Goal: Task Accomplishment & Management: Use online tool/utility

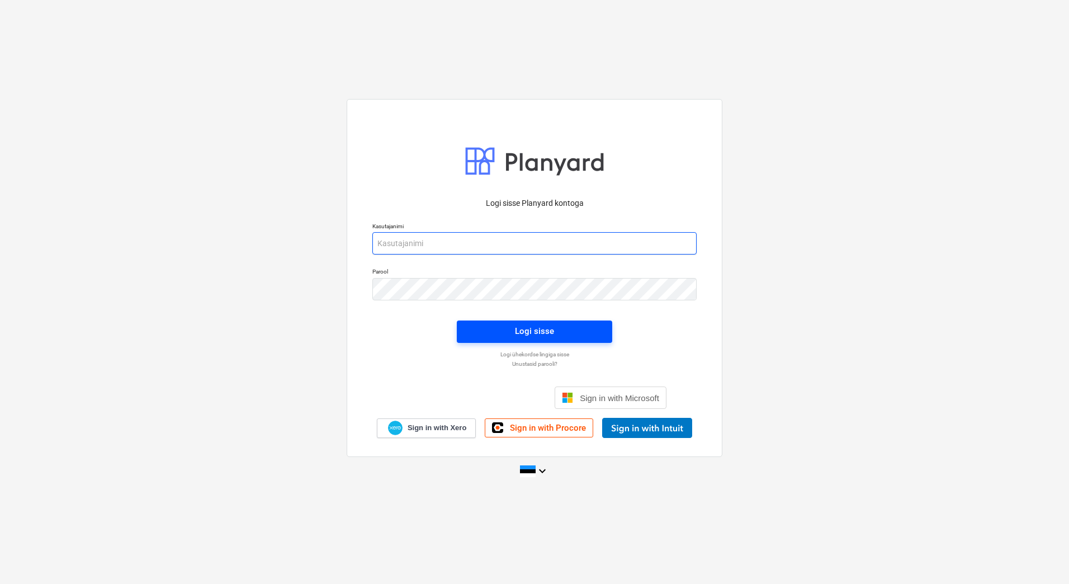
type input "[EMAIL_ADDRESS][PERSON_NAME][DOMAIN_NAME]"
click at [499, 327] on span "Logi sisse" at bounding box center [534, 331] width 129 height 15
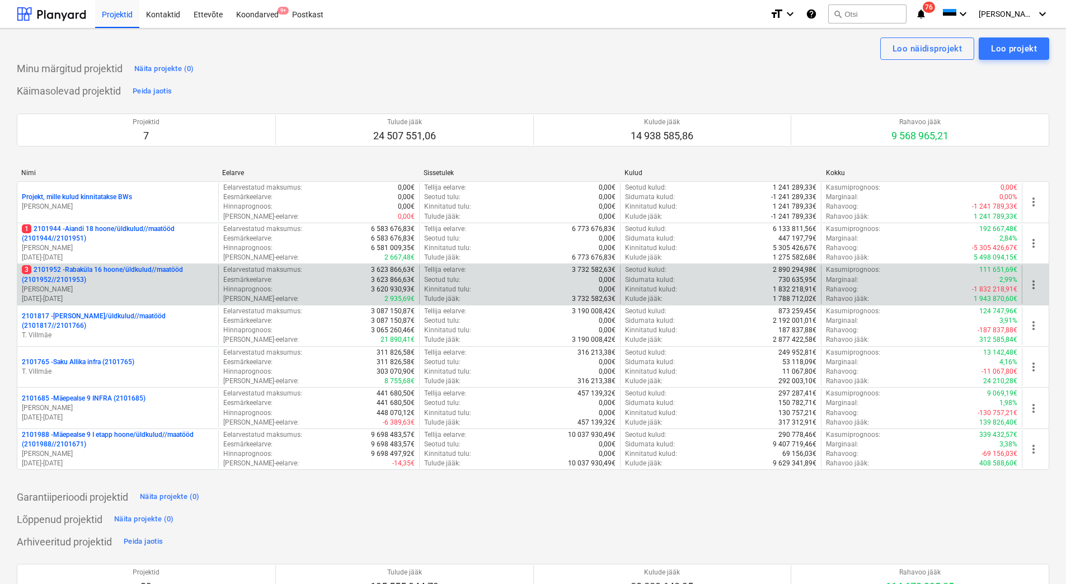
click at [53, 290] on p "[PERSON_NAME]" at bounding box center [118, 290] width 192 height 10
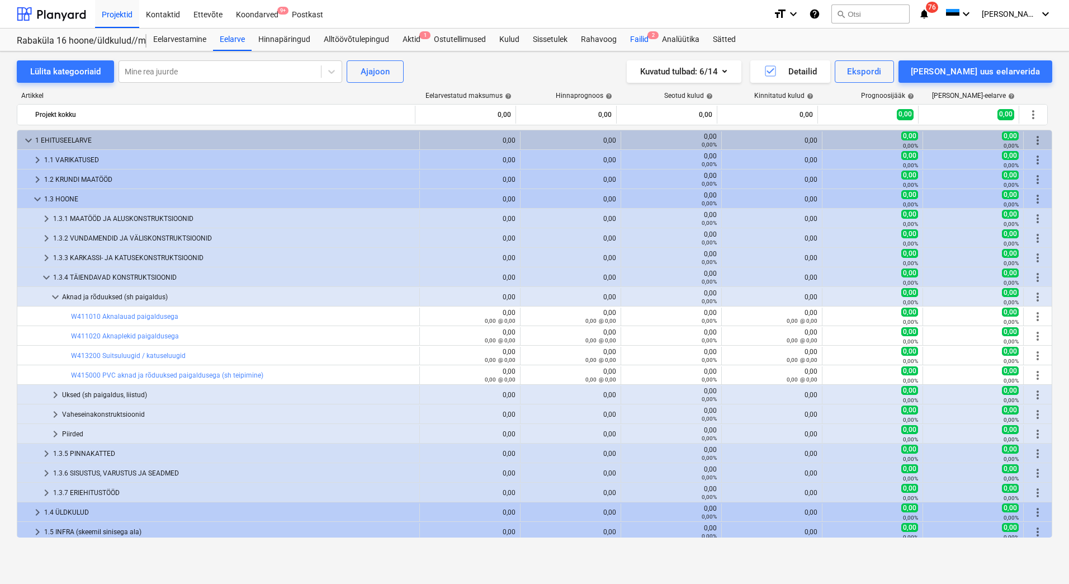
click at [635, 39] on div "Failid 2" at bounding box center [640, 40] width 32 height 22
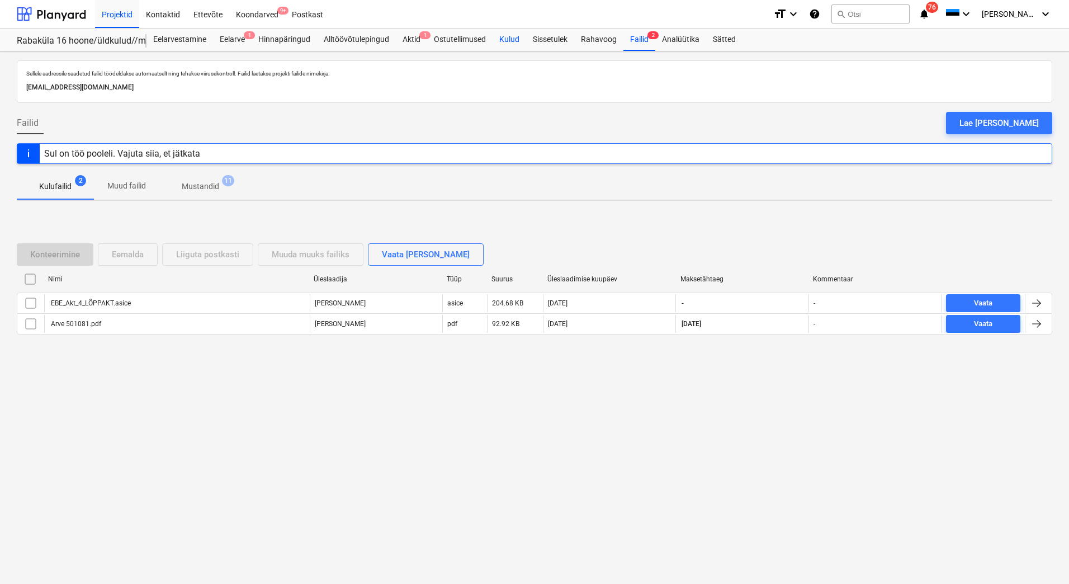
click at [510, 44] on div "Kulud" at bounding box center [510, 40] width 34 height 22
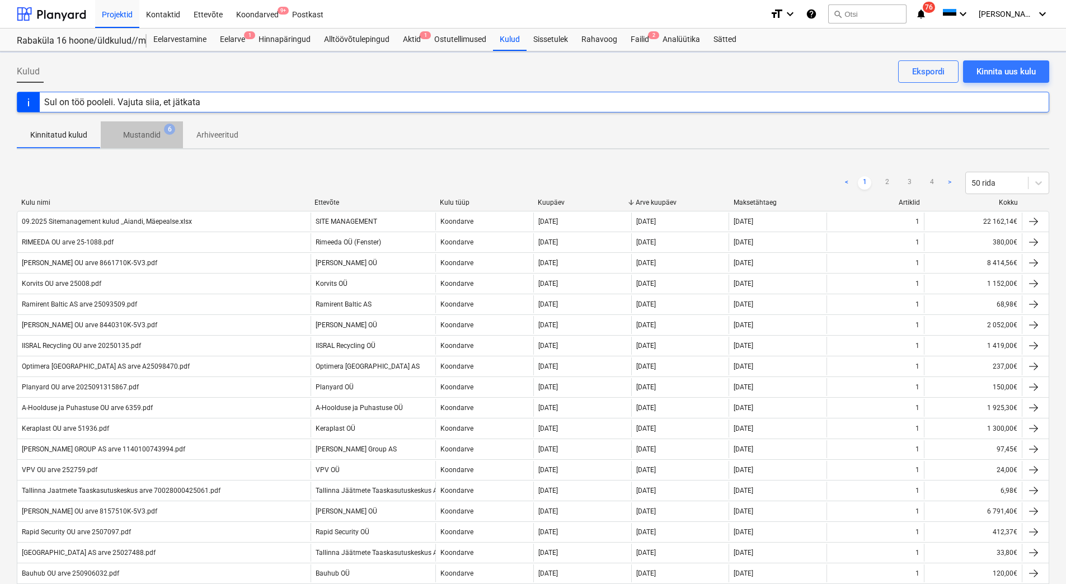
click at [155, 138] on p "Mustandid" at bounding box center [141, 135] width 37 height 12
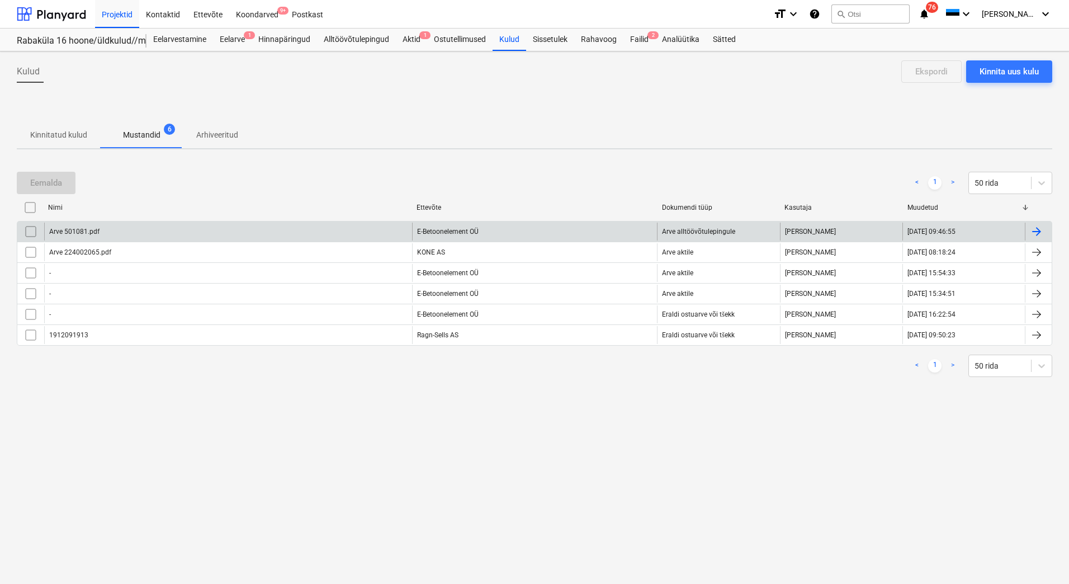
click at [223, 230] on div "Arve 501081.pdf" at bounding box center [228, 232] width 368 height 18
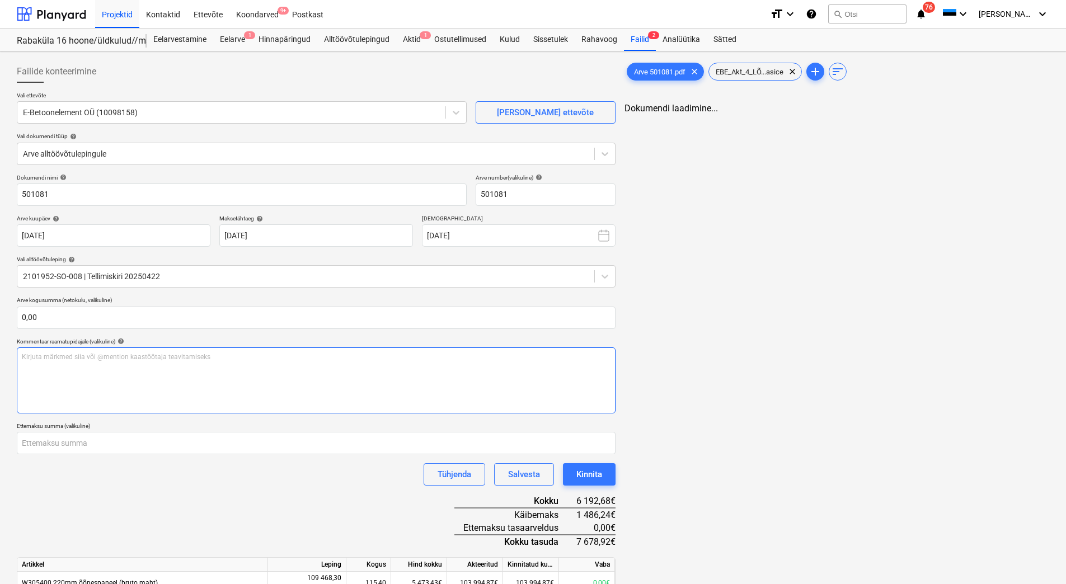
type input "501081"
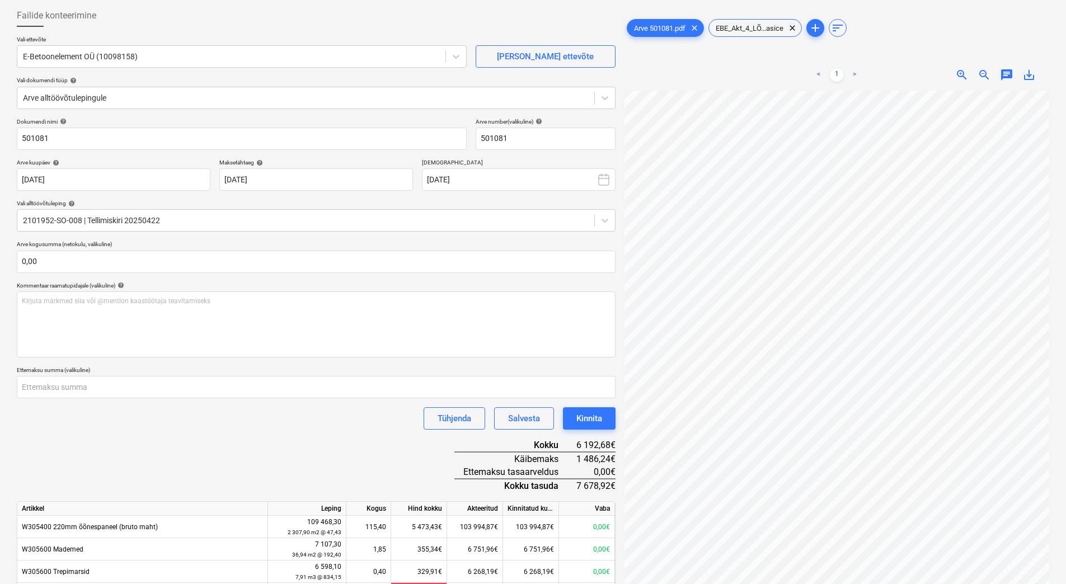
scroll to position [120, 95]
click at [586, 423] on div "Kinnita" at bounding box center [589, 418] width 26 height 15
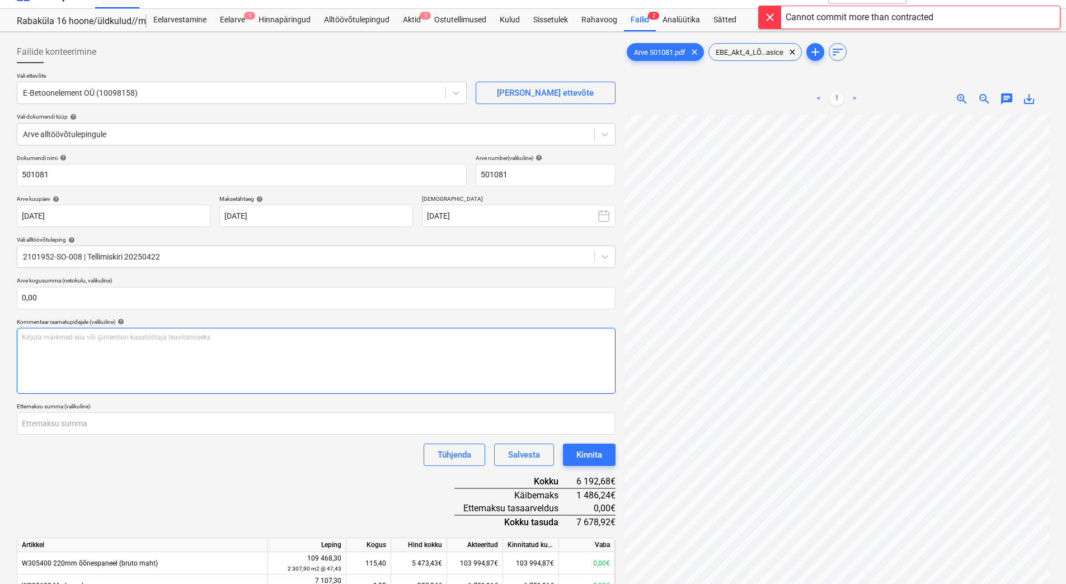
scroll to position [0, 0]
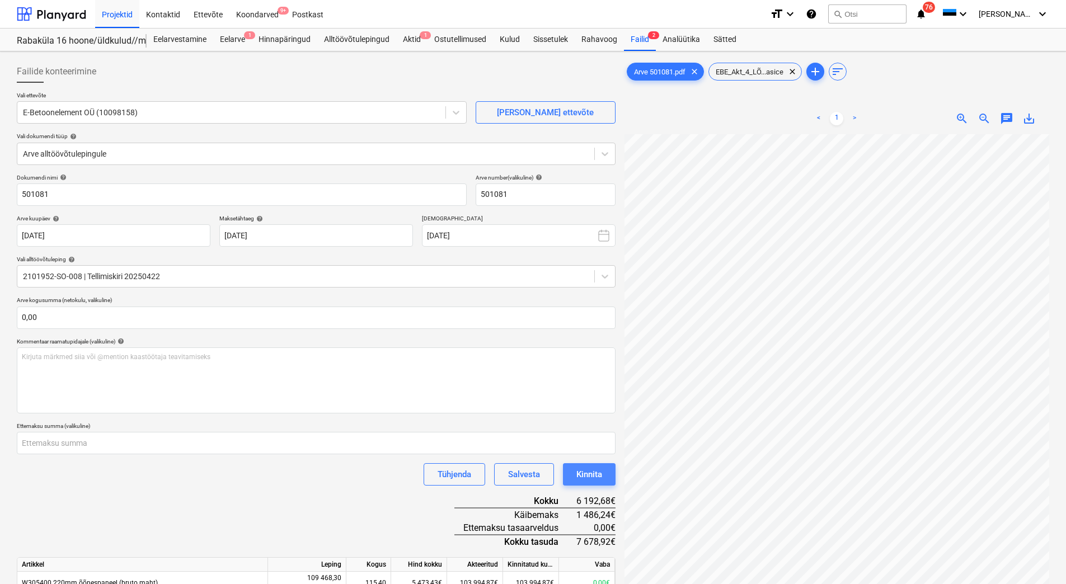
click at [573, 469] on button "Kinnita" at bounding box center [589, 474] width 53 height 22
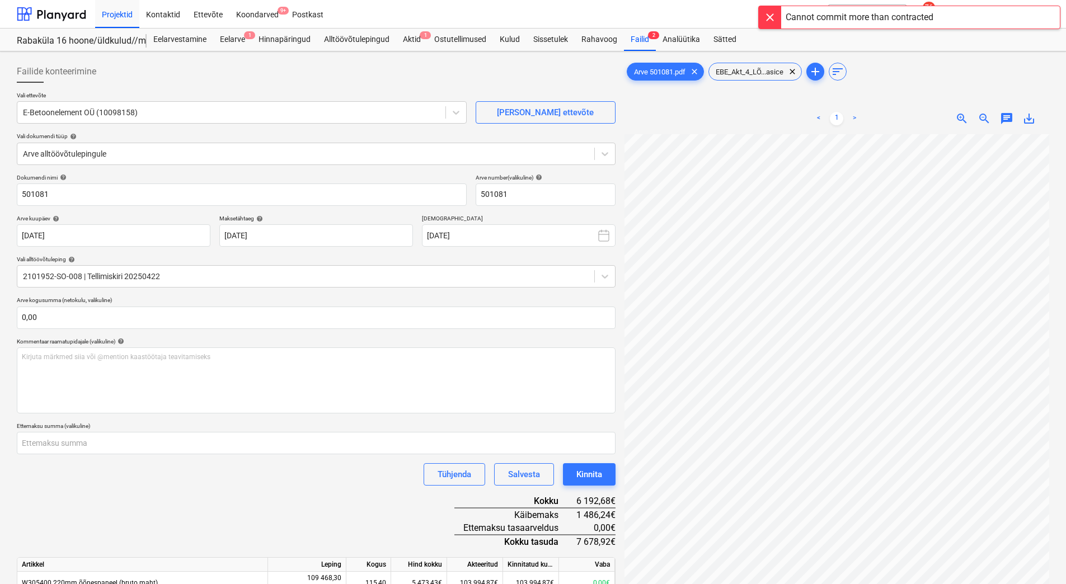
click at [770, 13] on div at bounding box center [769, 17] width 22 height 22
click at [411, 35] on div "Aktid 1" at bounding box center [411, 40] width 31 height 22
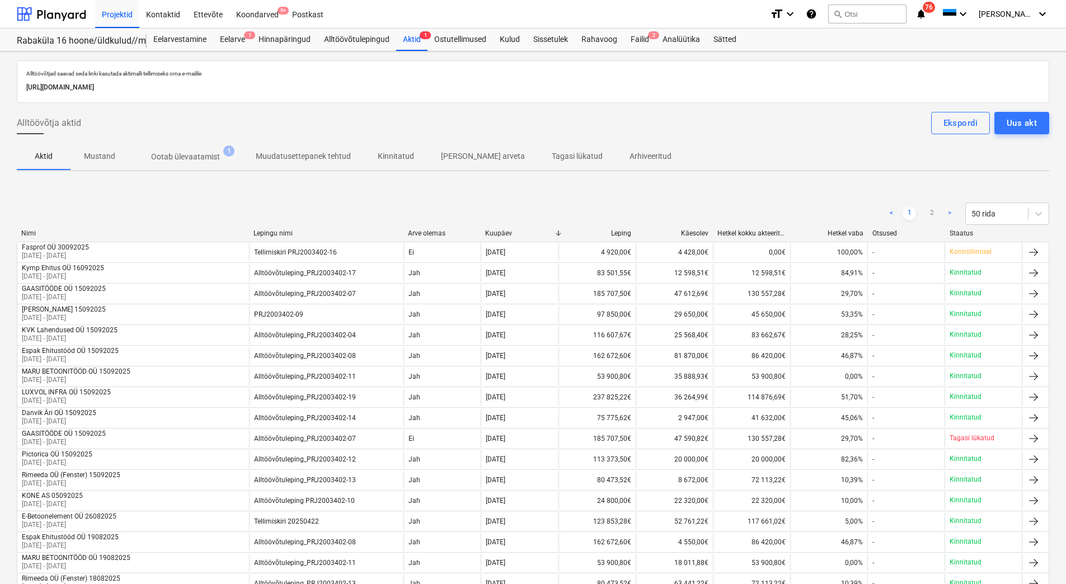
click at [194, 166] on span "Ootab ülevaatamist 1" at bounding box center [186, 157] width 114 height 20
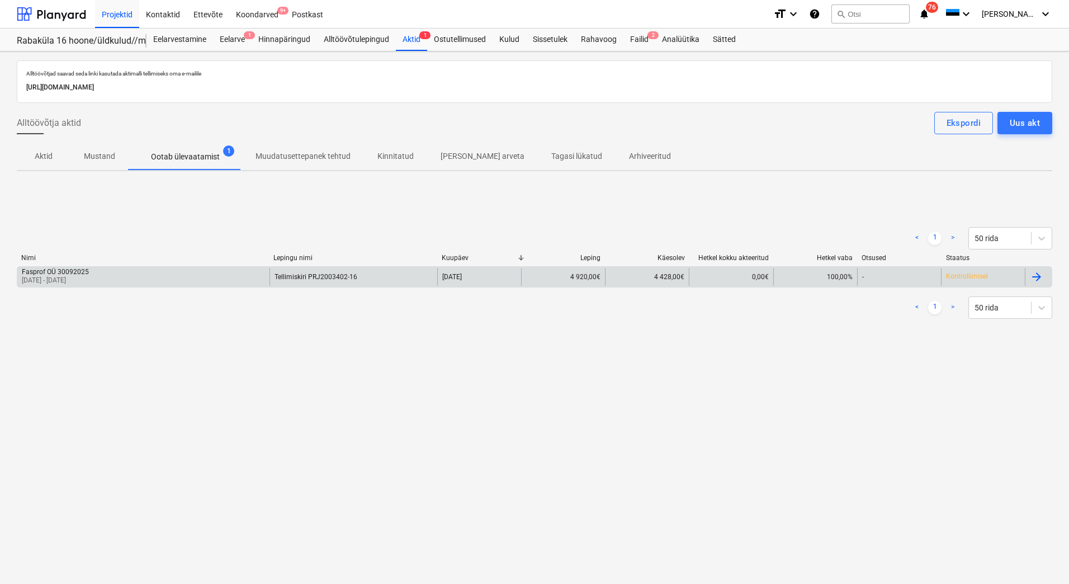
click at [141, 277] on div "Fasprof OÜ 30092025 [DATE] - [DATE]" at bounding box center [143, 277] width 252 height 18
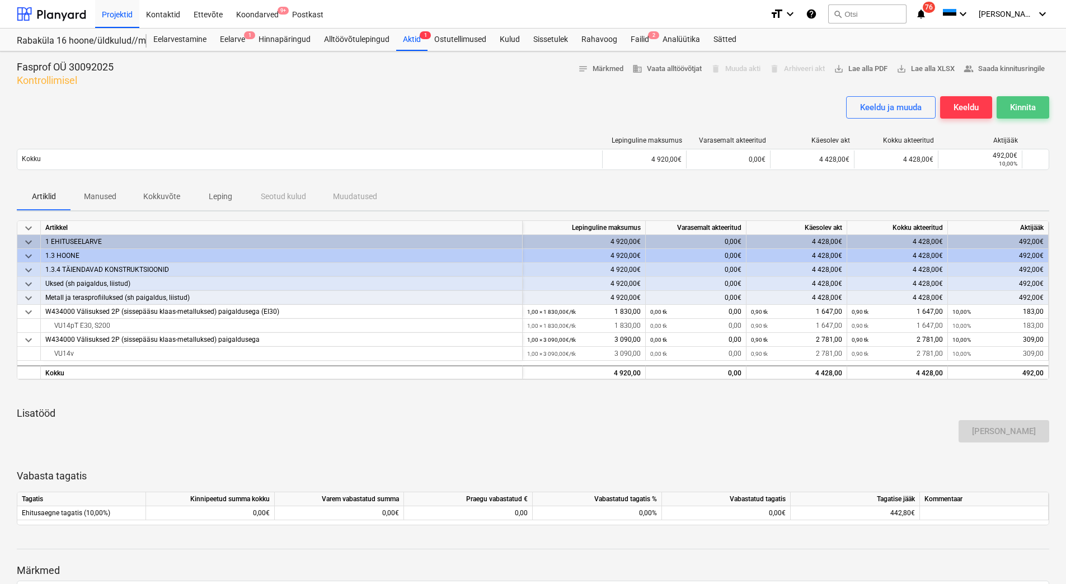
click at [1028, 105] on div "Kinnita" at bounding box center [1023, 107] width 26 height 15
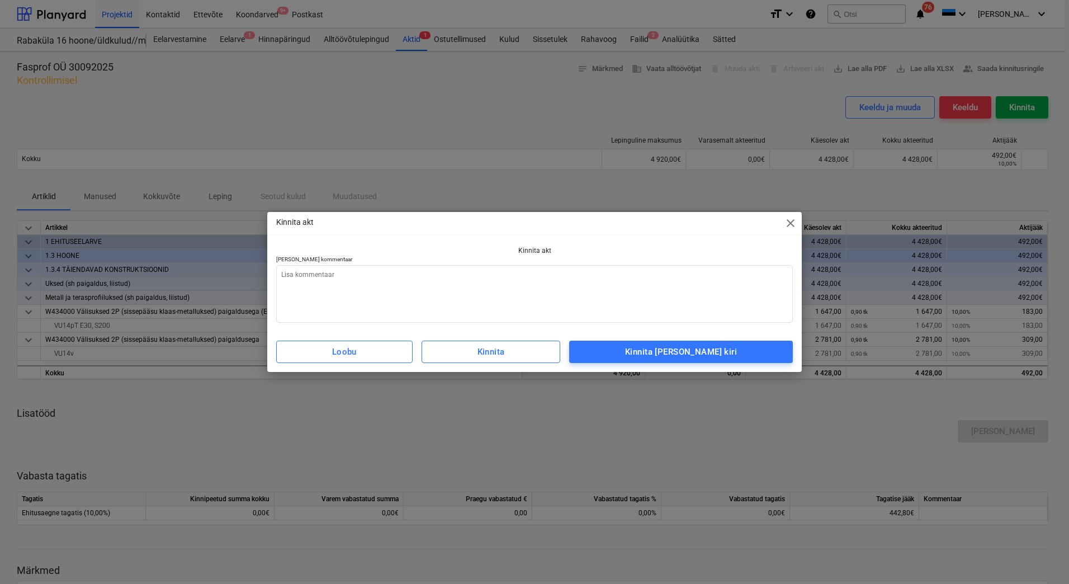
type textarea "x"
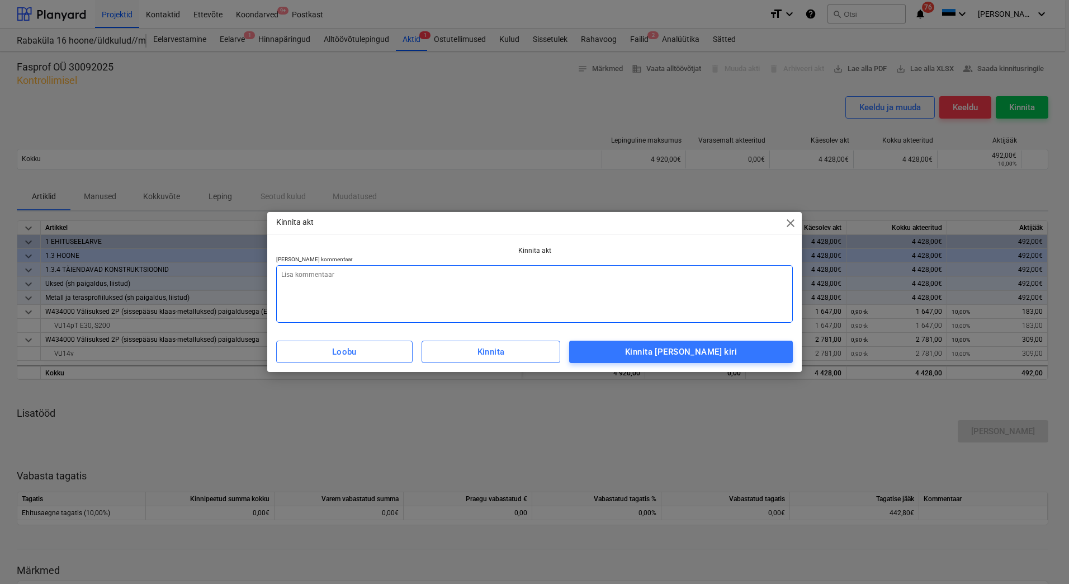
click at [482, 298] on textarea at bounding box center [534, 294] width 517 height 58
type textarea "L"
type textarea "x"
type textarea "Li"
type textarea "x"
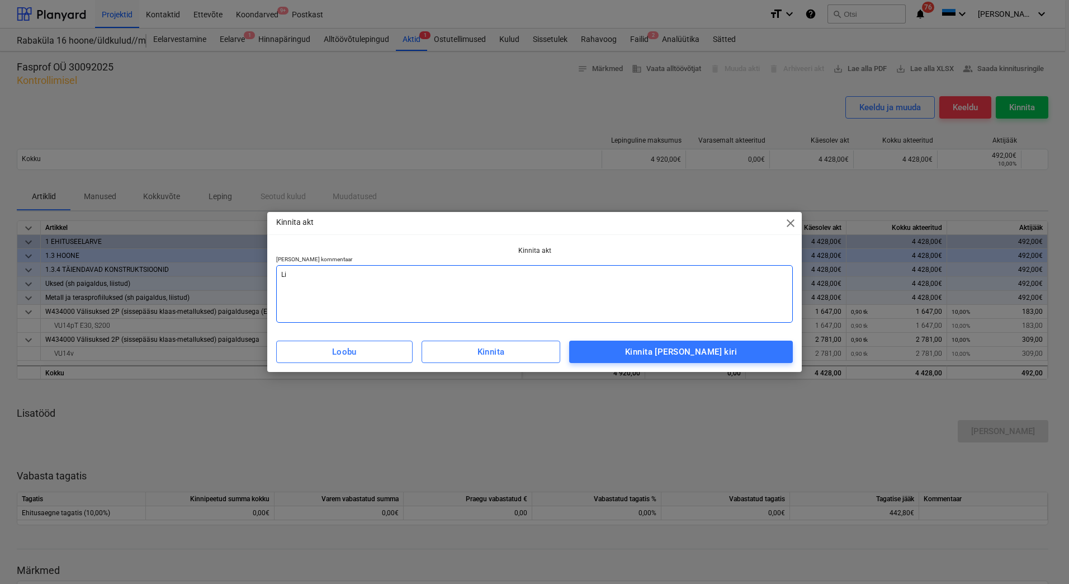
type textarea "Lis"
type textarea "x"
type textarea "[PERSON_NAME]"
type textarea "x"
type textarea "Lisad"
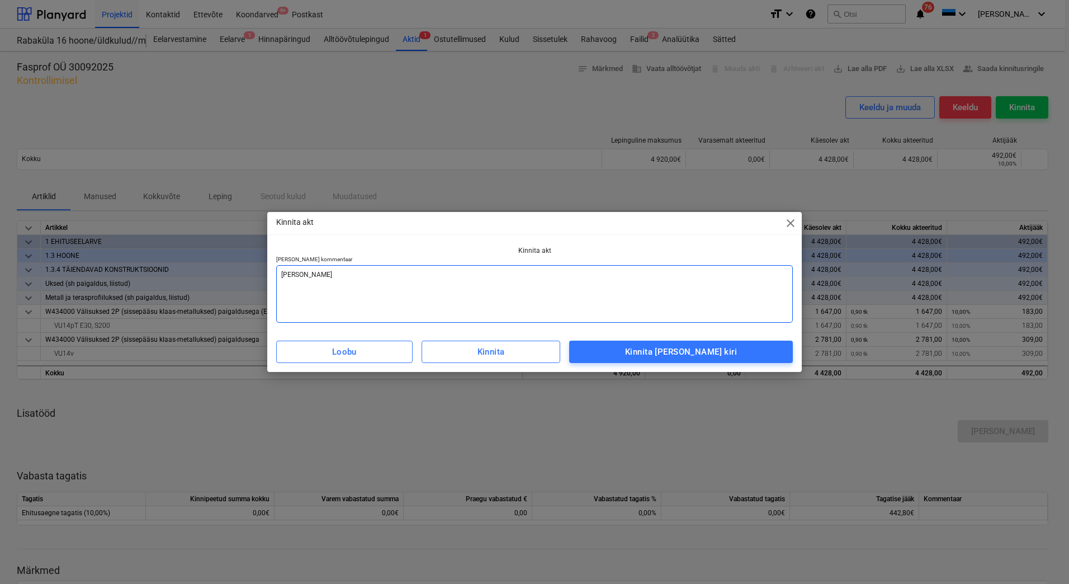
type textarea "x"
type textarea "Lisada"
type textarea "x"
type textarea "Lisada"
type textarea "x"
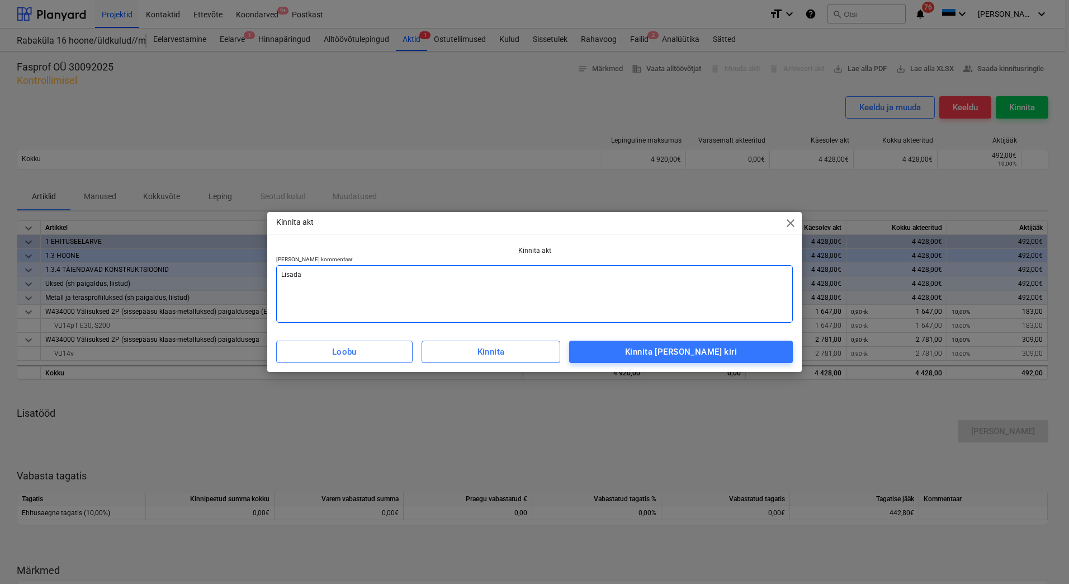
type textarea "Lisada a"
type textarea "x"
type textarea "Lisada ar"
type textarea "x"
type textarea "[PERSON_NAME] arv"
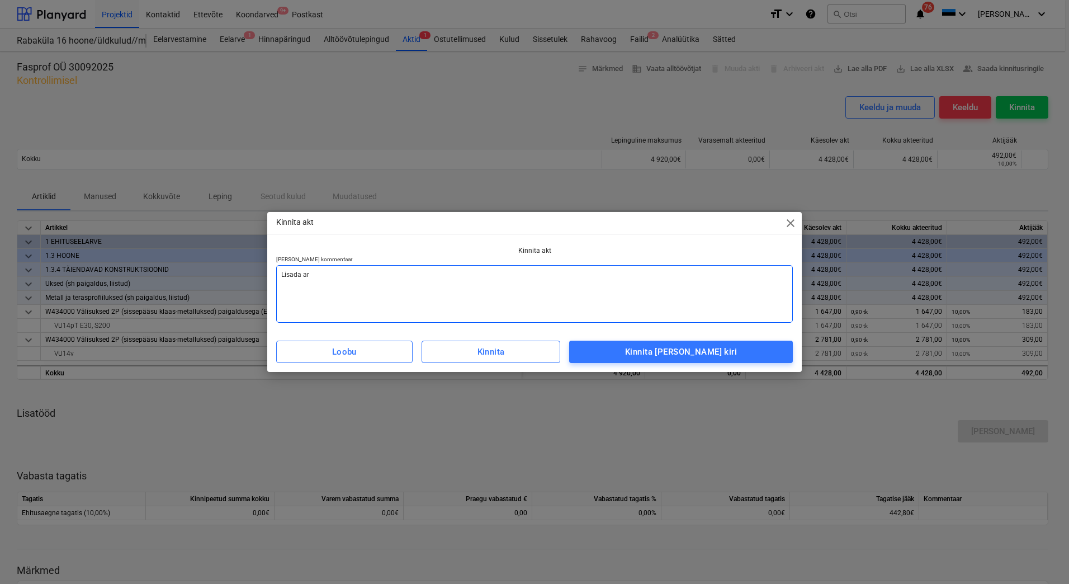
type textarea "x"
type textarea "[PERSON_NAME]"
type textarea "x"
type textarea "[PERSON_NAME]"
type textarea "x"
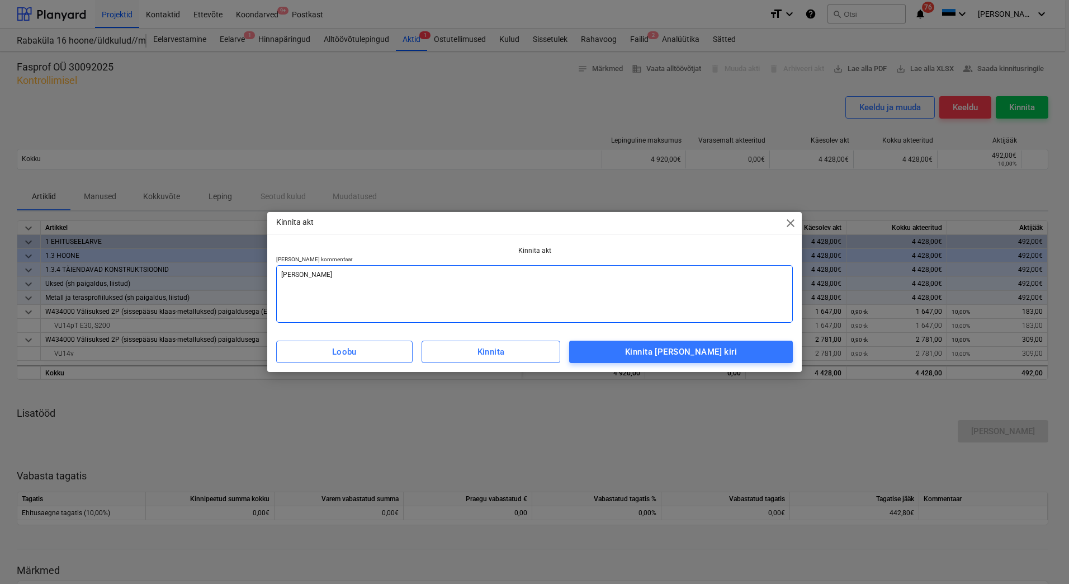
type textarea "[PERSON_NAME]"
type textarea "x"
type textarea "[PERSON_NAME] arv"
type textarea "x"
type textarea "Lisada ar"
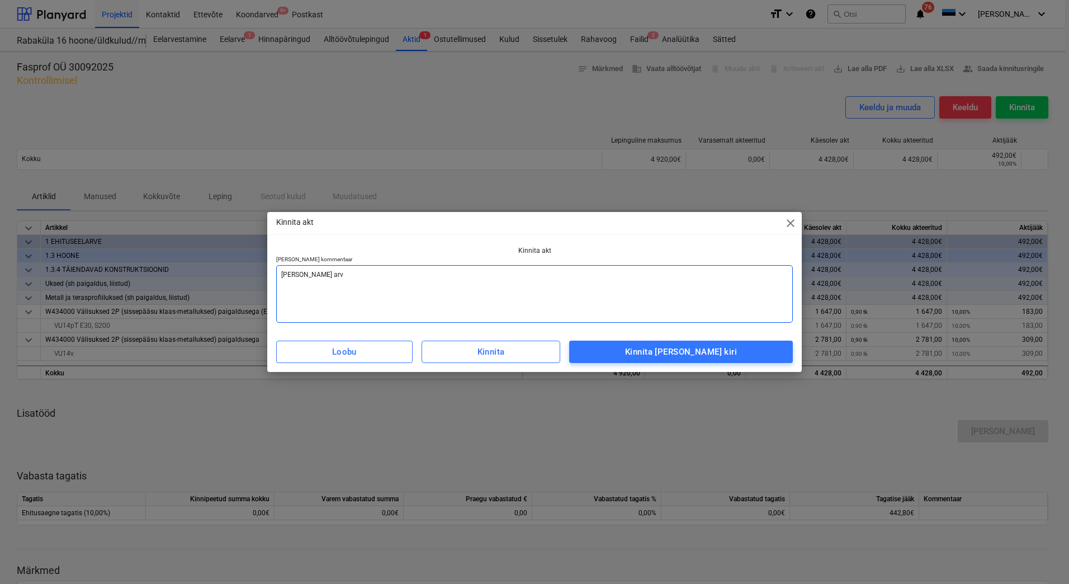
type textarea "x"
type textarea "Lisada a"
type textarea "x"
type textarea "Lisada"
type textarea "x"
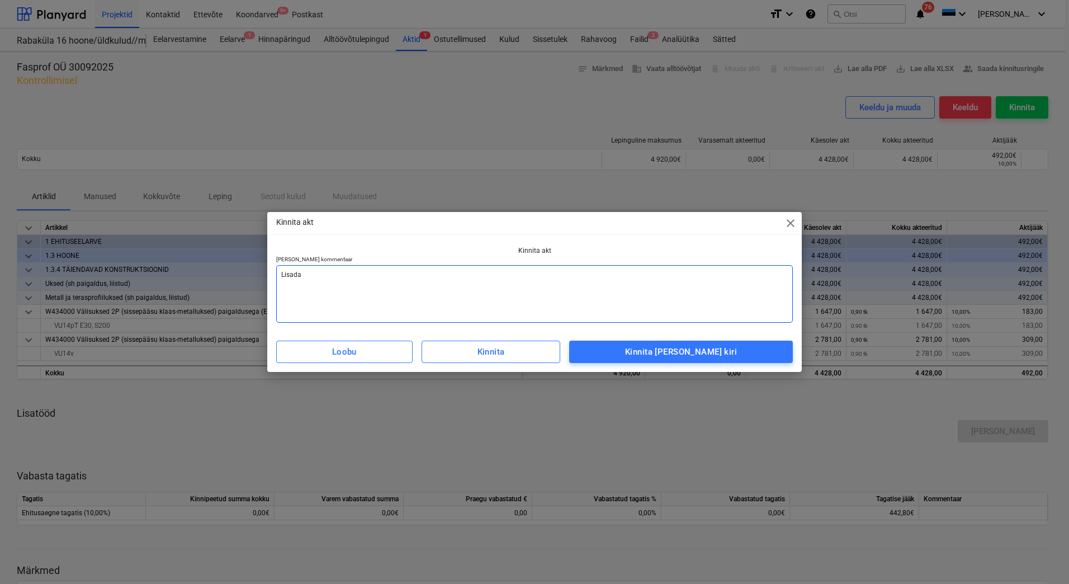
type textarea "Lisada a"
type textarea "x"
type textarea "Lisada ar"
type textarea "x"
type textarea "[PERSON_NAME] arv"
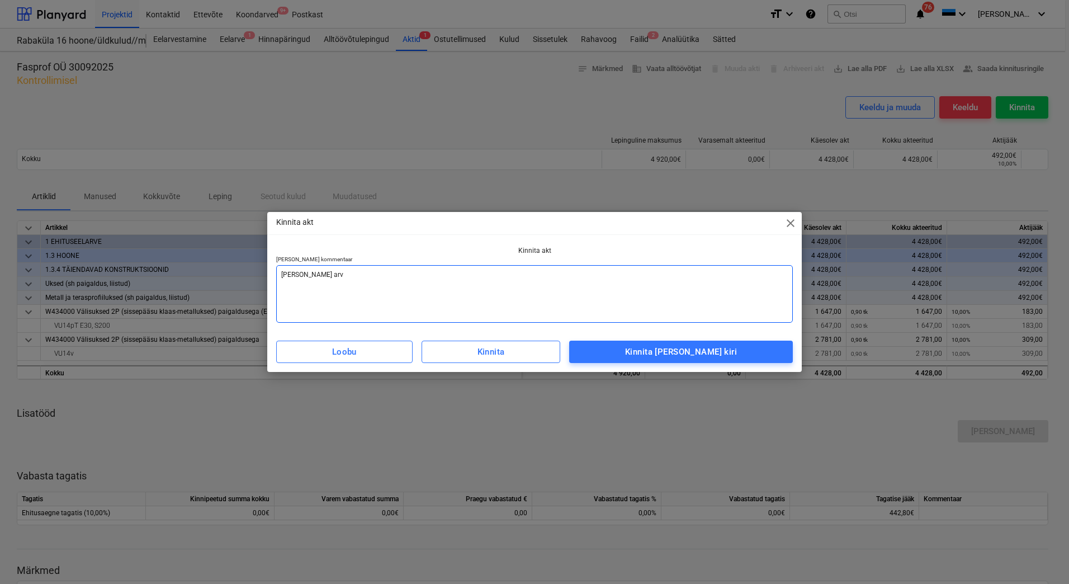
type textarea "x"
type textarea "[PERSON_NAME]"
type textarea "x"
type textarea "[PERSON_NAME]"
type textarea "x"
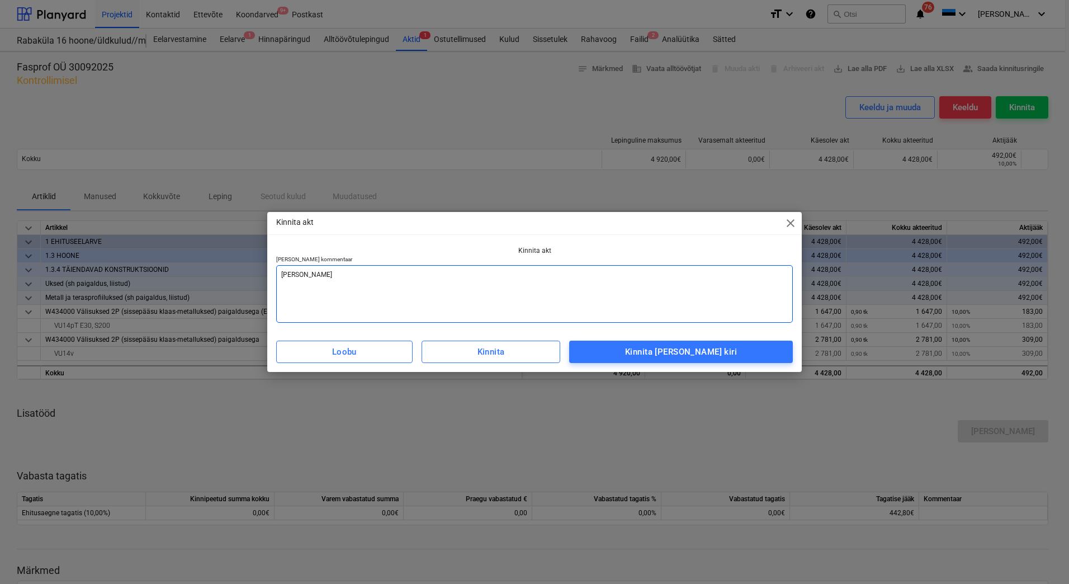
type textarea "[PERSON_NAME] arve v"
type textarea "x"
type textarea "[PERSON_NAME] arve va"
type textarea "x"
type textarea "[PERSON_NAME] arve vas"
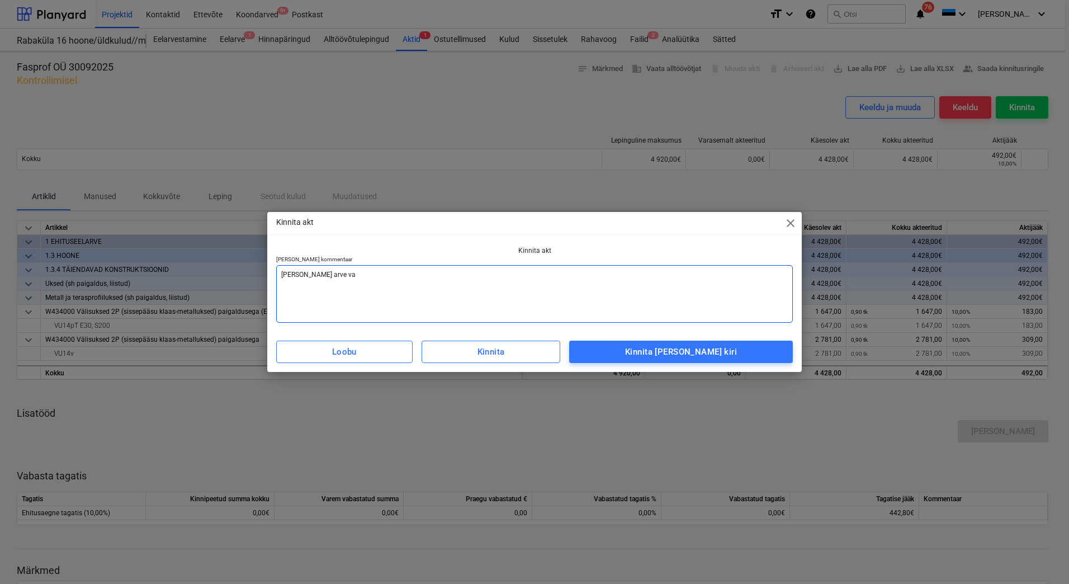
type textarea "x"
type textarea "[PERSON_NAME] arve vast"
type textarea "x"
type textarea "[PERSON_NAME] [PERSON_NAME]"
type textarea "x"
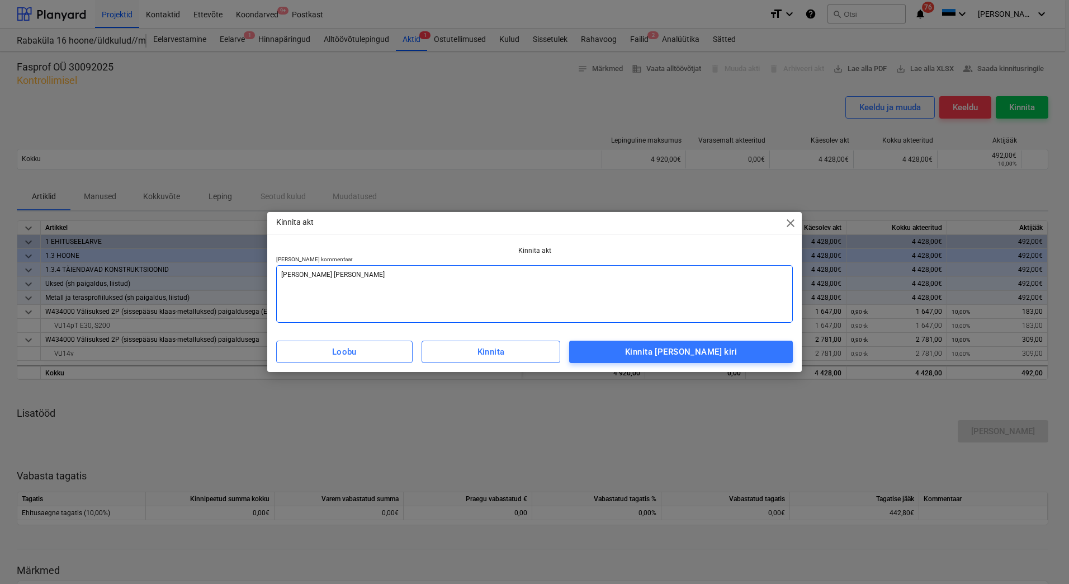
type textarea "[PERSON_NAME] [PERSON_NAME]"
type textarea "x"
type textarea "[PERSON_NAME] [PERSON_NAME]"
type textarea "x"
type textarea "[PERSON_NAME] arve vastaval"
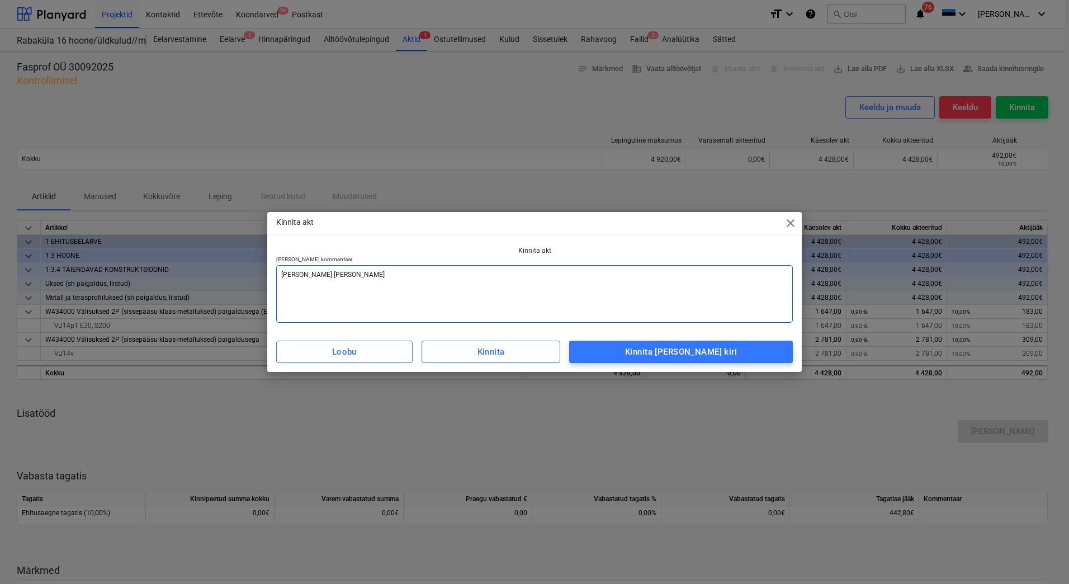
type textarea "x"
type textarea "Lisada arve vastavalt"
type textarea "x"
type textarea "Lisada arve vastavalt"
type textarea "x"
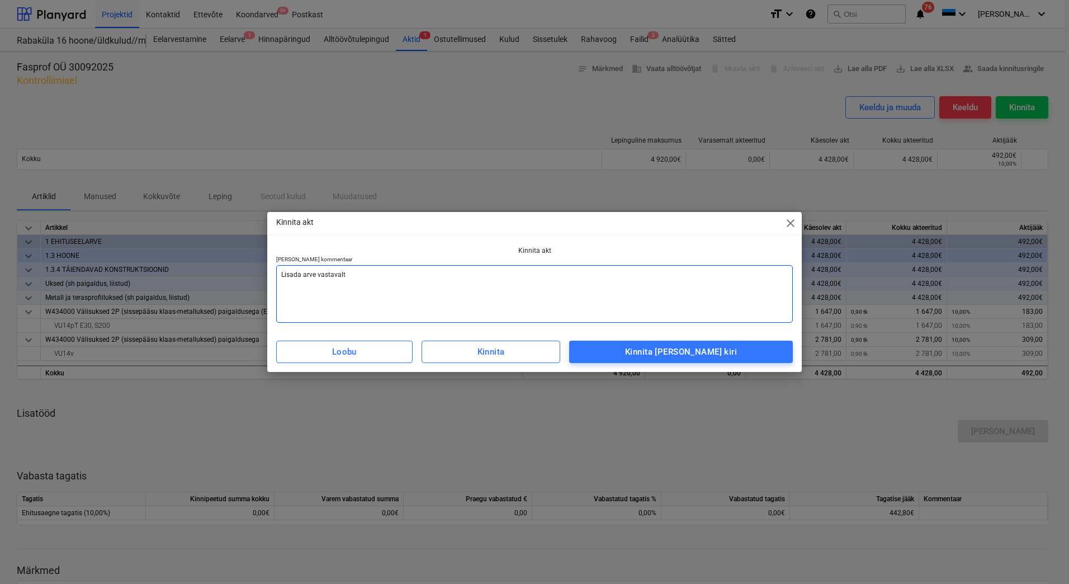
type textarea "Lisada arve vastavalt a"
type textarea "x"
type textarea "Lisada arve vastavalt ak"
type textarea "x"
type textarea "Lisada arve vastavalt akt"
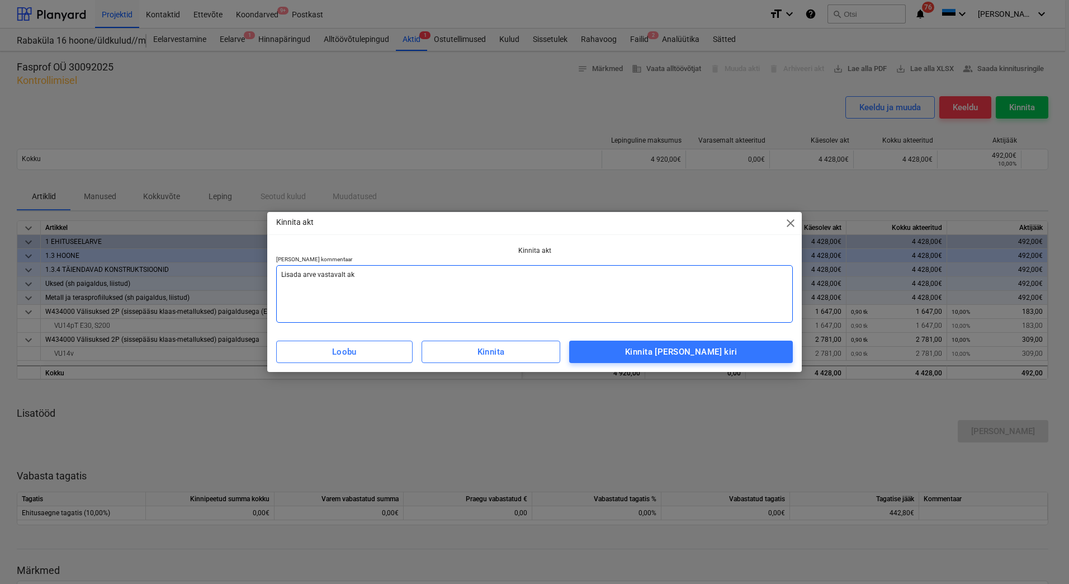
type textarea "x"
type textarea "Lisada arve vastavalt akti"
type textarea "x"
type textarea "Lisada arve vastavalt aktil"
type textarea "x"
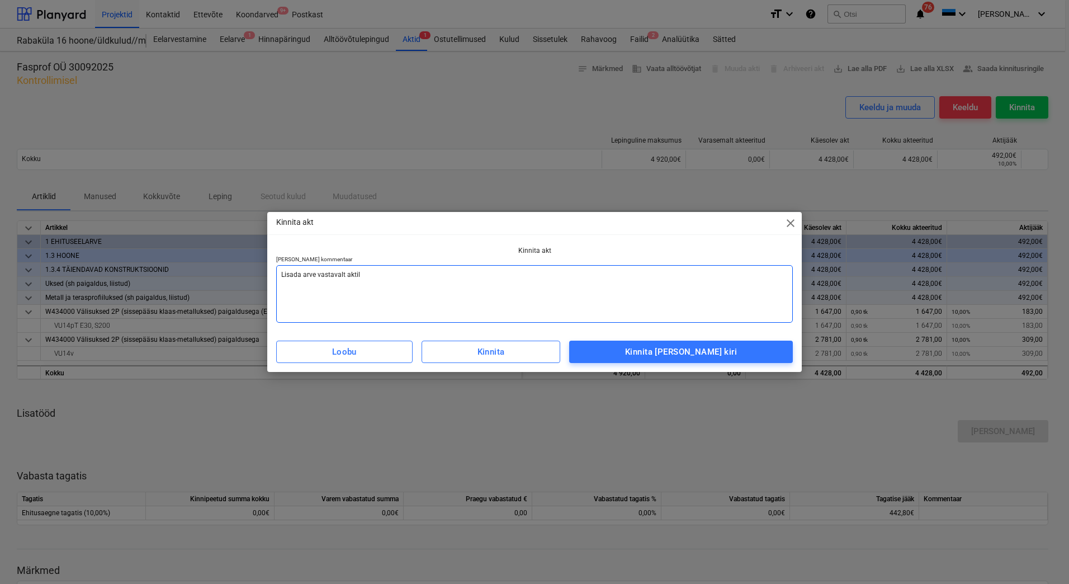
type textarea "Lisada arve vastavalt aktile"
type textarea "x"
type textarea "Lisada arve vastavalt aktile"
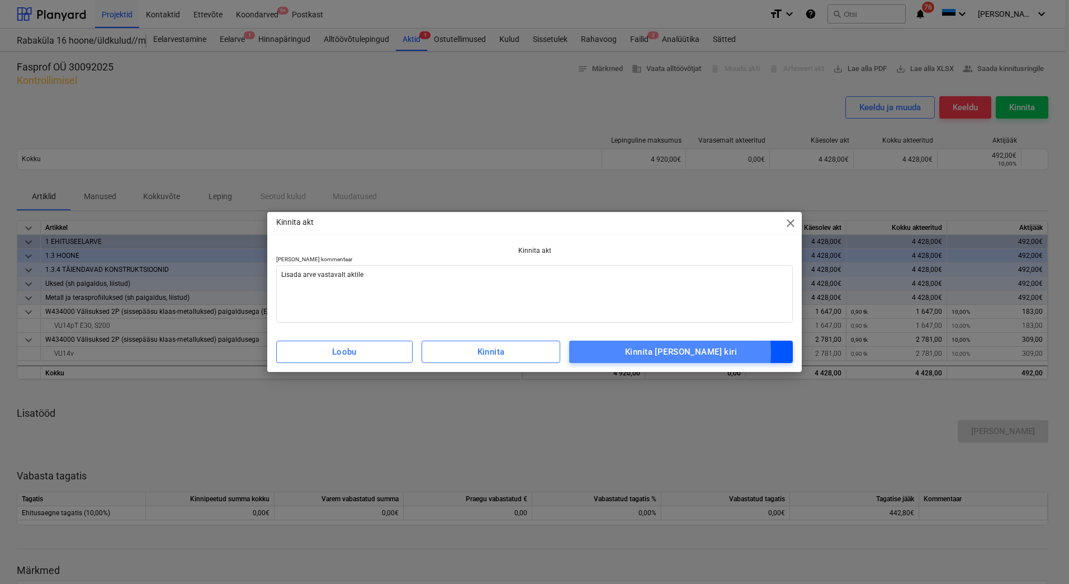
click at [656, 352] on div "Kinnita [PERSON_NAME] kiri" at bounding box center [681, 352] width 112 height 15
type textarea "x"
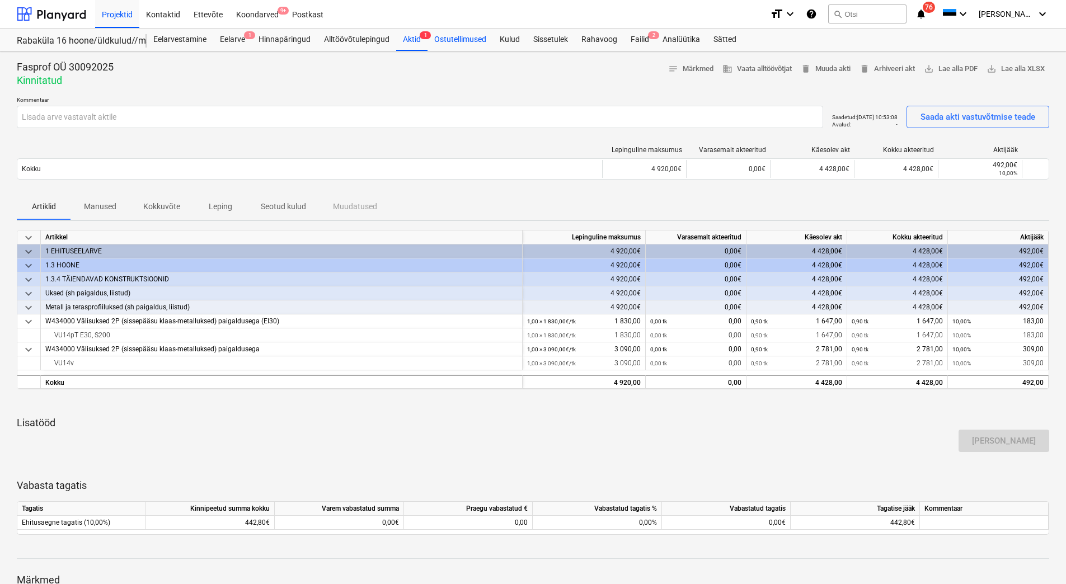
click at [458, 37] on div "Ostutellimused" at bounding box center [459, 40] width 65 height 22
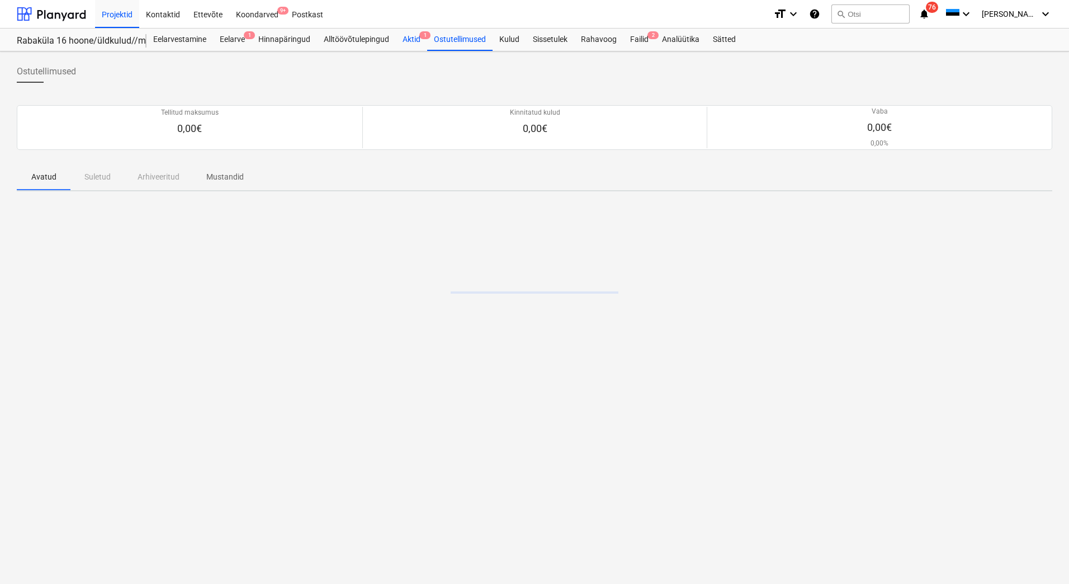
click at [420, 37] on span "1" at bounding box center [425, 35] width 11 height 8
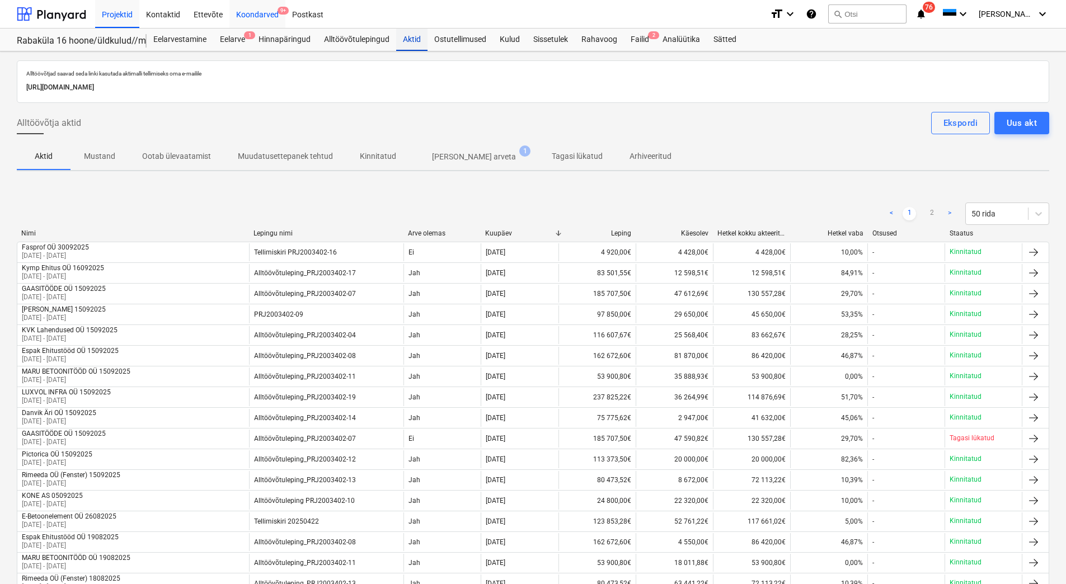
click at [262, 15] on div "Koondarved 9+" at bounding box center [257, 13] width 56 height 29
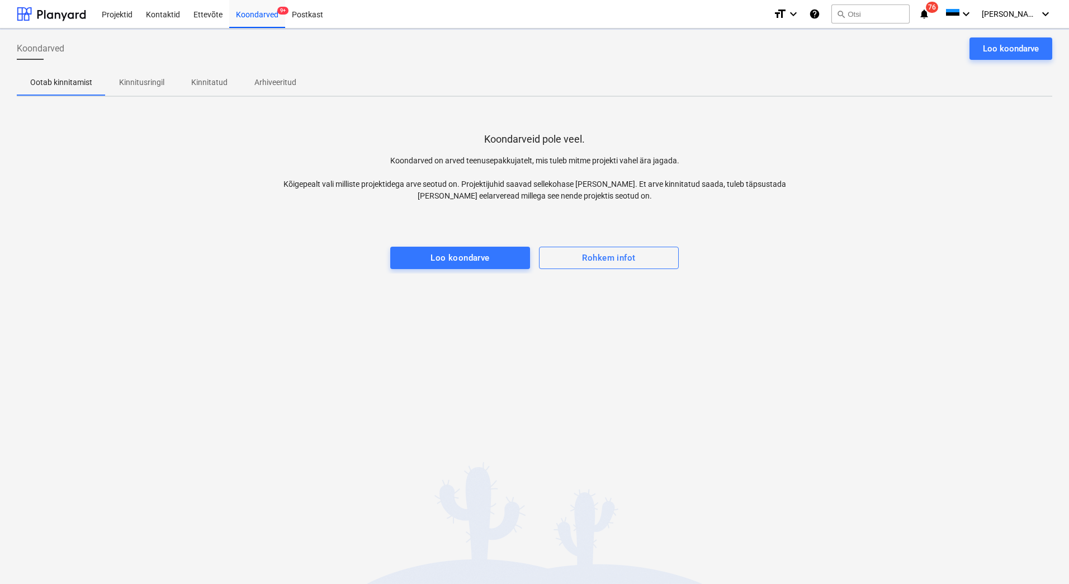
click at [196, 346] on div "Koondarved Loo koondarve Ootab kinnitamist Kinnitusringil Kinnitatud Arhiveerit…" at bounding box center [534, 306] width 1069 height 555
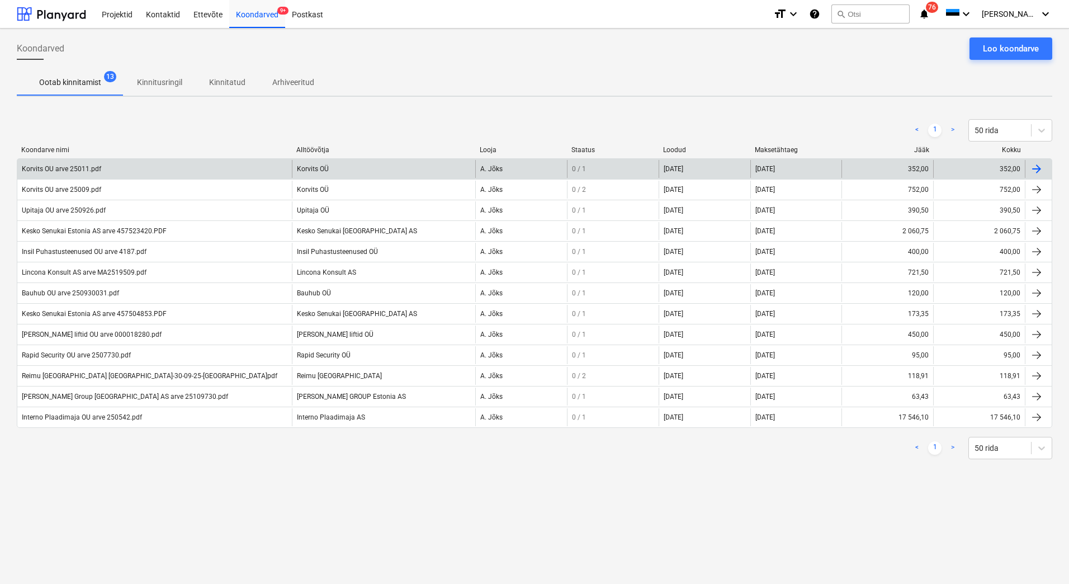
click at [53, 172] on div "Korvits OU arve 25011.pdf" at bounding box center [61, 169] width 79 height 8
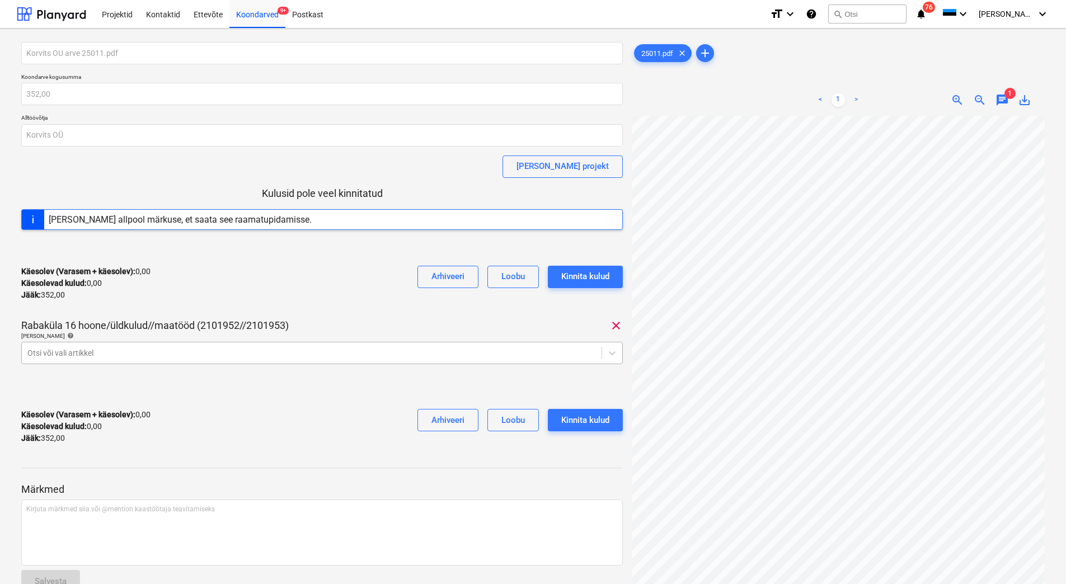
click at [115, 359] on div "Otsi või vali artikkel" at bounding box center [311, 353] width 579 height 16
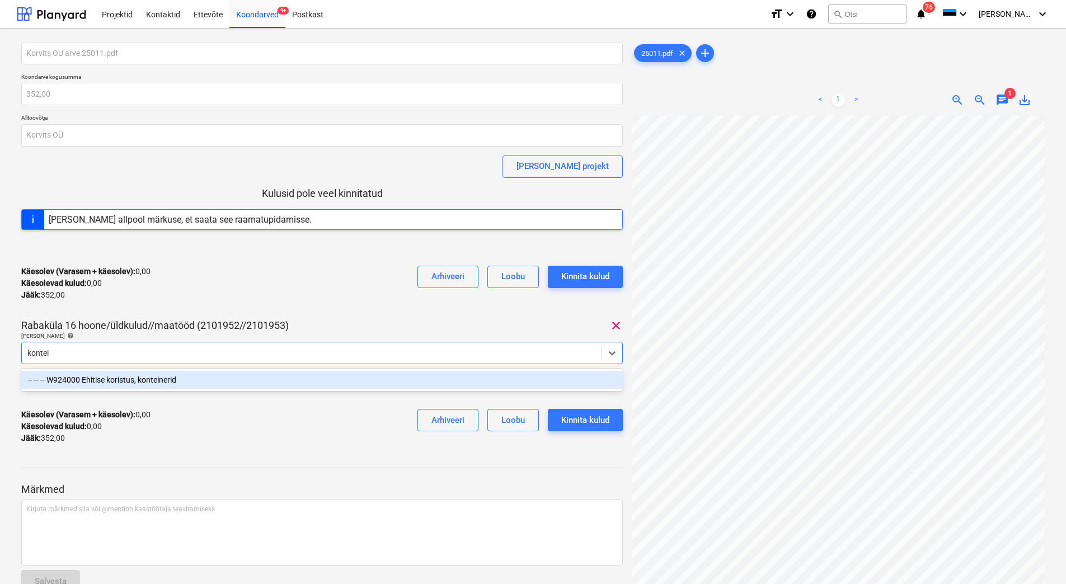
type input "kontein"
click at [249, 377] on div "-- -- -- W924000 Ehitise koristus, konteinerid" at bounding box center [321, 380] width 601 height 18
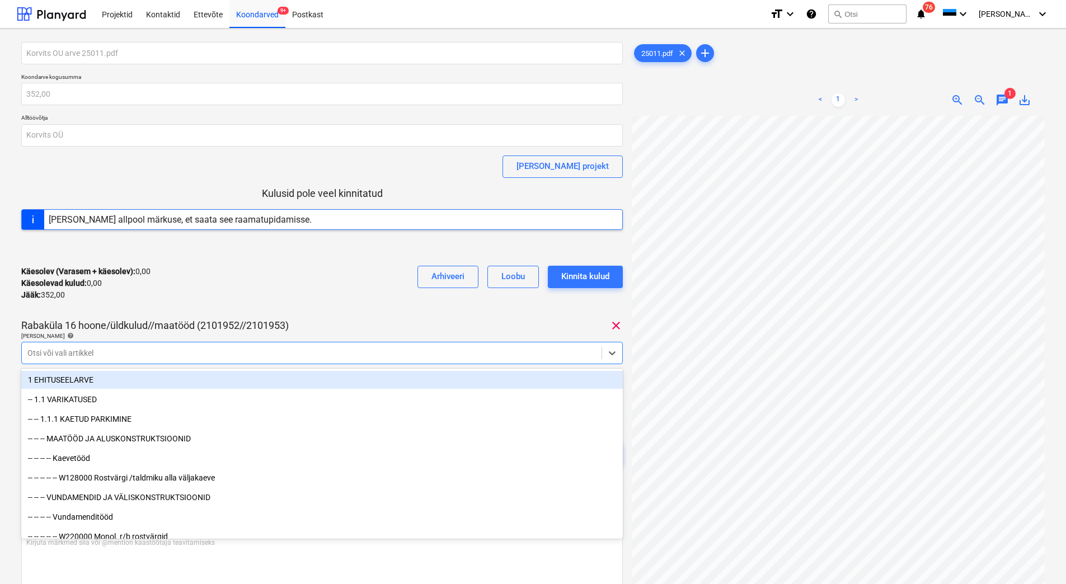
click at [348, 306] on div "Käesolev (Varasem + käesolev) : 0,00 Käesolevad kulud : 0,00 Jääk : 352,00 Arhi…" at bounding box center [321, 283] width 601 height 53
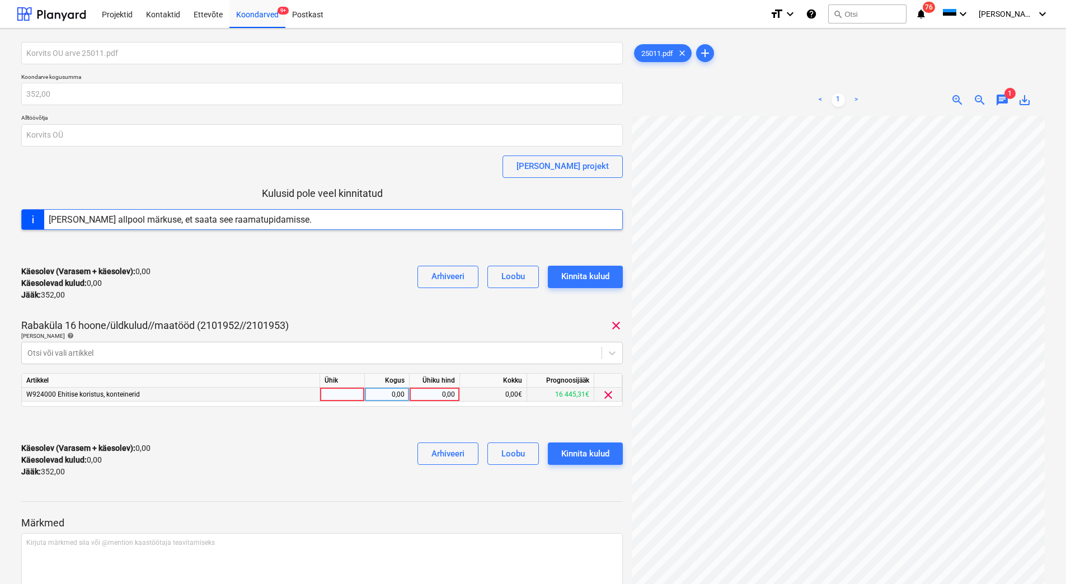
click at [425, 395] on div "0,00" at bounding box center [434, 395] width 41 height 14
type input "352"
click at [319, 459] on div "Käesolev (Varasem + käesolev) : 0,00 Käesolevad kulud : 0,00 Jääk : 352,00 Arhi…" at bounding box center [321, 459] width 601 height 53
click at [585, 459] on div "Kinnita kulud" at bounding box center [585, 453] width 48 height 15
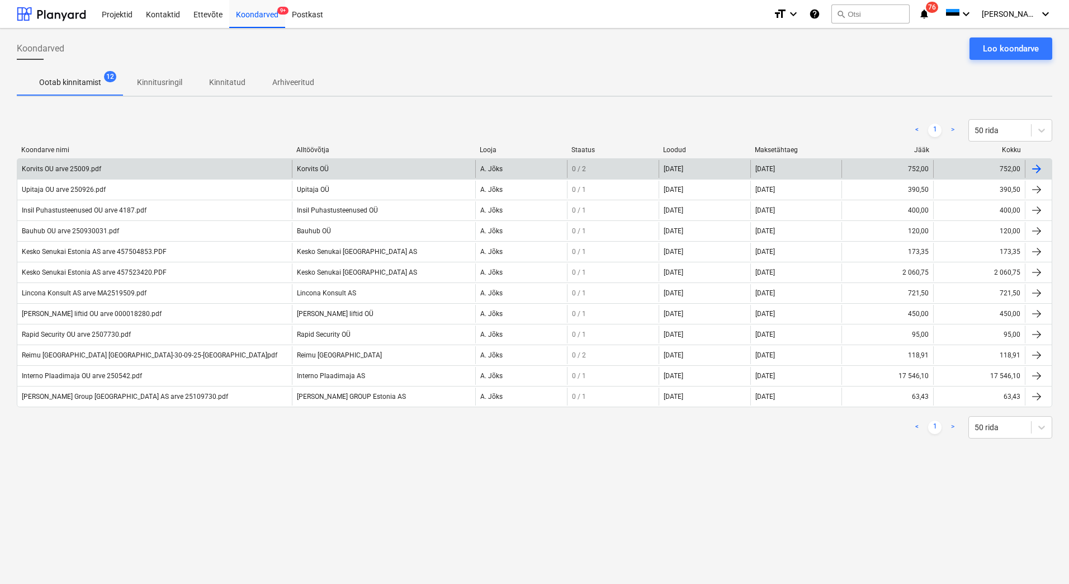
click at [84, 164] on div "Korvits OU arve 25009.pdf" at bounding box center [154, 169] width 275 height 18
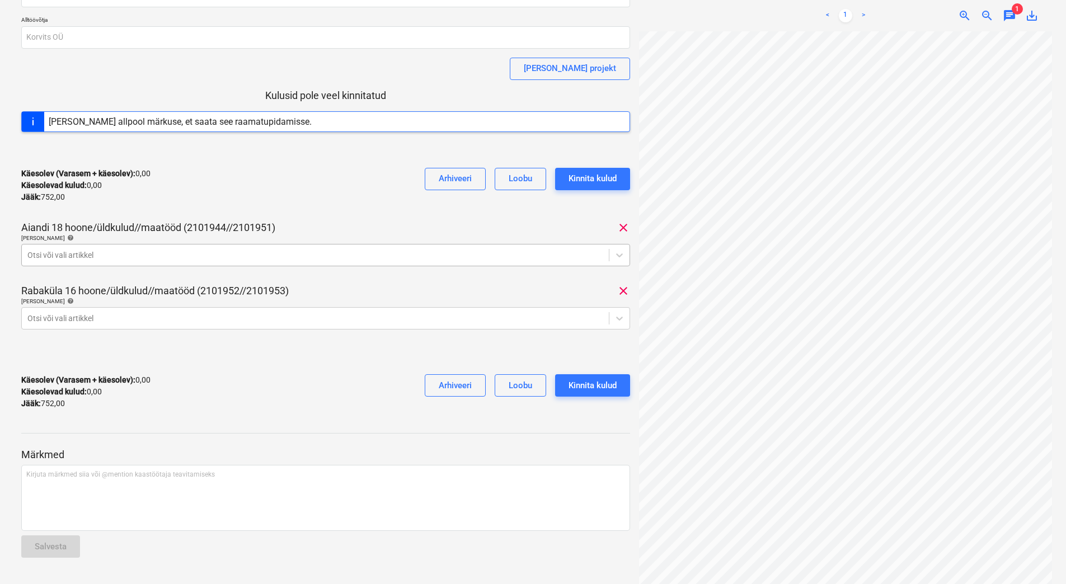
click at [90, 248] on div "Otsi või vali artikkel" at bounding box center [315, 255] width 587 height 16
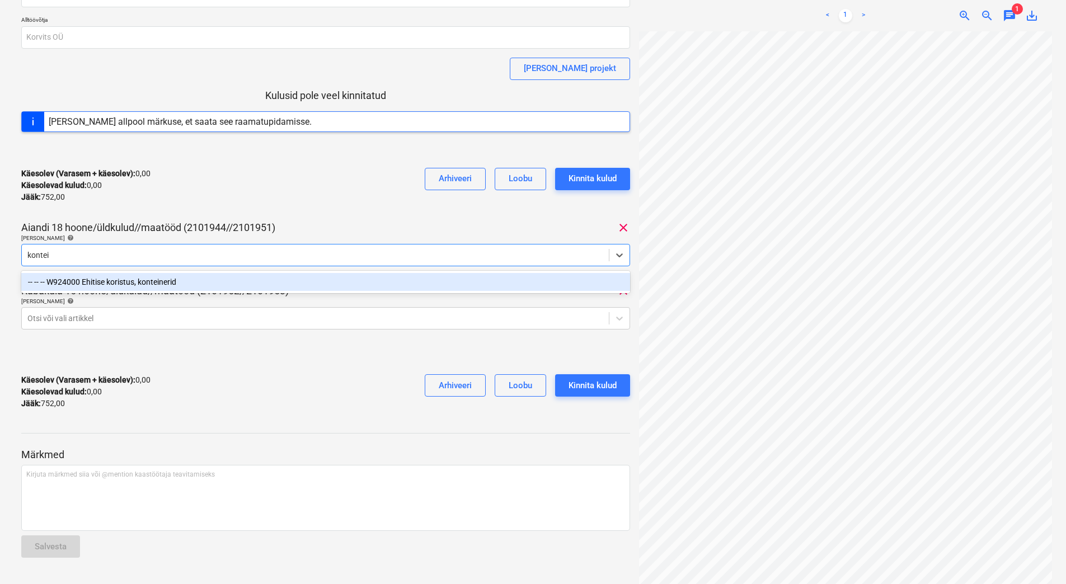
type input "kontein"
click at [85, 282] on div "-- -- -- W924000 Ehitise koristus, konteinerid" at bounding box center [325, 282] width 609 height 18
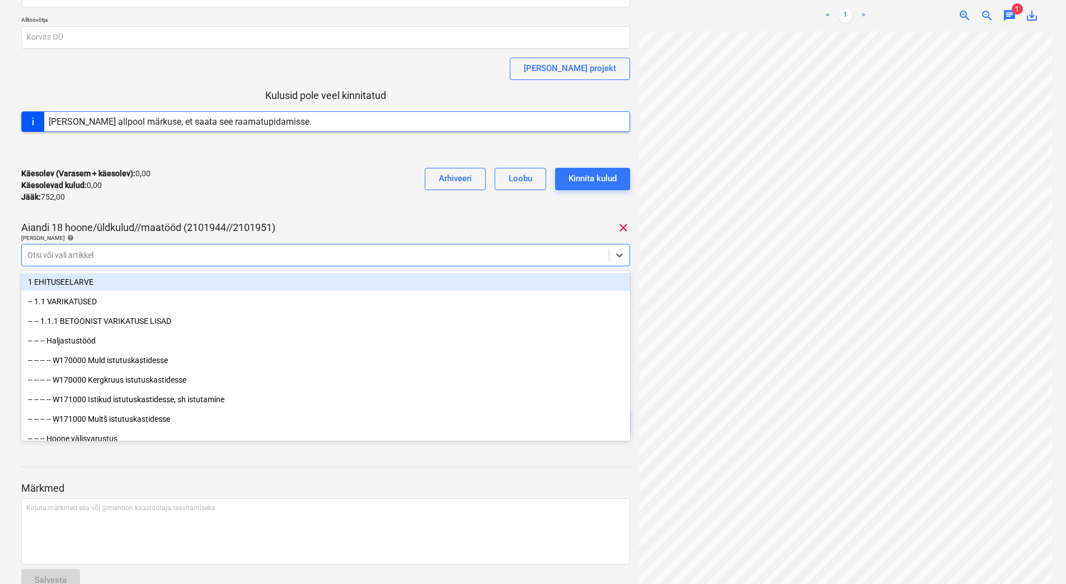
click at [142, 205] on div "Käesolev (Varasem + käesolev) : 0,00 Käesolevad kulud : 0,00 Jääk : 752,00 Arhi…" at bounding box center [325, 185] width 609 height 53
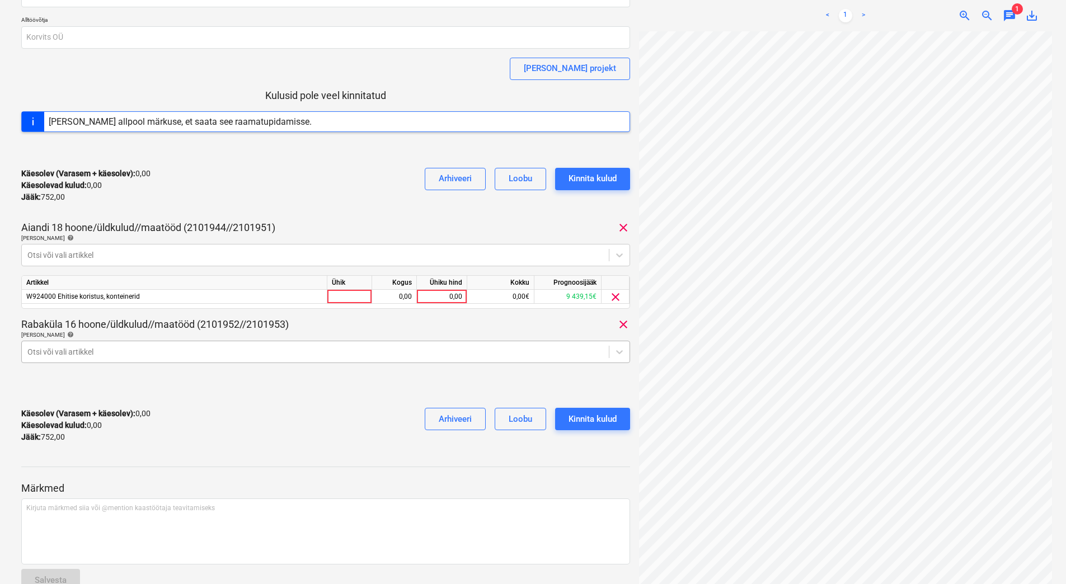
click at [92, 350] on div at bounding box center [315, 351] width 576 height 11
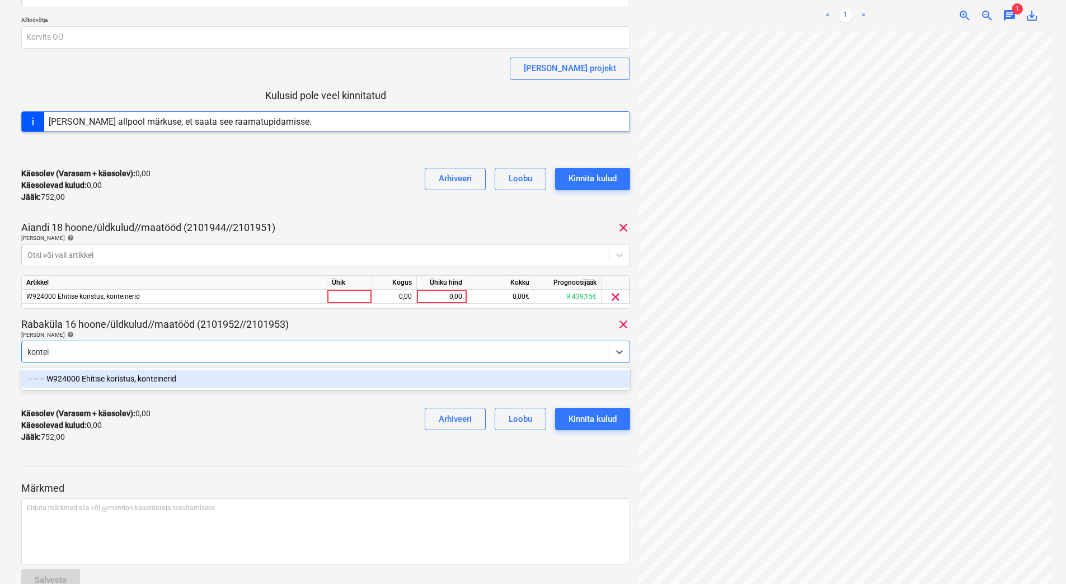
type input "kontein"
click at [106, 383] on div "-- -- -- W924000 Ehitise koristus, konteinerid" at bounding box center [325, 379] width 609 height 18
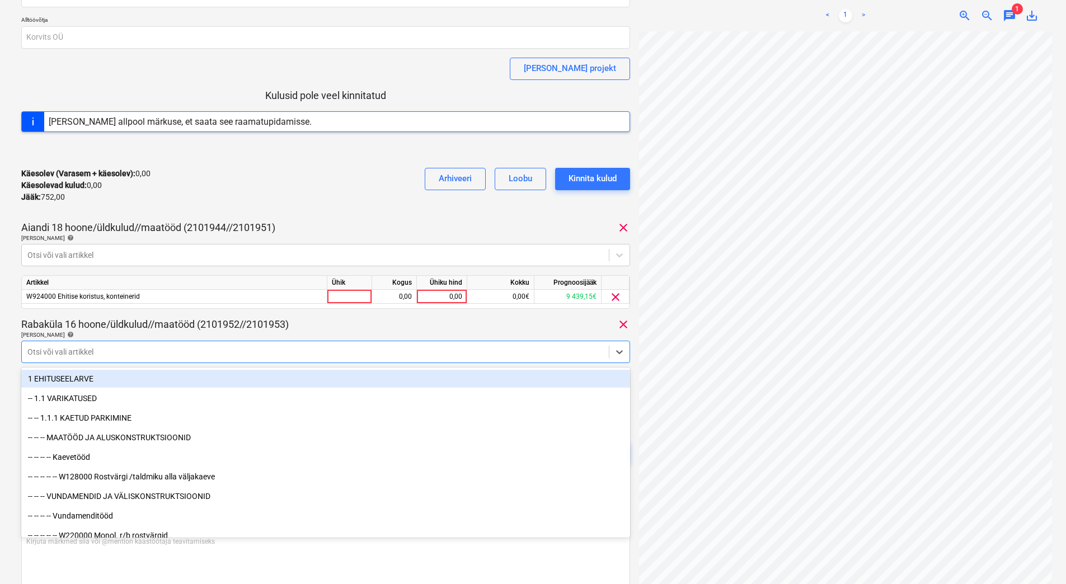
click at [199, 165] on div "Käesolev (Varasem + käesolev) : 0,00 Käesolevad kulud : 0,00 Jääk : 752,00 Arhi…" at bounding box center [325, 185] width 609 height 53
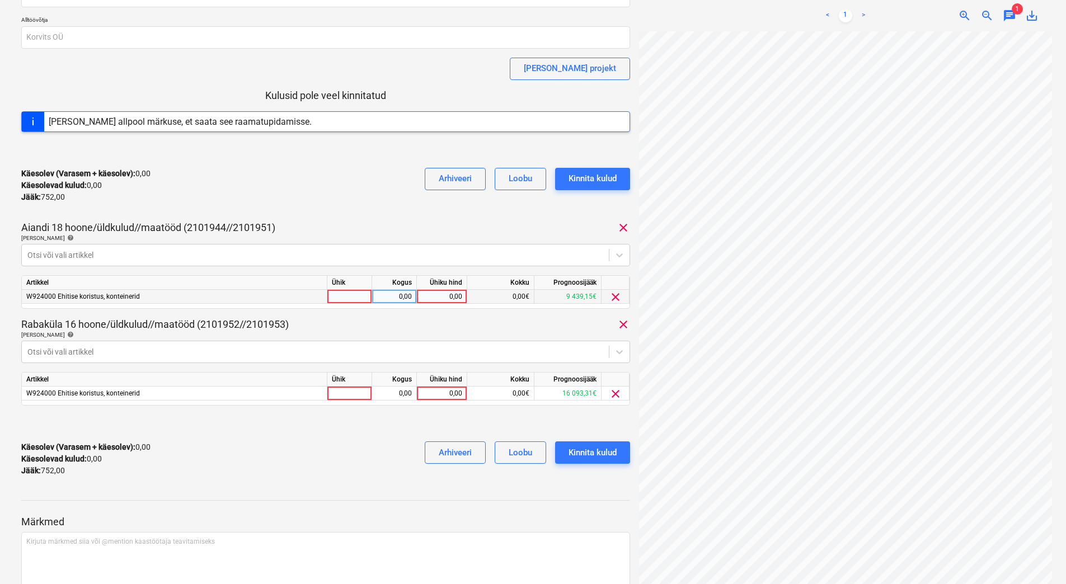
click at [445, 300] on div "0,00" at bounding box center [441, 297] width 41 height 14
type input "600"
click at [427, 395] on div "0,00" at bounding box center [441, 394] width 41 height 14
type input "152"
click at [348, 441] on div "Käesolev (Varasem + käesolev) : 600,00 Käesolevad kulud : 600,00 Jääk : 152,00 …" at bounding box center [325, 458] width 609 height 53
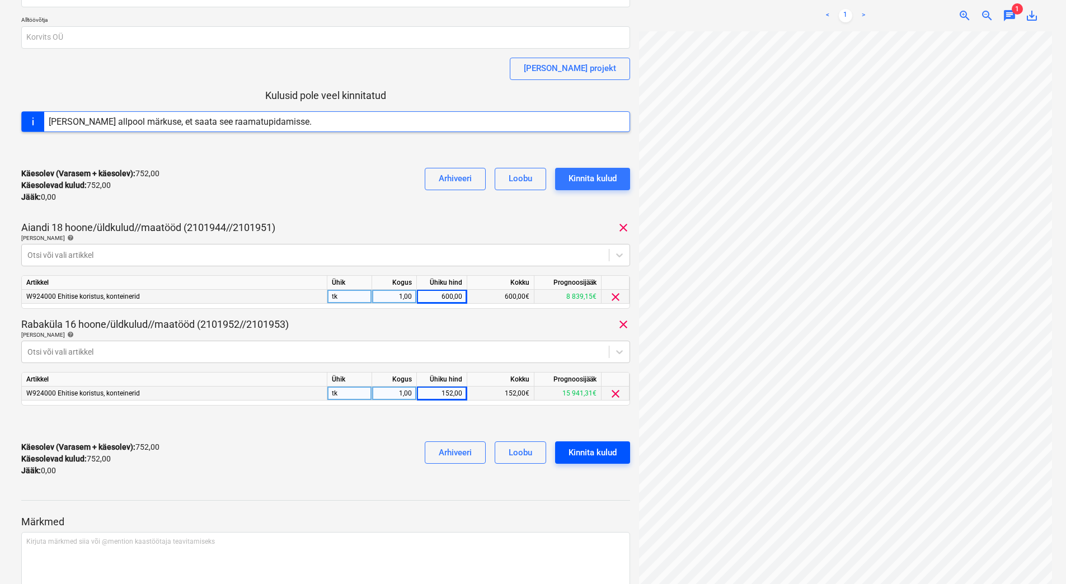
click at [573, 449] on div "Kinnita kulud" at bounding box center [592, 452] width 48 height 15
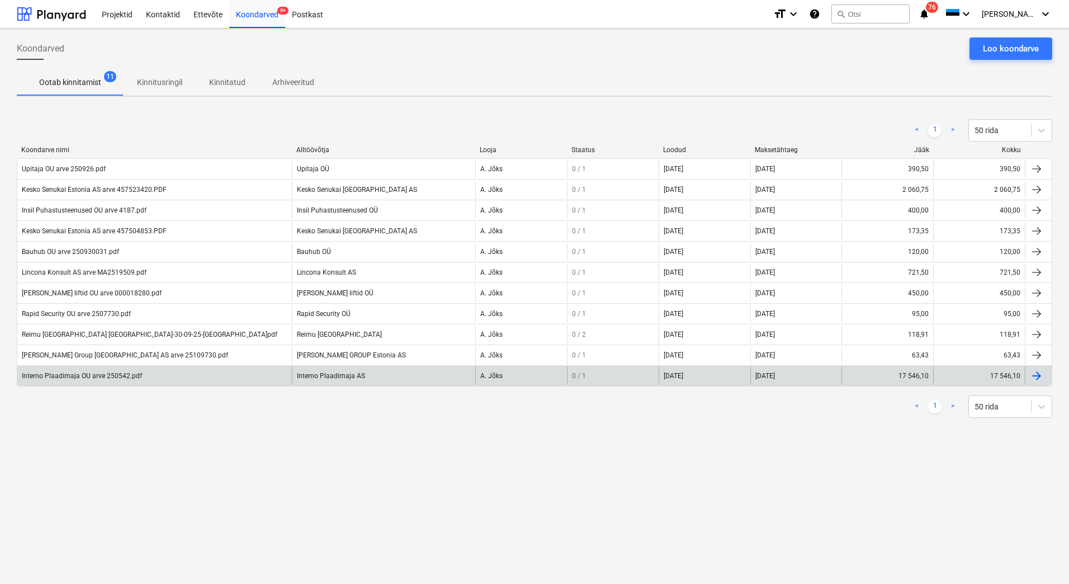
click at [88, 374] on div "Interno Plaadimaja OU arve 250542.pdf" at bounding box center [82, 376] width 120 height 8
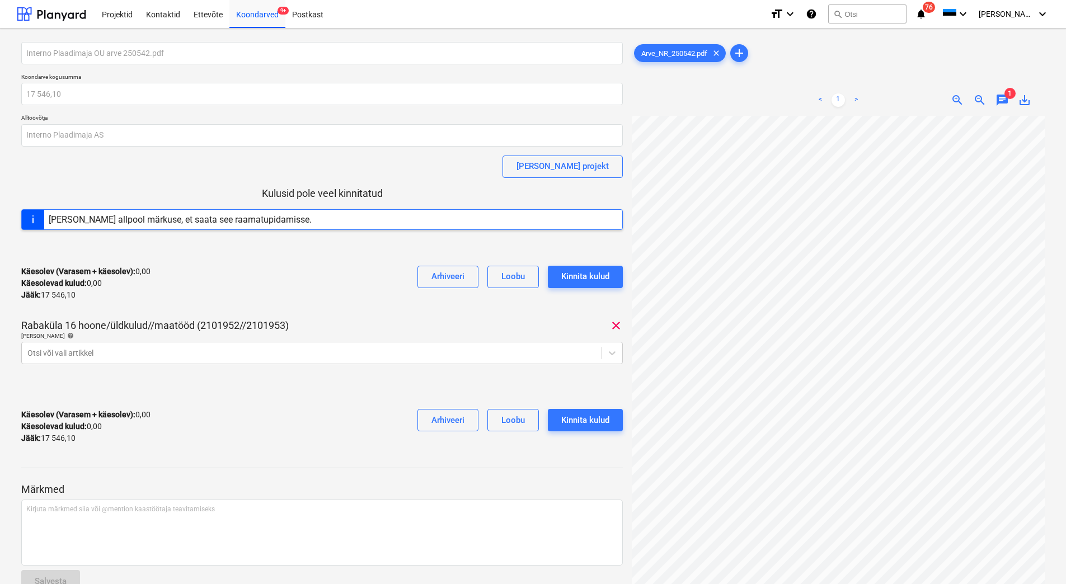
scroll to position [13, 15]
click at [246, 347] on div at bounding box center [311, 352] width 568 height 11
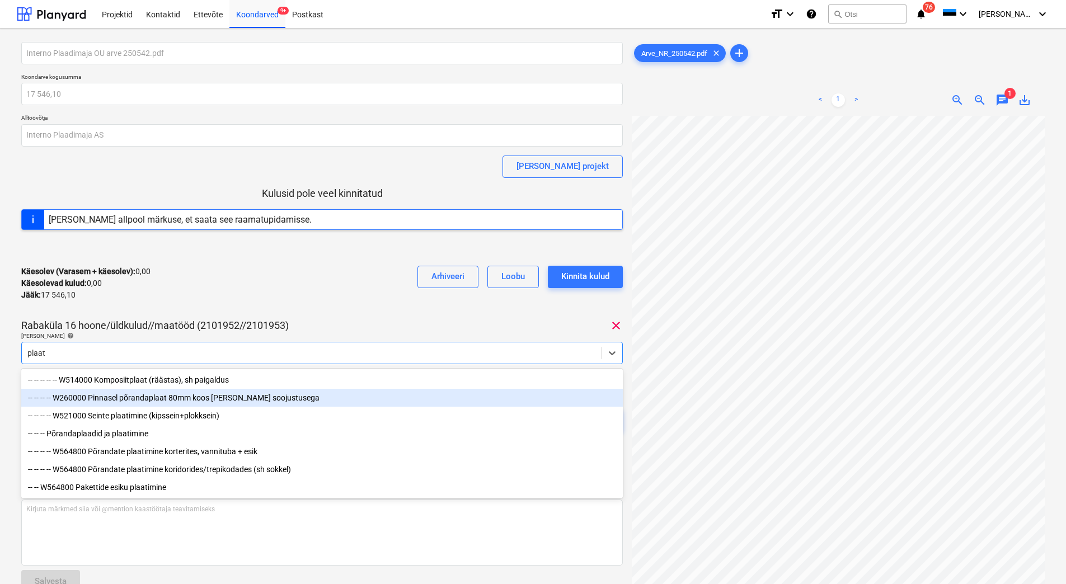
type input "plaat"
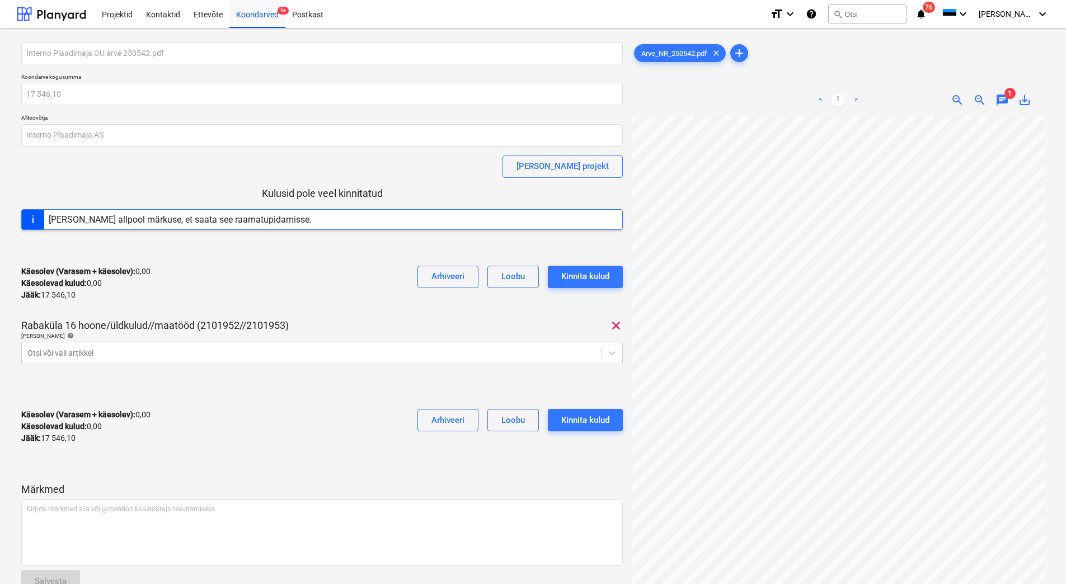
click at [166, 275] on div "Käesolev (Varasem + käesolev) : 0,00 Käesolevad kulud : 0,00 Jääk : 17 546,10 A…" at bounding box center [321, 283] width 601 height 53
click at [84, 355] on div at bounding box center [311, 352] width 568 height 11
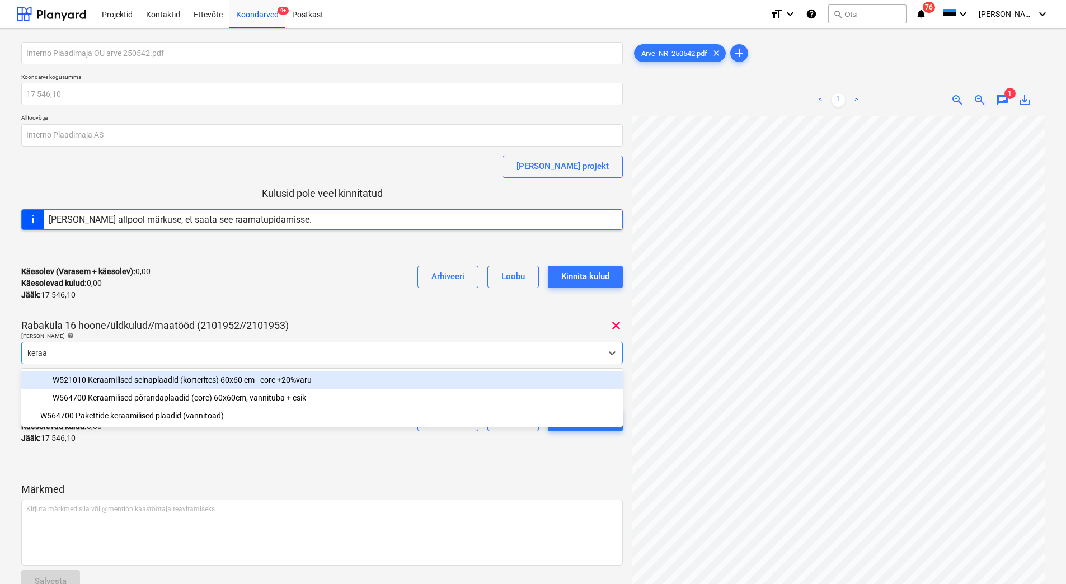
type input "keraam"
click at [136, 378] on div "-- -- -- -- W521010 Keraamilised seinaplaadid (korterites) 60x60 cm - core +20%…" at bounding box center [321, 380] width 601 height 18
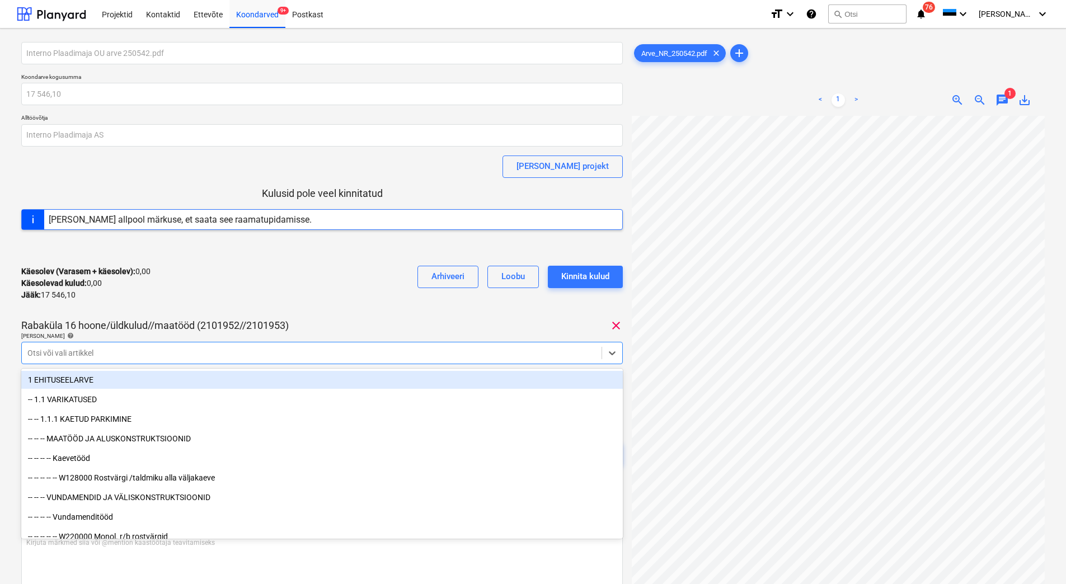
click at [149, 302] on div "Käesolev (Varasem + käesolev) : 0,00 Käesolevad kulud : 0,00 Jääk : 17 546,10 A…" at bounding box center [321, 283] width 601 height 53
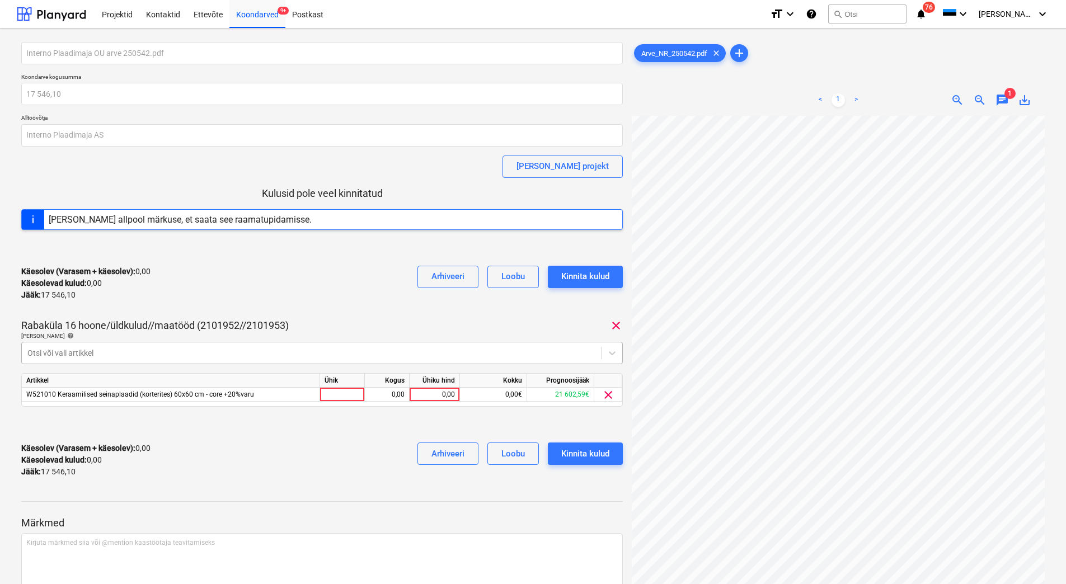
click at [93, 351] on div at bounding box center [311, 352] width 568 height 11
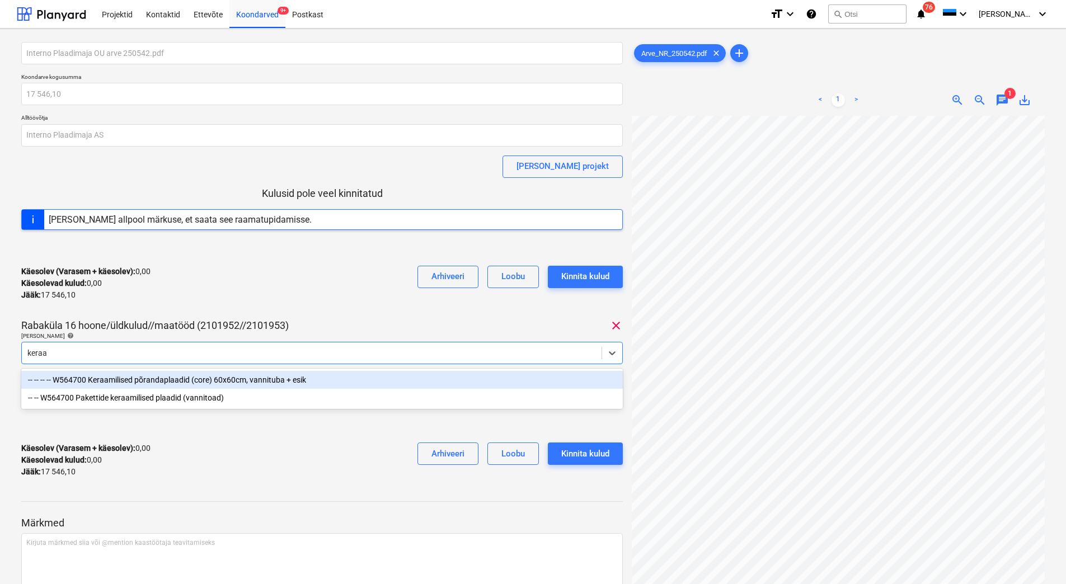
type input "keraam"
click at [132, 380] on div "-- -- -- -- W564700 Keraamilised põrandaplaadid (core) 60x60cm, vannituba + esik" at bounding box center [321, 380] width 601 height 18
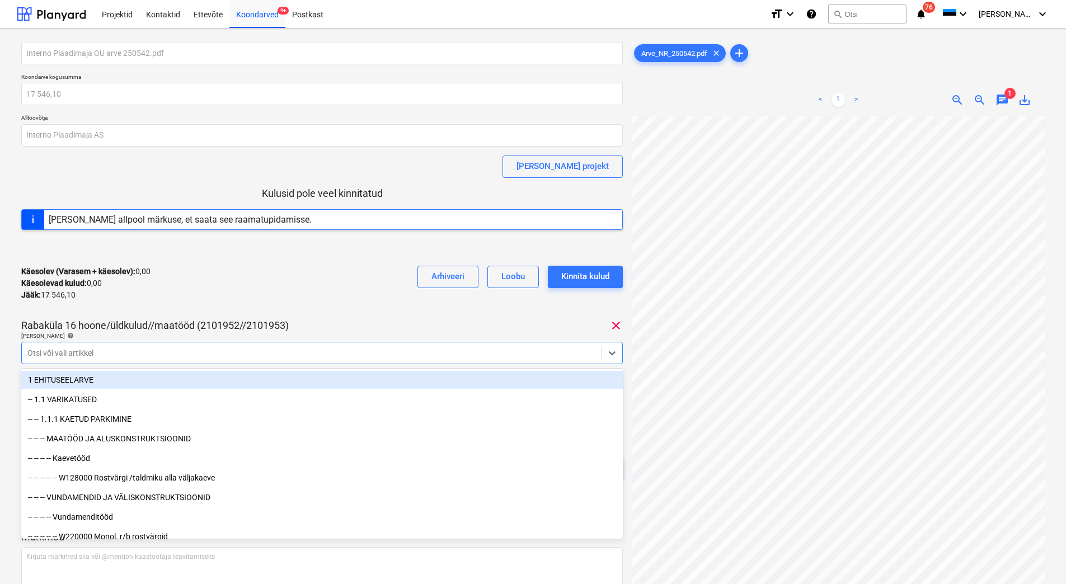
click at [221, 279] on div "Käesolev (Varasem + käesolev) : 0,00 Käesolevad kulud : 0,00 Jääk : 17 546,10 A…" at bounding box center [321, 283] width 601 height 53
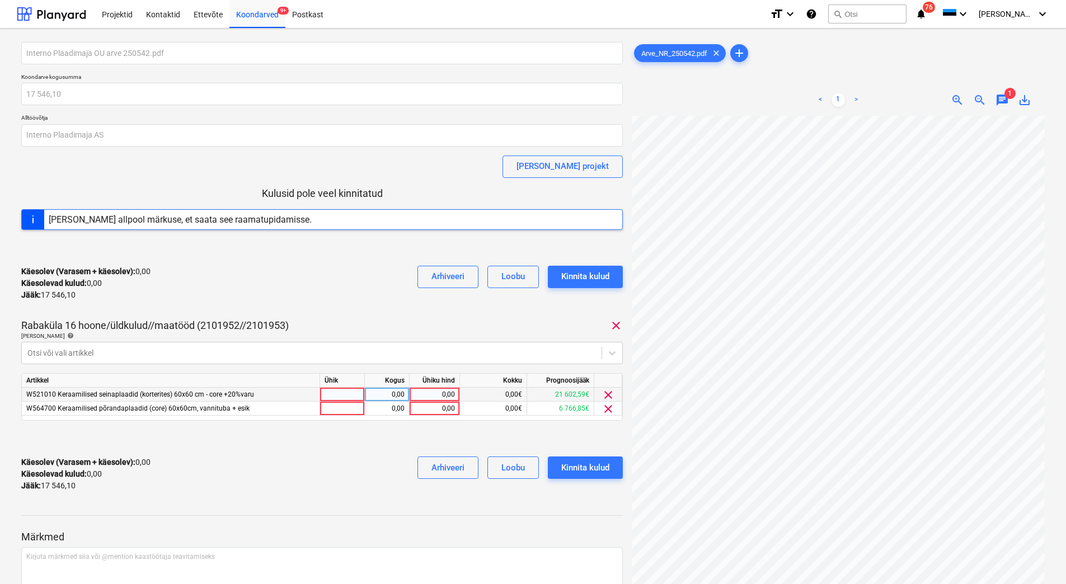
click at [429, 393] on div "0,00" at bounding box center [434, 395] width 41 height 14
click at [440, 409] on div "0,00" at bounding box center [434, 409] width 41 height 14
type input "4560"
click at [432, 387] on div "Ühiku hind" at bounding box center [434, 381] width 50 height 14
click at [295, 481] on div "Käesolev (Varasem + käesolev) : 4 560,00 Käesolevad kulud : 4 560,00 Jääk : 12 …" at bounding box center [321, 473] width 601 height 53
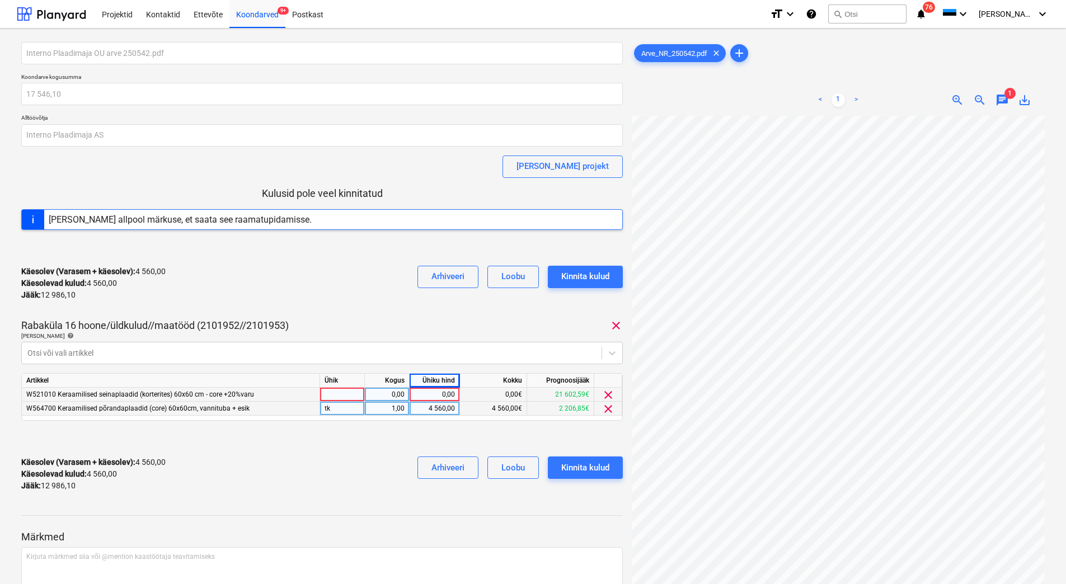
click at [433, 402] on div "4 560,00" at bounding box center [434, 409] width 41 height 14
click at [435, 397] on div "0,00" at bounding box center [434, 395] width 41 height 14
type input "12986,10"
click at [374, 437] on div at bounding box center [321, 439] width 601 height 18
click at [577, 463] on div "Kinnita kulud" at bounding box center [585, 467] width 48 height 15
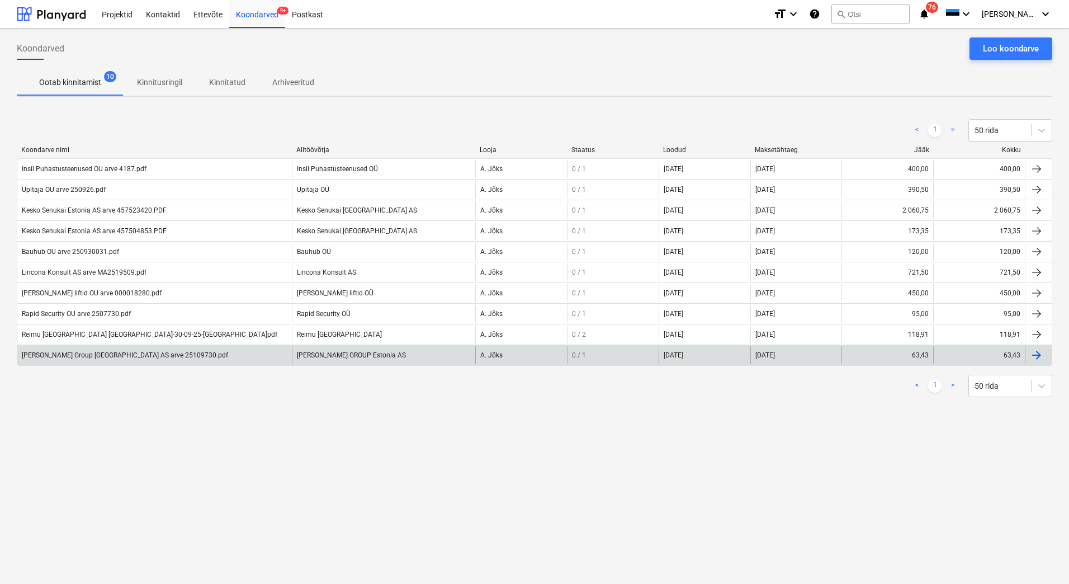
click at [67, 359] on div "[PERSON_NAME] Group [GEOGRAPHIC_DATA] AS arve 25109730.pdf" at bounding box center [125, 355] width 206 height 8
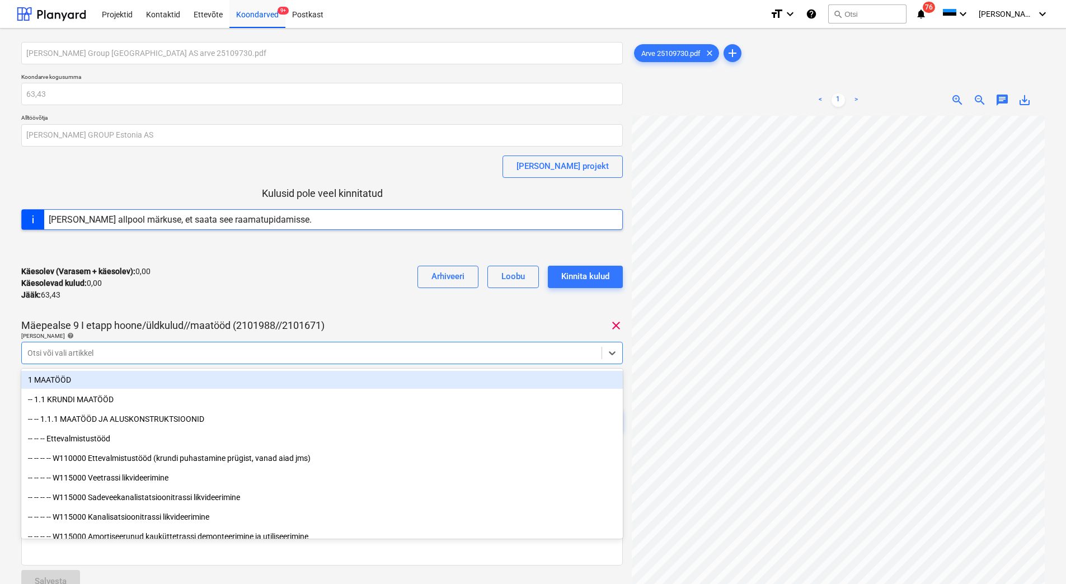
click at [224, 350] on div at bounding box center [311, 352] width 568 height 11
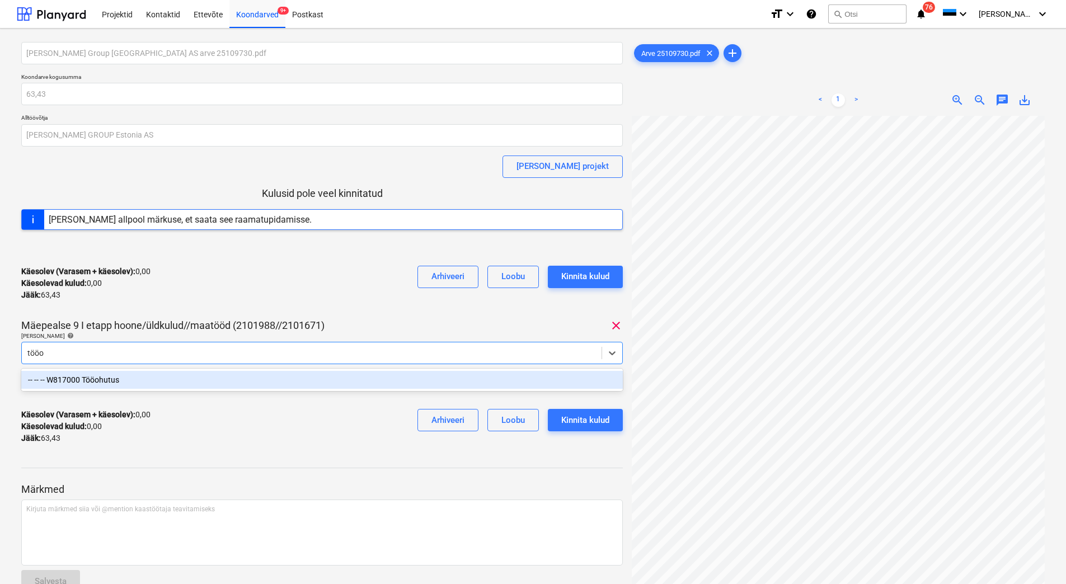
type input "tööoh"
click at [221, 381] on div "-- -- -- W817000 Tööohutus" at bounding box center [321, 380] width 601 height 18
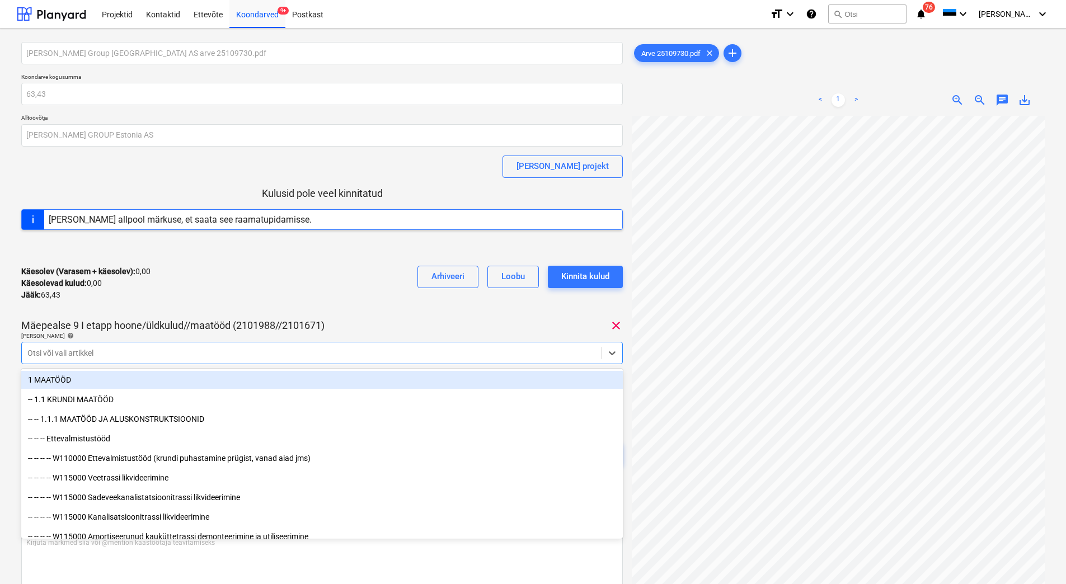
click at [243, 308] on div "Käesolev (Varasem + käesolev) : 0,00 Käesolevad kulud : 0,00 Jääk : 63,43 Arhiv…" at bounding box center [321, 283] width 601 height 53
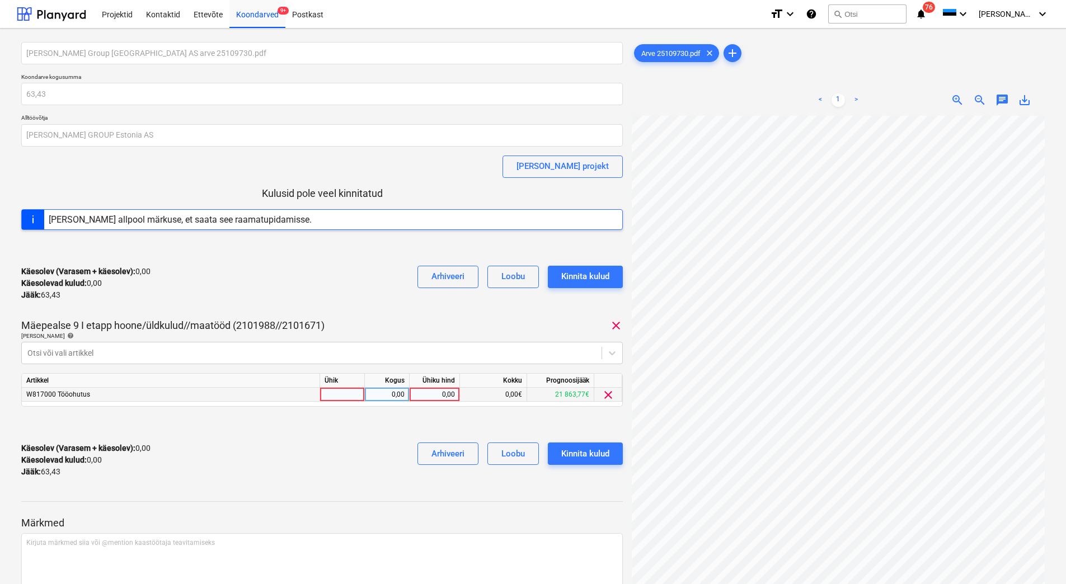
click at [442, 395] on div "0,00" at bounding box center [434, 395] width 41 height 14
type input "63,43"
click at [396, 446] on div "Käesolev (Varasem + käesolev) : 63,43 Käesolevad kulud : 63,43 Jääk : 0,00 Arhi…" at bounding box center [321, 459] width 601 height 53
click at [578, 456] on div "Kinnita kulud" at bounding box center [585, 453] width 48 height 15
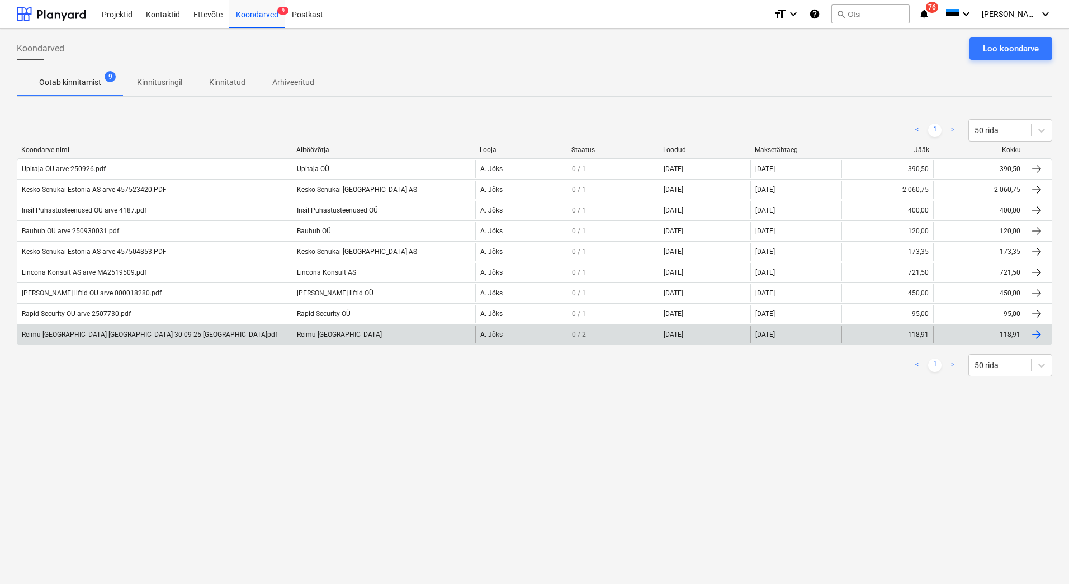
click at [56, 330] on div "Reimu [GEOGRAPHIC_DATA] [GEOGRAPHIC_DATA]-30-09-25-[GEOGRAPHIC_DATA]pdf" at bounding box center [154, 335] width 275 height 18
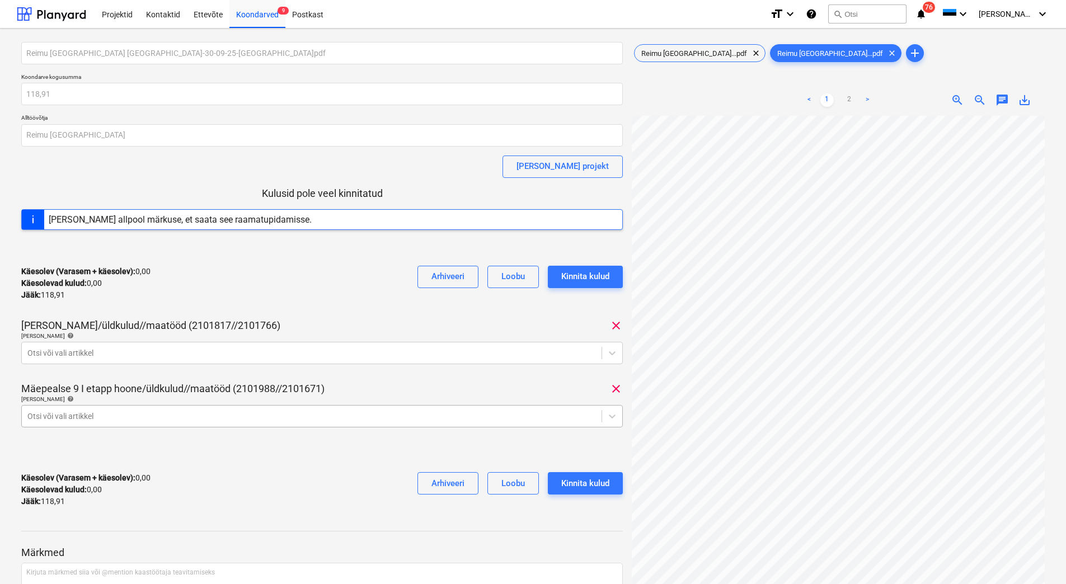
click at [125, 416] on body "Projektid Kontaktid Ettevõte Koondarved 9 Postkast format_size keyboard_arrow_d…" at bounding box center [533, 292] width 1066 height 584
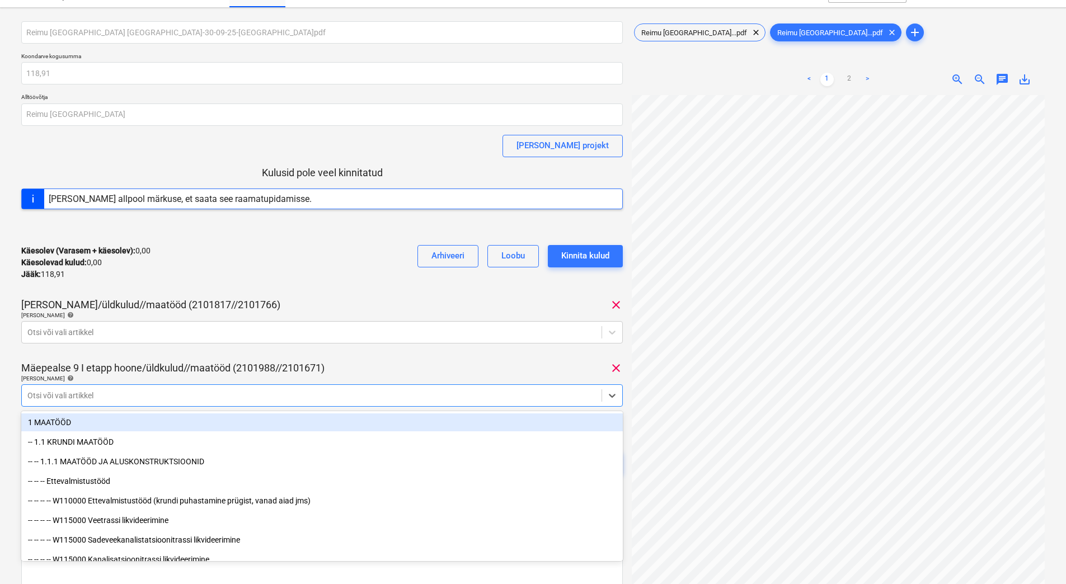
scroll to position [22, 0]
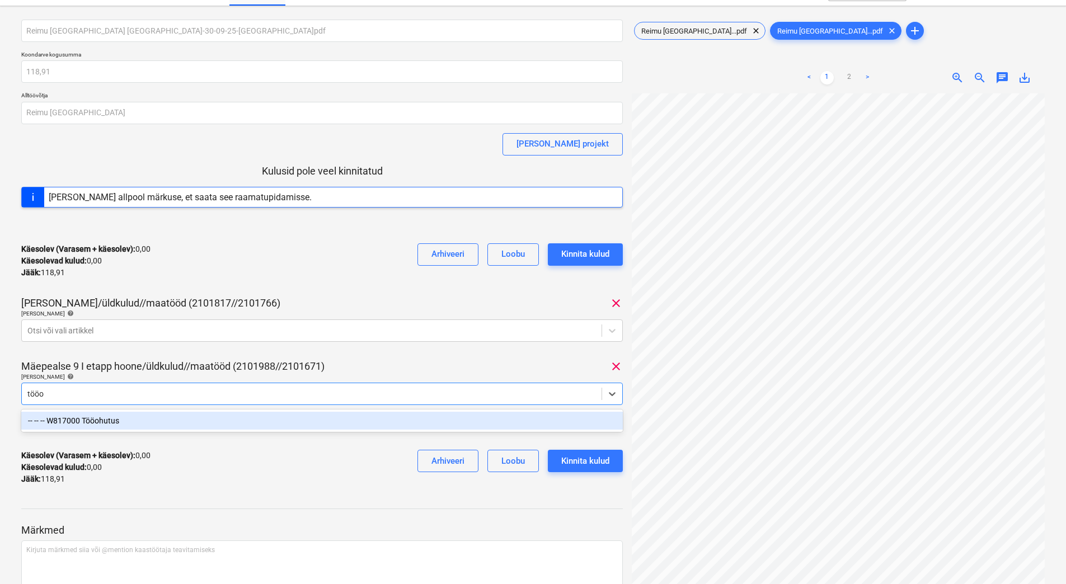
type input "tööoh"
click at [125, 416] on div "-- -- -- W817000 Tööohutus" at bounding box center [321, 421] width 601 height 18
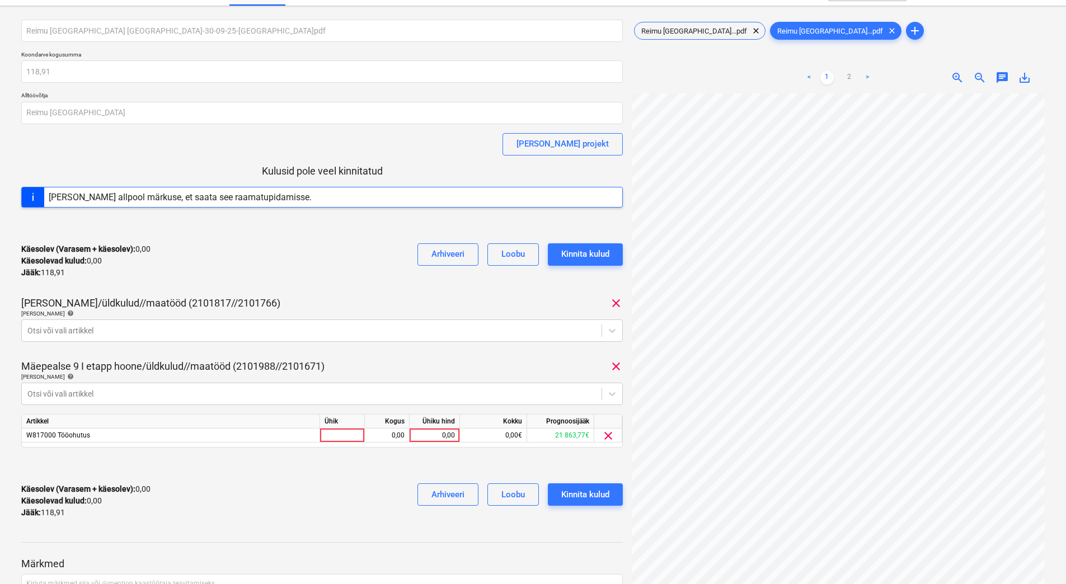
click at [149, 354] on div "Reimu [GEOGRAPHIC_DATA] MA-30-09-25-[GEOGRAPHIC_DATA]pdf Koondarve kogusumma 11…" at bounding box center [321, 274] width 601 height 508
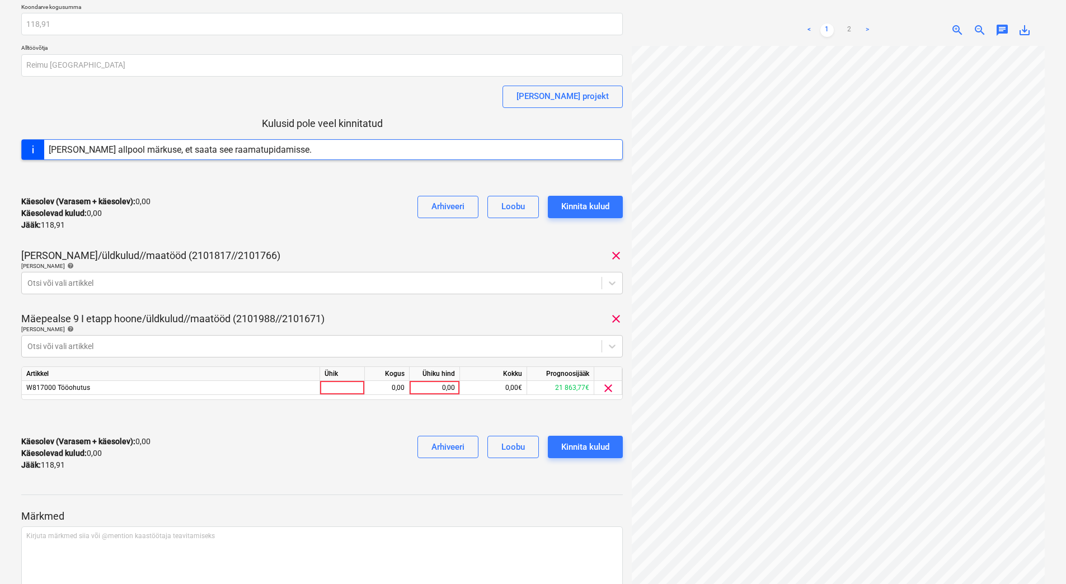
scroll to position [190, 0]
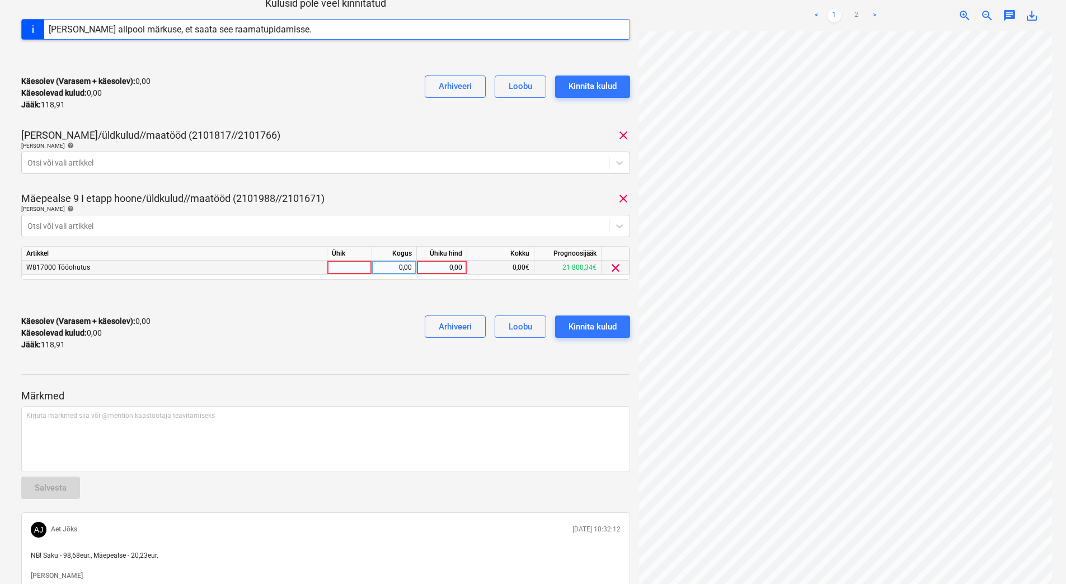
click at [443, 268] on div "0,00" at bounding box center [441, 268] width 41 height 14
type input "20,23"
click at [357, 305] on div at bounding box center [325, 298] width 609 height 18
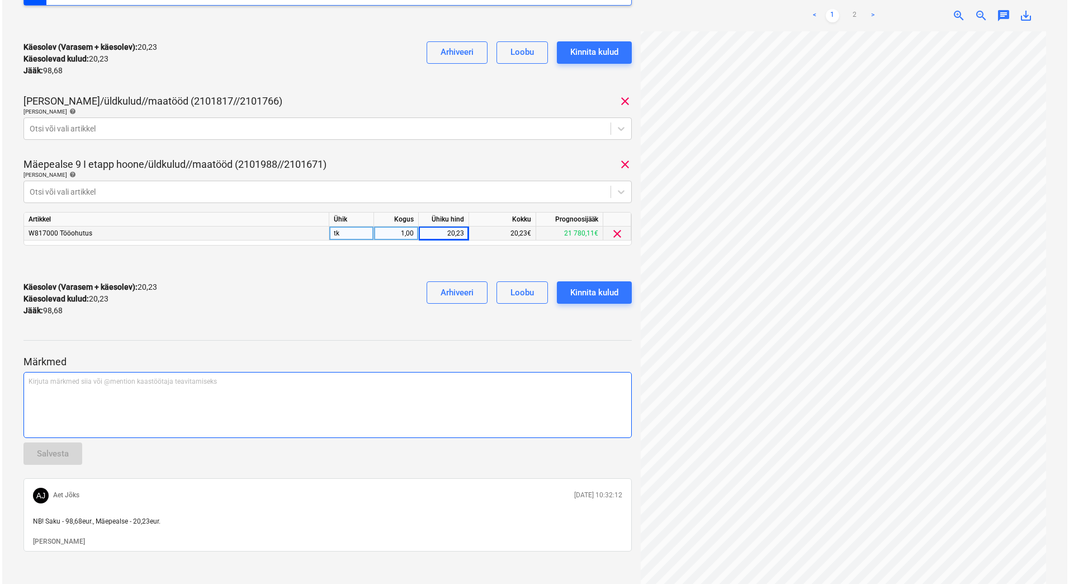
scroll to position [241, 0]
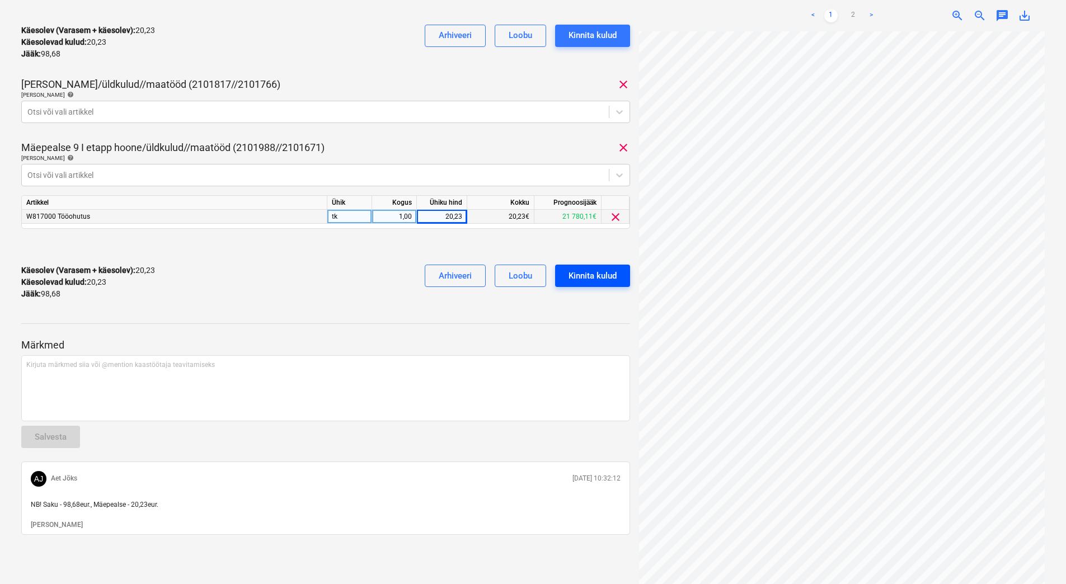
click at [589, 272] on div "Kinnita kulud" at bounding box center [592, 275] width 48 height 15
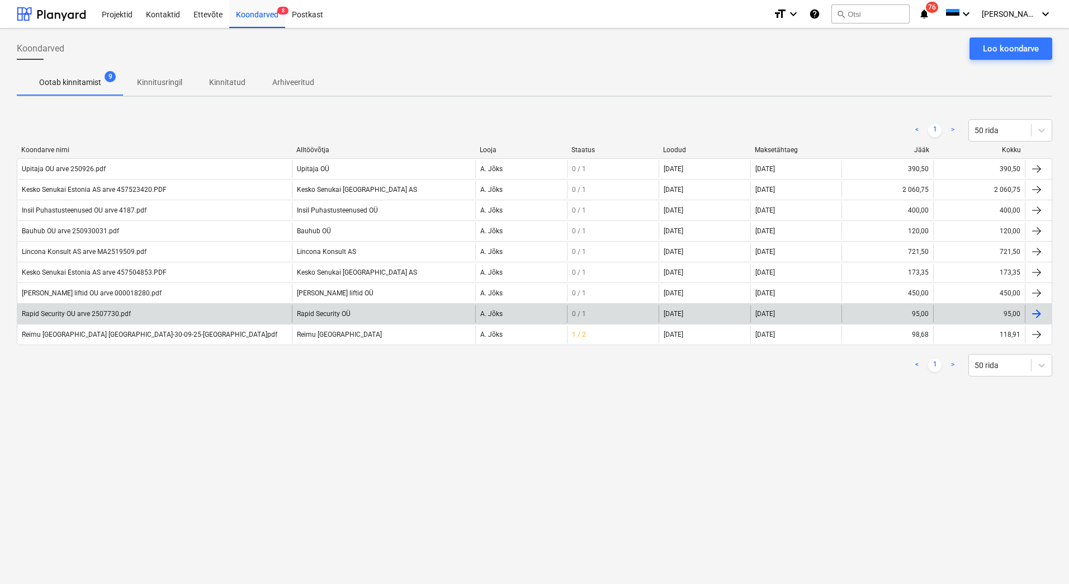
click at [84, 319] on div "Rapid Security OU arve 2507730.pdf" at bounding box center [154, 314] width 275 height 18
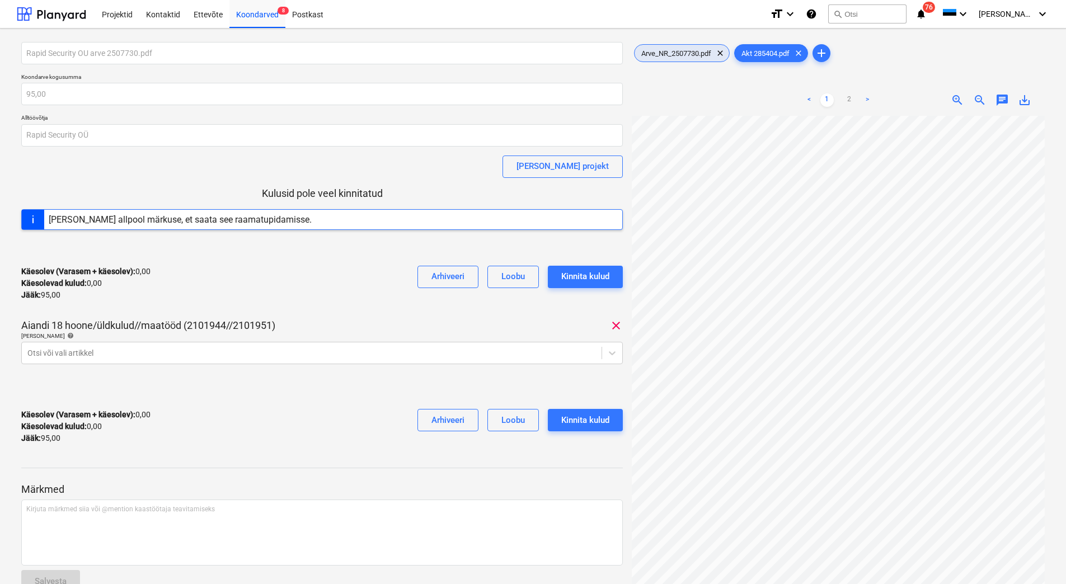
click at [679, 53] on span "Arve_NR_2507730.pdf" at bounding box center [675, 53] width 83 height 8
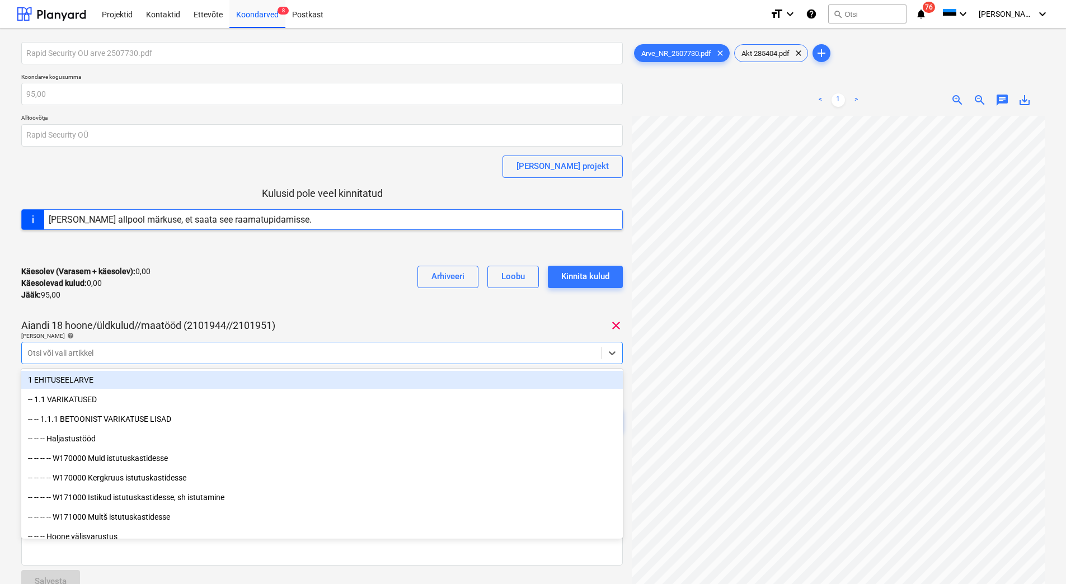
click at [159, 355] on div at bounding box center [311, 352] width 568 height 11
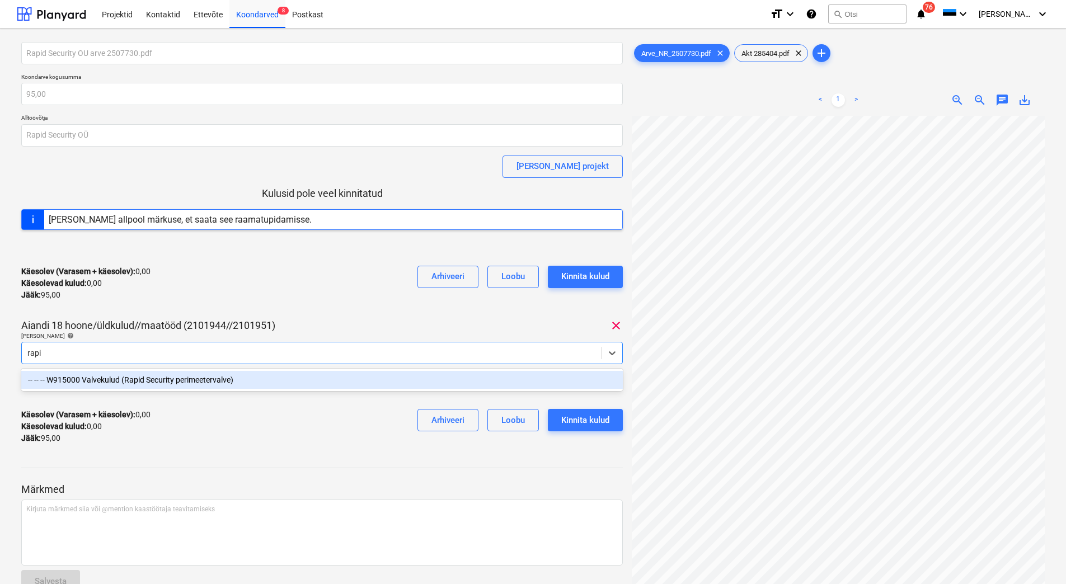
type input "rapid"
click at [151, 381] on div "-- -- -- W915000 Valvekulud (Rapid Security perimeetervalve)" at bounding box center [321, 380] width 601 height 18
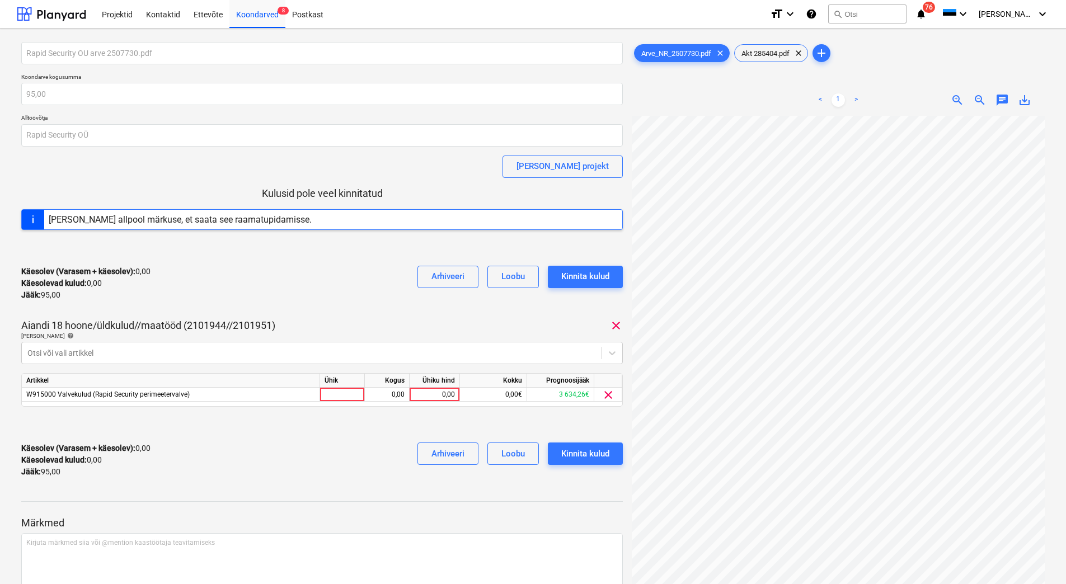
click at [185, 296] on div "Käesolev (Varasem + käesolev) : 0,00 Käesolevad kulud : 0,00 Jääk : 95,00 Arhiv…" at bounding box center [321, 283] width 601 height 53
click at [426, 393] on div "0,00" at bounding box center [434, 395] width 41 height 14
type input "95"
click at [309, 451] on div "Käesolev (Varasem + käesolev) : 95,00 Käesolevad kulud : 95,00 Jääk : 0,00 Arhi…" at bounding box center [321, 459] width 601 height 53
click at [573, 451] on div "Kinnita kulud" at bounding box center [585, 453] width 48 height 15
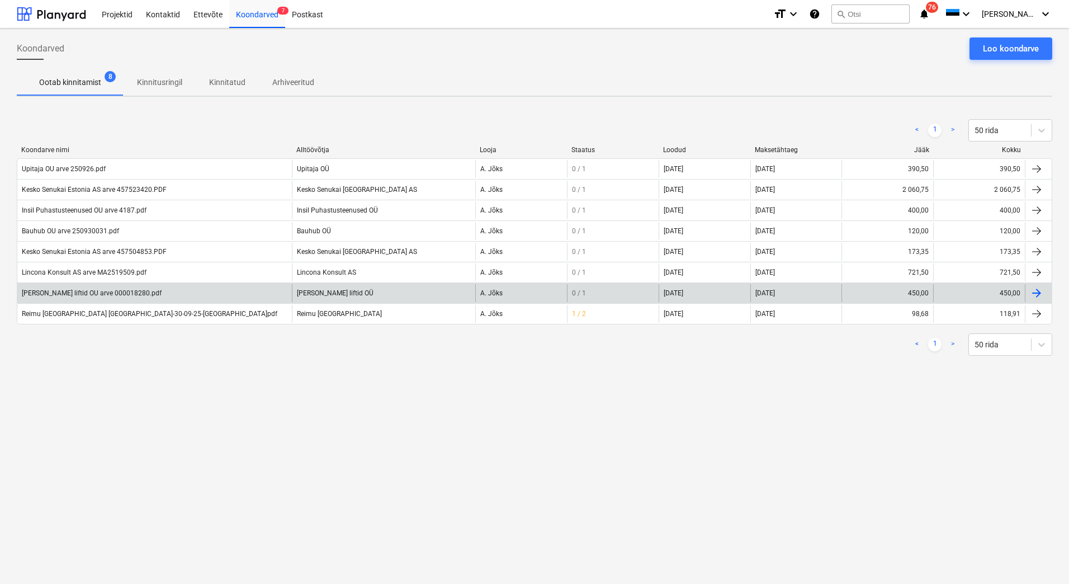
click at [82, 296] on div "[PERSON_NAME] liftid OU arve 000018280.pdf" at bounding box center [92, 293] width 140 height 8
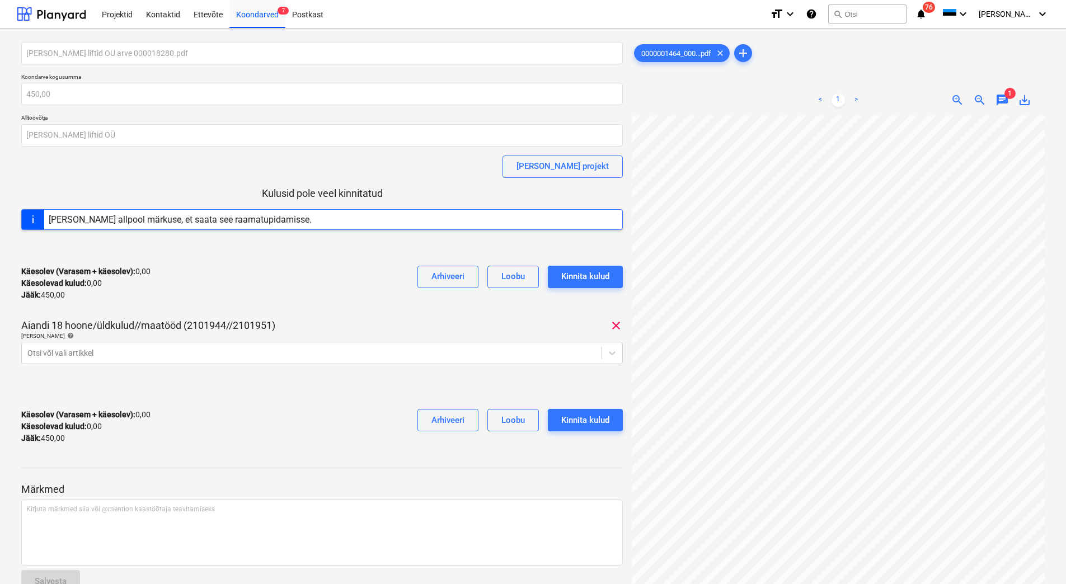
scroll to position [11, 92]
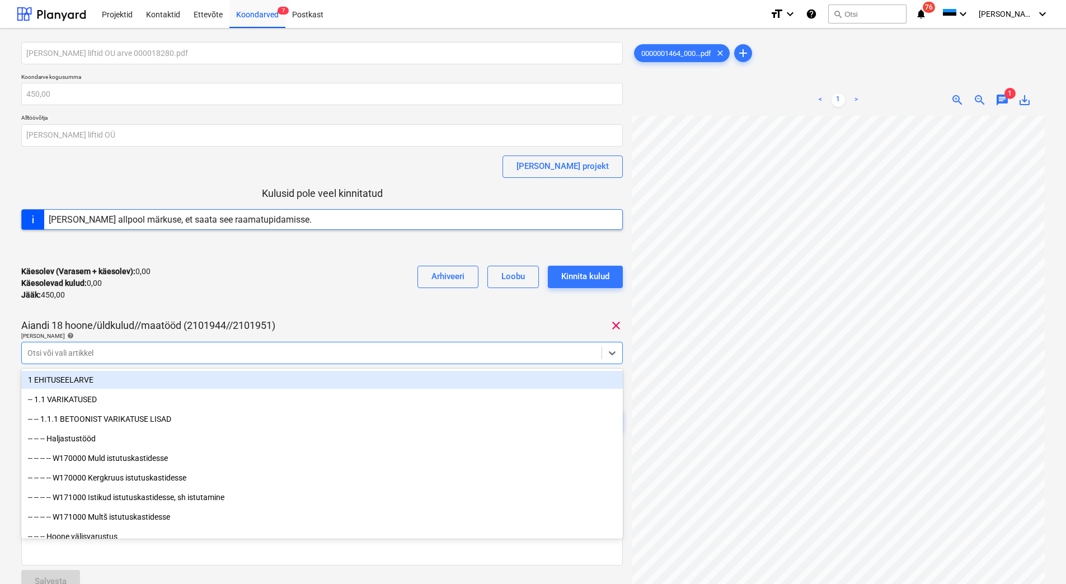
click at [186, 348] on div at bounding box center [311, 352] width 568 height 11
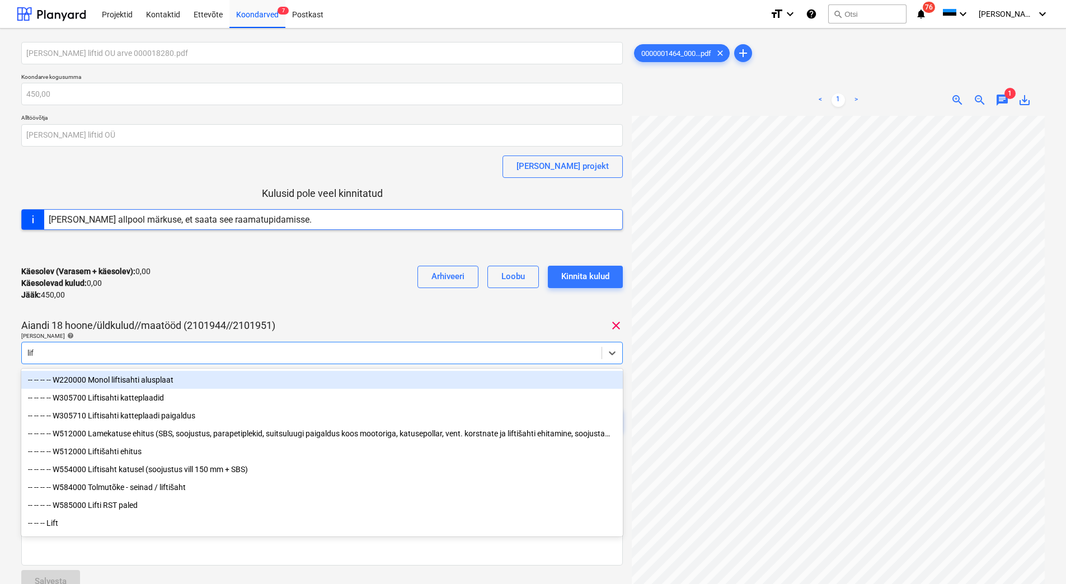
type input "lift"
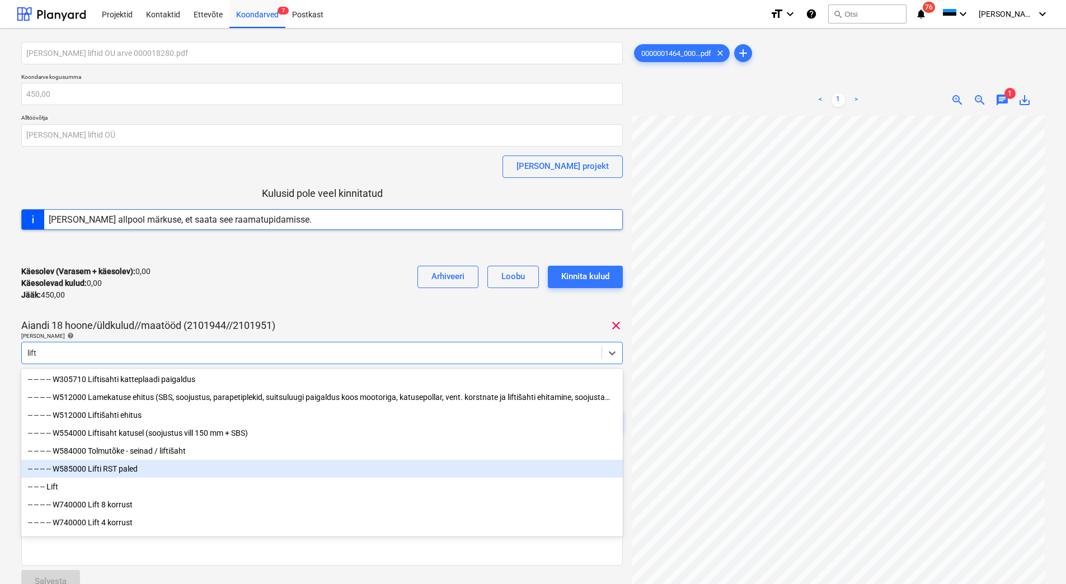
scroll to position [77, 0]
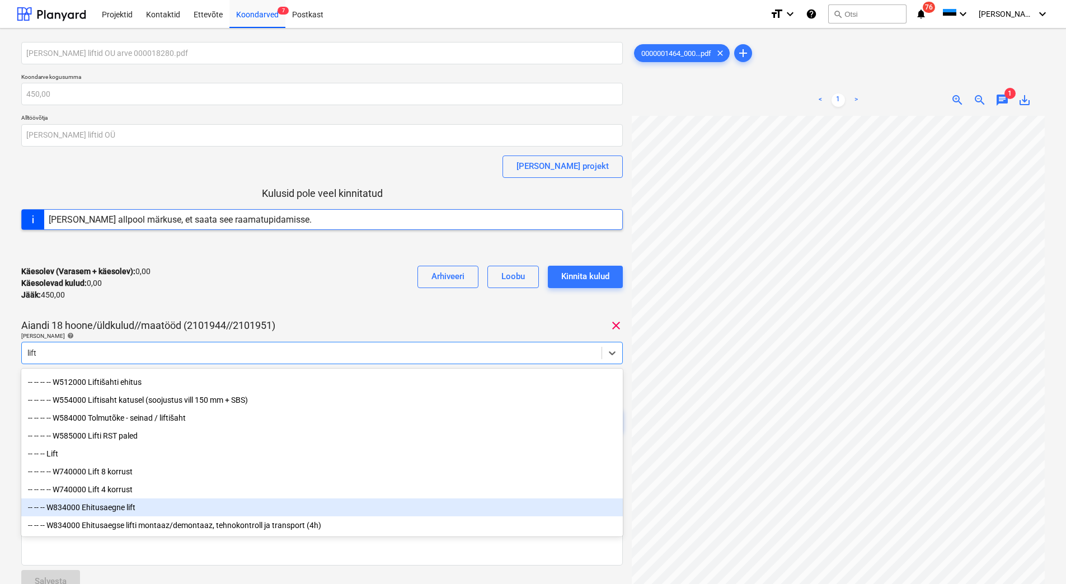
click at [139, 506] on div "-- -- -- W834000 Ehitusaegne lift" at bounding box center [321, 507] width 601 height 18
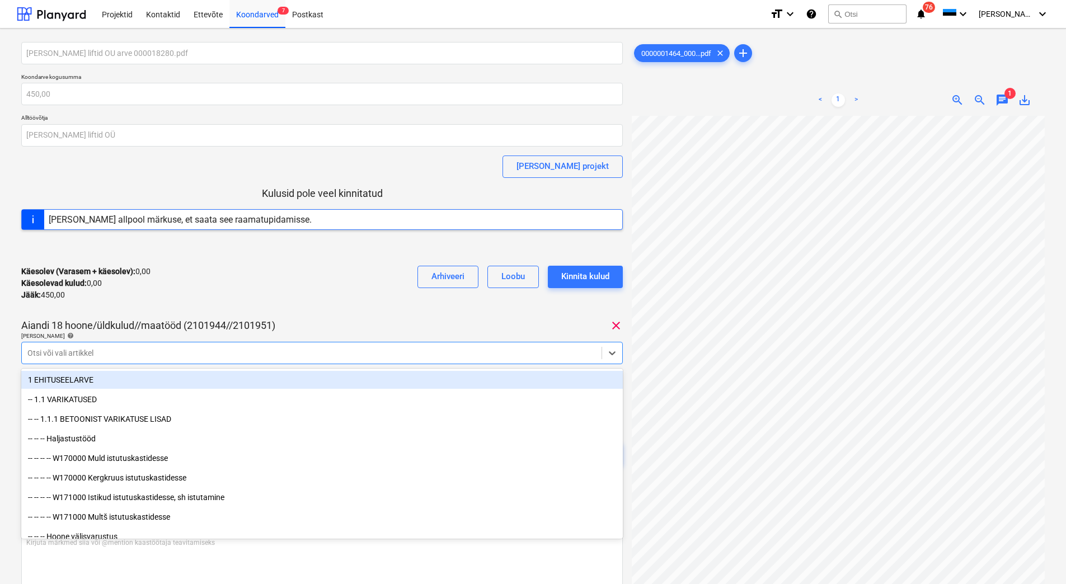
click at [230, 314] on div "[PERSON_NAME] liftid OU arve 000018280.pdf Koondarve kogusumma 450,00 Alltöövõt…" at bounding box center [321, 264] width 601 height 445
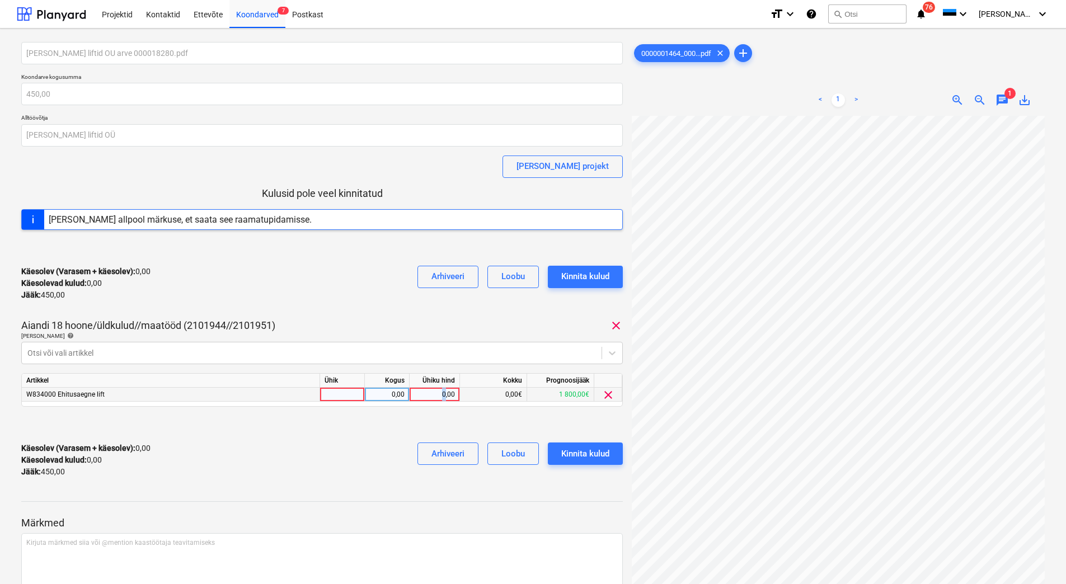
click at [444, 394] on div "0,00" at bounding box center [434, 395] width 41 height 14
type input "450"
click at [296, 461] on div "Käesolev (Varasem + käesolev) : 450,00 Käesolevad kulud : 450,00 Jääk : 0,00 Ar…" at bounding box center [321, 459] width 601 height 53
click at [597, 451] on div "Kinnita kulud" at bounding box center [585, 453] width 48 height 15
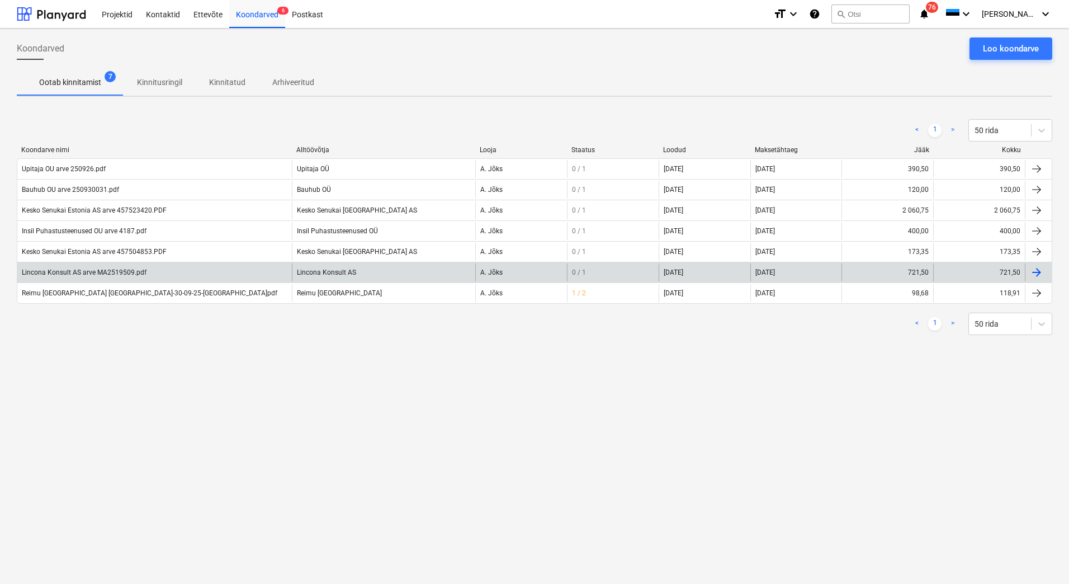
click at [84, 275] on div "Lincona Konsult AS arve MA2519509.pdf" at bounding box center [84, 272] width 125 height 8
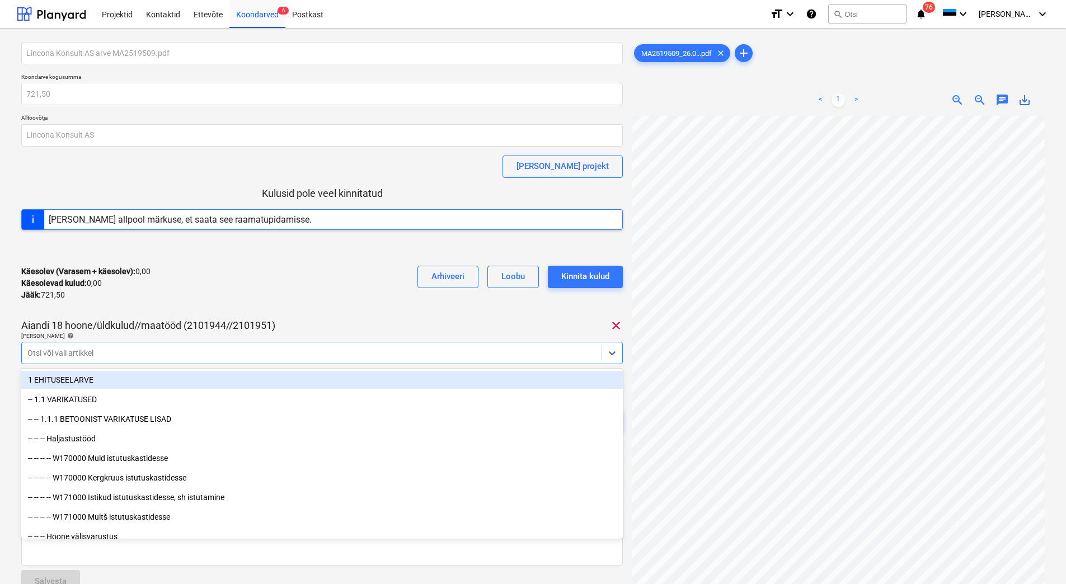
click at [164, 356] on div at bounding box center [311, 352] width 568 height 11
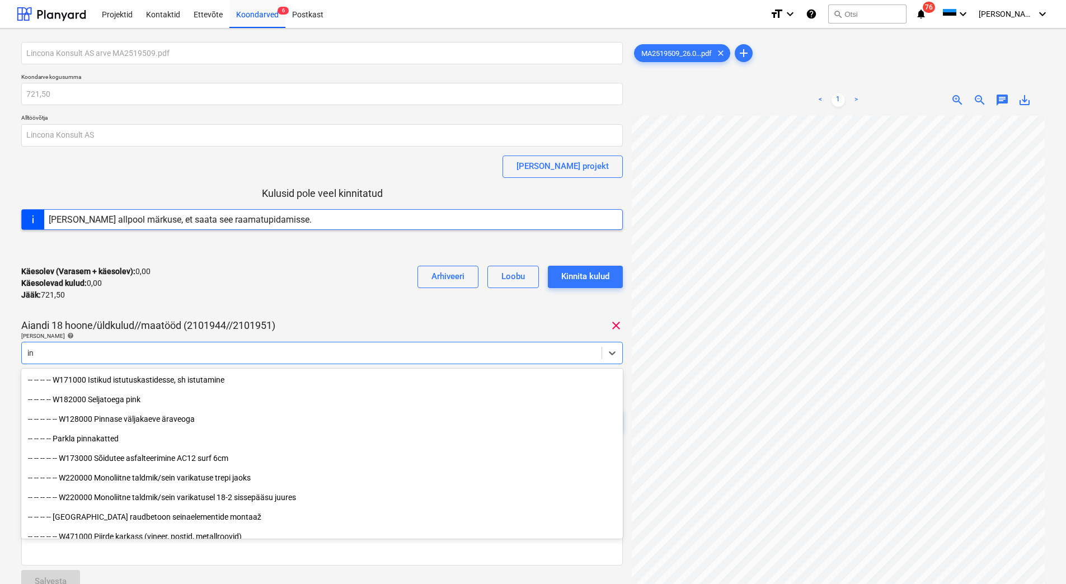
type input "i"
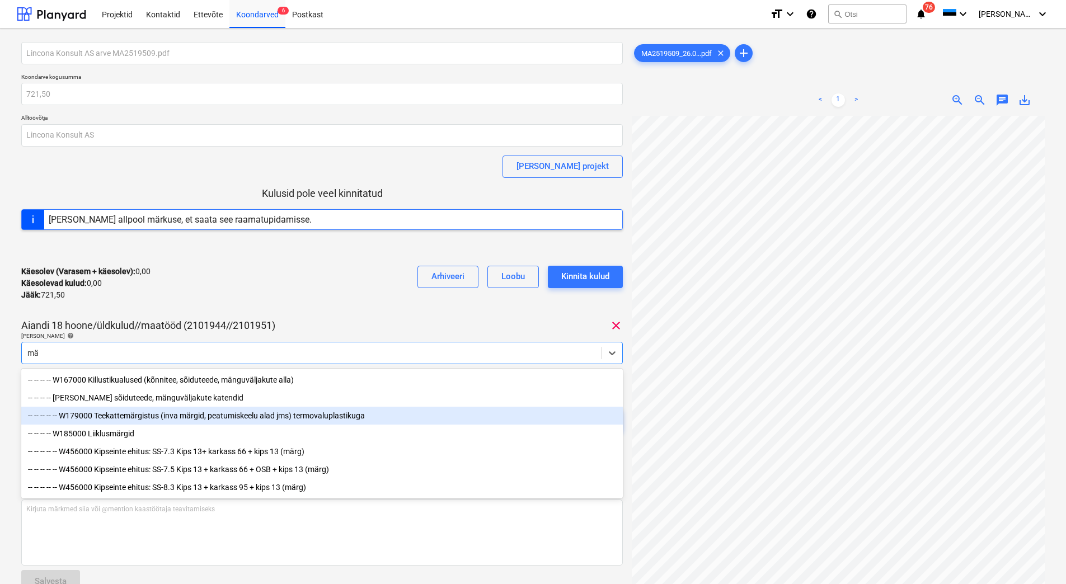
type input "m"
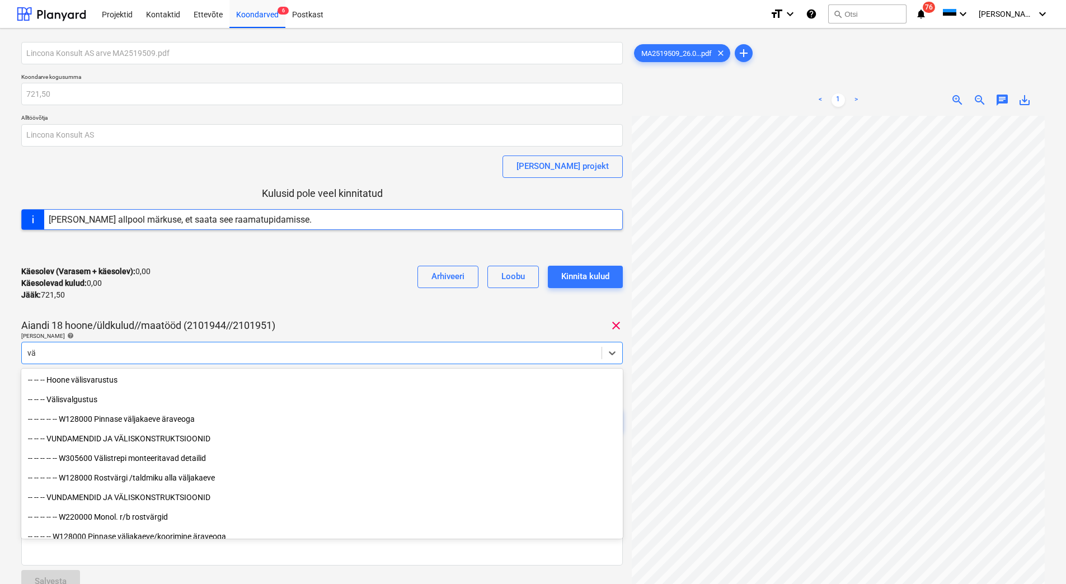
type input "v"
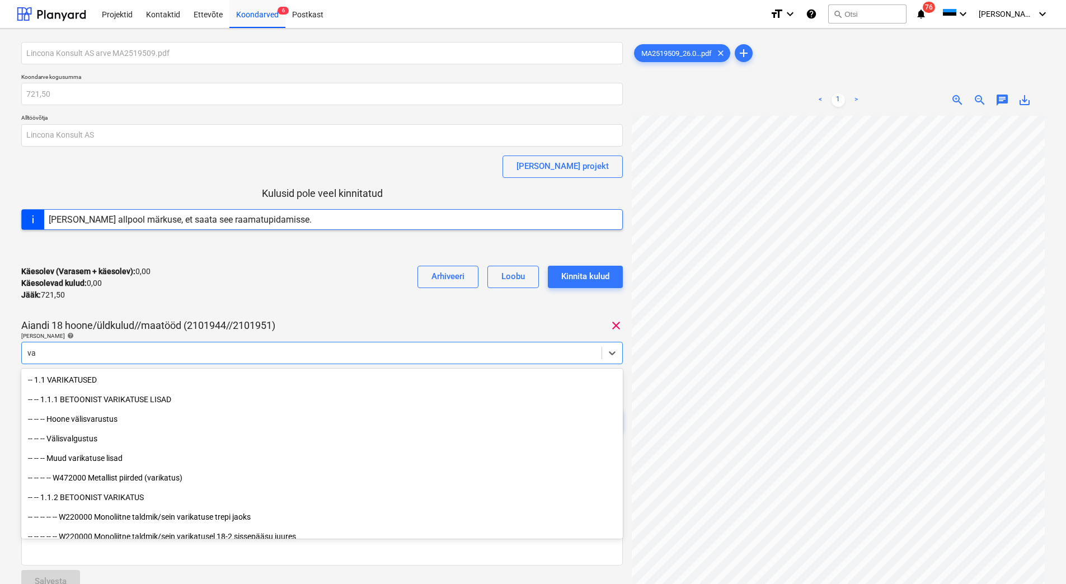
type input "v"
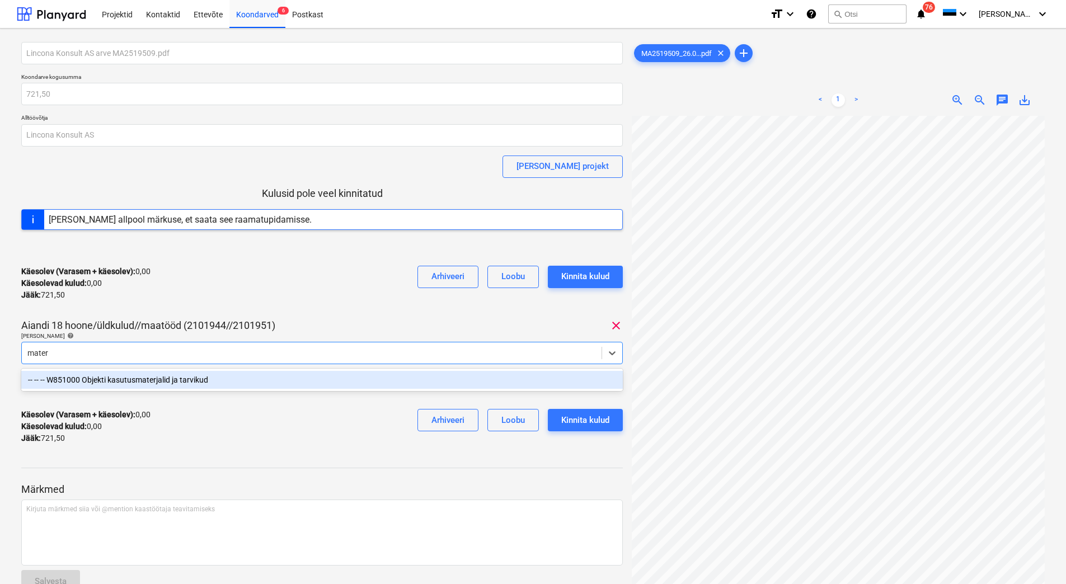
type input "materj"
click at [148, 379] on div "-- -- -- W851000 Objekti kasutusmaterjalid ja tarvikud" at bounding box center [321, 380] width 601 height 18
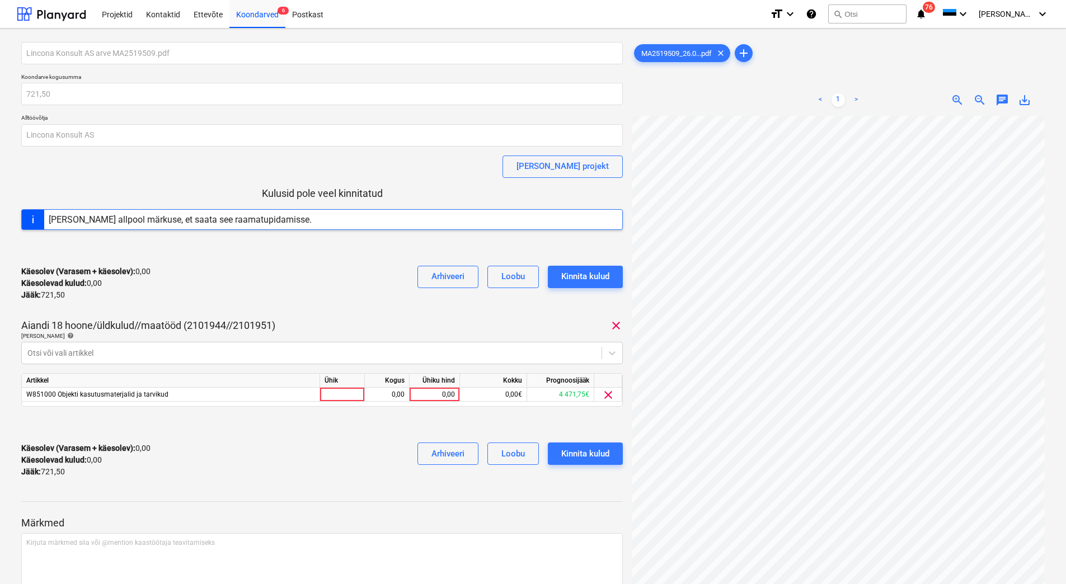
click at [197, 296] on div "Käesolev (Varasem + käesolev) : 0,00 Käesolevad kulud : 0,00 Jääk : 721,50 Arhi…" at bounding box center [321, 283] width 601 height 53
click at [421, 397] on div "0,00" at bounding box center [434, 395] width 41 height 14
type input "721,50"
click at [334, 461] on div "Käesolev (Varasem + käesolev) : 721,50 Käesolevad kulud : 721,50 Jääk : 0,00 Ar…" at bounding box center [321, 459] width 601 height 53
click at [583, 455] on div "Kinnita kulud" at bounding box center [585, 453] width 48 height 15
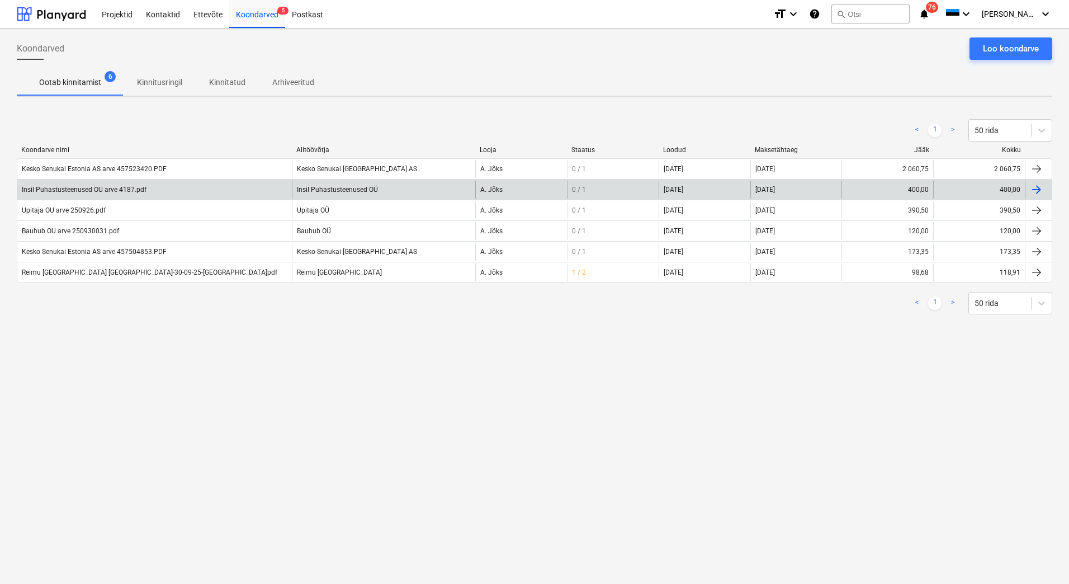
click at [78, 188] on div "Insil Puhastusteenused OU arve 4187.pdf" at bounding box center [84, 190] width 125 height 8
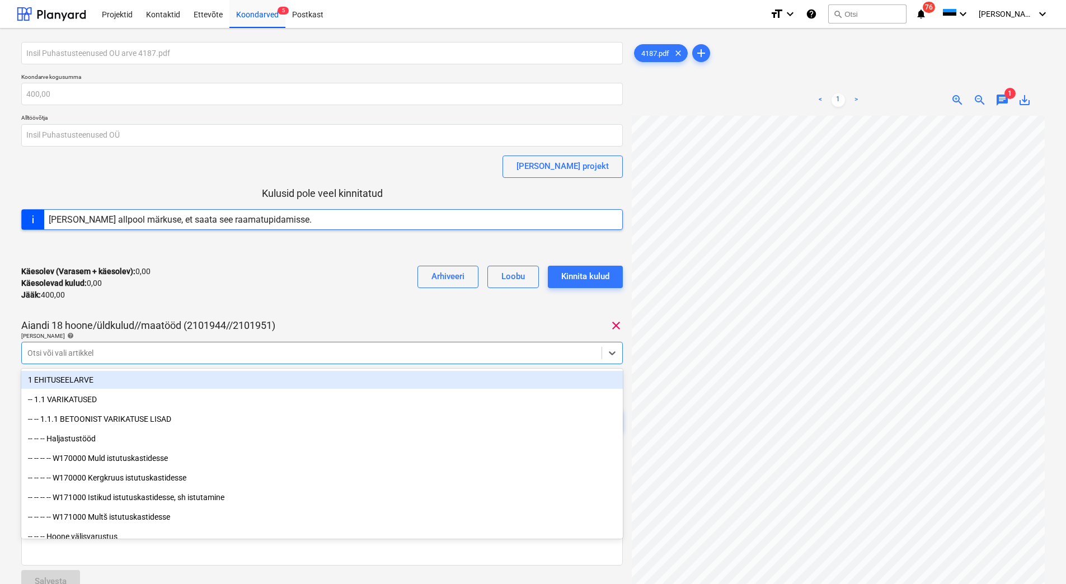
click at [122, 352] on div at bounding box center [311, 352] width 568 height 11
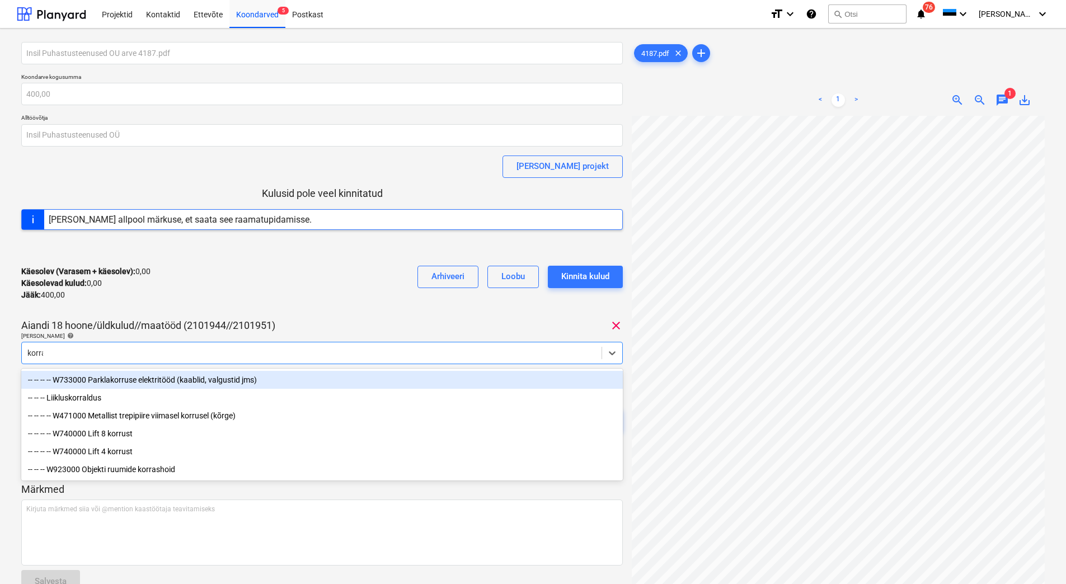
type input "korras"
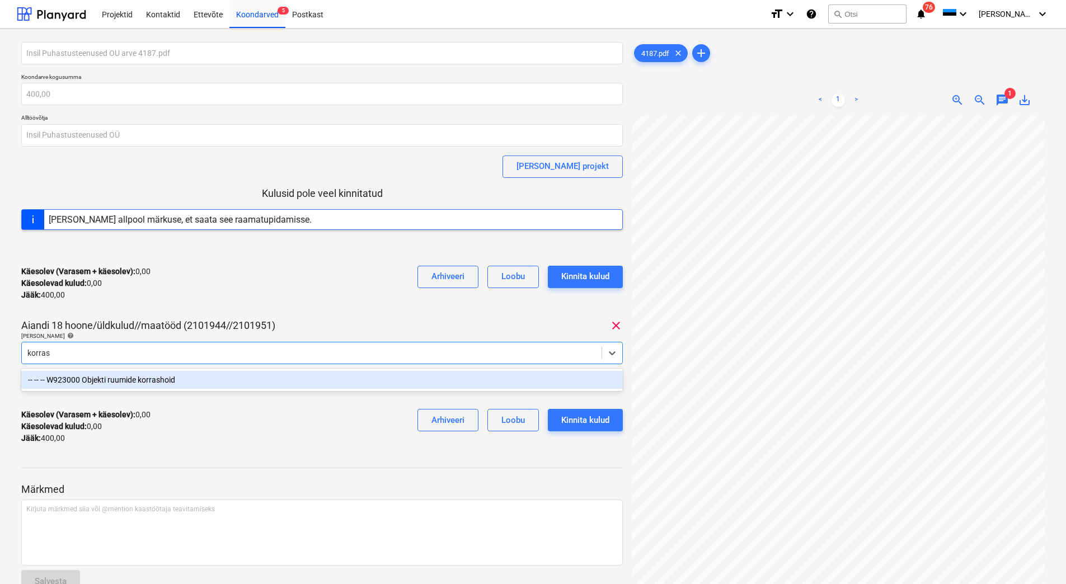
click at [123, 379] on div "-- -- -- W923000 Objekti ruumide korrashoid" at bounding box center [321, 380] width 601 height 18
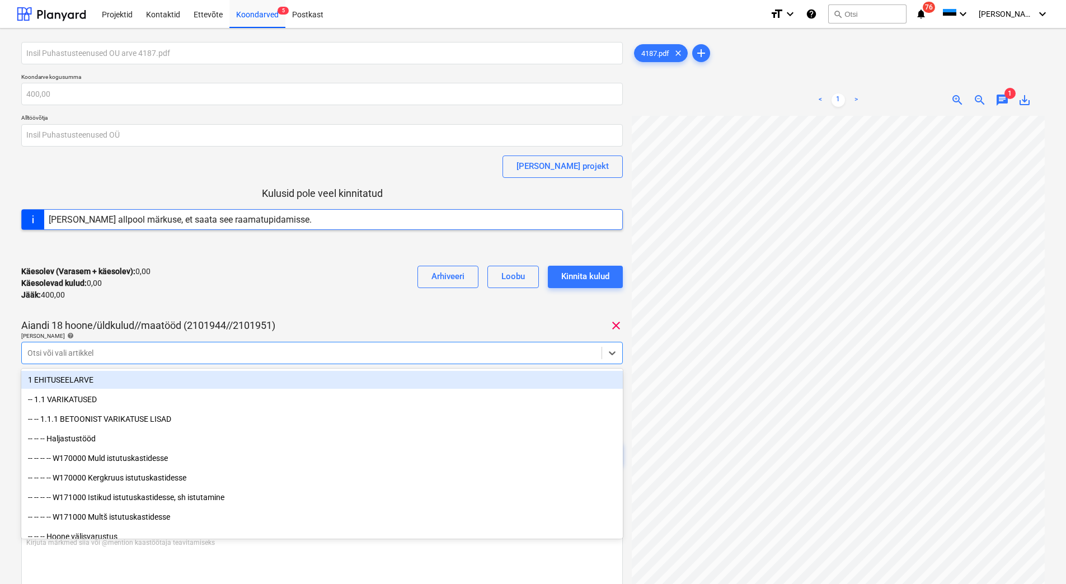
click at [167, 284] on div "Käesolev (Varasem + käesolev) : 0,00 Käesolevad kulud : 0,00 Jääk : 400,00 Arhi…" at bounding box center [321, 283] width 601 height 53
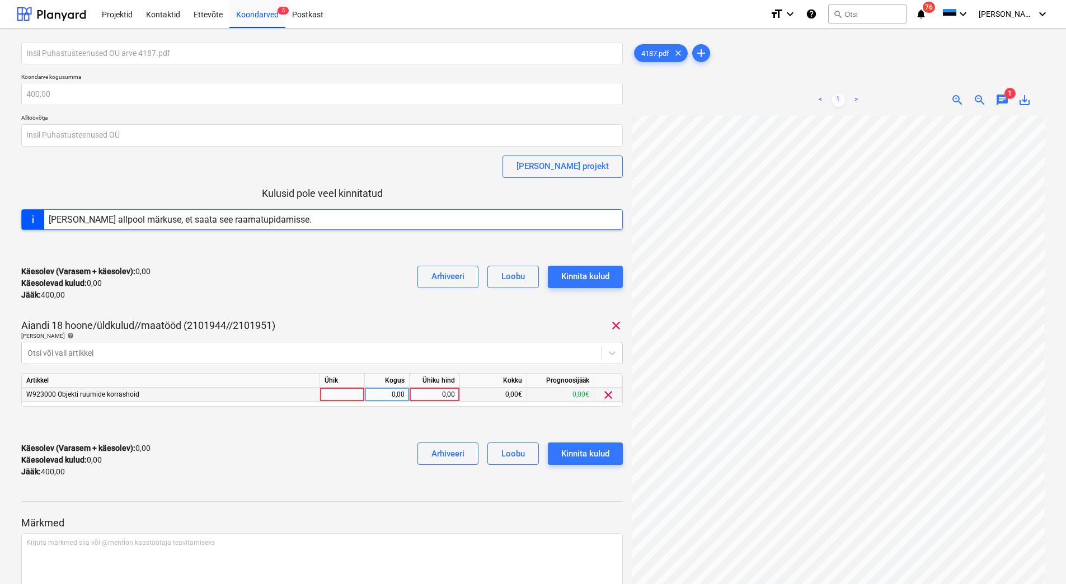
click at [439, 395] on div "0,00" at bounding box center [434, 395] width 41 height 14
type input "400"
click at [350, 435] on div "Käesolev (Varasem + käesolev) : 0,00 Käesolevad kulud : 0,00 Jääk : 400,00 Arhi…" at bounding box center [321, 459] width 601 height 53
click at [588, 449] on div "Kinnita kulud" at bounding box center [585, 453] width 48 height 15
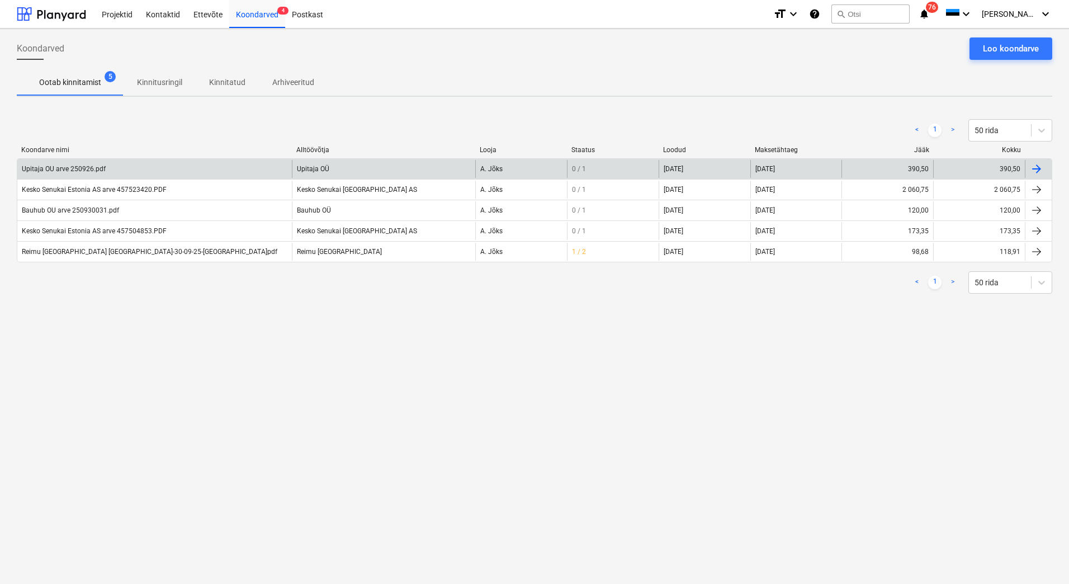
click at [78, 164] on div "Upitaja OU arve 250926.pdf" at bounding box center [154, 169] width 275 height 18
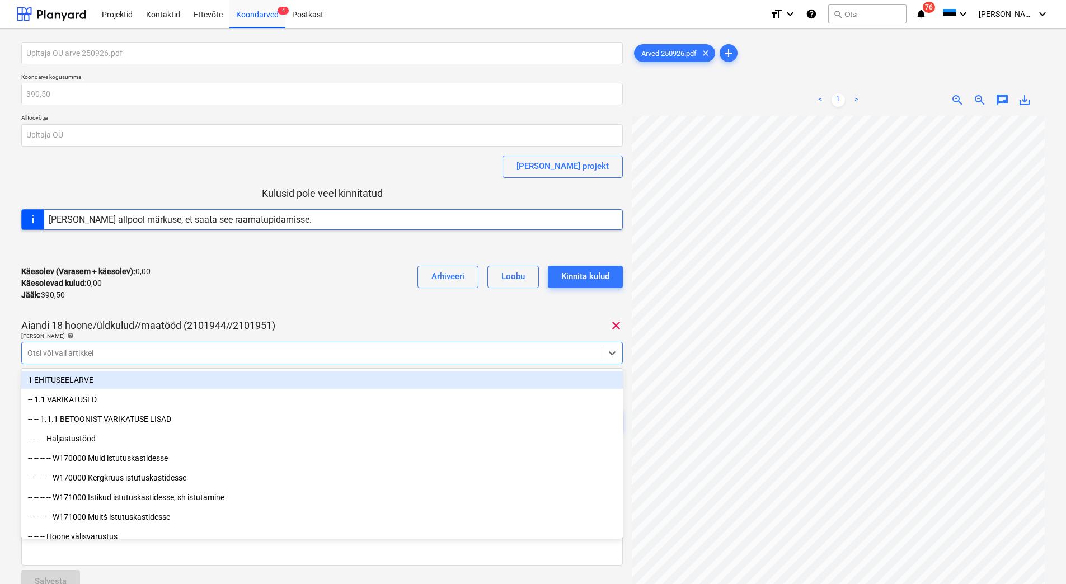
click at [48, 350] on div at bounding box center [311, 352] width 568 height 11
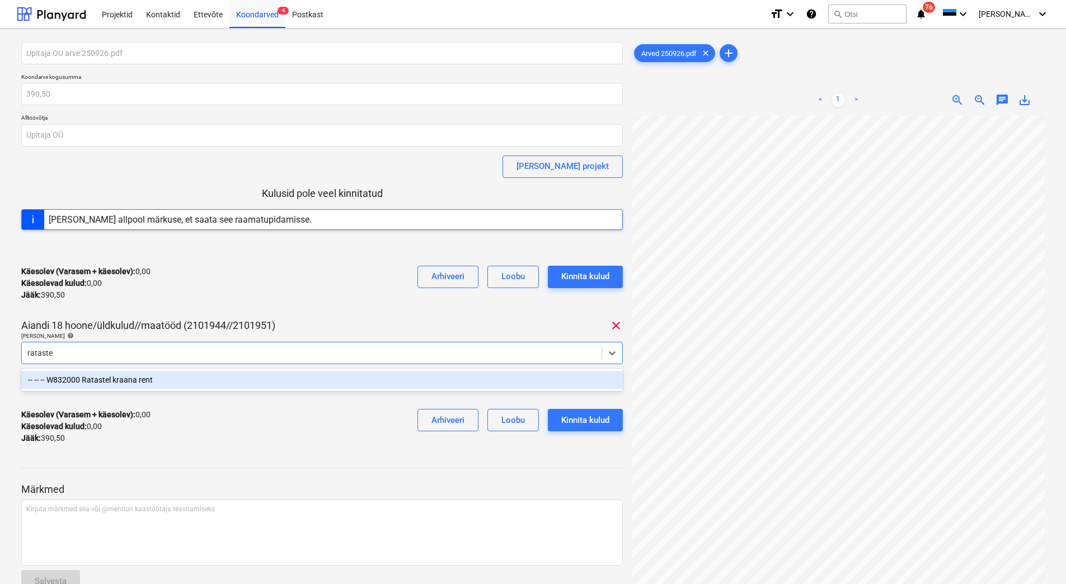
type input "ratastel"
click at [130, 383] on div "-- -- -- W832000 Ratastel kraana rent" at bounding box center [321, 380] width 601 height 18
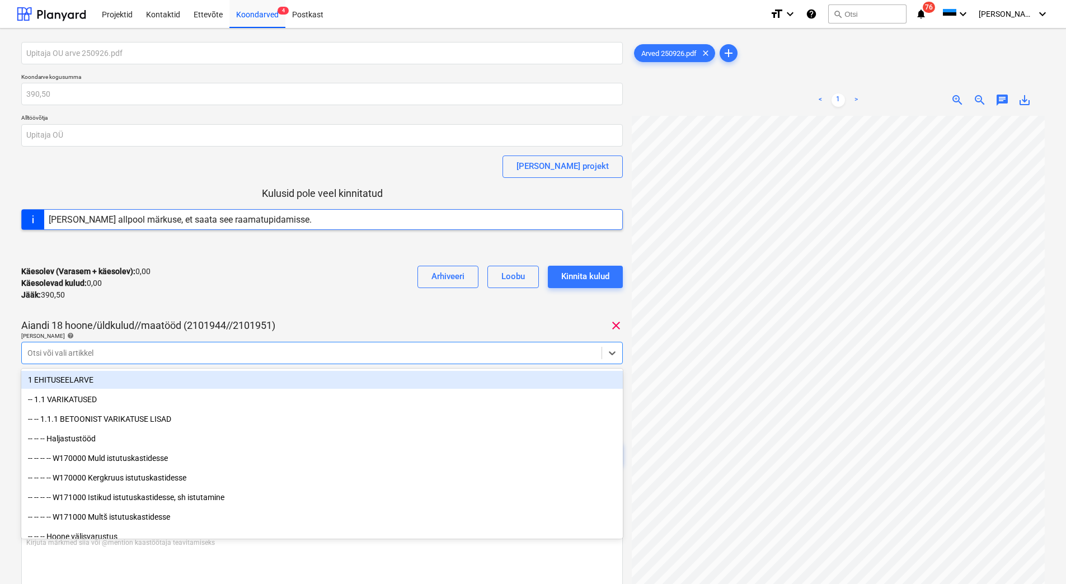
click at [170, 290] on div "Käesolev (Varasem + käesolev) : 0,00 Käesolevad kulud : 0,00 Jääk : 390,50 Arhi…" at bounding box center [321, 283] width 601 height 53
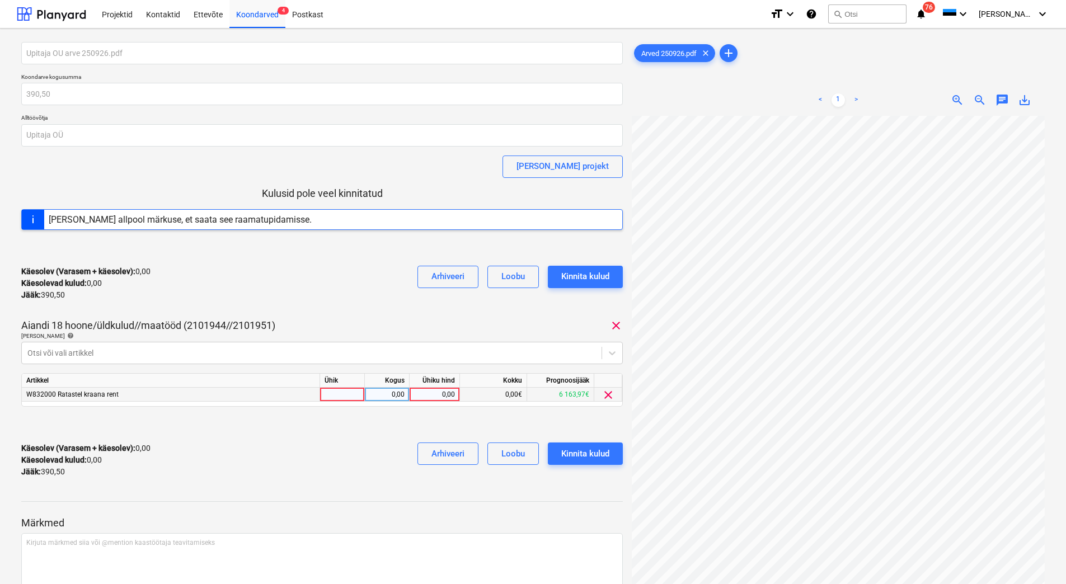
click at [435, 390] on div "0,00" at bounding box center [434, 395] width 41 height 14
type input "390,50"
click at [356, 435] on div "Käesolev (Varasem + käesolev) : 0,00 Käesolevad kulud : 0,00 Jääk : 390,50 Arhi…" at bounding box center [321, 459] width 601 height 53
click at [576, 450] on div "Kinnita kulud" at bounding box center [585, 453] width 48 height 15
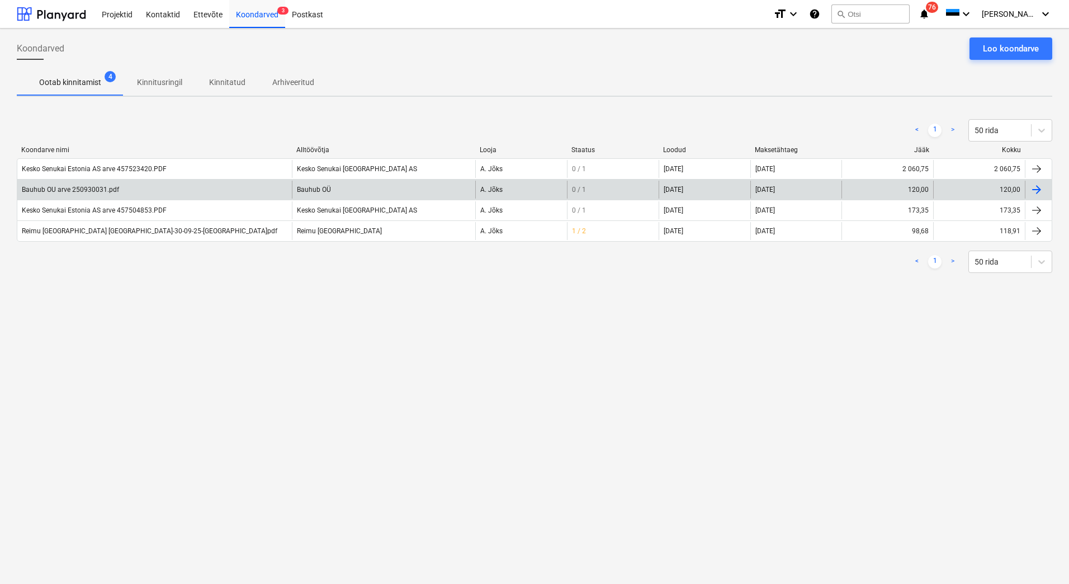
click at [95, 183] on div "Bauhub OU arve 250930031.pdf" at bounding box center [154, 190] width 275 height 18
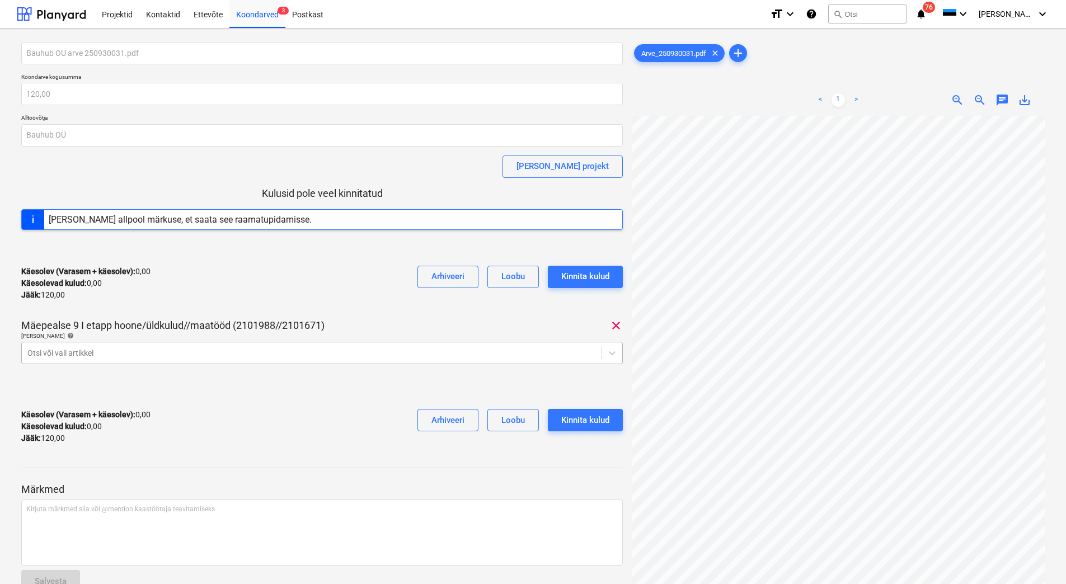
click at [121, 358] on div at bounding box center [311, 352] width 568 height 11
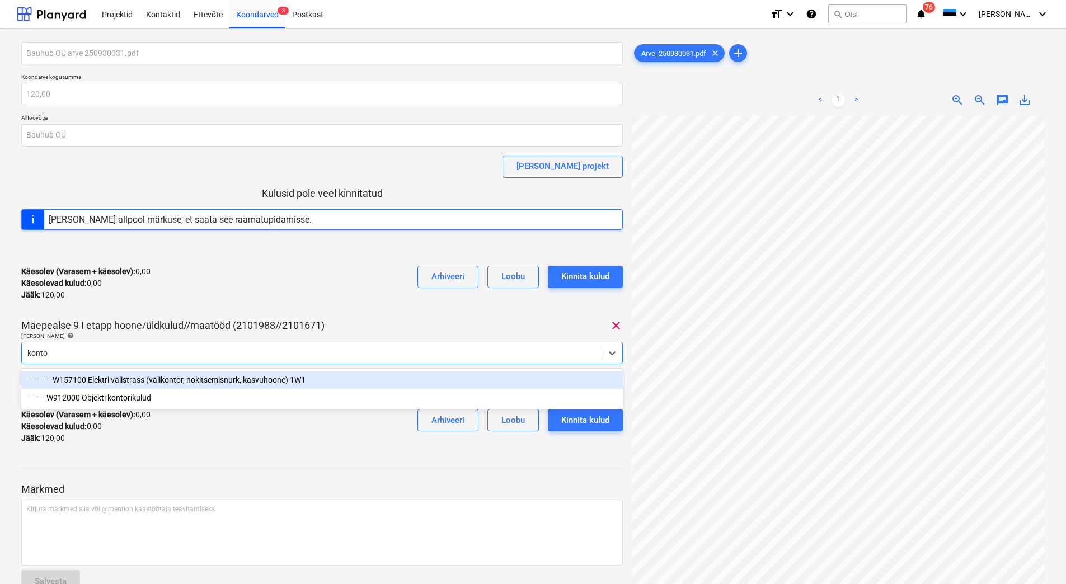
type input "kontor"
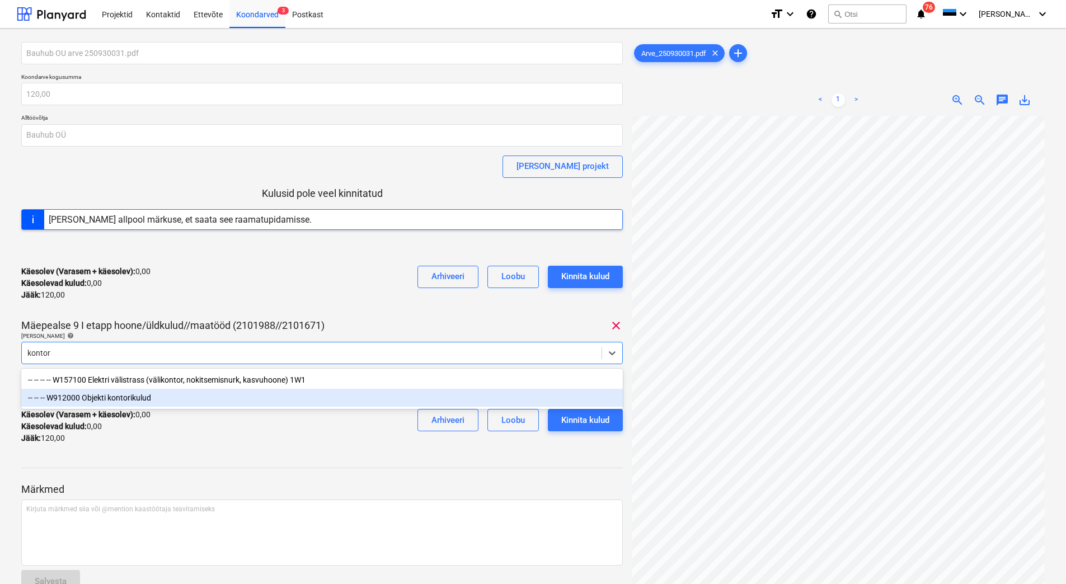
click at [126, 398] on div "-- -- -- W912000 Objekti kontorikulud" at bounding box center [321, 398] width 601 height 18
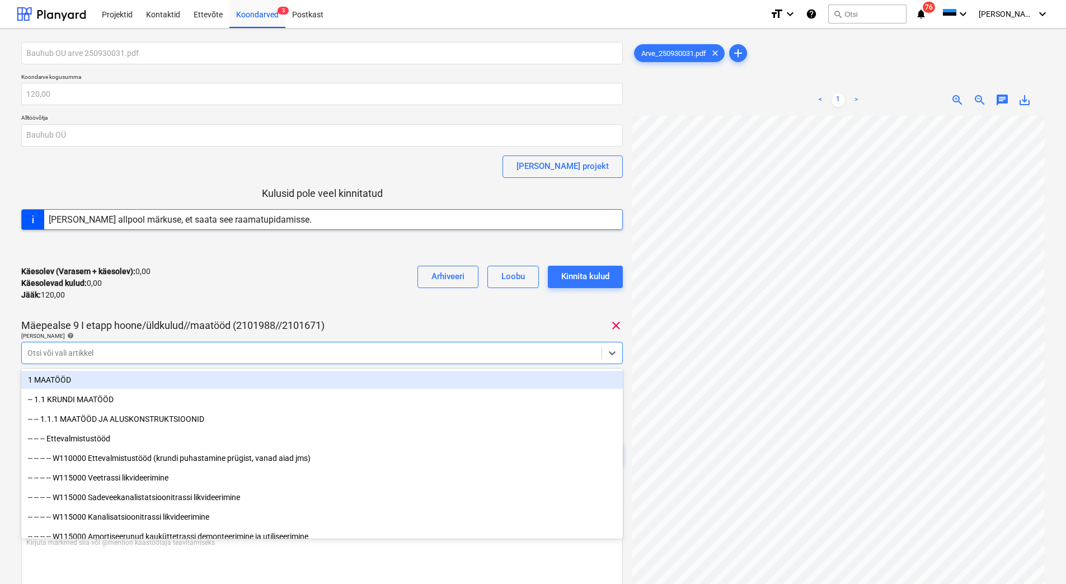
click at [163, 307] on div "Käesolev (Varasem + käesolev) : 0,00 Käesolevad kulud : 0,00 Jääk : 120,00 Arhi…" at bounding box center [321, 283] width 601 height 53
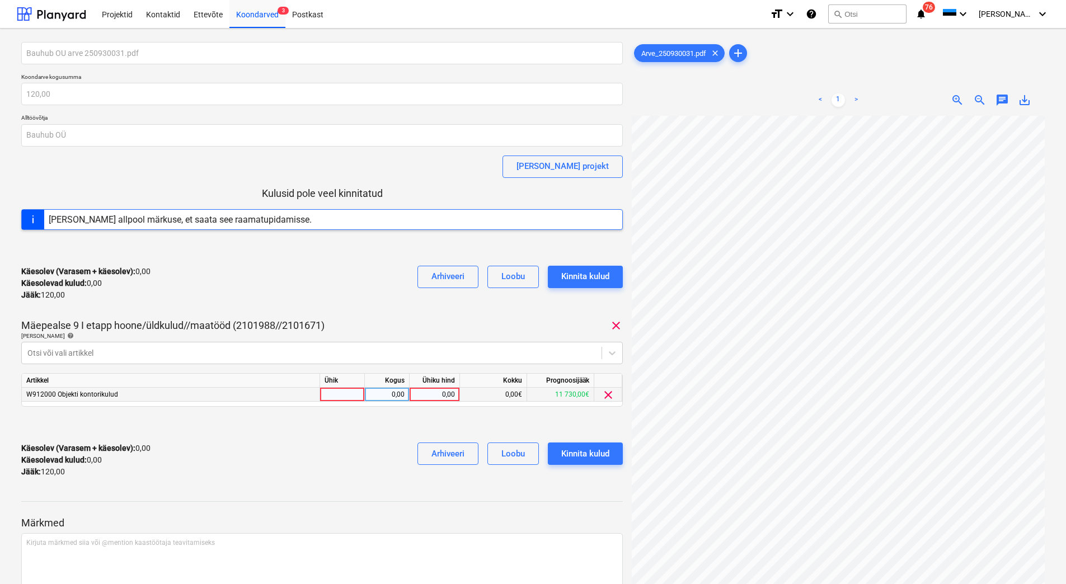
click at [429, 393] on div "0,00" at bounding box center [434, 395] width 41 height 14
type input "120"
click at [296, 466] on div "Käesolev (Varasem + käesolev) : 0,00 Käesolevad kulud : 0,00 Jääk : 120,00 Arhi…" at bounding box center [321, 459] width 601 height 53
click at [607, 458] on div "Kinnita kulud" at bounding box center [585, 453] width 48 height 15
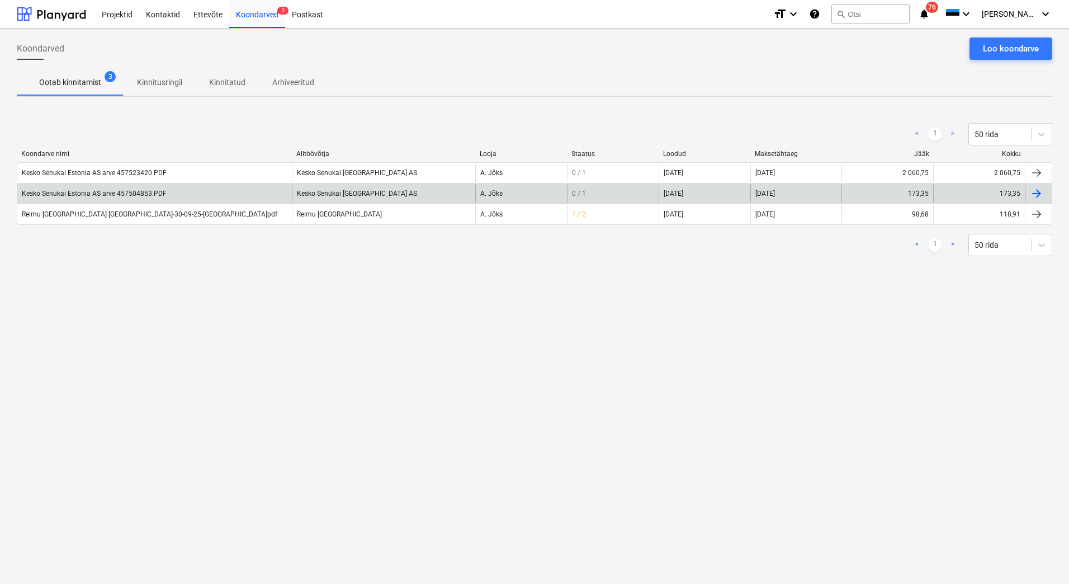
click at [109, 188] on div "Kesko Senukai Estonia AS arve 457504853.PDF" at bounding box center [154, 194] width 275 height 18
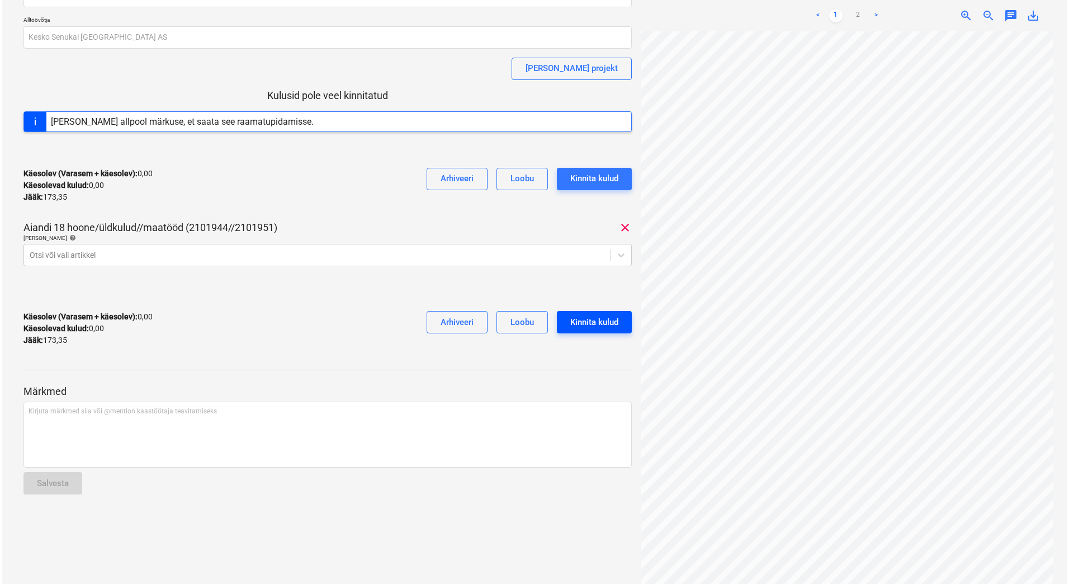
scroll to position [112, 0]
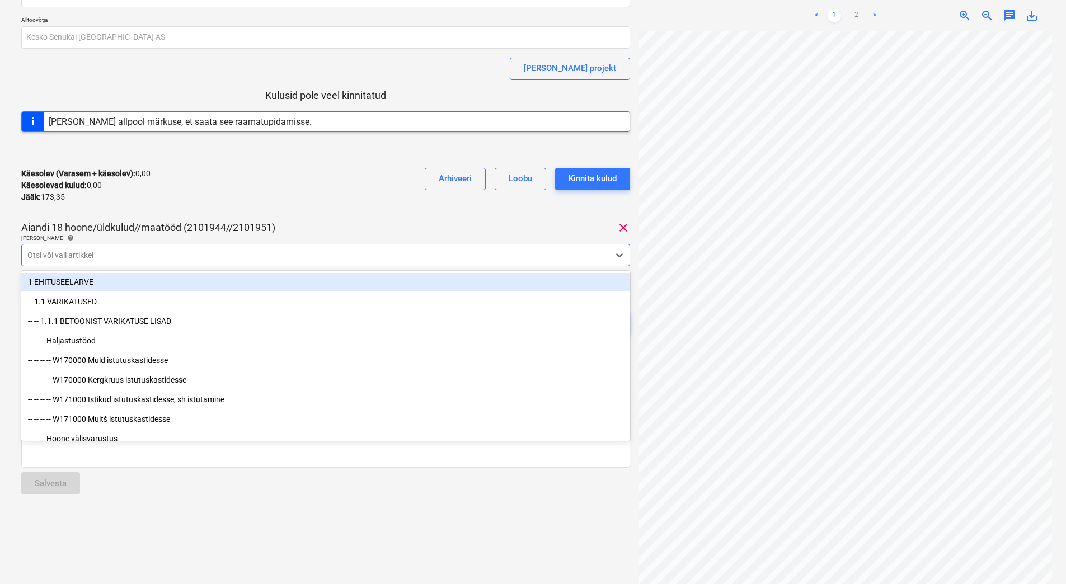
click at [73, 261] on div at bounding box center [315, 254] width 576 height 11
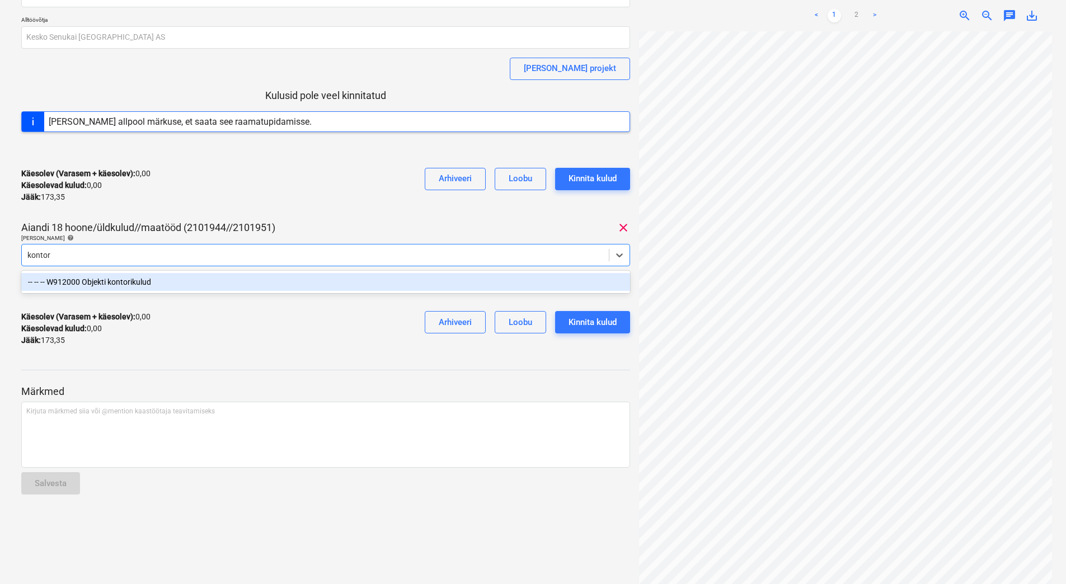
type input "kontori"
click at [105, 282] on div "-- -- -- W912000 Objekti kontorikulud" at bounding box center [325, 282] width 609 height 18
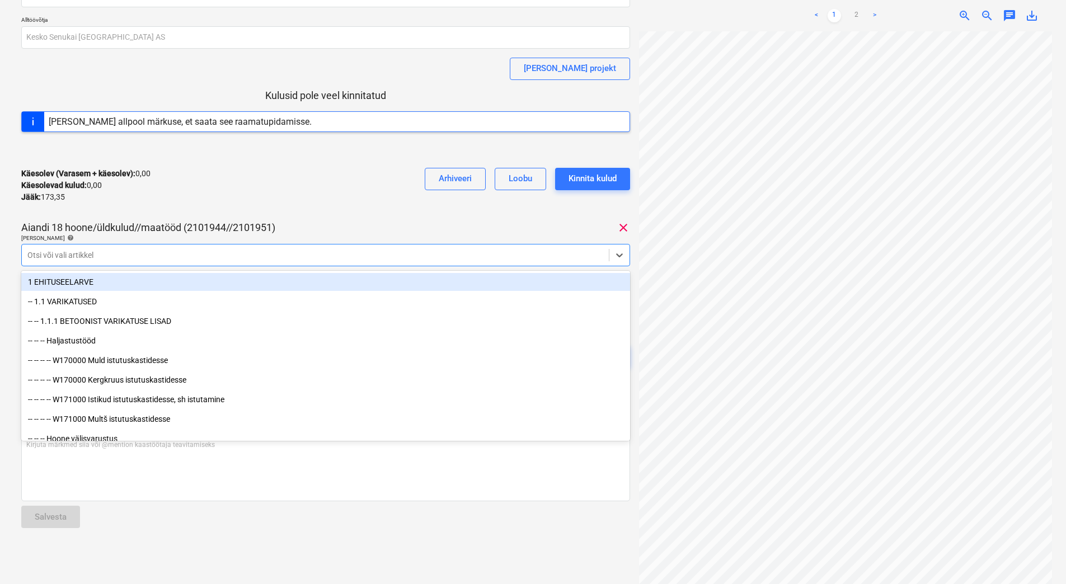
click at [166, 191] on div "Käesolev (Varasem + käesolev) : 0,00 Käesolevad kulud : 0,00 Jääk : 173,35 Arhi…" at bounding box center [325, 185] width 609 height 53
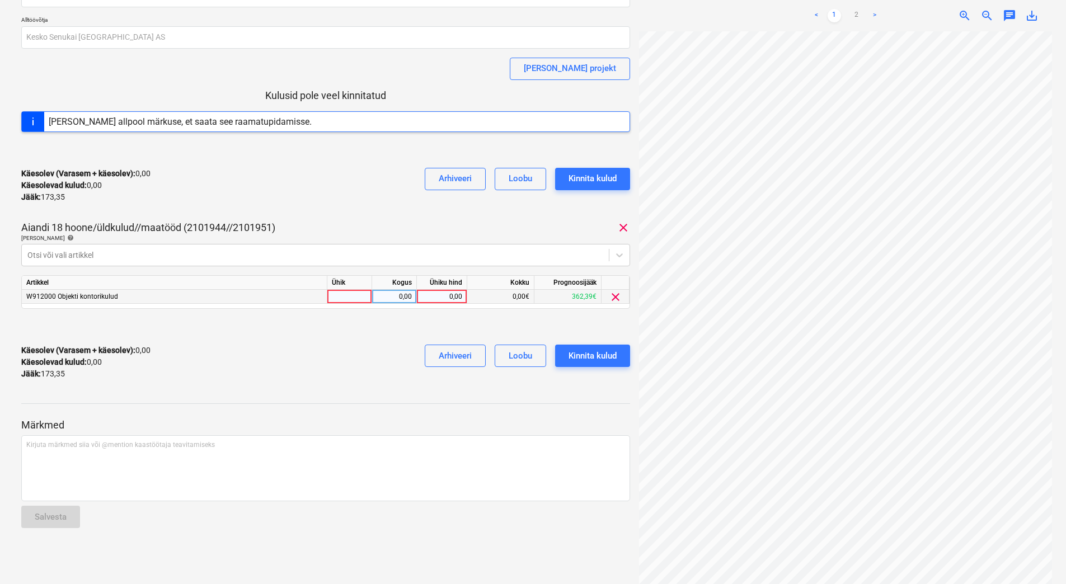
click at [445, 297] on div "0,00" at bounding box center [441, 297] width 41 height 14
type input "173,35"
click at [343, 351] on div "Käesolev (Varasem + käesolev) : 0,00 Käesolevad kulud : 0,00 Jääk : 173,35 Arhi…" at bounding box center [325, 362] width 609 height 53
click at [590, 361] on div "Kinnita kulud" at bounding box center [592, 355] width 48 height 15
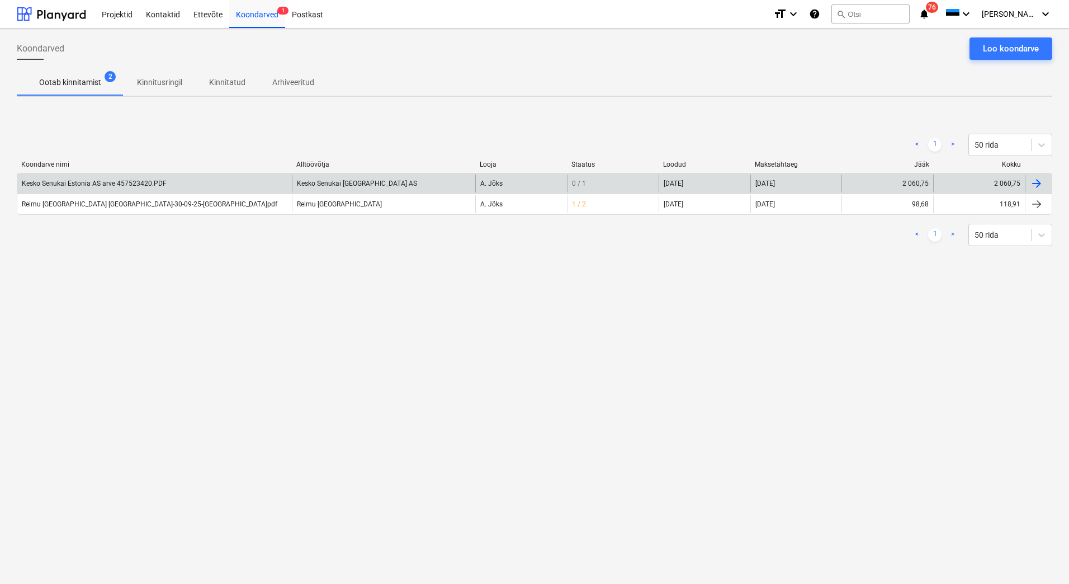
click at [177, 187] on div "Kesko Senukai Estonia AS arve 457523420.PDF" at bounding box center [154, 184] width 275 height 18
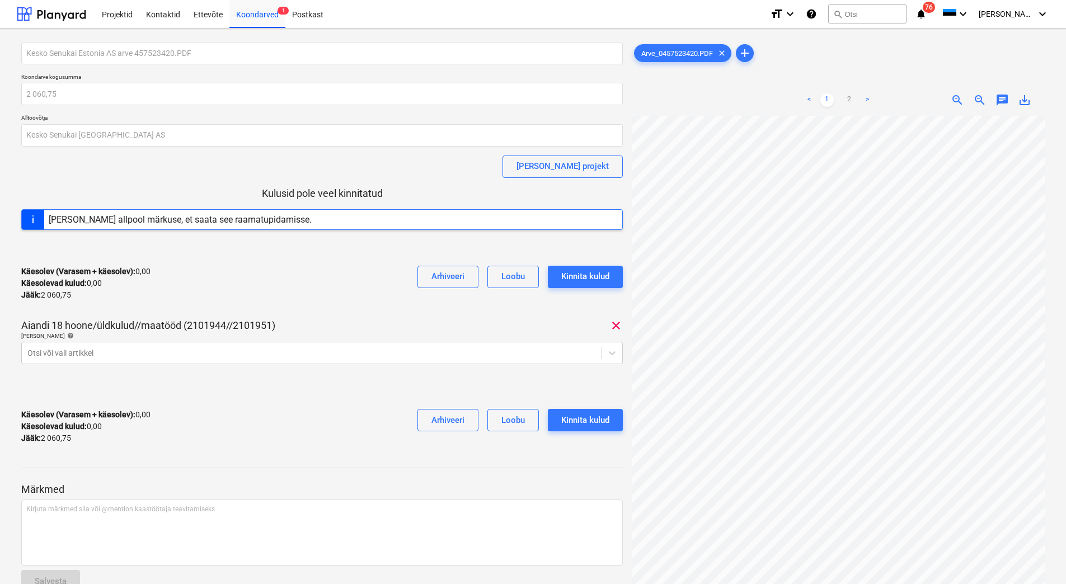
scroll to position [162, 0]
click at [149, 357] on div at bounding box center [311, 352] width 568 height 11
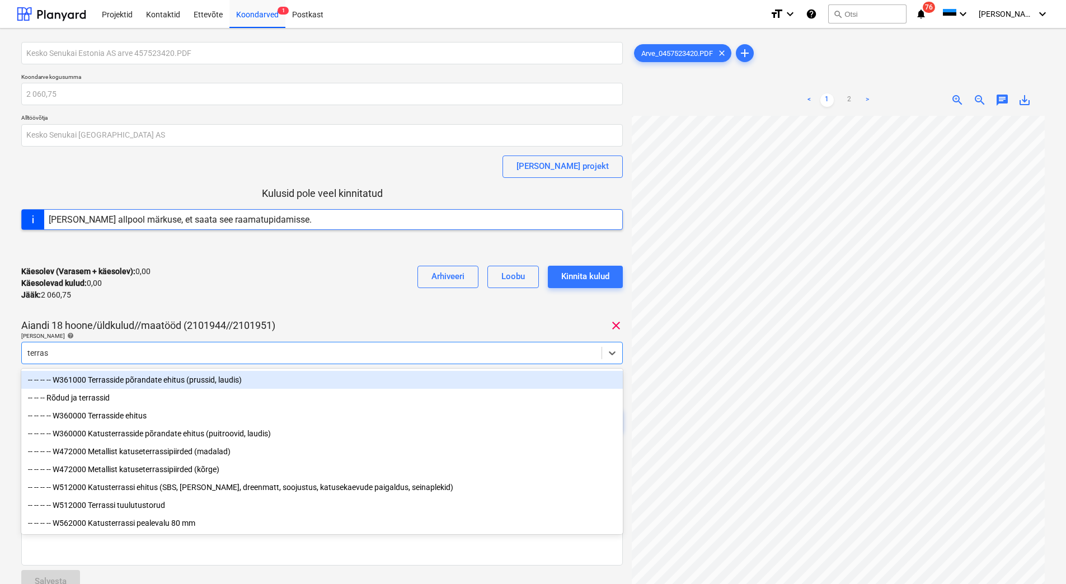
type input "terrass"
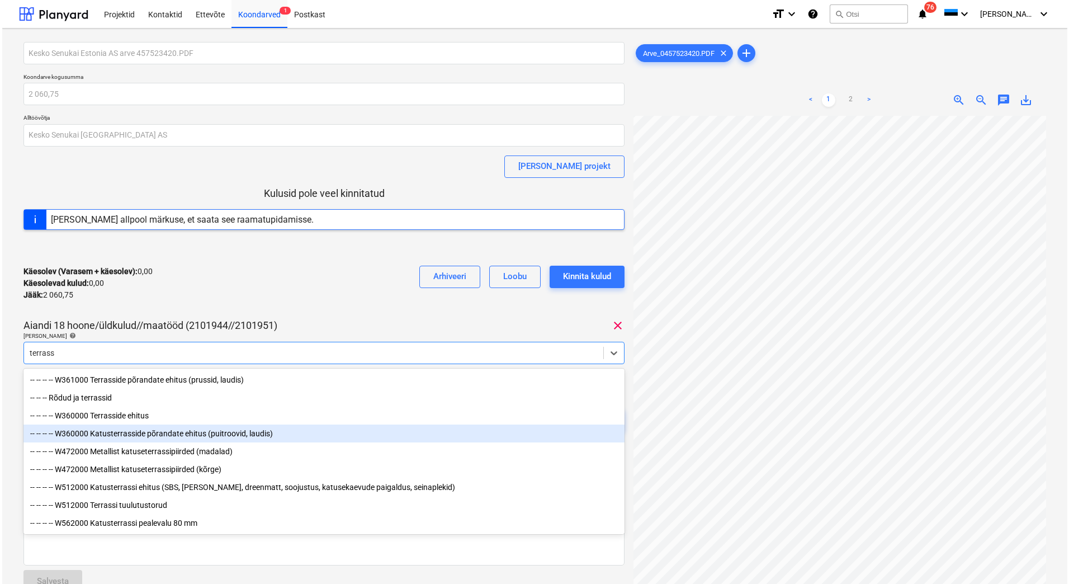
scroll to position [0, 0]
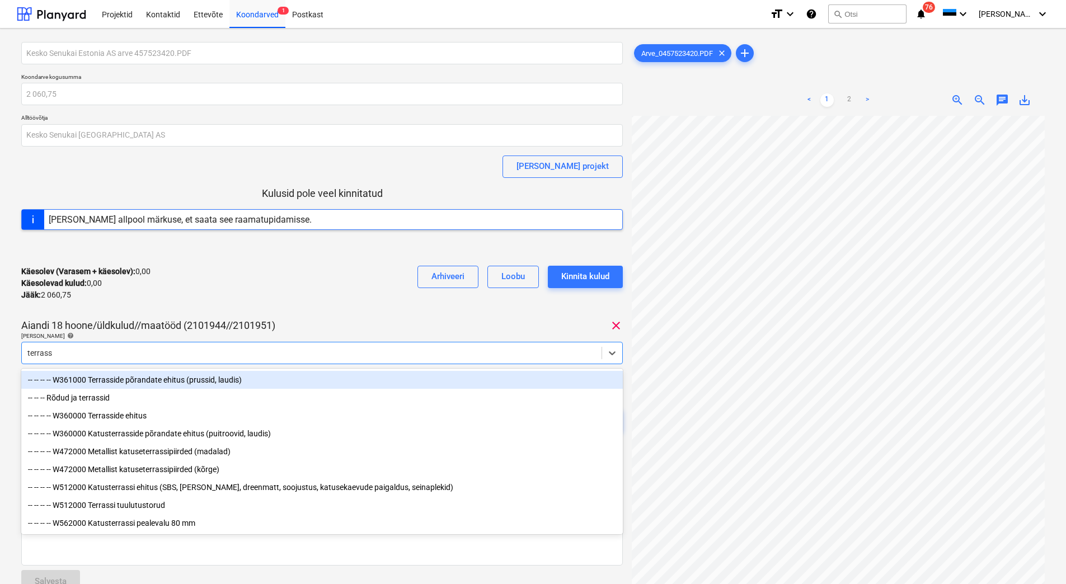
click at [169, 381] on div "-- -- -- -- W361000 Terrasside põrandate ehitus (prussid, laudis)" at bounding box center [321, 380] width 601 height 18
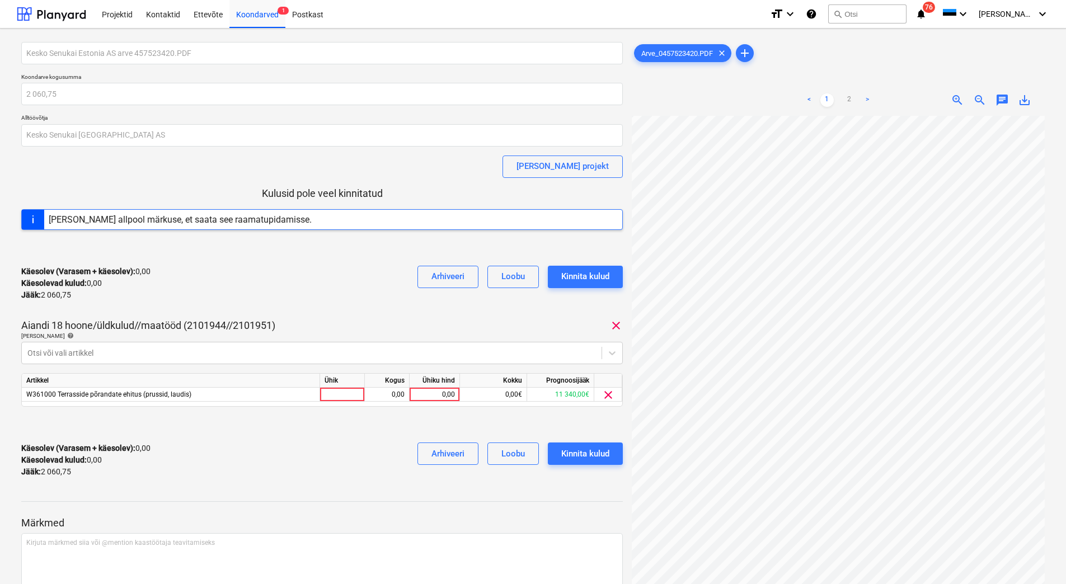
click at [213, 288] on div "Käesolev (Varasem + käesolev) : 0,00 Käesolevad kulud : 0,00 Jääk : 2 060,75 Ar…" at bounding box center [321, 283] width 601 height 53
click at [422, 394] on div "0,00" at bounding box center [434, 395] width 41 height 14
type input "2060,75"
click at [360, 433] on div "Käesolev (Varasem + käesolev) : 0,00 Käesolevad kulud : 0,00 Jääk : 2 060,75 Ar…" at bounding box center [321, 459] width 601 height 53
click at [562, 449] on div "Kinnita kulud" at bounding box center [585, 453] width 48 height 15
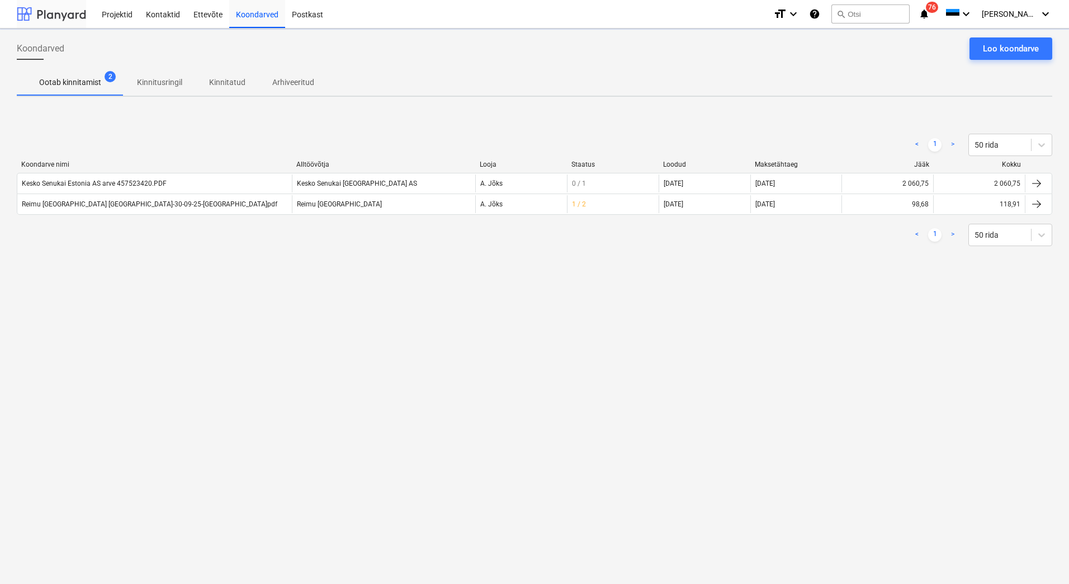
click at [54, 18] on div at bounding box center [51, 14] width 69 height 28
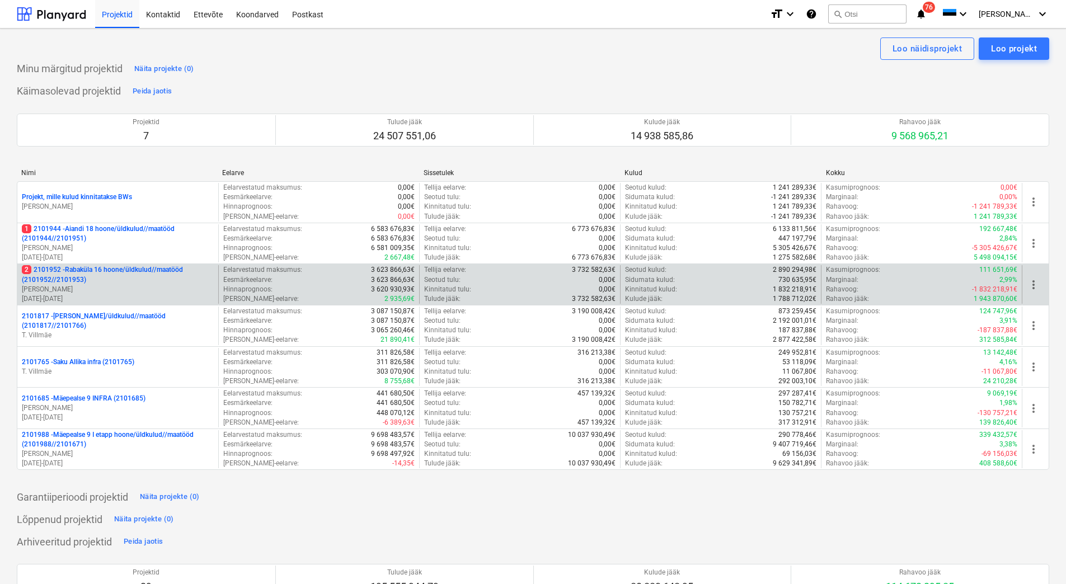
click at [117, 290] on p "[PERSON_NAME]" at bounding box center [118, 290] width 192 height 10
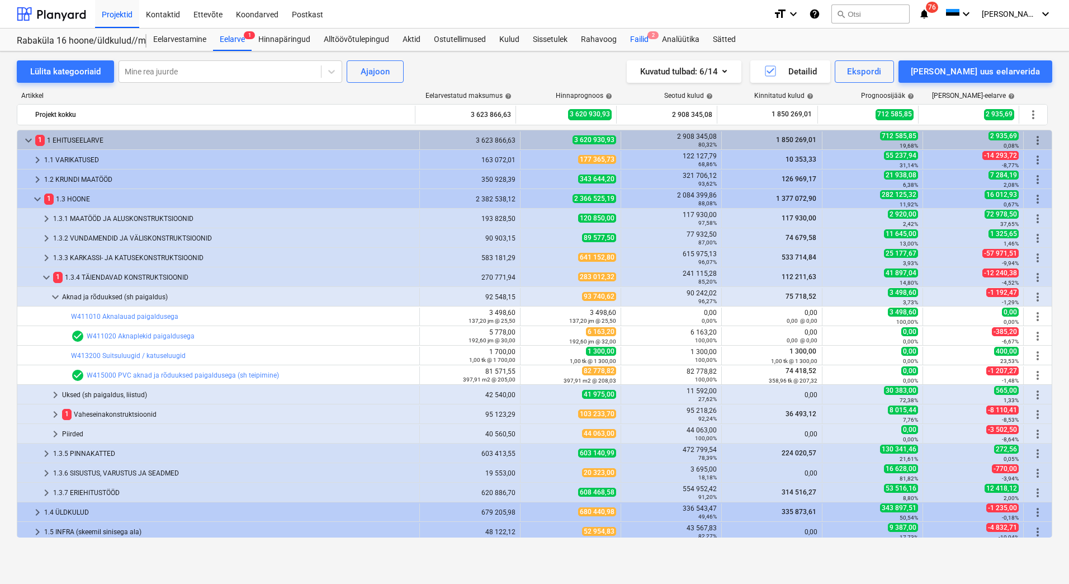
click at [639, 39] on div "Failid 2" at bounding box center [640, 40] width 32 height 22
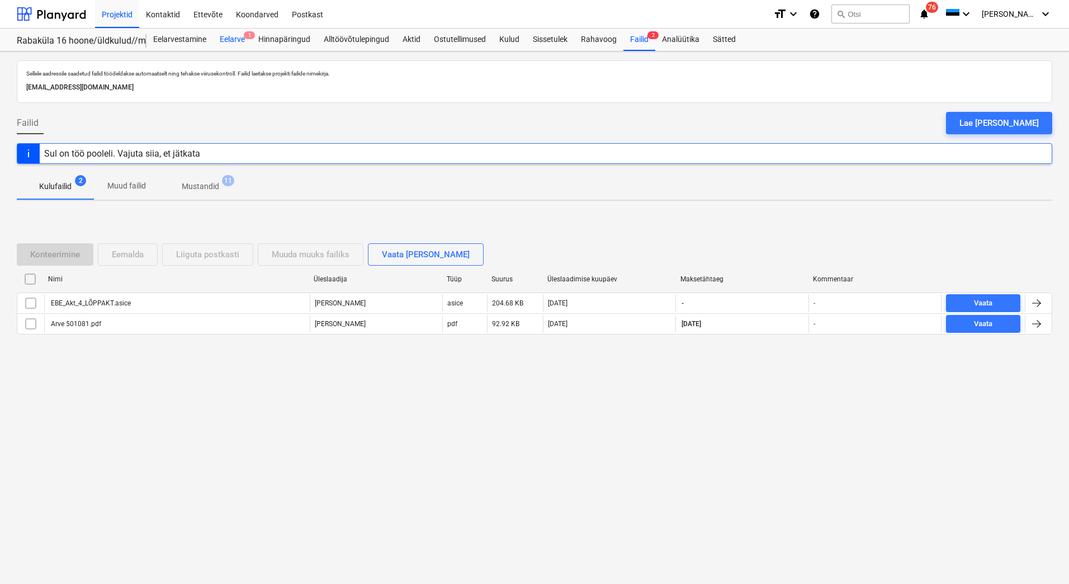
click at [232, 43] on div "Eelarve 1" at bounding box center [232, 40] width 39 height 22
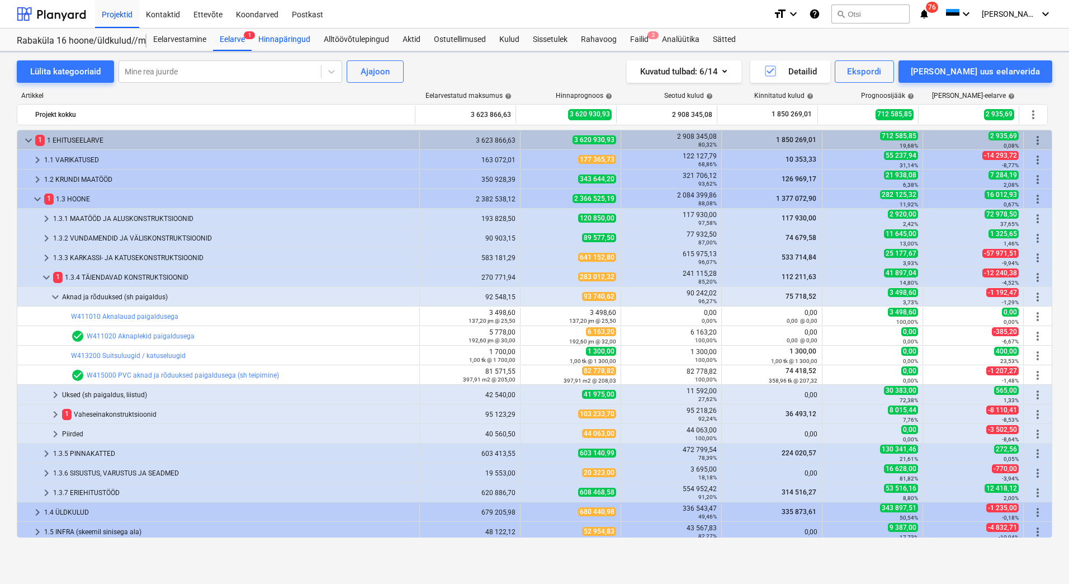
scroll to position [62, 0]
click at [350, 39] on div "Alltöövõtulepingud" at bounding box center [356, 40] width 79 height 22
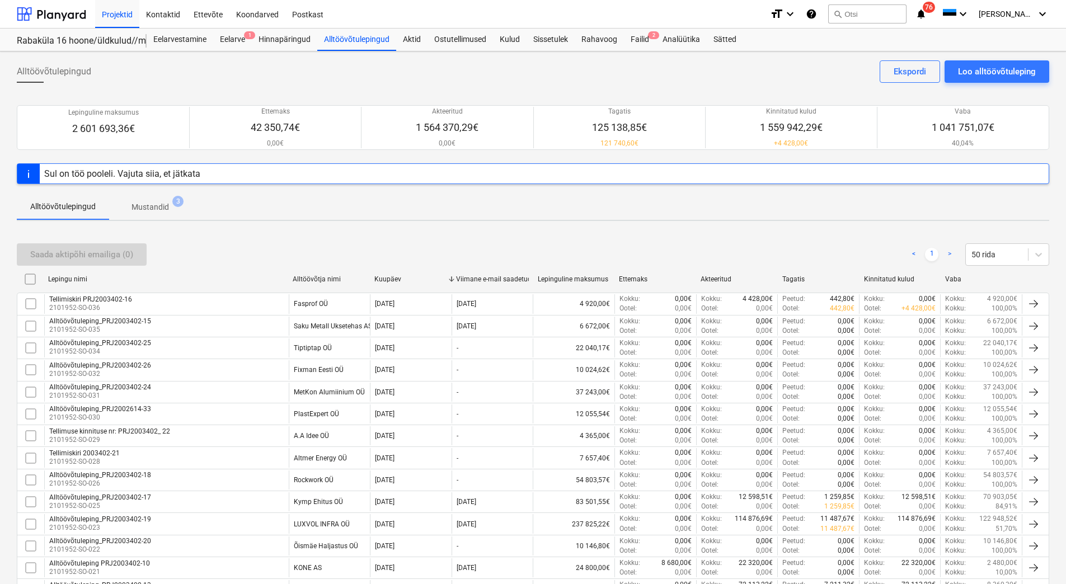
click at [150, 202] on p "Mustandid" at bounding box center [149, 207] width 37 height 12
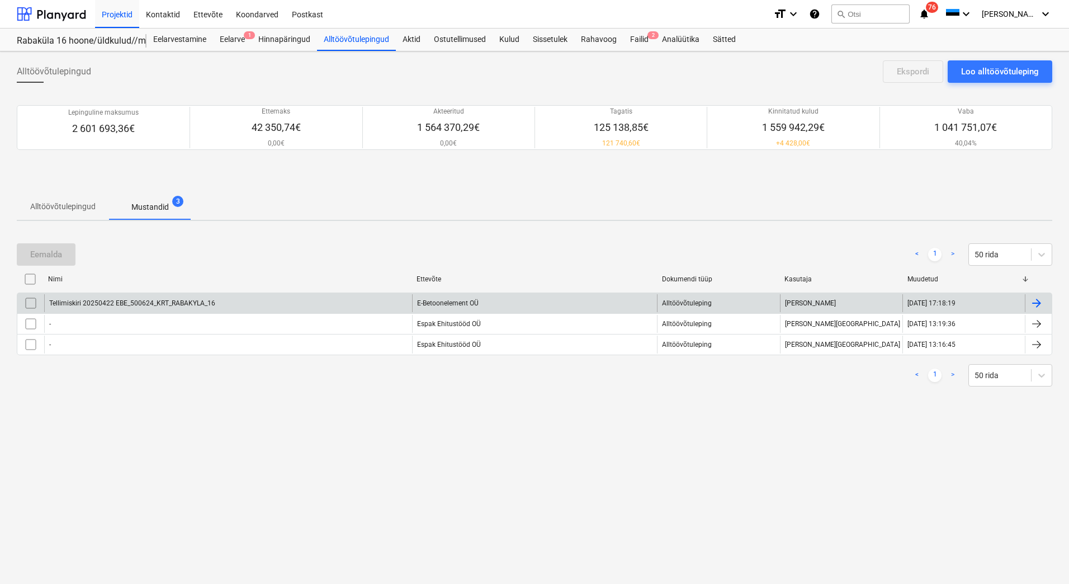
click at [281, 310] on div "Tellimiskiri 20250422 EBE_500624_KRT_RABAKYLA_16" at bounding box center [228, 303] width 368 height 18
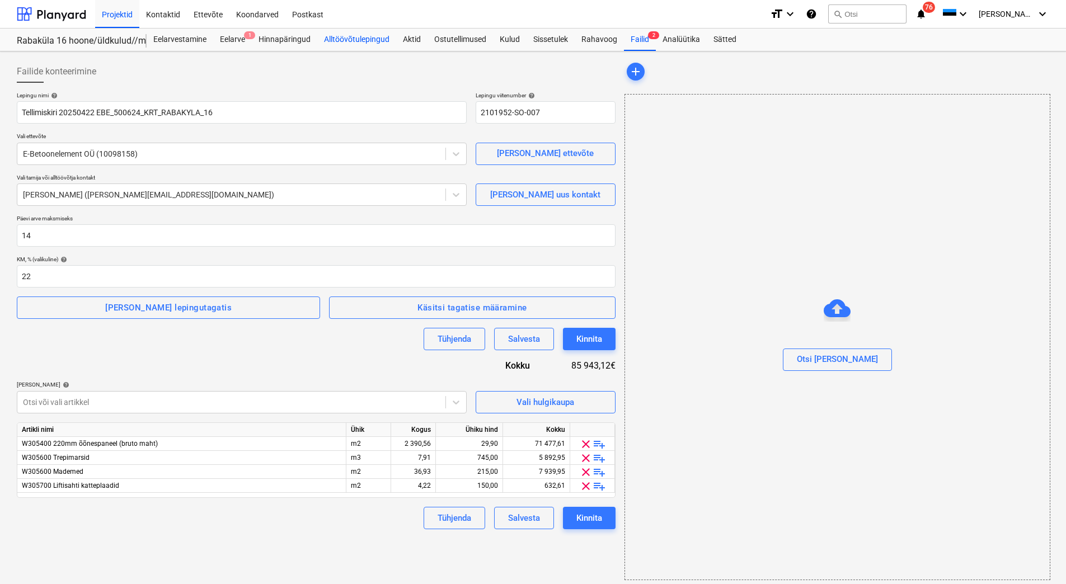
click at [352, 35] on div "Alltöövõtulepingud" at bounding box center [356, 40] width 79 height 22
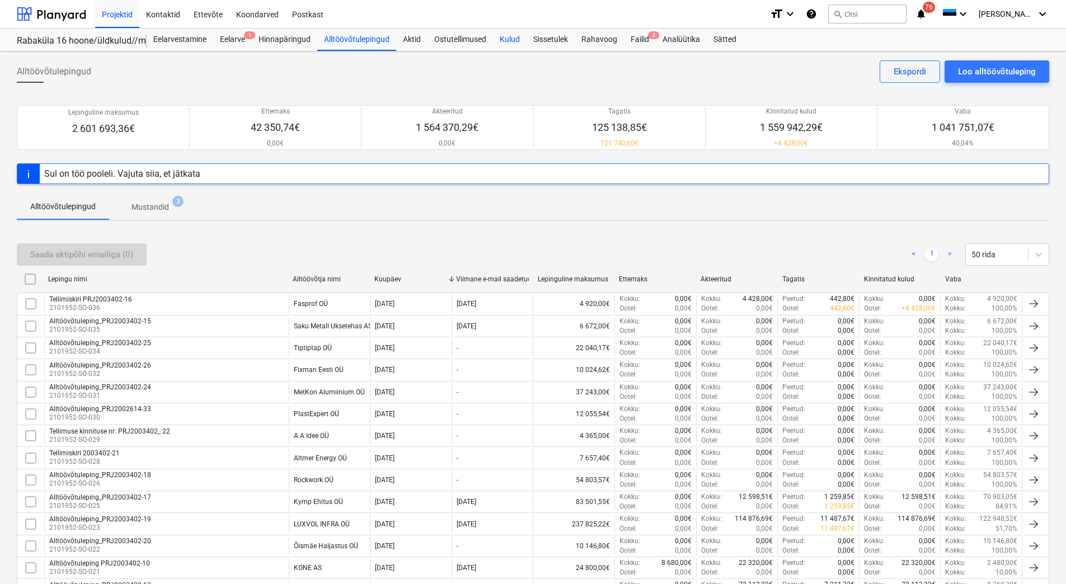
click at [507, 38] on div "Kulud" at bounding box center [510, 40] width 34 height 22
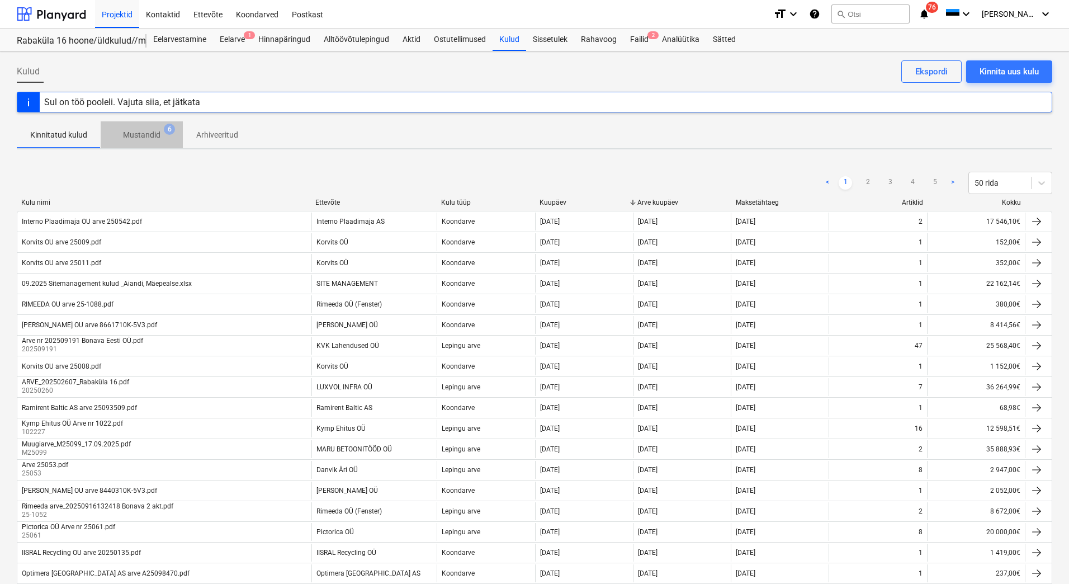
click at [148, 135] on p "Mustandid" at bounding box center [141, 135] width 37 height 12
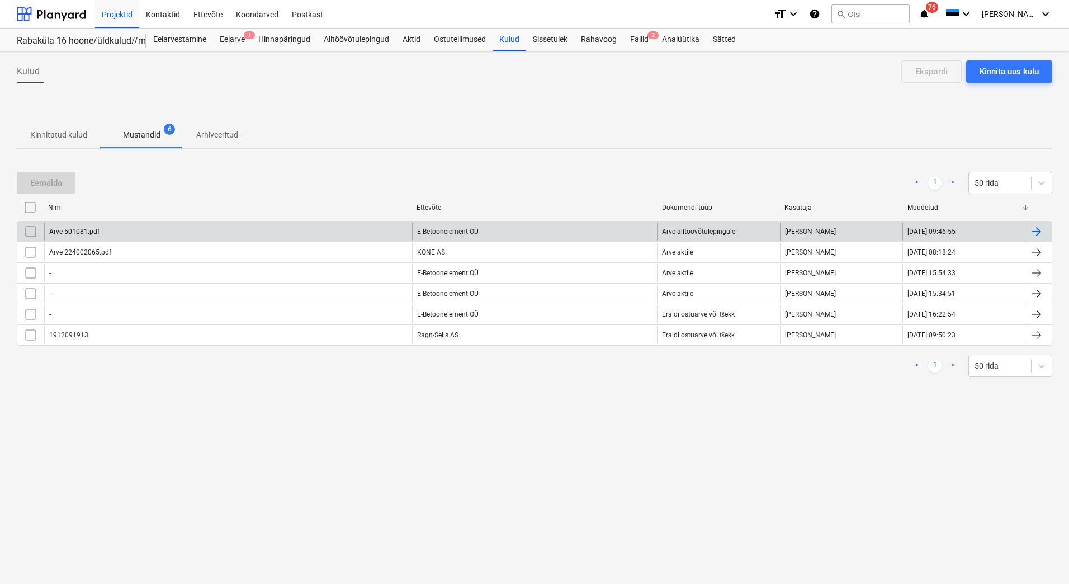
click at [186, 232] on div "Arve 501081.pdf" at bounding box center [228, 232] width 368 height 18
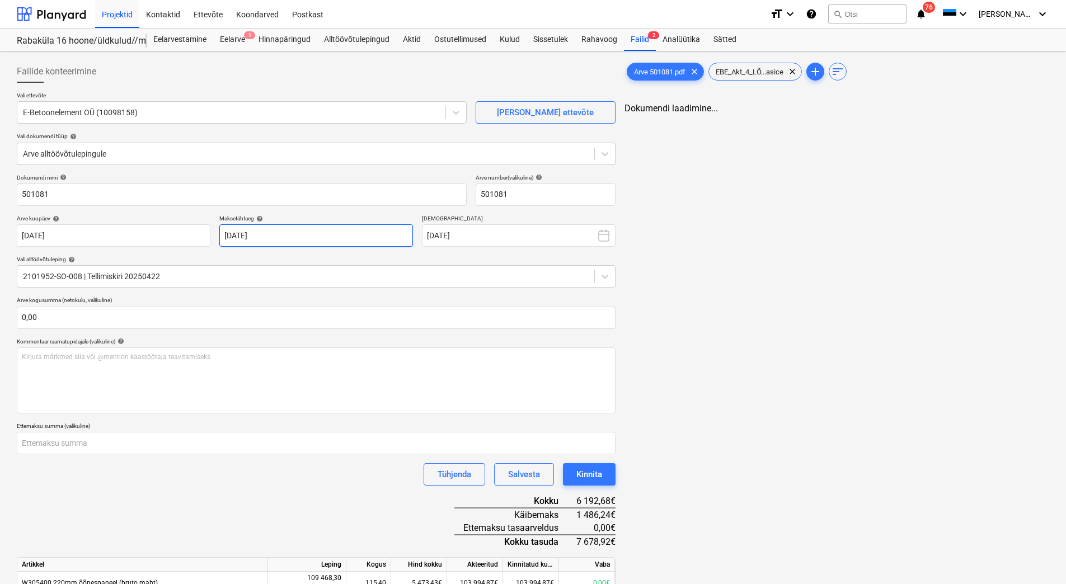
type input "501081"
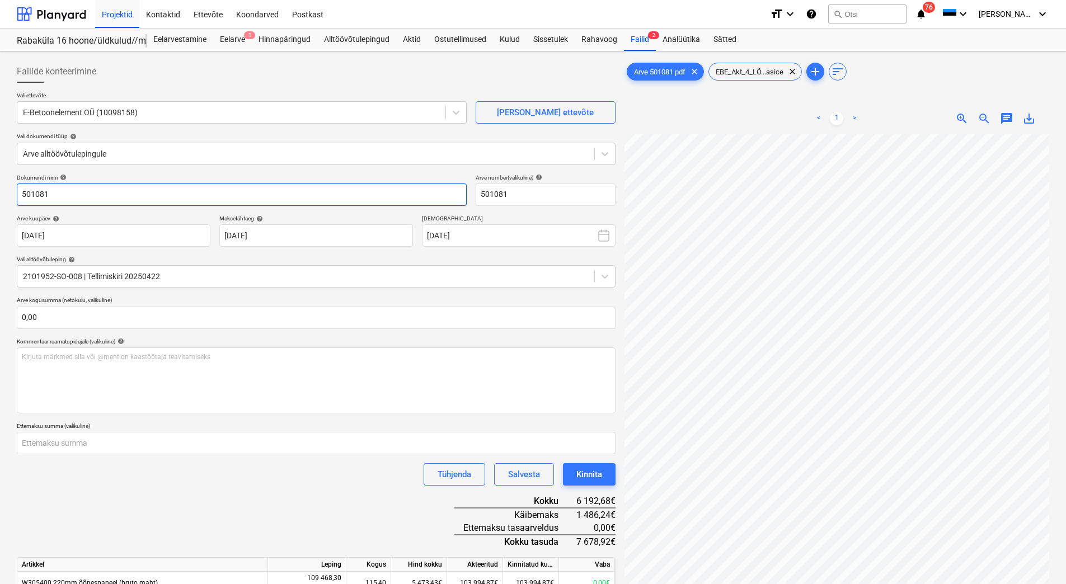
click at [117, 192] on input "501081" at bounding box center [242, 194] width 450 height 22
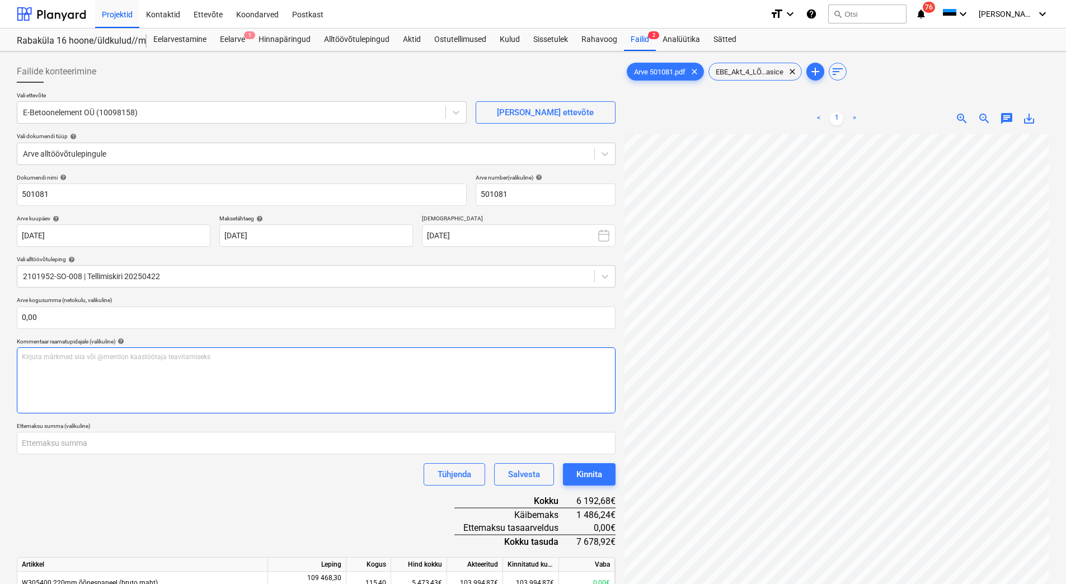
click at [181, 367] on div "Kirjuta märkmed siia või @mention kaastöötaja teavitamiseks ﻿" at bounding box center [316, 380] width 598 height 66
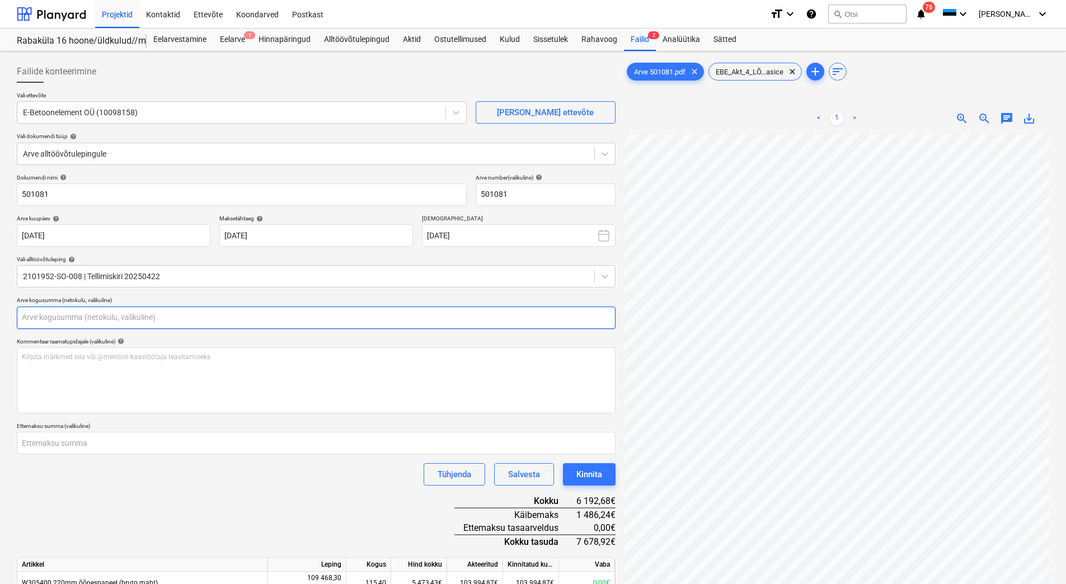
click at [53, 314] on input "text" at bounding box center [316, 318] width 598 height 22
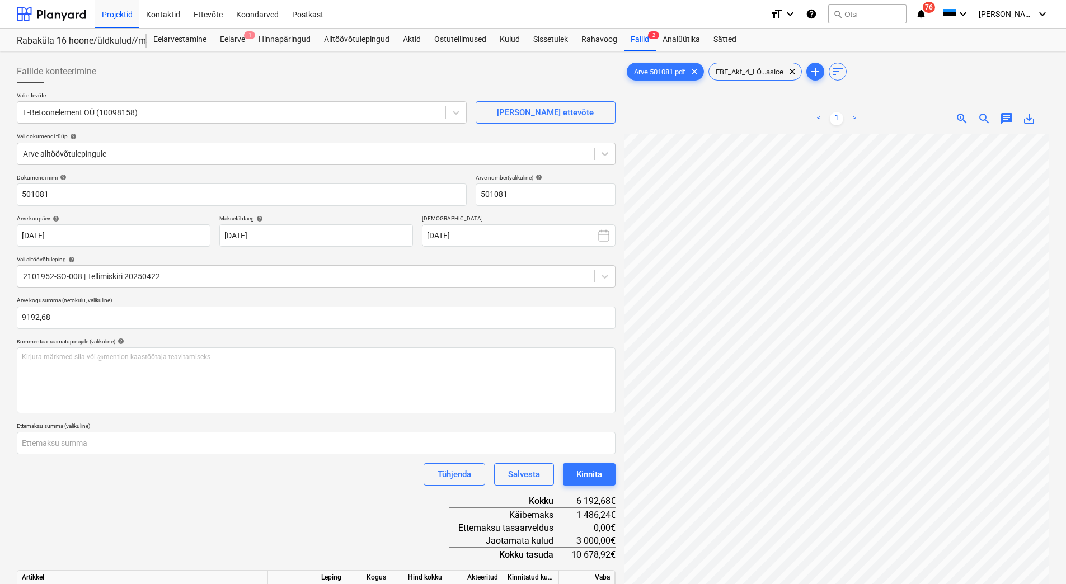
type input "9 192,68"
click at [208, 497] on div "Dokumendi nimi help 501081 Arve number (valikuline) help 501081 Arve kuupäev he…" at bounding box center [316, 442] width 598 height 537
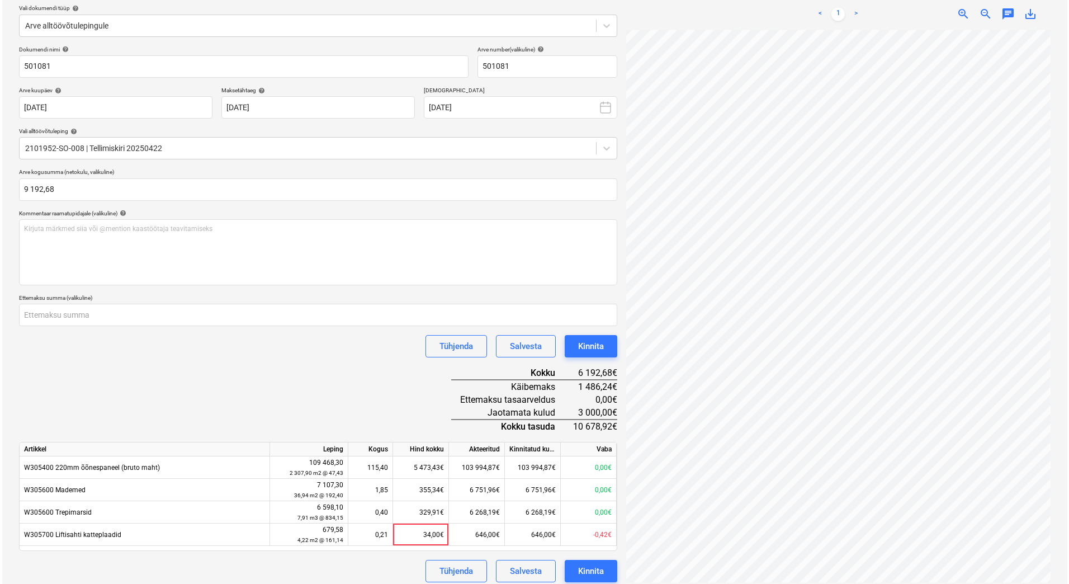
scroll to position [135, 0]
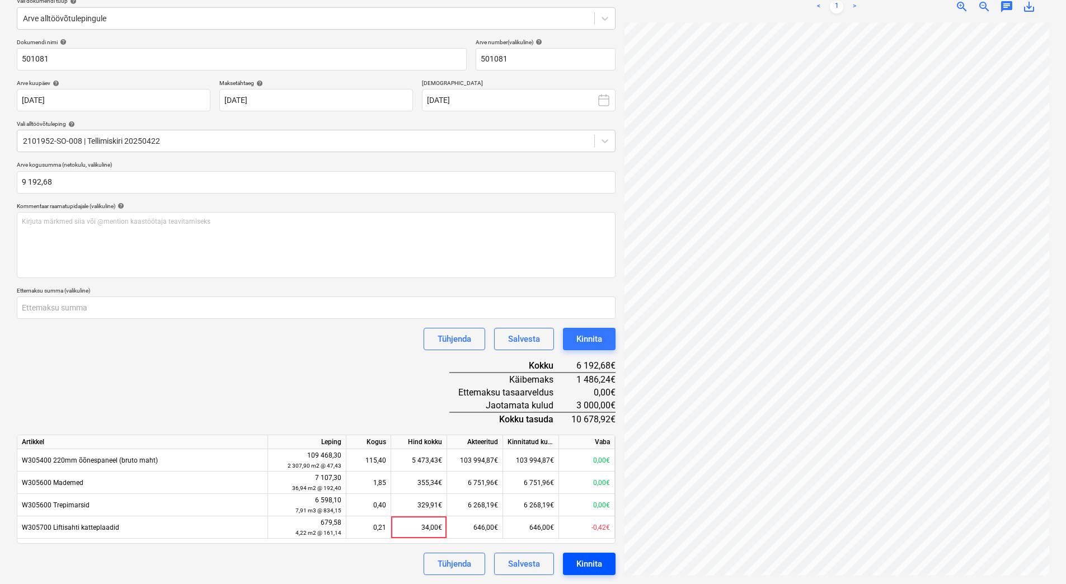
click at [586, 560] on div "Kinnita" at bounding box center [589, 564] width 26 height 15
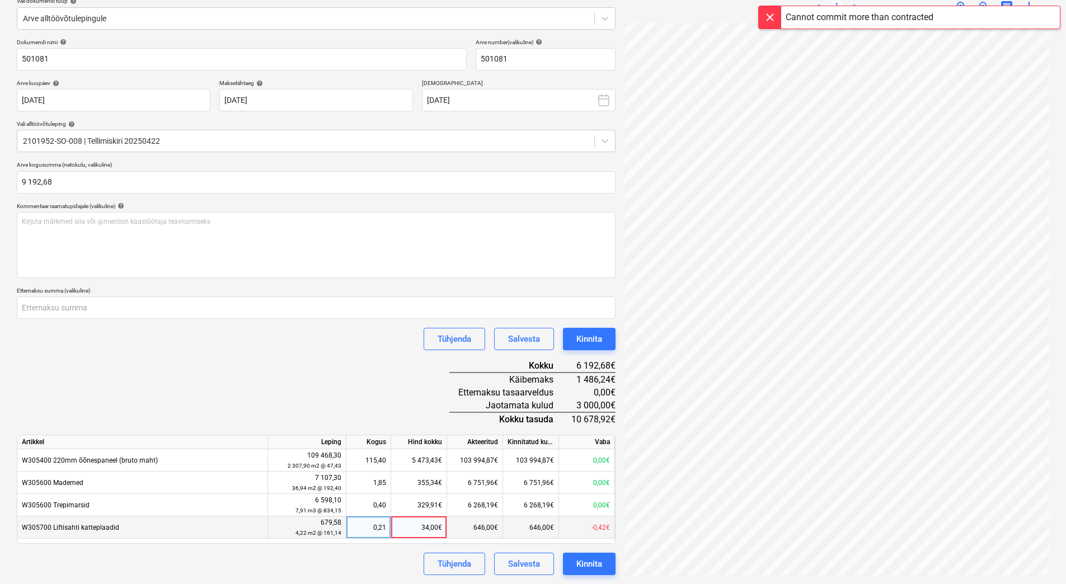
click at [418, 526] on div "34,00€" at bounding box center [419, 527] width 56 height 22
click at [347, 361] on div "Dokumendi nimi help 501081 Arve number (valikuline) help 501081 Arve kuupäev he…" at bounding box center [316, 307] width 598 height 537
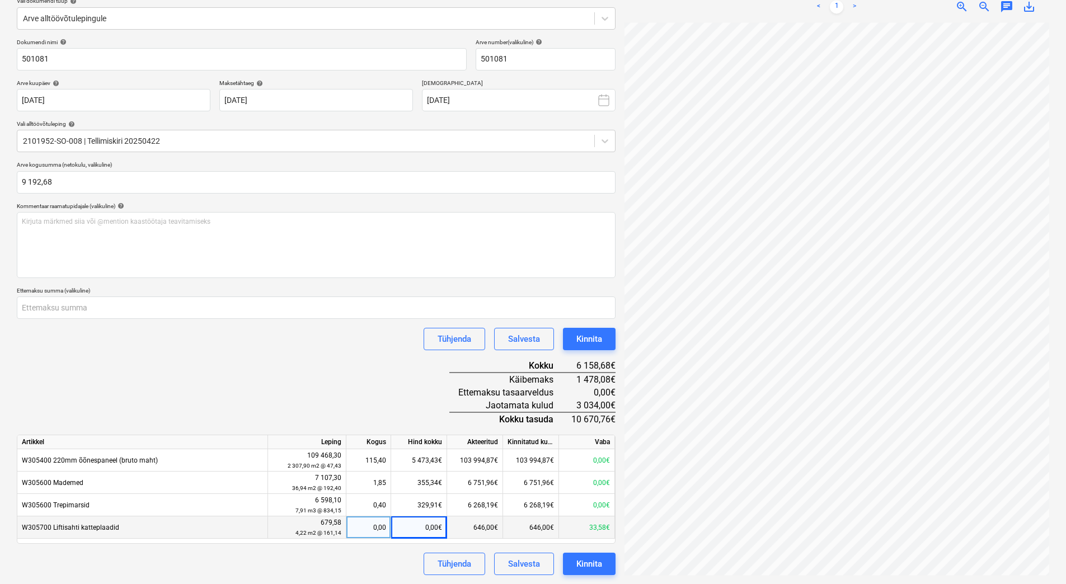
click at [422, 529] on div "0,00€" at bounding box center [419, 527] width 56 height 22
type input "33,58"
click at [380, 423] on div "Dokumendi nimi help 501081 Arve number (valikuline) help 501081 Arve kuupäev he…" at bounding box center [316, 307] width 598 height 537
click at [105, 183] on input "9192,68" at bounding box center [316, 182] width 598 height 22
drag, startPoint x: 74, startPoint y: 180, endPoint x: 6, endPoint y: 177, distance: 68.9
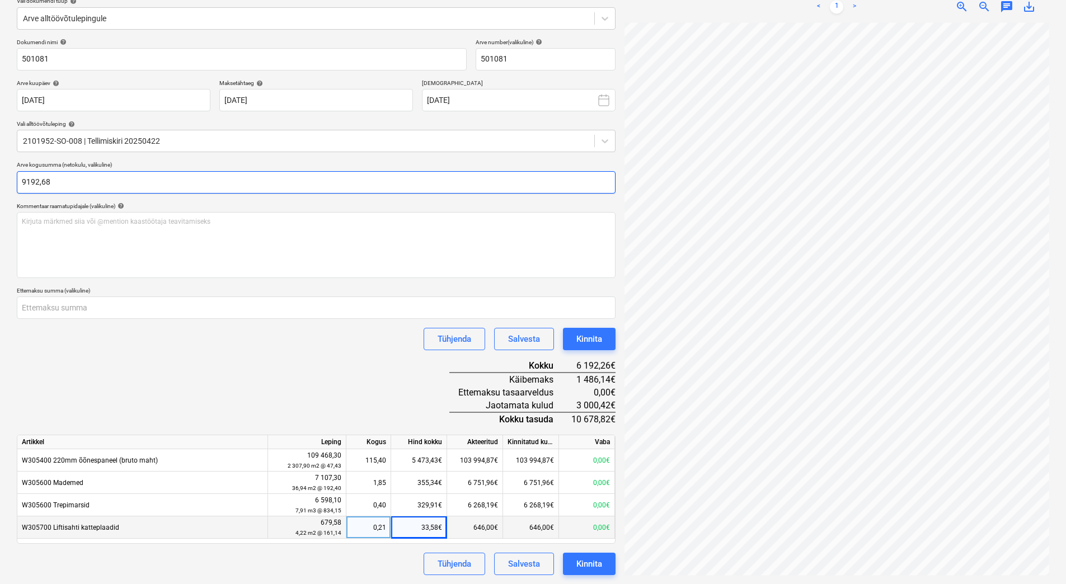
click at [6, 177] on div "Failide konteerimine Vali ettevõte E-Betoonelement OÜ (10098158) [PERSON_NAME] …" at bounding box center [533, 250] width 1066 height 668
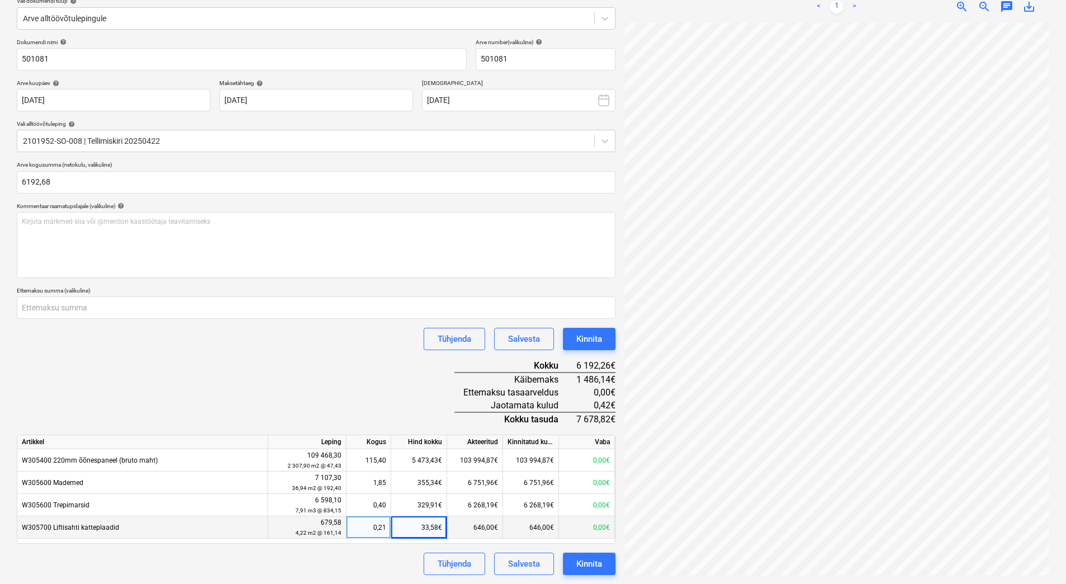
type input "6 192,68"
click at [228, 371] on div "Dokumendi nimi help 501081 Arve number (valikuline) help 501081 Arve kuupäev he…" at bounding box center [316, 307] width 598 height 537
click at [604, 345] on button "Kinnita" at bounding box center [589, 339] width 53 height 22
click at [484, 101] on button "[DATE]" at bounding box center [519, 100] width 194 height 22
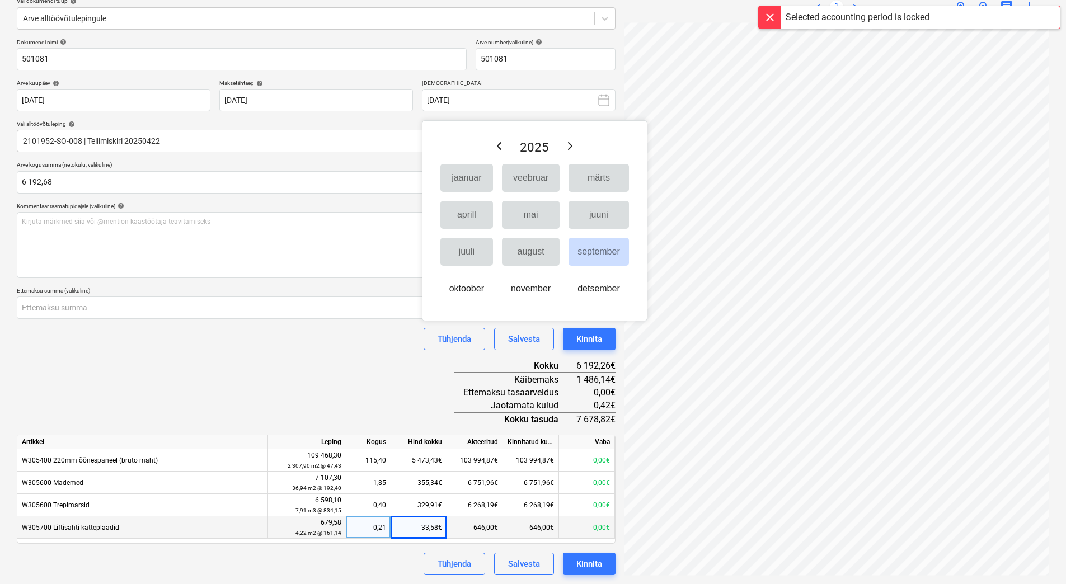
click at [572, 148] on icon "Next Year" at bounding box center [569, 145] width 13 height 13
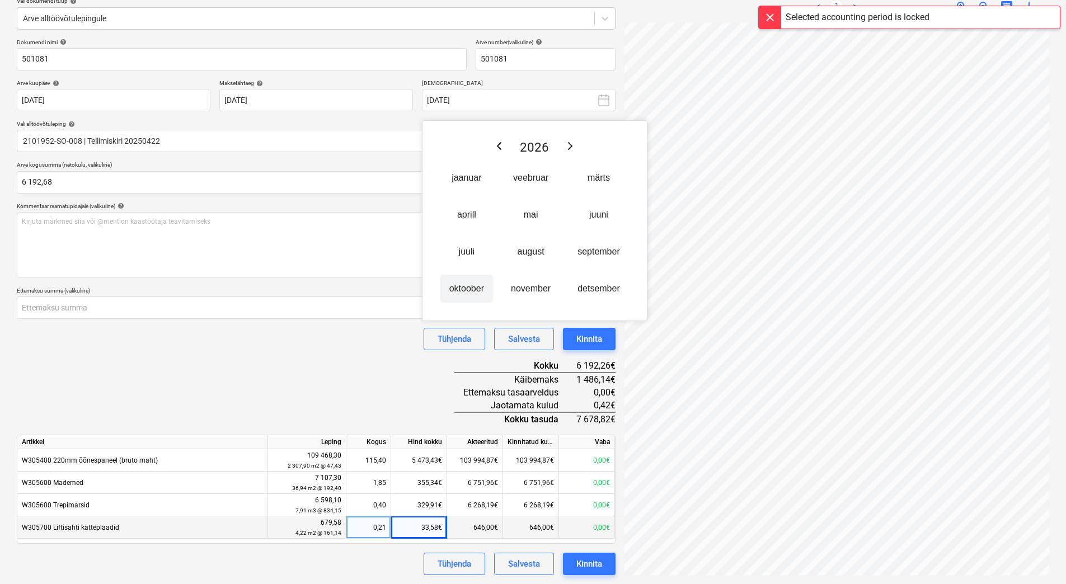
click at [474, 289] on button "oktoober" at bounding box center [466, 289] width 53 height 28
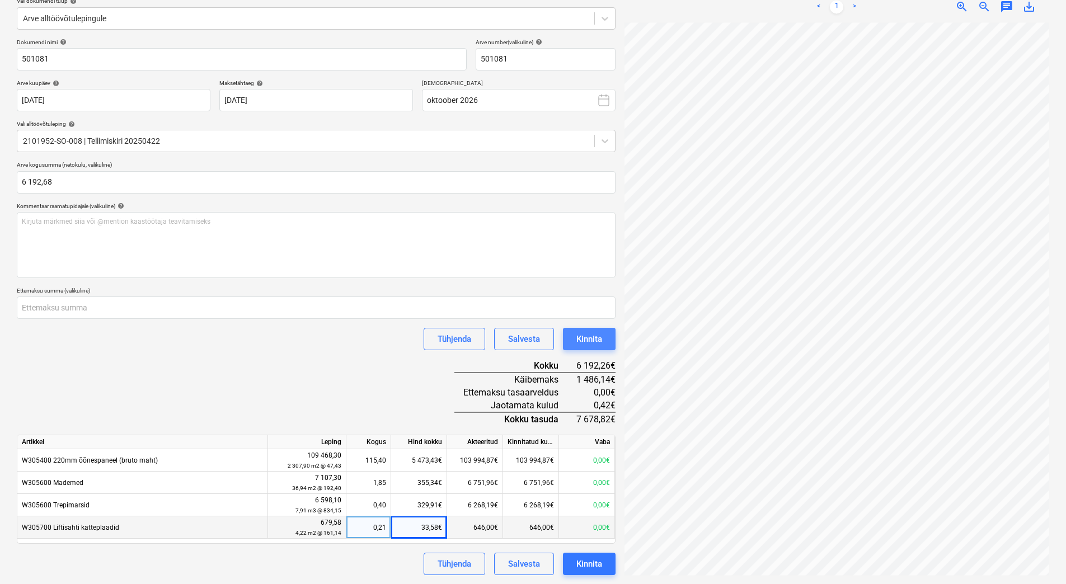
click at [591, 338] on div "Kinnita" at bounding box center [589, 339] width 26 height 15
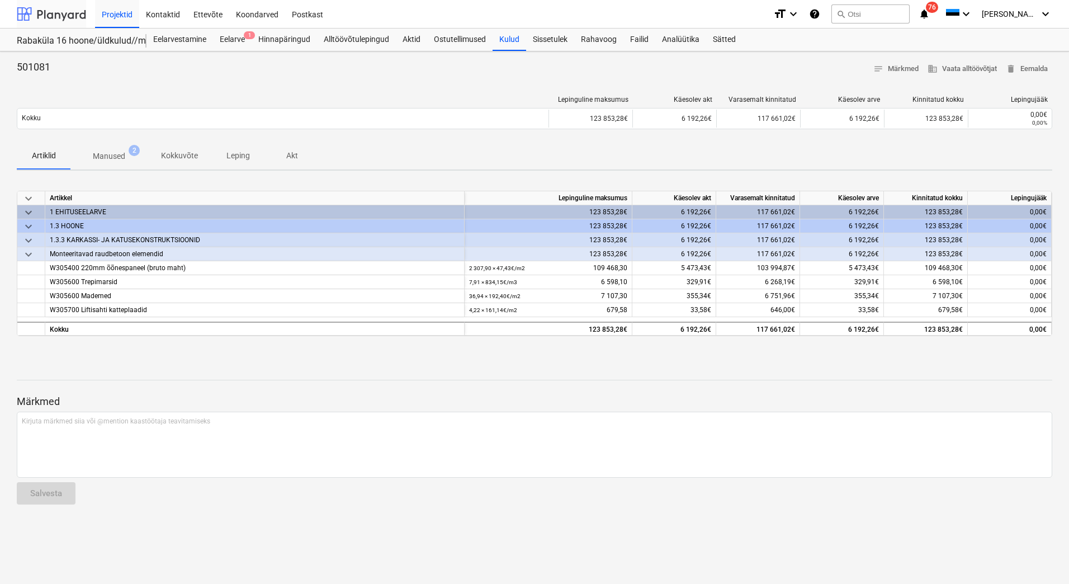
click at [58, 17] on div at bounding box center [51, 14] width 69 height 28
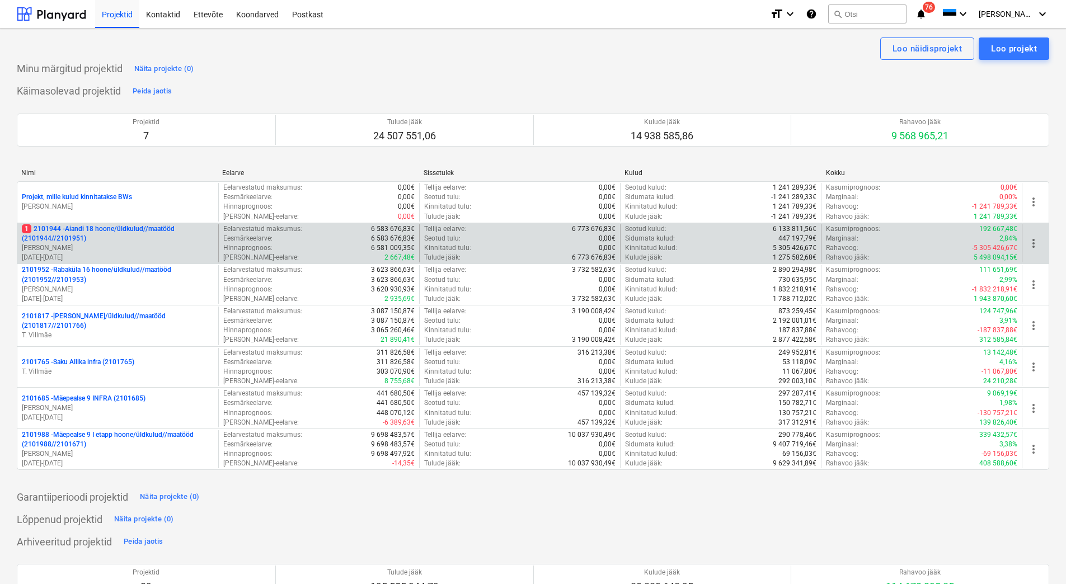
click at [112, 237] on p "1 2101944 - Aiandi 18 hoone/üldkulud//maatööd (2101944//2101951)" at bounding box center [118, 233] width 192 height 19
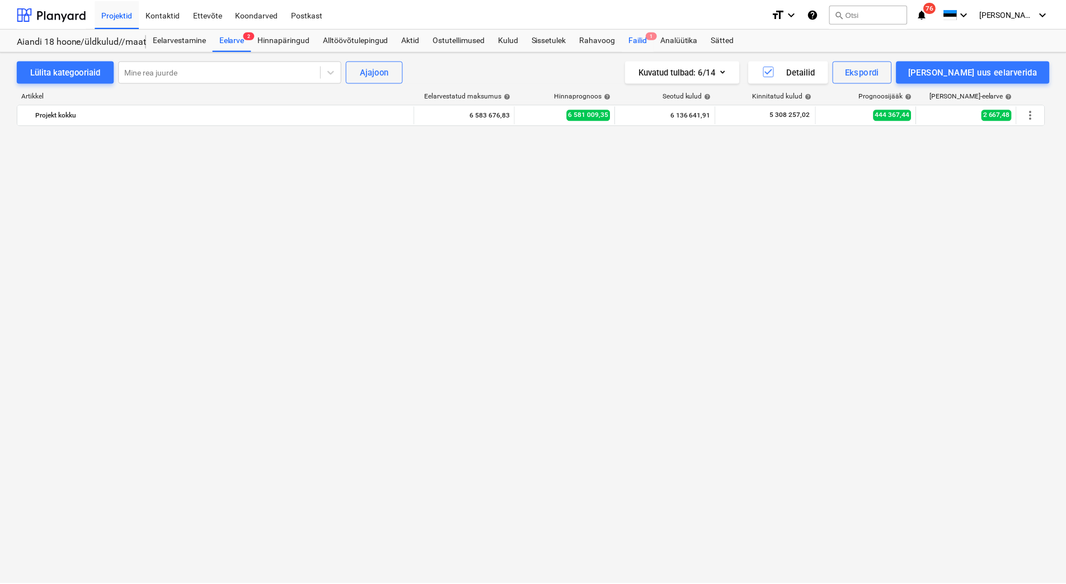
scroll to position [5001, 0]
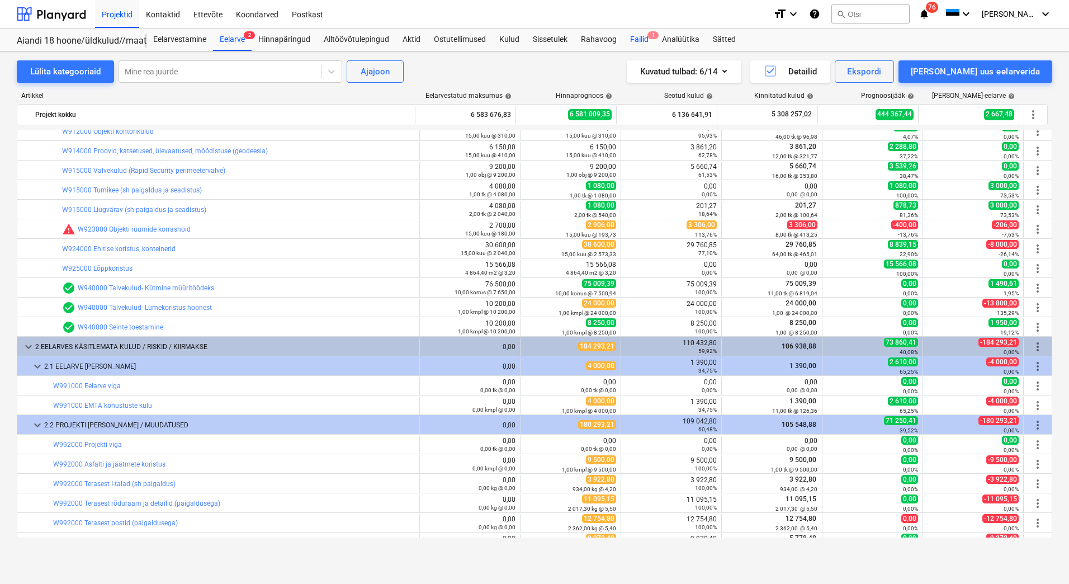
click at [635, 39] on div "Failid 1" at bounding box center [640, 40] width 32 height 22
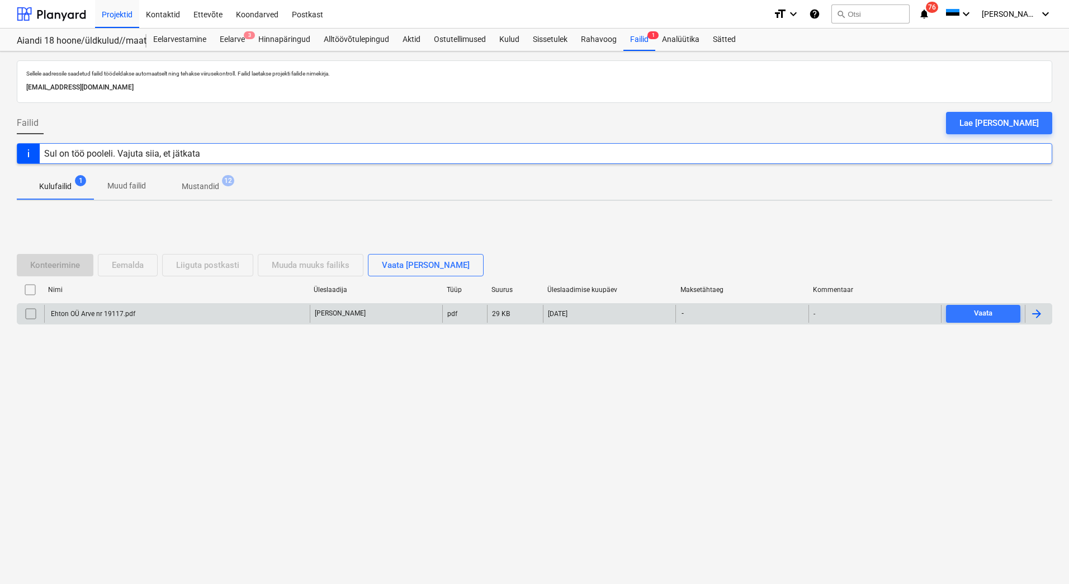
click at [111, 318] on div "Ehton OÜ Arve nr 19117.pdf" at bounding box center [177, 314] width 266 height 18
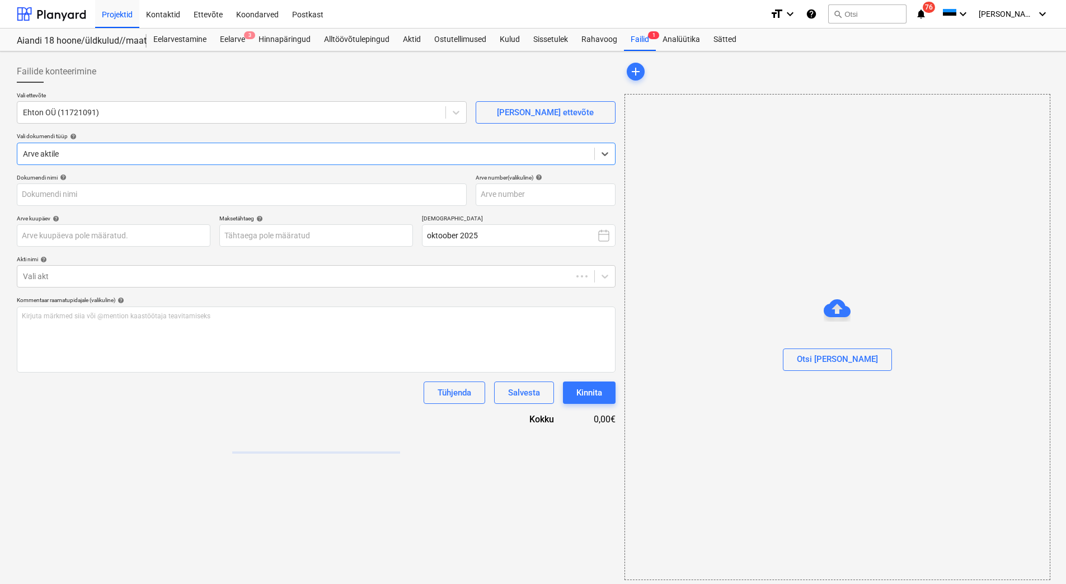
type input "Ehton OÜ Arve nr 19117.pdf"
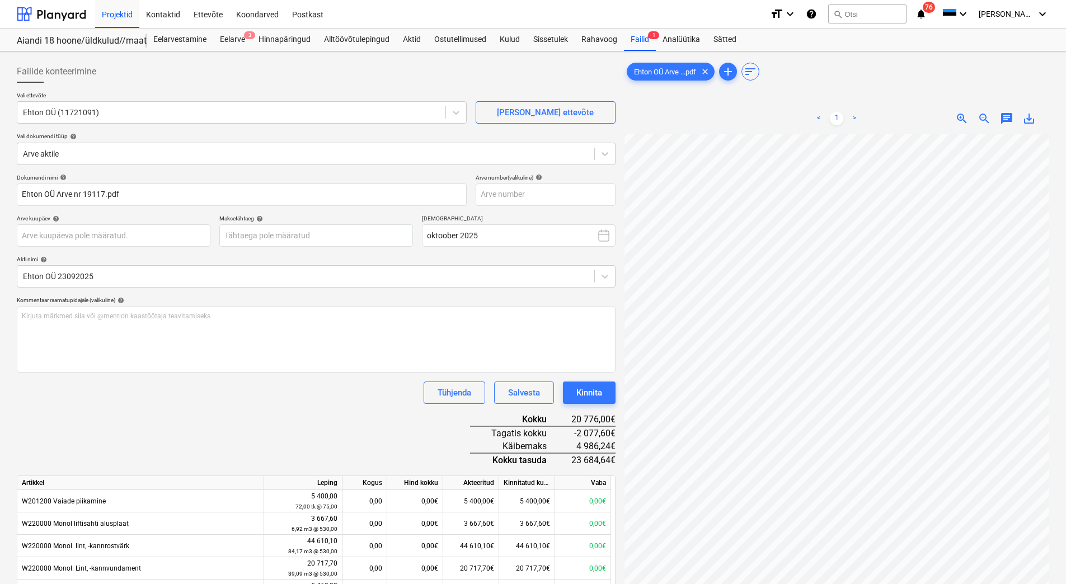
scroll to position [10, 74]
click at [540, 195] on input "text" at bounding box center [545, 194] width 140 height 22
type input "19117"
click at [246, 231] on body "Projektid Kontaktid Ettevõte Koondarved Postkast format_size keyboard_arrow_dow…" at bounding box center [533, 292] width 1066 height 584
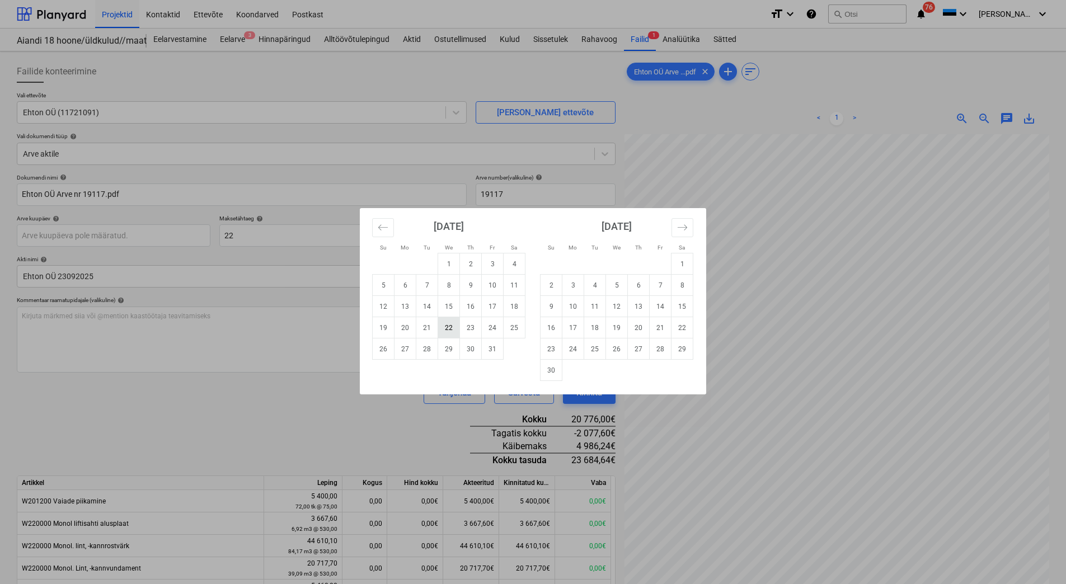
click at [455, 330] on td "22" at bounding box center [449, 327] width 22 height 21
type input "[DATE]"
click at [148, 232] on body "Projektid Kontaktid Ettevõte Koondarved Postkast format_size keyboard_arrow_dow…" at bounding box center [533, 292] width 1066 height 584
click at [493, 329] on td "24" at bounding box center [493, 327] width 22 height 21
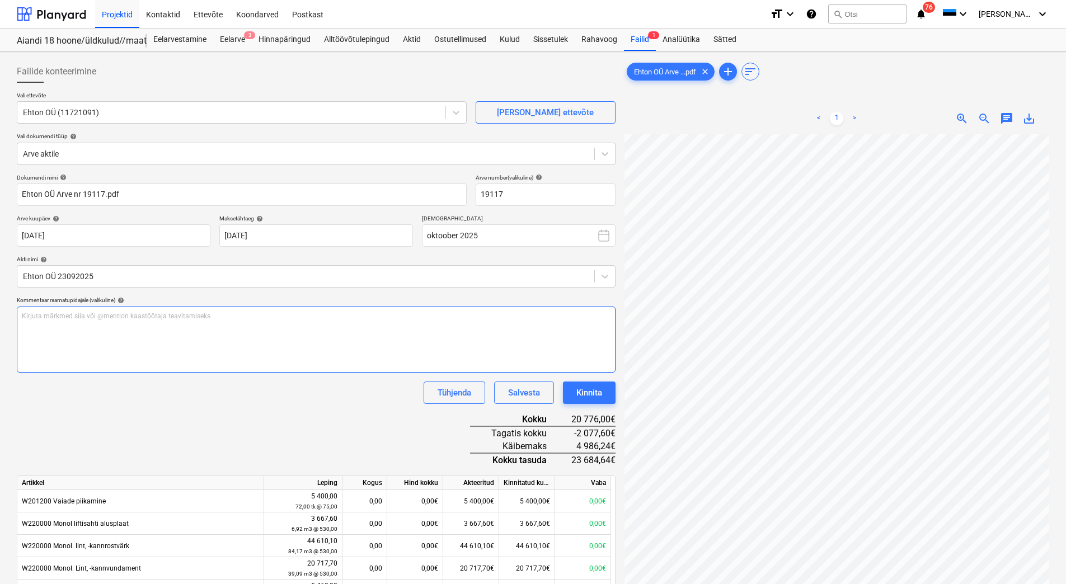
type input "[DATE]"
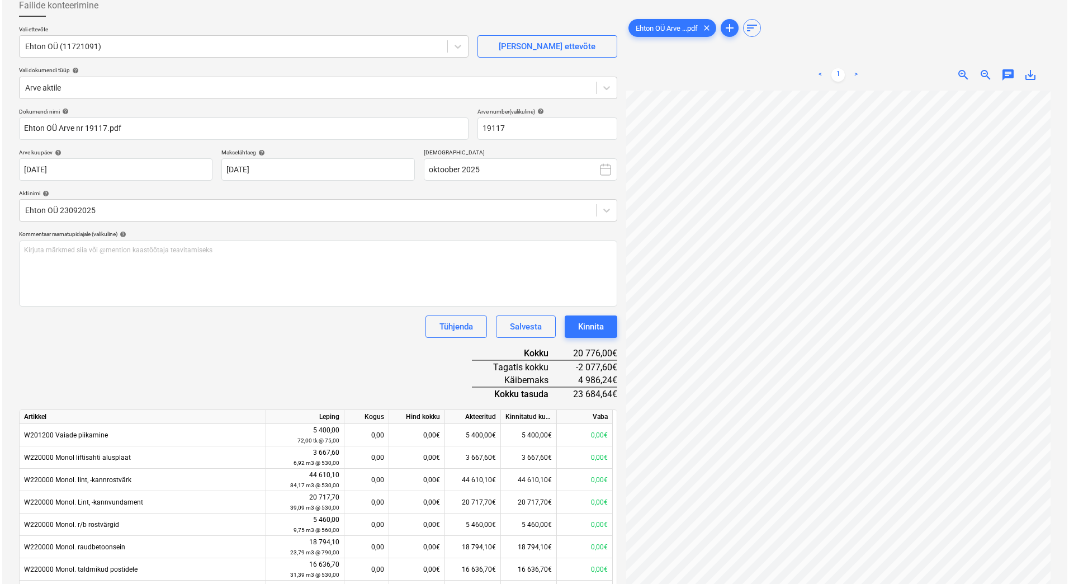
scroll to position [56, 0]
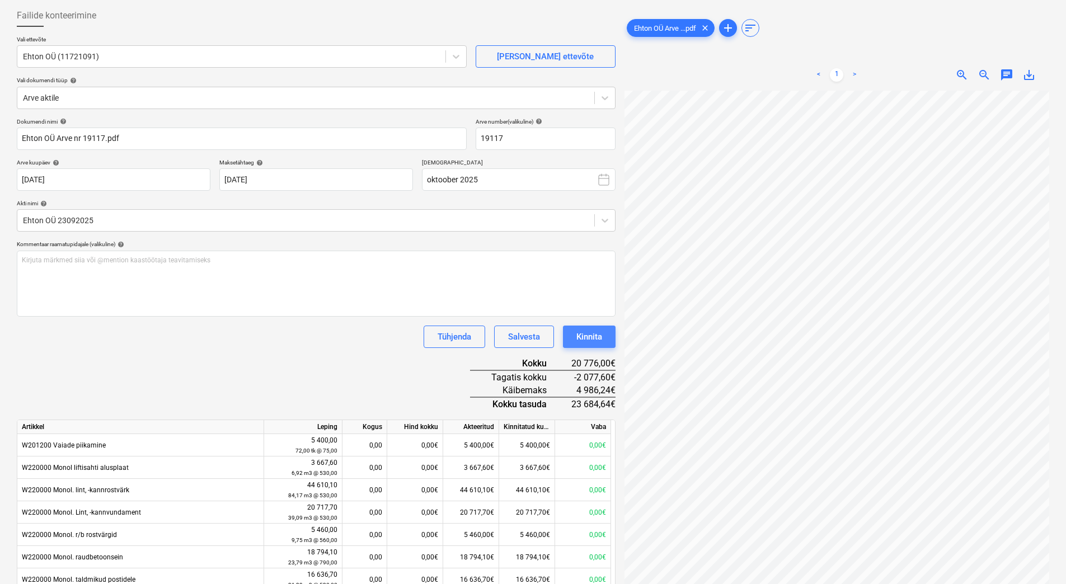
click at [590, 333] on div "Kinnita" at bounding box center [589, 336] width 26 height 15
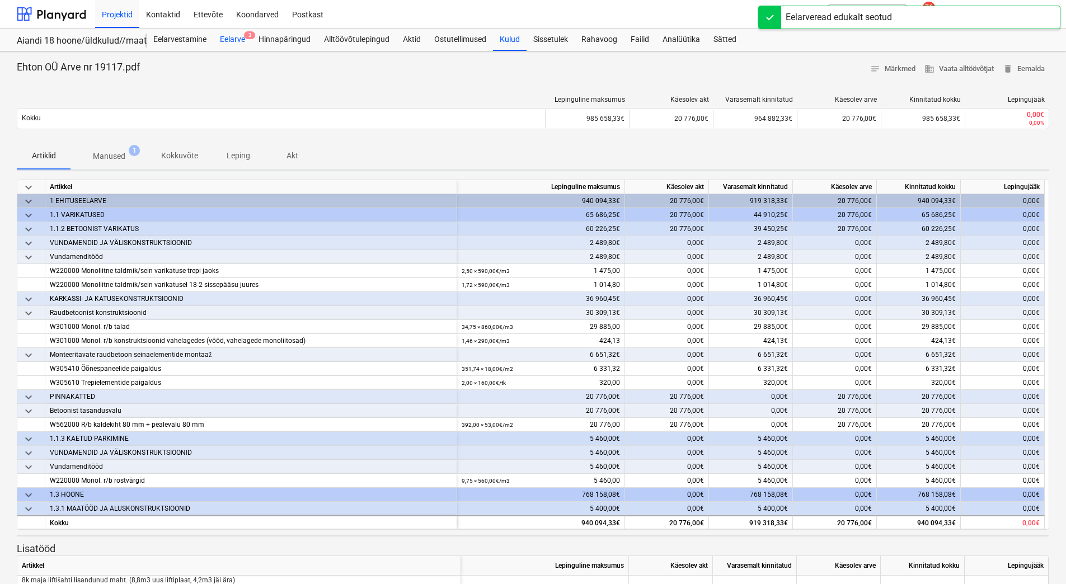
click at [230, 39] on div "Eelarve 3" at bounding box center [232, 40] width 39 height 22
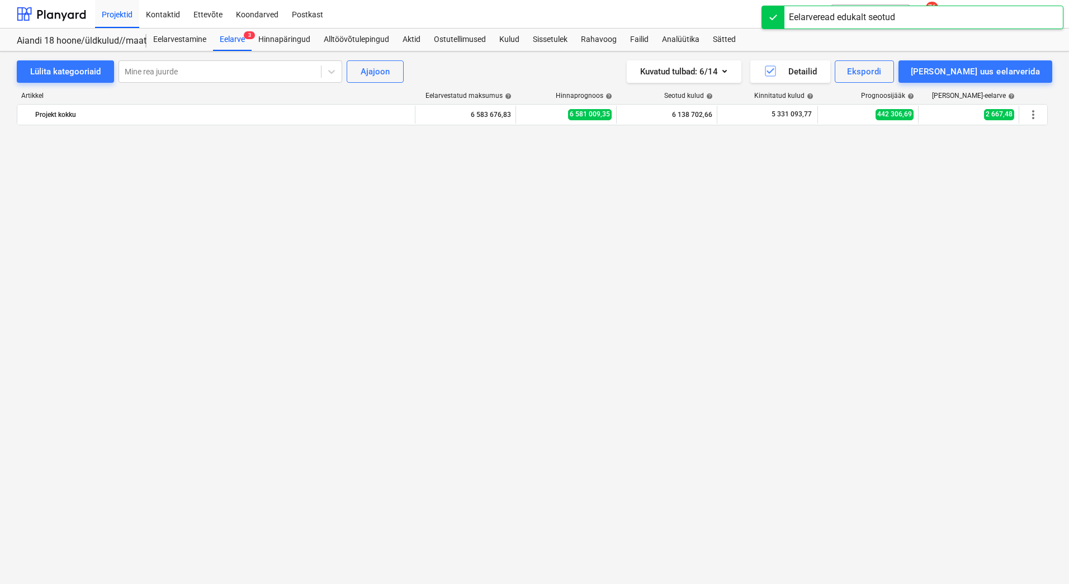
scroll to position [5001, 0]
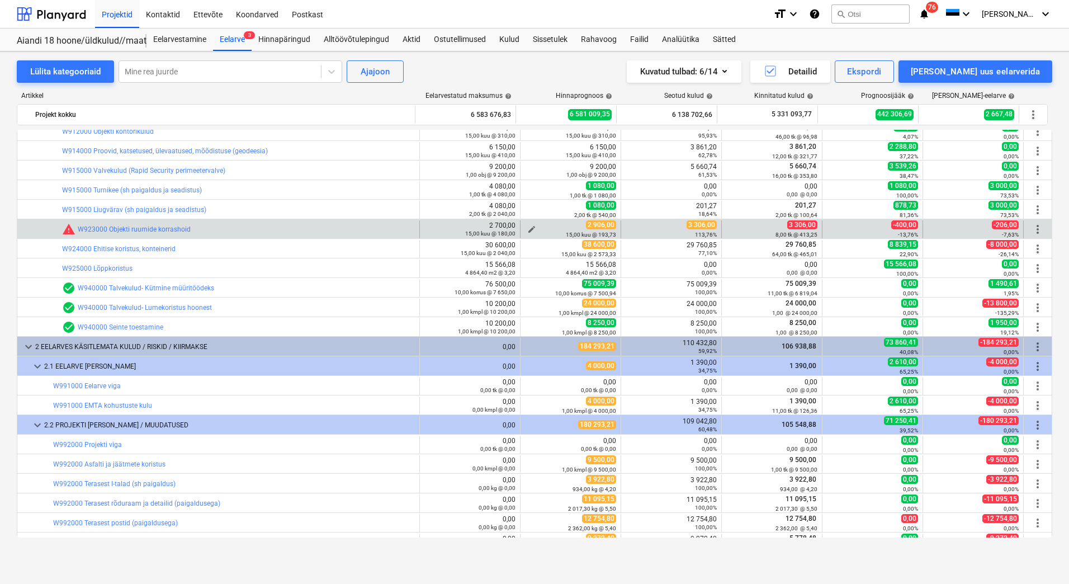
click at [527, 227] on span "edit" at bounding box center [531, 229] width 9 height 9
type textarea "x"
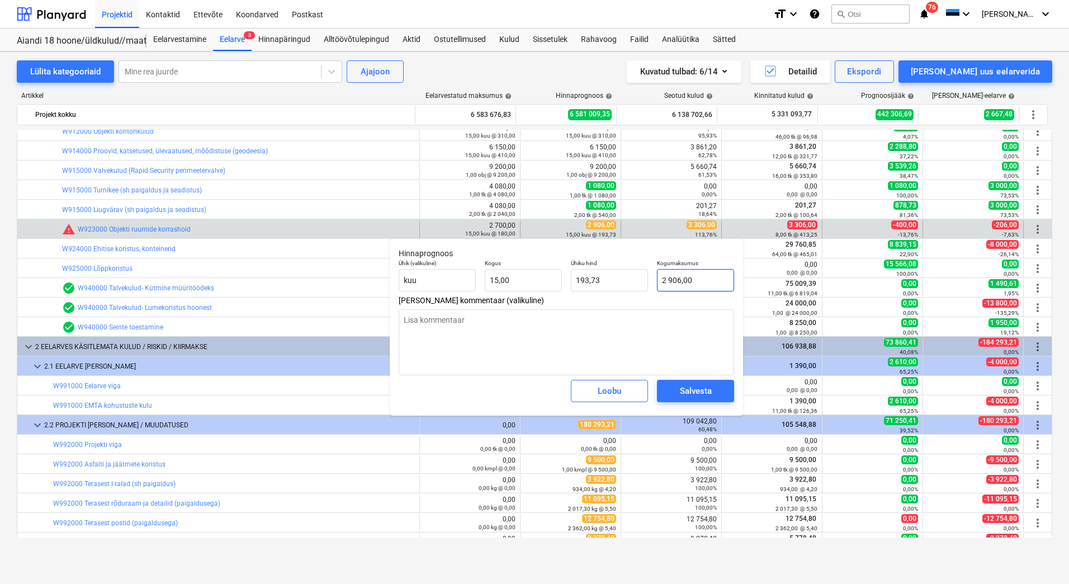
type input "2906"
drag, startPoint x: 714, startPoint y: 280, endPoint x: 664, endPoint y: 281, distance: 49.8
click at [664, 281] on input "2906" at bounding box center [695, 280] width 77 height 22
type textarea "x"
type input "3"
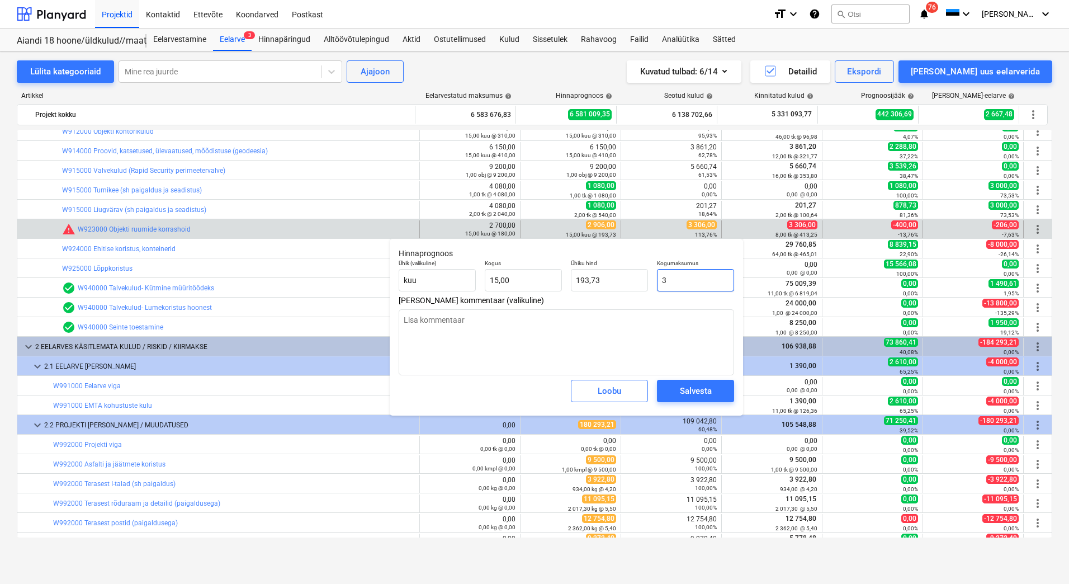
type input "0,20"
type textarea "x"
type input "33"
type input "2,20"
type textarea "x"
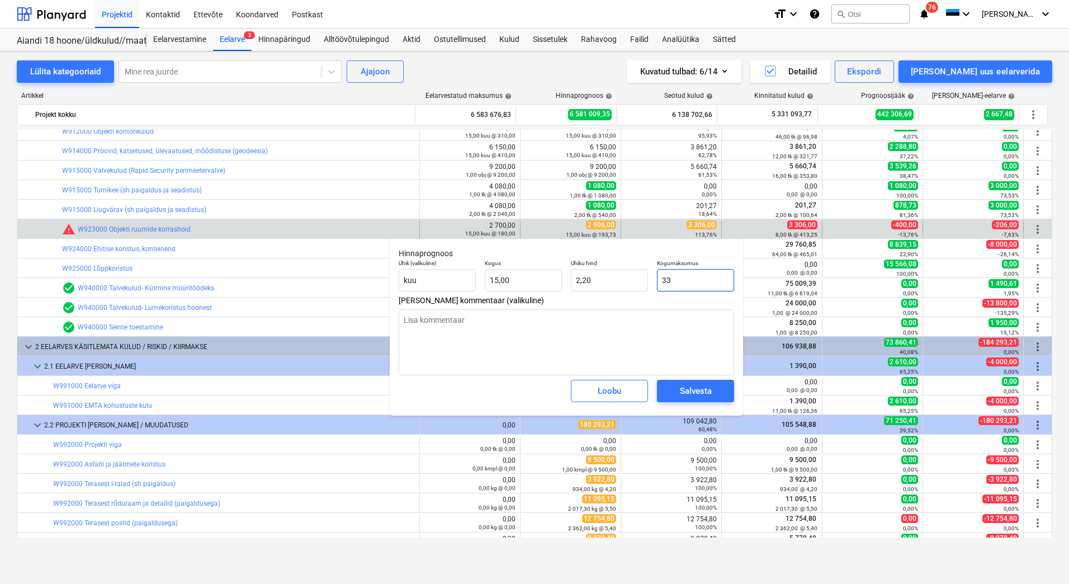
type input "330"
type input "22,00"
type textarea "x"
type input "3306"
type input "220,40"
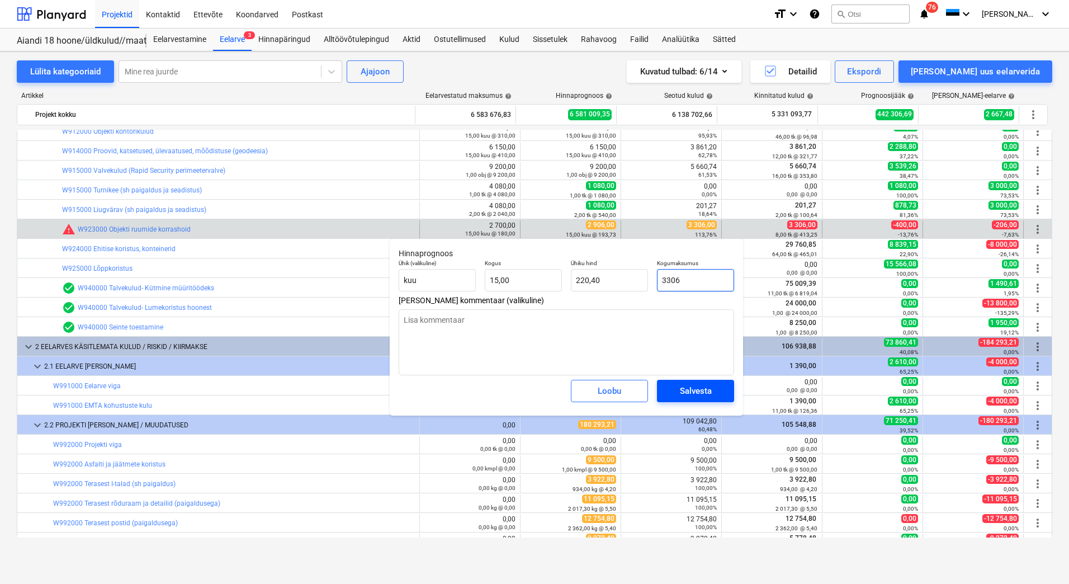
type input "3306"
type textarea "x"
type input "3 306,00"
click at [698, 381] on button "Salvesta" at bounding box center [695, 391] width 77 height 22
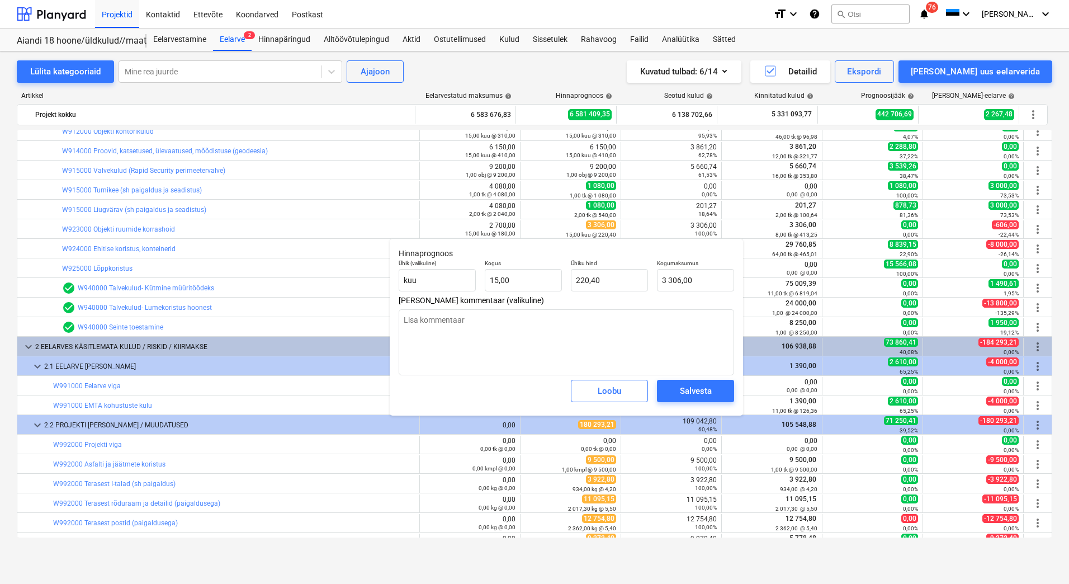
type textarea "x"
click at [600, 394] on div "Loobu" at bounding box center [609, 391] width 23 height 15
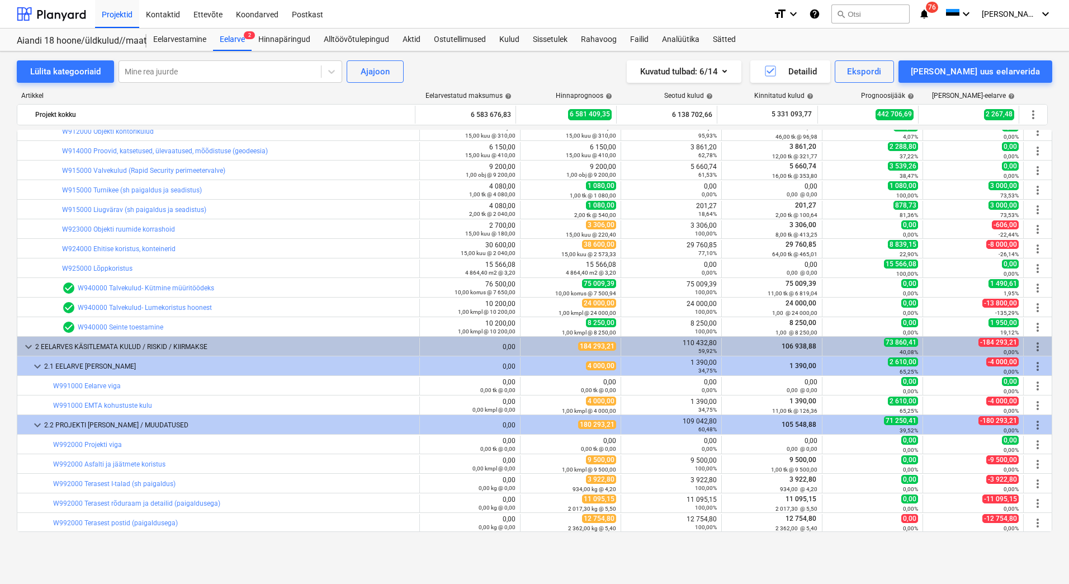
scroll to position [4833, 0]
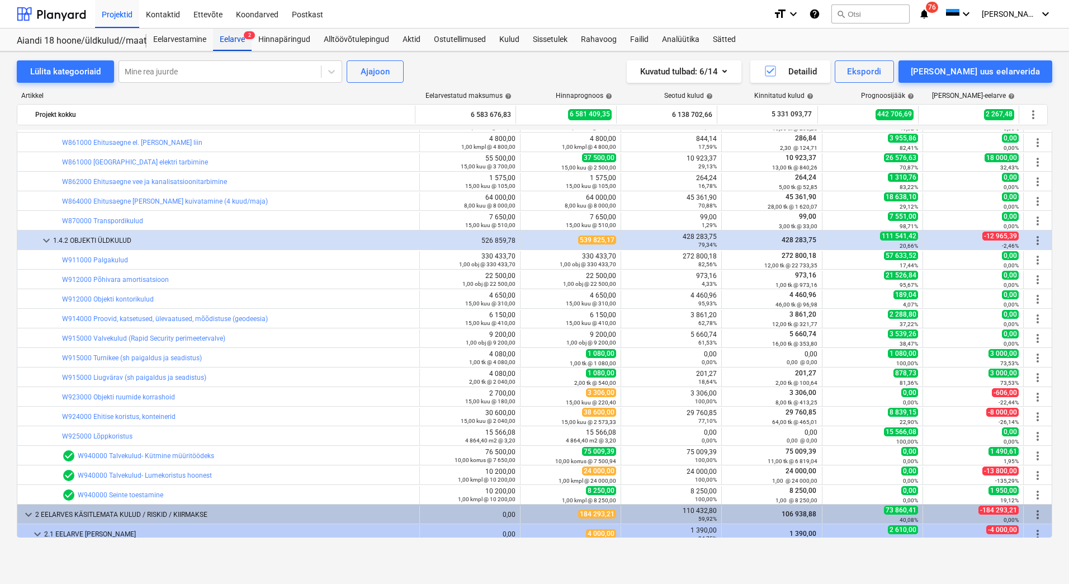
click at [229, 34] on div "Eelarve 2" at bounding box center [232, 40] width 39 height 22
click at [53, 69] on div "Lülita kategooriaid" at bounding box center [65, 71] width 70 height 15
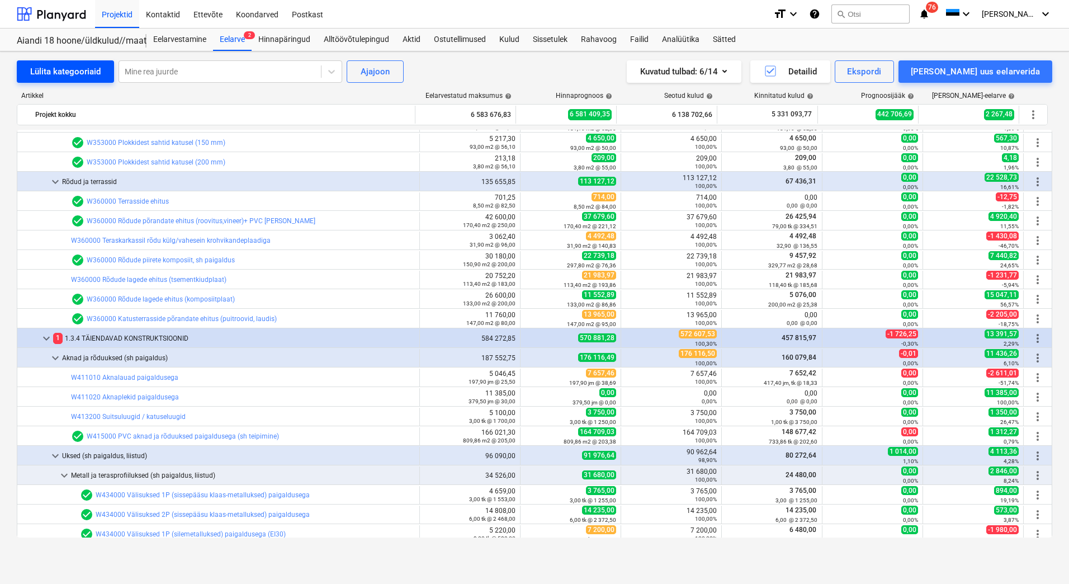
click at [53, 68] on div "Lülita kategooriaid" at bounding box center [65, 71] width 70 height 15
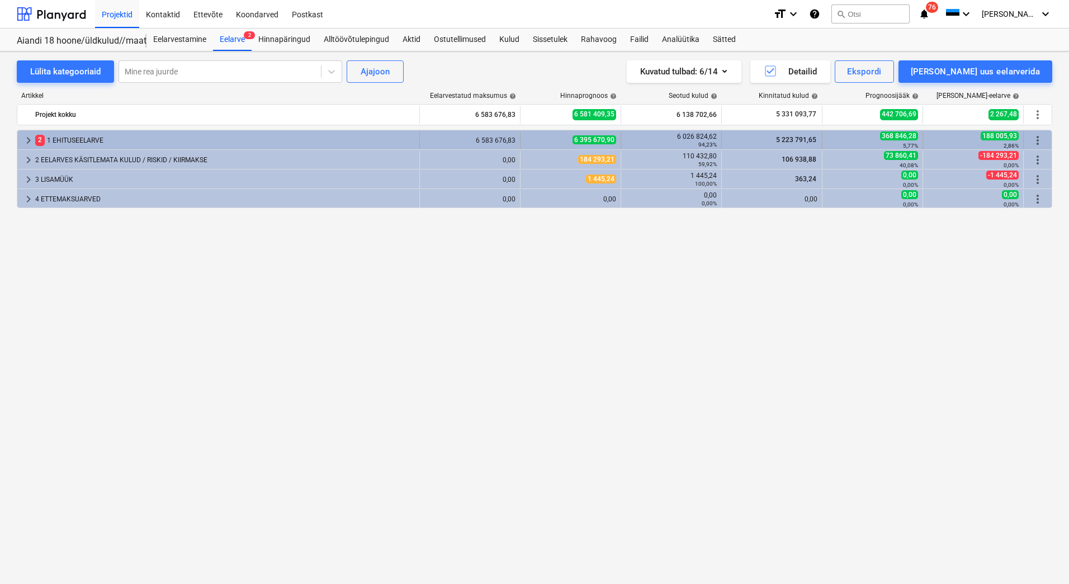
click at [72, 147] on div "2 1 EHITUSEELARVE" at bounding box center [225, 140] width 380 height 18
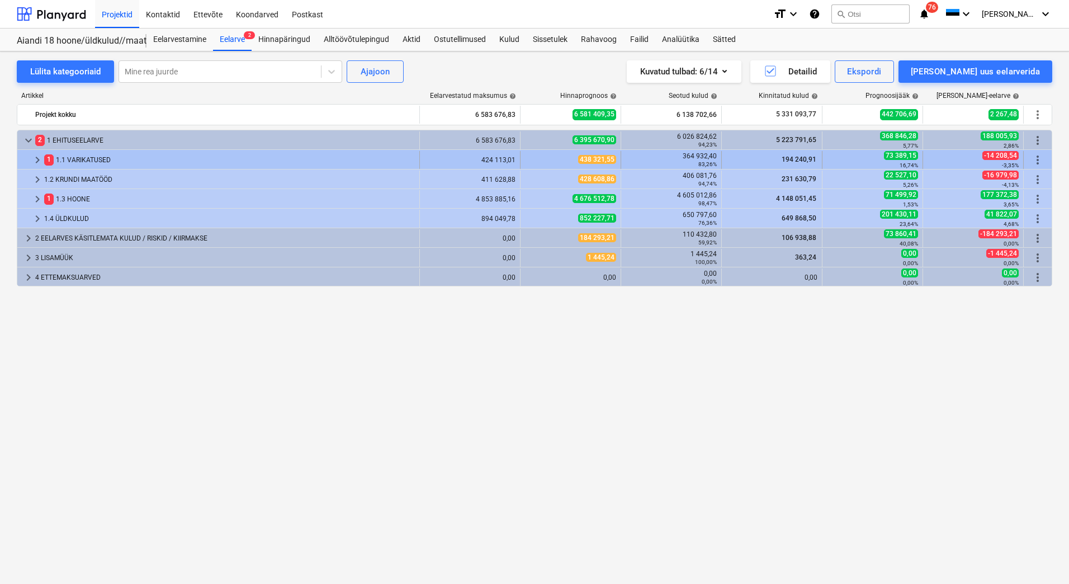
click at [72, 162] on div "1 1.1 VARIKATUSED" at bounding box center [229, 160] width 371 height 18
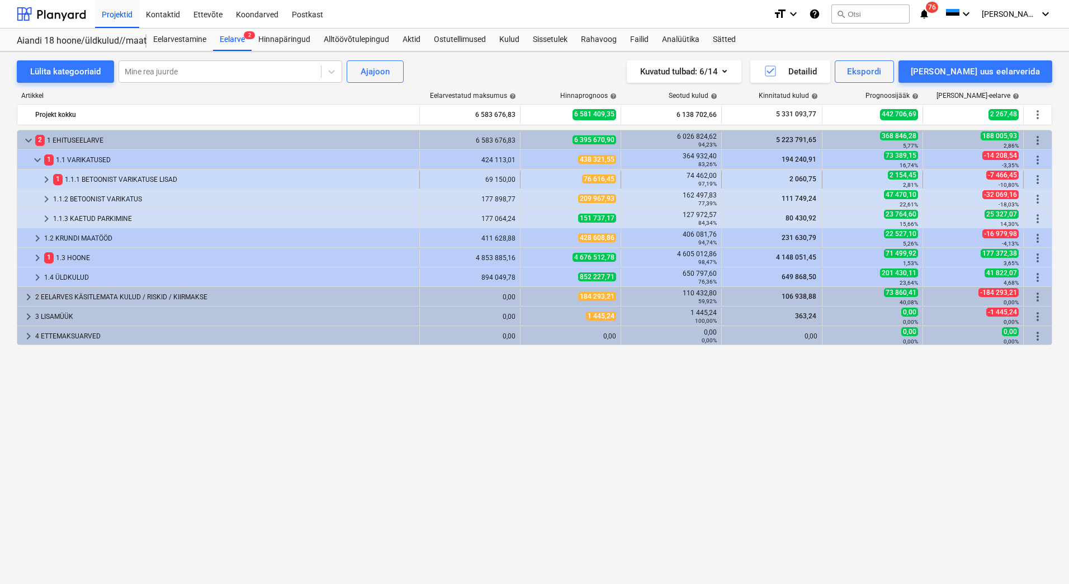
click at [74, 184] on div "1 1.1.1 BETOONIST VARIKATUSE LISAD" at bounding box center [234, 180] width 362 height 18
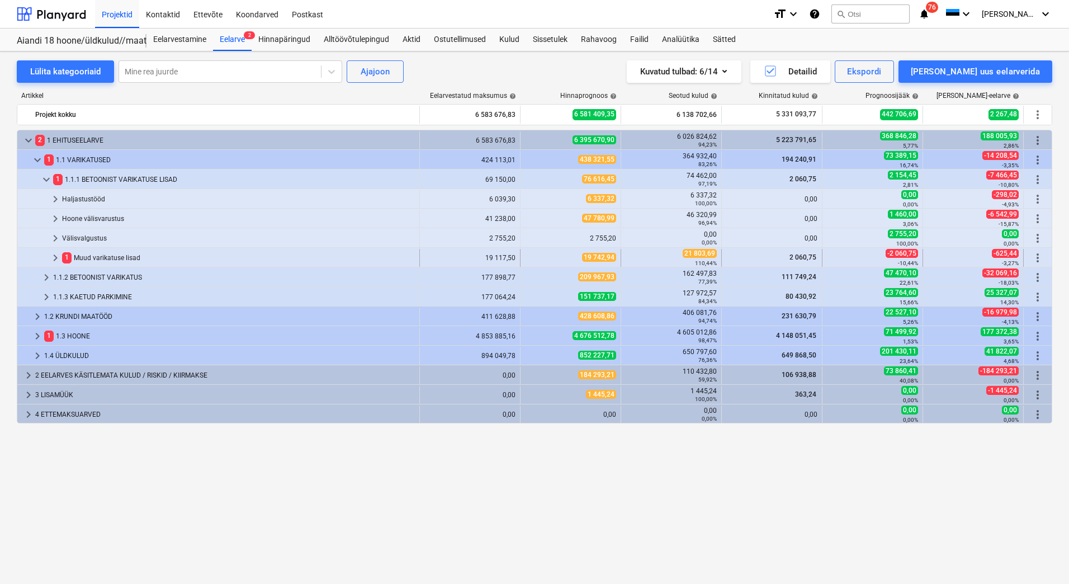
click at [87, 258] on div "1 Muud varikatuse lisad" at bounding box center [238, 258] width 353 height 18
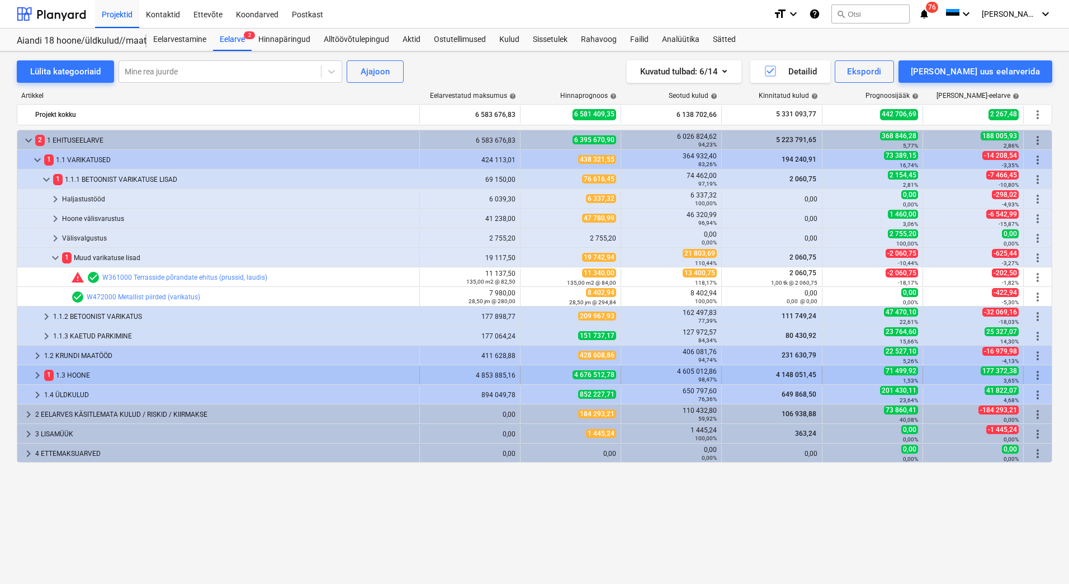
click at [97, 378] on div "1 1.3 HOONE" at bounding box center [229, 375] width 371 height 18
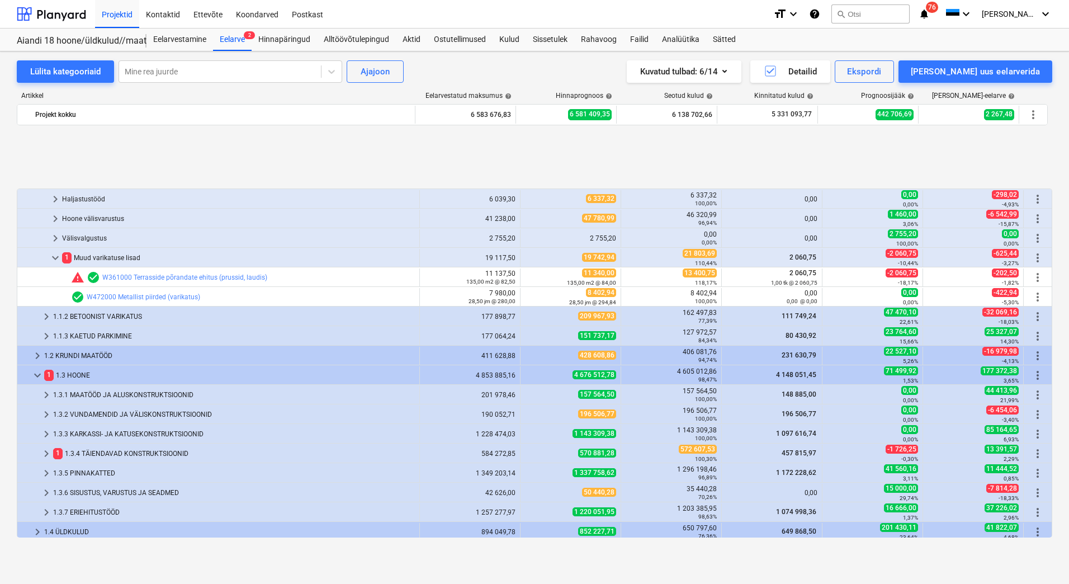
click at [97, 378] on div "1 1.3 HOONE" at bounding box center [229, 375] width 371 height 18
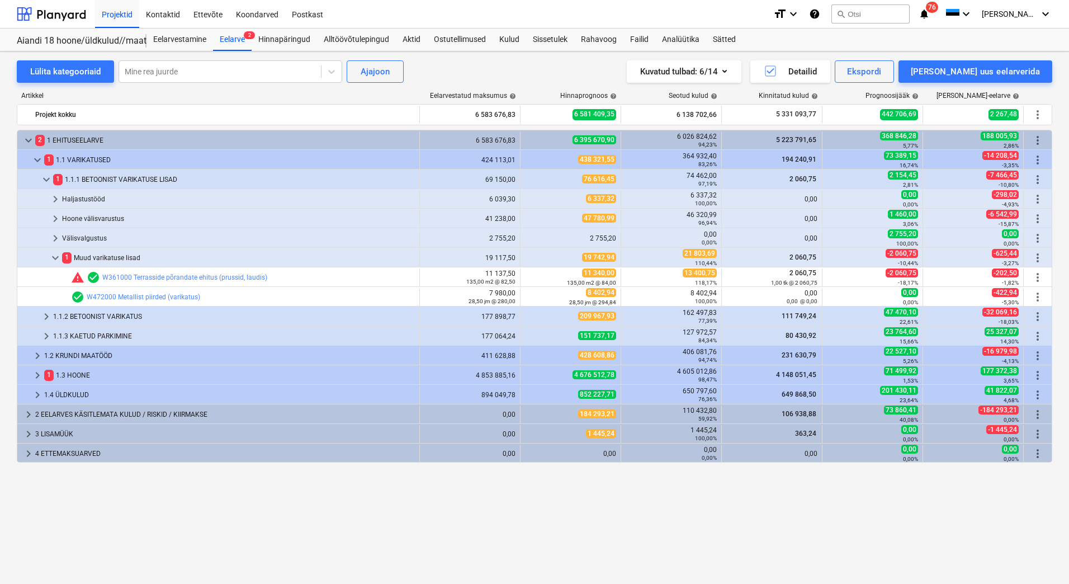
click at [97, 378] on div "1 1.3 HOONE" at bounding box center [229, 375] width 371 height 18
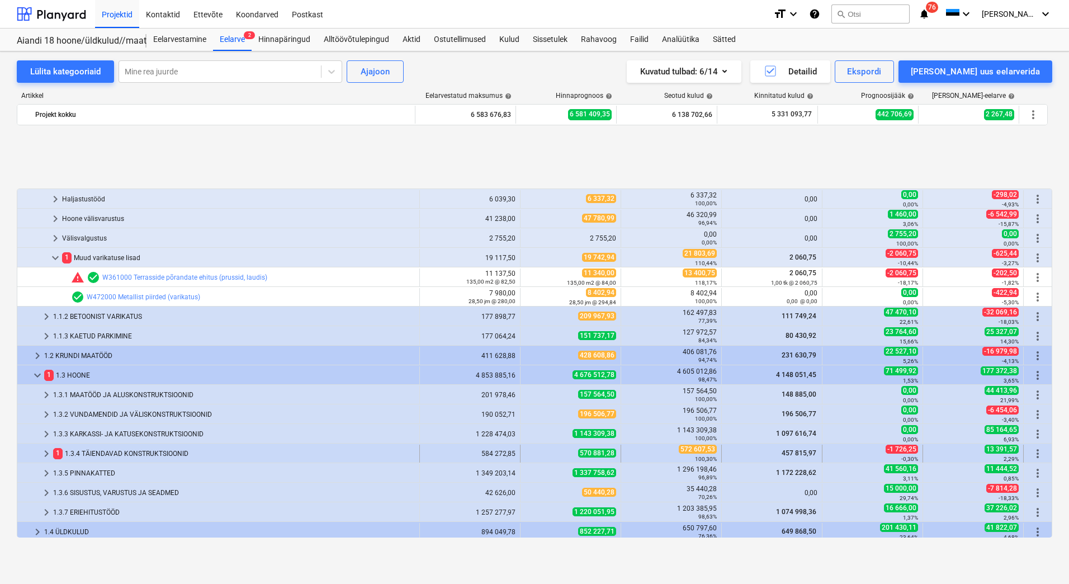
click at [85, 454] on div "1 1.3.4 TÄIENDAVAD KONSTRUKTSIOONID" at bounding box center [234, 454] width 362 height 18
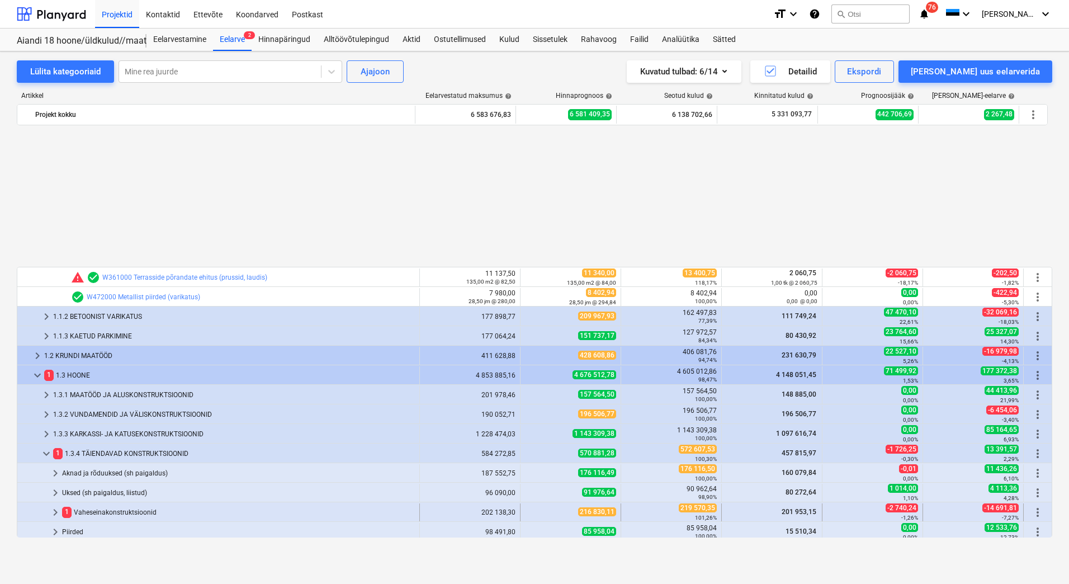
click at [111, 511] on div "1 Vaheseinakonstruktsioonid" at bounding box center [238, 512] width 353 height 18
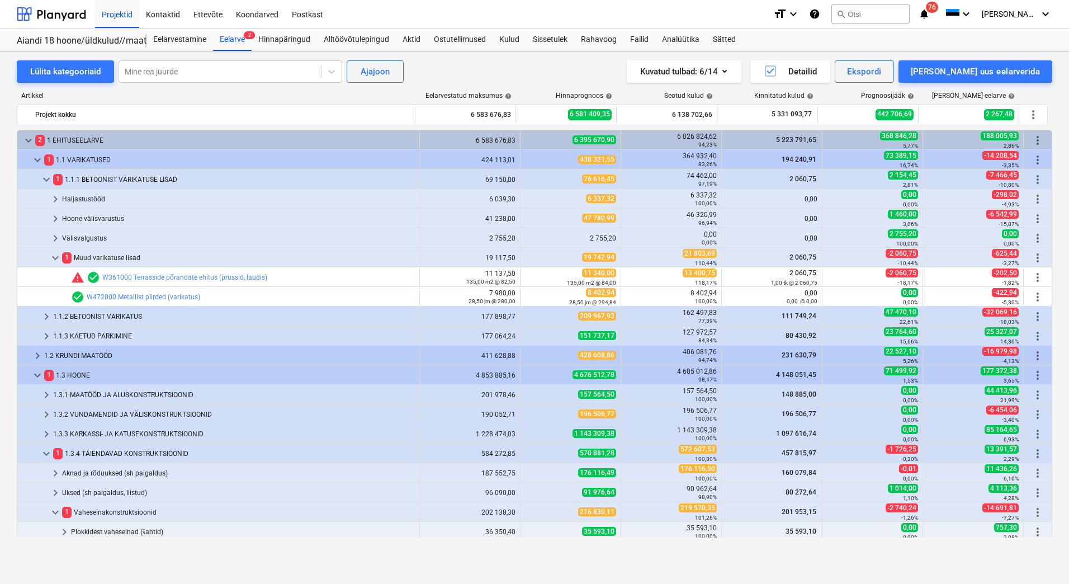
scroll to position [199, 0]
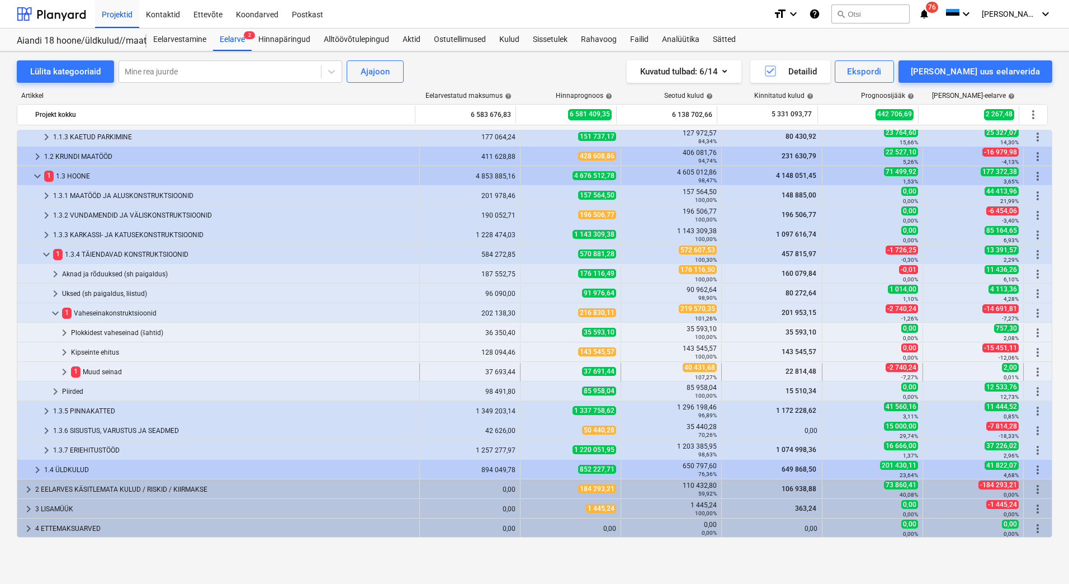
click at [111, 376] on div "1 Muud seinad" at bounding box center [243, 372] width 344 height 18
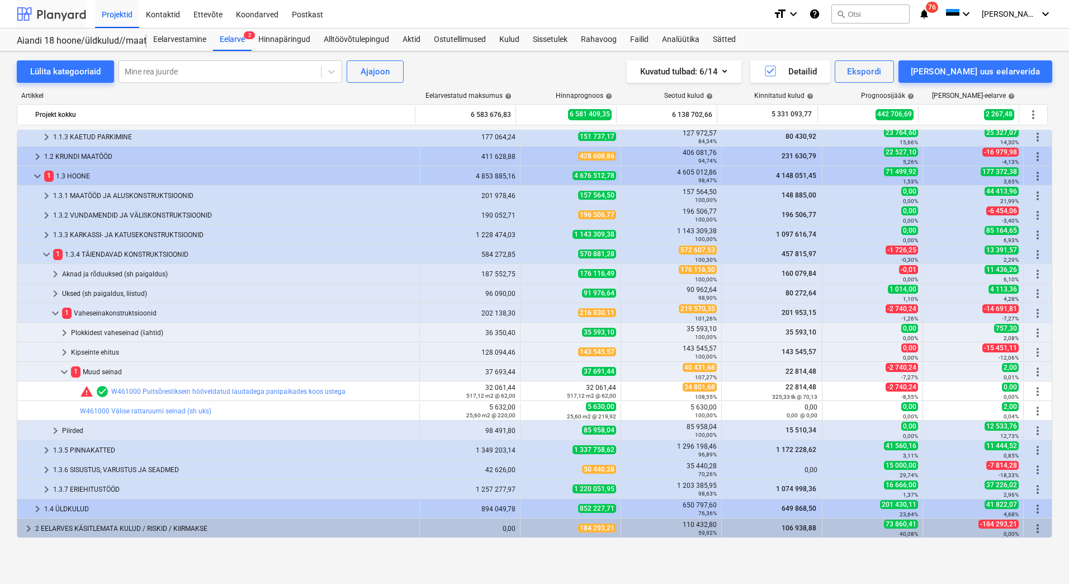
click at [33, 15] on div at bounding box center [51, 14] width 69 height 28
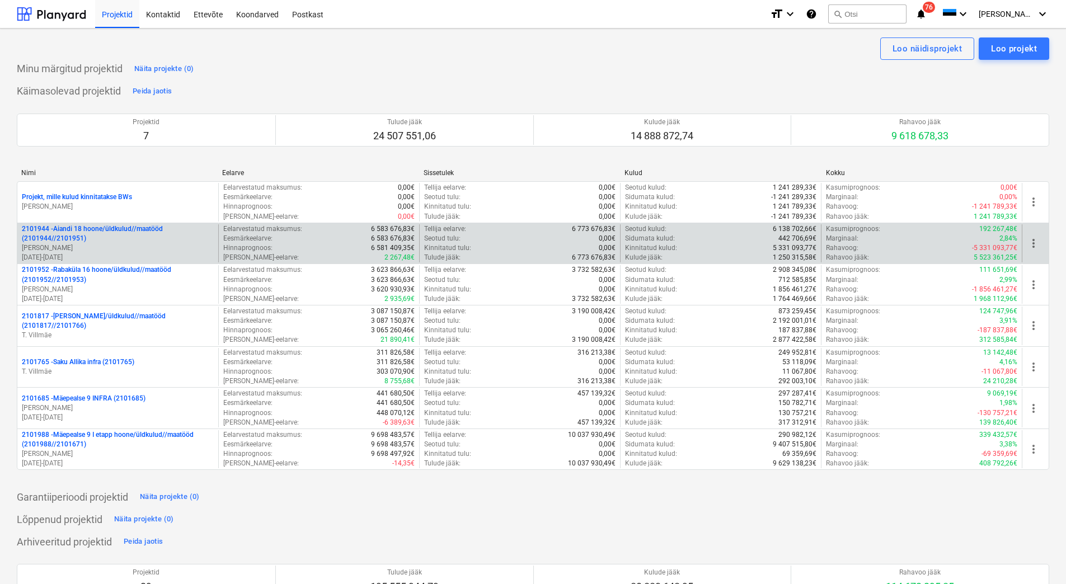
click at [110, 237] on p "2101944 - Aiandi 18 hoone/üldkulud//maatööd (2101944//2101951)" at bounding box center [118, 233] width 192 height 19
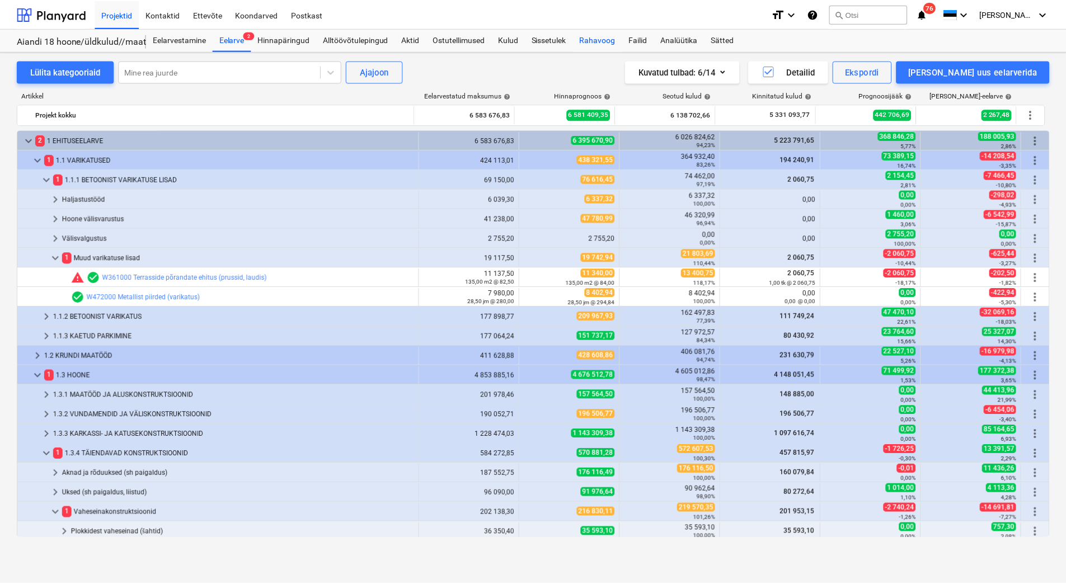
scroll to position [199, 0]
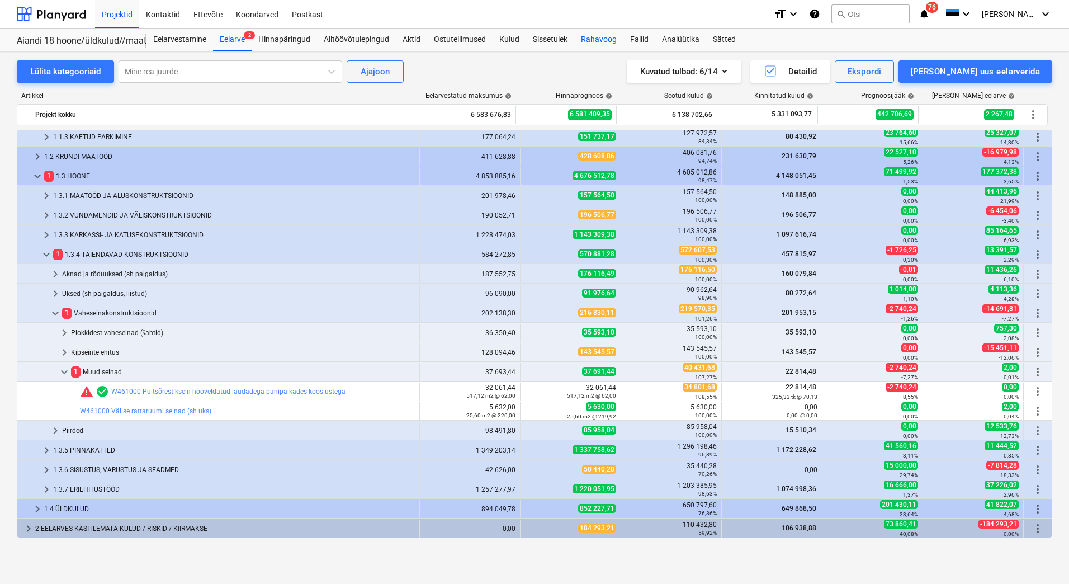
click at [595, 41] on div "Rahavoog" at bounding box center [598, 40] width 49 height 22
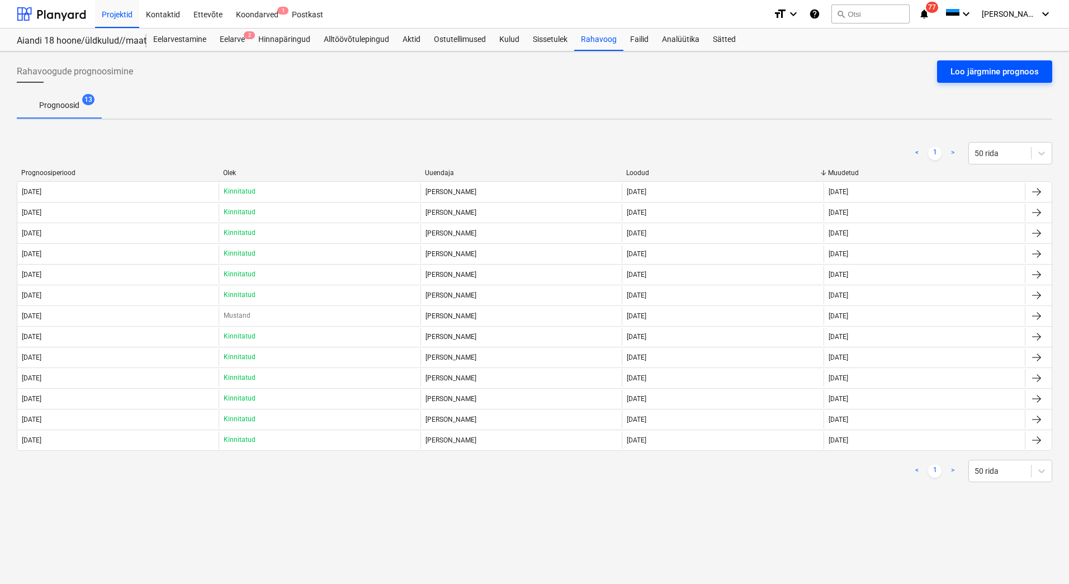
click at [966, 74] on div "Loo järgmine prognoos" at bounding box center [995, 71] width 88 height 15
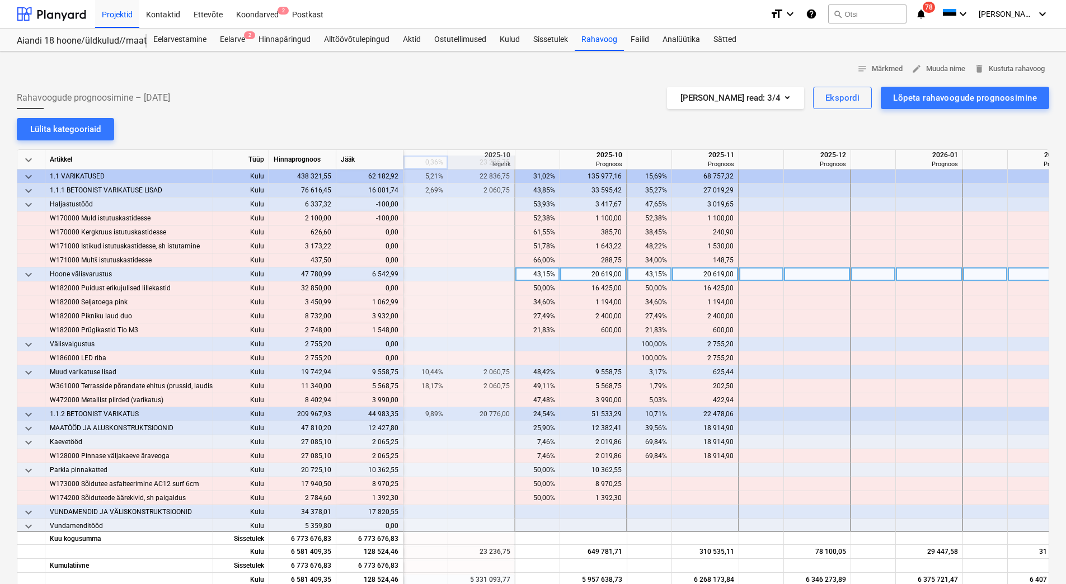
scroll to position [0, 1454]
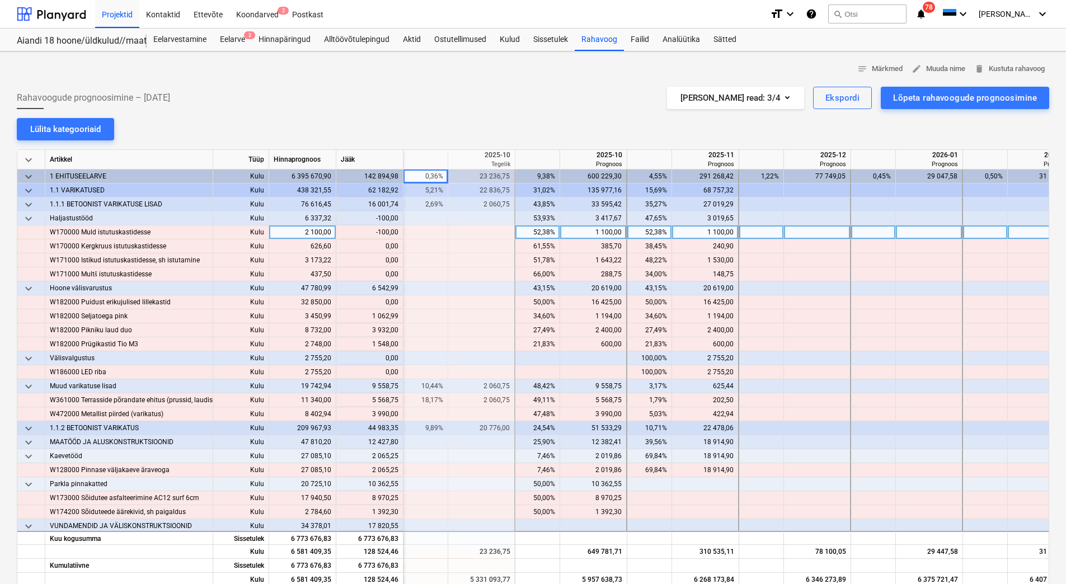
click at [590, 229] on div "1 100,00" at bounding box center [592, 232] width 57 height 14
type input "10"
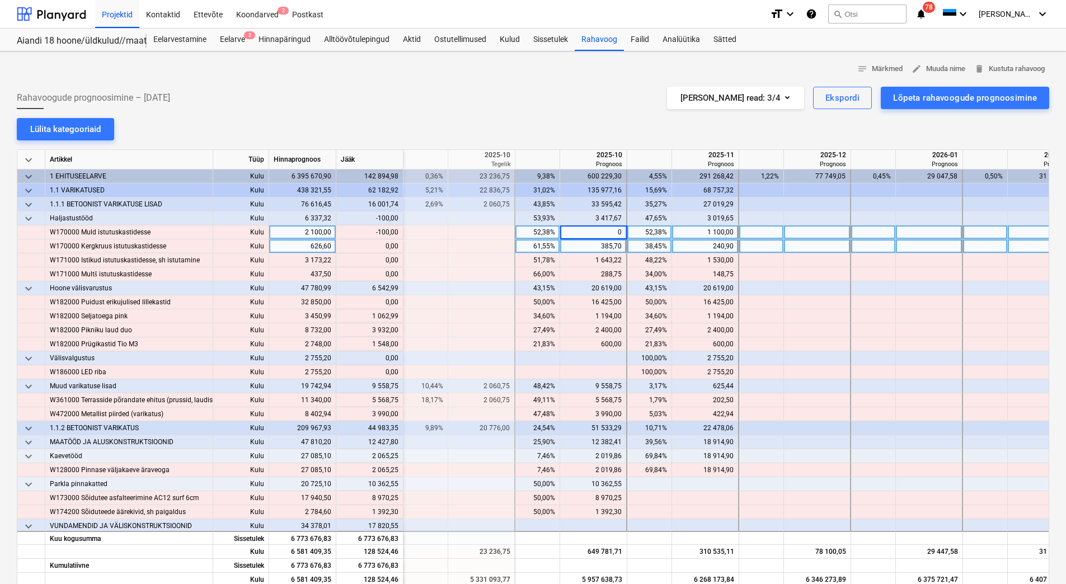
click at [590, 247] on div "385,70" at bounding box center [592, 246] width 57 height 14
click at [587, 225] on div at bounding box center [593, 232] width 67 height 14
type input "2000"
click at [581, 243] on div "385,70" at bounding box center [592, 246] width 57 height 14
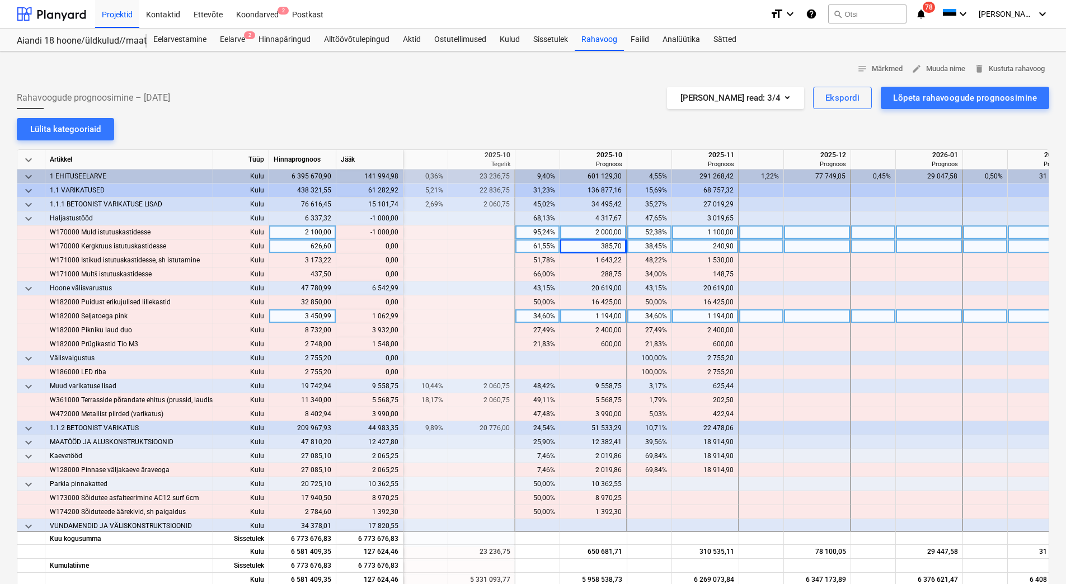
click at [802, 317] on div at bounding box center [817, 316] width 67 height 14
type input "1062,99"
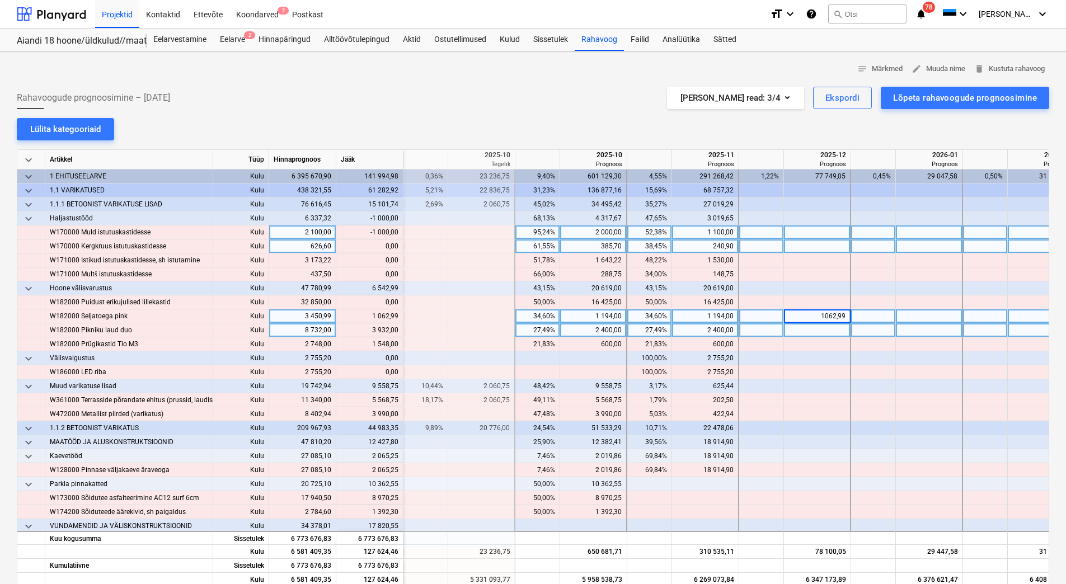
click at [805, 328] on div at bounding box center [817, 330] width 67 height 14
type input "39"
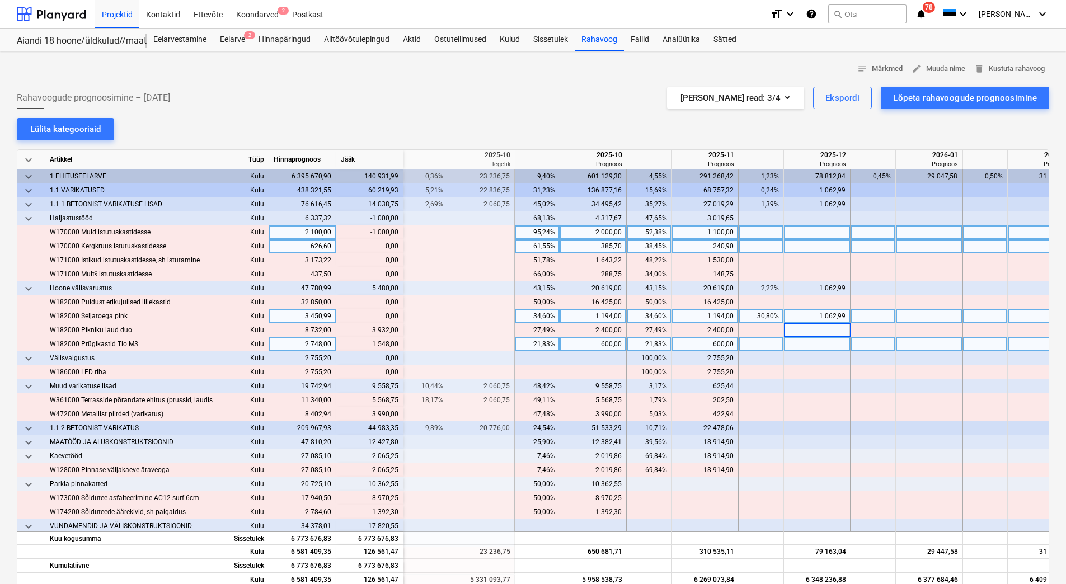
click at [818, 347] on div at bounding box center [817, 344] width 67 height 14
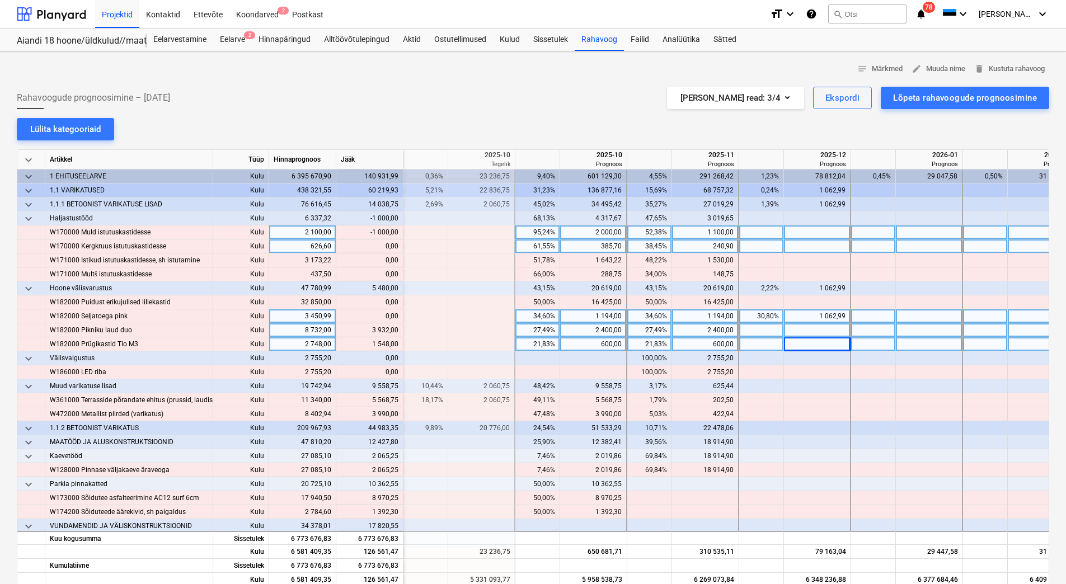
click at [820, 334] on div at bounding box center [817, 330] width 67 height 14
type input "3932"
click at [821, 341] on div at bounding box center [817, 344] width 67 height 14
type input "1548"
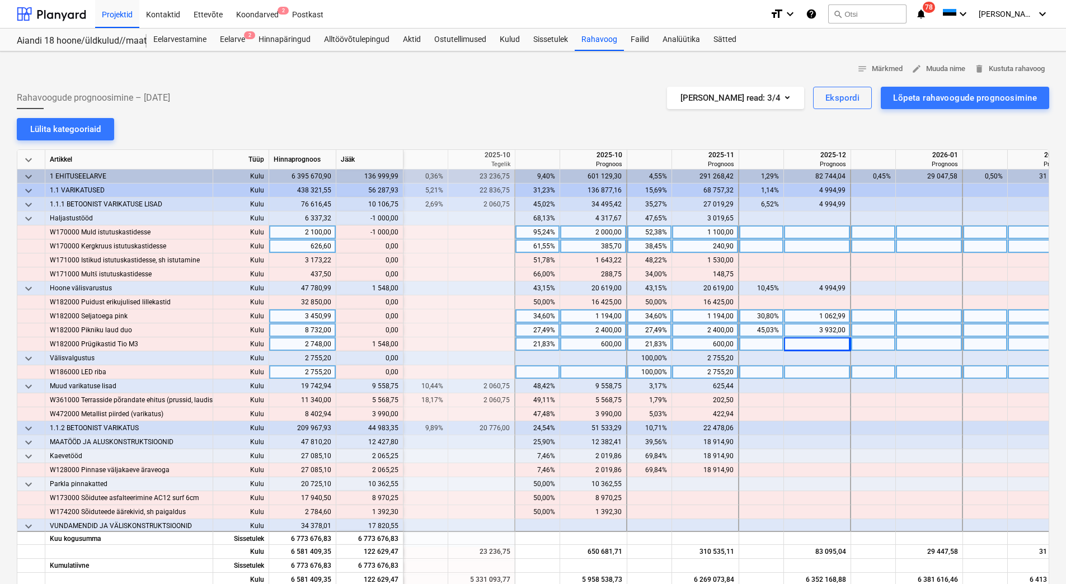
click at [821, 375] on div at bounding box center [817, 372] width 67 height 14
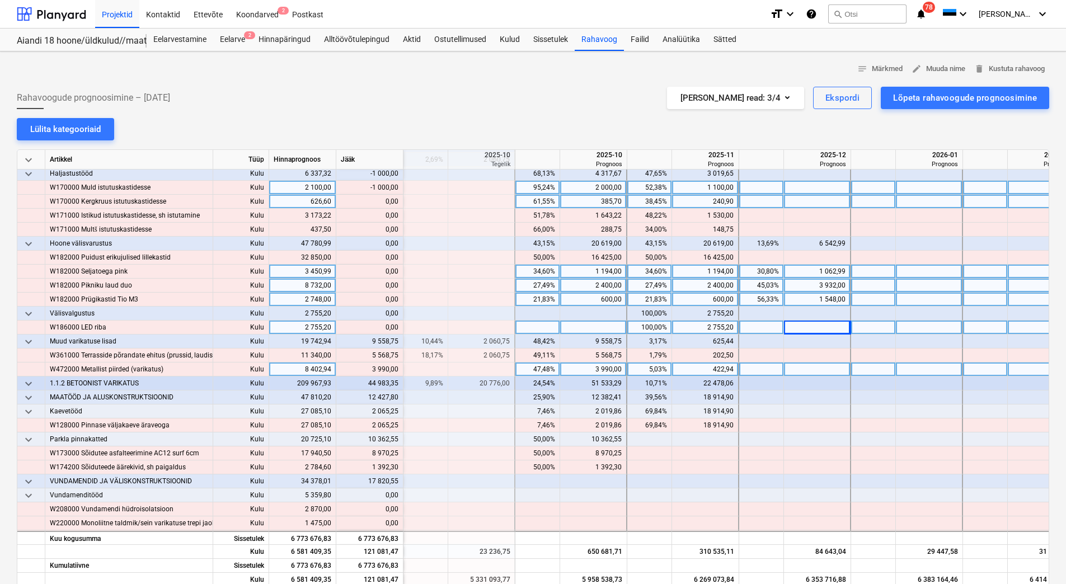
scroll to position [56, 1454]
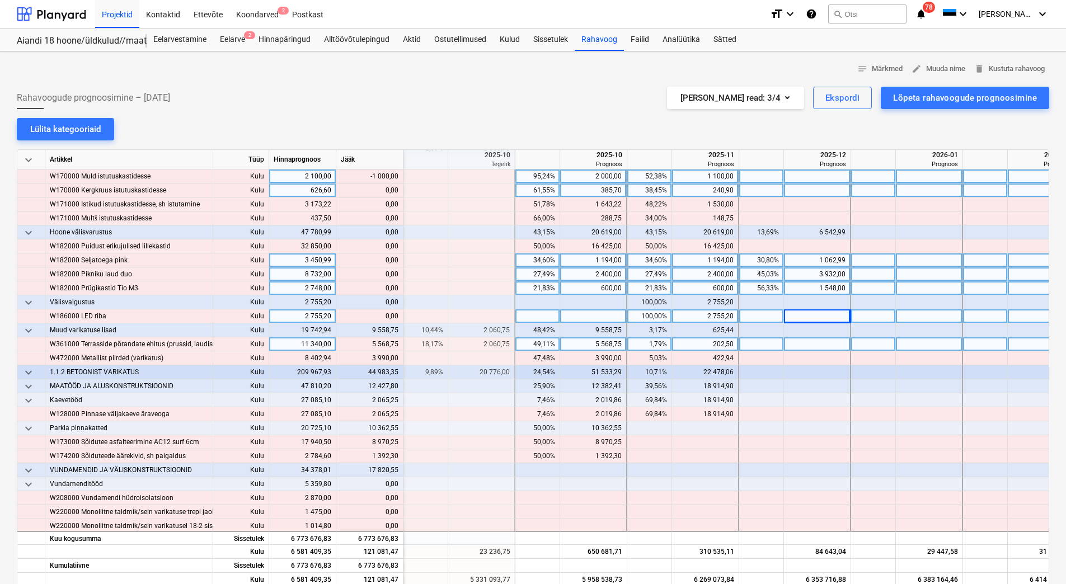
click at [807, 347] on div at bounding box center [817, 344] width 67 height 14
click at [703, 344] on div "202,50" at bounding box center [704, 344] width 57 height 14
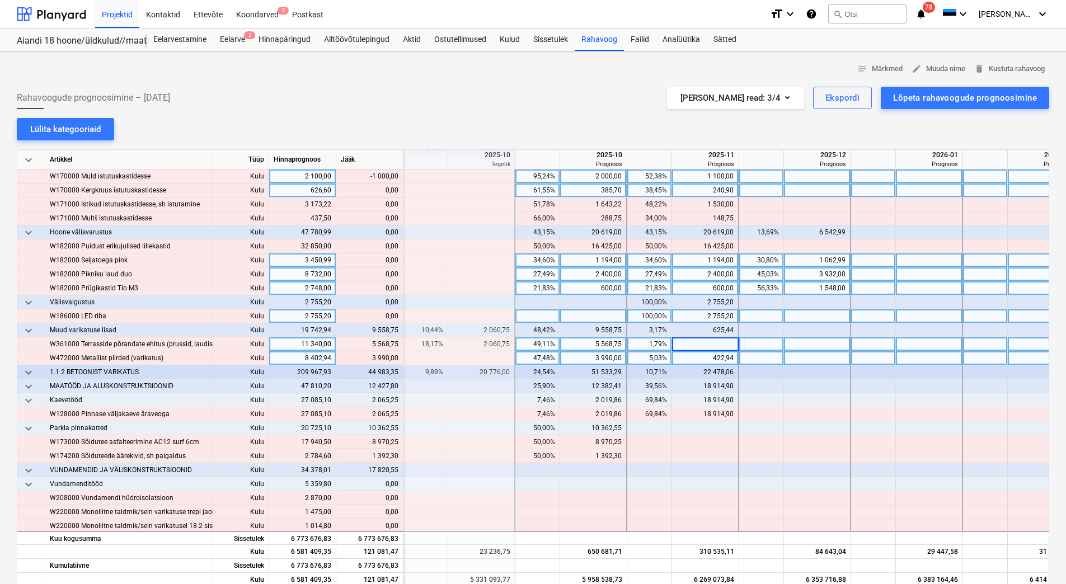
click at [701, 356] on div "422,94" at bounding box center [704, 358] width 57 height 14
click at [697, 345] on div at bounding box center [705, 344] width 67 height 14
click at [698, 342] on div at bounding box center [705, 344] width 67 height 14
type input "5771,25"
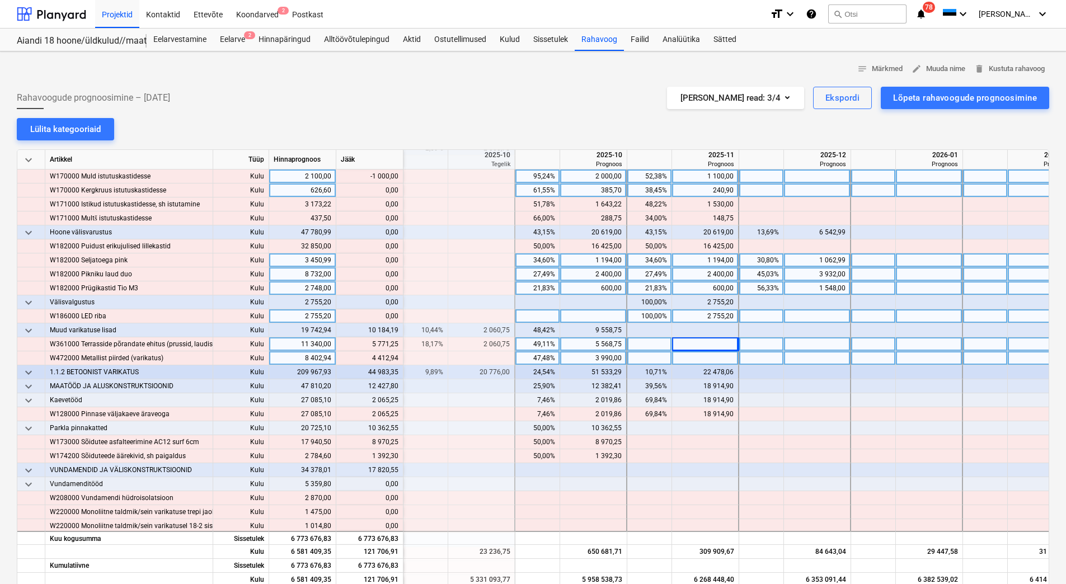
click at [697, 352] on div at bounding box center [705, 358] width 67 height 14
type input "4412"
type input "94"
click at [691, 399] on div "18 914,90" at bounding box center [704, 400] width 57 height 14
click at [695, 360] on div "94,00" at bounding box center [704, 358] width 57 height 14
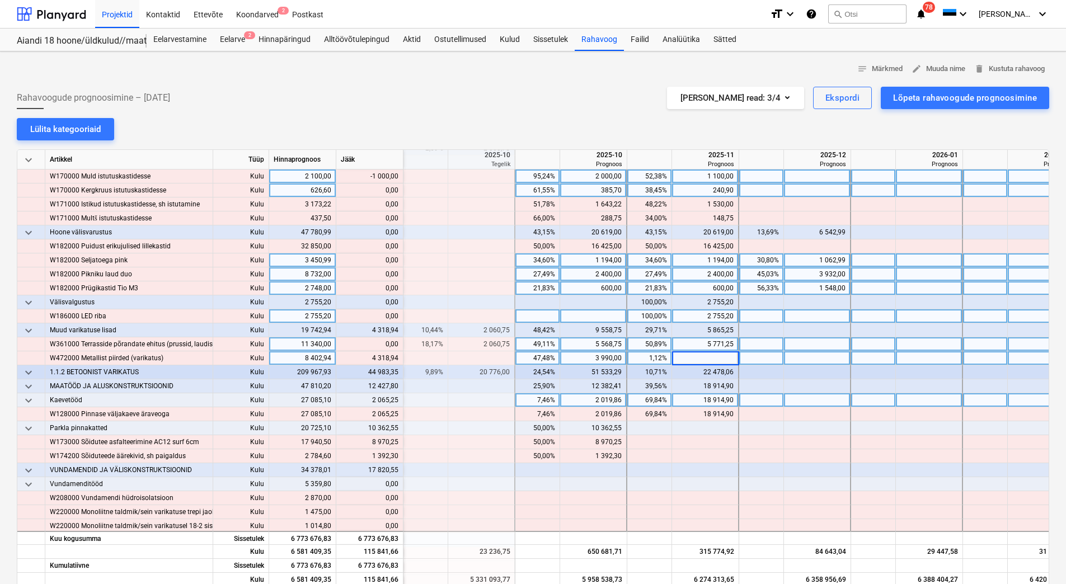
click at [688, 343] on div "5 771,25" at bounding box center [704, 344] width 57 height 14
click at [695, 360] on div at bounding box center [705, 358] width 67 height 14
type input "4412,94"
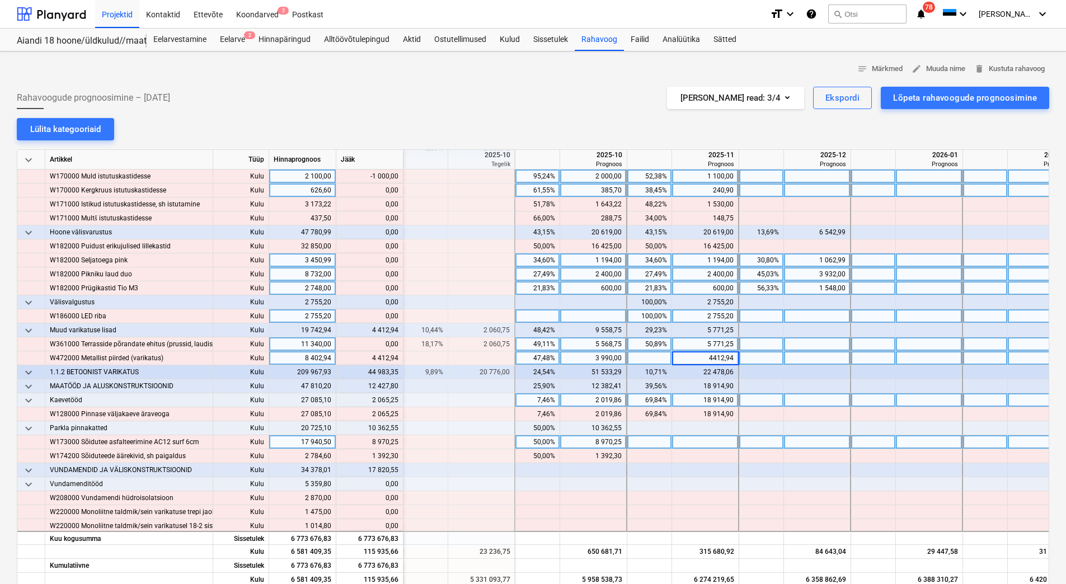
click at [684, 437] on div at bounding box center [705, 442] width 67 height 14
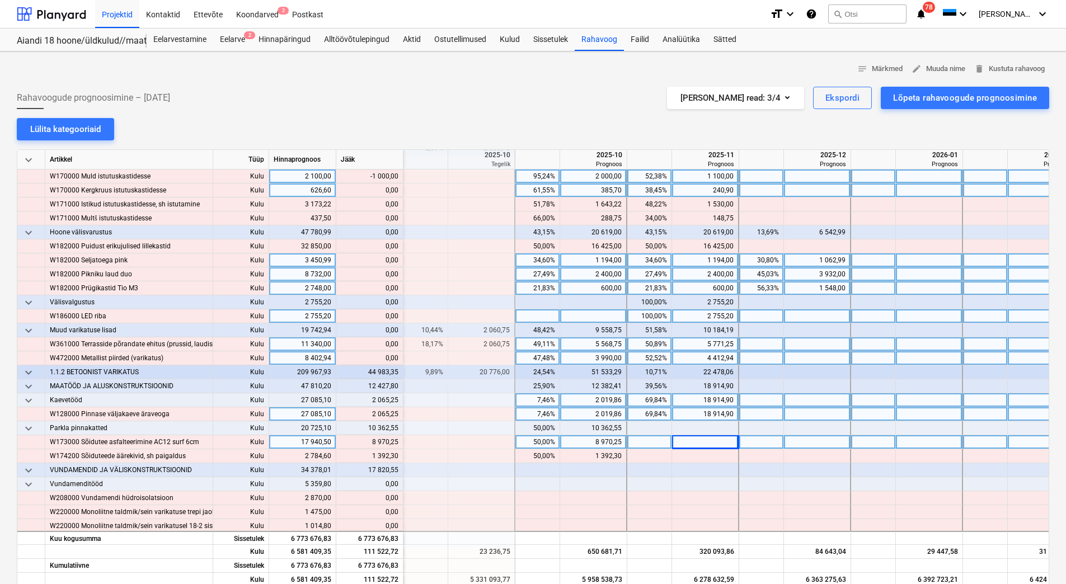
click at [694, 413] on div "18 914,90" at bounding box center [704, 414] width 57 height 14
click at [705, 414] on input "18914,9" at bounding box center [705, 413] width 66 height 13
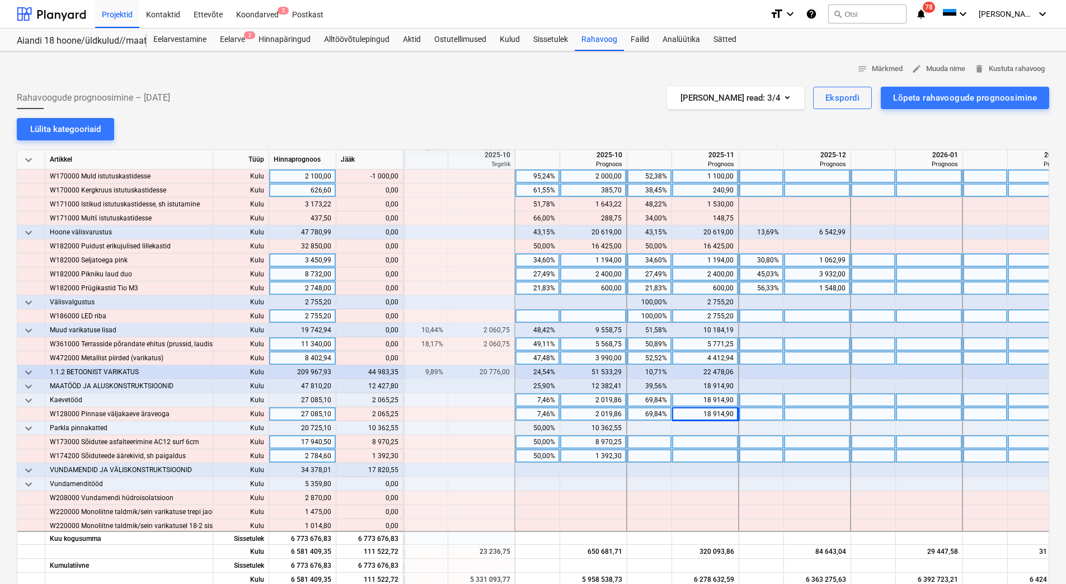
click at [705, 449] on div at bounding box center [705, 456] width 67 height 14
click at [703, 412] on div "18 914,90" at bounding box center [704, 414] width 57 height 14
click at [691, 436] on div at bounding box center [705, 442] width 67 height 14
click at [695, 412] on div at bounding box center [705, 414] width 67 height 14
type input "20980,15"
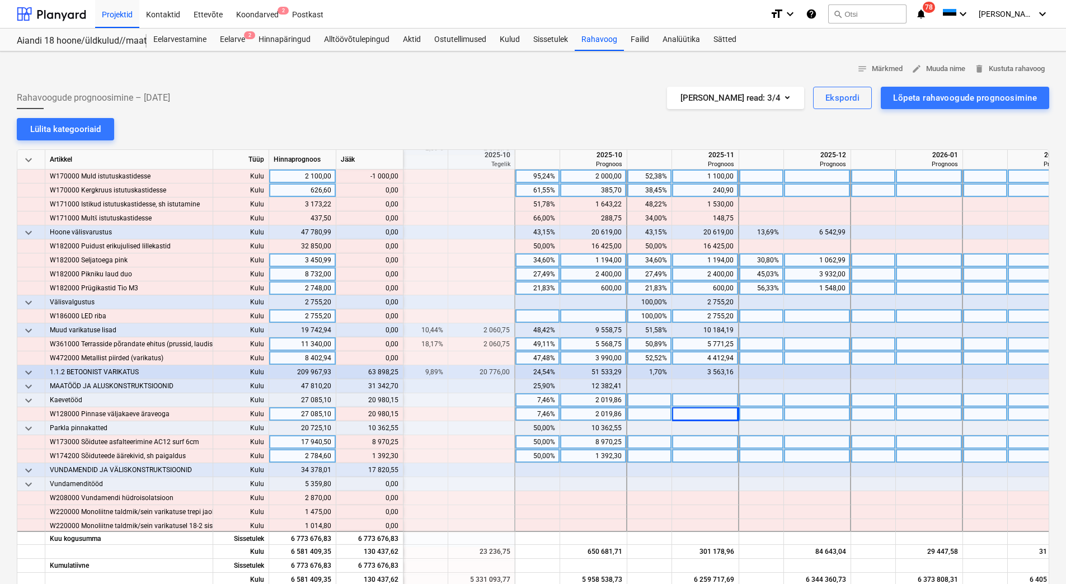
click at [690, 445] on div at bounding box center [705, 442] width 67 height 14
type input "8970,25"
click at [691, 452] on div at bounding box center [705, 456] width 67 height 14
type input "1392,30"
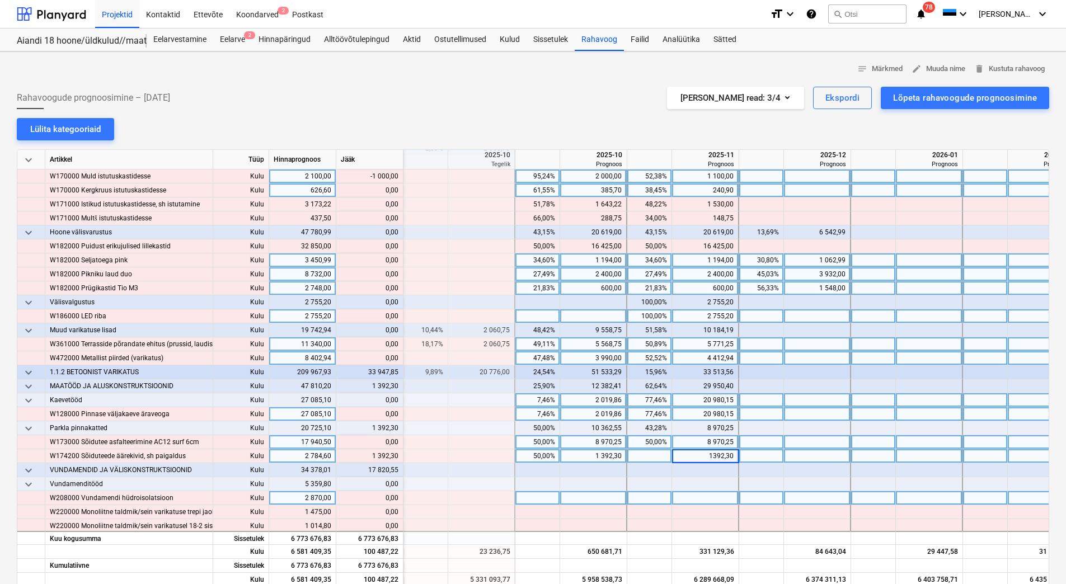
click at [690, 491] on div at bounding box center [705, 498] width 67 height 14
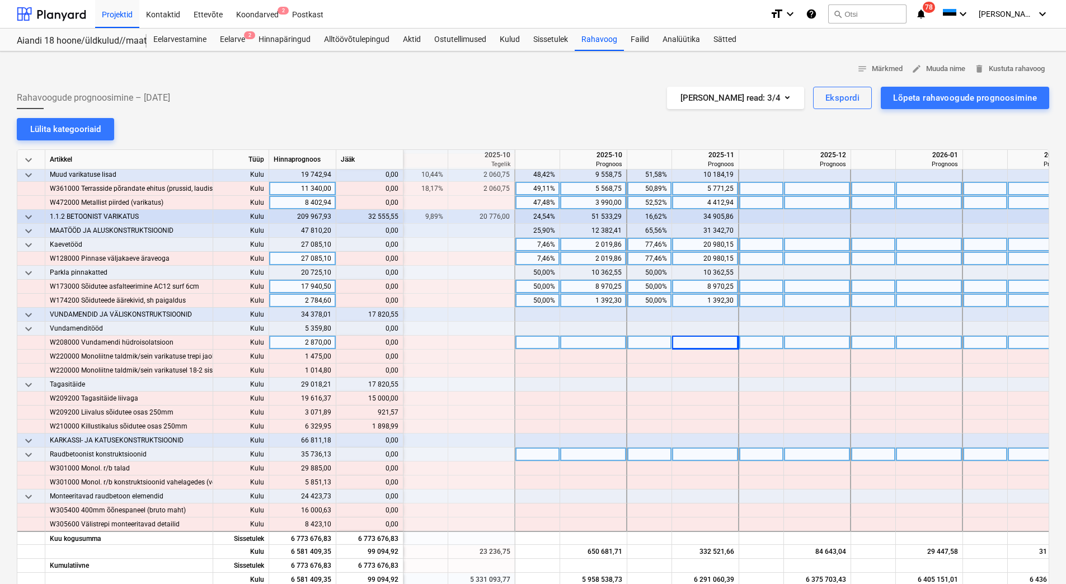
scroll to position [224, 1454]
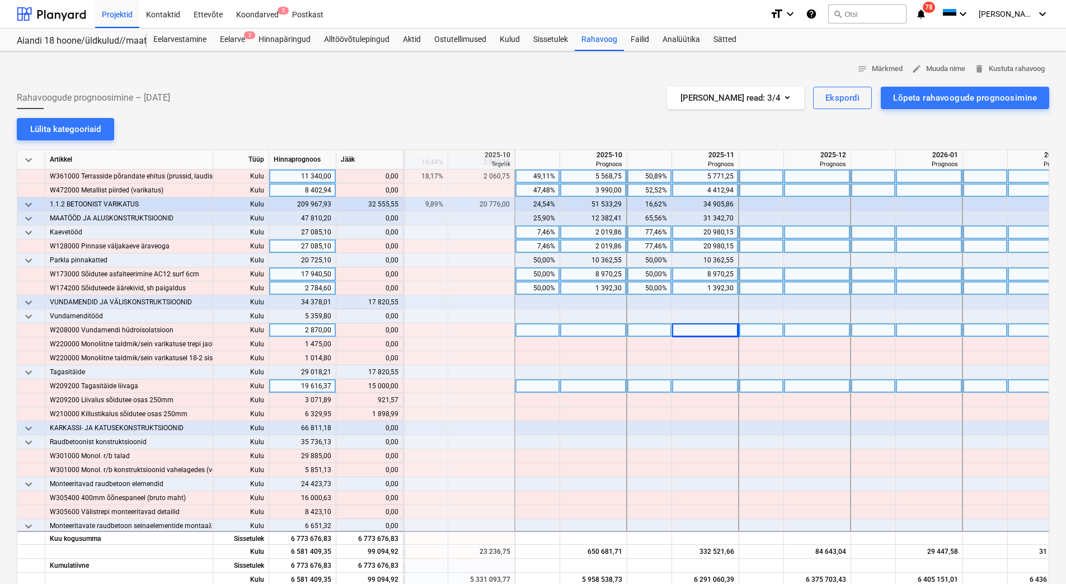
click at [582, 387] on div at bounding box center [593, 386] width 67 height 14
type input "15000"
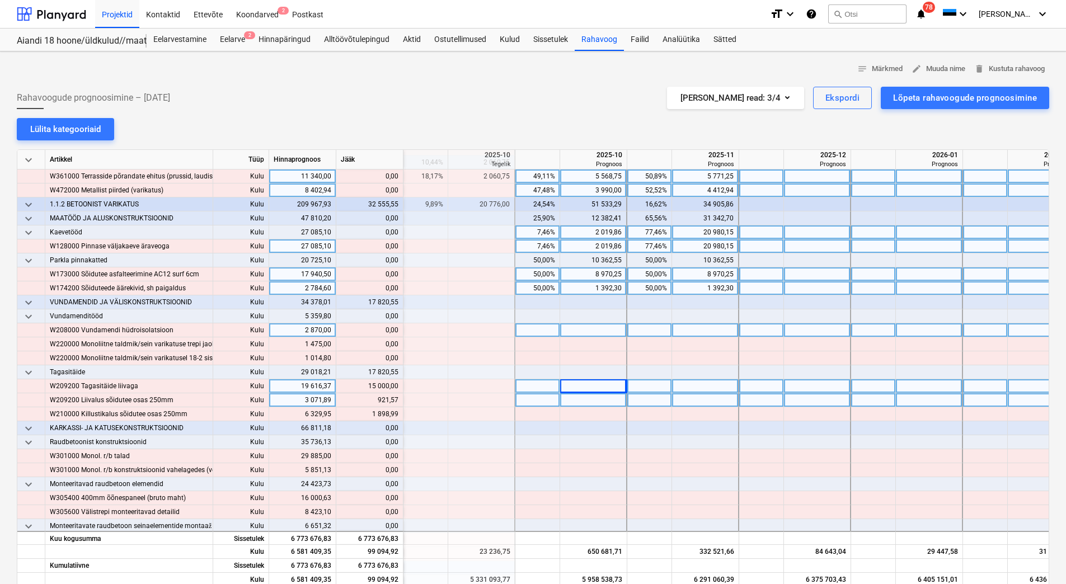
click at [586, 402] on div at bounding box center [593, 400] width 67 height 14
type input "921,57"
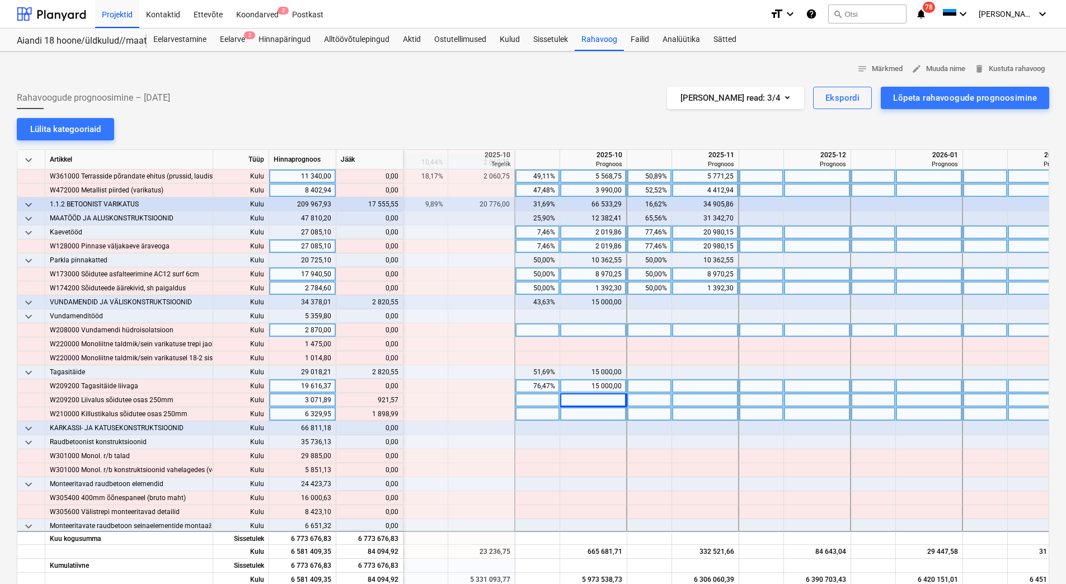
click at [586, 414] on div at bounding box center [593, 414] width 67 height 14
click at [586, 414] on input "898,99" at bounding box center [593, 413] width 66 height 13
type input "1898,99"
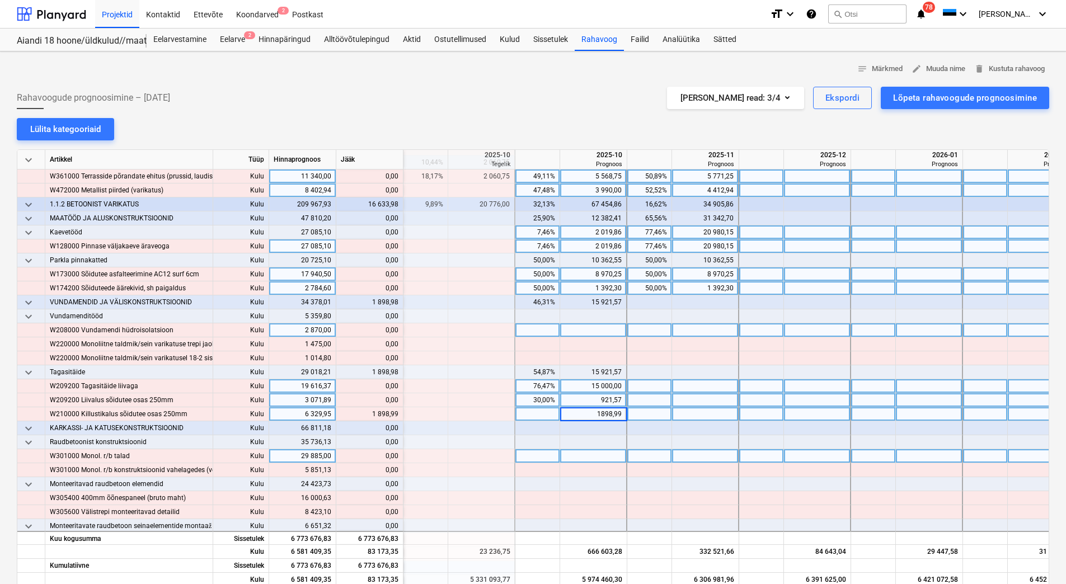
click at [587, 456] on div at bounding box center [593, 456] width 67 height 14
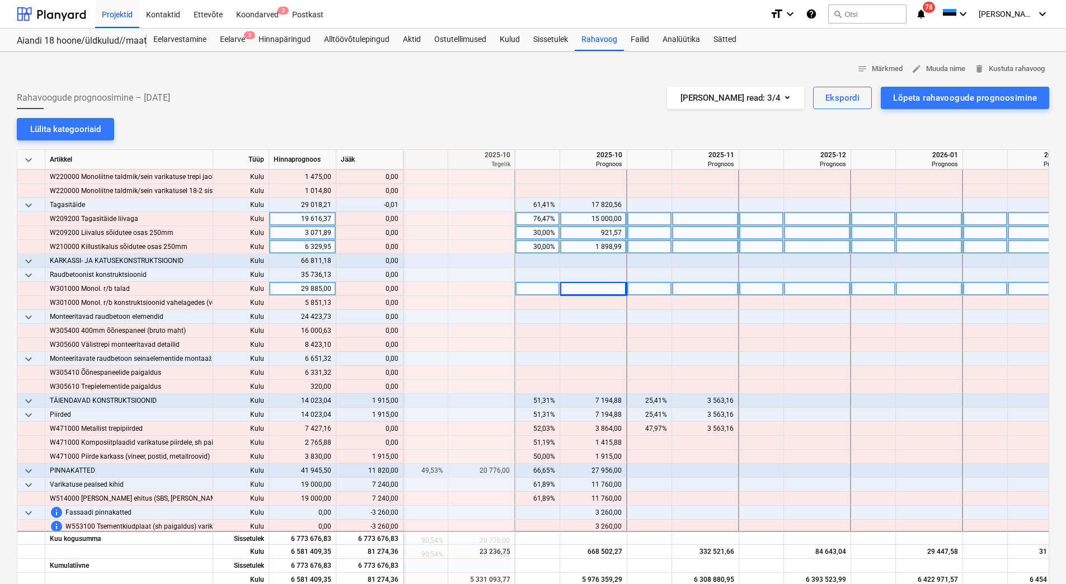
scroll to position [392, 1454]
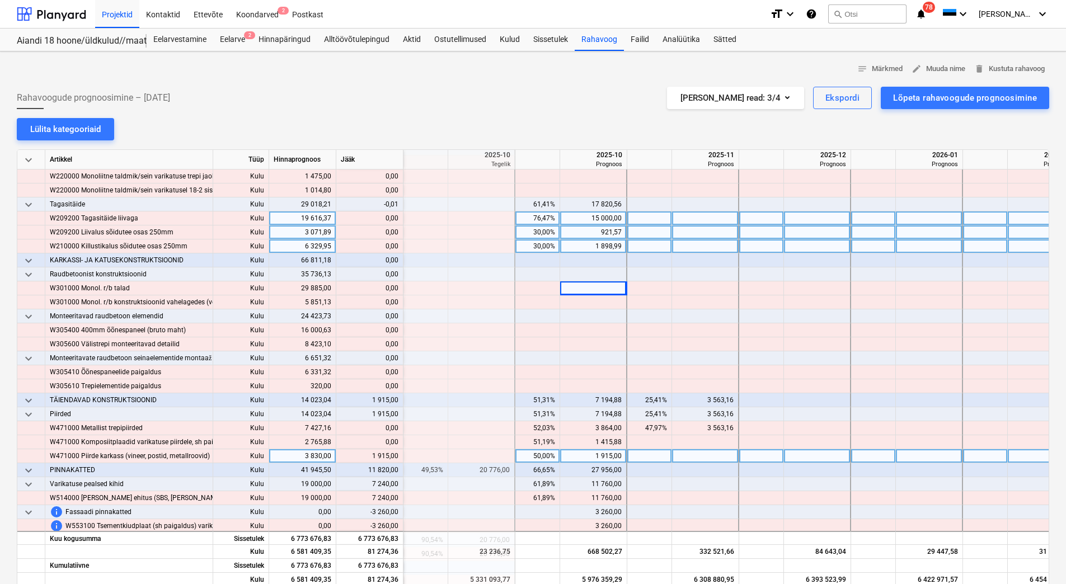
click at [682, 454] on div at bounding box center [705, 456] width 67 height 14
type input "1915"
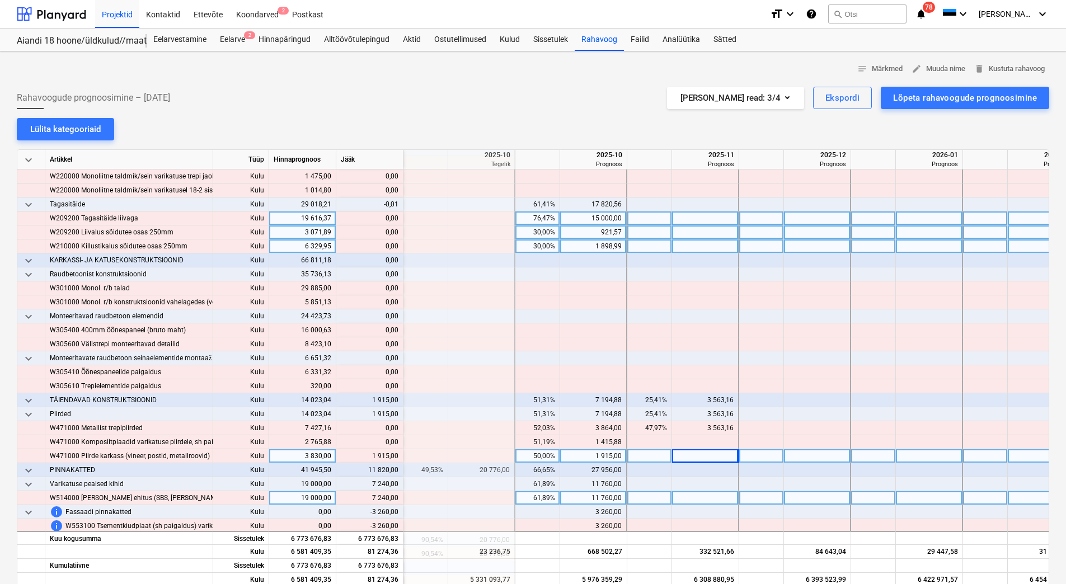
click at [681, 498] on div at bounding box center [705, 498] width 67 height 14
type input "7240"
click at [688, 480] on div at bounding box center [705, 484] width 67 height 14
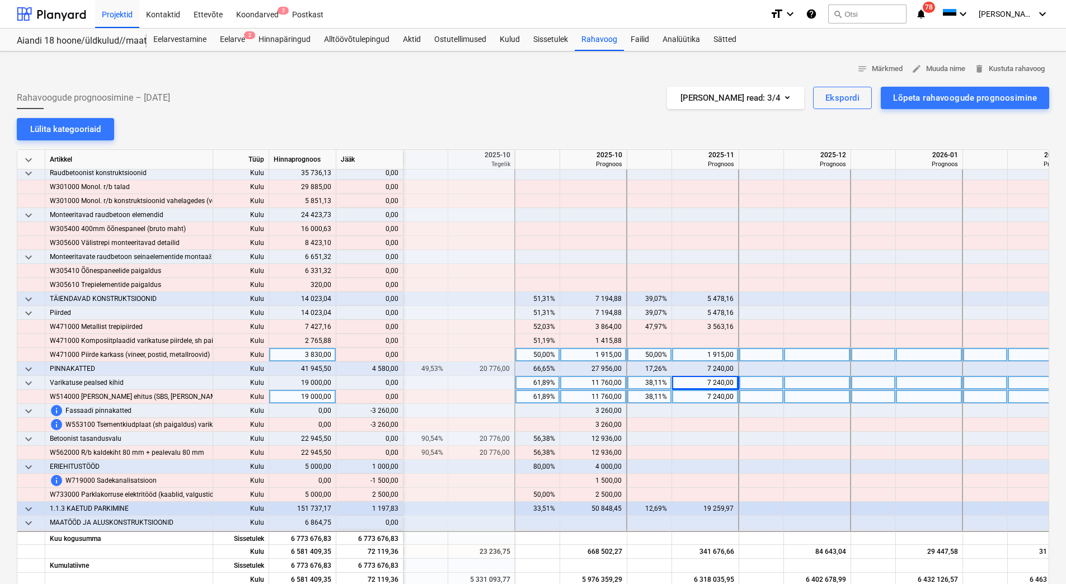
scroll to position [503, 1454]
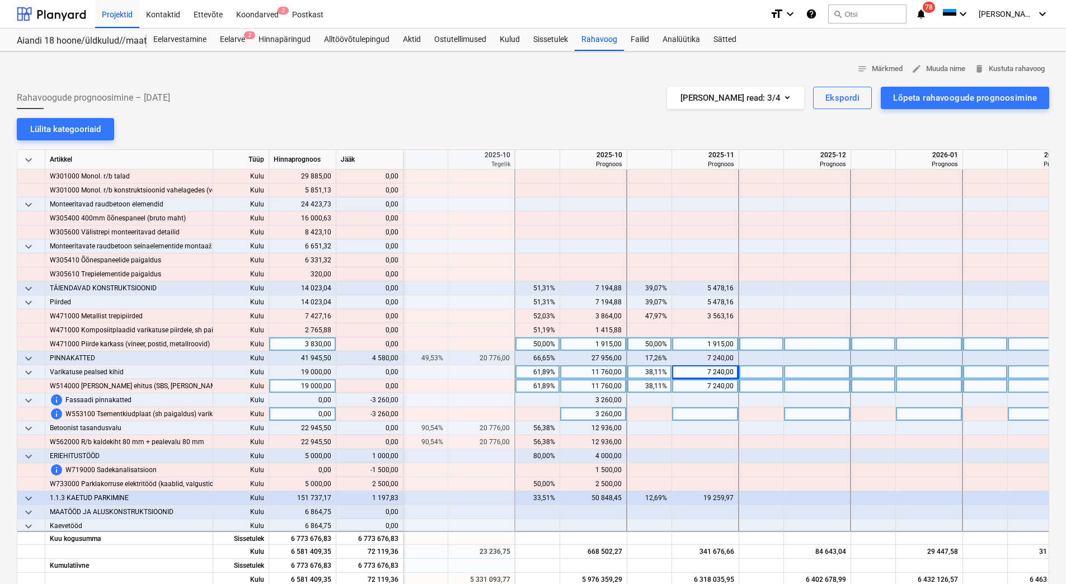
click at [593, 413] on div "3 260,00" at bounding box center [592, 414] width 57 height 14
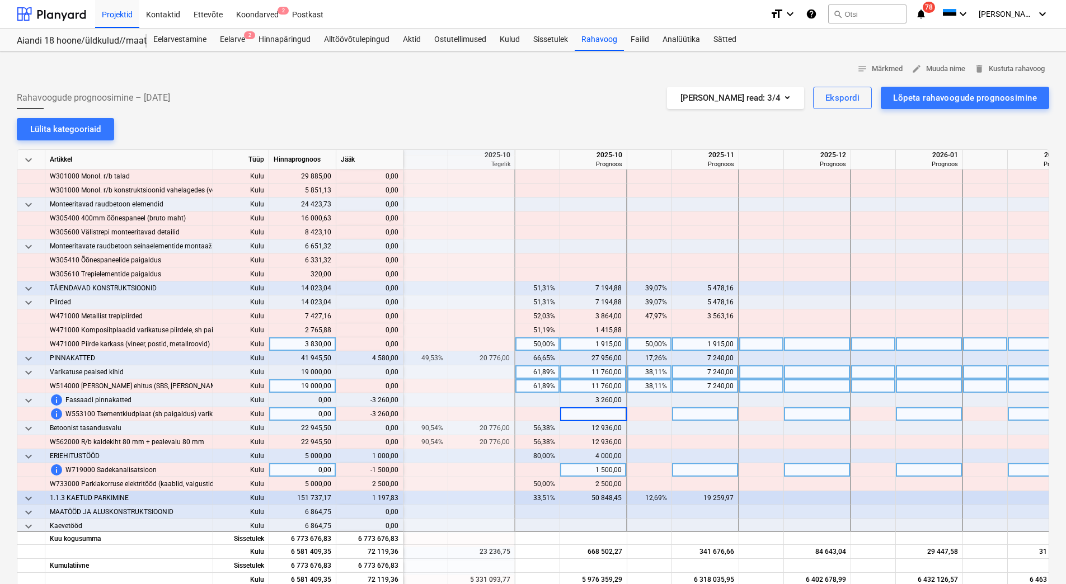
click at [592, 468] on div "1 500,00" at bounding box center [592, 470] width 57 height 14
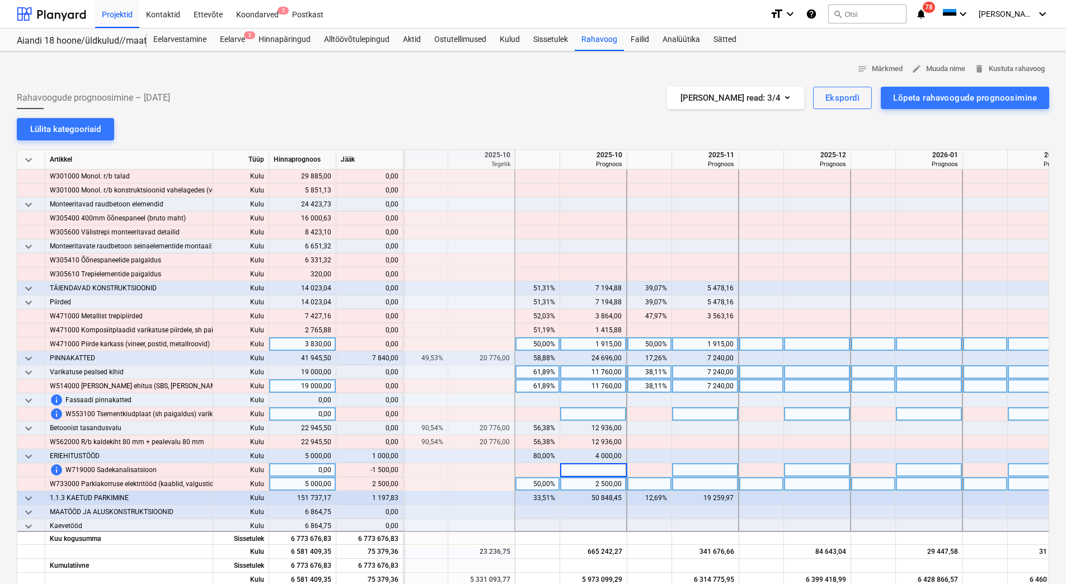
click at [598, 489] on div "2 500,00" at bounding box center [592, 484] width 57 height 14
click at [582, 486] on div "2 500,00" at bounding box center [592, 484] width 57 height 14
click at [682, 483] on div at bounding box center [705, 484] width 67 height 14
type input "2500"
click at [683, 470] on div at bounding box center [705, 470] width 67 height 14
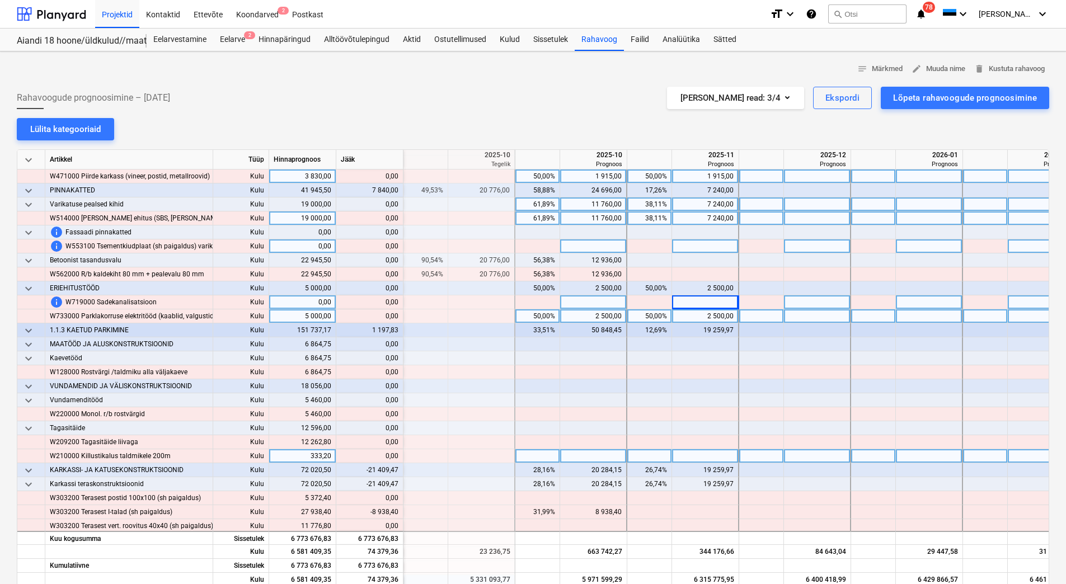
scroll to position [727, 1454]
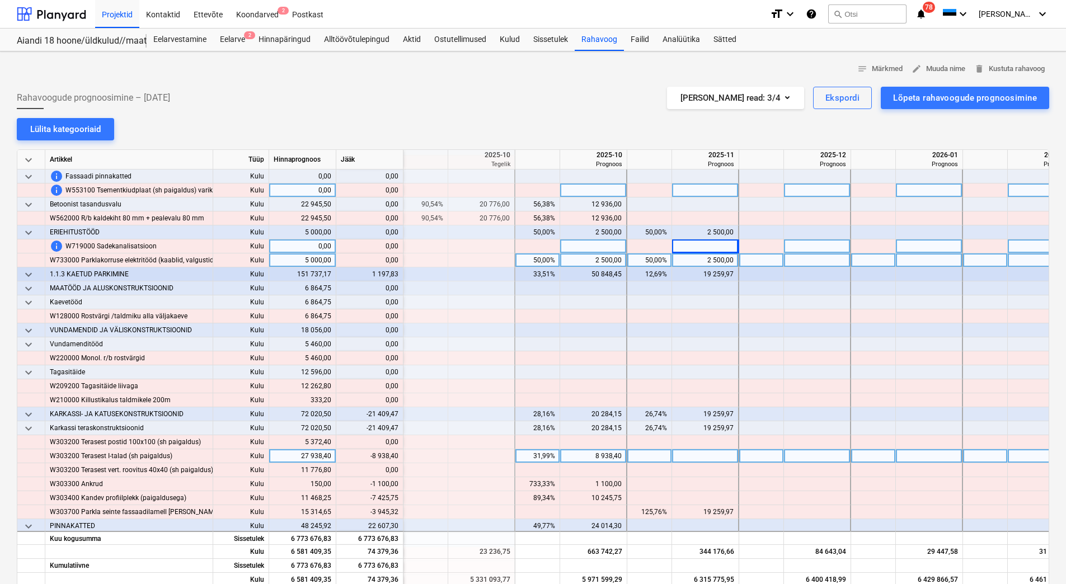
click at [590, 459] on div "8 938,40" at bounding box center [592, 456] width 57 height 14
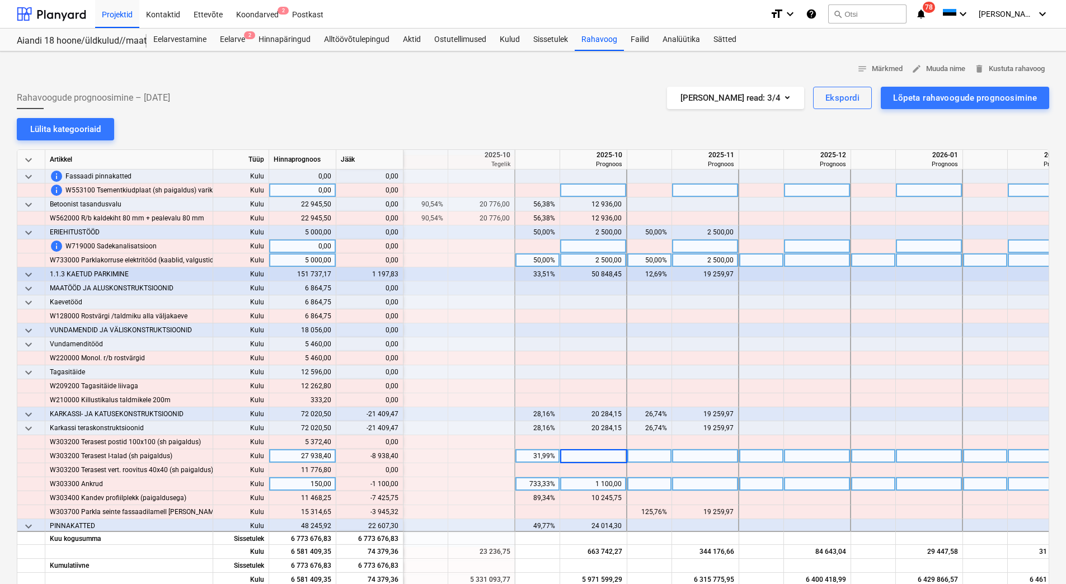
click at [589, 483] on div "1 100,00" at bounding box center [592, 484] width 57 height 14
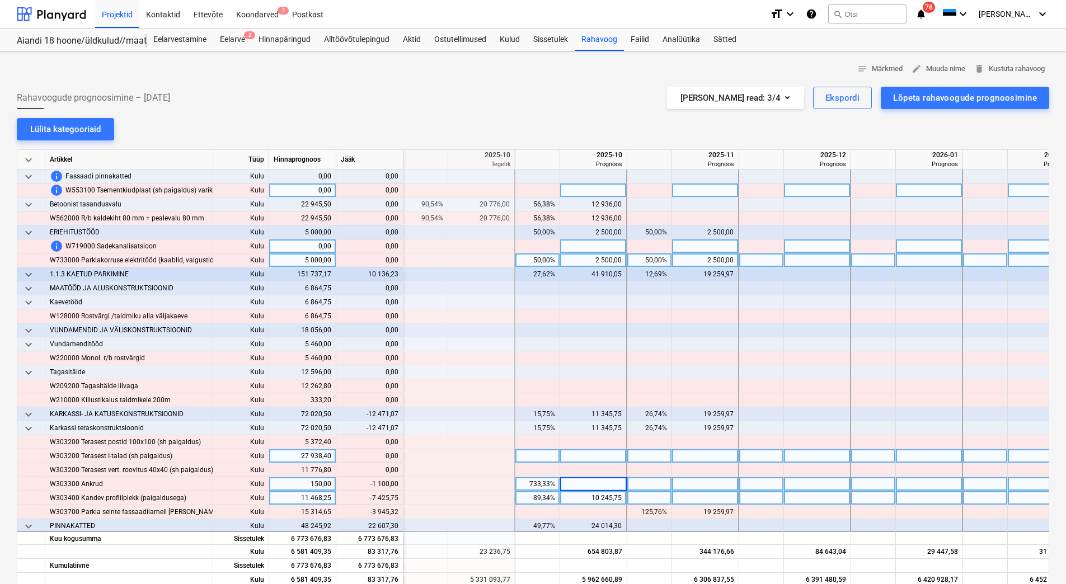
click at [587, 493] on div "10 245,75" at bounding box center [592, 498] width 57 height 14
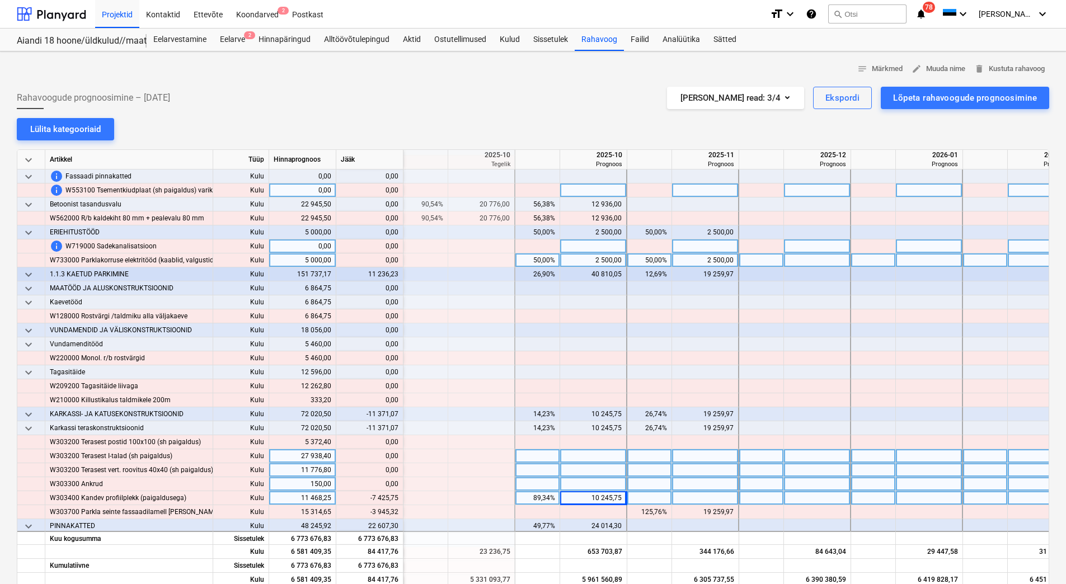
click at [592, 474] on div at bounding box center [593, 470] width 67 height 14
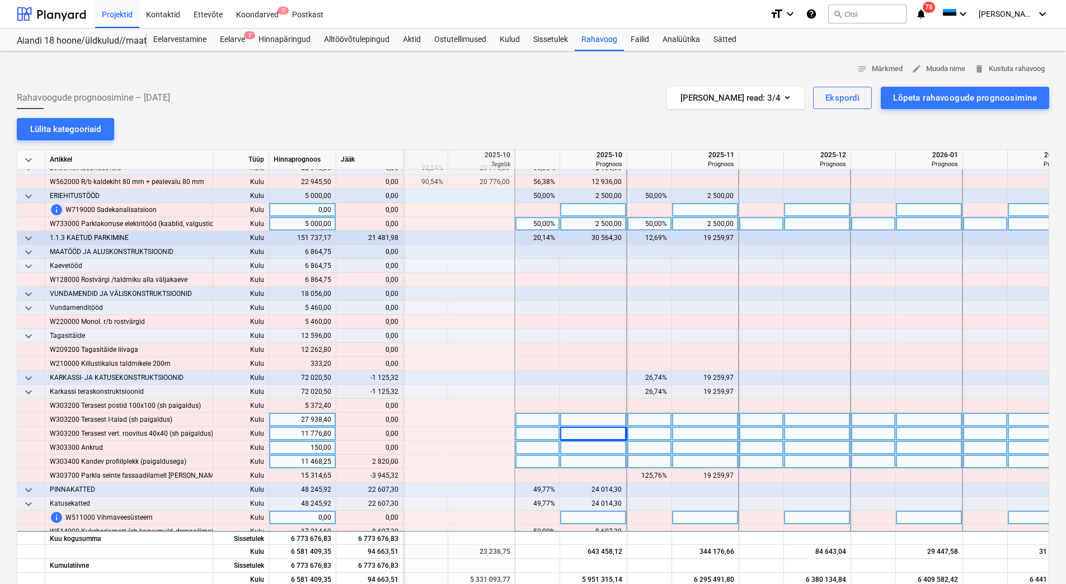
scroll to position [783, 1454]
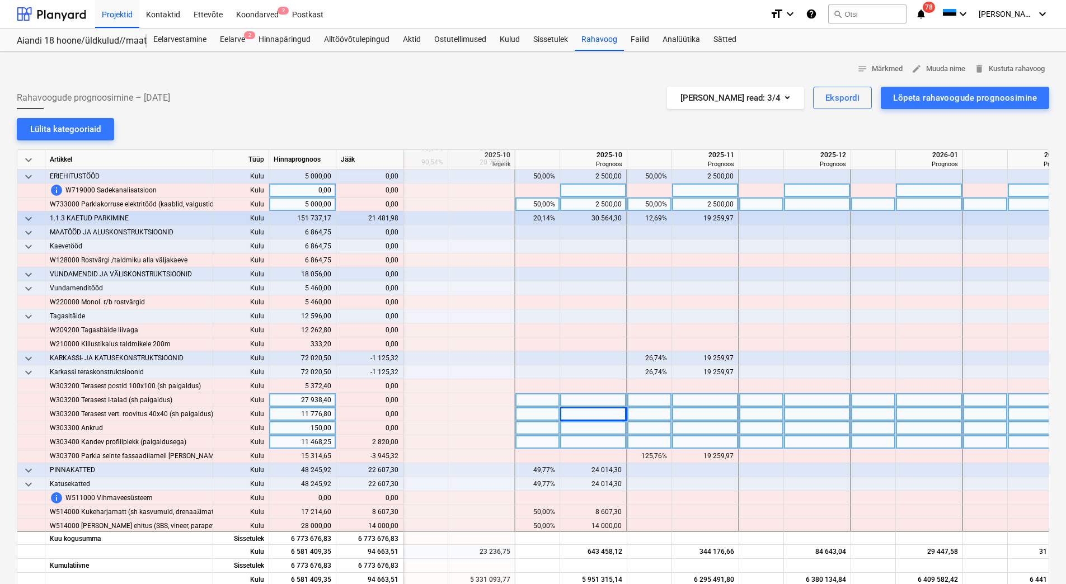
click at [583, 441] on div at bounding box center [593, 442] width 67 height 14
type input "2820"
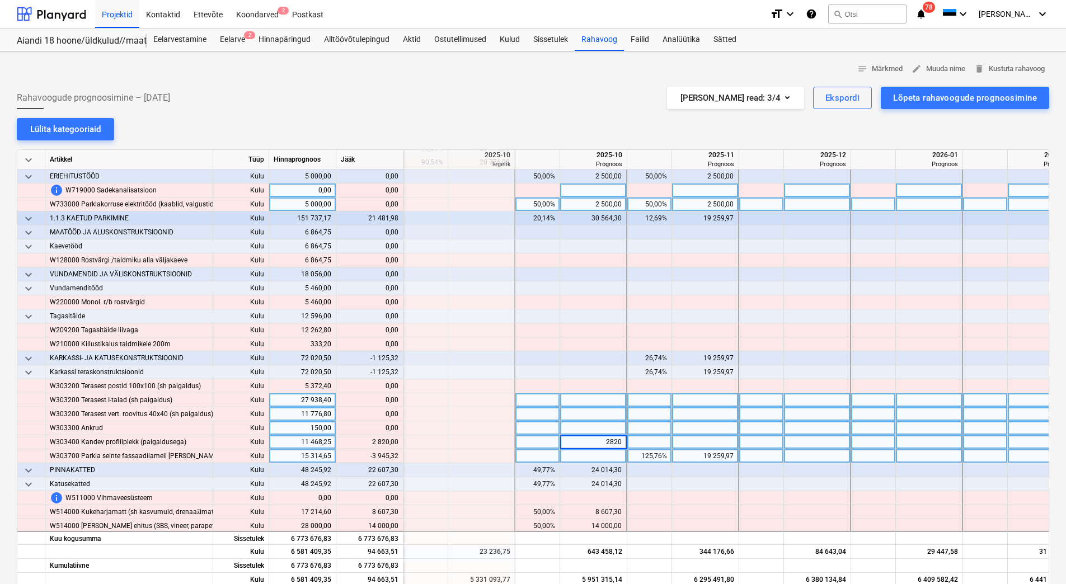
click at [699, 457] on div "19 259,97" at bounding box center [704, 456] width 57 height 14
click at [699, 454] on div "19 259,97" at bounding box center [704, 456] width 57 height 14
click at [704, 442] on div at bounding box center [705, 442] width 67 height 14
click at [699, 454] on div at bounding box center [705, 456] width 67 height 14
type input "15314,65"
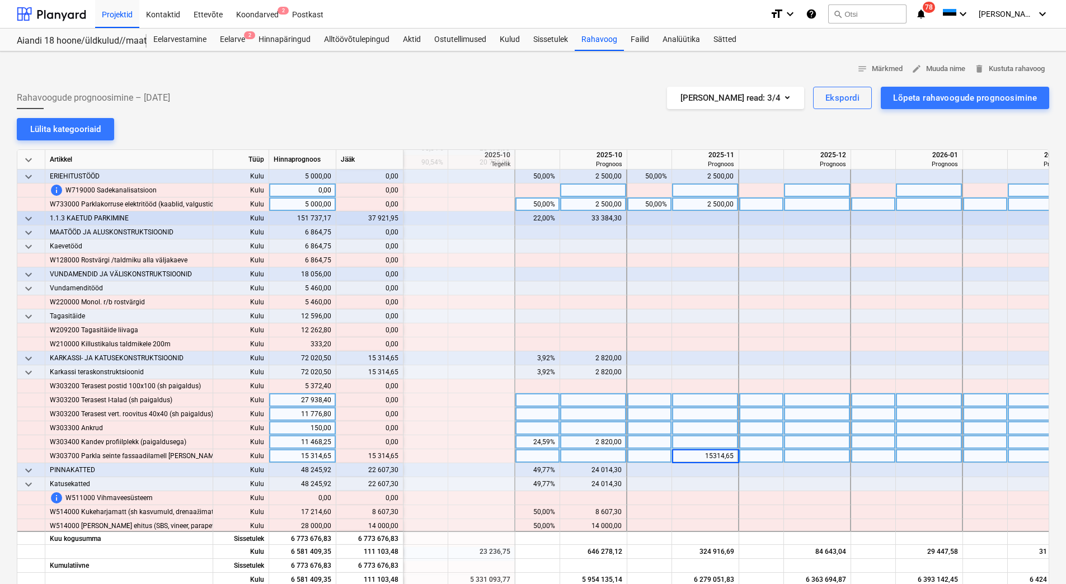
click at [695, 442] on div at bounding box center [705, 442] width 67 height 14
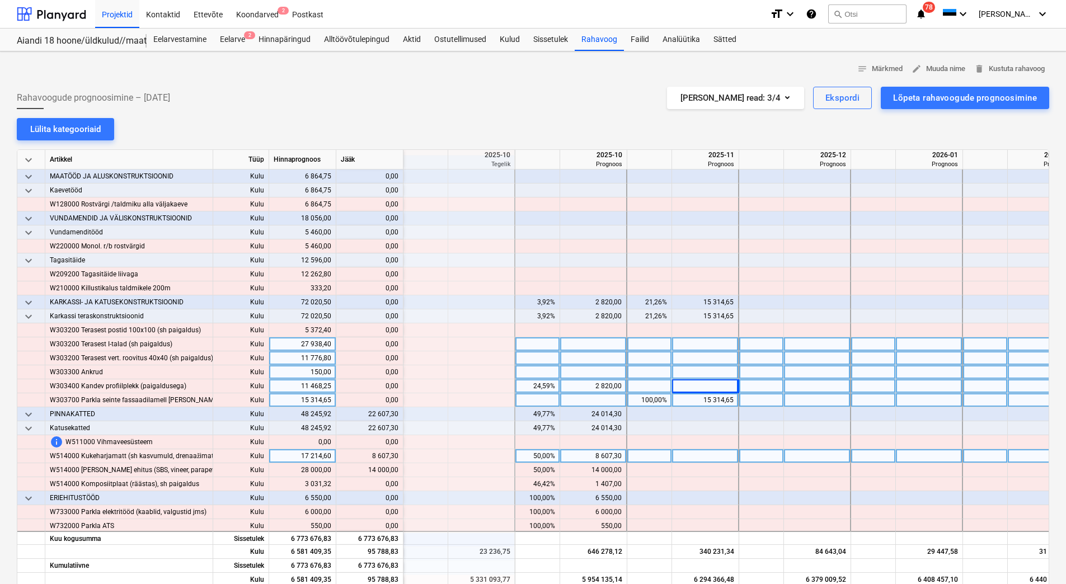
click at [691, 457] on div at bounding box center [705, 456] width 67 height 14
type input "8607,30"
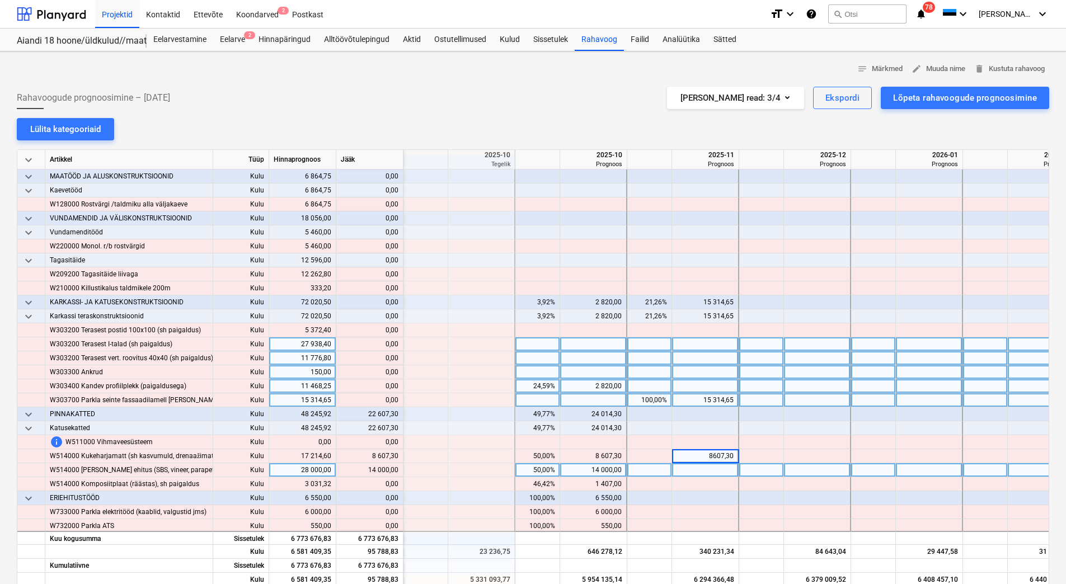
click at [693, 468] on div at bounding box center [705, 470] width 67 height 14
type input "14000"
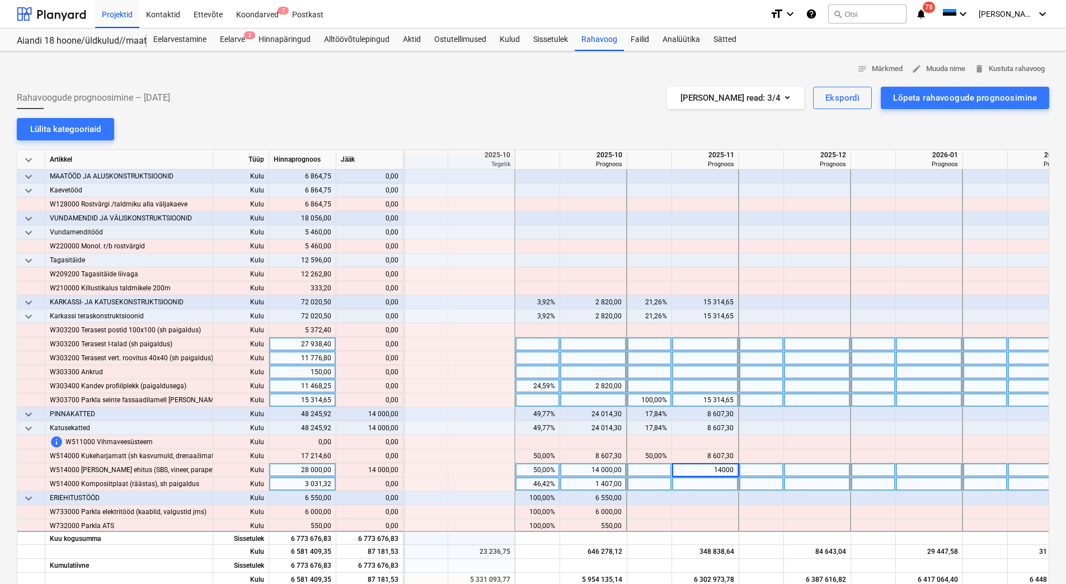
click at [695, 482] on div at bounding box center [705, 484] width 67 height 14
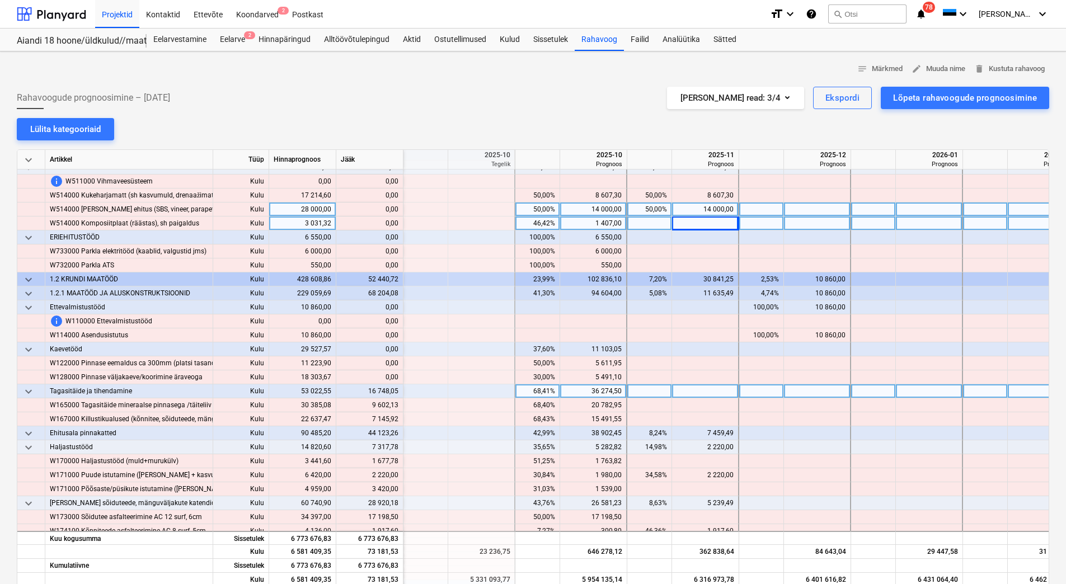
scroll to position [1119, 1454]
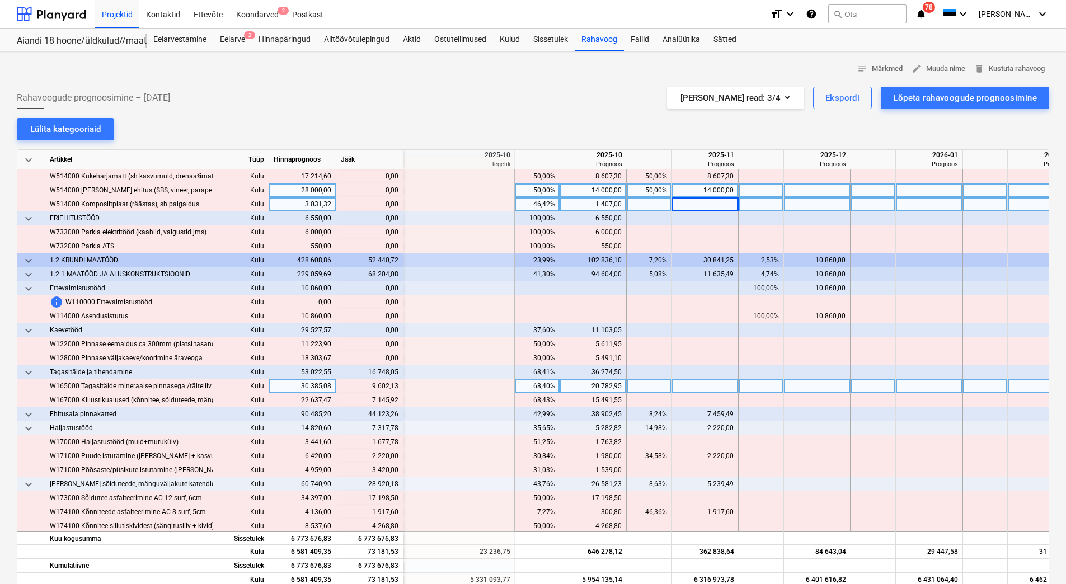
click at [683, 388] on div at bounding box center [705, 386] width 67 height 14
type input "9602,13"
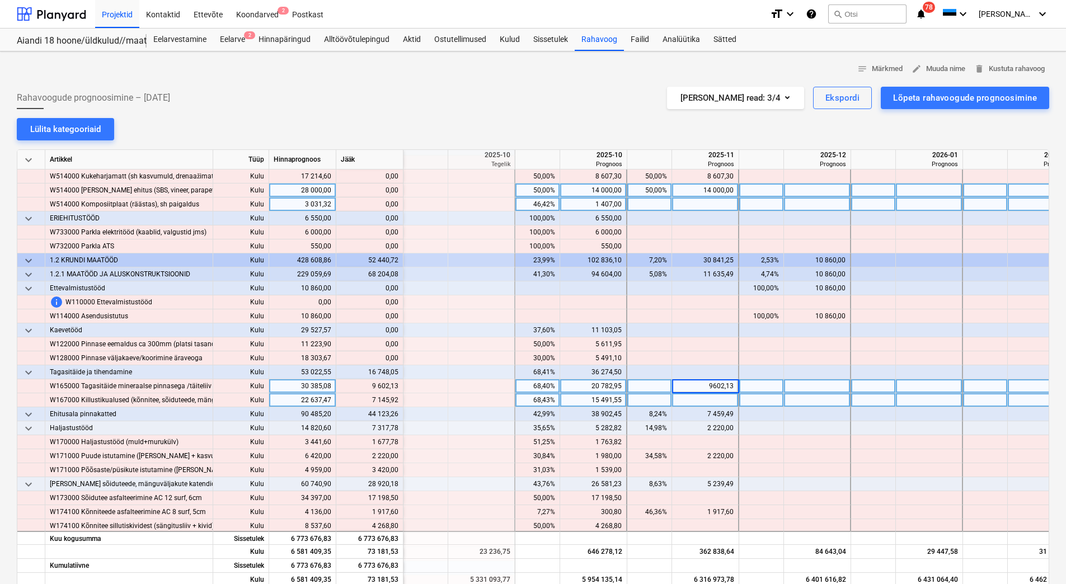
click at [687, 397] on div at bounding box center [705, 400] width 67 height 14
type input "7145,92"
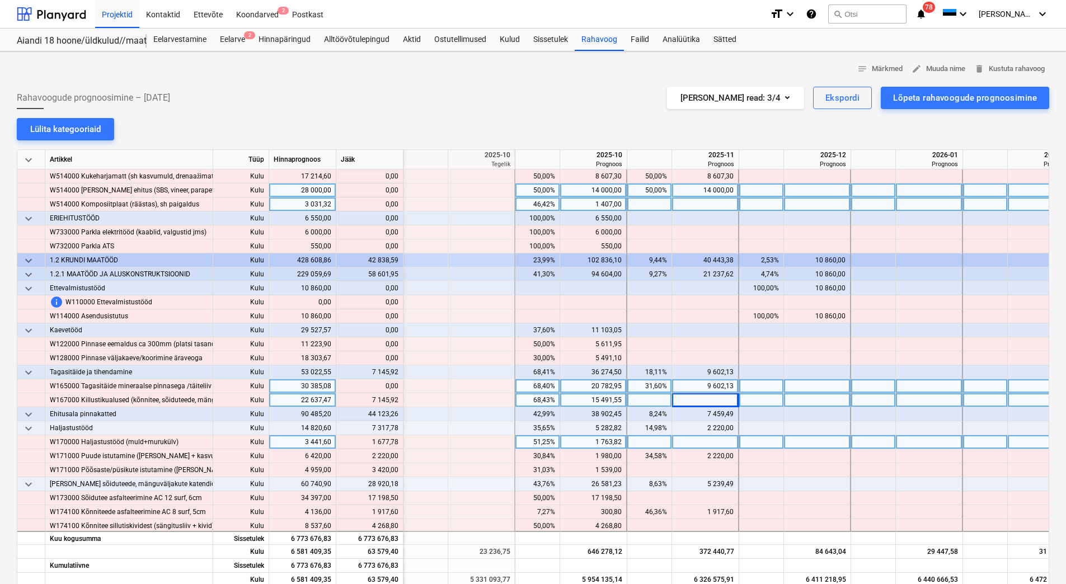
click at [687, 440] on div at bounding box center [705, 442] width 67 height 14
type input "1677,78"
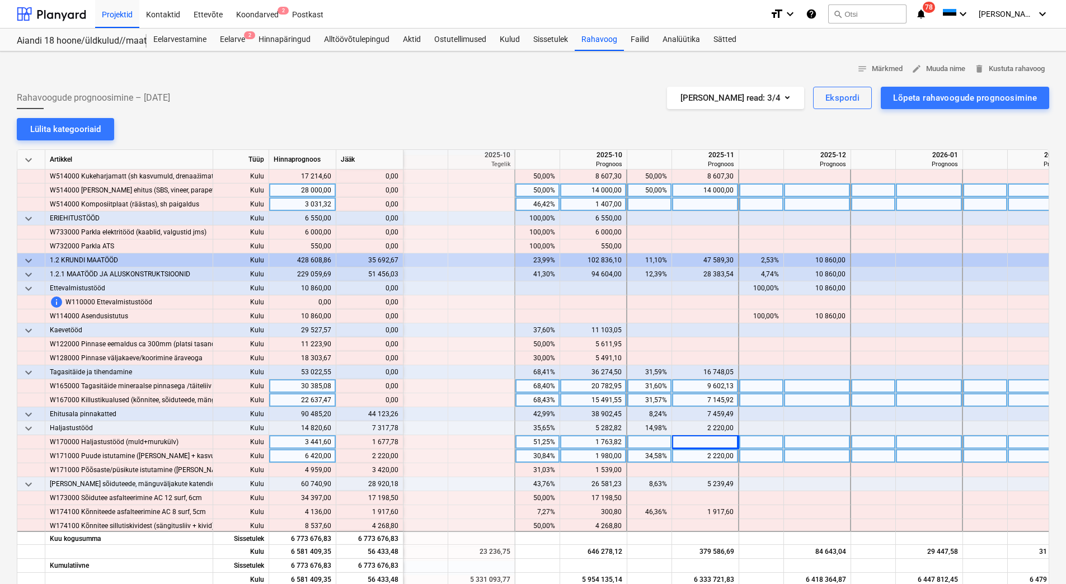
click at [688, 458] on div "2 220,00" at bounding box center [704, 456] width 57 height 14
click at [700, 455] on div "2 220,00" at bounding box center [704, 456] width 57 height 14
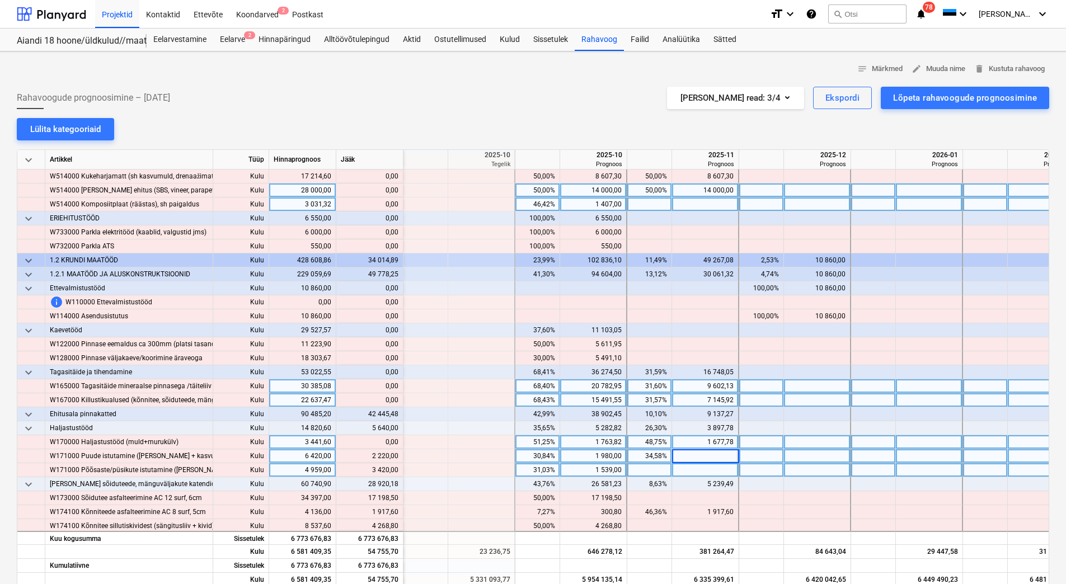
click at [705, 469] on div at bounding box center [705, 470] width 67 height 14
click at [704, 458] on div at bounding box center [705, 456] width 67 height 14
type input "4440"
click at [705, 468] on div at bounding box center [705, 470] width 67 height 14
type input "3420"
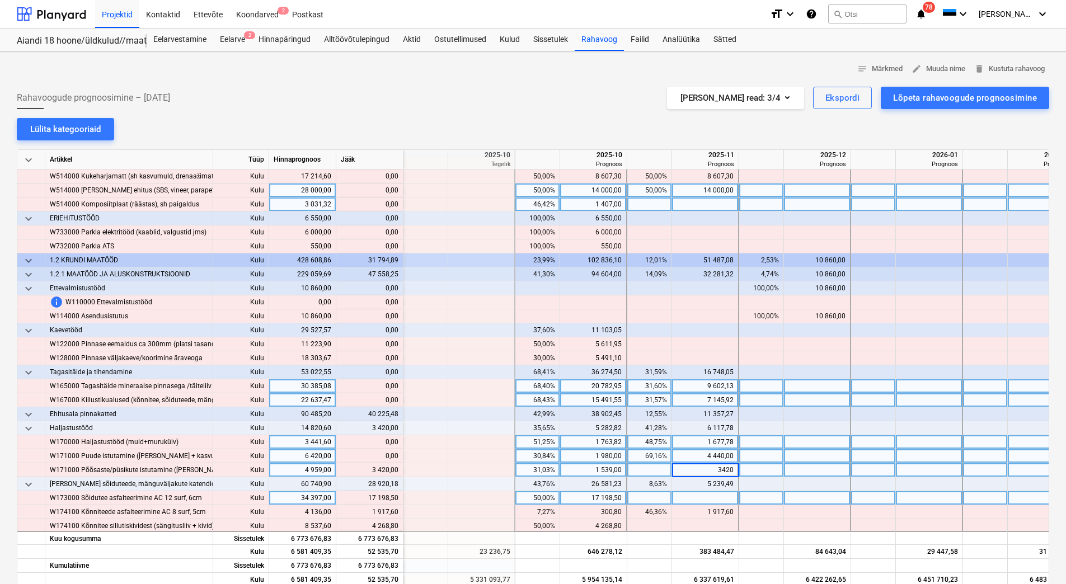
click at [700, 497] on div at bounding box center [705, 498] width 67 height 14
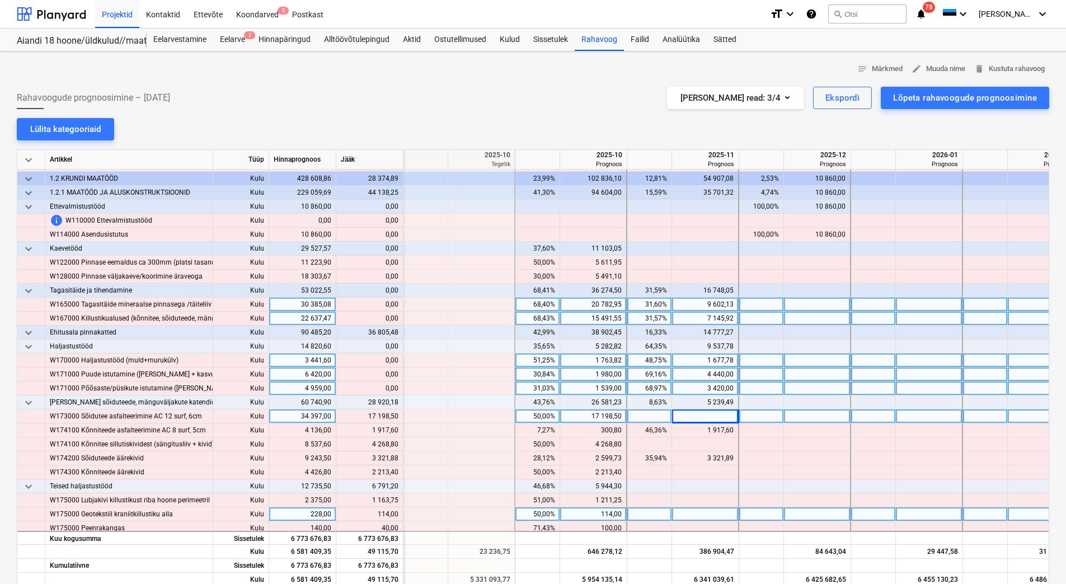
scroll to position [1231, 1454]
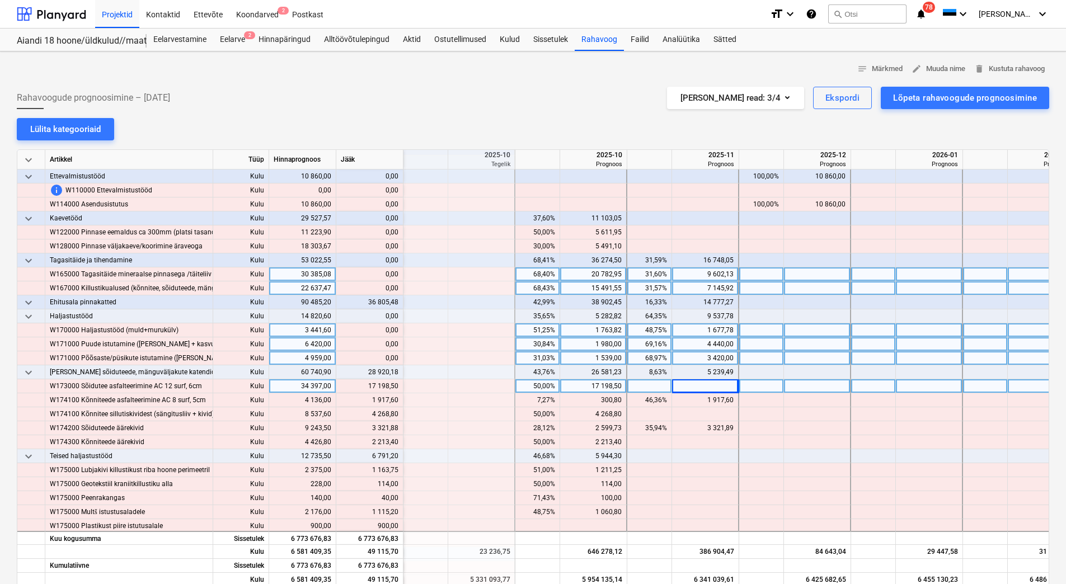
click at [691, 389] on div at bounding box center [705, 386] width 67 height 14
type input "17198,50"
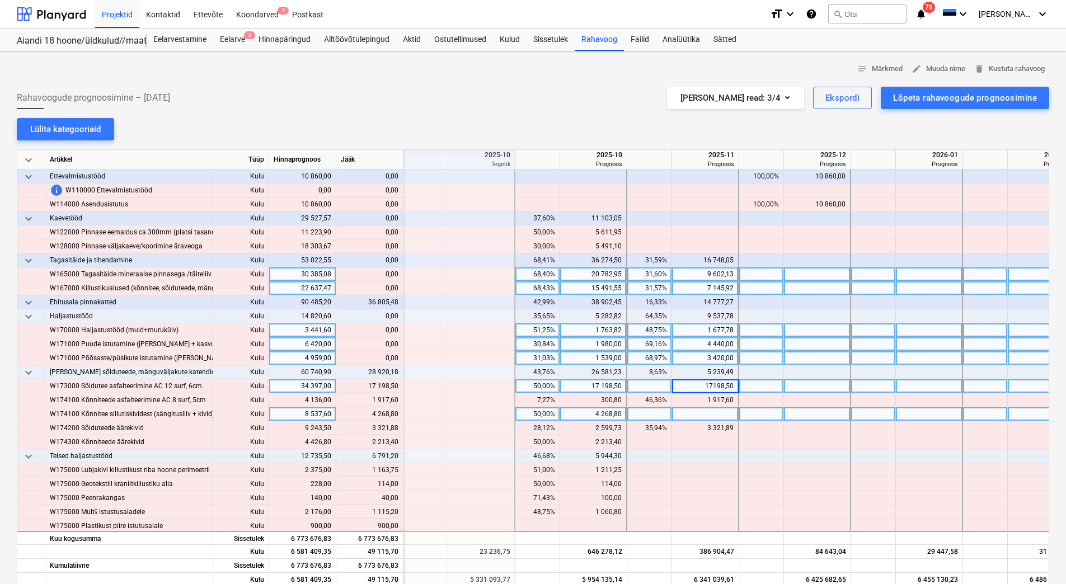
click at [692, 413] on div at bounding box center [705, 414] width 67 height 14
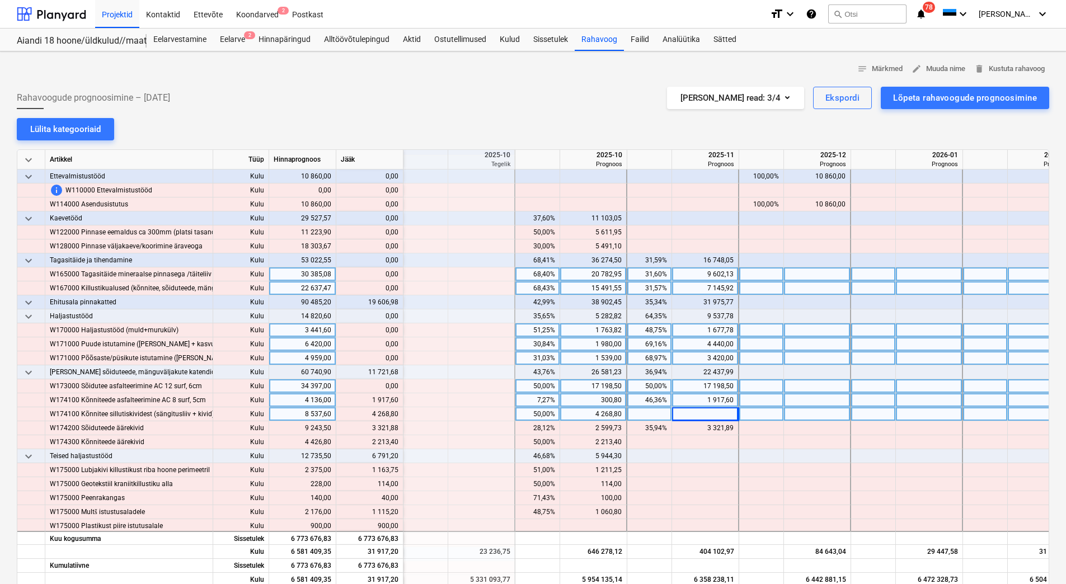
click at [593, 398] on div "300,80" at bounding box center [592, 400] width 57 height 14
click at [590, 416] on div "4 268,80" at bounding box center [592, 414] width 57 height 14
click at [595, 398] on div at bounding box center [593, 400] width 67 height 14
type input "2218,40"
click at [687, 414] on div at bounding box center [705, 414] width 67 height 14
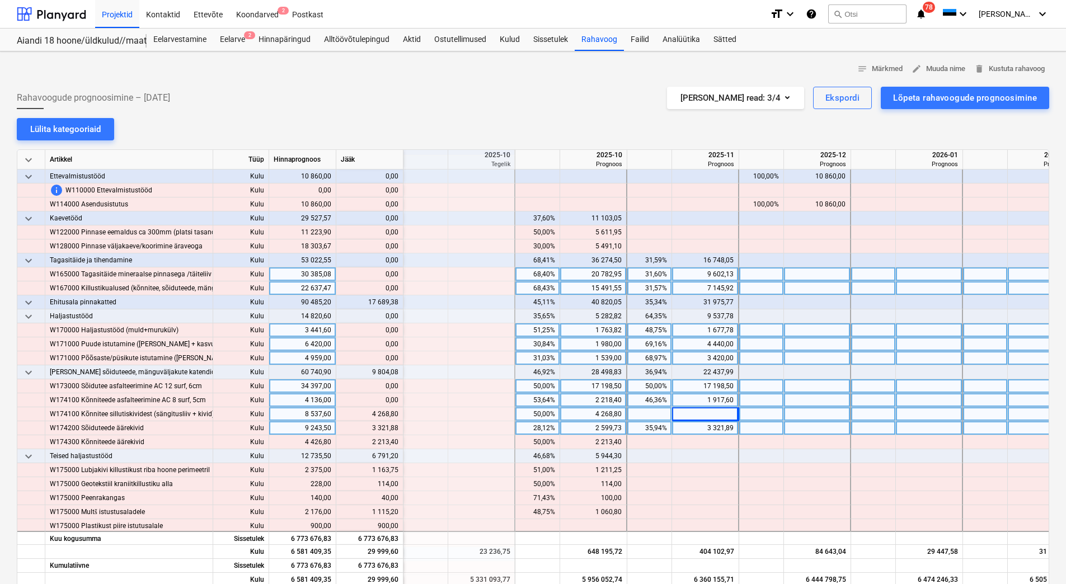
click at [686, 429] on div "3 321,89" at bounding box center [704, 428] width 57 height 14
click at [588, 428] on div "2 599,73" at bounding box center [592, 428] width 57 height 14
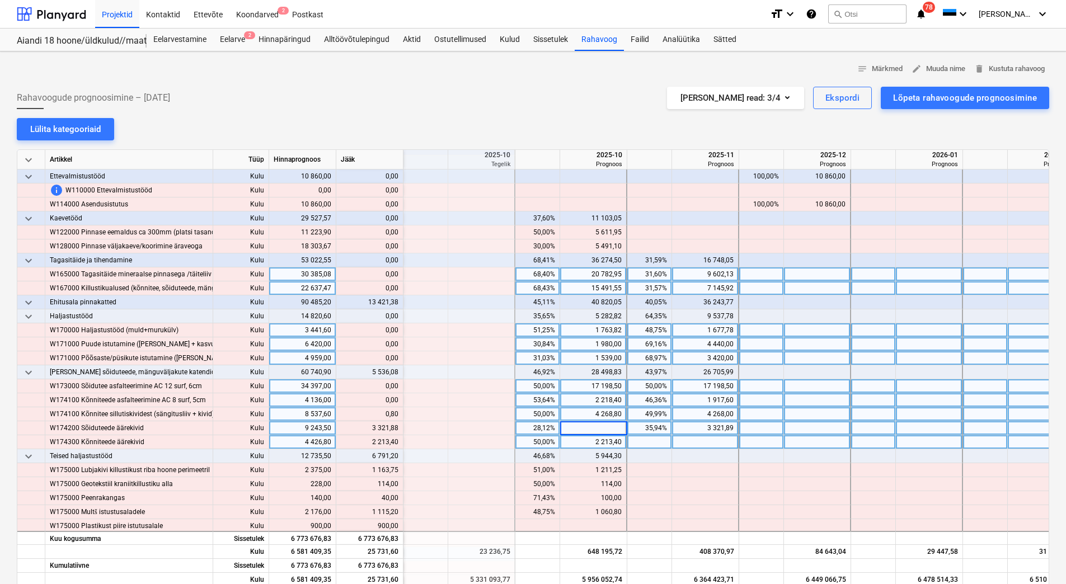
click at [588, 438] on div "2 213,40" at bounding box center [592, 442] width 57 height 14
click at [591, 426] on div at bounding box center [593, 428] width 67 height 14
click at [708, 439] on div at bounding box center [705, 442] width 67 height 14
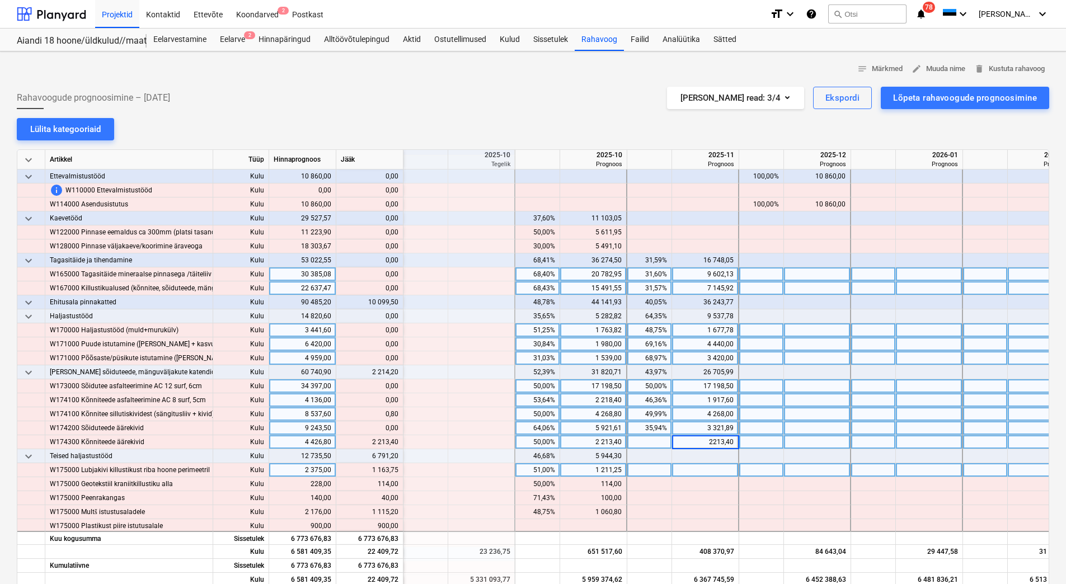
click at [681, 468] on div at bounding box center [705, 470] width 67 height 14
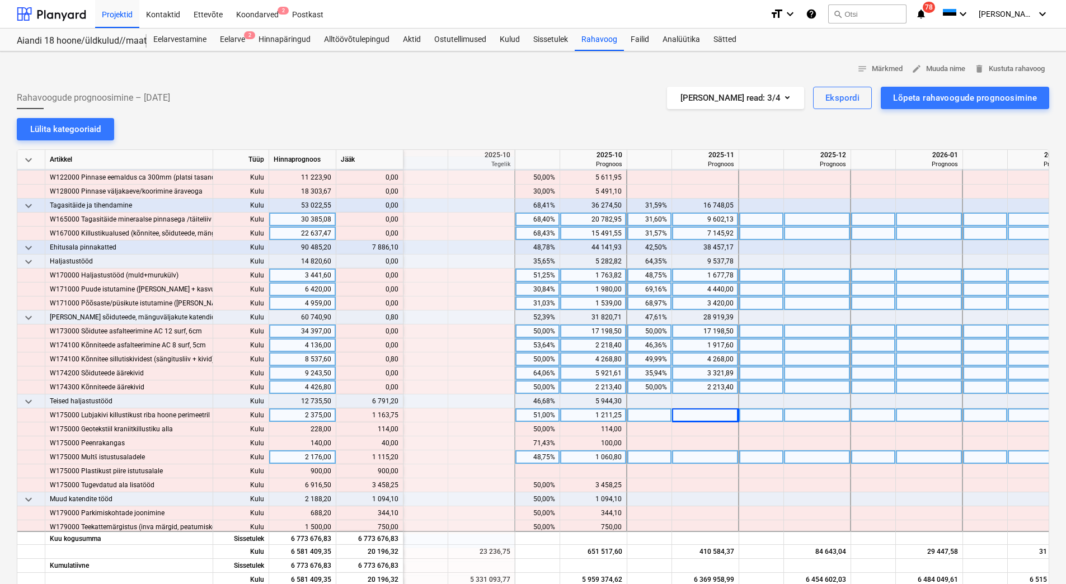
scroll to position [1286, 1454]
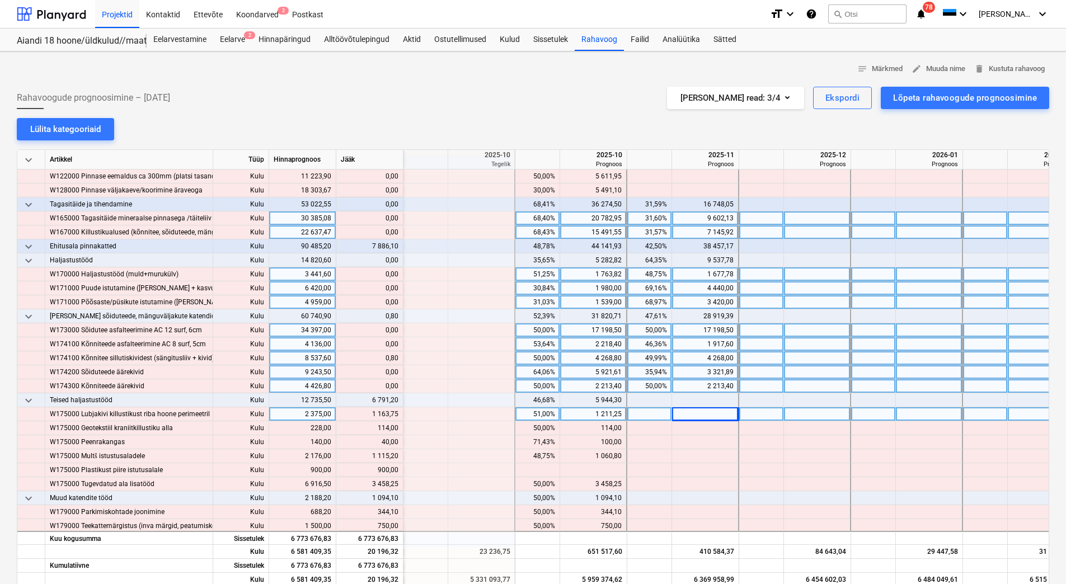
click at [689, 411] on div at bounding box center [705, 414] width 67 height 14
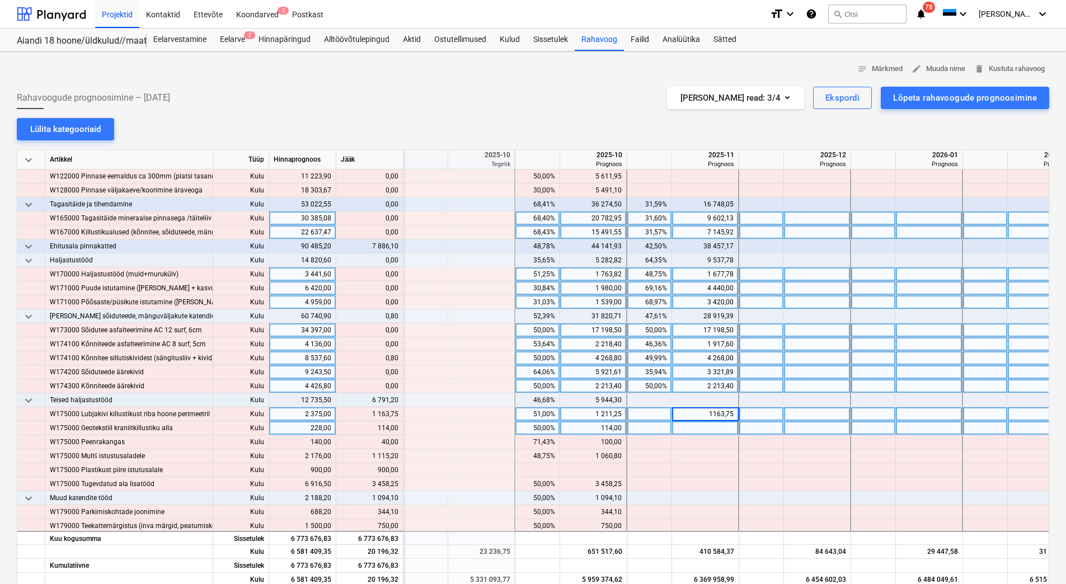
click at [692, 426] on div at bounding box center [705, 428] width 67 height 14
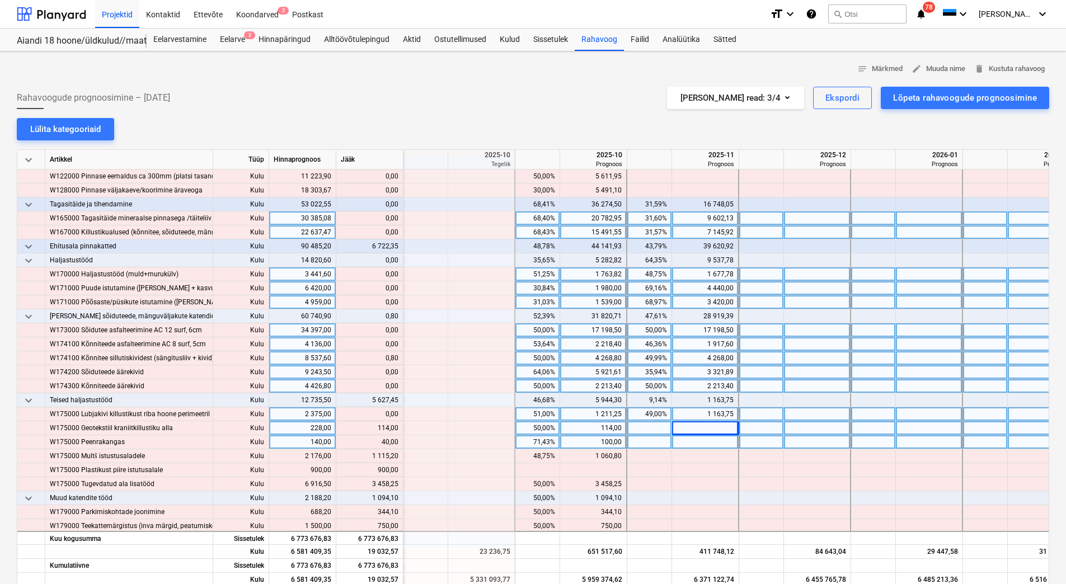
click at [693, 437] on div at bounding box center [705, 442] width 67 height 14
click at [703, 438] on div at bounding box center [705, 442] width 67 height 14
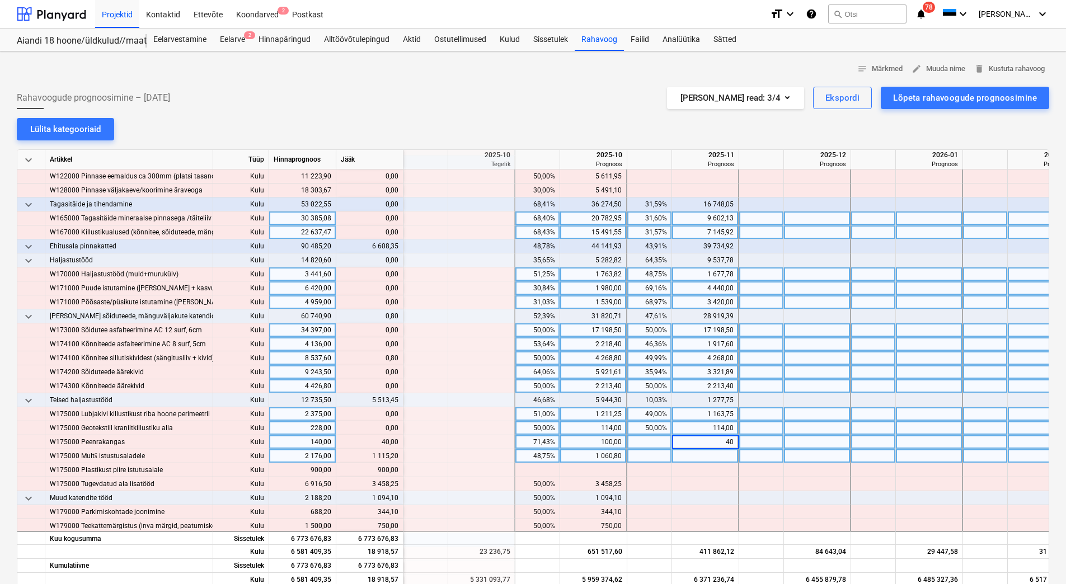
click at [697, 459] on div at bounding box center [705, 456] width 67 height 14
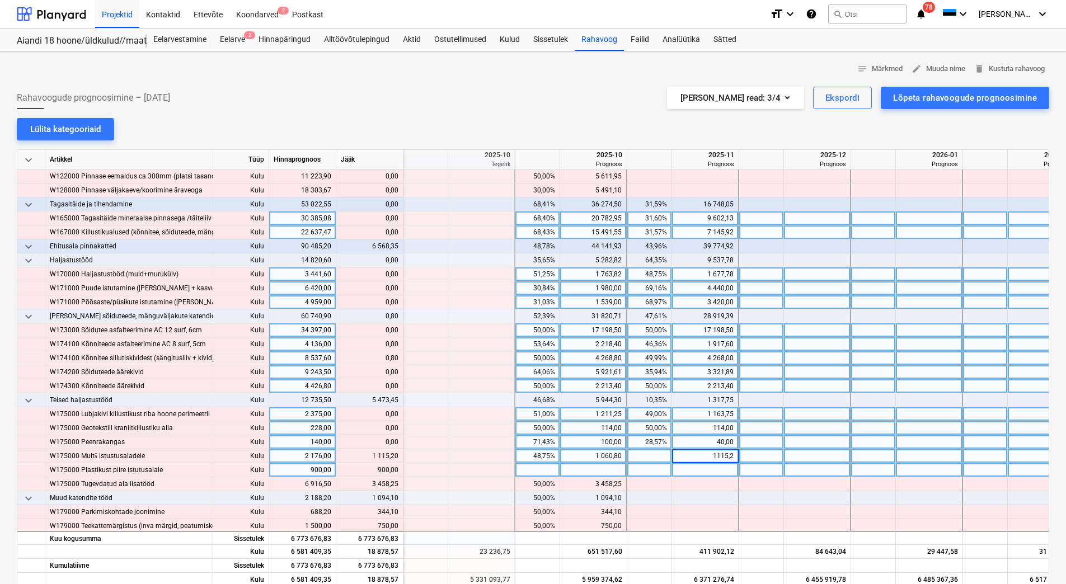
click at [699, 469] on div at bounding box center [705, 470] width 67 height 14
click at [602, 468] on div at bounding box center [593, 470] width 67 height 14
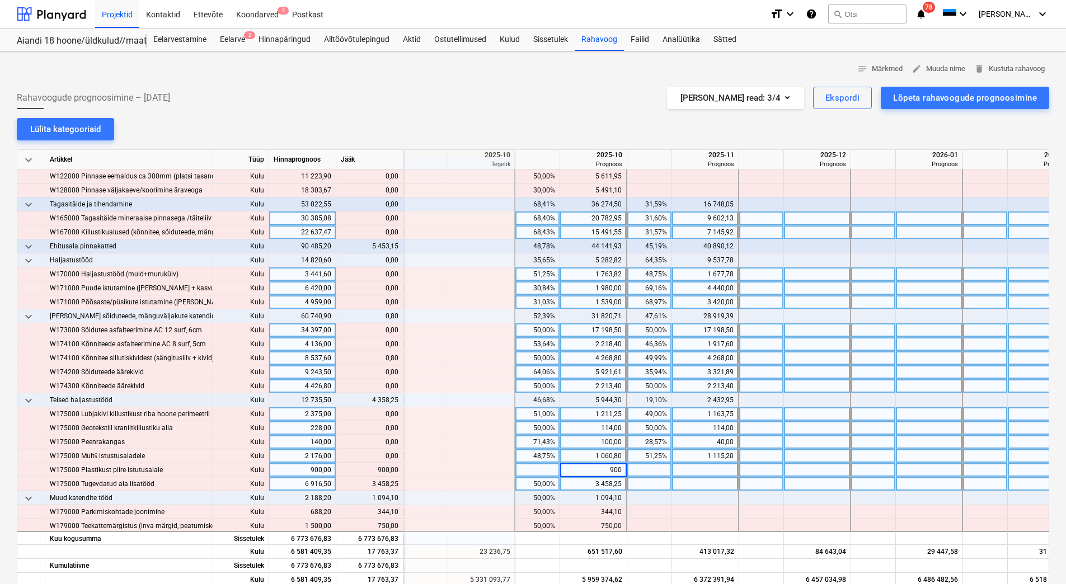
click at [705, 484] on div at bounding box center [705, 484] width 67 height 14
click at [704, 470] on div at bounding box center [705, 470] width 67 height 14
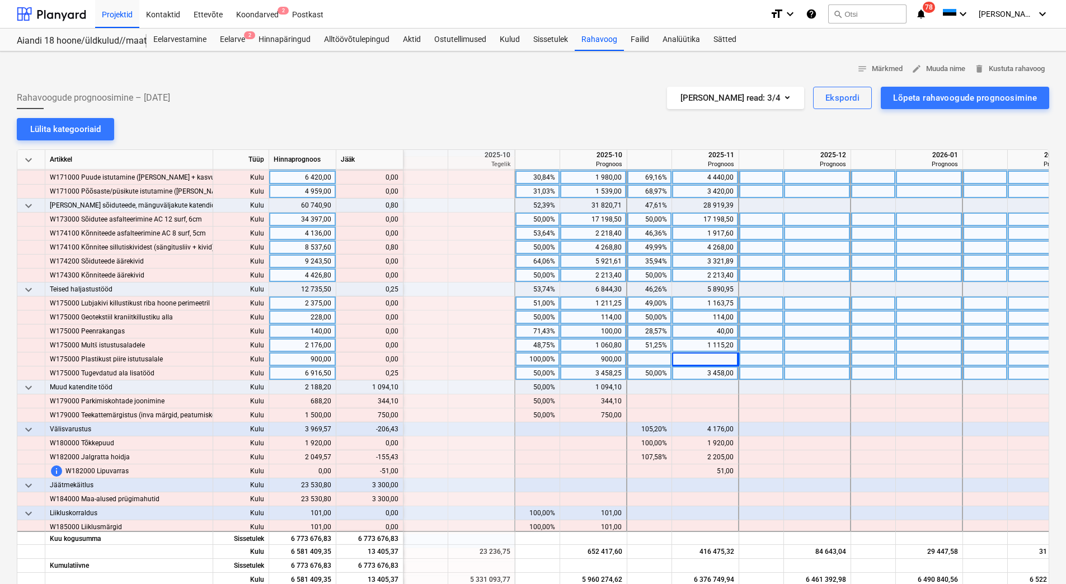
scroll to position [1398, 1454]
click at [706, 373] on div "3 458,00" at bounding box center [704, 372] width 57 height 14
click at [597, 374] on div "3 458,25" at bounding box center [592, 372] width 57 height 14
click at [591, 374] on div "3 458,25" at bounding box center [592, 372] width 57 height 14
click at [591, 363] on div "900,00" at bounding box center [592, 358] width 57 height 14
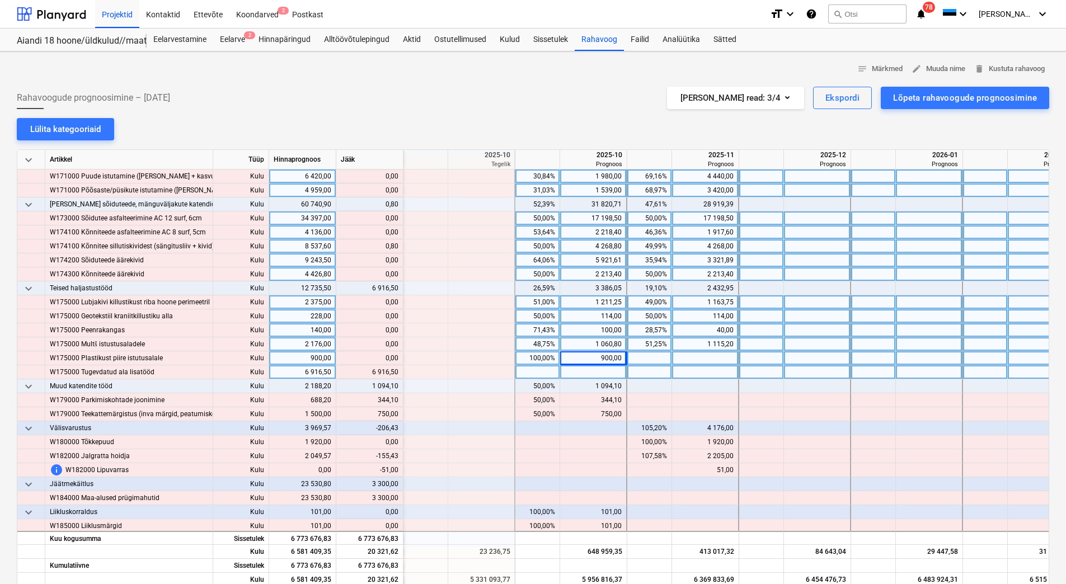
click at [588, 369] on div at bounding box center [593, 372] width 67 height 14
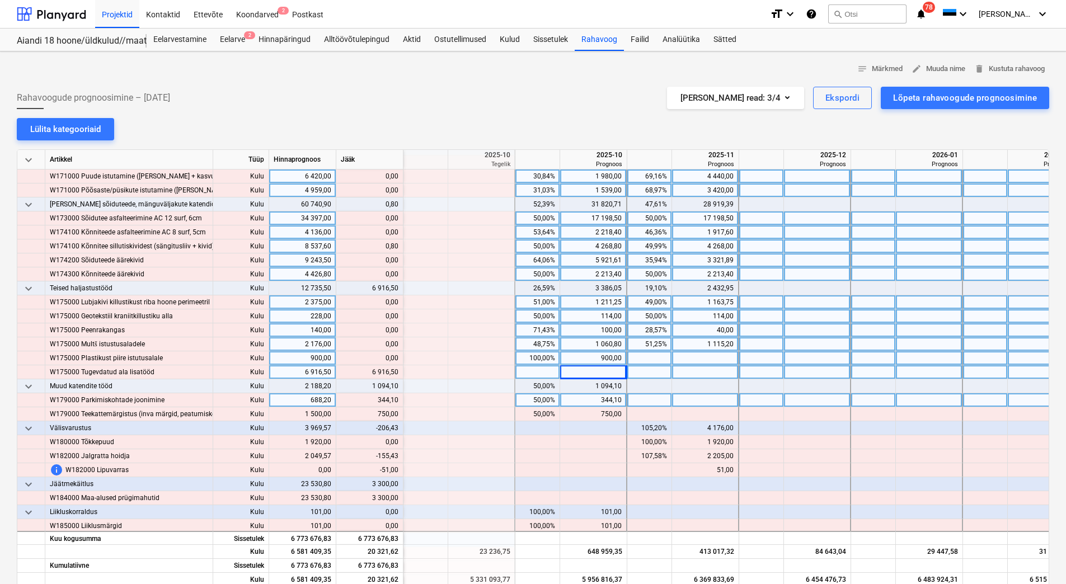
click at [590, 399] on div "344,10" at bounding box center [592, 400] width 57 height 14
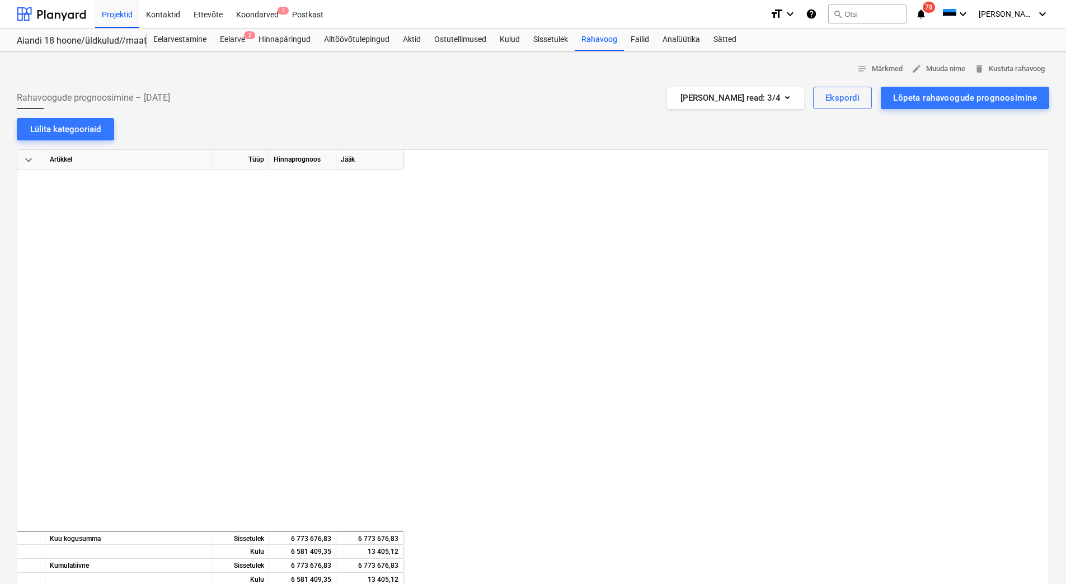
scroll to position [1398, 1454]
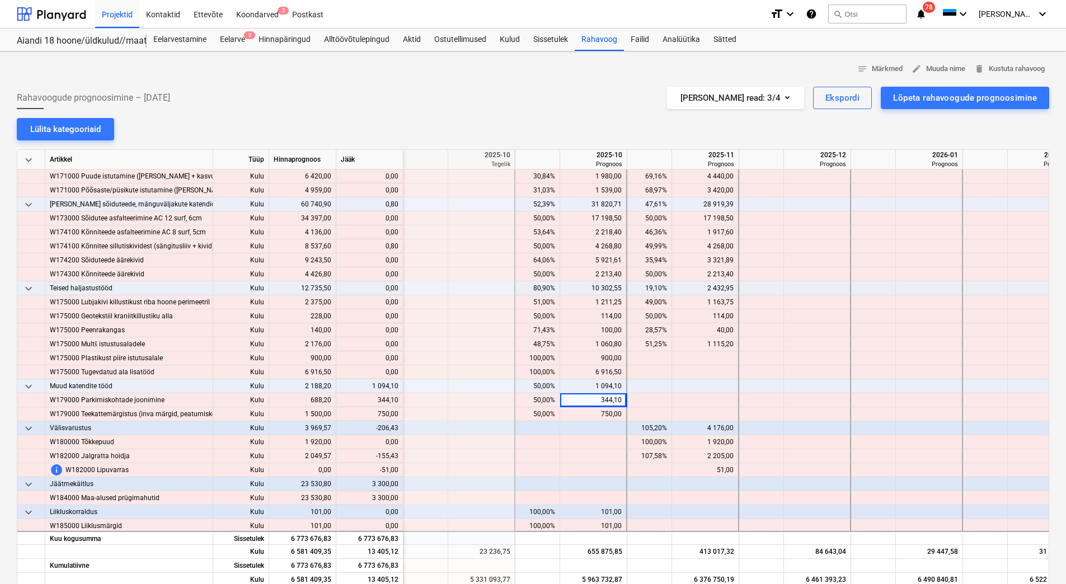
click at [590, 399] on div "344,10" at bounding box center [592, 400] width 57 height 14
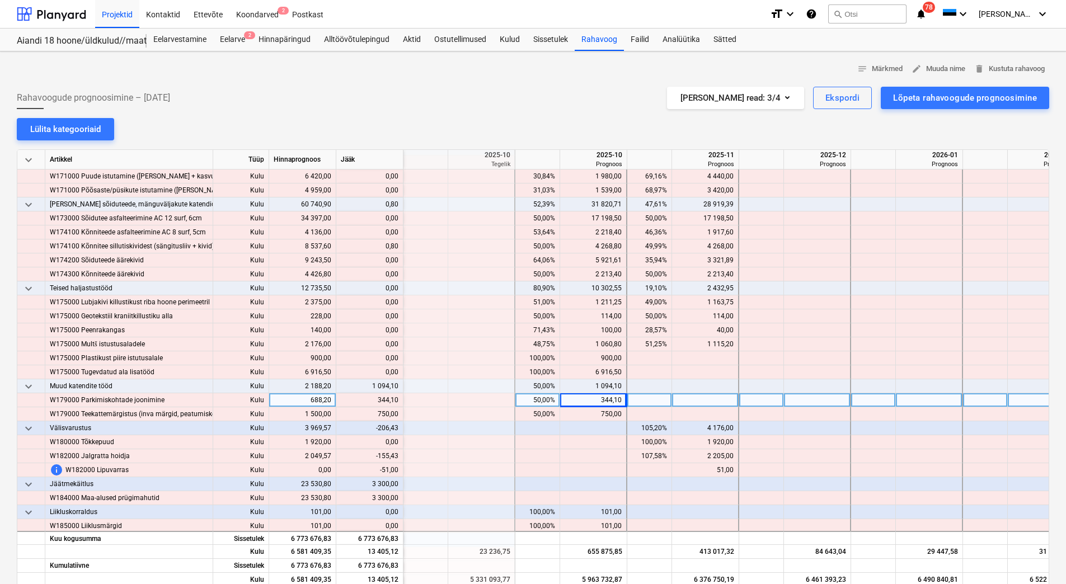
click at [684, 399] on div at bounding box center [705, 400] width 67 height 14
type input "344,10"
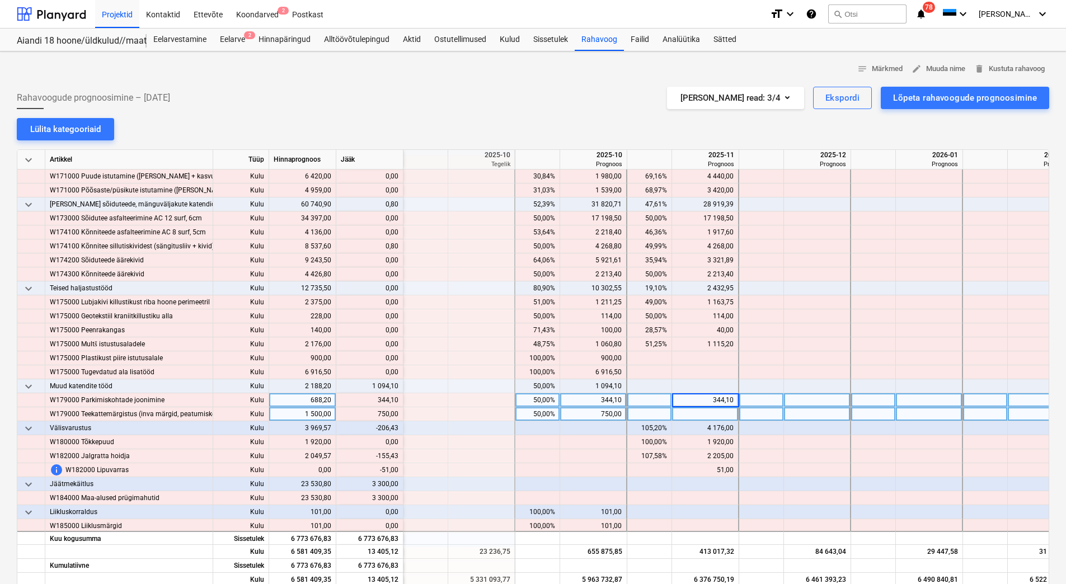
click at [684, 414] on div at bounding box center [705, 414] width 67 height 14
type input "750"
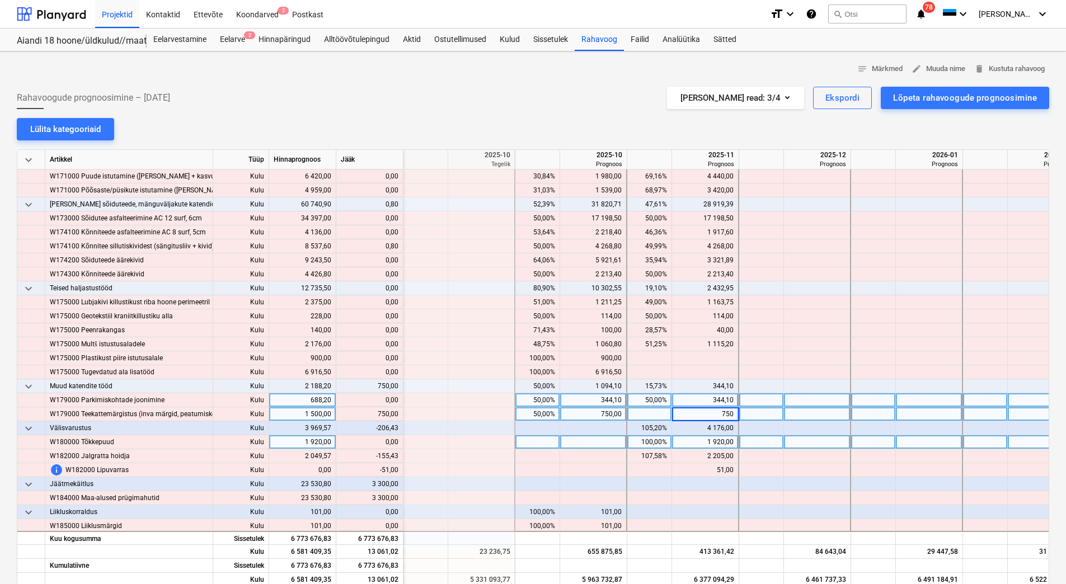
click at [687, 447] on div "1 920,00" at bounding box center [704, 442] width 57 height 14
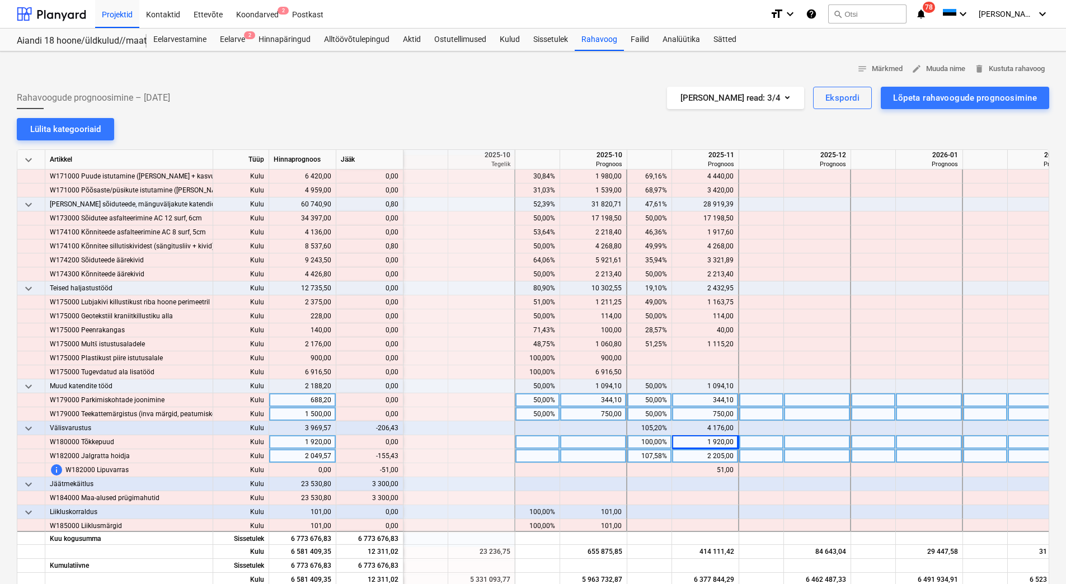
click at [692, 457] on div "2 205,00" at bounding box center [704, 456] width 57 height 14
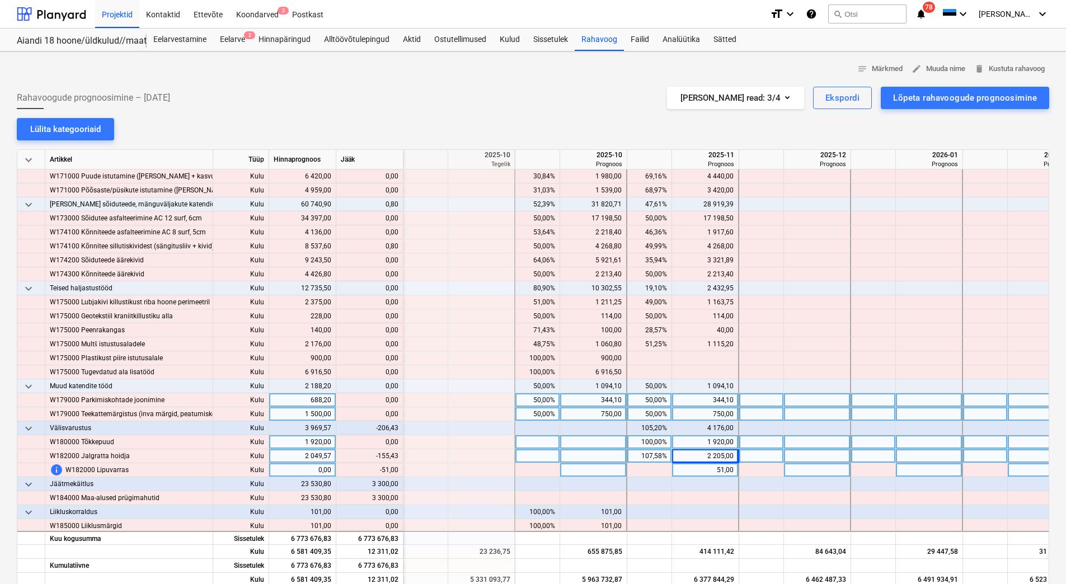
click at [693, 468] on div "51,00" at bounding box center [704, 470] width 57 height 14
click at [694, 468] on div "51,00" at bounding box center [704, 470] width 57 height 14
click at [695, 454] on div at bounding box center [705, 456] width 67 height 14
type input "2049,57"
click at [696, 468] on div at bounding box center [705, 470] width 67 height 14
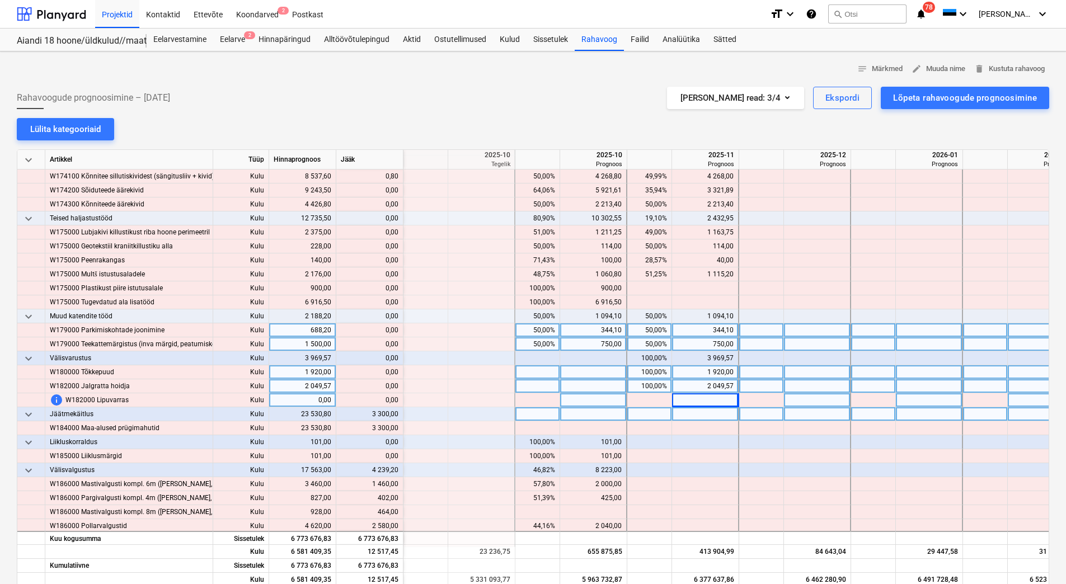
scroll to position [1510, 1454]
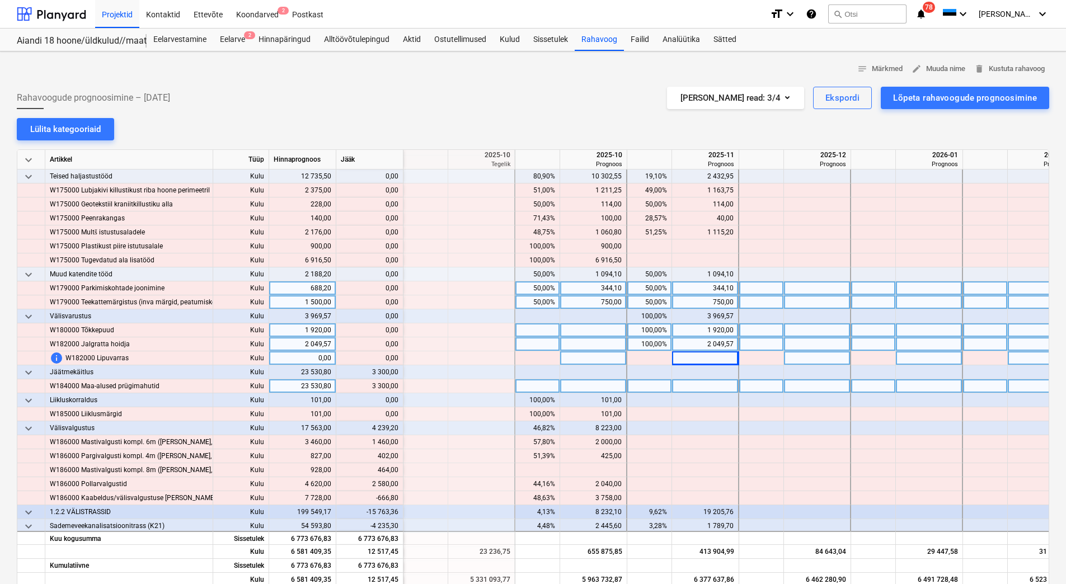
click at [592, 385] on div at bounding box center [593, 386] width 67 height 14
type input "3300"
click at [585, 353] on div at bounding box center [593, 358] width 67 height 14
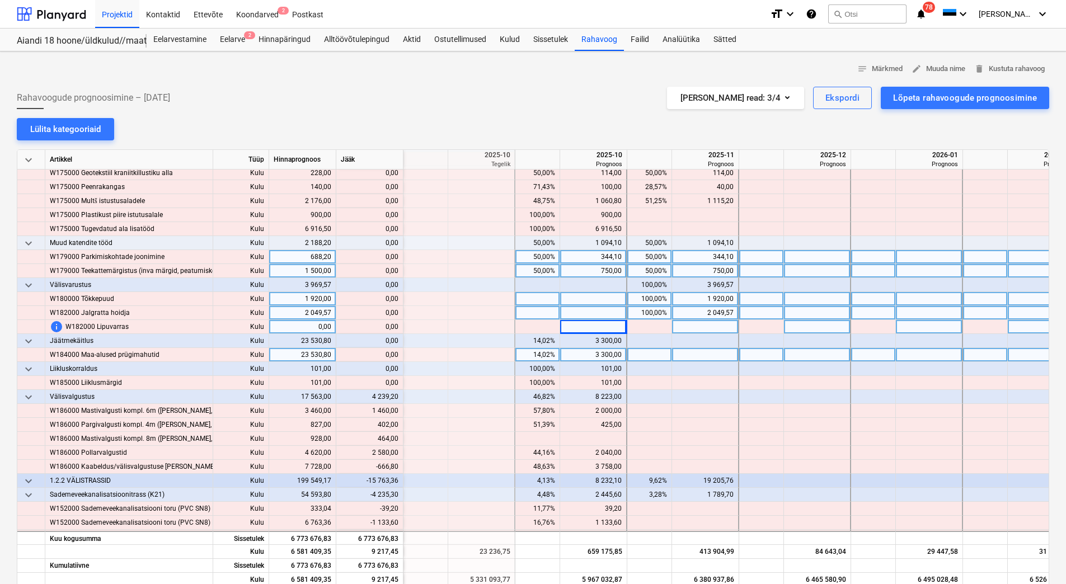
scroll to position [1566, 1454]
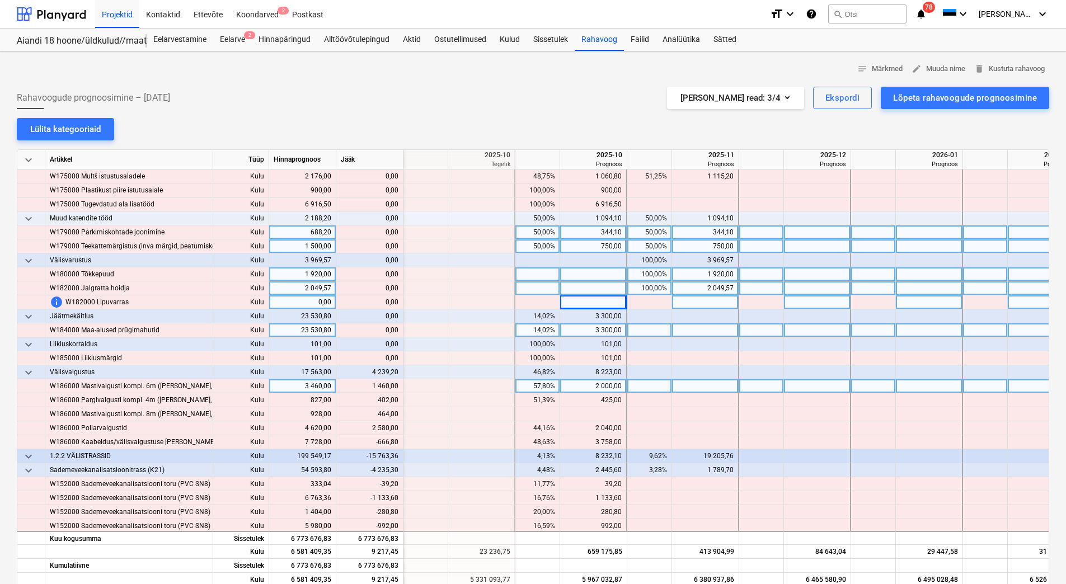
click at [682, 387] on div at bounding box center [705, 386] width 67 height 14
type input "1460"
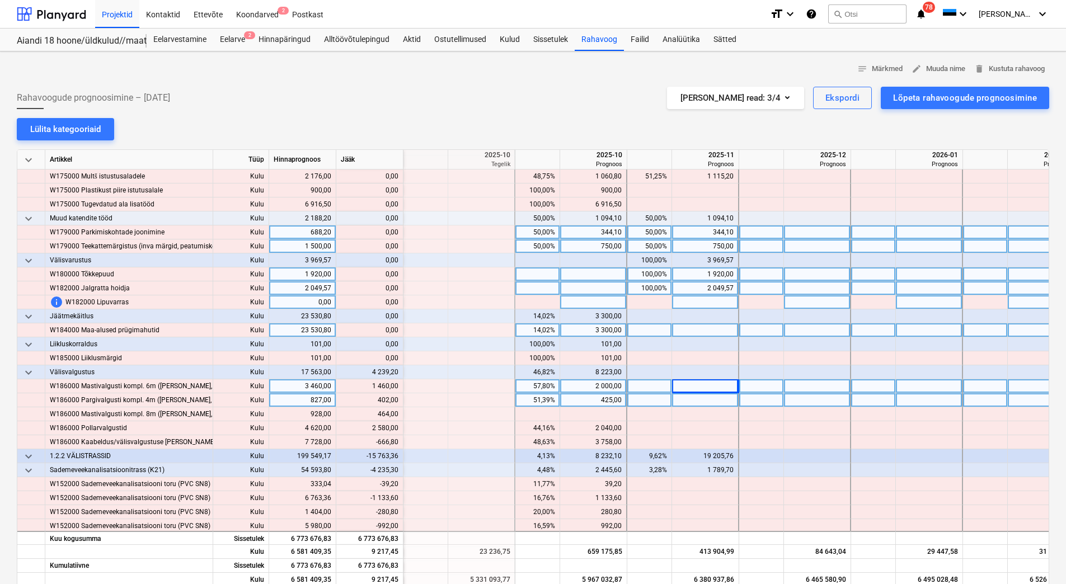
click at [677, 399] on div at bounding box center [705, 400] width 67 height 14
type input "402"
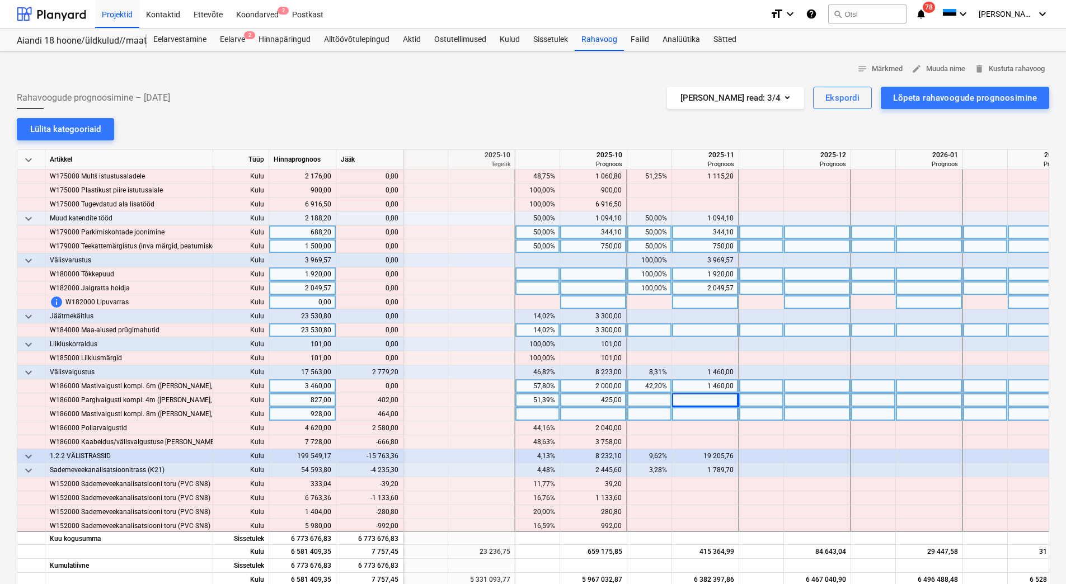
click at [680, 410] on div at bounding box center [705, 414] width 67 height 14
type input "464"
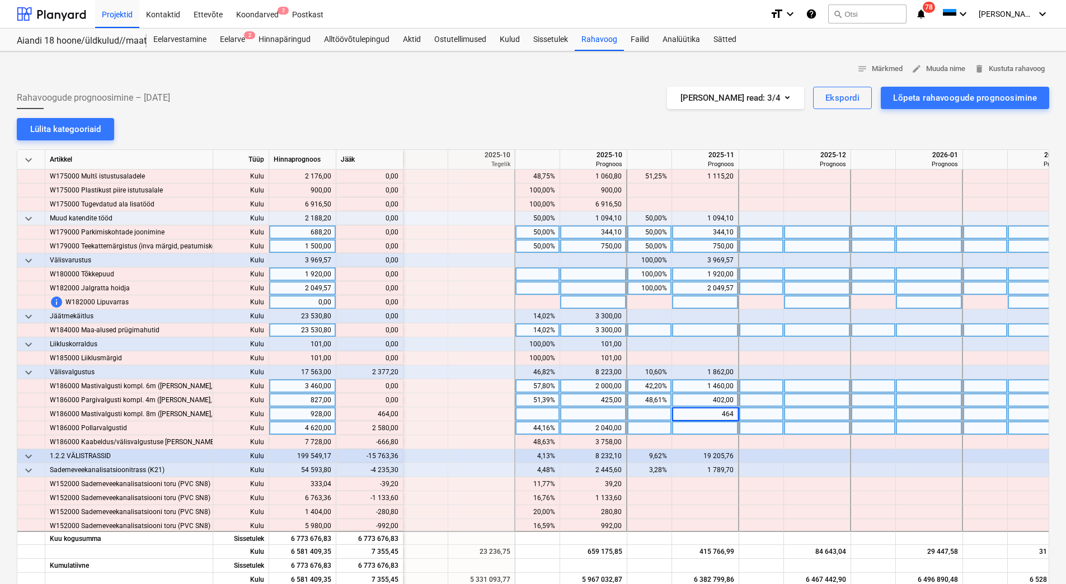
click at [682, 423] on div at bounding box center [705, 428] width 67 height 14
type input "2580"
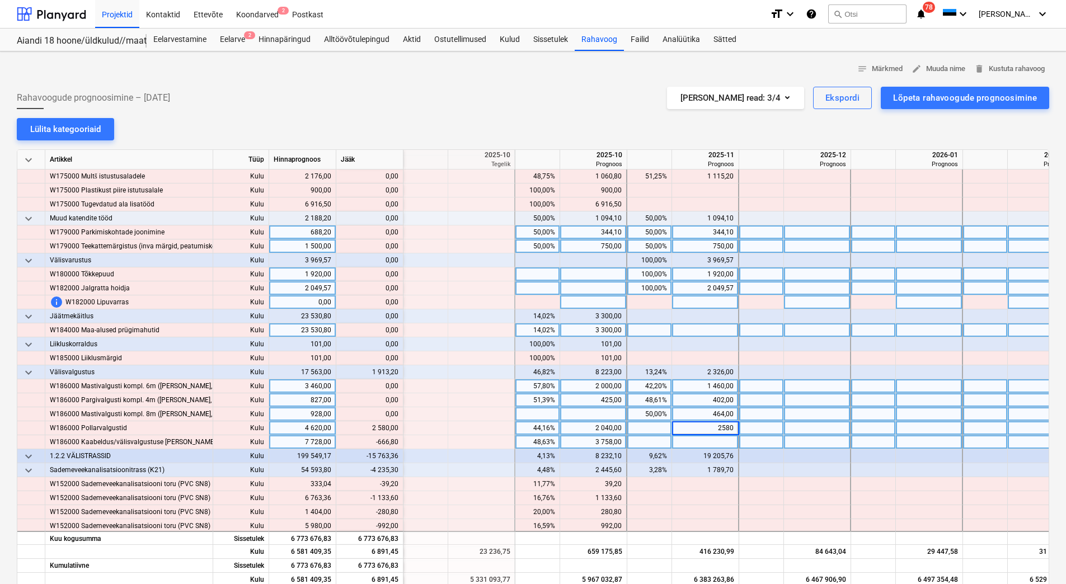
click at [582, 440] on div "3 758,00" at bounding box center [592, 442] width 57 height 14
click at [590, 430] on div "2 040,00" at bounding box center [592, 428] width 57 height 14
click at [587, 444] on div at bounding box center [593, 442] width 67 height 14
type input "3091,20"
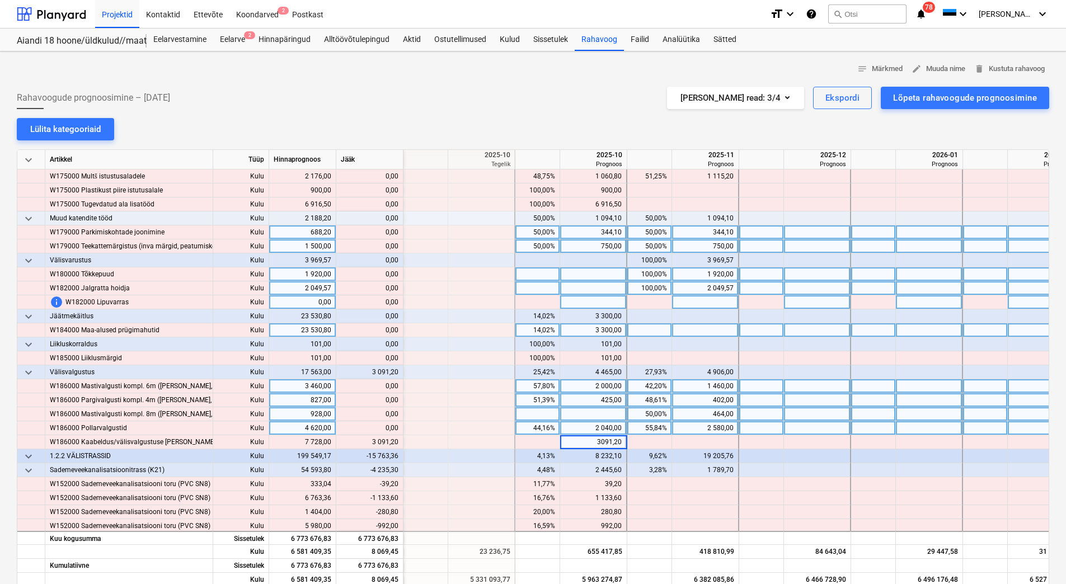
click at [582, 426] on div "2 040,00" at bounding box center [592, 428] width 57 height 14
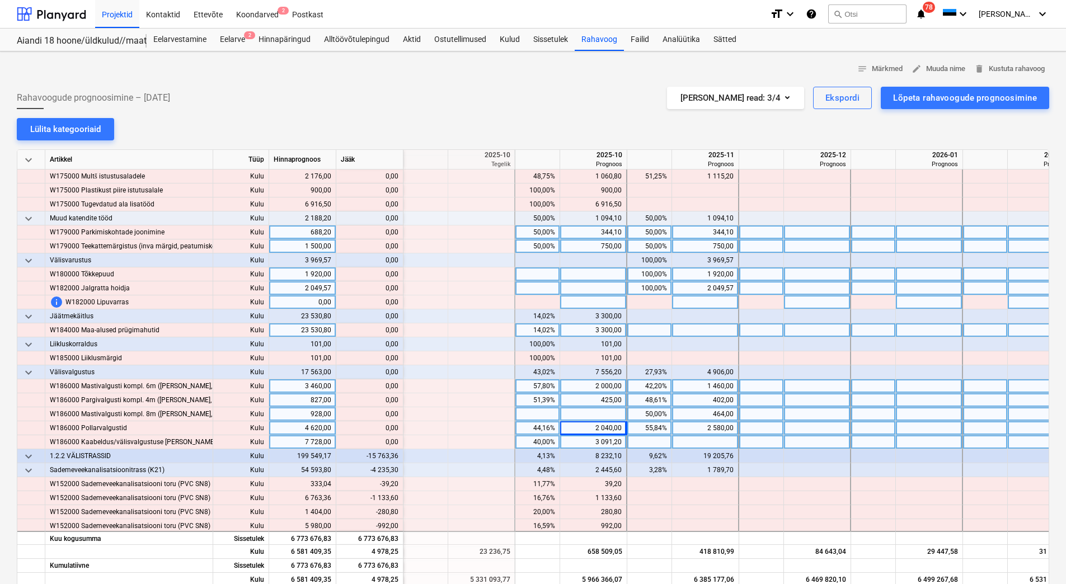
scroll to position [1622, 1454]
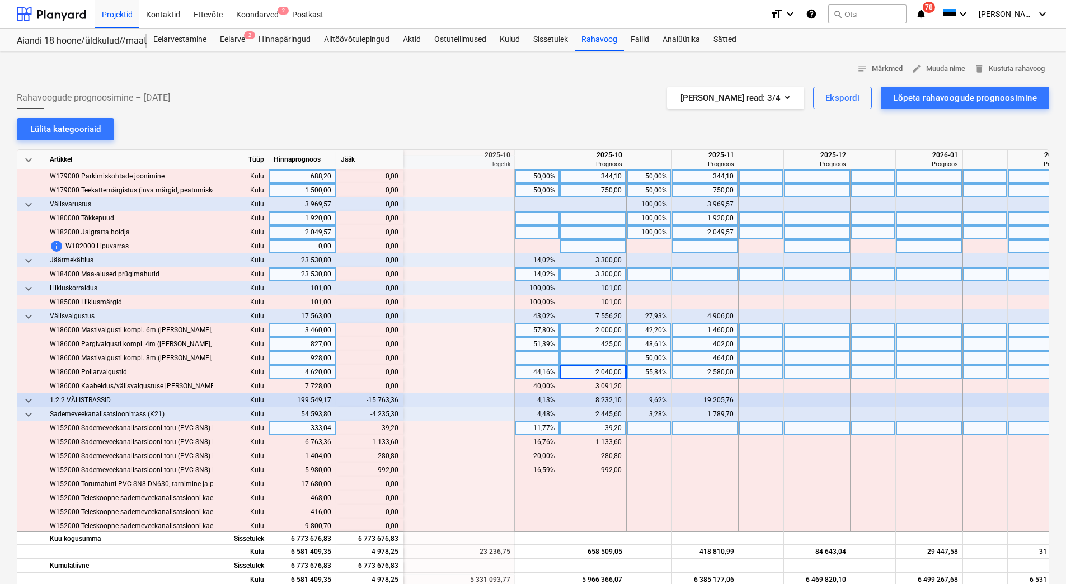
click at [596, 425] on div "39,20" at bounding box center [592, 428] width 57 height 14
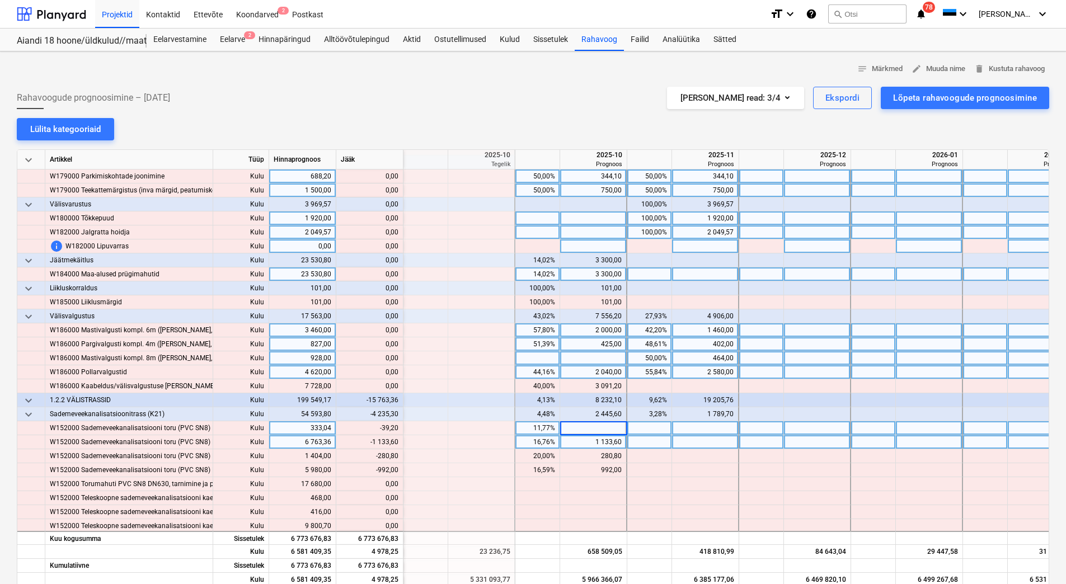
click at [590, 440] on div "1 133,60" at bounding box center [592, 442] width 57 height 14
click at [582, 443] on div "1 133,60" at bounding box center [592, 442] width 57 height 14
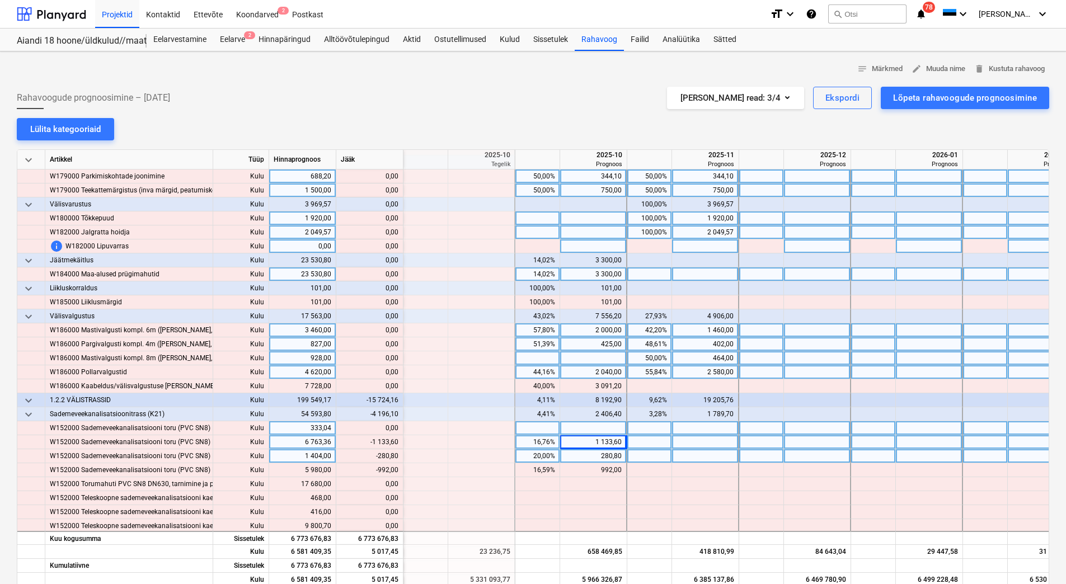
click at [587, 455] on div "280,80" at bounding box center [592, 456] width 57 height 14
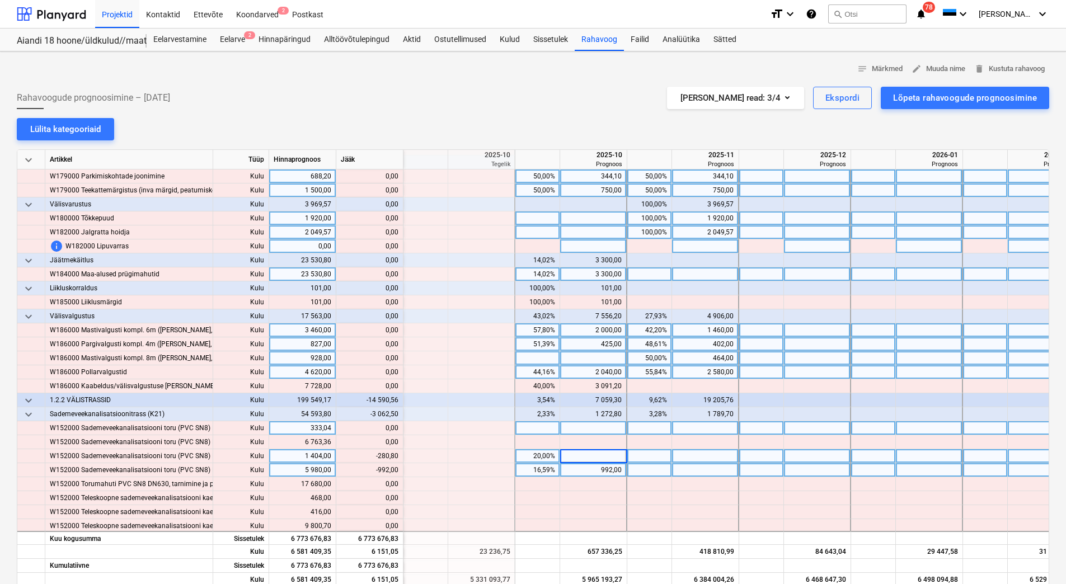
click at [594, 466] on div "992,00" at bounding box center [592, 470] width 57 height 14
click at [594, 469] on div "992,00" at bounding box center [592, 470] width 57 height 14
click at [583, 456] on div at bounding box center [593, 456] width 67 height 14
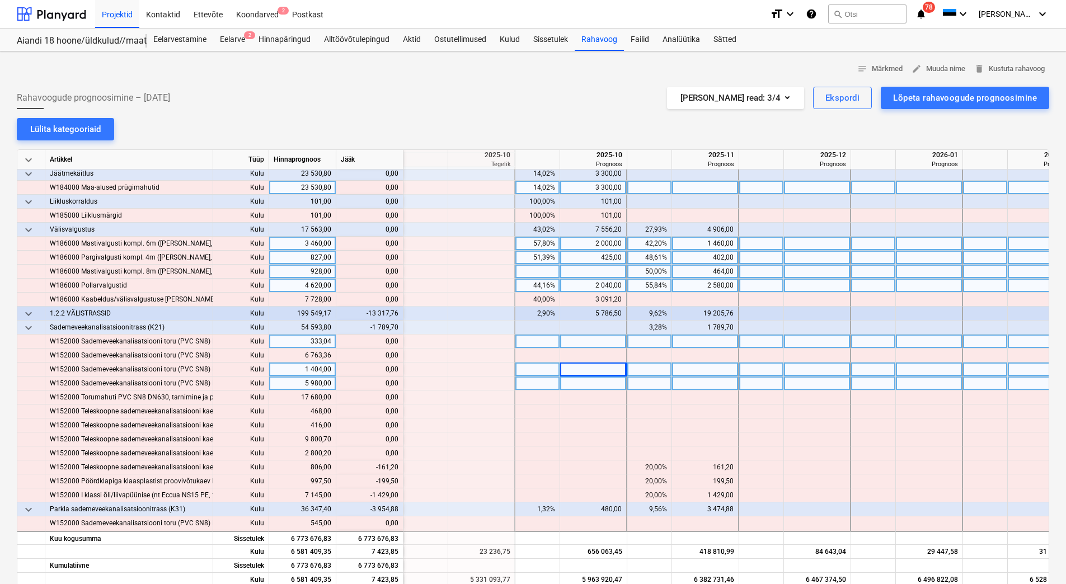
scroll to position [1734, 1454]
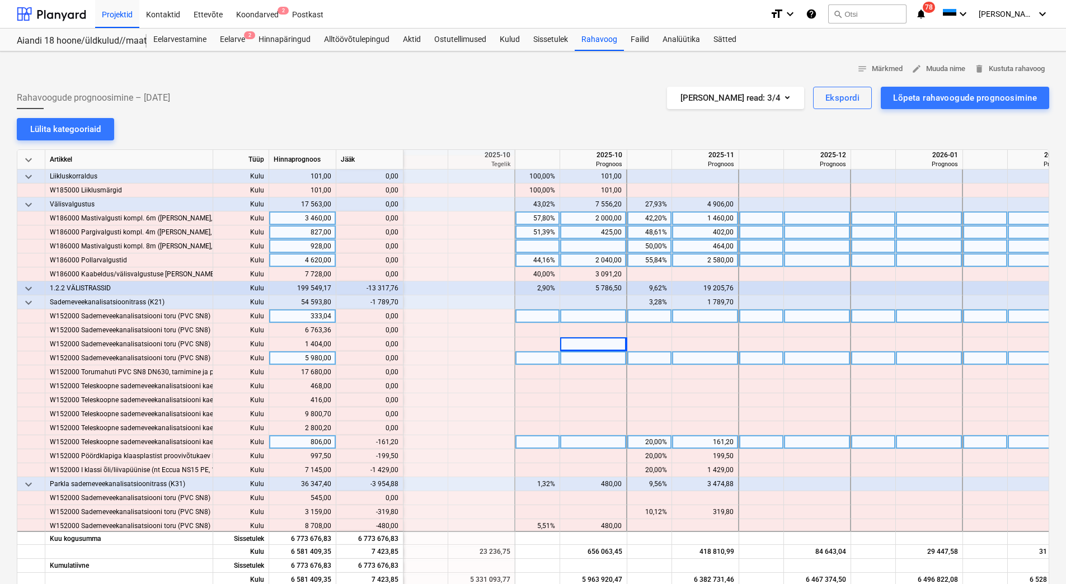
click at [711, 446] on div "161,20" at bounding box center [704, 442] width 57 height 14
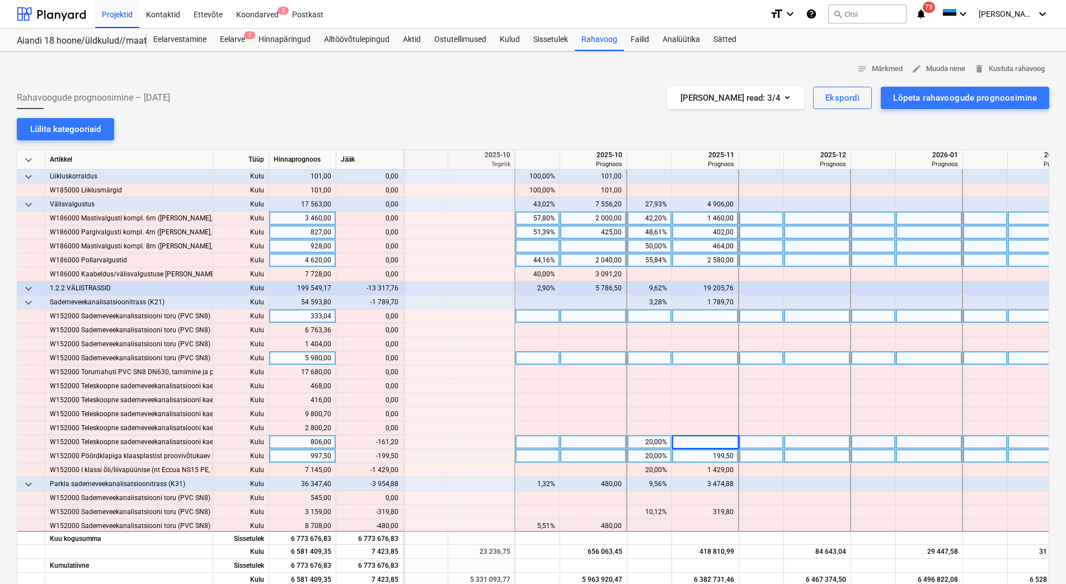
click at [709, 457] on div "199,50" at bounding box center [704, 456] width 57 height 14
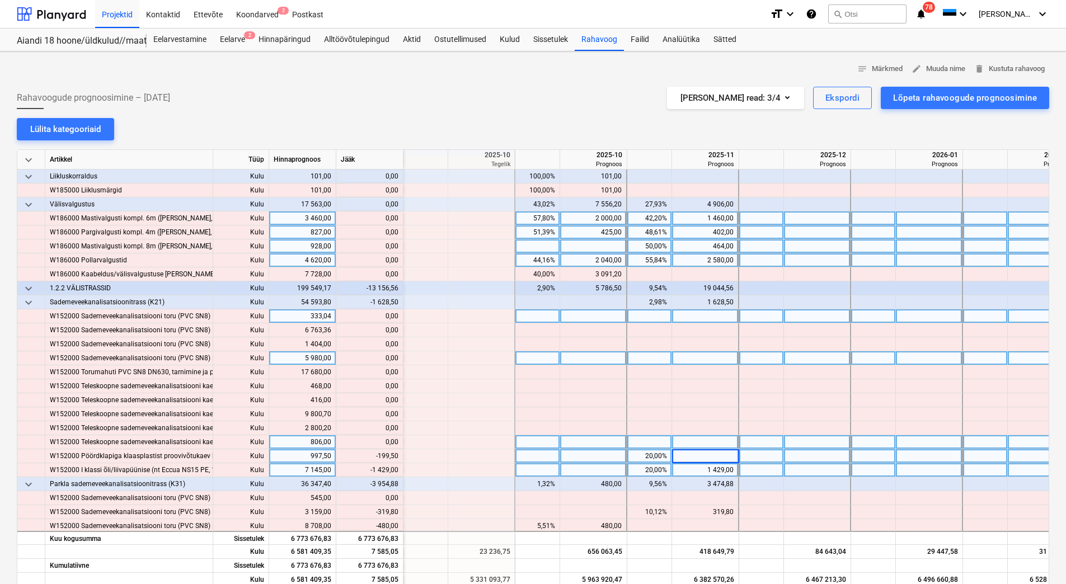
click at [696, 470] on div "1 429,00" at bounding box center [704, 470] width 57 height 14
click at [694, 449] on div at bounding box center [705, 456] width 67 height 14
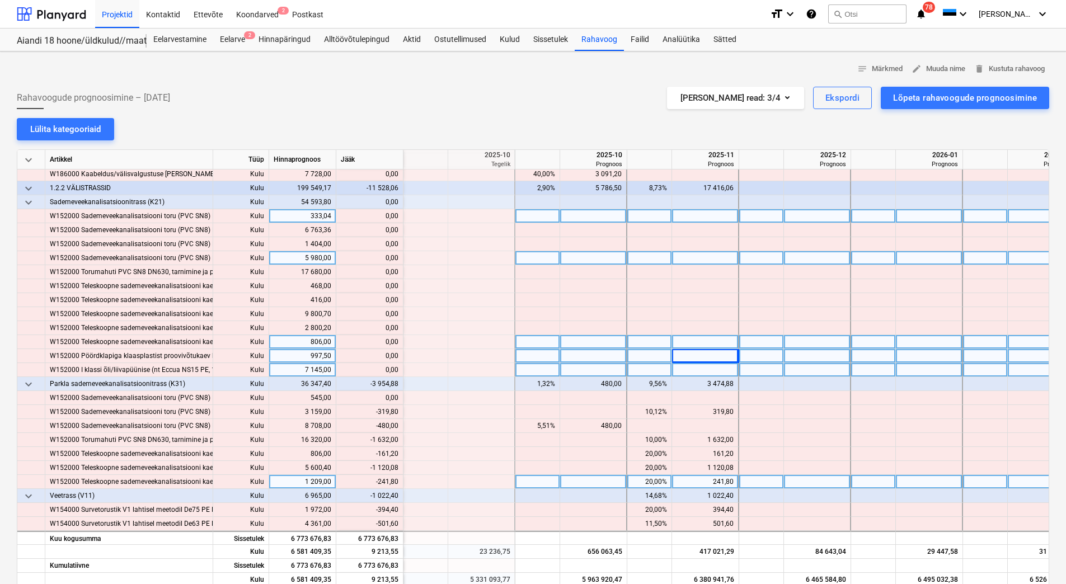
scroll to position [1846, 1454]
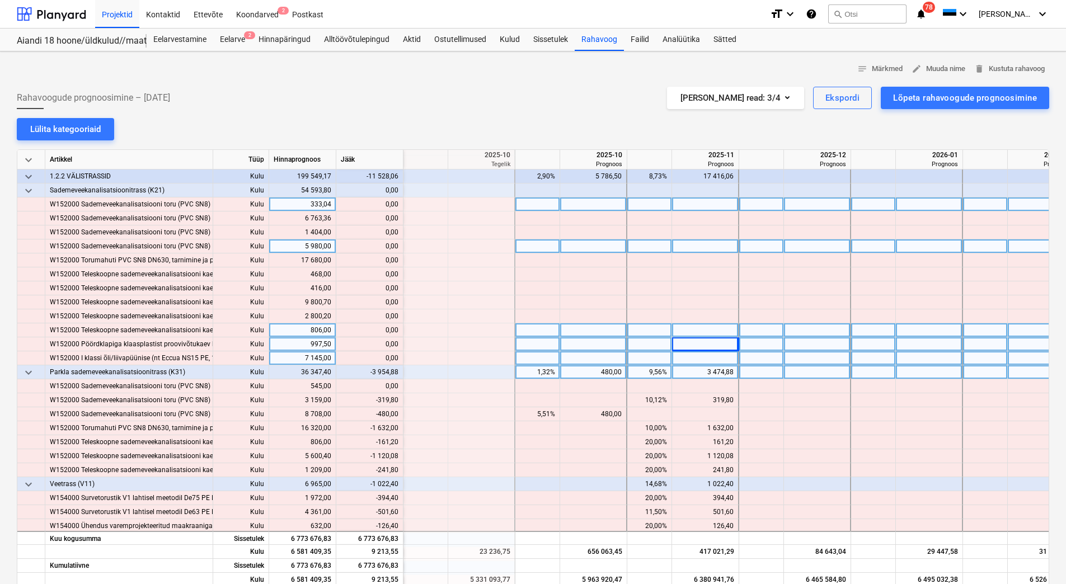
click at [701, 373] on div "3 474,88" at bounding box center [704, 372] width 57 height 14
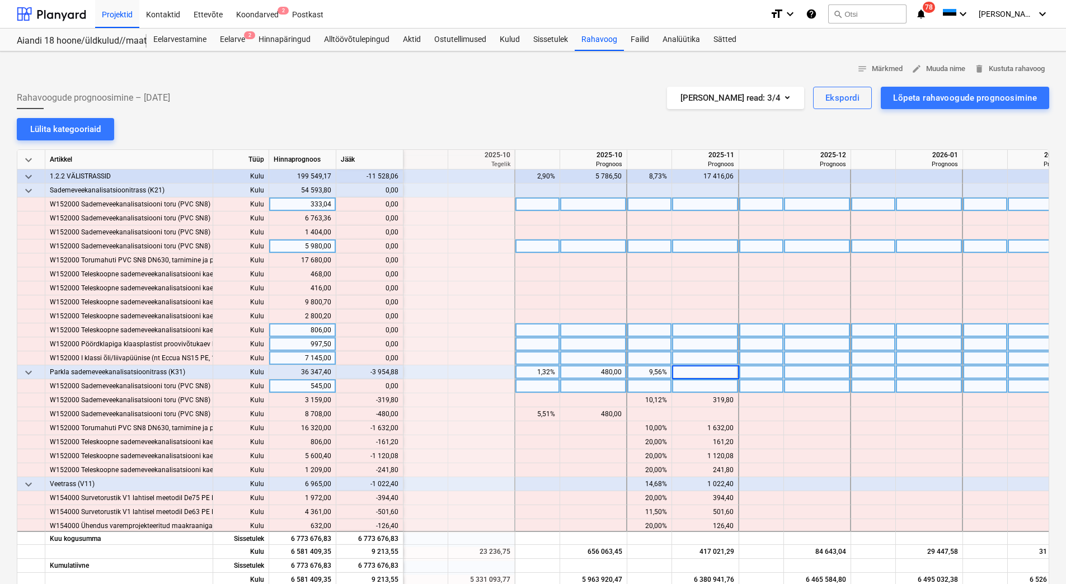
click at [692, 392] on div at bounding box center [705, 386] width 67 height 14
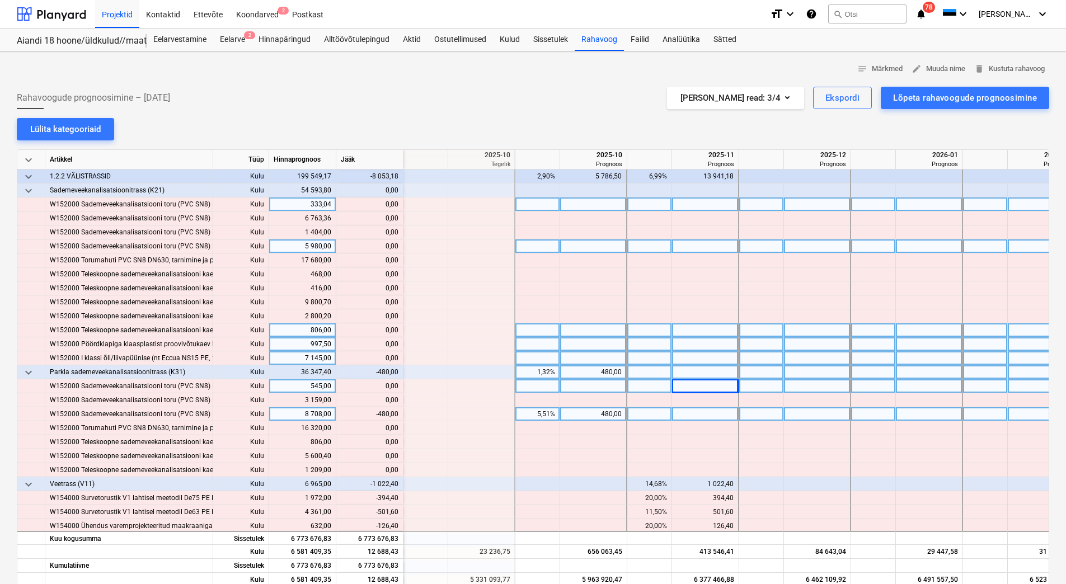
click at [586, 409] on div "480,00" at bounding box center [592, 414] width 57 height 14
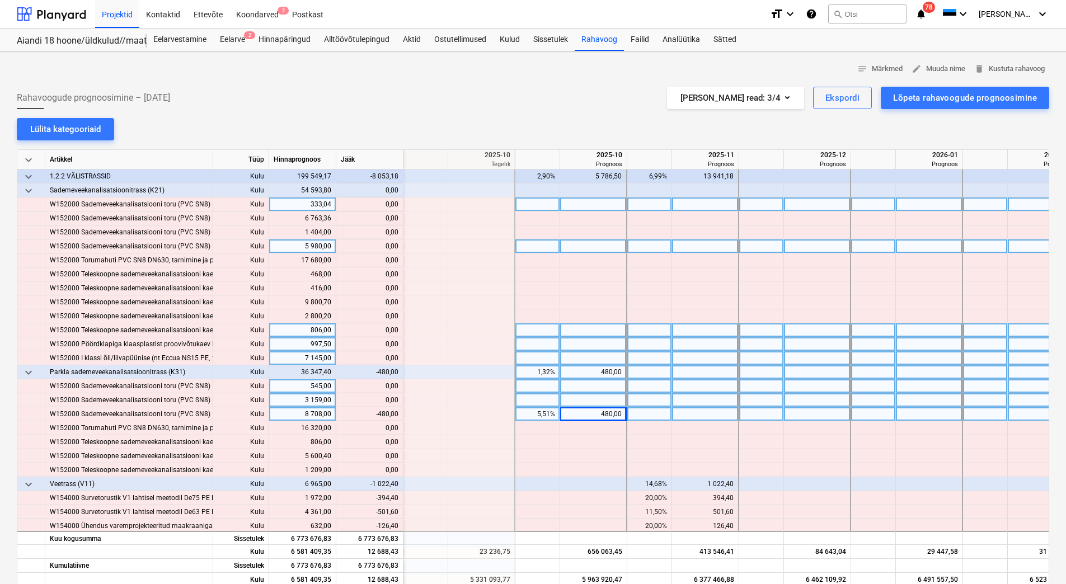
click at [595, 404] on div at bounding box center [593, 400] width 67 height 14
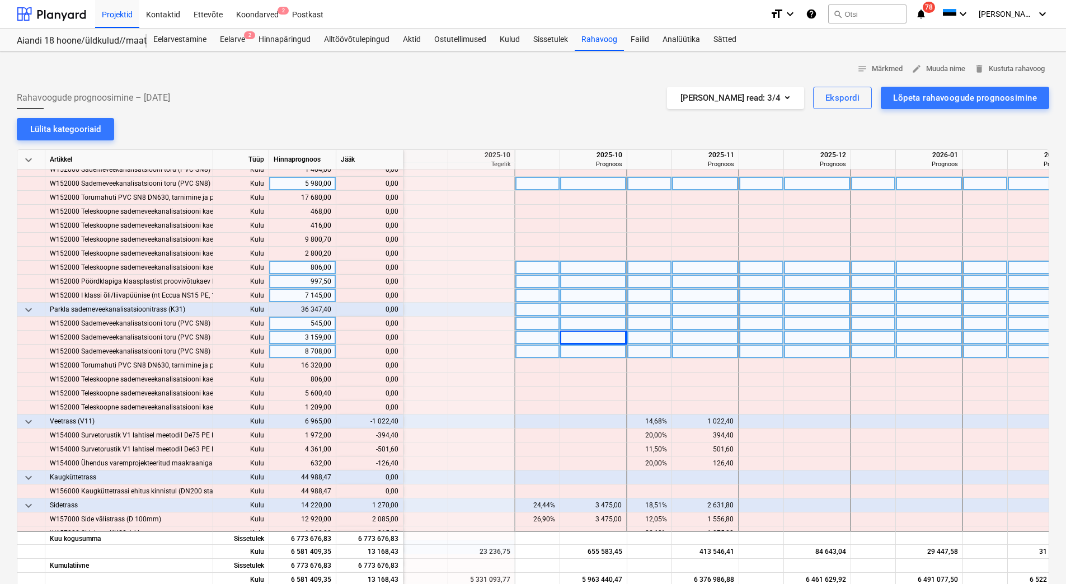
scroll to position [1958, 1454]
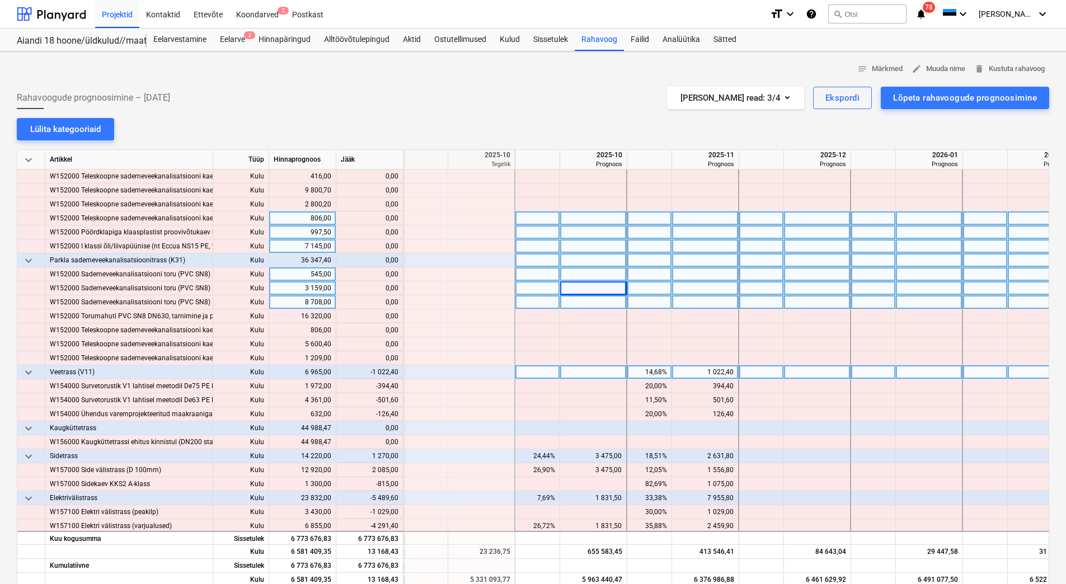
click at [699, 376] on div "1 022,40" at bounding box center [704, 372] width 57 height 14
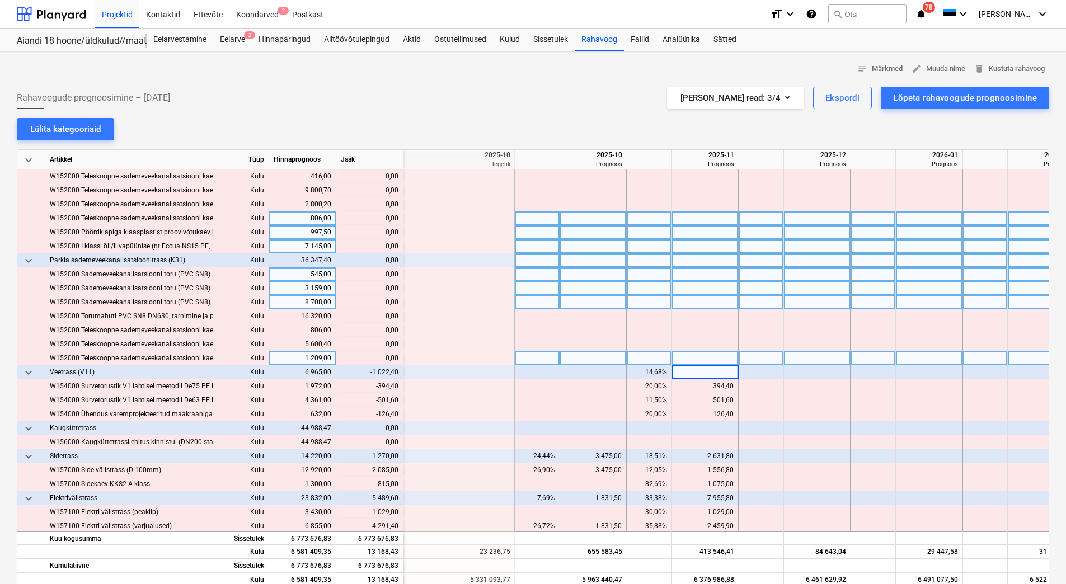
click at [715, 353] on div at bounding box center [705, 358] width 67 height 14
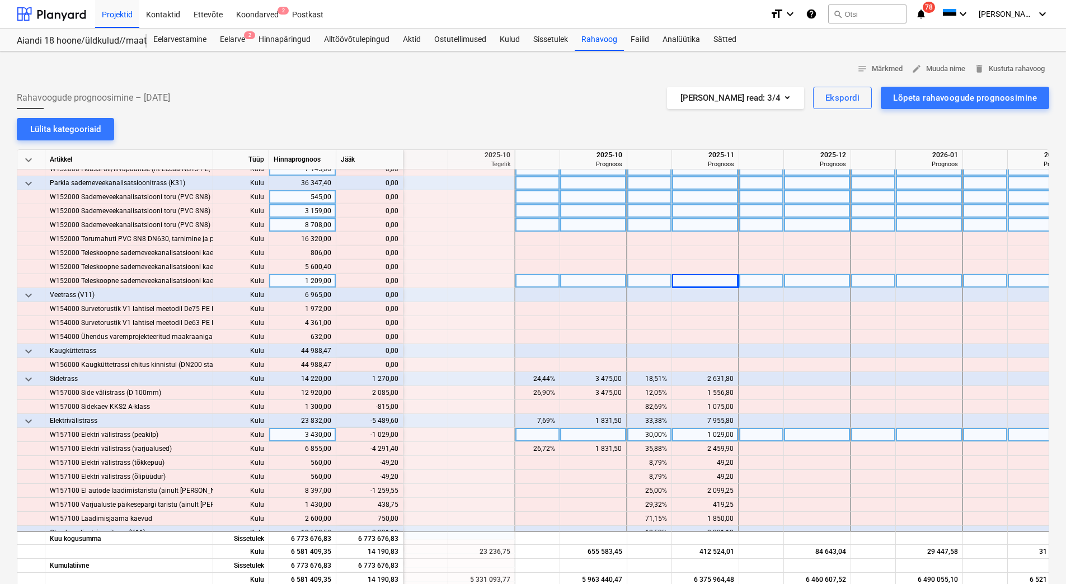
scroll to position [2070, 1454]
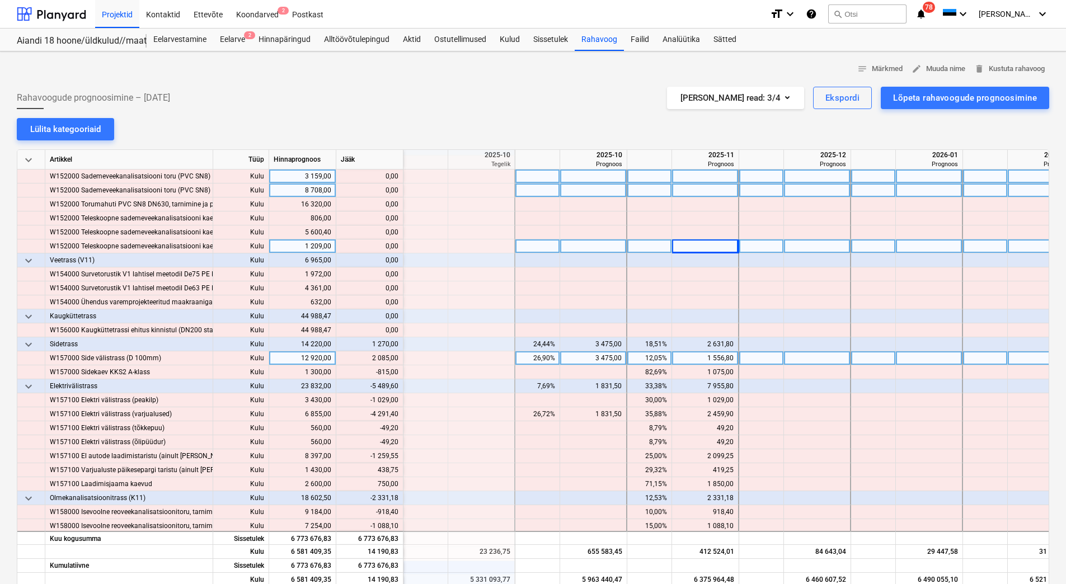
click at [691, 361] on div "1 556,80" at bounding box center [704, 358] width 57 height 14
click at [695, 344] on div "2 631,80" at bounding box center [704, 344] width 57 height 14
click at [698, 359] on div at bounding box center [705, 358] width 67 height 14
type input "3641,80"
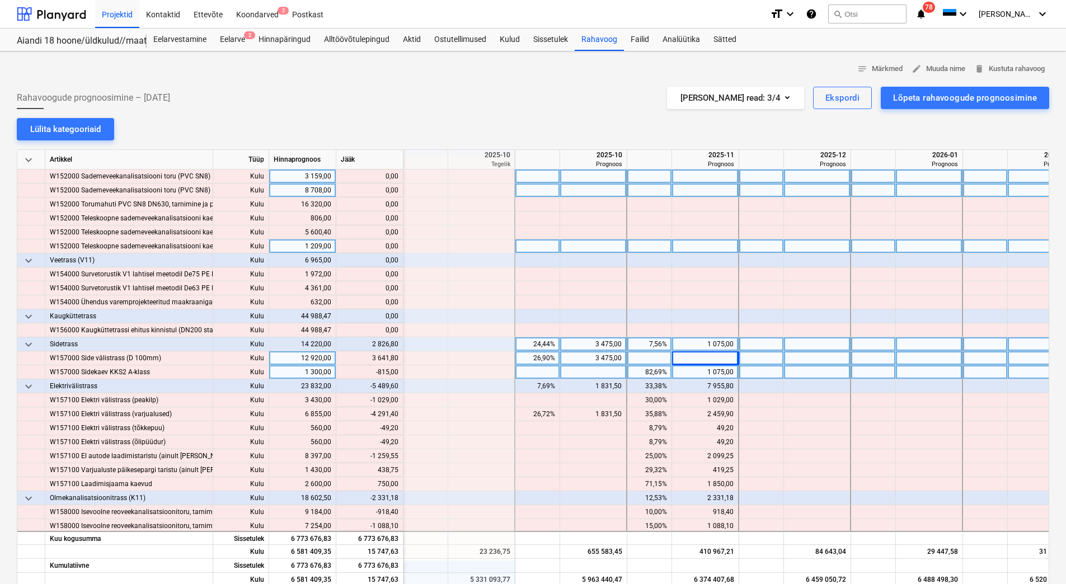
click at [694, 369] on div "1 075,00" at bounding box center [704, 372] width 57 height 14
click at [694, 370] on div "1 075,00" at bounding box center [704, 372] width 57 height 14
click at [695, 361] on div "3 641,80" at bounding box center [704, 358] width 57 height 14
click at [702, 378] on div at bounding box center [705, 372] width 67 height 14
type input "260"
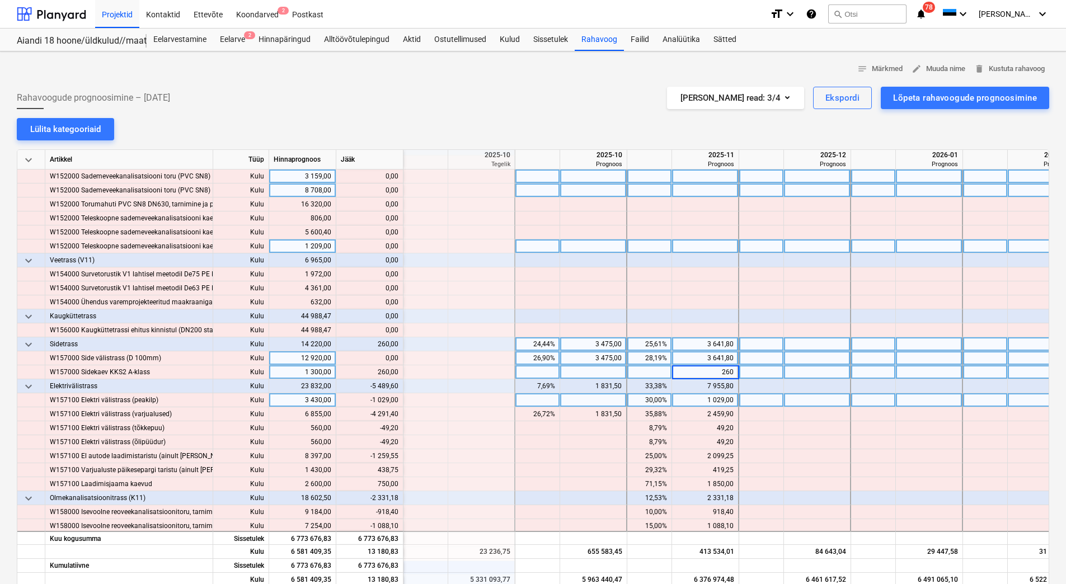
click at [707, 400] on div "1 029,00" at bounding box center [704, 400] width 57 height 14
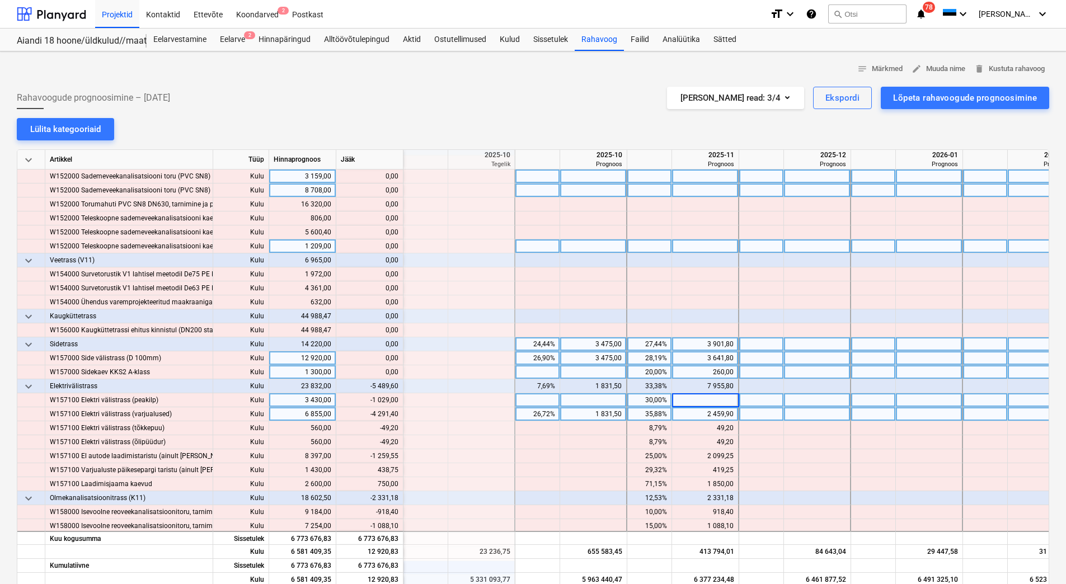
click at [708, 409] on div "2 459,90" at bounding box center [704, 414] width 57 height 14
click at [600, 413] on div "1 831,50" at bounding box center [592, 414] width 57 height 14
click at [696, 390] on div "6 926,80" at bounding box center [704, 386] width 57 height 14
click at [712, 399] on div at bounding box center [705, 400] width 67 height 14
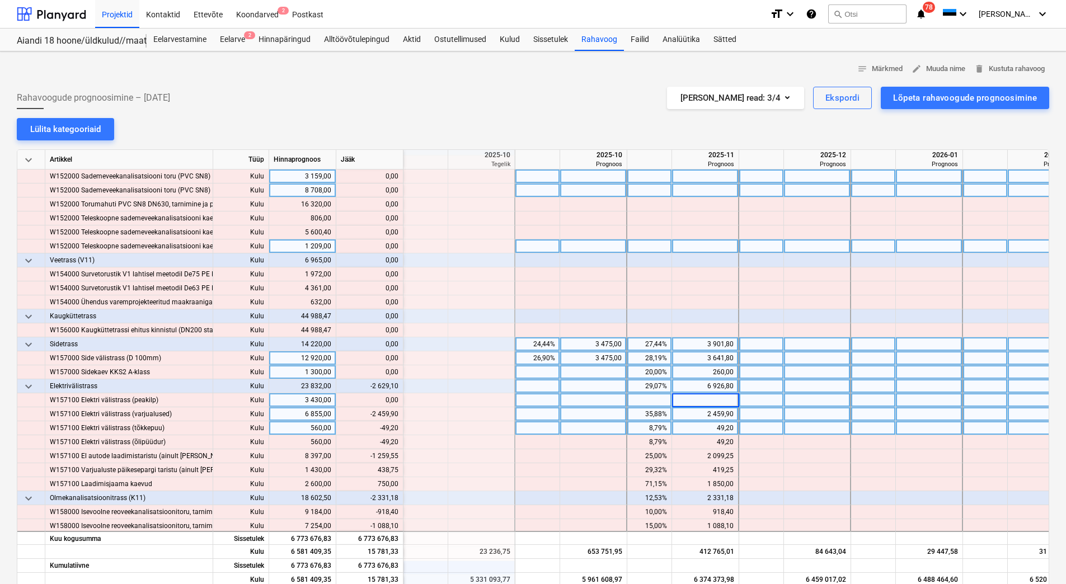
click at [689, 423] on div "49,20" at bounding box center [704, 428] width 57 height 14
click at [701, 386] on div "6 926,80" at bounding box center [704, 386] width 57 height 14
click at [700, 399] on div at bounding box center [705, 400] width 67 height 14
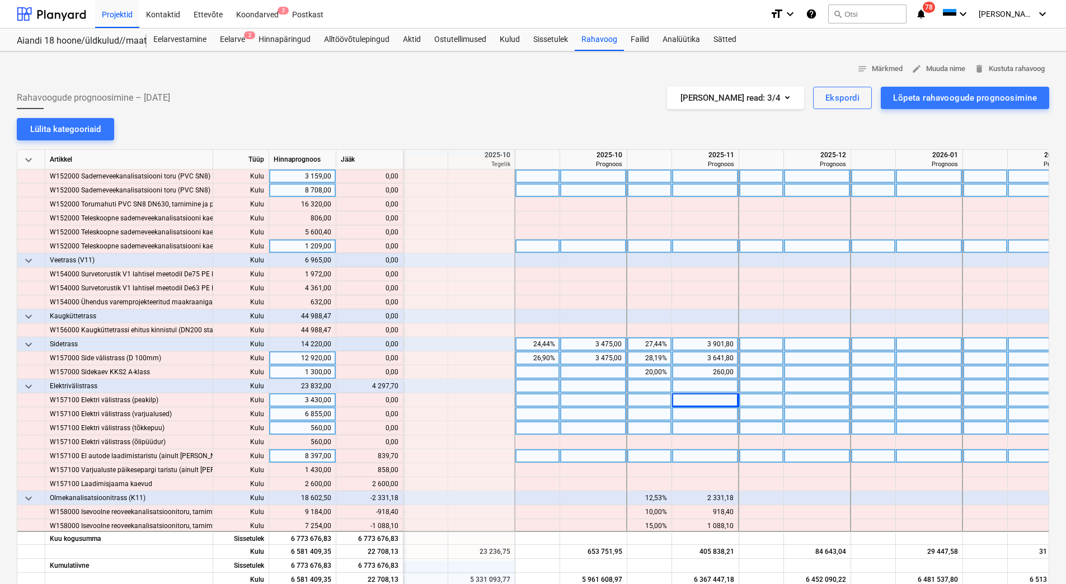
scroll to position [2125, 1454]
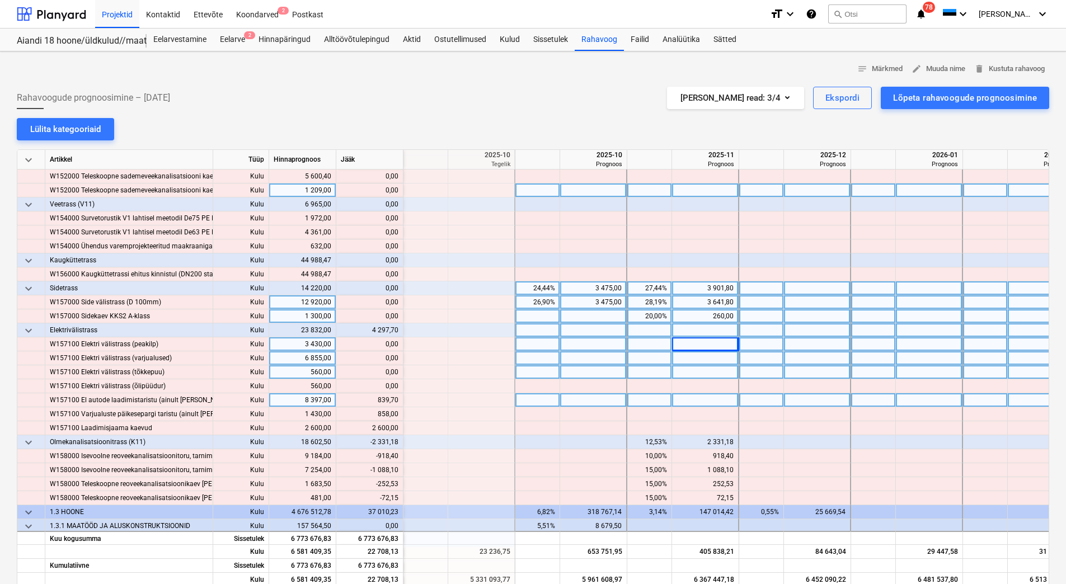
click at [593, 400] on div at bounding box center [593, 400] width 67 height 14
type input "839,70"
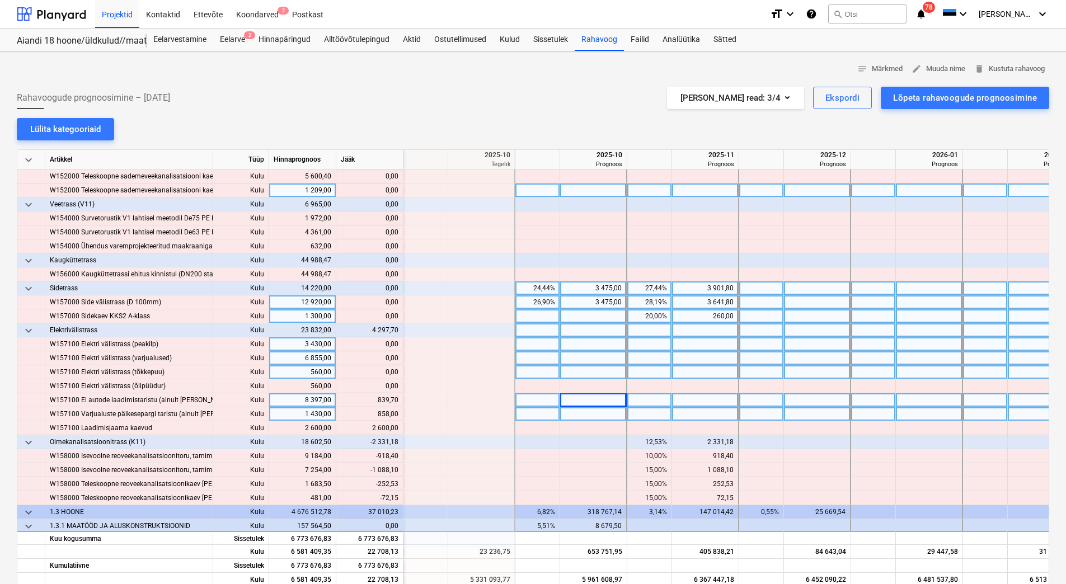
click at [592, 415] on div at bounding box center [593, 414] width 67 height 14
type input "858"
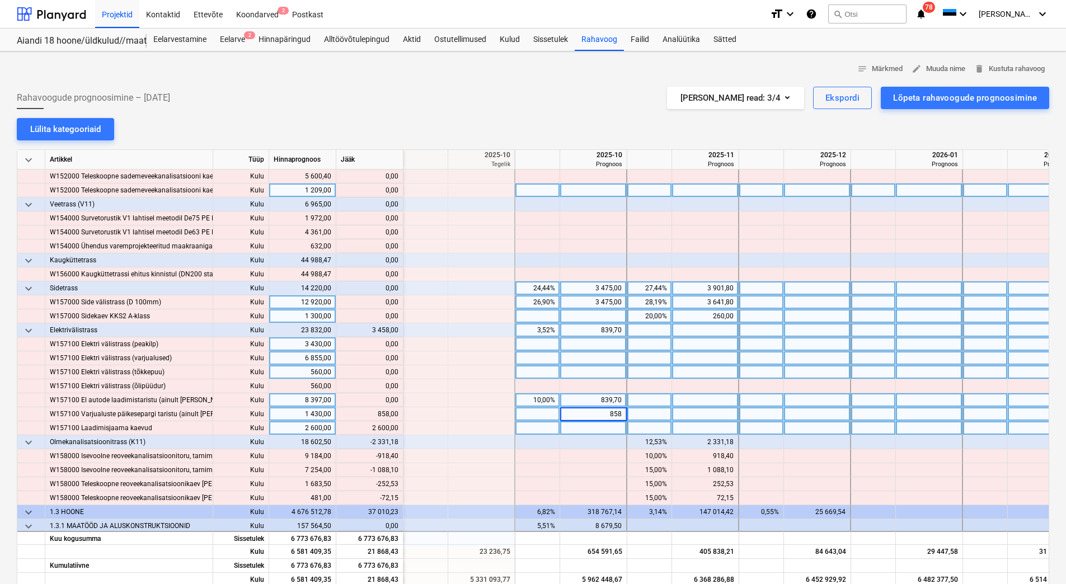
click at [586, 432] on div at bounding box center [593, 428] width 67 height 14
type input "2600"
click at [588, 420] on div at bounding box center [593, 414] width 67 height 14
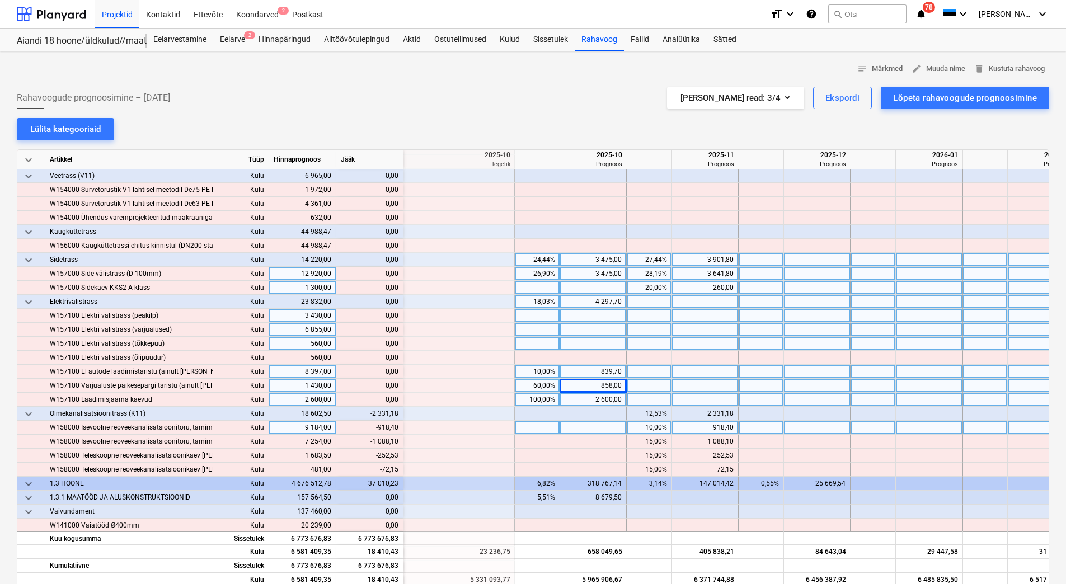
scroll to position [2181, 1454]
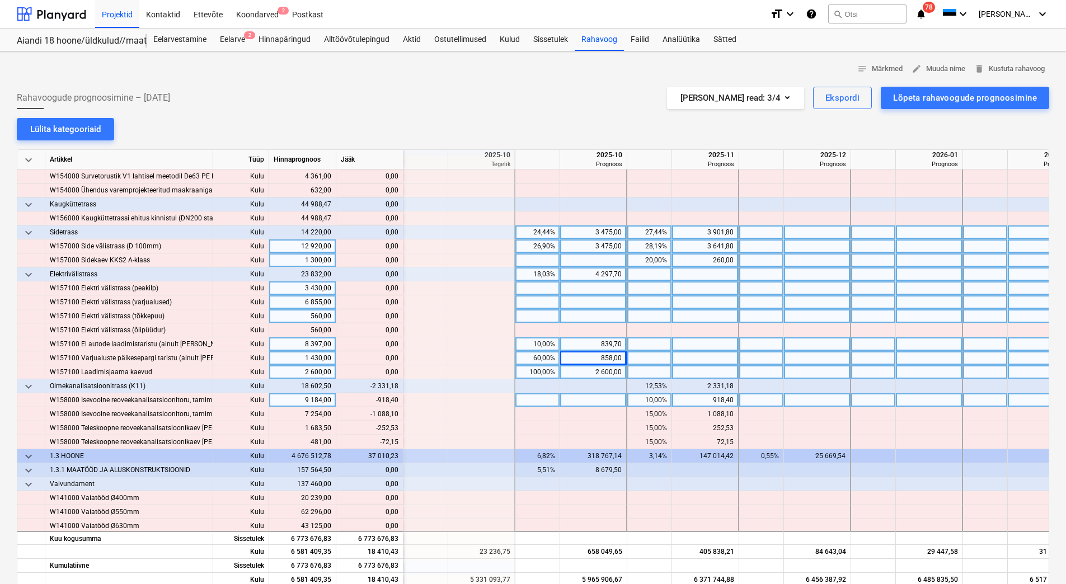
click at [687, 398] on div "918,40" at bounding box center [704, 400] width 57 height 14
click at [693, 383] on div "2 331,18" at bounding box center [704, 386] width 57 height 14
click at [699, 350] on div at bounding box center [705, 344] width 67 height 14
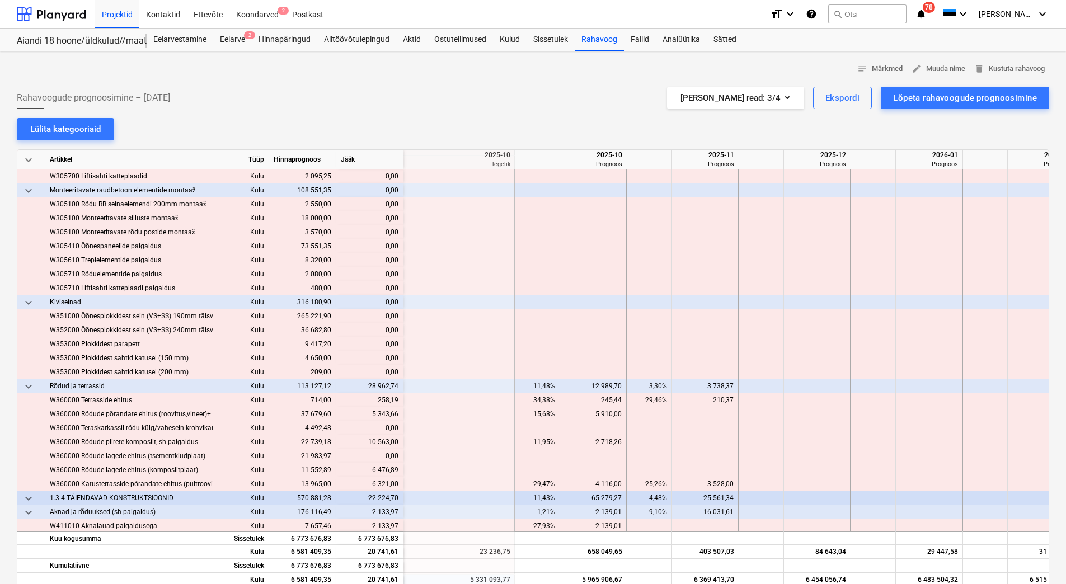
scroll to position [3300, 1454]
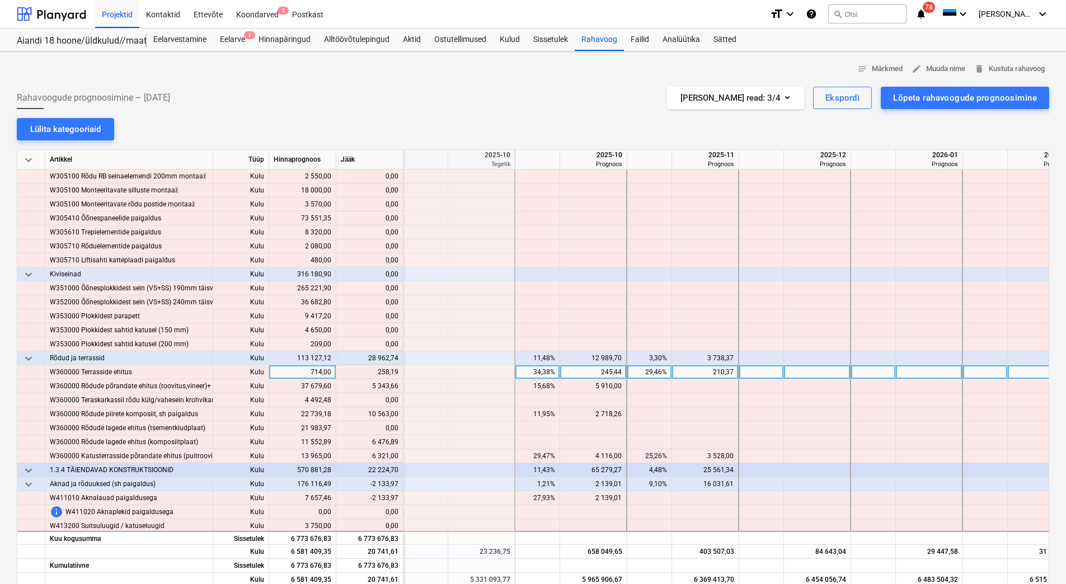
click at [690, 370] on div "210,37" at bounding box center [704, 372] width 57 height 14
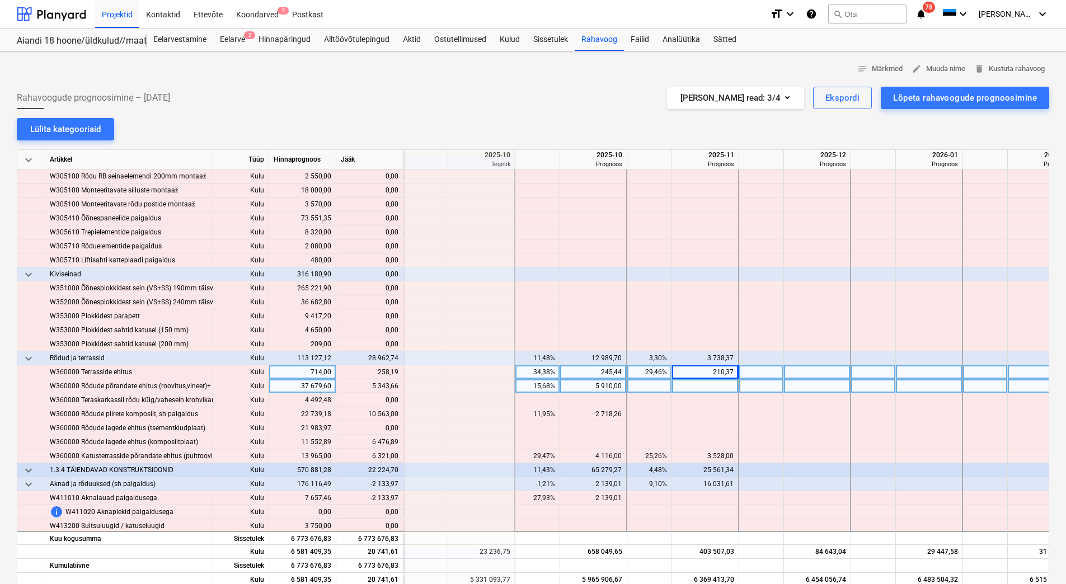
click at [695, 384] on div at bounding box center [705, 386] width 67 height 14
click at [700, 373] on div at bounding box center [705, 372] width 67 height 14
type input "468,56"
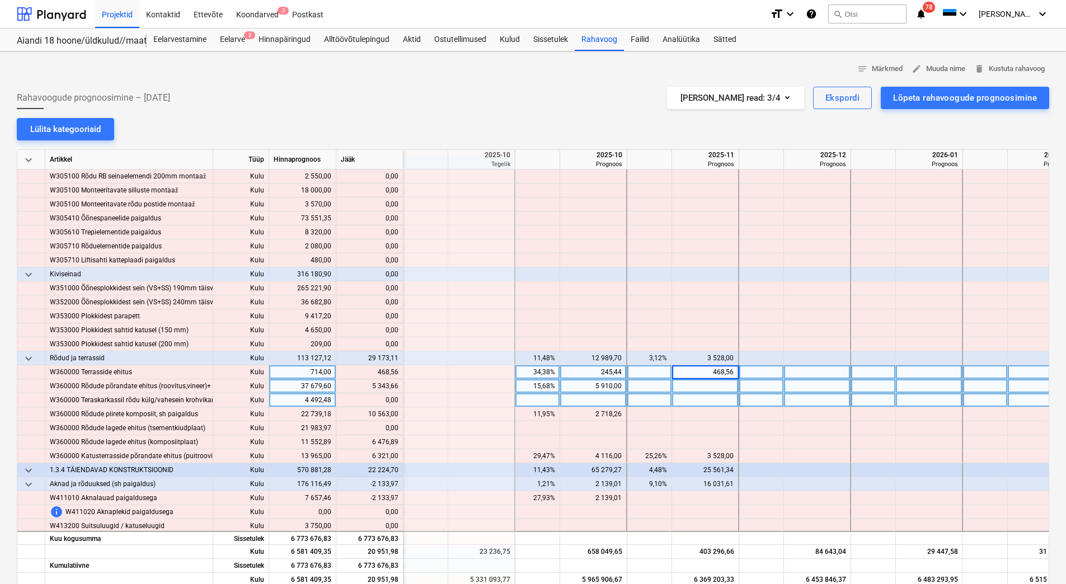
click at [699, 394] on div at bounding box center [705, 400] width 67 height 14
click at [699, 383] on div at bounding box center [705, 386] width 67 height 14
type input "5343,66"
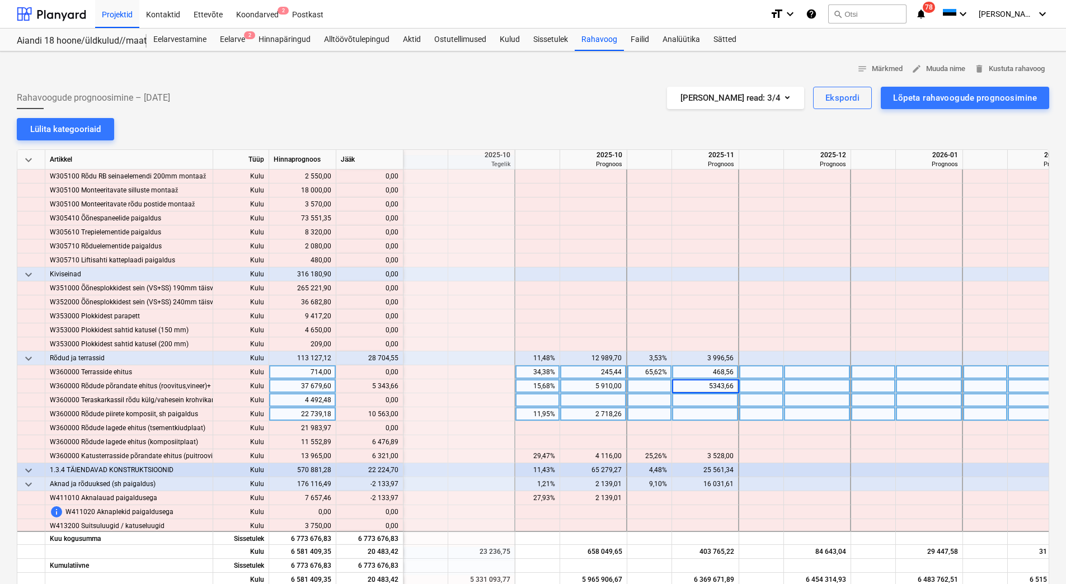
click at [695, 410] on div at bounding box center [705, 414] width 67 height 14
click at [593, 411] on div "2 718,26" at bounding box center [592, 414] width 57 height 14
click at [597, 402] on div at bounding box center [593, 400] width 67 height 14
click at [595, 416] on div at bounding box center [593, 414] width 67 height 14
type input "13281,26"
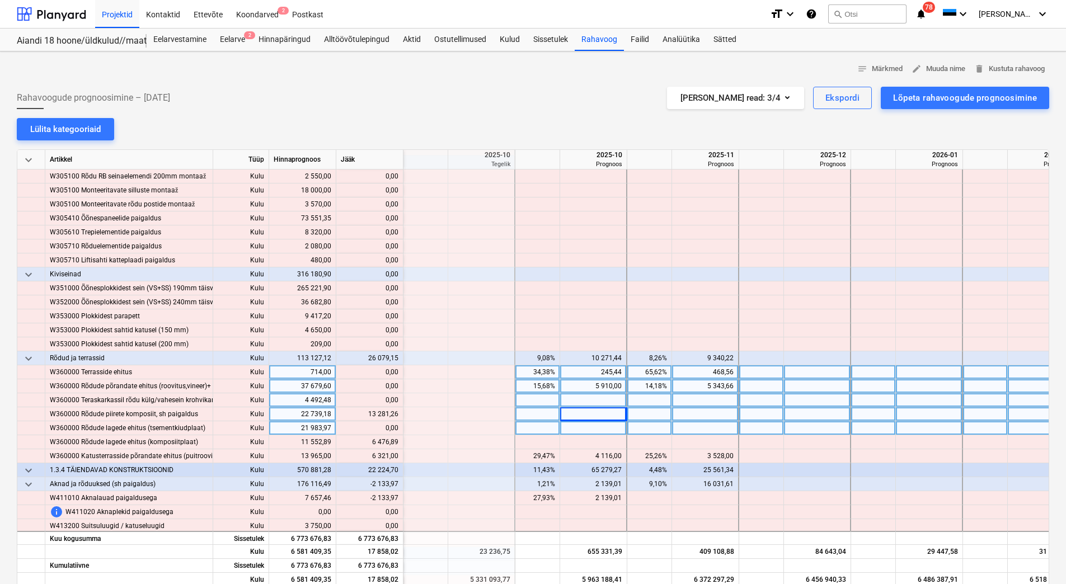
click at [583, 422] on div at bounding box center [593, 428] width 67 height 14
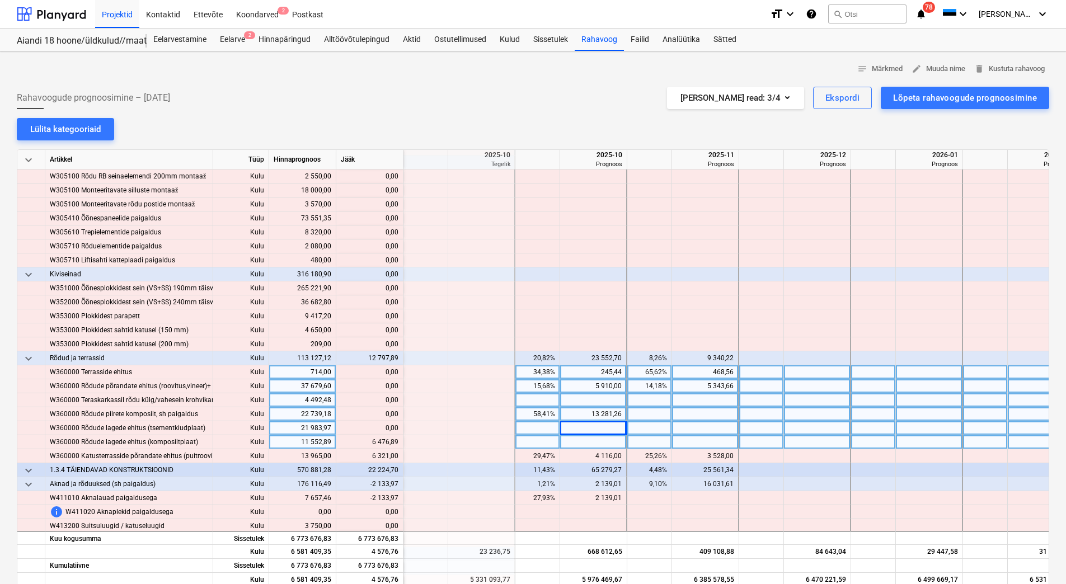
click at [694, 442] on div at bounding box center [705, 442] width 67 height 14
click at [609, 444] on div at bounding box center [593, 442] width 67 height 14
type input "6476,89"
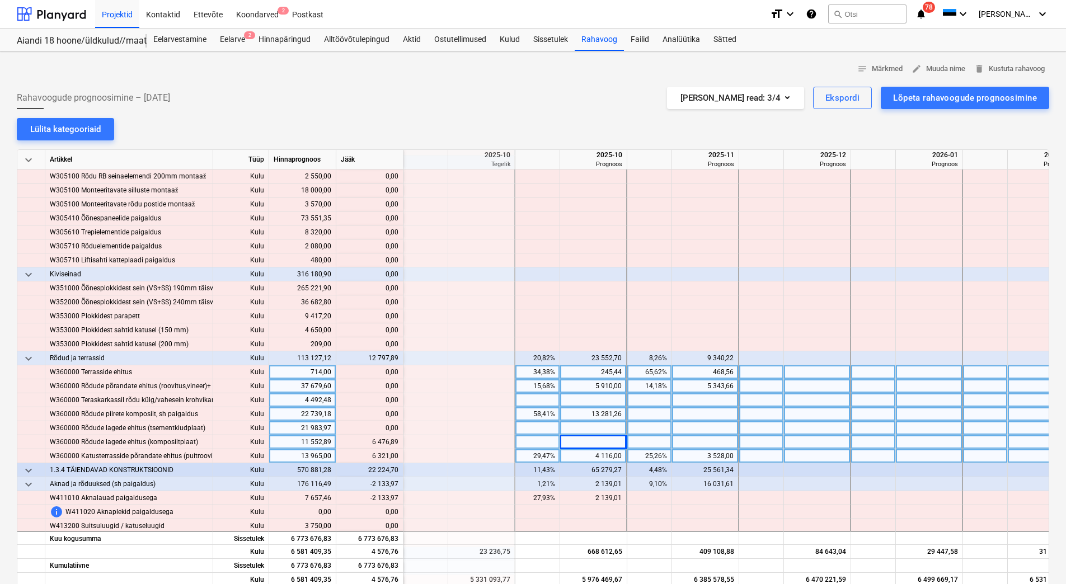
click at [584, 454] on div "4 116,00" at bounding box center [592, 456] width 57 height 14
click at [692, 458] on div "3 528,00" at bounding box center [704, 456] width 57 height 14
click at [701, 441] on div at bounding box center [705, 442] width 67 height 14
click at [700, 453] on div at bounding box center [705, 456] width 67 height 14
type input "9849"
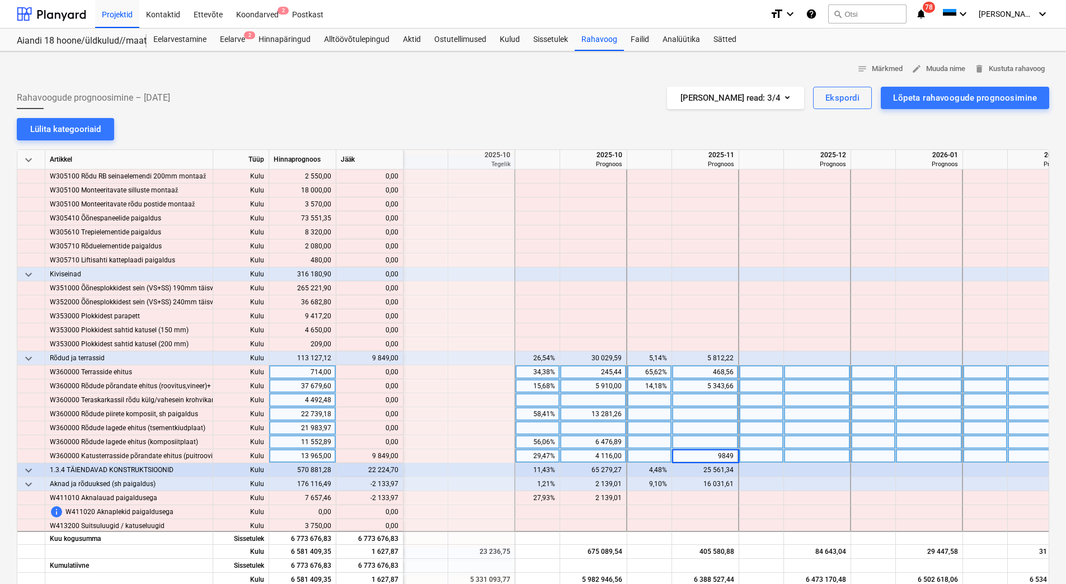
click at [701, 435] on div at bounding box center [705, 442] width 67 height 14
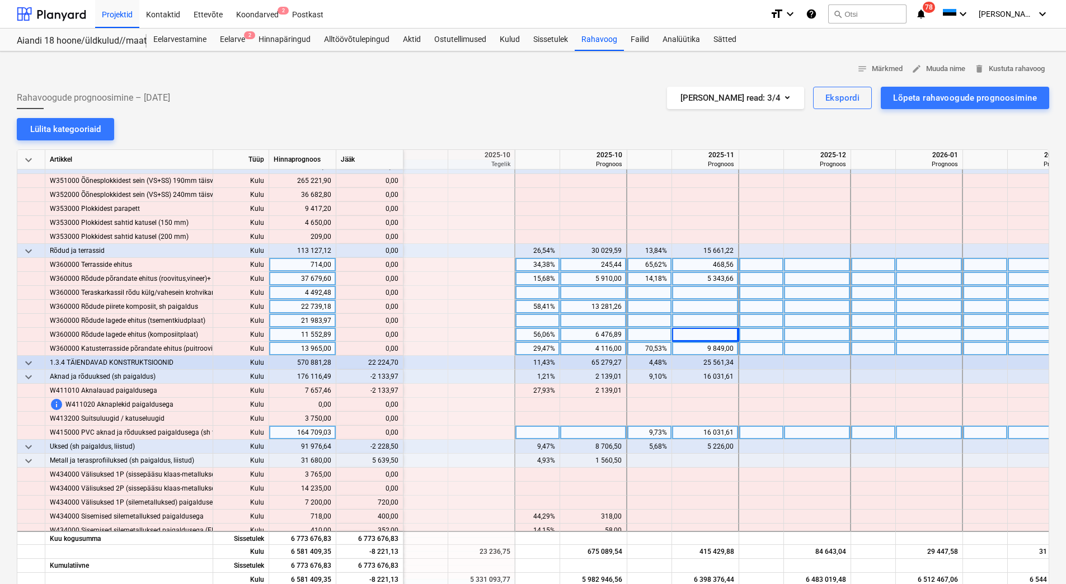
scroll to position [3412, 1454]
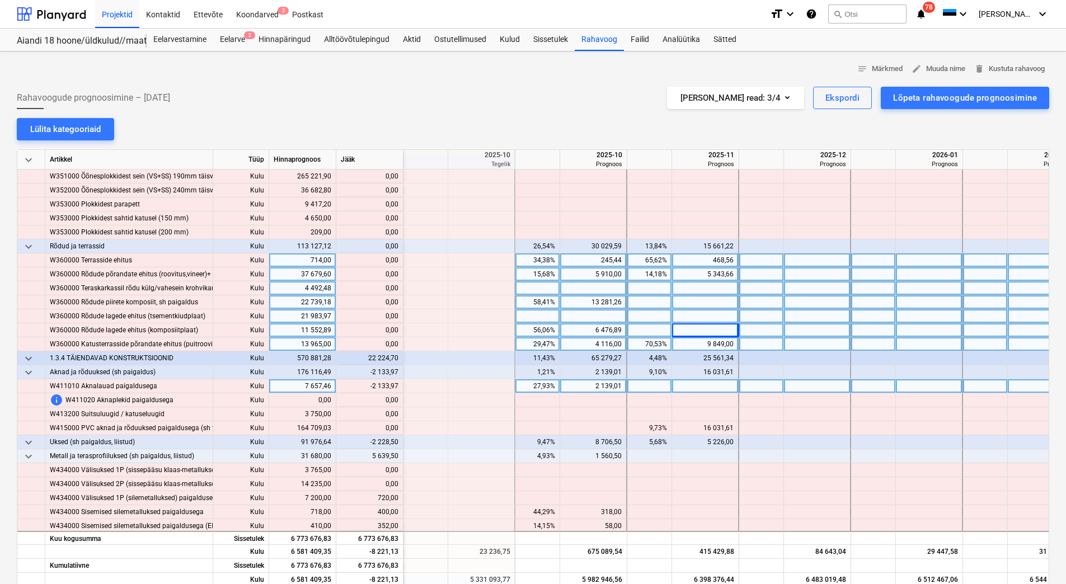
click at [594, 380] on div "2 139,01" at bounding box center [592, 386] width 57 height 14
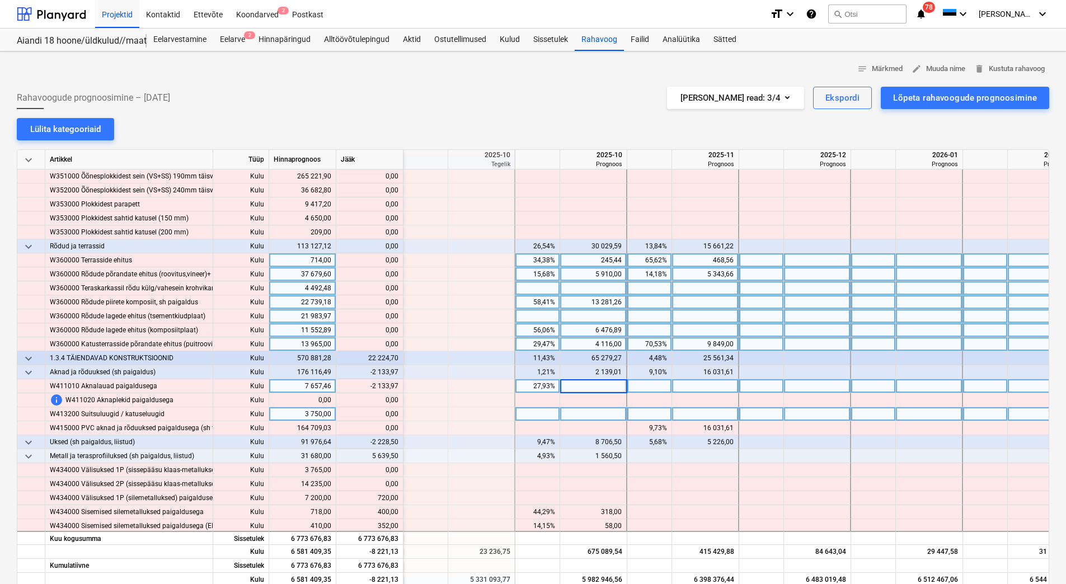
click at [582, 411] on div at bounding box center [593, 414] width 67 height 14
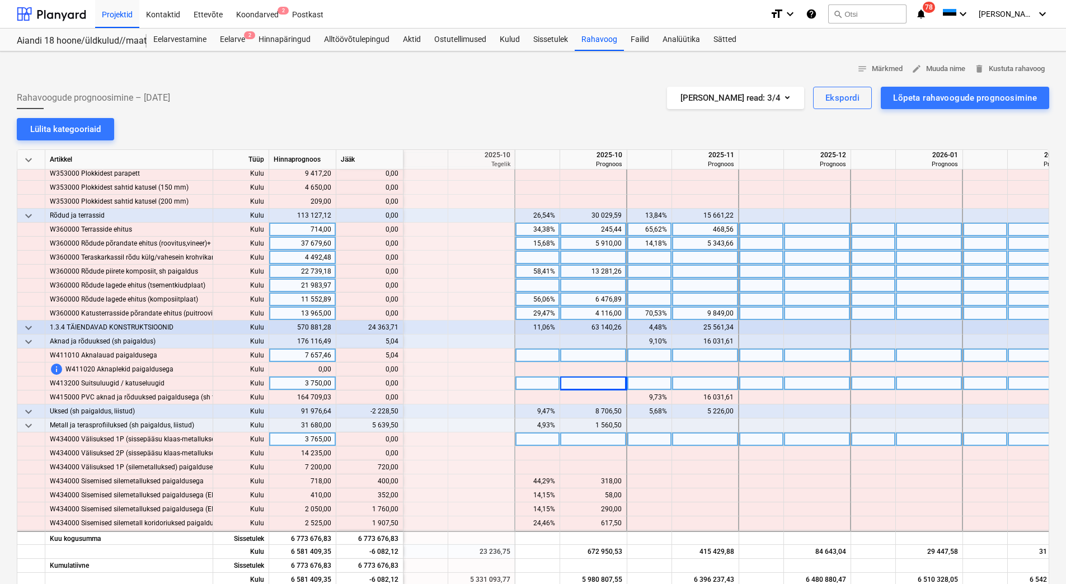
scroll to position [3468, 1454]
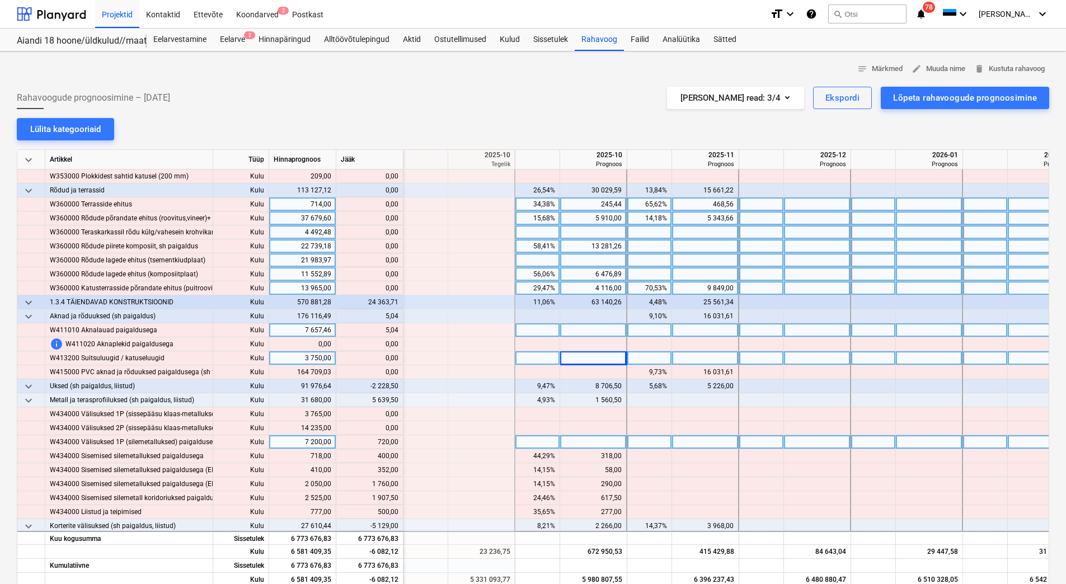
click at [685, 444] on div at bounding box center [705, 442] width 67 height 14
type input "720"
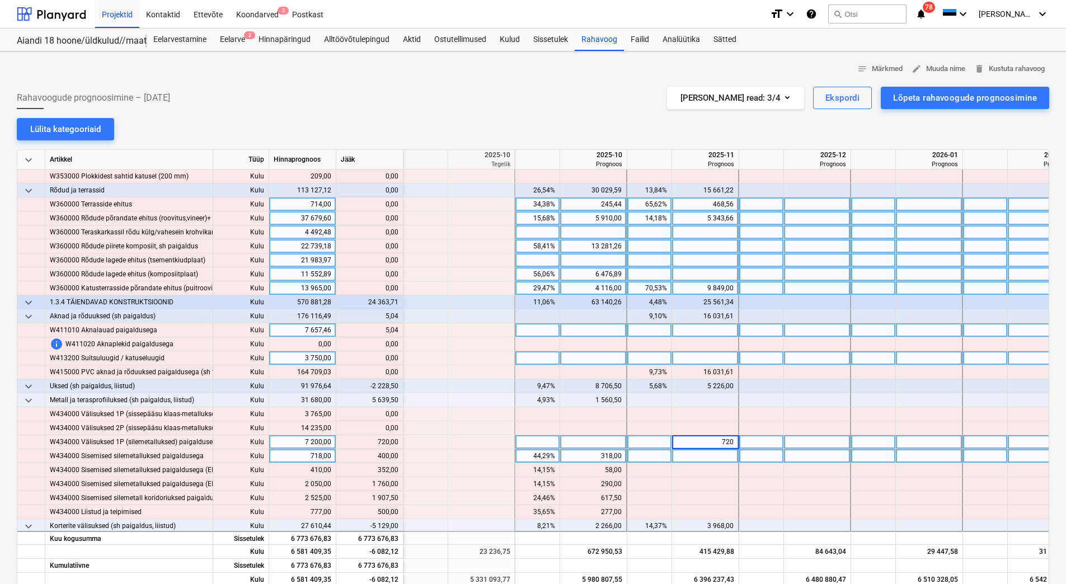
click at [684, 454] on div at bounding box center [705, 456] width 67 height 14
type input "400"
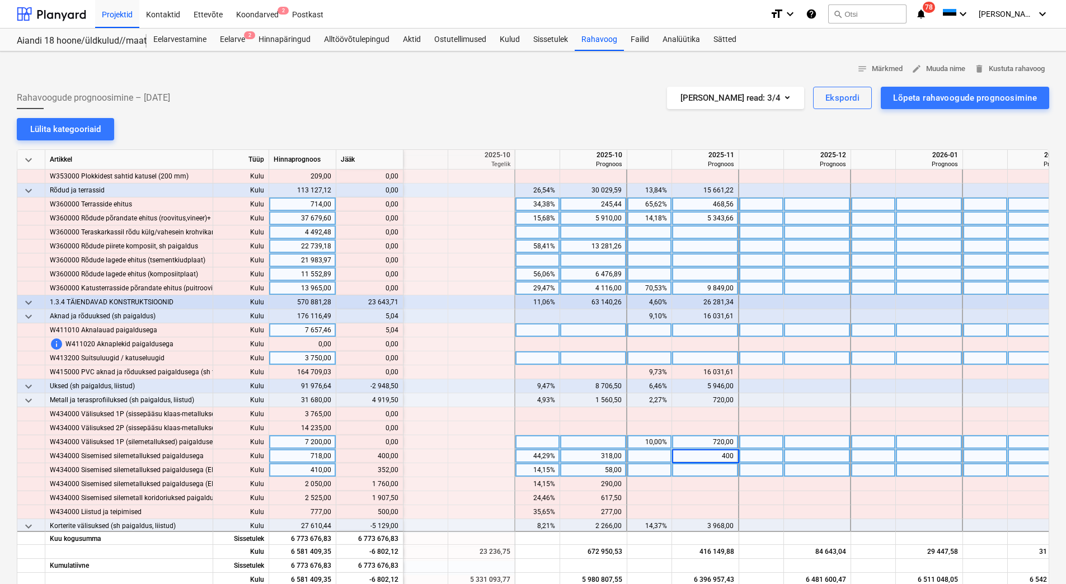
click at [690, 471] on div at bounding box center [705, 470] width 67 height 14
type input "352"
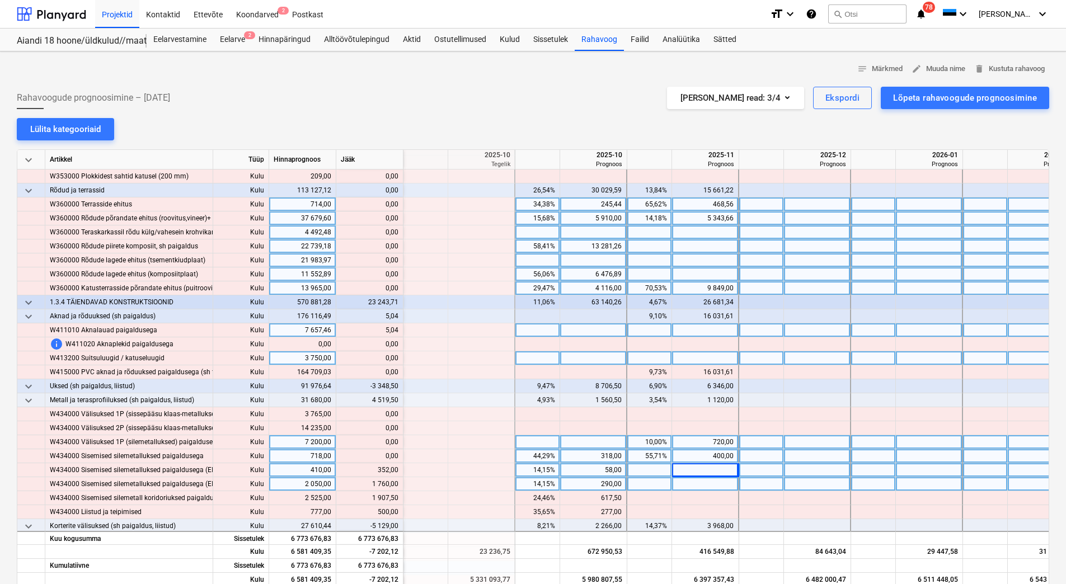
click at [690, 486] on div at bounding box center [705, 484] width 67 height 14
type input "1760"
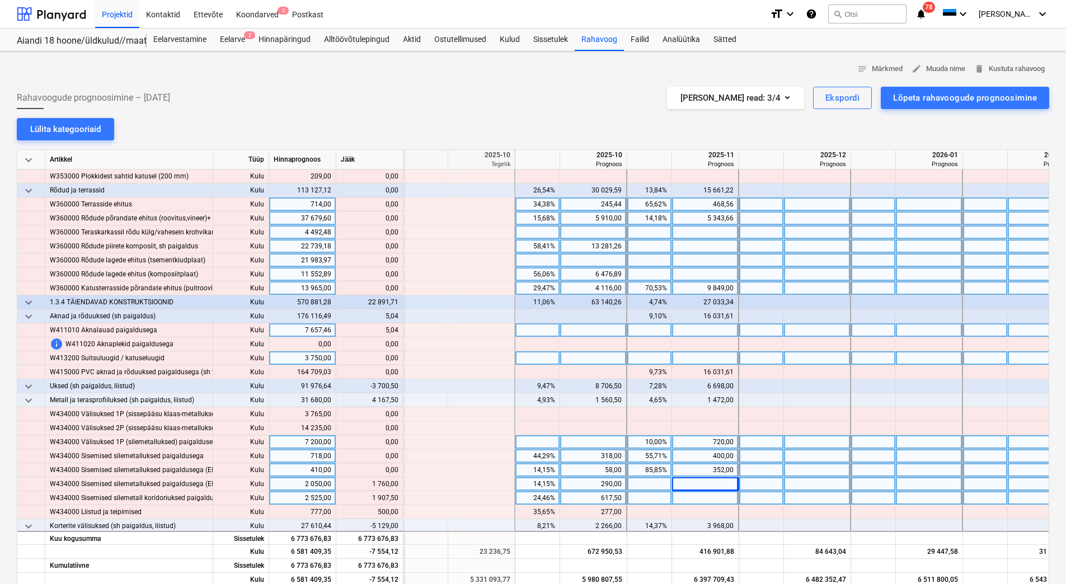
click at [690, 497] on div at bounding box center [705, 498] width 67 height 14
type input "1907,50"
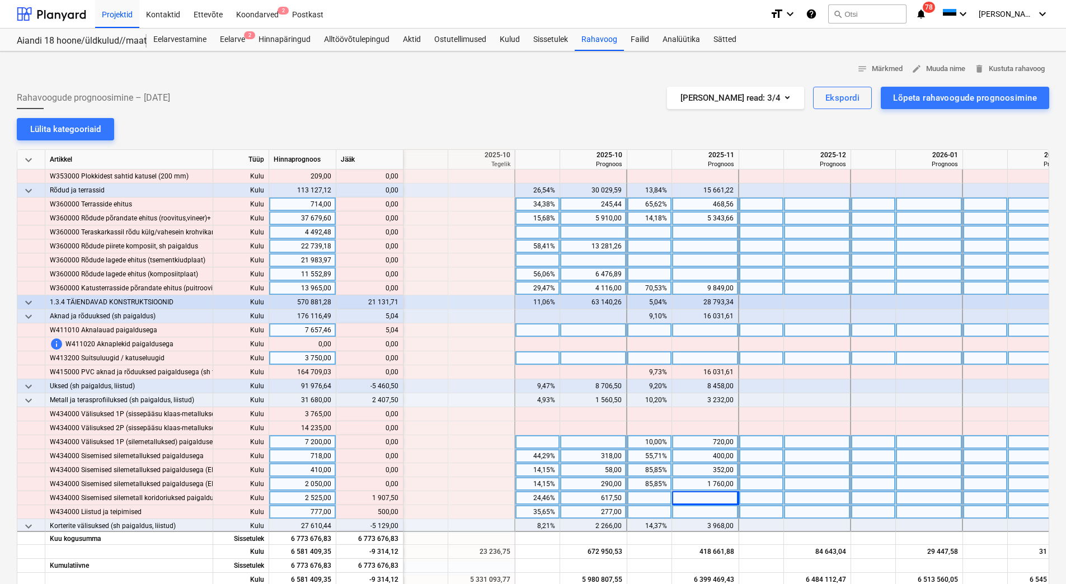
click at [691, 512] on div at bounding box center [705, 512] width 67 height 14
type input "500"
click at [690, 498] on div "1 907,50" at bounding box center [704, 498] width 57 height 14
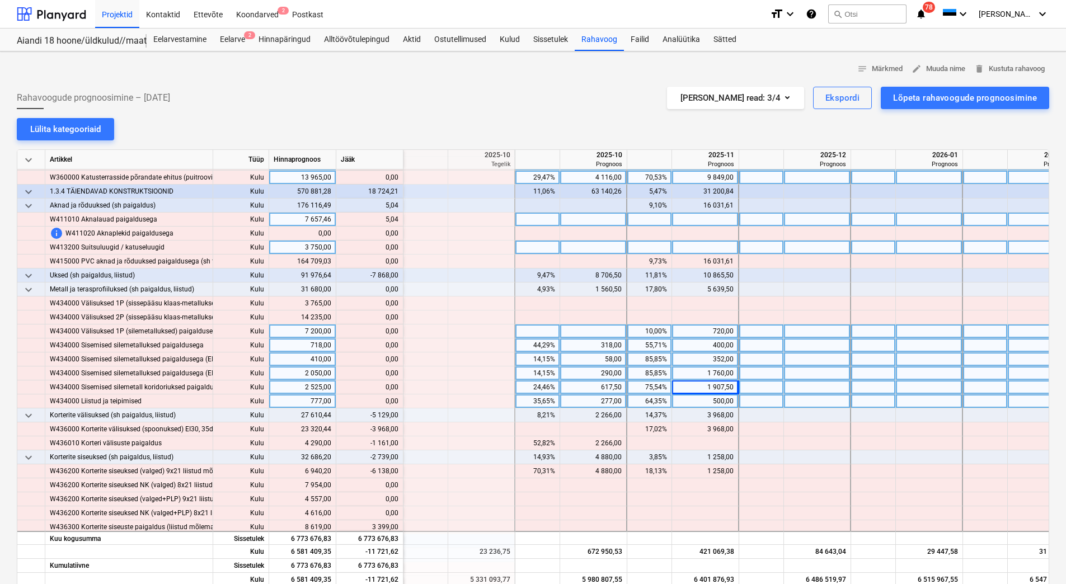
scroll to position [3580, 1454]
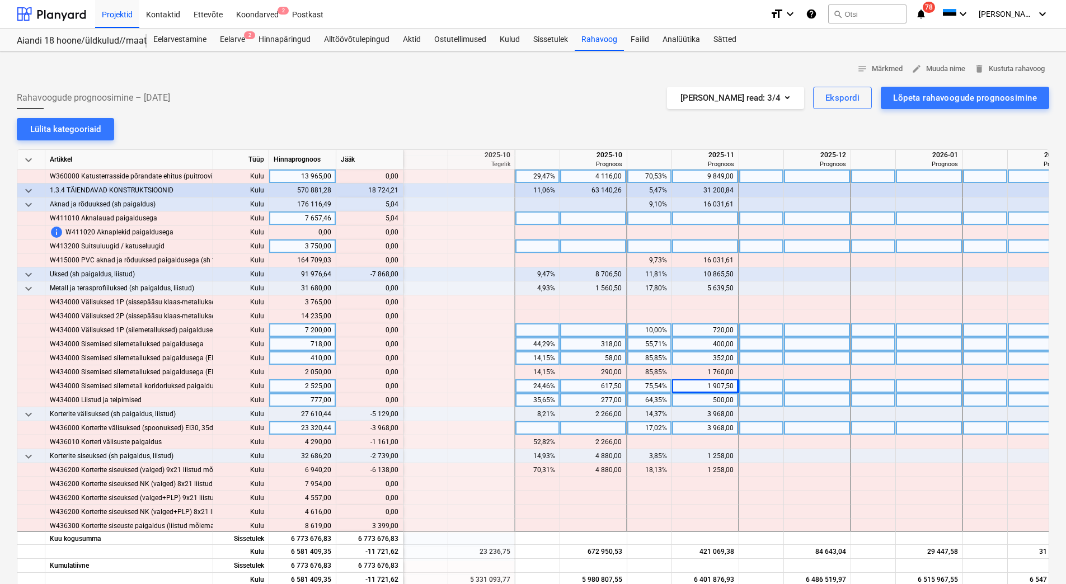
click at [697, 431] on div "3 968,00" at bounding box center [704, 428] width 57 height 14
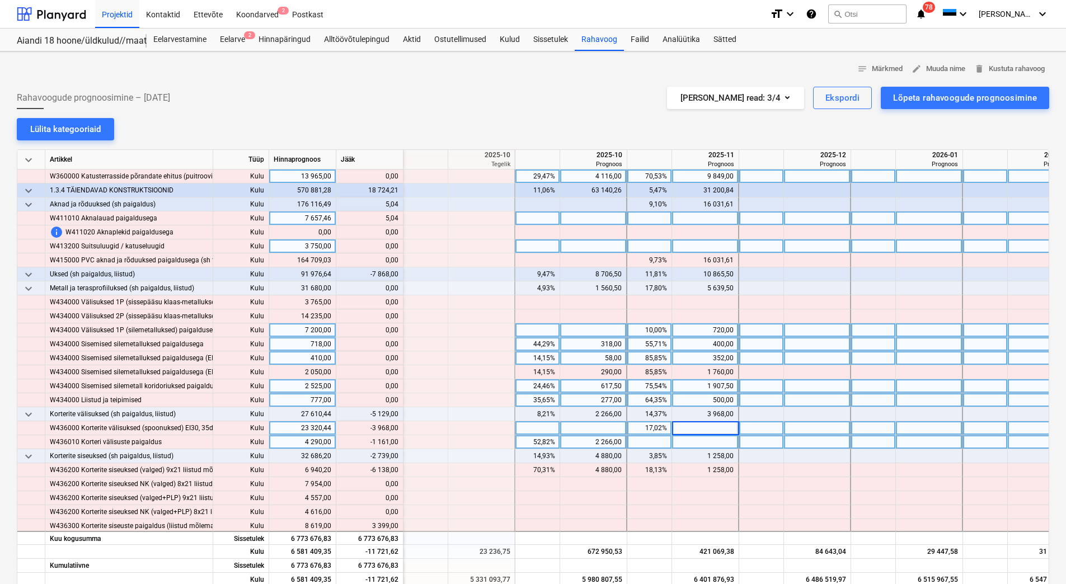
click at [595, 445] on div "2 266,00" at bounding box center [592, 442] width 57 height 14
click at [593, 438] on div "2 266,00" at bounding box center [592, 442] width 57 height 14
click at [594, 433] on div at bounding box center [593, 428] width 67 height 14
click at [593, 444] on div at bounding box center [593, 442] width 67 height 14
type input "1105"
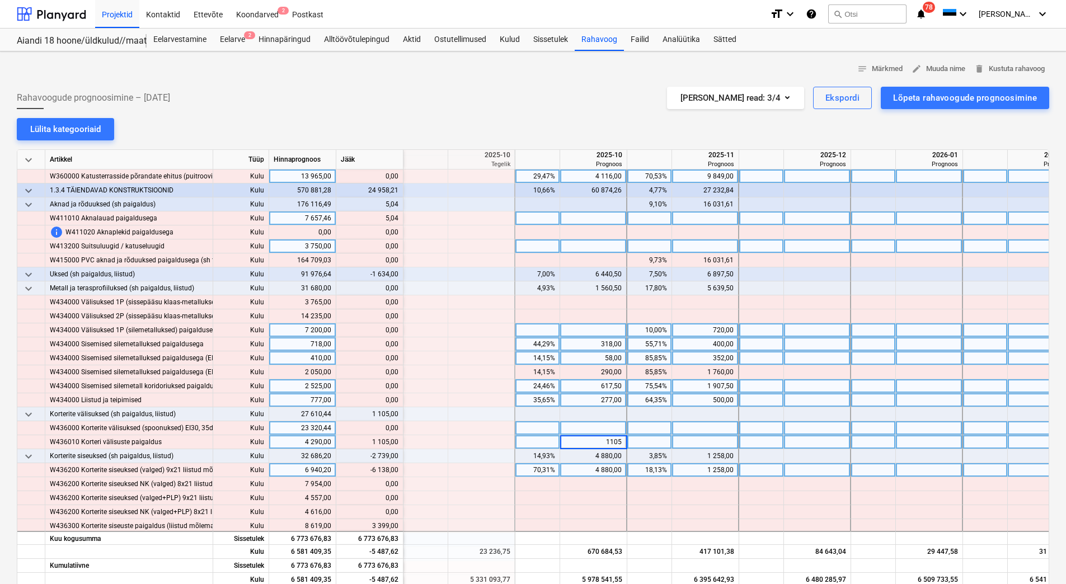
click at [585, 468] on div "4 880,00" at bounding box center [592, 470] width 57 height 14
click at [595, 469] on div "4 880,00" at bounding box center [592, 470] width 57 height 14
click at [689, 477] on div "1 258,00" at bounding box center [704, 470] width 57 height 14
click at [689, 474] on div "1 258,00" at bounding box center [704, 470] width 57 height 14
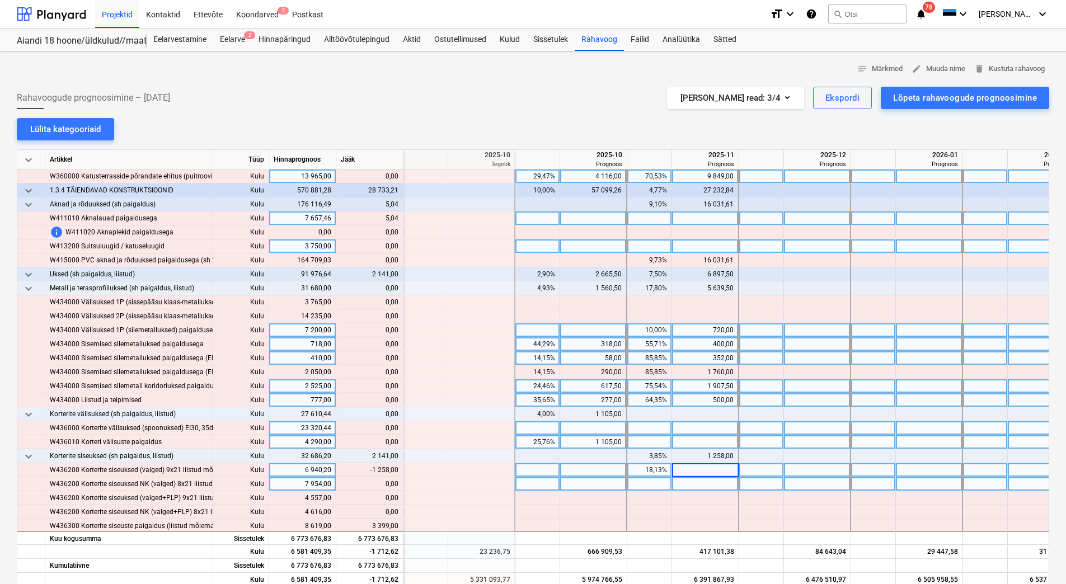
click at [685, 489] on div at bounding box center [705, 484] width 67 height 14
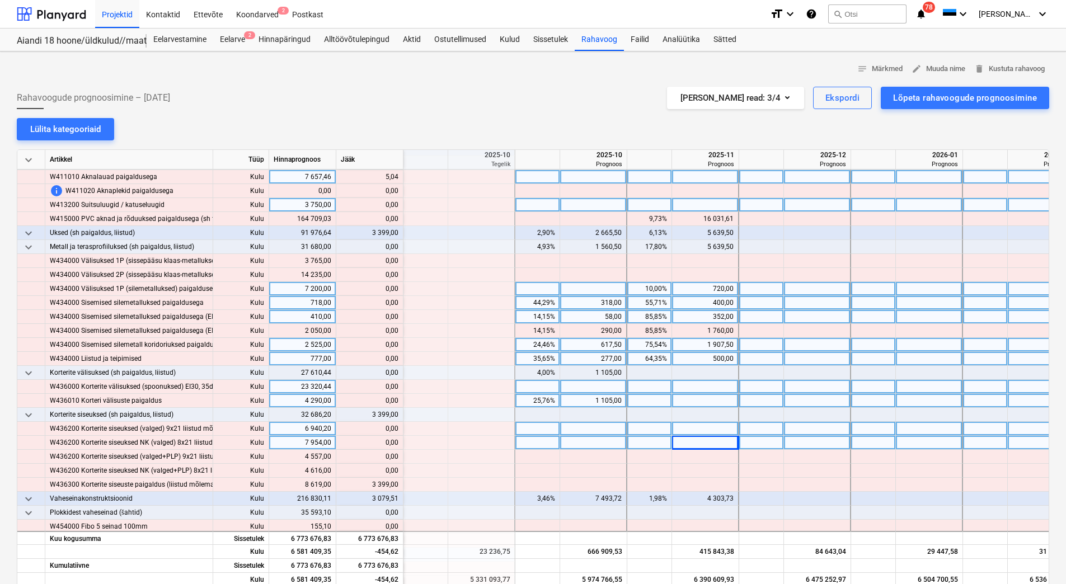
scroll to position [3692, 1454]
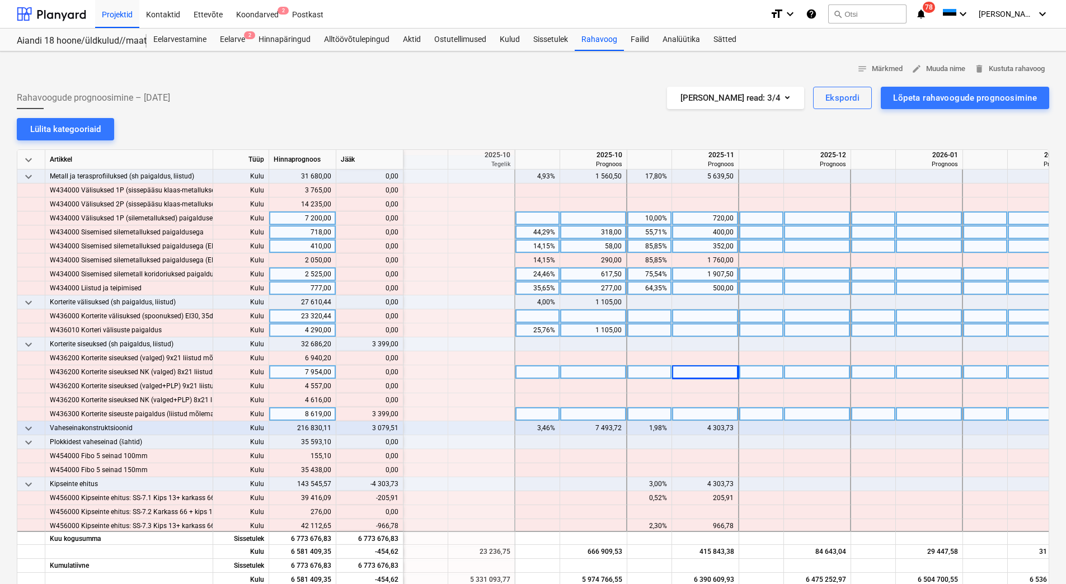
click at [594, 412] on div at bounding box center [593, 414] width 67 height 14
type input "3399"
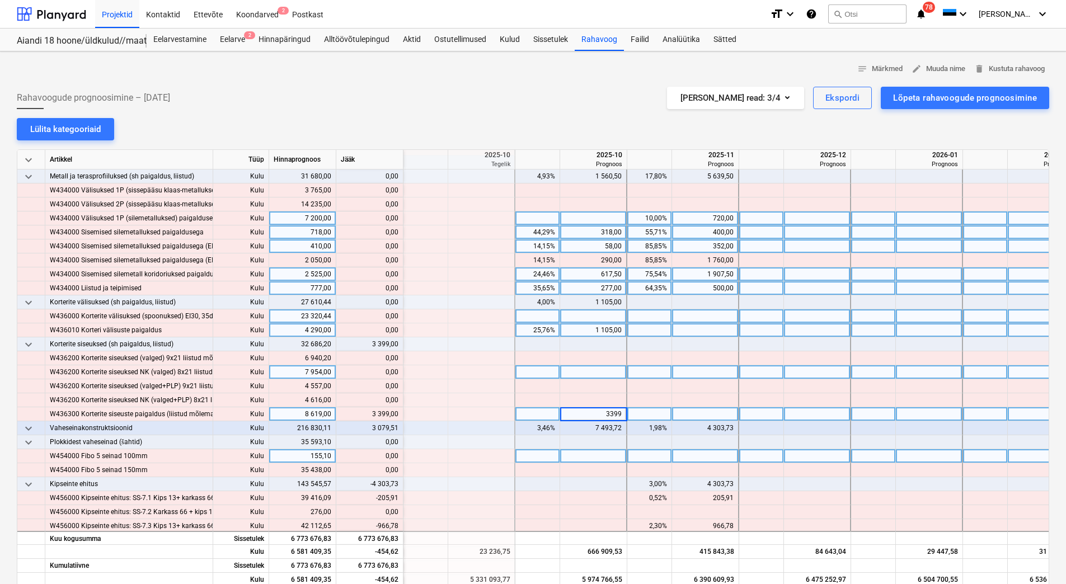
click at [583, 455] on div at bounding box center [593, 456] width 67 height 14
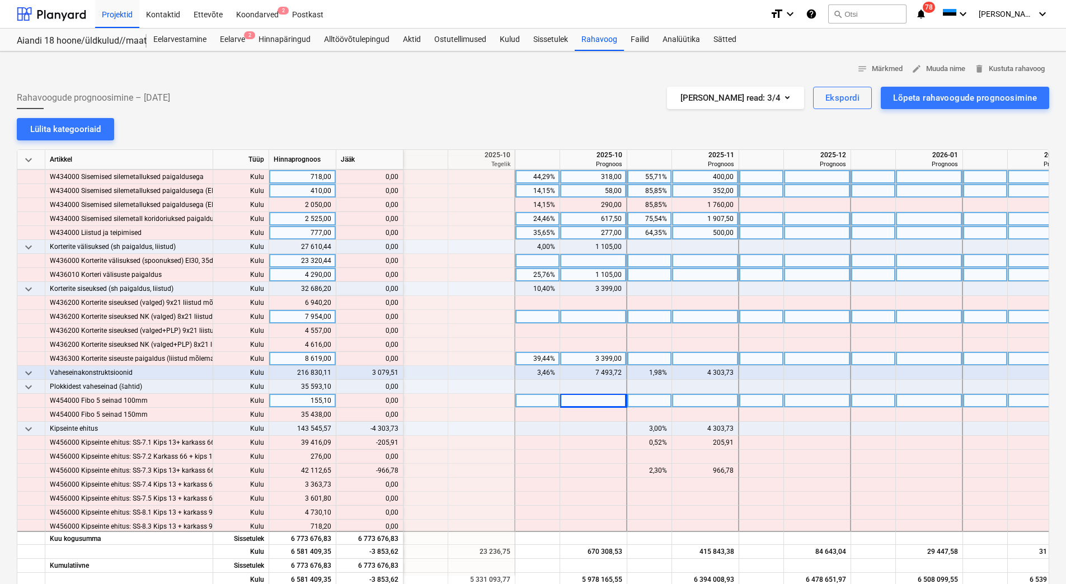
scroll to position [3748, 1454]
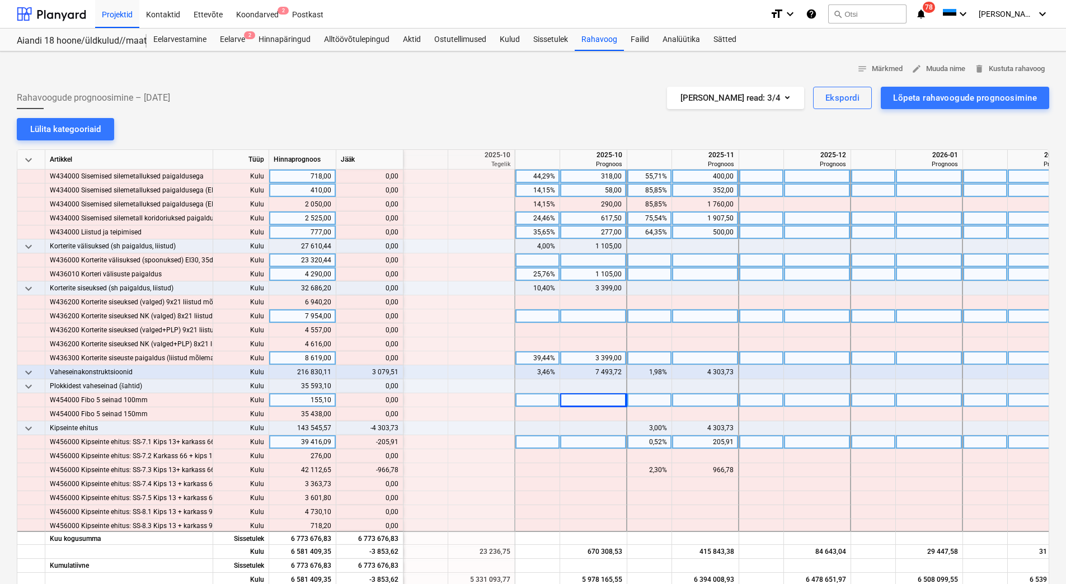
click at [695, 443] on div "205,91" at bounding box center [704, 442] width 57 height 14
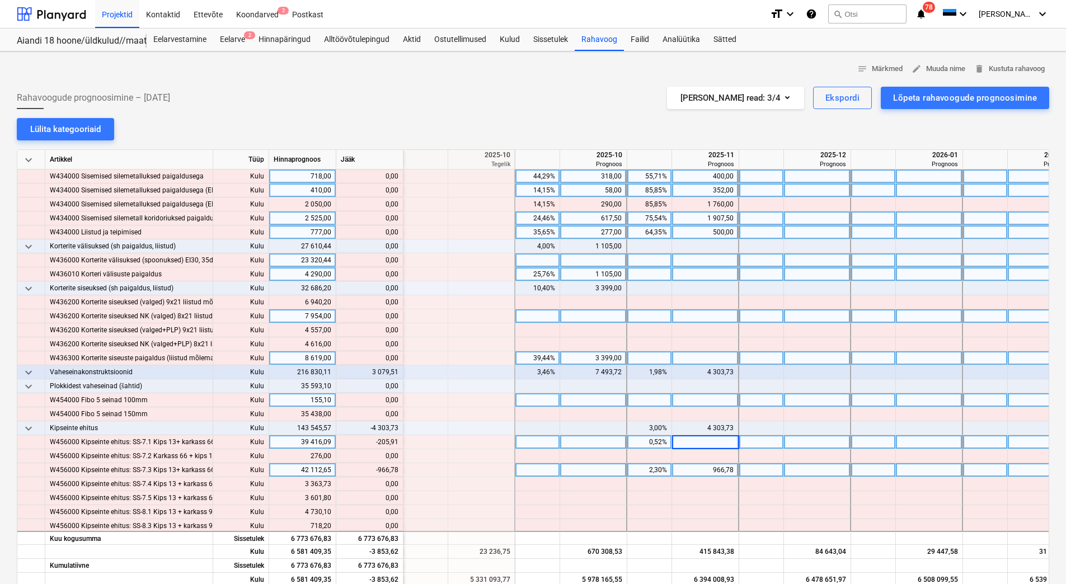
click at [697, 472] on div "966,78" at bounding box center [704, 470] width 57 height 14
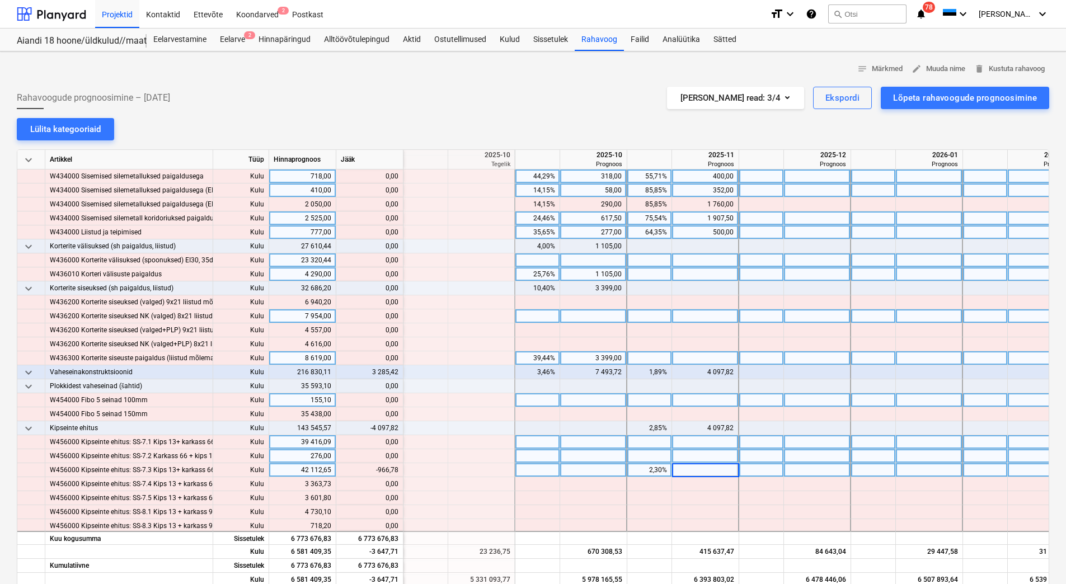
click at [702, 460] on div at bounding box center [705, 456] width 67 height 14
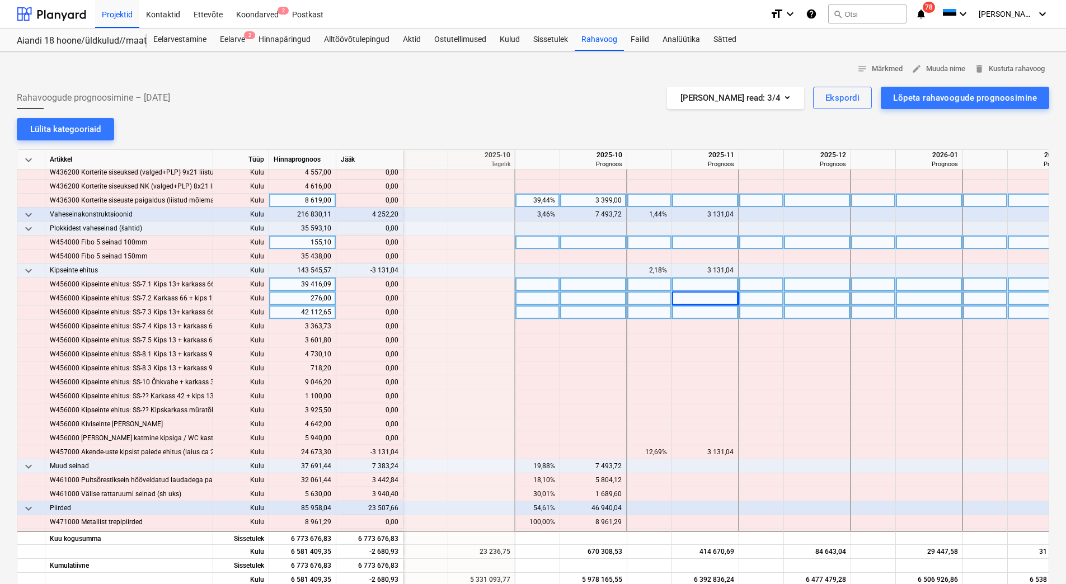
scroll to position [3915, 1454]
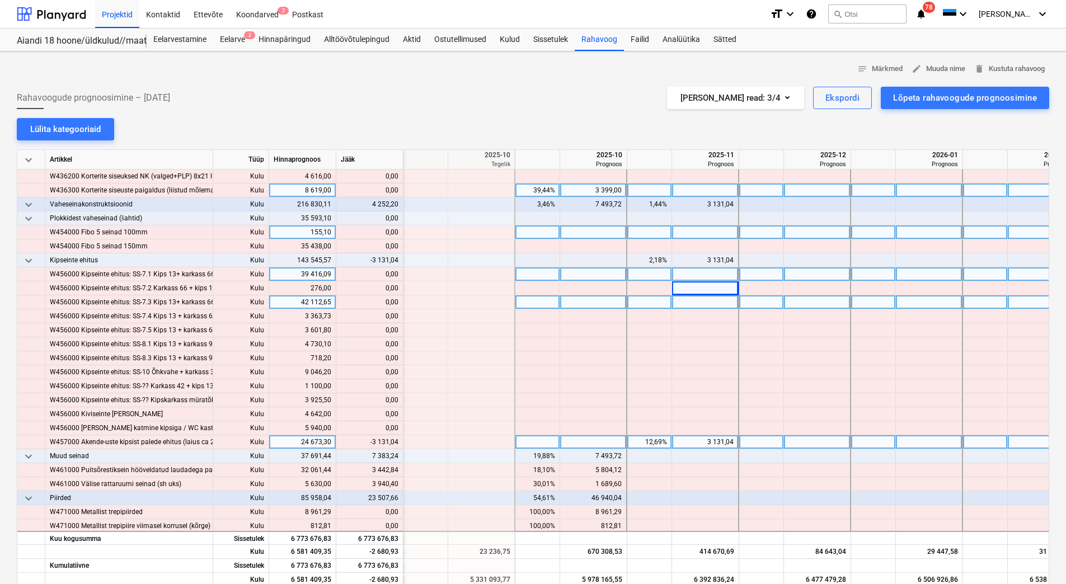
click at [692, 442] on div "3 131,04" at bounding box center [704, 442] width 57 height 14
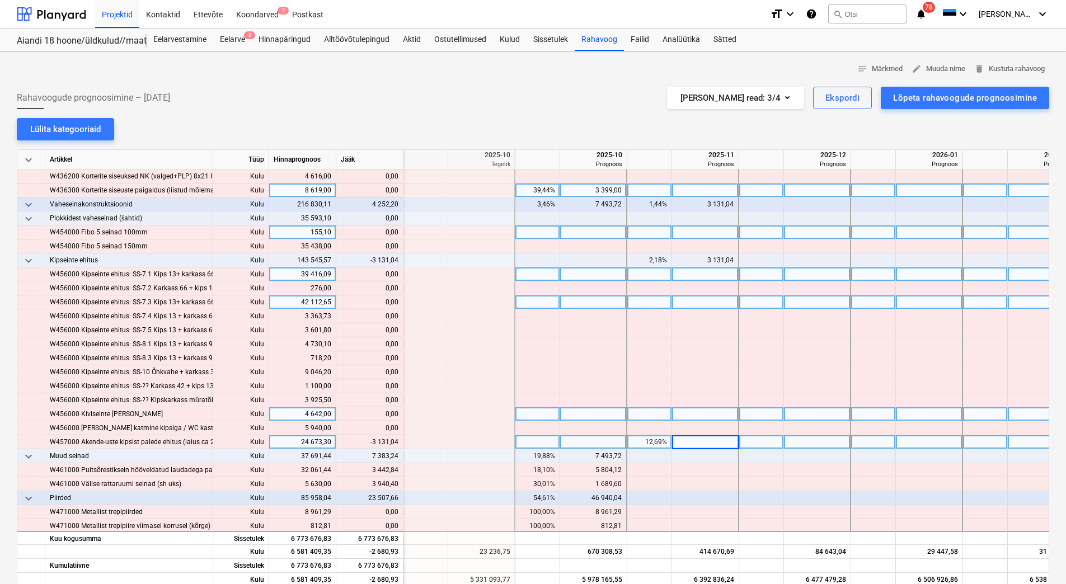
click at [699, 410] on div at bounding box center [705, 414] width 67 height 14
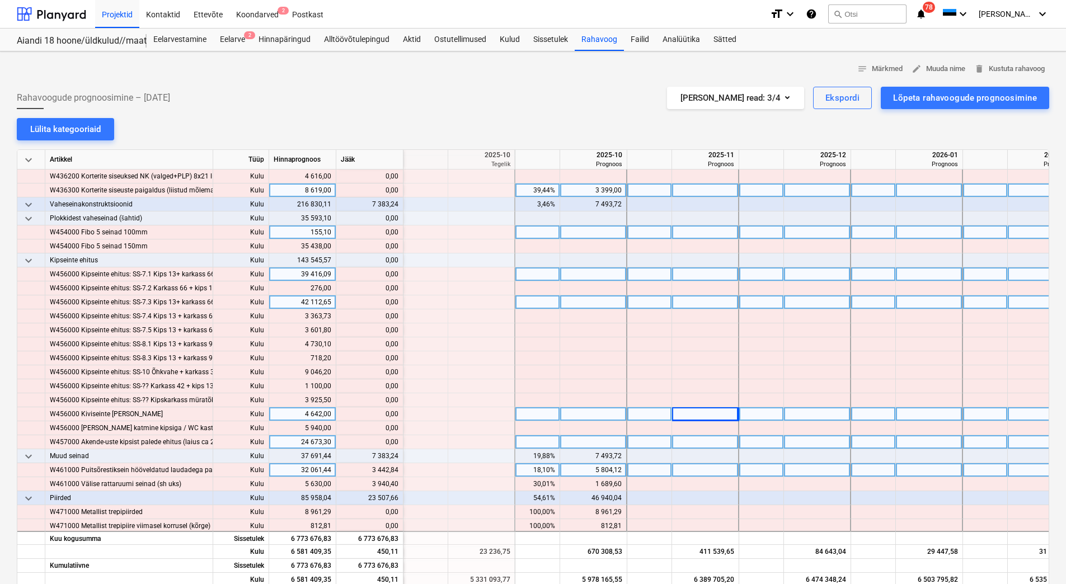
click at [693, 466] on div at bounding box center [705, 470] width 67 height 14
type input "3442,84"
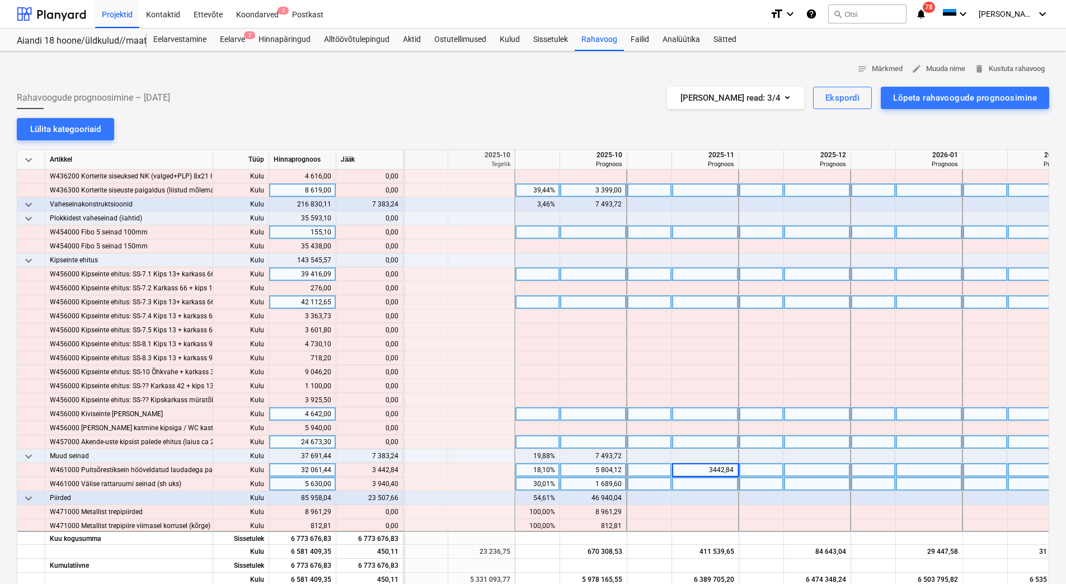
click at [686, 482] on div at bounding box center [705, 484] width 67 height 14
type input "3940,40"
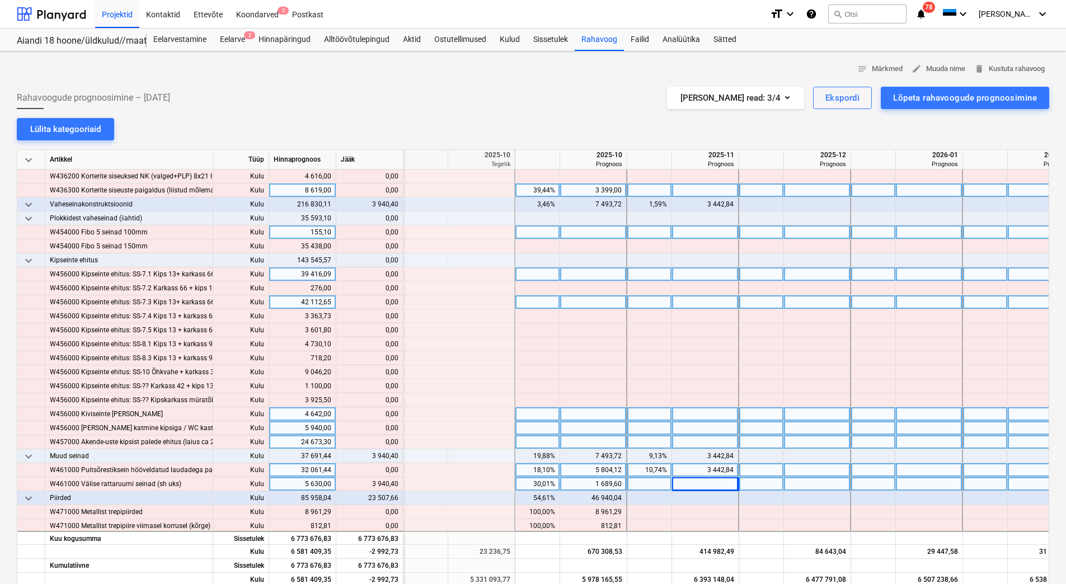
click at [685, 426] on div at bounding box center [705, 428] width 67 height 14
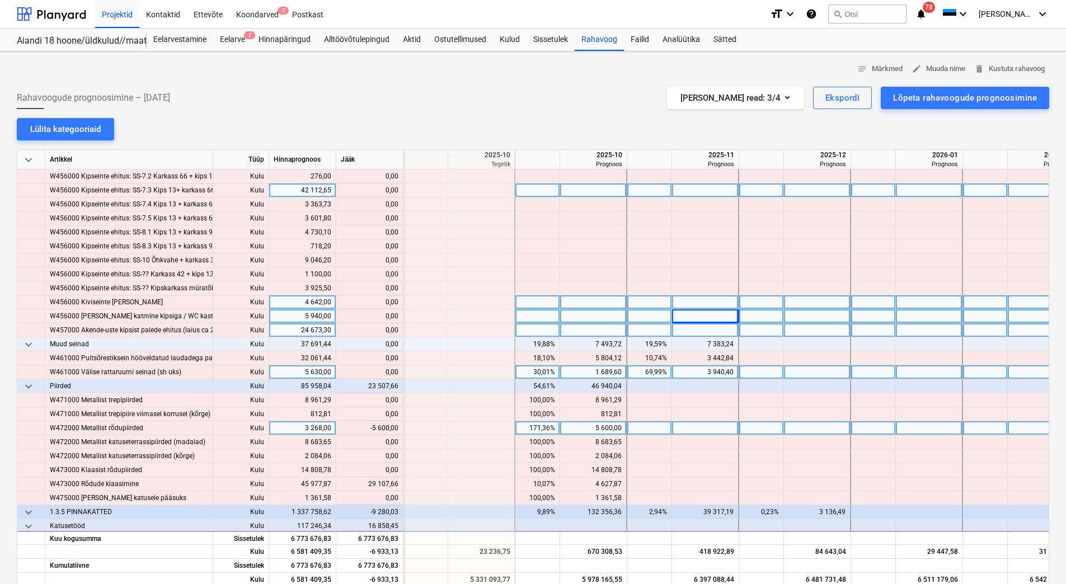
click at [594, 429] on div "5 600,00" at bounding box center [592, 428] width 57 height 14
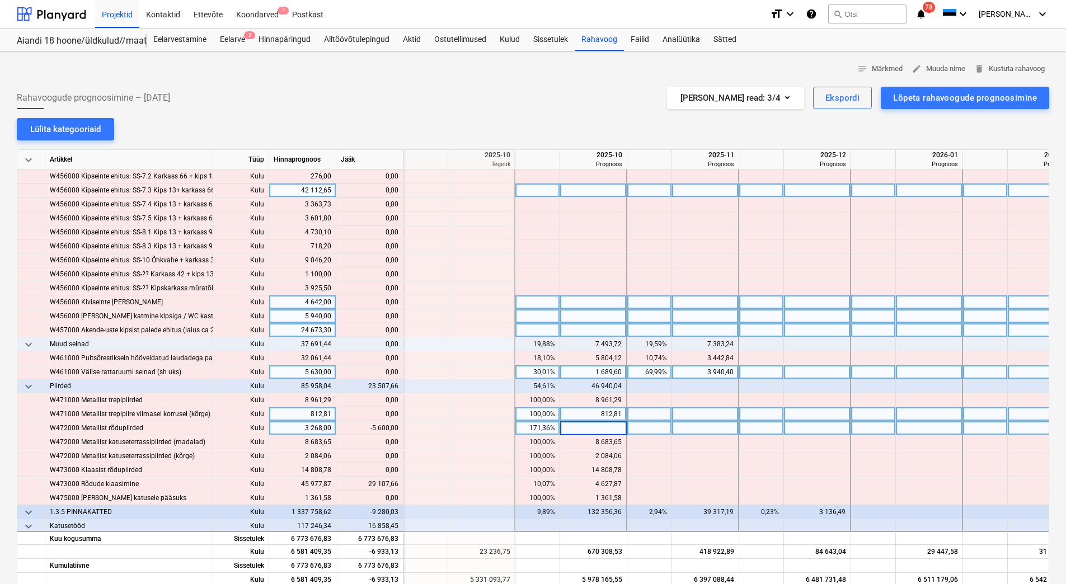
click at [593, 415] on div "812,81" at bounding box center [592, 414] width 57 height 14
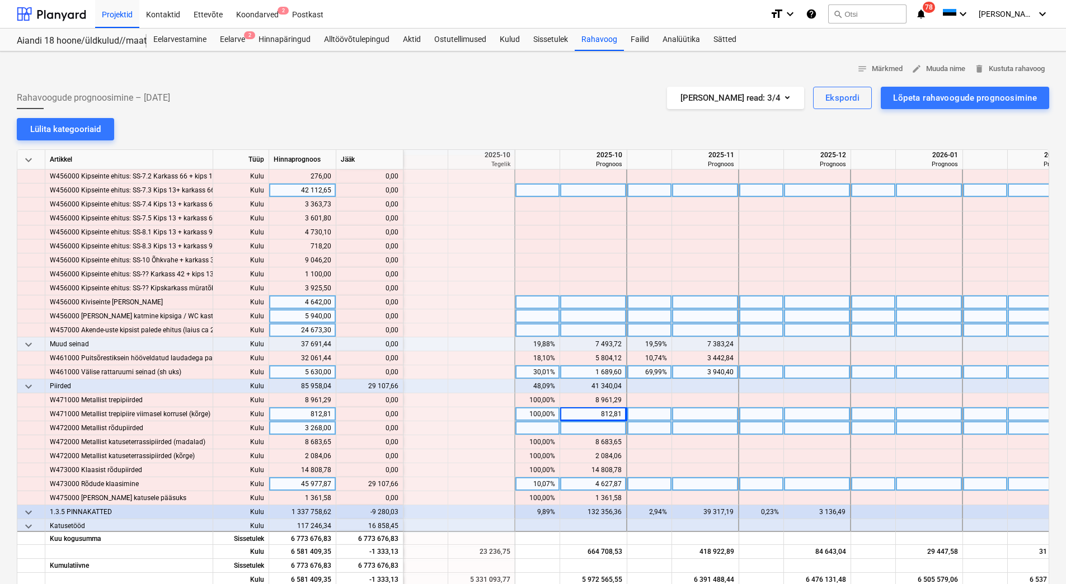
click at [591, 484] on div "4 627,87" at bounding box center [592, 484] width 57 height 14
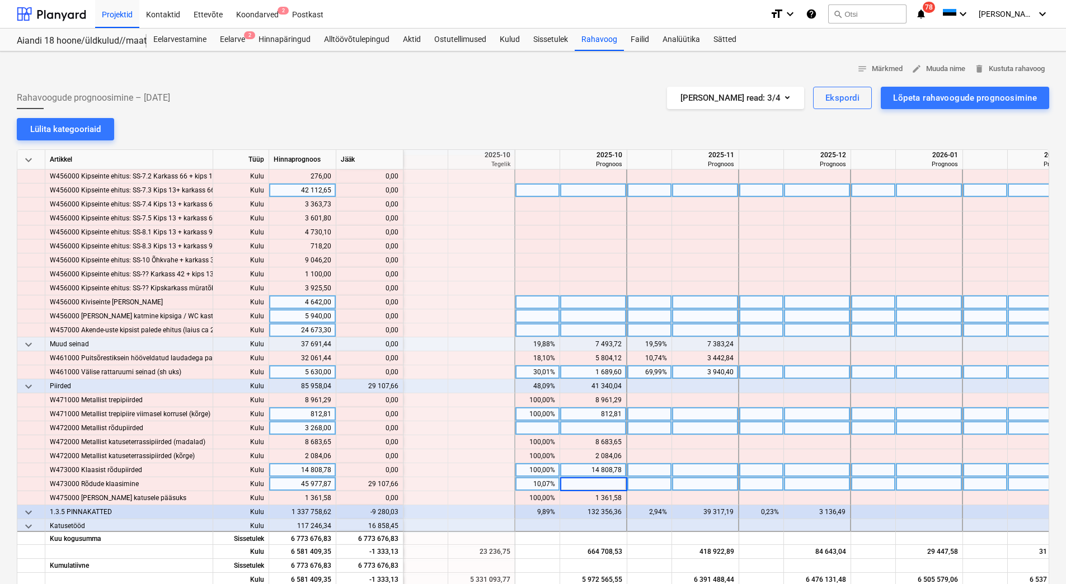
click at [595, 468] on div "14 808,78" at bounding box center [592, 470] width 57 height 14
click at [591, 486] on div at bounding box center [593, 484] width 67 height 14
type input "33735,53"
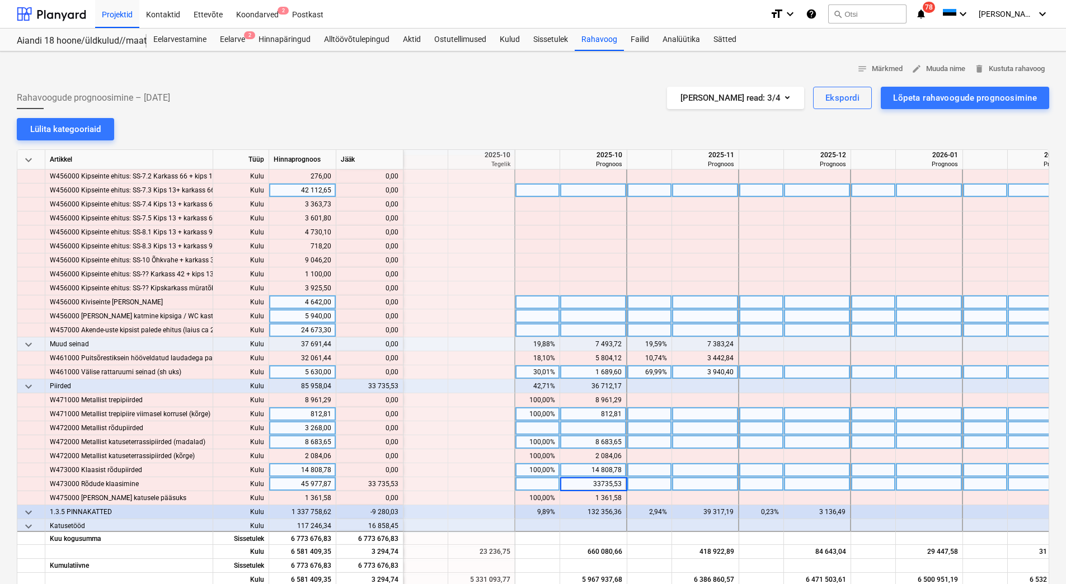
click at [591, 446] on div "8 683,65" at bounding box center [592, 442] width 57 height 14
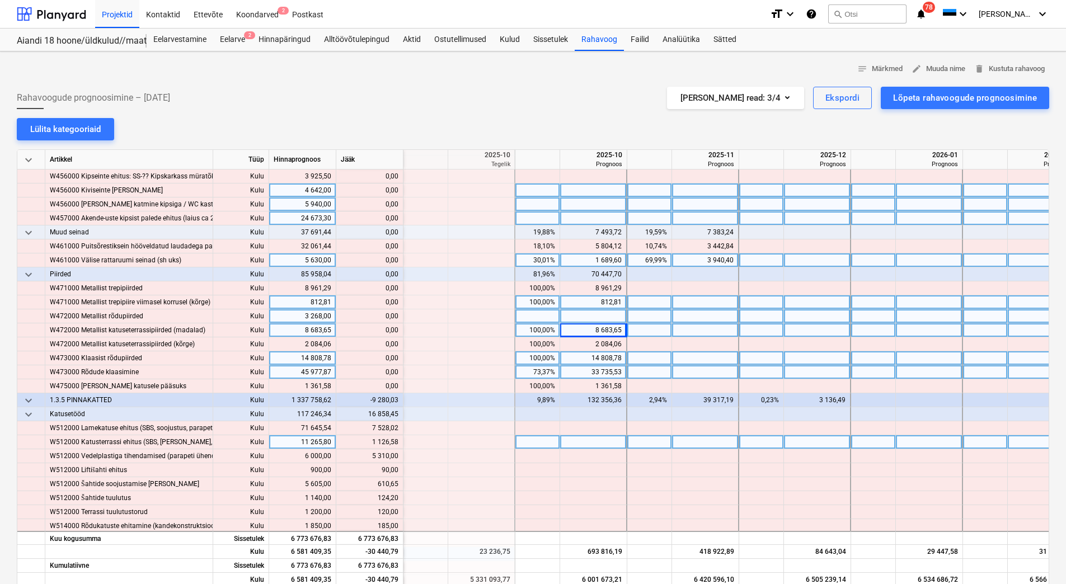
scroll to position [4251, 1454]
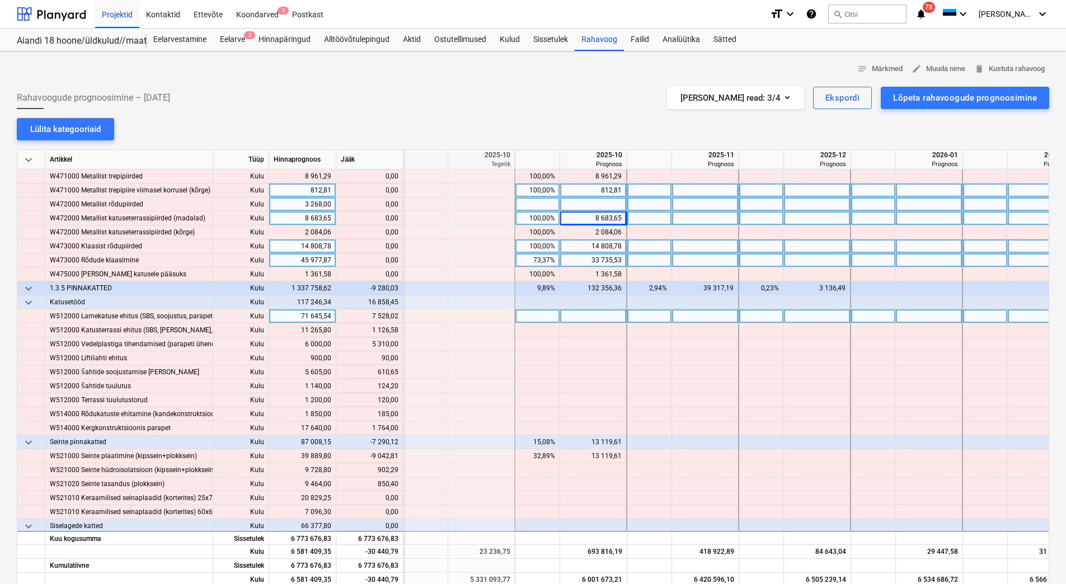
click at [592, 319] on div at bounding box center [593, 316] width 67 height 14
type input "7528,02"
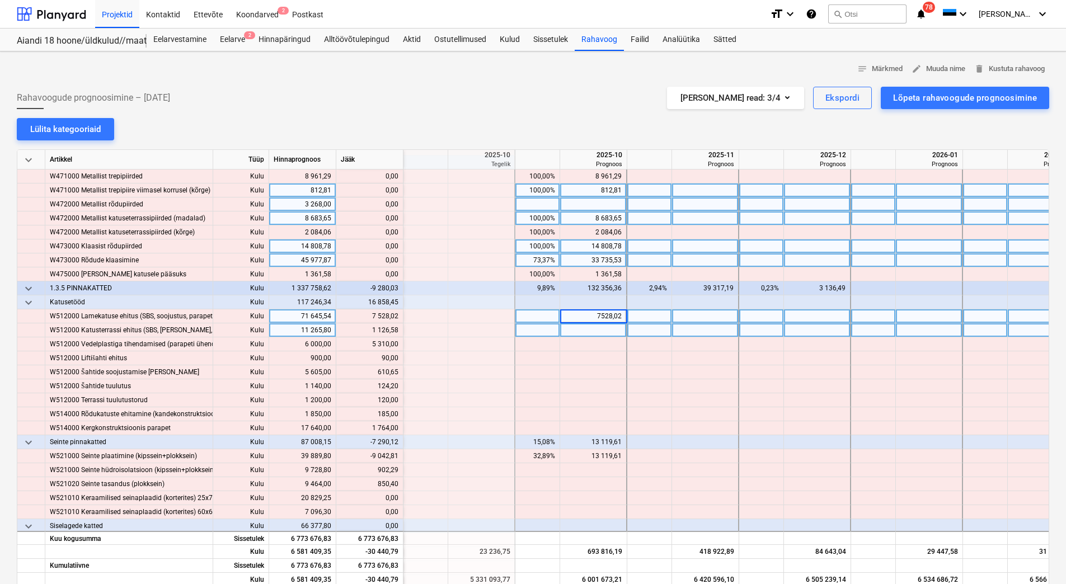
click at [591, 330] on div at bounding box center [593, 330] width 67 height 14
type input "1126,58"
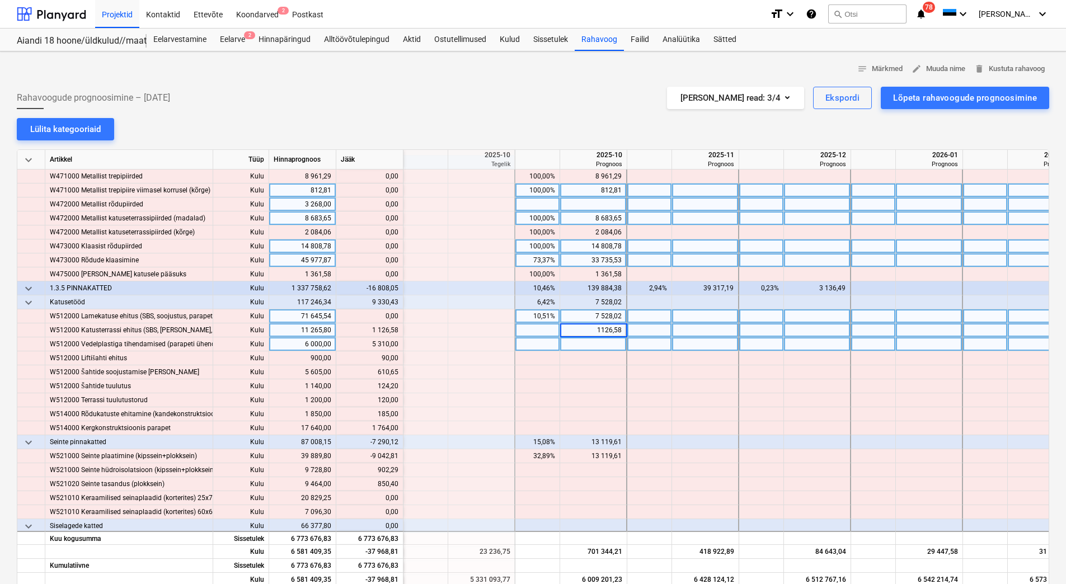
click at [589, 340] on div at bounding box center [593, 344] width 67 height 14
type input "5310"
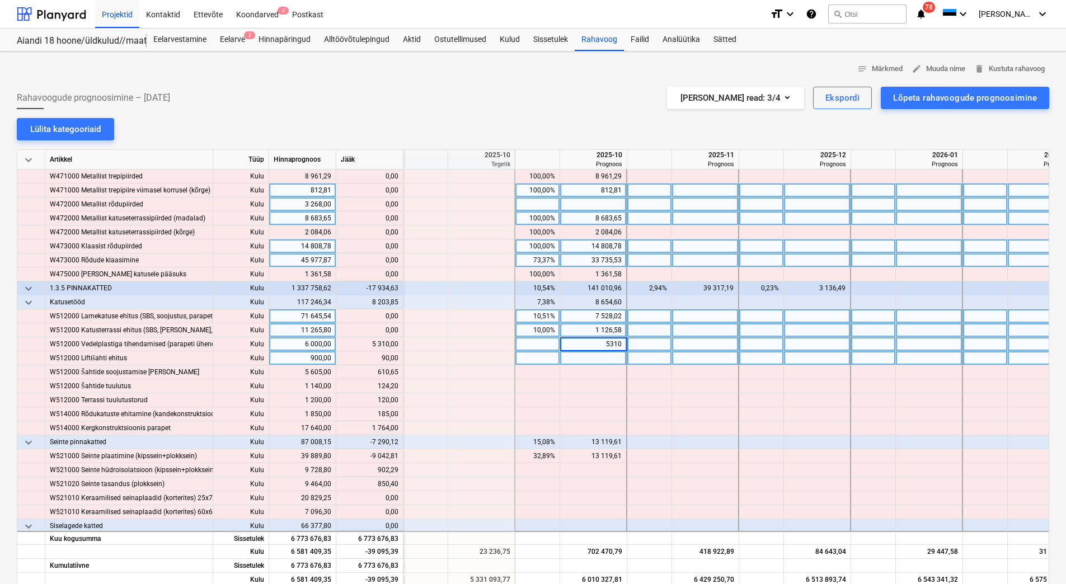
click at [587, 355] on div at bounding box center [593, 358] width 67 height 14
type input "90"
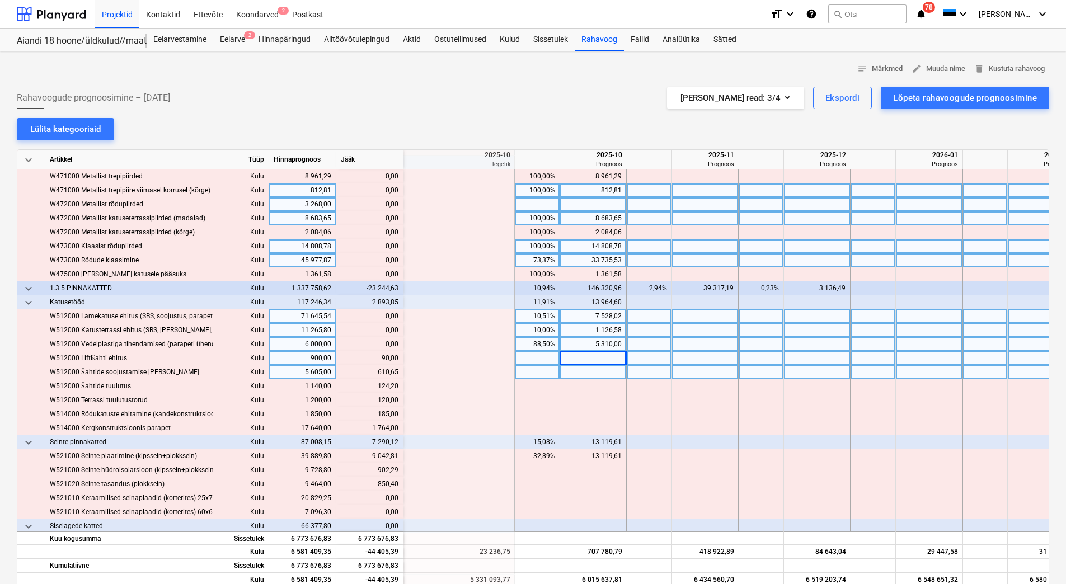
click at [585, 367] on div at bounding box center [593, 372] width 67 height 14
type input "610,65"
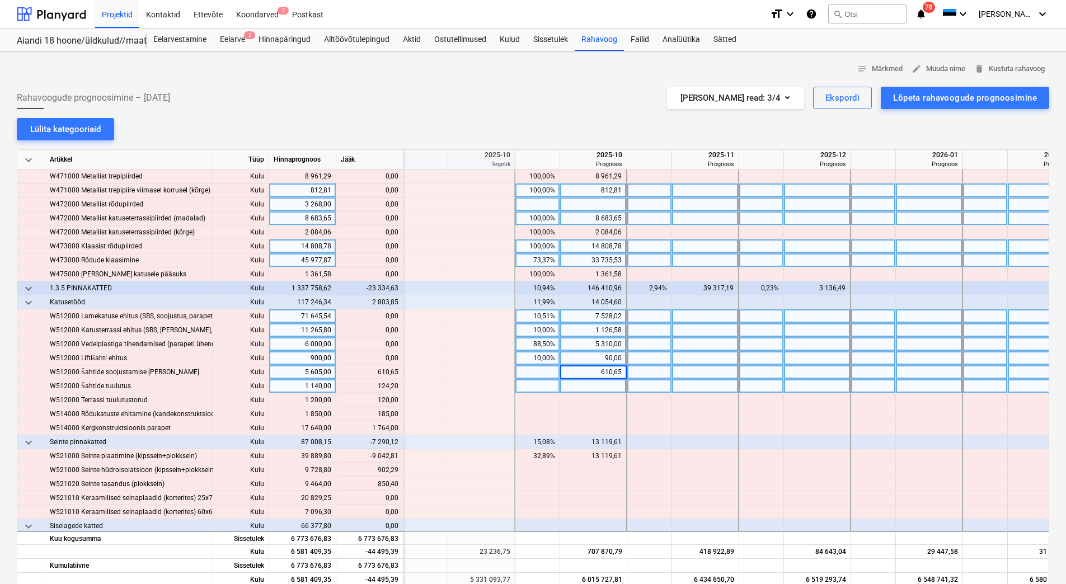
click at [593, 383] on div at bounding box center [593, 386] width 67 height 14
type input "124,20"
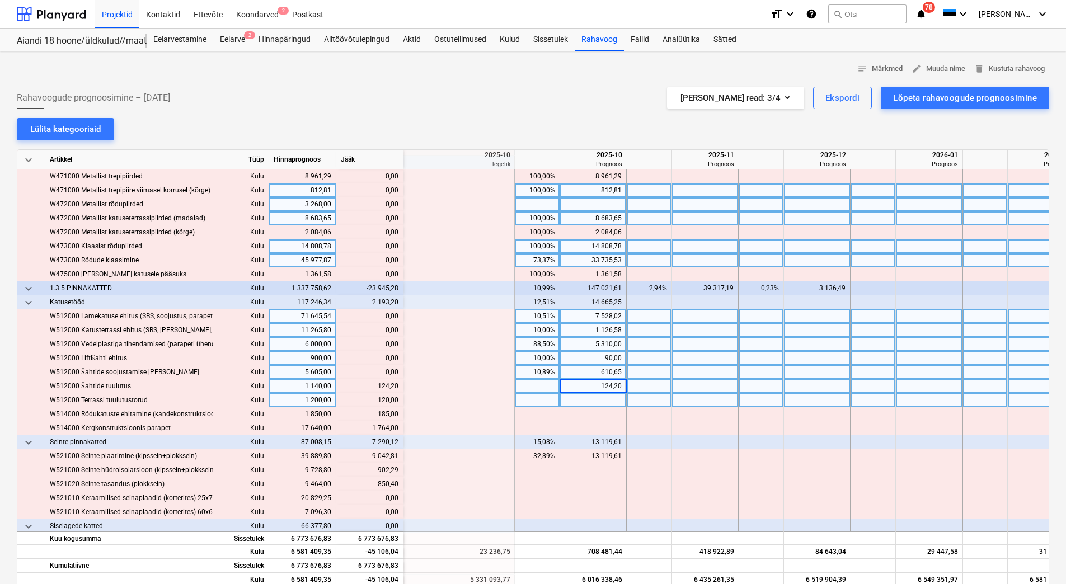
click at [592, 400] on div at bounding box center [593, 400] width 67 height 14
type input "120"
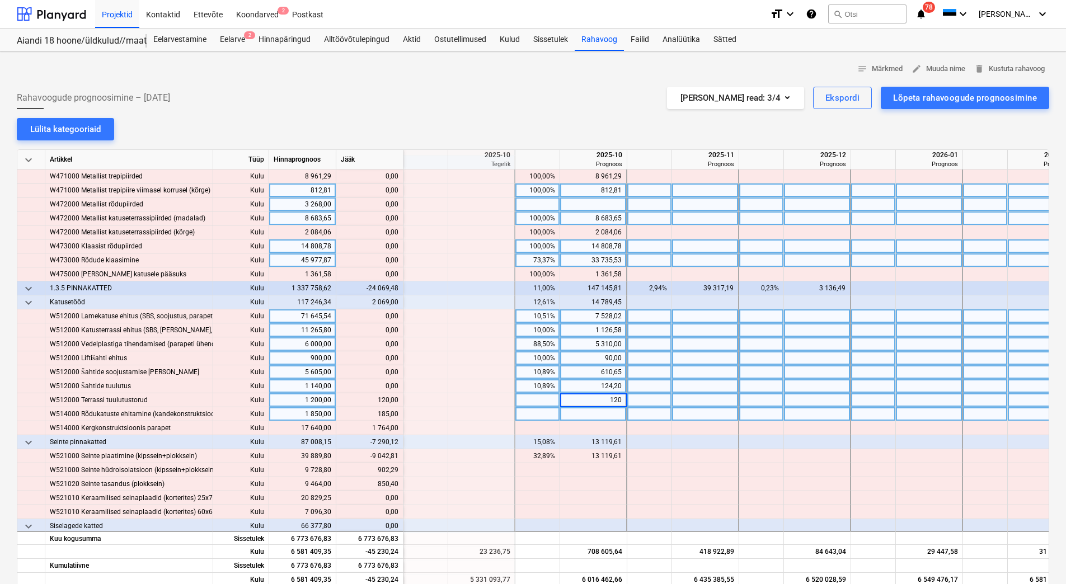
click at [592, 411] on div at bounding box center [593, 414] width 67 height 14
type input "185"
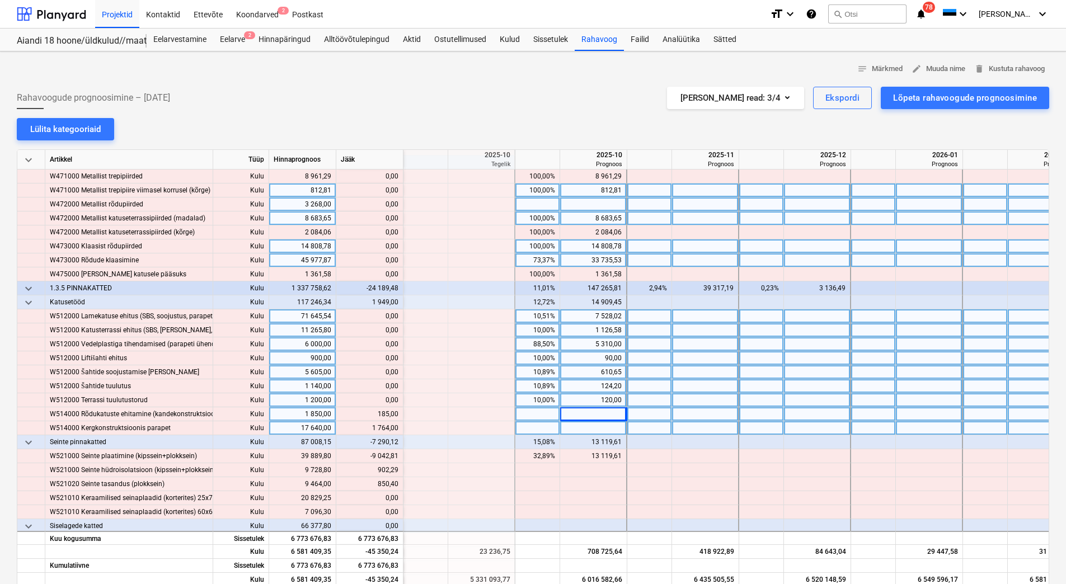
click at [590, 423] on div at bounding box center [593, 428] width 67 height 14
type input "1764"
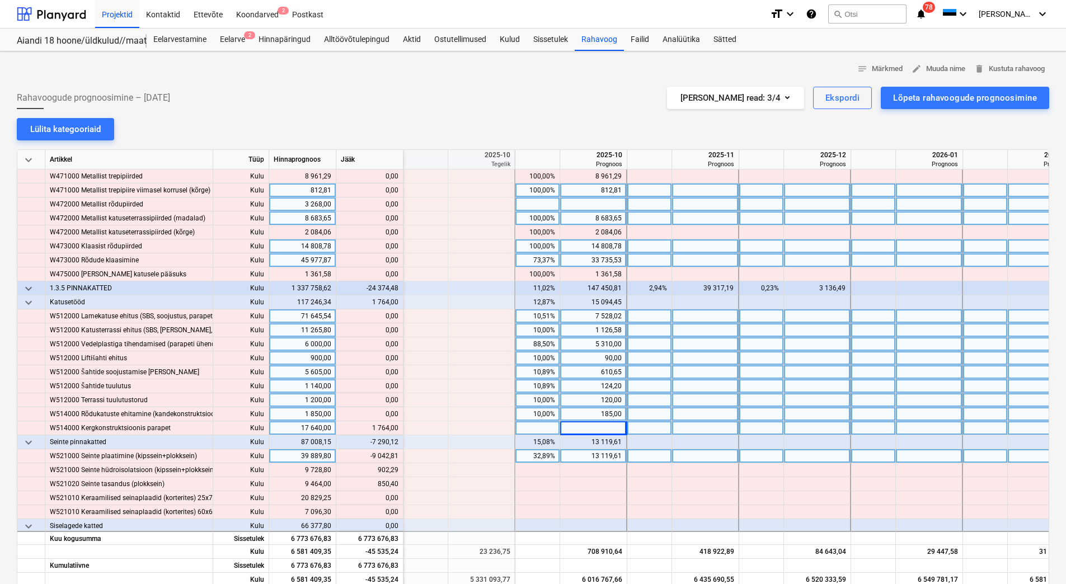
click at [582, 458] on div "13 119,61" at bounding box center [592, 456] width 57 height 14
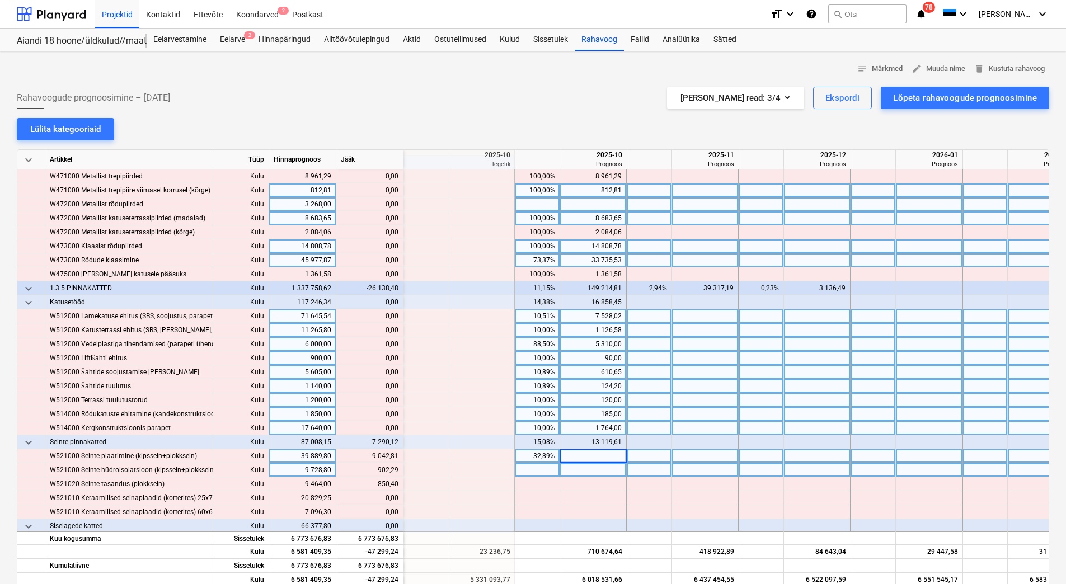
click at [581, 468] on div at bounding box center [593, 470] width 67 height 14
click at [574, 452] on div at bounding box center [593, 456] width 67 height 14
type input "4076,80"
click at [574, 470] on div at bounding box center [593, 470] width 67 height 14
type input "902,29"
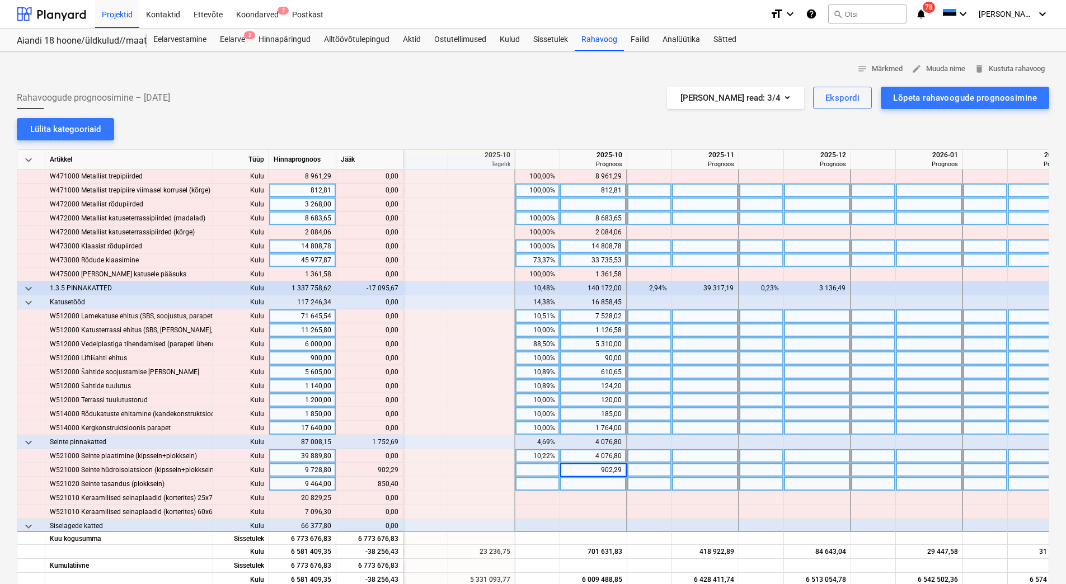
click at [573, 488] on div at bounding box center [593, 484] width 67 height 14
type input "850,40"
click at [593, 468] on div "902,29" at bounding box center [592, 470] width 57 height 14
click at [592, 486] on div "850,40" at bounding box center [592, 484] width 57 height 14
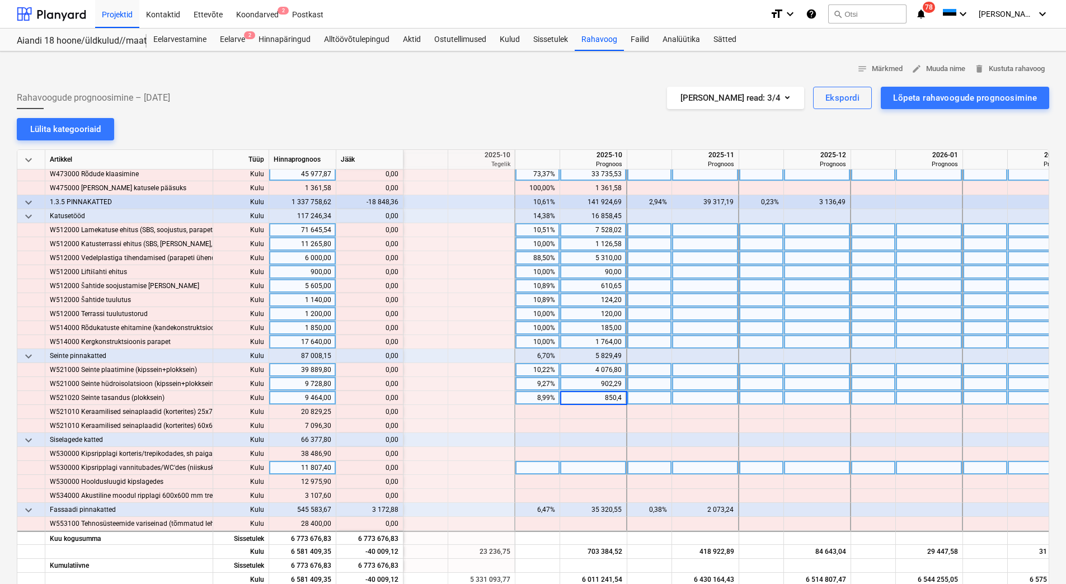
scroll to position [4419, 1454]
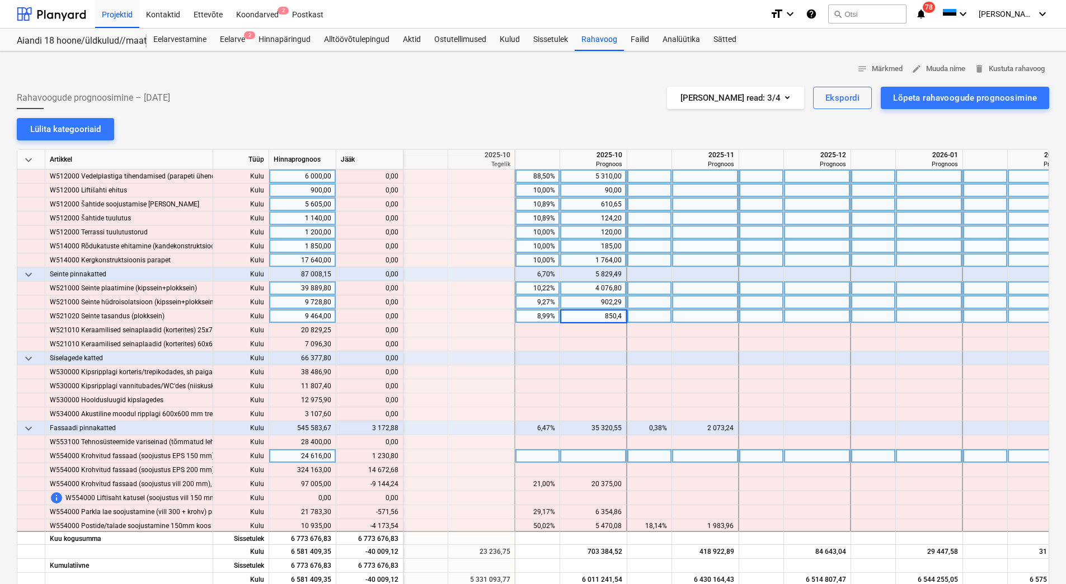
click at [585, 456] on div at bounding box center [593, 456] width 67 height 14
type input "1230,80"
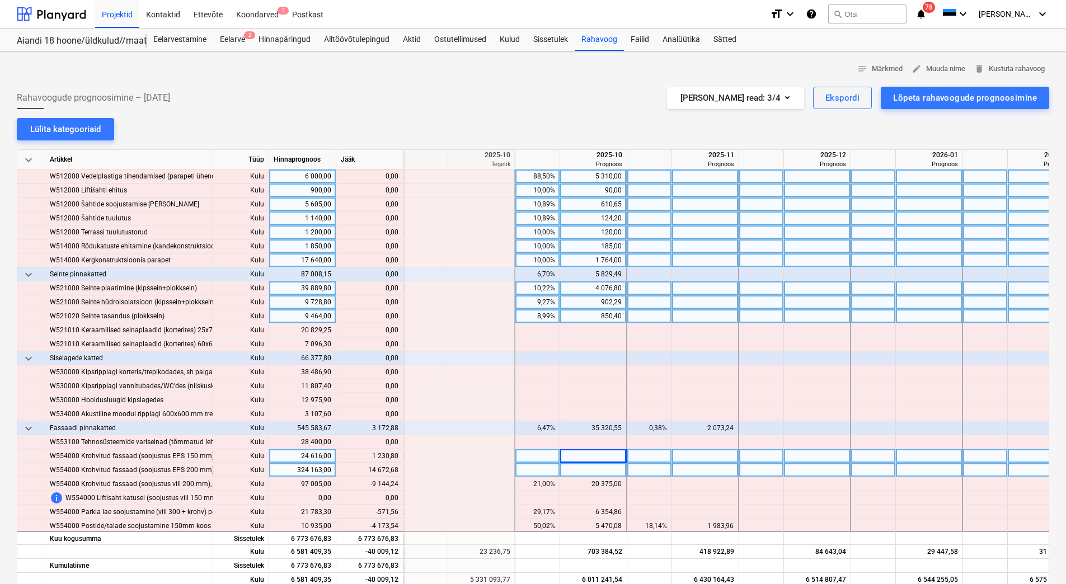
click at [583, 471] on div at bounding box center [593, 470] width 67 height 14
type input "14672,68"
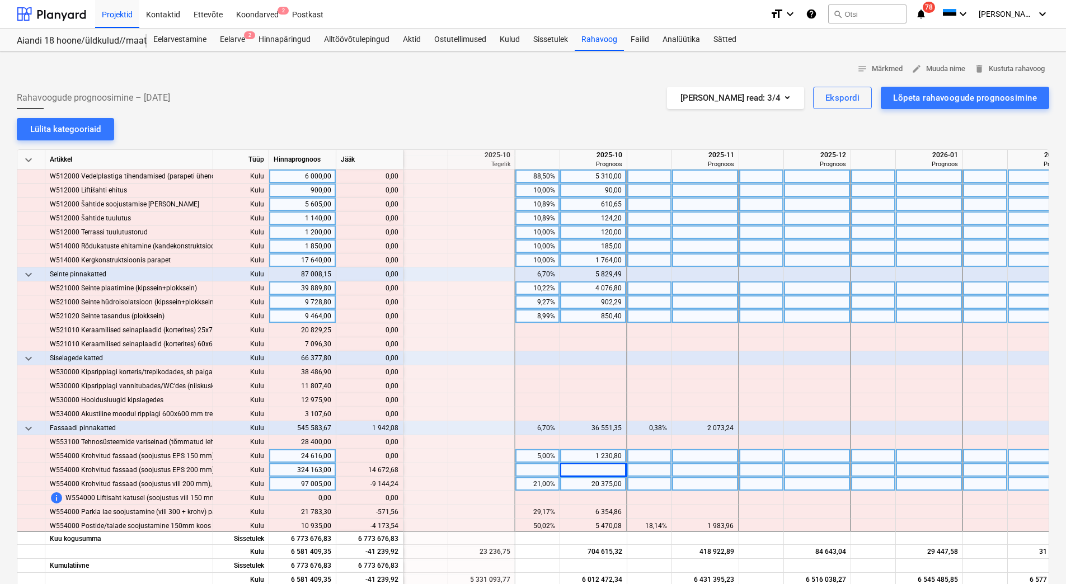
click at [583, 486] on div "20 375,00" at bounding box center [592, 484] width 57 height 14
click at [582, 486] on div "20 375,00" at bounding box center [592, 484] width 57 height 14
click at [583, 469] on div "14 672,68" at bounding box center [592, 470] width 57 height 14
click at [586, 484] on div at bounding box center [593, 484] width 67 height 14
click at [690, 483] on div at bounding box center [705, 484] width 67 height 14
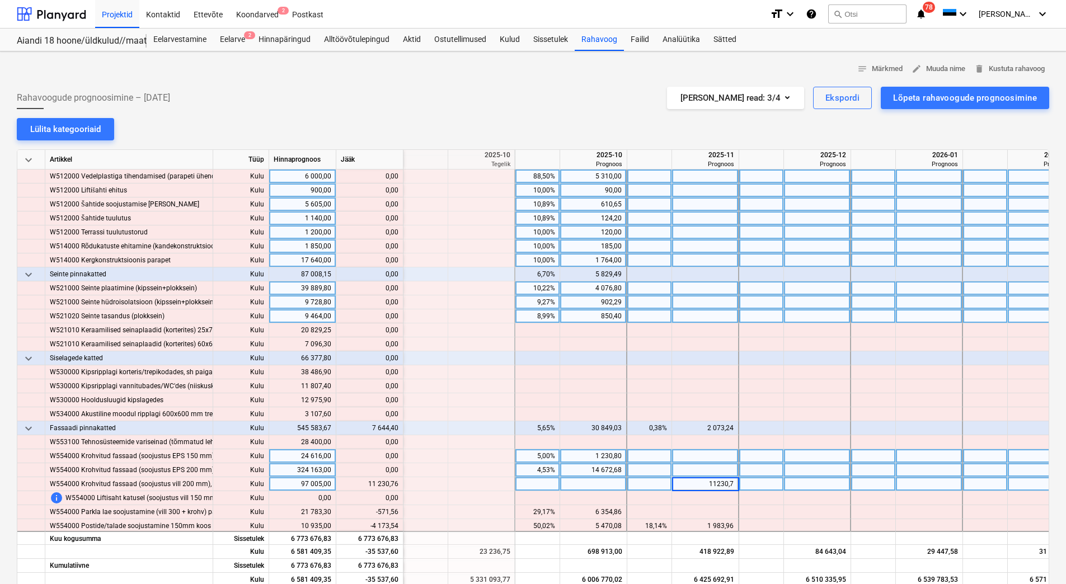
type input "11230,76"
click at [682, 464] on div at bounding box center [705, 470] width 67 height 14
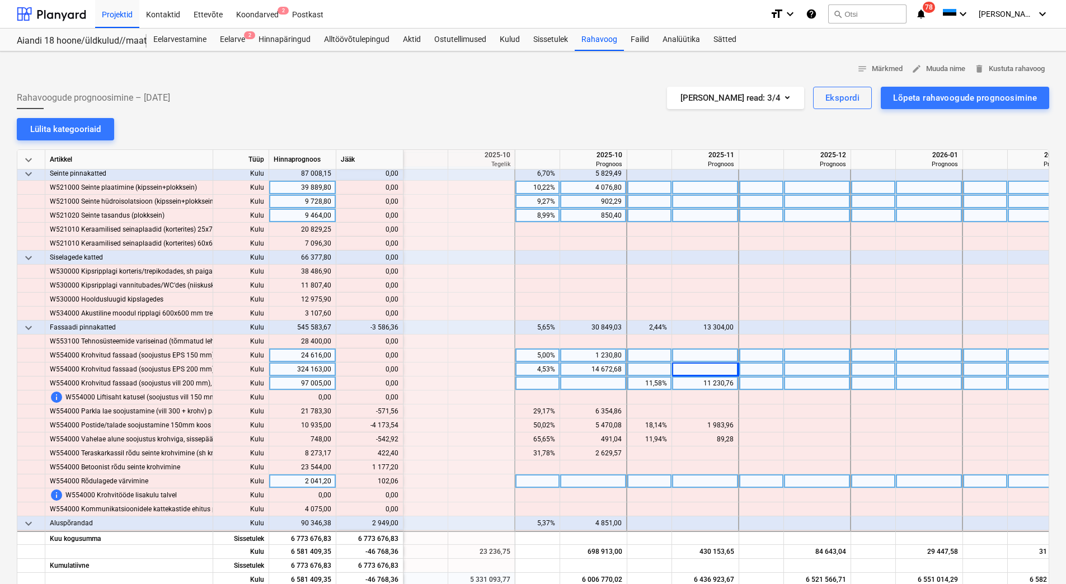
scroll to position [4531, 1454]
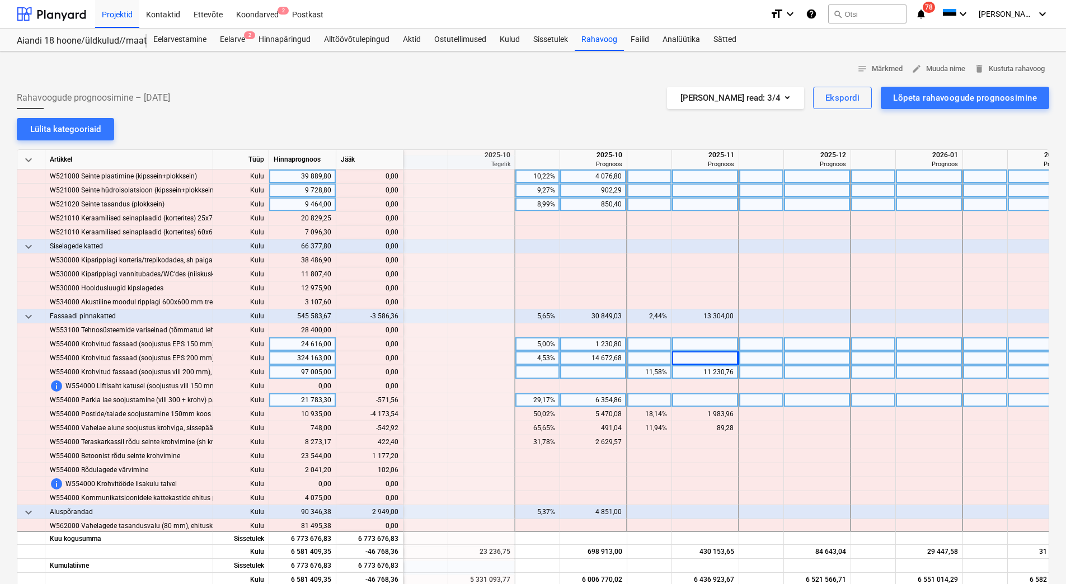
click at [580, 398] on div "6 354,86" at bounding box center [592, 400] width 57 height 14
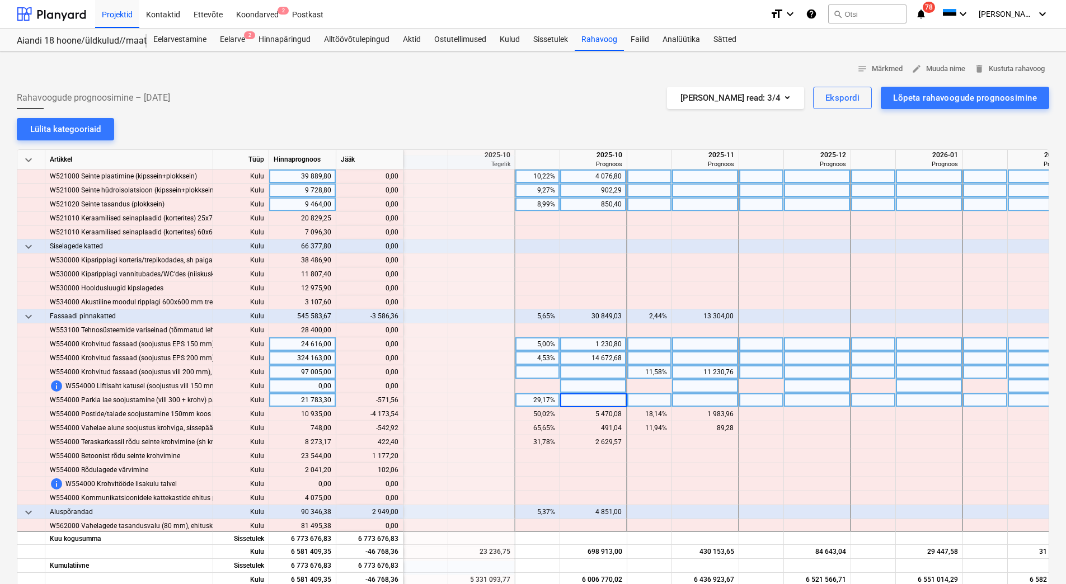
click at [582, 390] on div at bounding box center [593, 386] width 67 height 14
click at [584, 400] on div at bounding box center [593, 400] width 67 height 14
type input "5783,30"
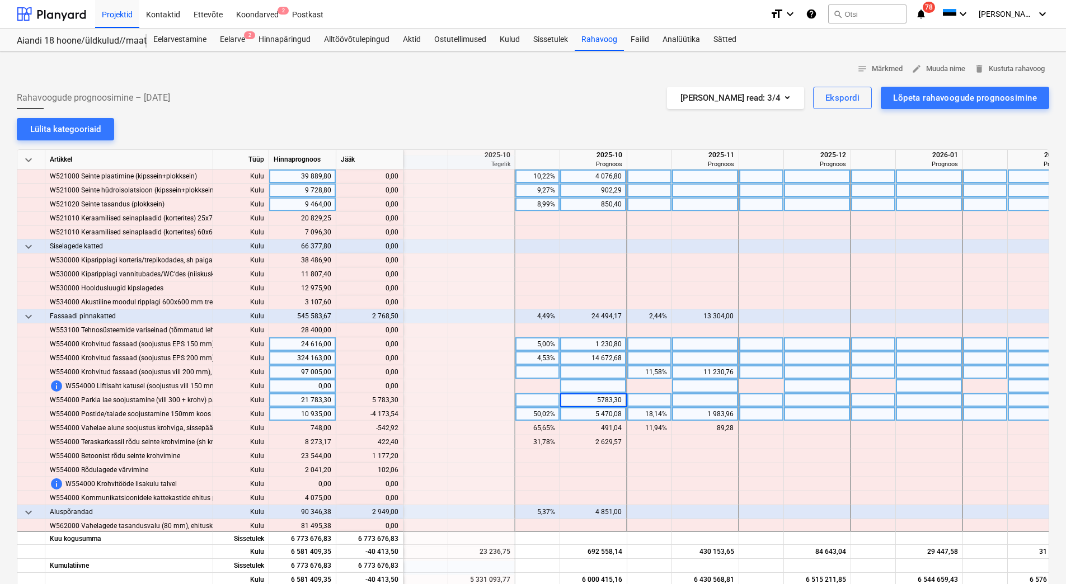
click at [584, 413] on div "5 470,08" at bounding box center [592, 414] width 57 height 14
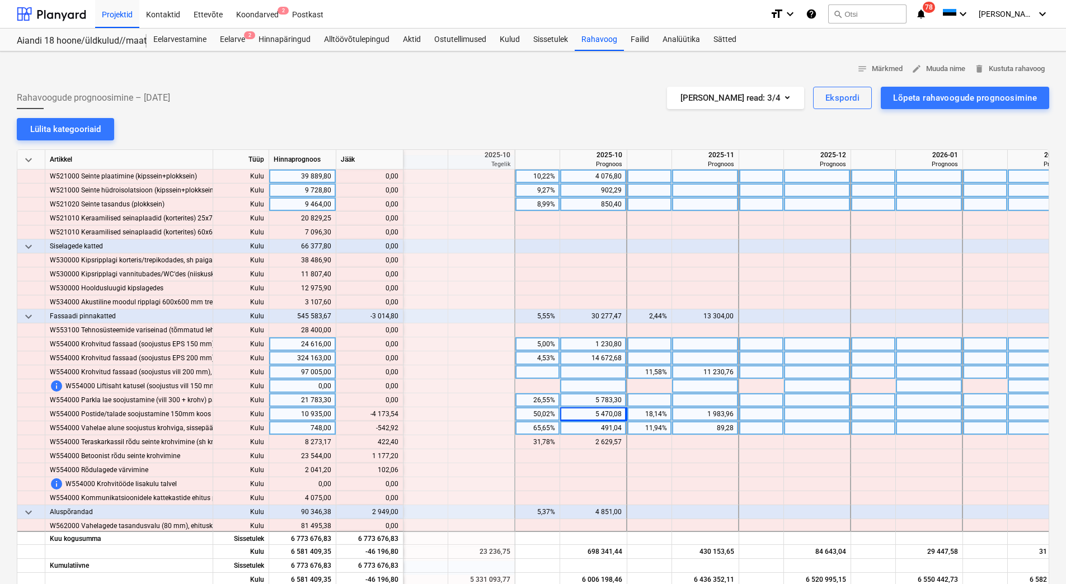
click at [586, 425] on div "491,04" at bounding box center [592, 428] width 57 height 14
click at [587, 416] on div at bounding box center [593, 414] width 67 height 14
type input "1296,54"
click at [591, 424] on div "491,04" at bounding box center [592, 428] width 57 height 14
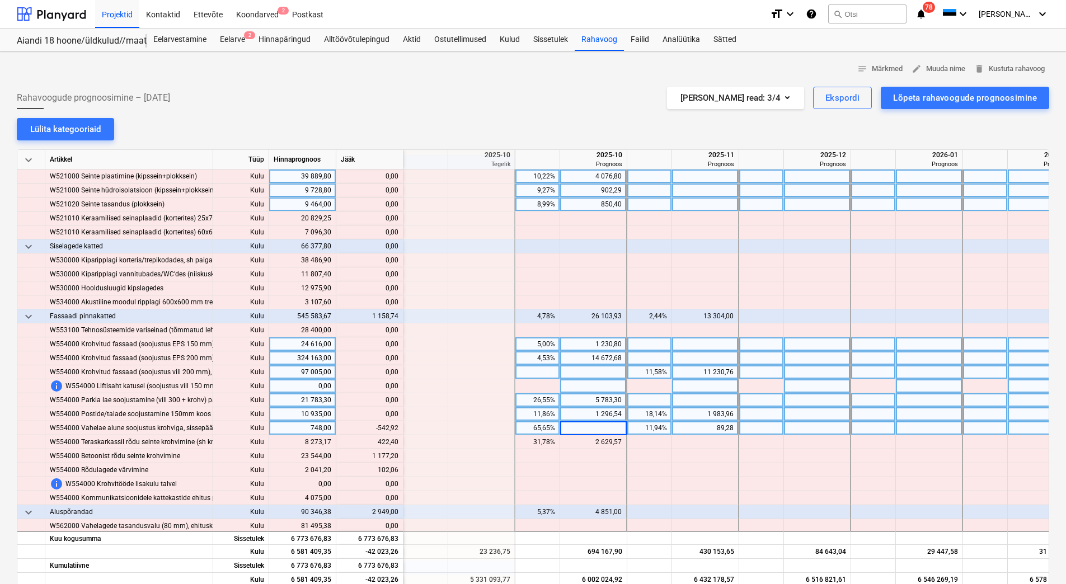
click at [685, 428] on div "89,28" at bounding box center [704, 428] width 57 height 14
click at [604, 428] on div at bounding box center [593, 428] width 67 height 14
type input "37,40"
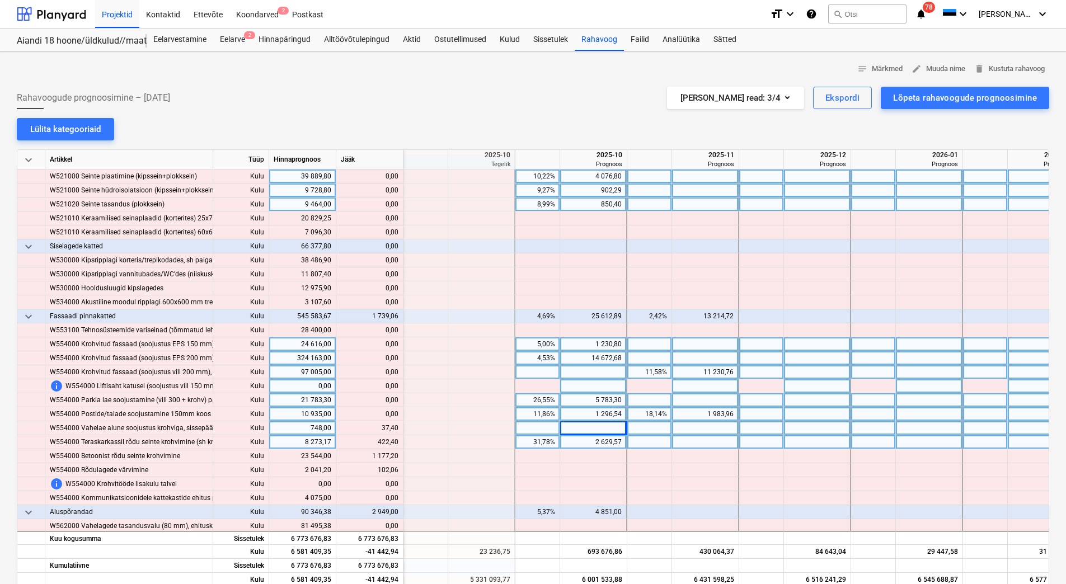
click at [587, 439] on div "2 629,57" at bounding box center [592, 442] width 57 height 14
click at [699, 441] on div at bounding box center [705, 442] width 67 height 14
type input "422,40"
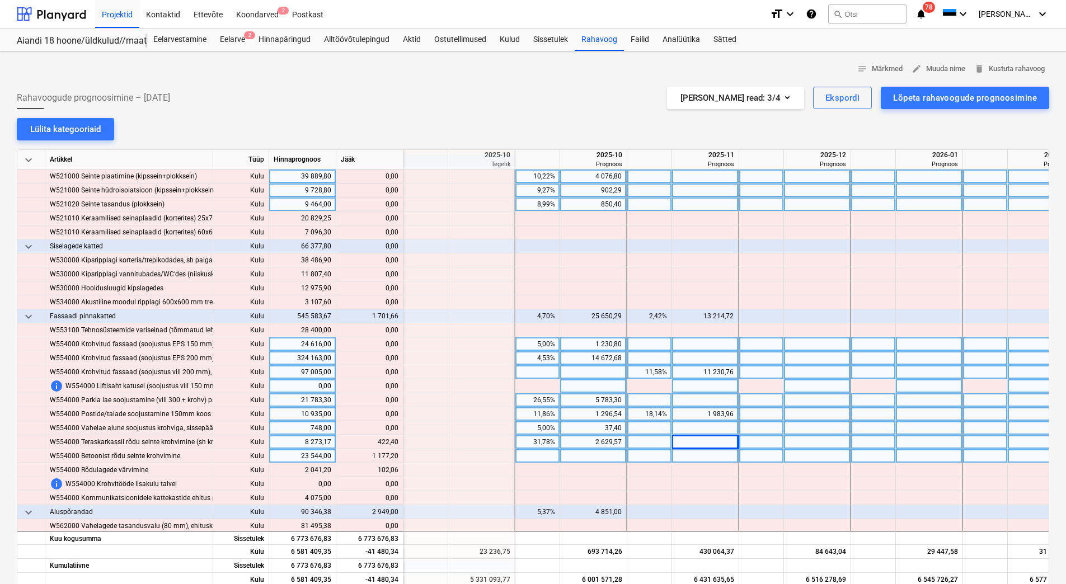
click at [602, 456] on div at bounding box center [593, 456] width 67 height 14
type input "1177,20"
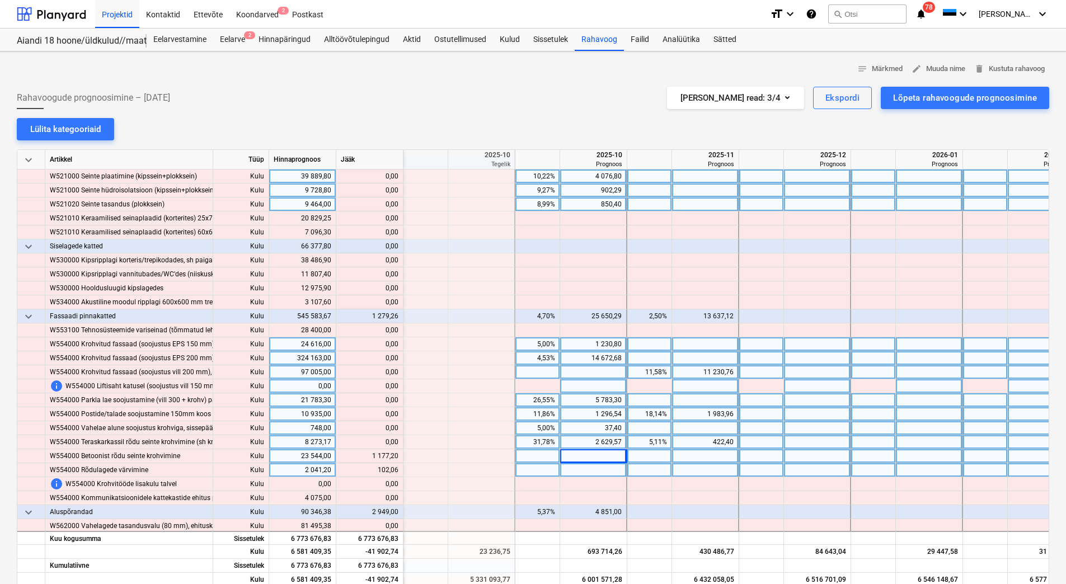
click at [600, 467] on div at bounding box center [593, 470] width 67 height 14
type input "102,06"
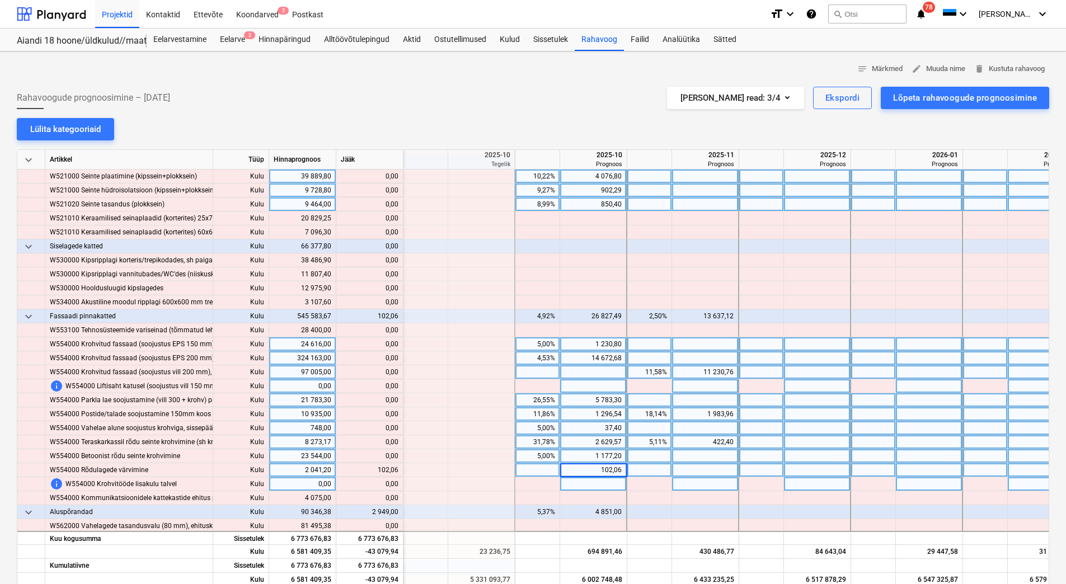
click at [595, 477] on div at bounding box center [593, 484] width 67 height 14
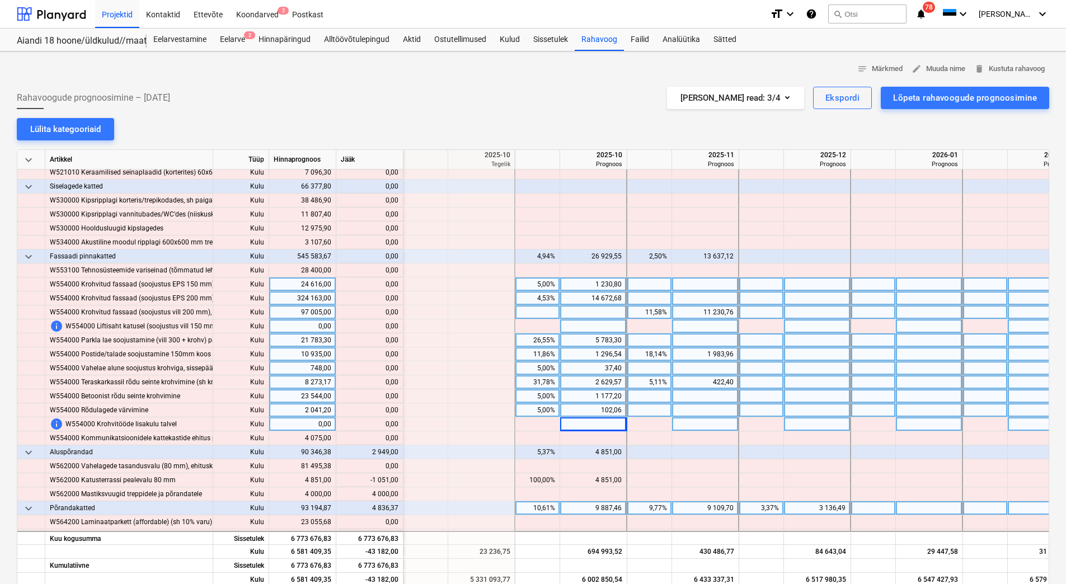
scroll to position [4643, 1454]
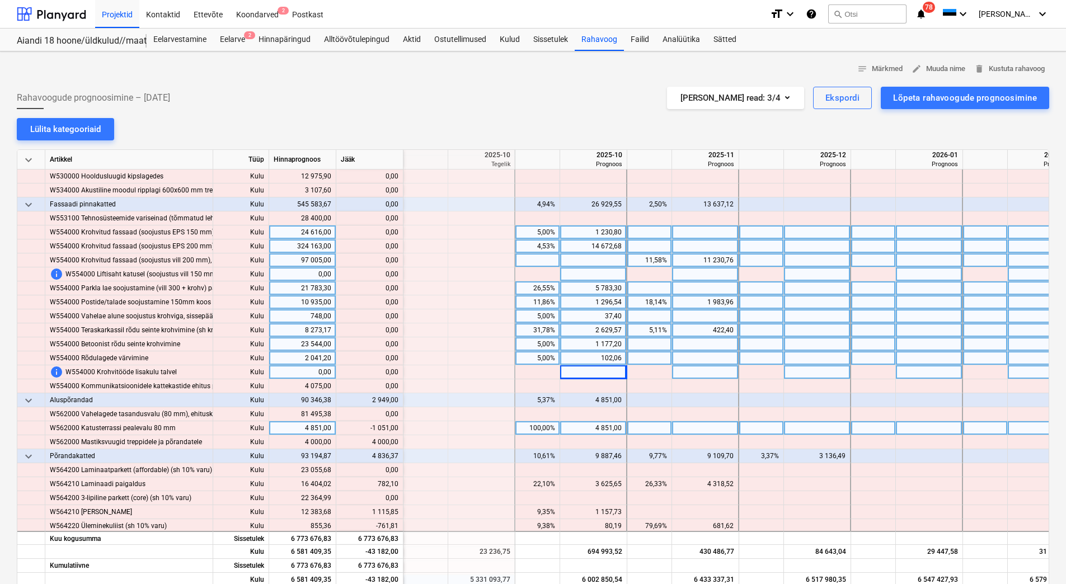
click at [588, 430] on div "4 851,00" at bounding box center [592, 428] width 57 height 14
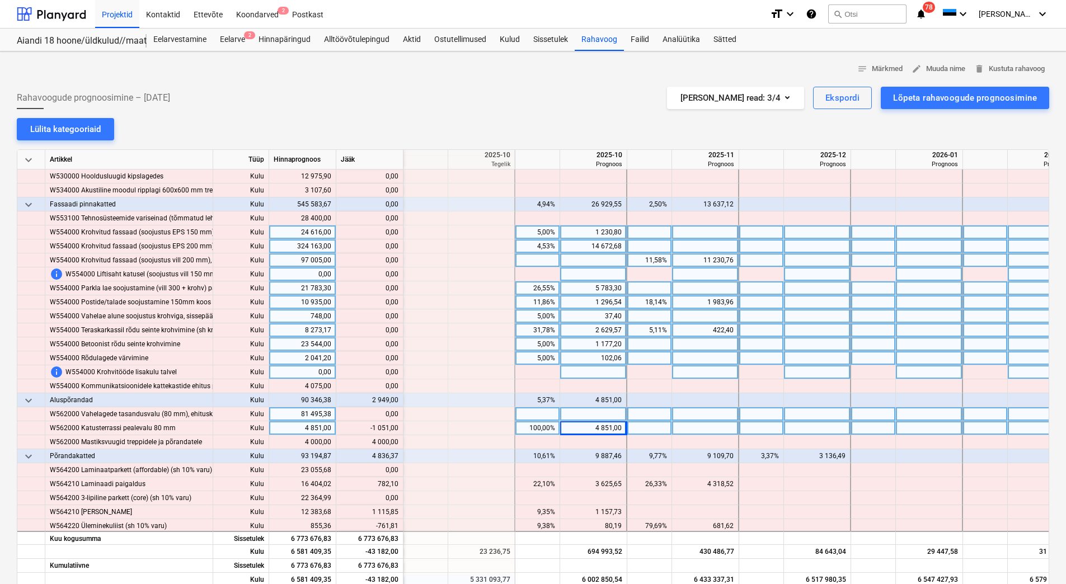
click at [593, 417] on div at bounding box center [593, 414] width 67 height 14
click at [587, 429] on div at bounding box center [593, 428] width 67 height 14
type input "3800"
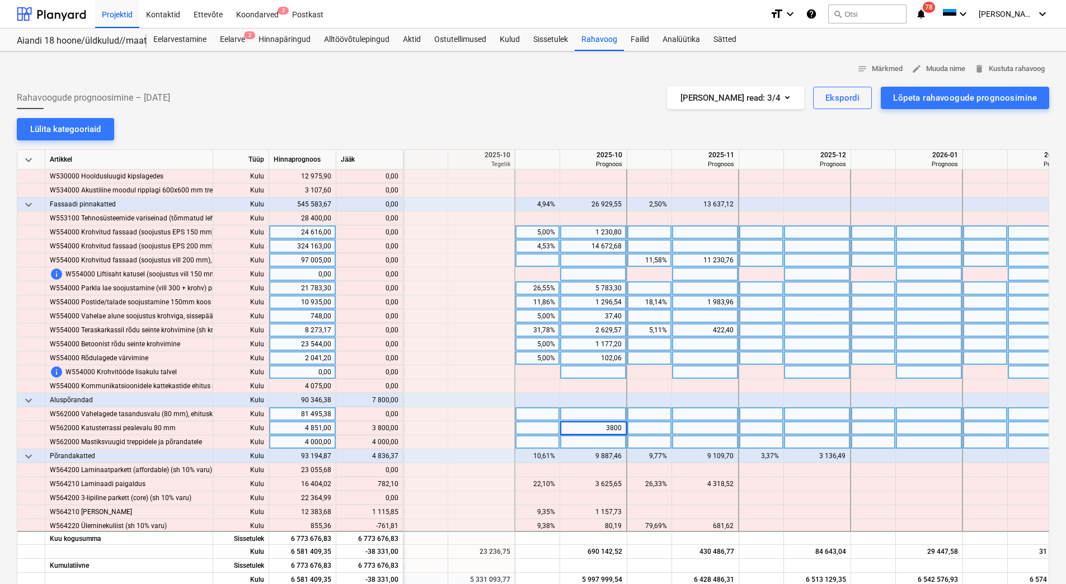
click at [583, 447] on div at bounding box center [593, 442] width 67 height 14
click at [726, 442] on div at bounding box center [705, 442] width 67 height 14
type input "4000"
click at [728, 432] on div at bounding box center [705, 428] width 67 height 14
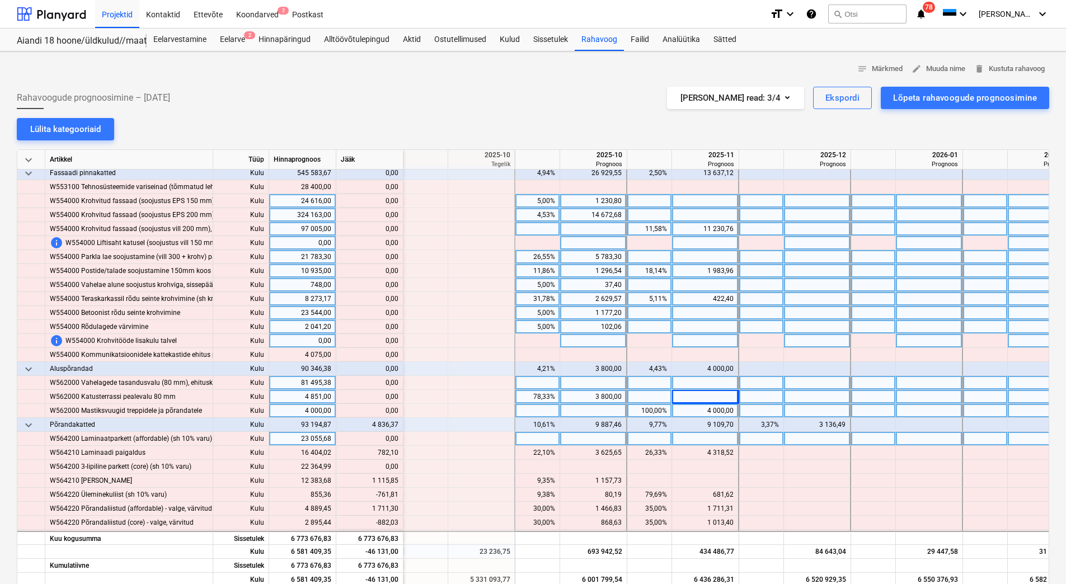
scroll to position [4698, 1454]
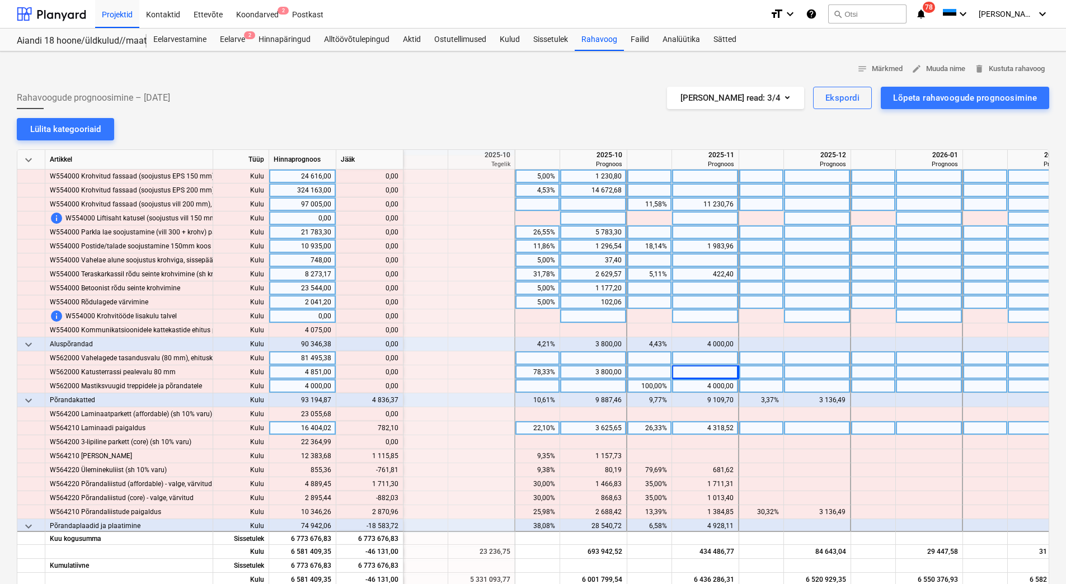
click at [797, 429] on div at bounding box center [817, 428] width 67 height 14
type input "782,10"
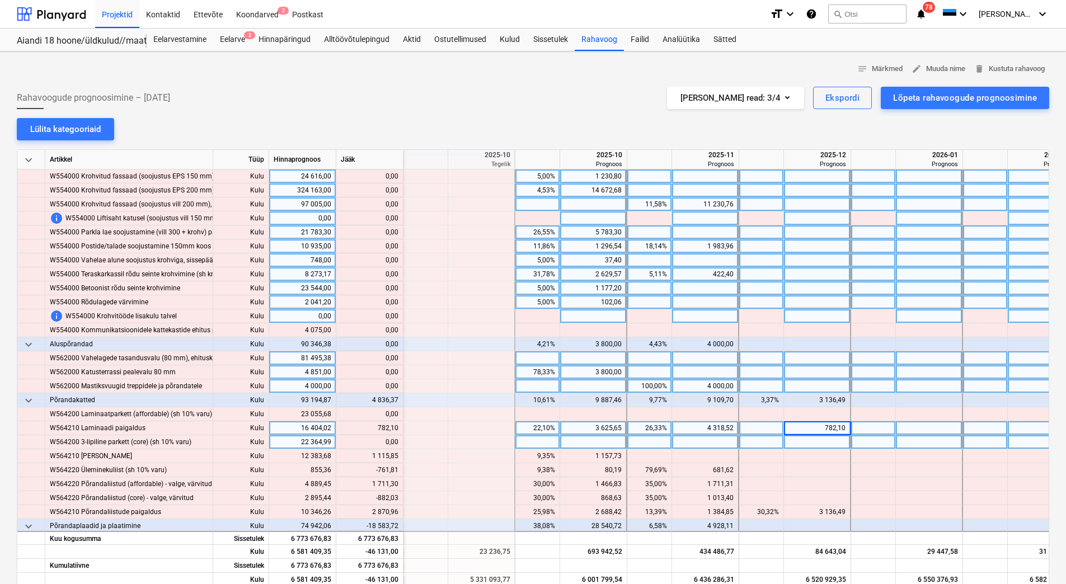
click at [594, 439] on div at bounding box center [593, 442] width 67 height 14
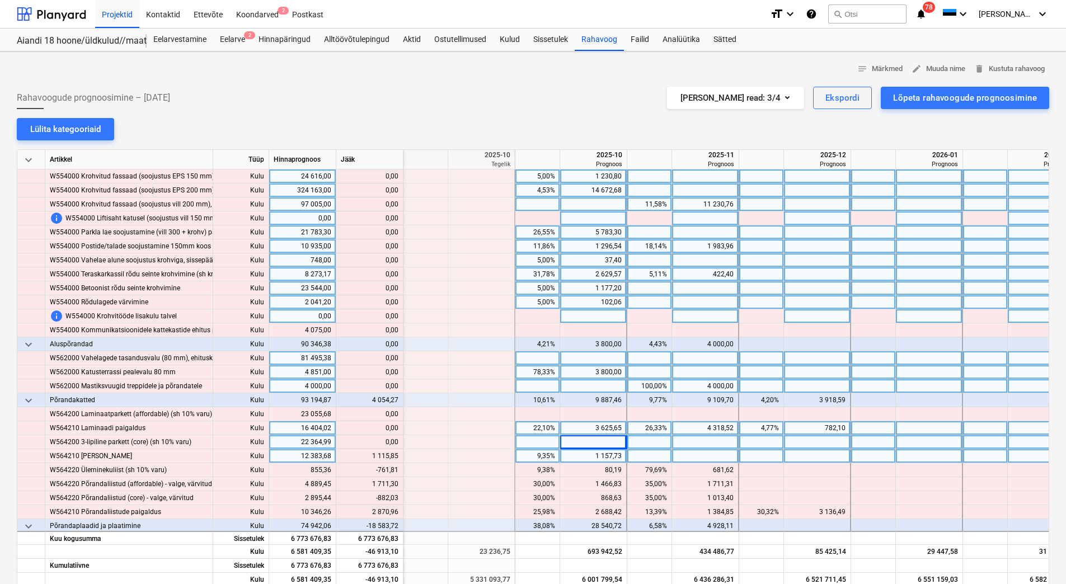
click at [689, 456] on div at bounding box center [705, 456] width 67 height 14
type input "1115,85"
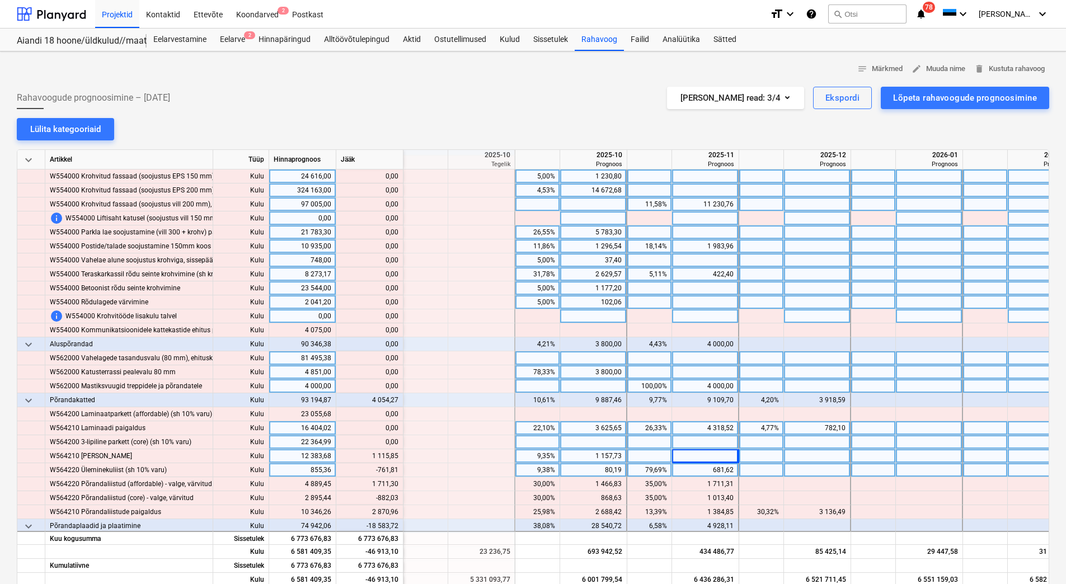
click at [692, 468] on div "681,62" at bounding box center [704, 470] width 57 height 14
click at [604, 466] on div "80,19" at bounding box center [592, 470] width 57 height 14
click at [684, 468] on div "681,62" at bounding box center [704, 470] width 57 height 14
click at [687, 449] on div at bounding box center [705, 442] width 67 height 14
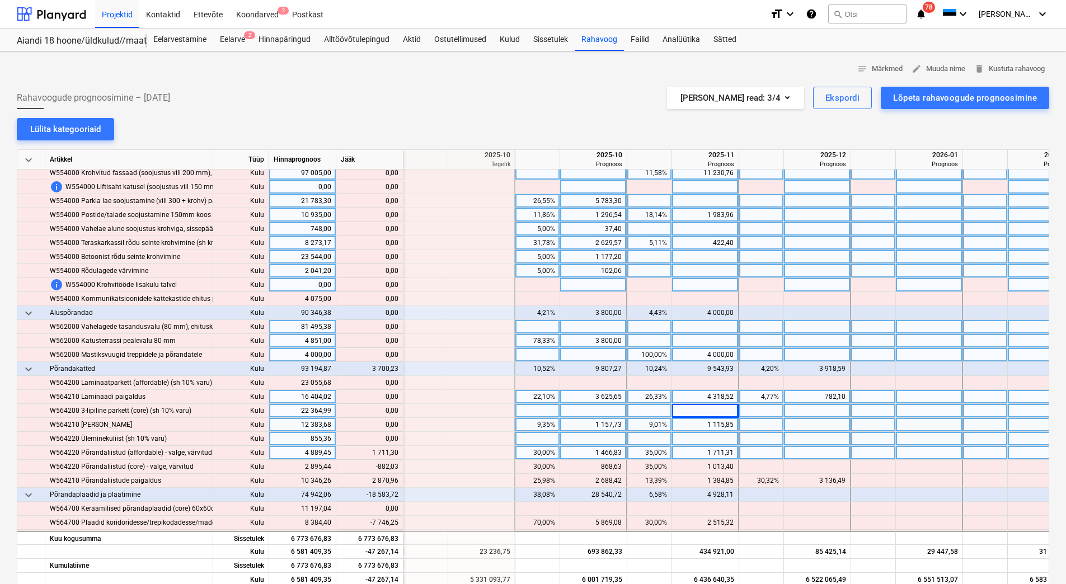
scroll to position [4754, 1454]
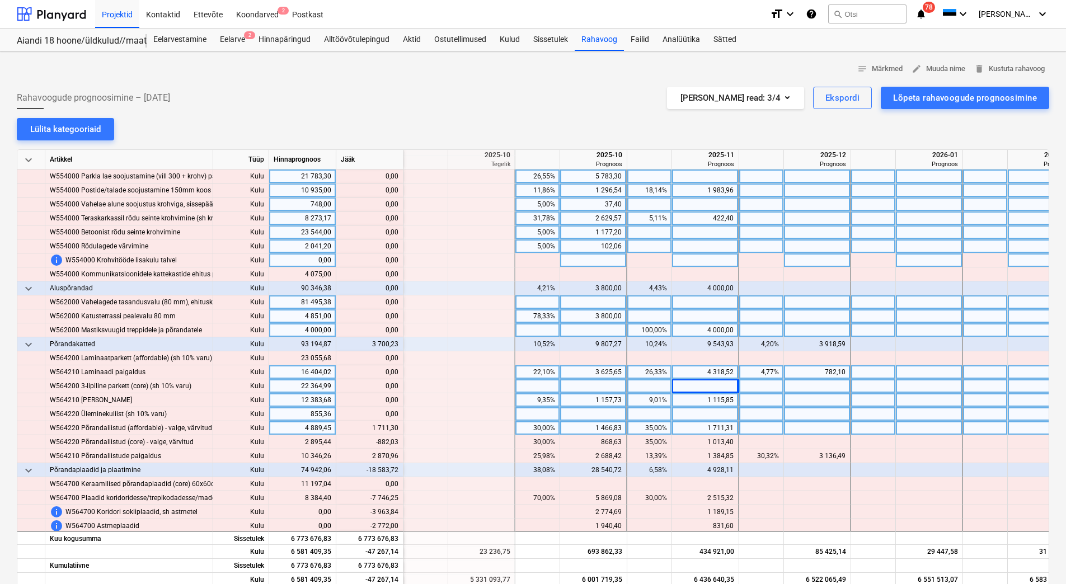
click at [810, 429] on div at bounding box center [817, 428] width 67 height 14
type input "1711,30"
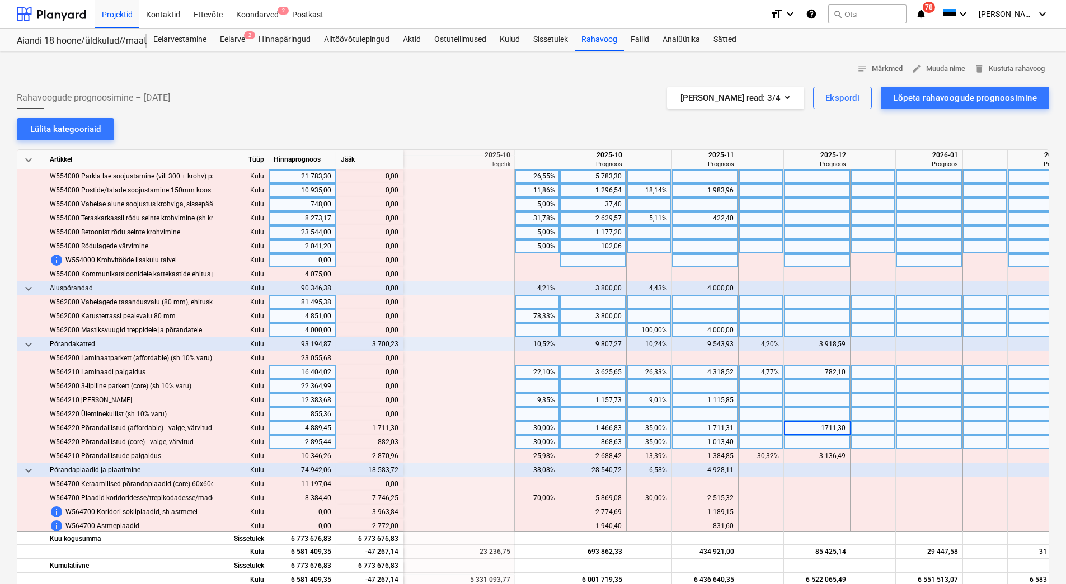
click at [810, 436] on div at bounding box center [817, 442] width 67 height 14
click at [600, 439] on div "868,63" at bounding box center [592, 442] width 57 height 14
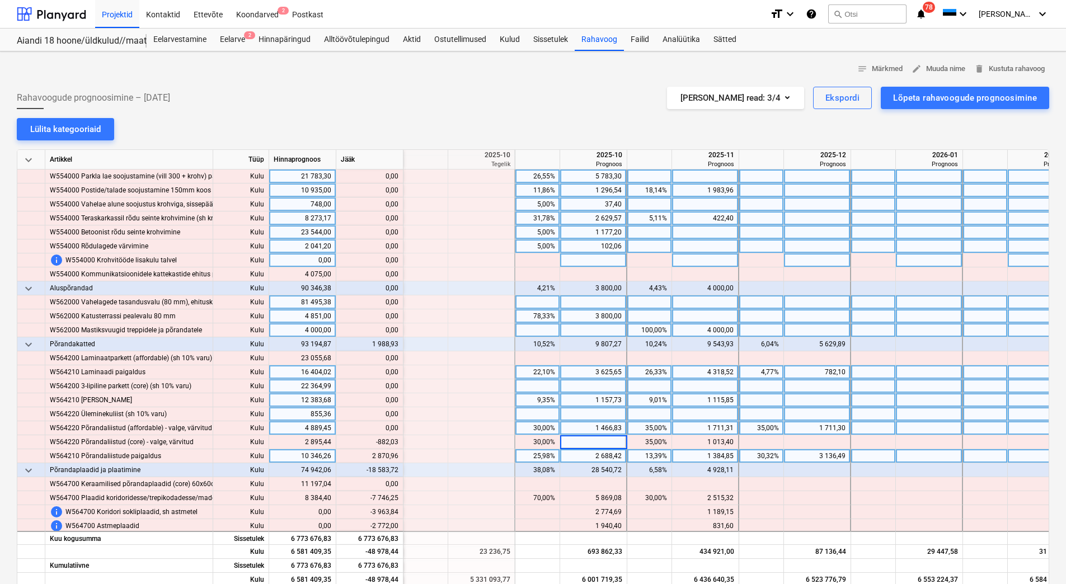
click at [589, 454] on div "2 688,42" at bounding box center [592, 456] width 57 height 14
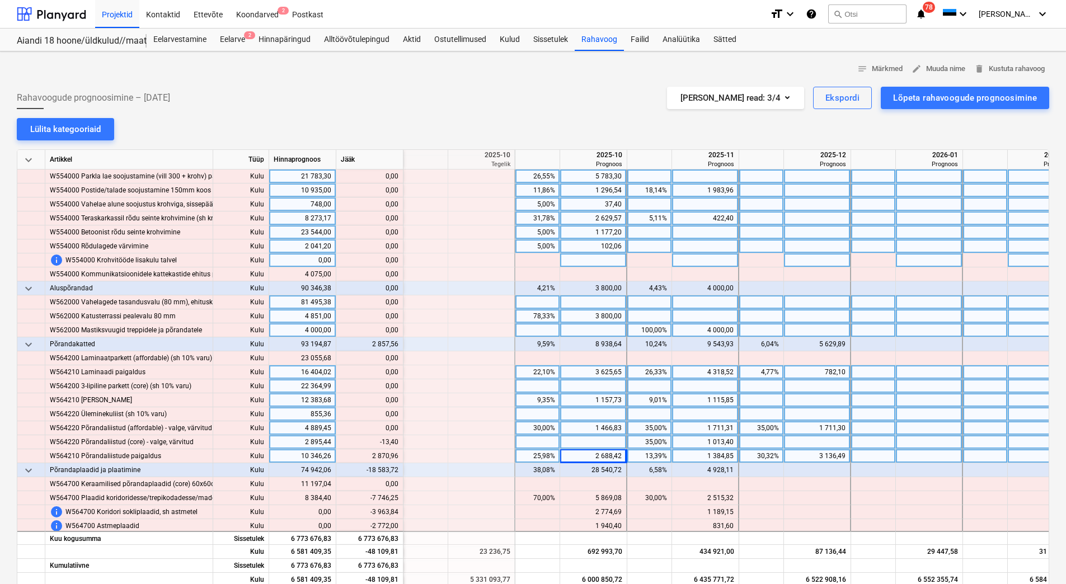
click at [694, 443] on div "1 013,40" at bounding box center [704, 442] width 57 height 14
click at [696, 418] on div at bounding box center [705, 414] width 67 height 14
click at [810, 441] on div at bounding box center [817, 442] width 67 height 14
type input "1000"
click at [810, 452] on div "3 136,49" at bounding box center [816, 456] width 57 height 14
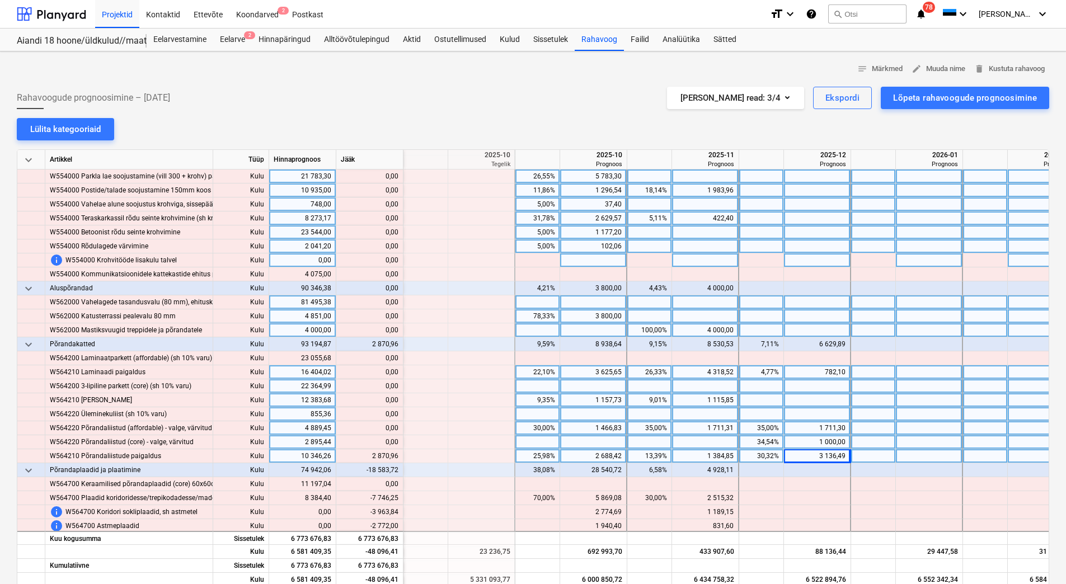
click at [932, 455] on div at bounding box center [929, 456] width 67 height 14
type input "2870,96"
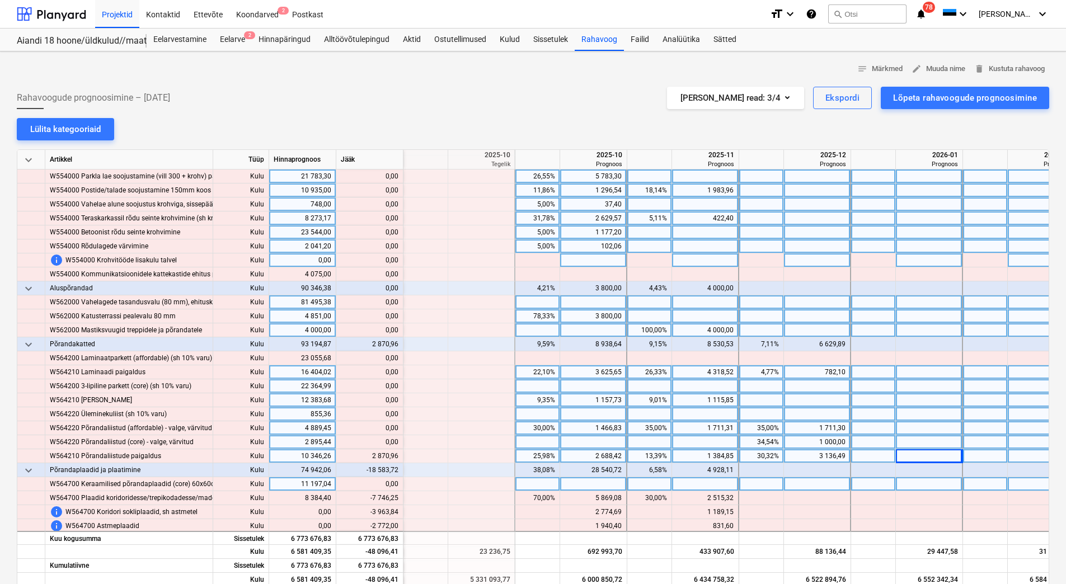
click at [700, 483] on div at bounding box center [705, 484] width 67 height 14
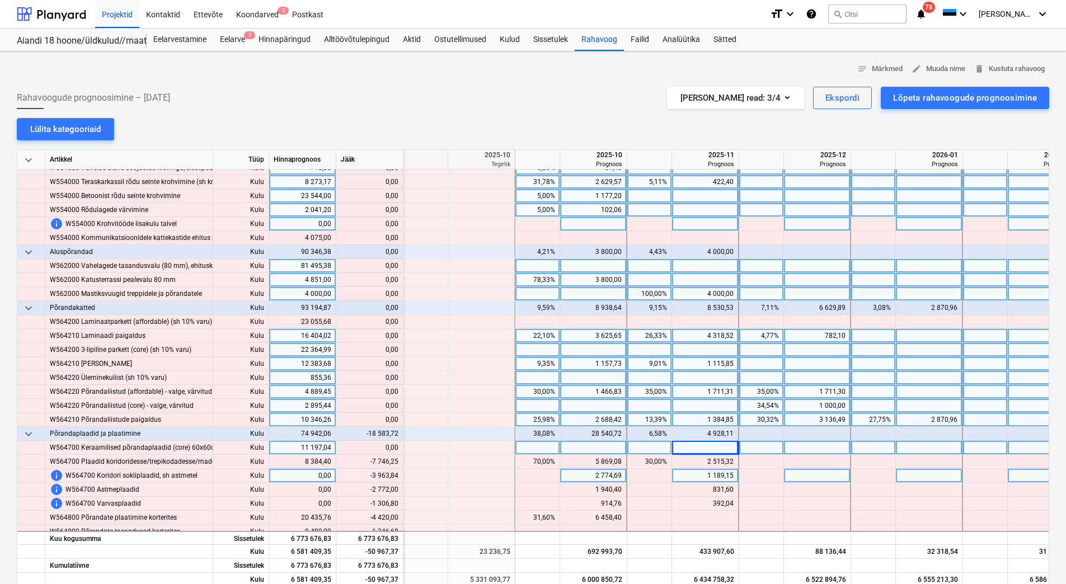
scroll to position [4810, 1454]
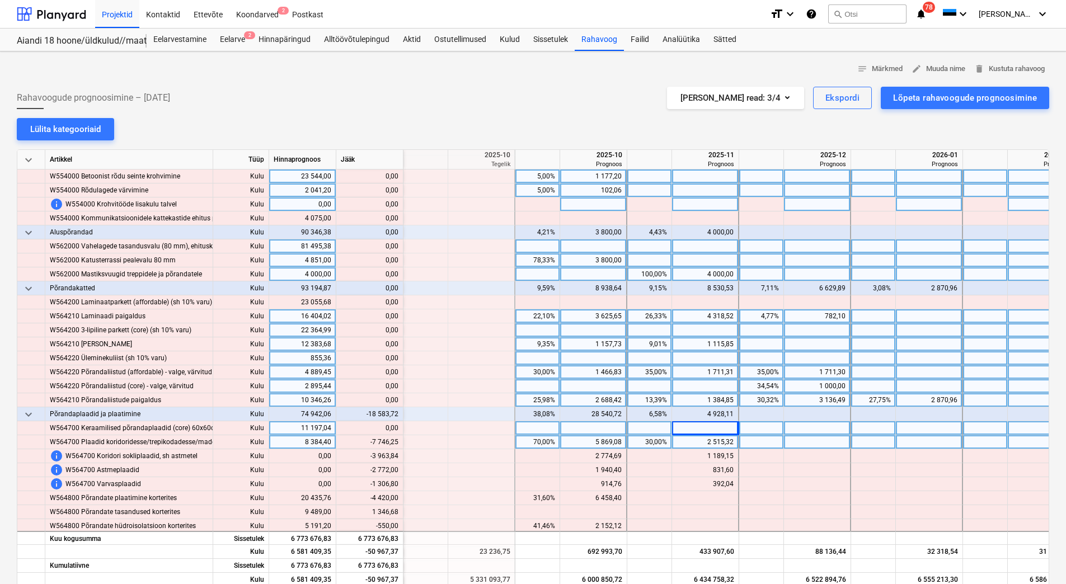
click at [586, 441] on div "5 869,08" at bounding box center [592, 442] width 57 height 14
click at [702, 440] on div "2 515,32" at bounding box center [704, 442] width 57 height 14
click at [702, 427] on div at bounding box center [705, 428] width 67 height 14
click at [699, 437] on div at bounding box center [705, 442] width 67 height 14
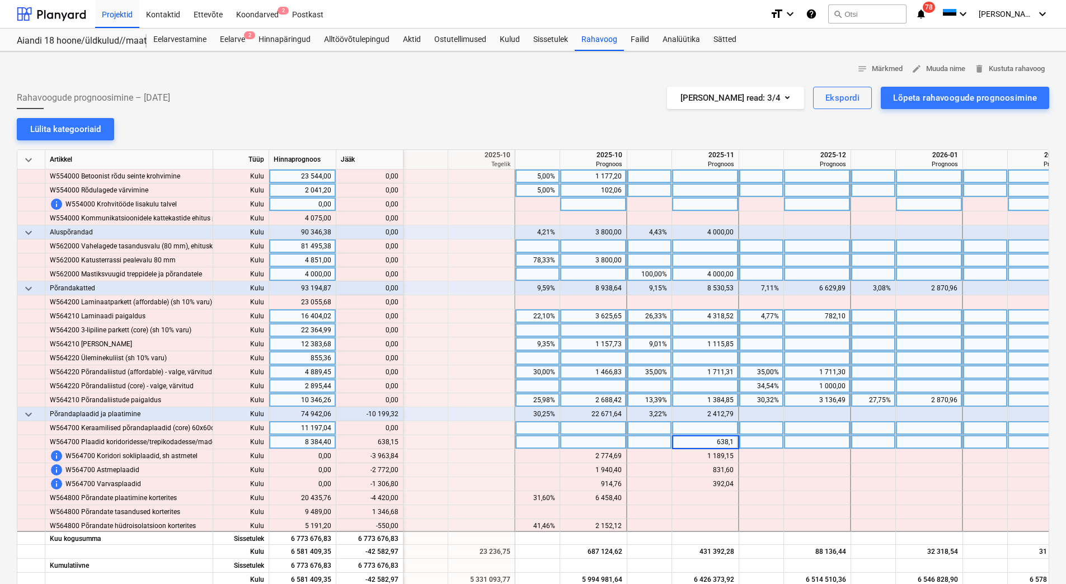
type input "638,15"
click at [682, 454] on div "1 189,15" at bounding box center [704, 456] width 57 height 14
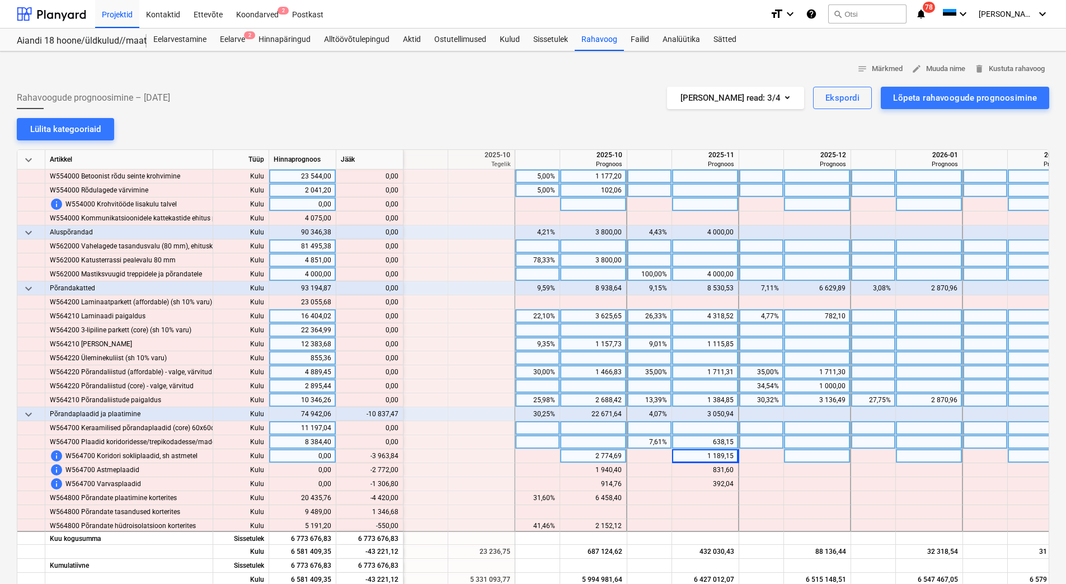
click at [592, 452] on div "2 774,69" at bounding box center [592, 456] width 57 height 14
click at [684, 453] on div "1 189,15" at bounding box center [704, 456] width 57 height 14
click at [684, 454] on div "1 189,15" at bounding box center [704, 456] width 57 height 14
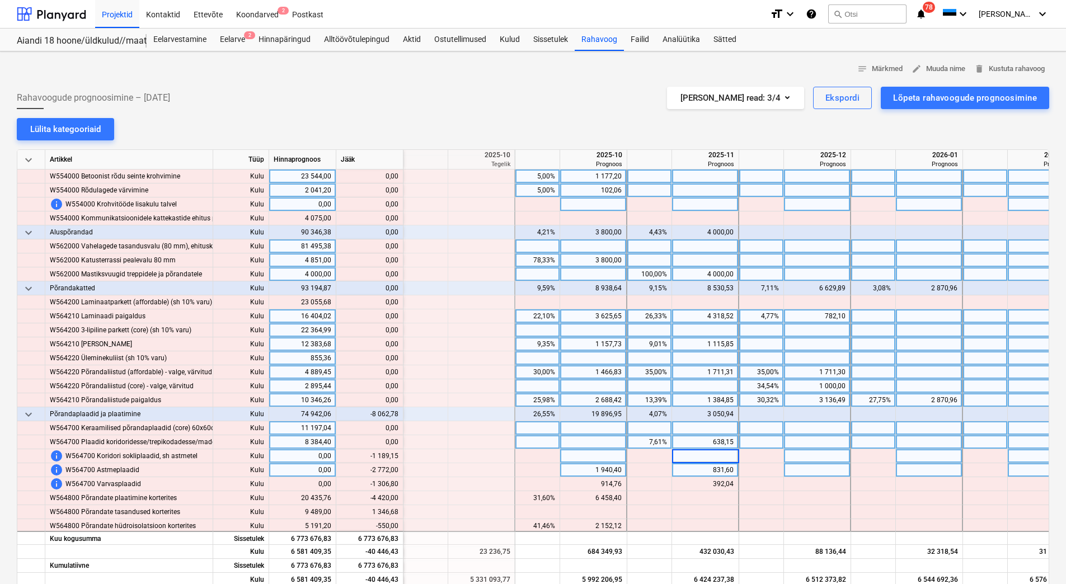
click at [666, 469] on div at bounding box center [649, 470] width 45 height 14
click at [699, 469] on div "831,60" at bounding box center [704, 470] width 57 height 14
click at [597, 466] on div "1 940,40" at bounding box center [592, 470] width 57 height 14
click at [583, 469] on div "1 940,40" at bounding box center [592, 470] width 57 height 14
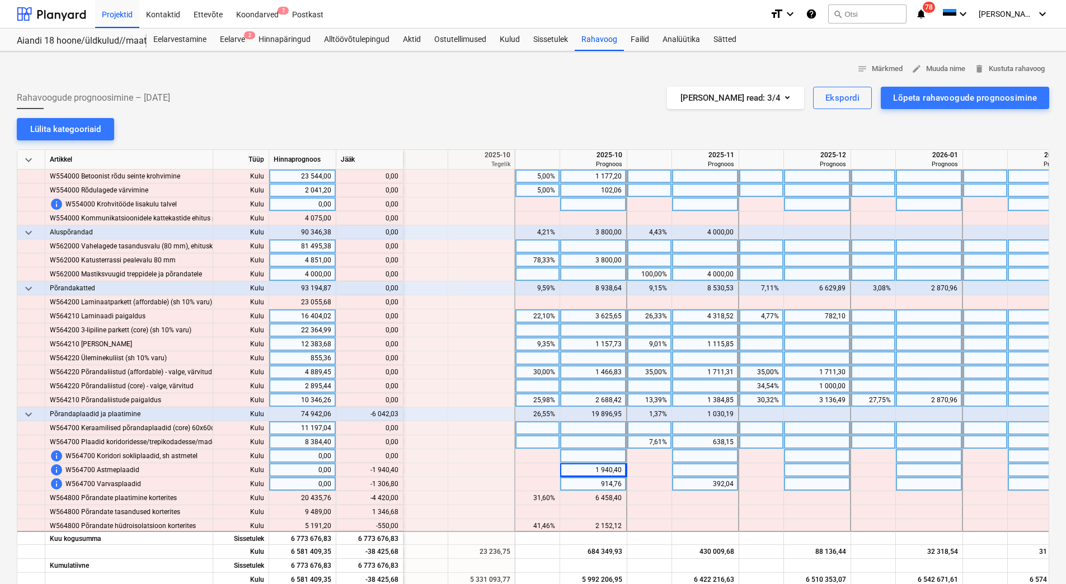
click at [583, 486] on div "914,76" at bounding box center [592, 484] width 57 height 14
click at [586, 484] on div "914,76" at bounding box center [592, 484] width 57 height 14
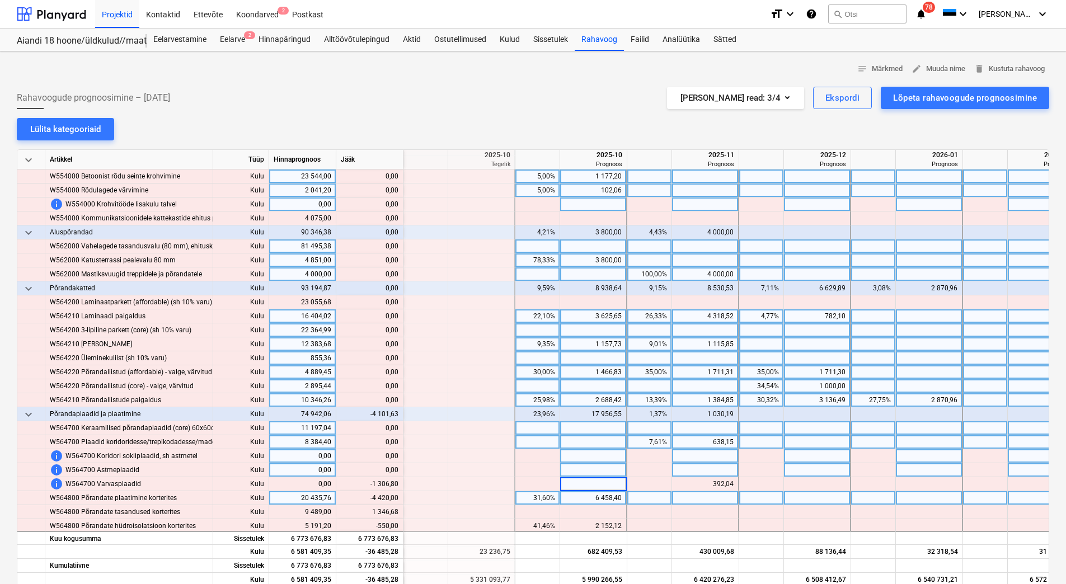
click at [586, 495] on div "6 458,40" at bounding box center [592, 498] width 57 height 14
click at [697, 484] on div "392,04" at bounding box center [704, 484] width 57 height 14
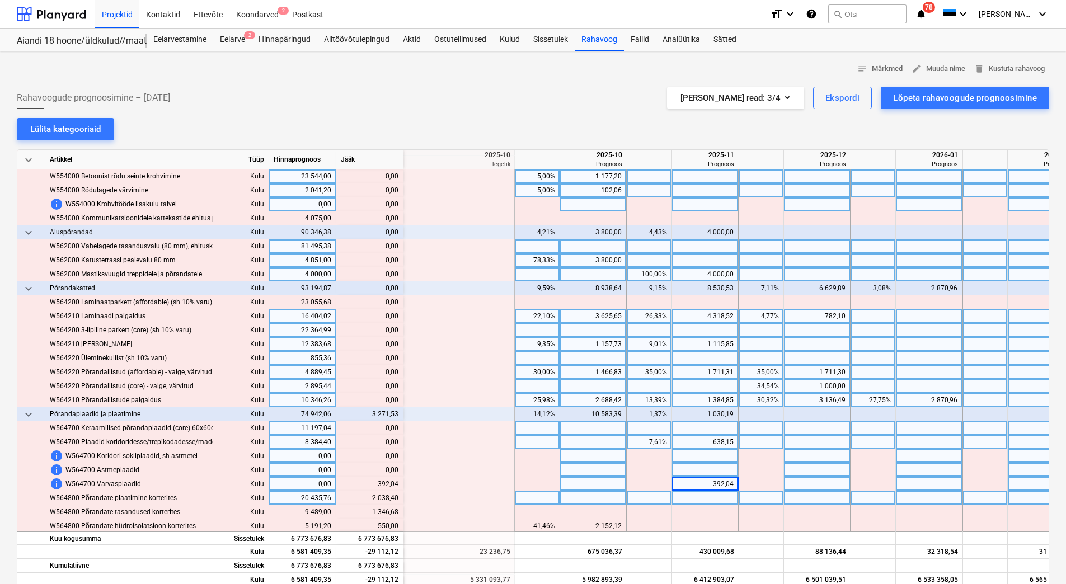
click at [697, 484] on div "392,04" at bounding box center [704, 484] width 57 height 14
click at [703, 474] on div at bounding box center [705, 470] width 67 height 14
click at [579, 496] on div at bounding box center [593, 498] width 67 height 14
type input "2038,40"
click at [581, 474] on div at bounding box center [593, 470] width 67 height 14
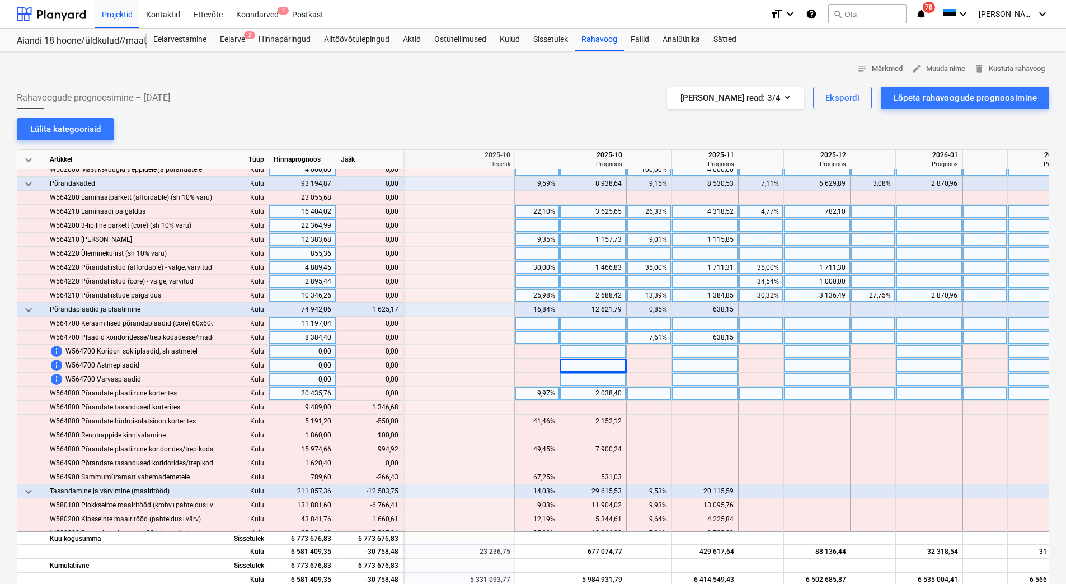
scroll to position [4922, 1454]
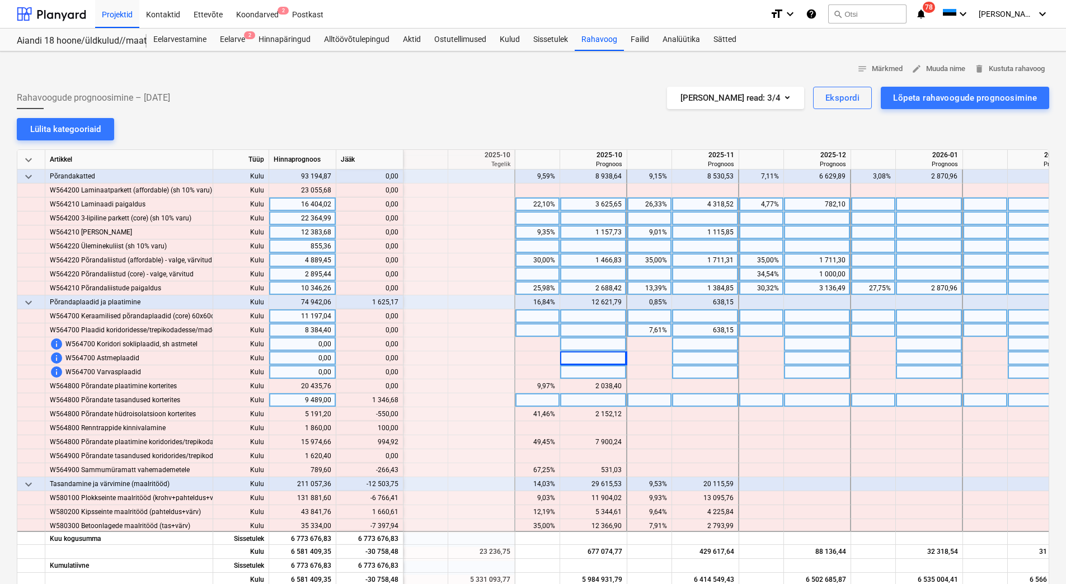
click at [584, 397] on div at bounding box center [593, 400] width 67 height 14
type input "1346,68"
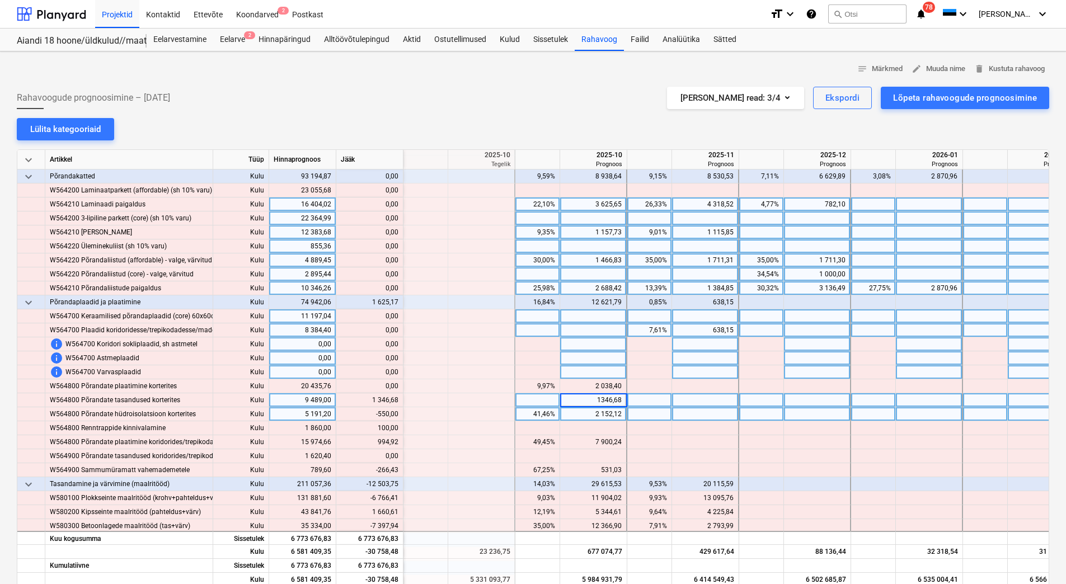
click at [588, 412] on div "2 152,12" at bounding box center [592, 414] width 57 height 14
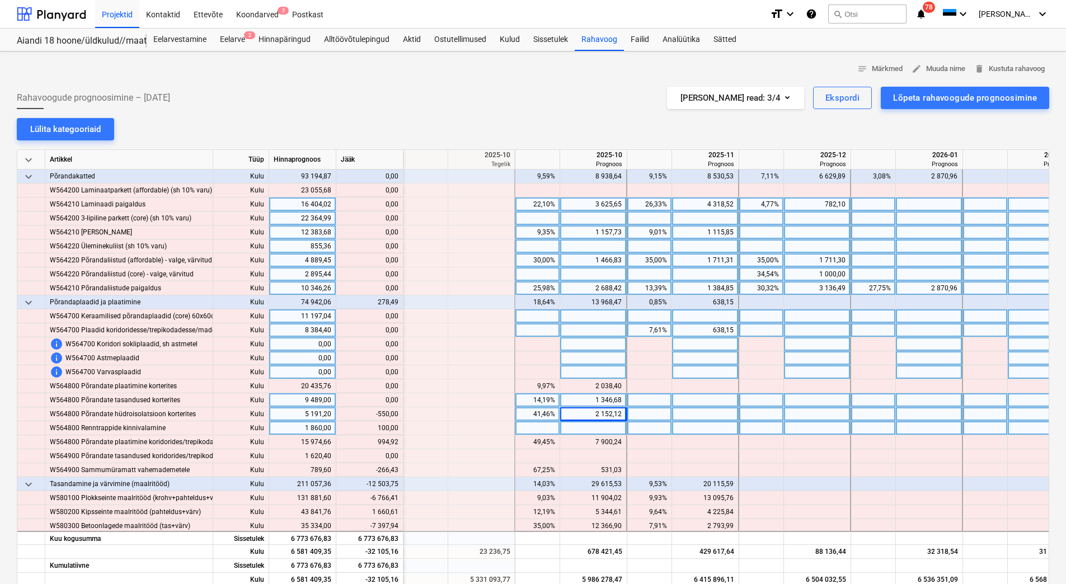
click at [584, 431] on div at bounding box center [593, 428] width 67 height 14
click at [588, 413] on div at bounding box center [593, 414] width 67 height 14
type input "1602,12"
click at [588, 425] on div at bounding box center [593, 428] width 67 height 14
type input "100"
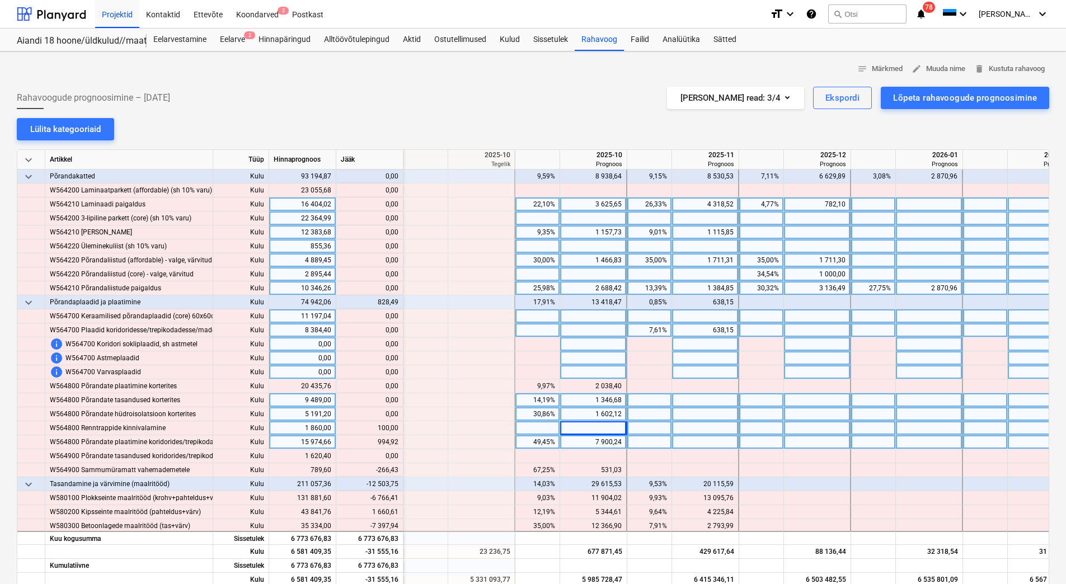
click at [704, 442] on div at bounding box center [705, 442] width 67 height 14
type input "994,92"
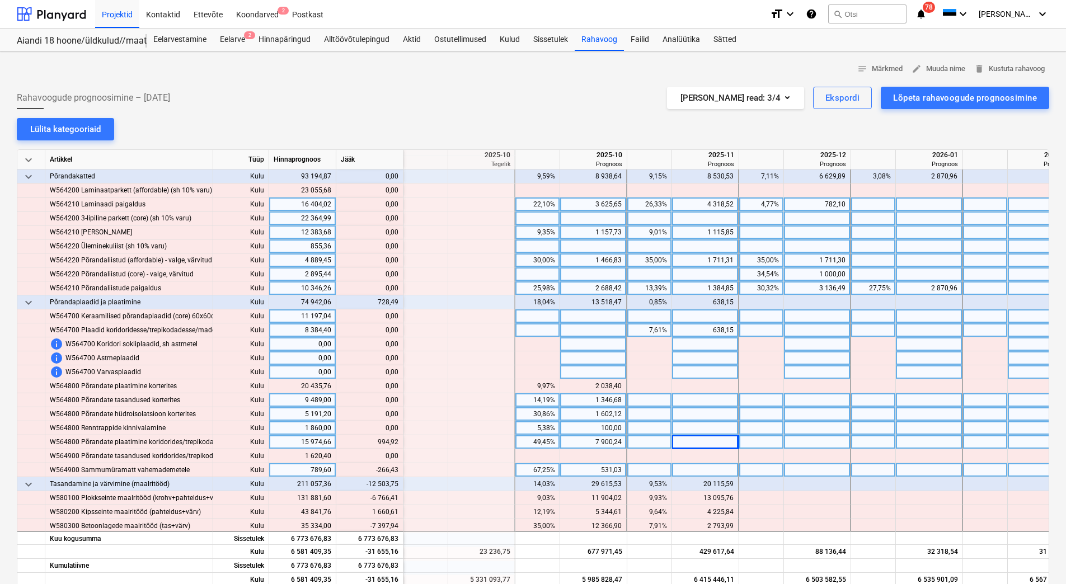
click at [589, 470] on div "531,03" at bounding box center [592, 470] width 57 height 14
click at [598, 465] on div "531,03" at bounding box center [592, 470] width 57 height 14
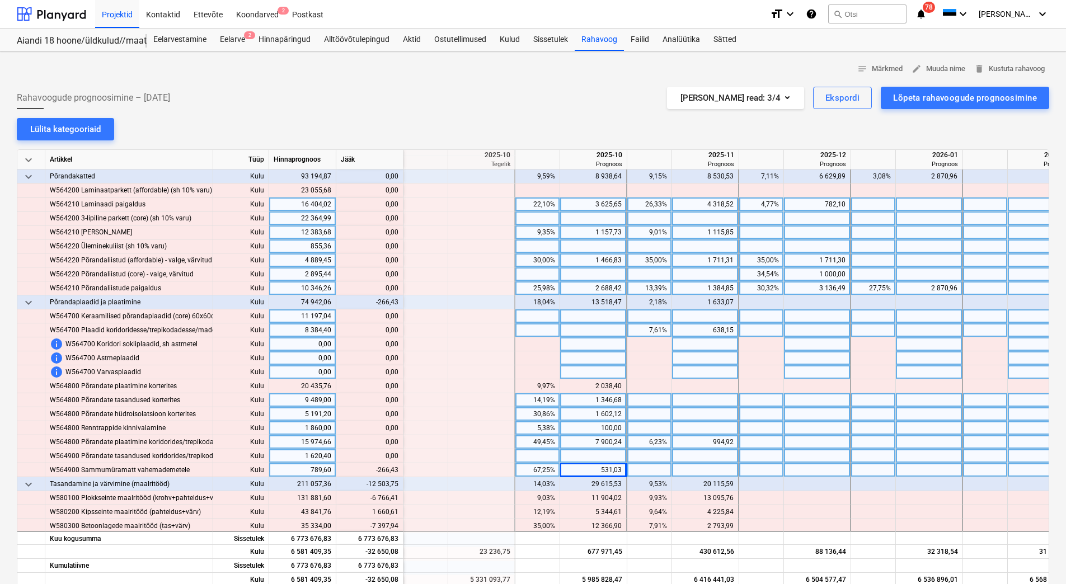
click at [597, 456] on div at bounding box center [593, 456] width 67 height 14
click at [593, 469] on div "531,03" at bounding box center [593, 470] width 67 height 14
type input "264,60"
click at [600, 449] on div at bounding box center [593, 456] width 67 height 14
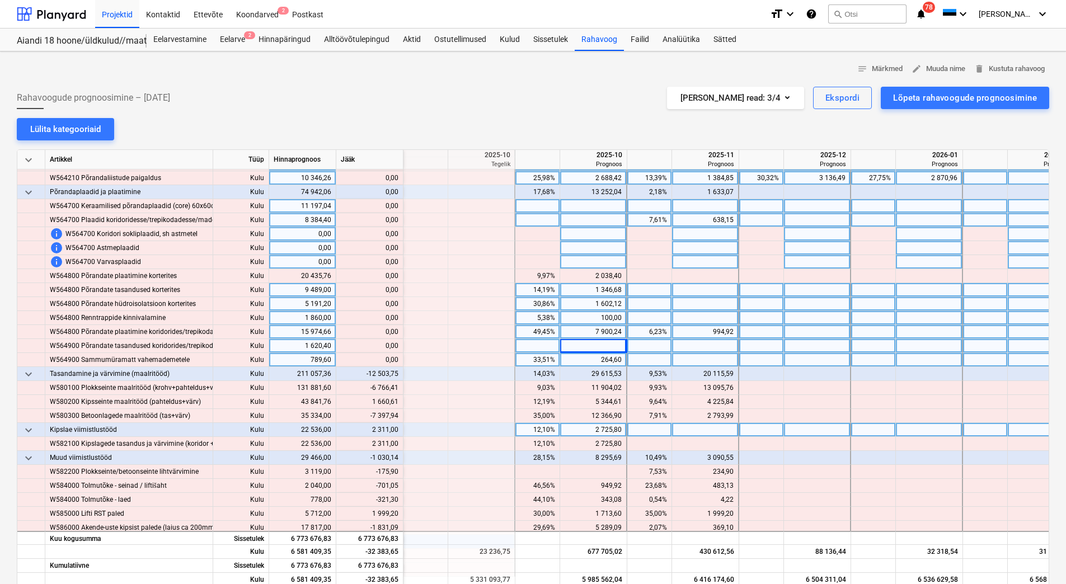
scroll to position [5034, 1454]
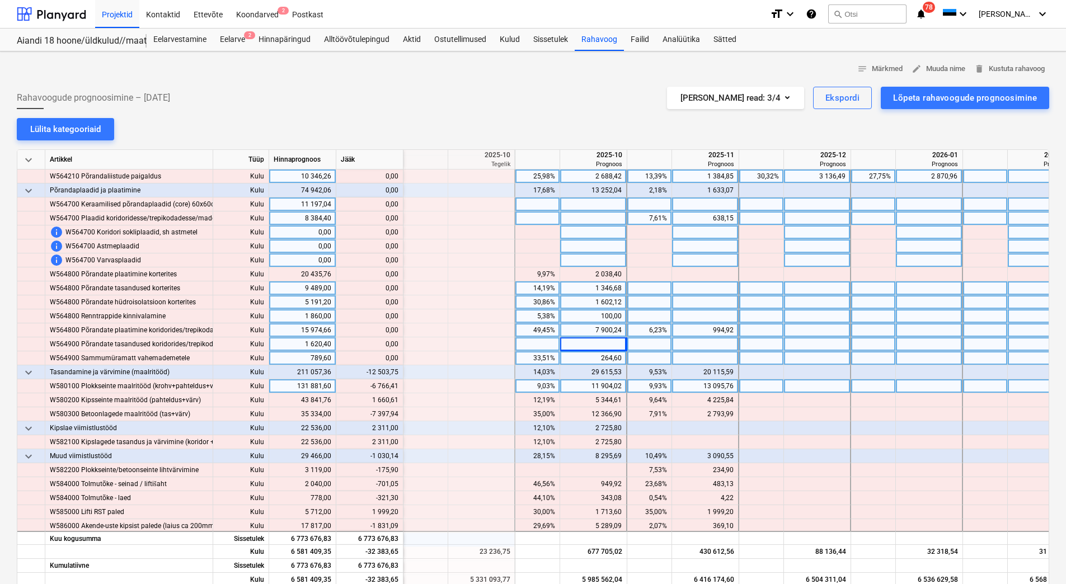
click at [690, 388] on div "13 095,76" at bounding box center [704, 386] width 57 height 14
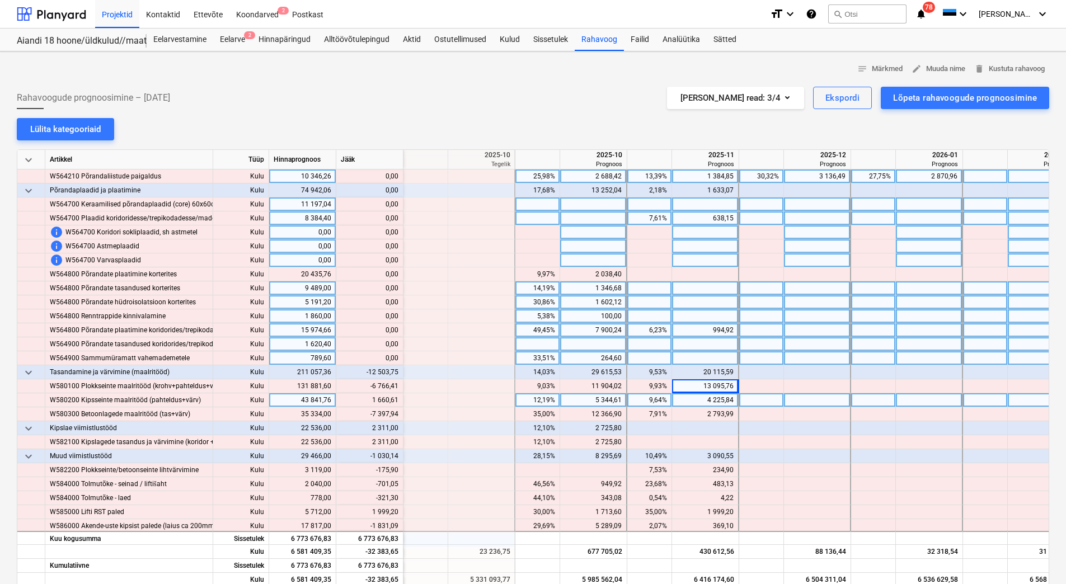
click at [691, 394] on div "4 225,84" at bounding box center [704, 400] width 57 height 14
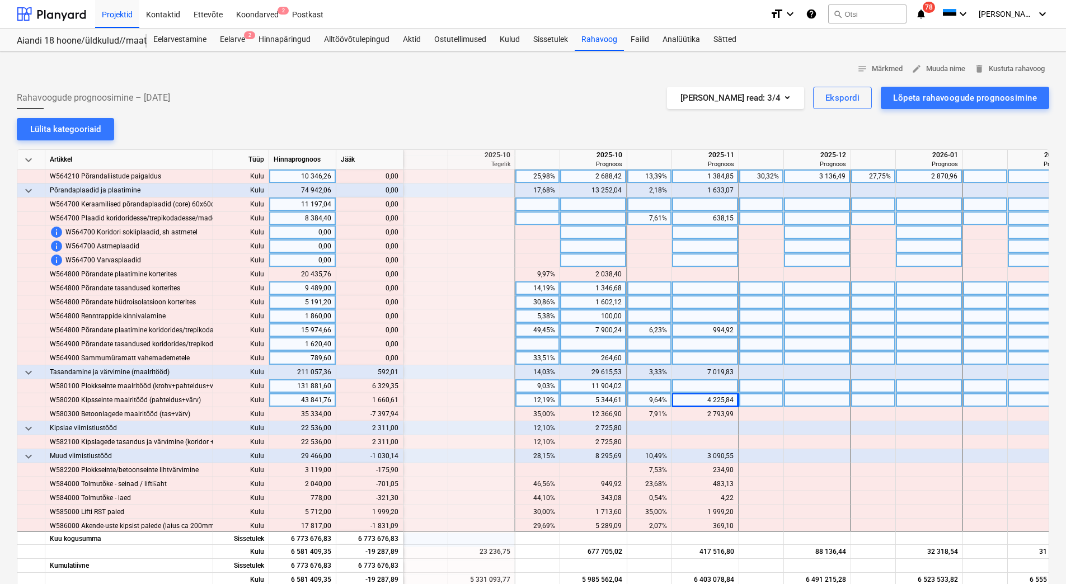
click at [694, 387] on div at bounding box center [705, 386] width 67 height 14
type input "6329,35"
click at [694, 396] on div "4 225,84" at bounding box center [704, 400] width 57 height 14
click at [796, 397] on div at bounding box center [817, 400] width 67 height 14
type input "1660,61"
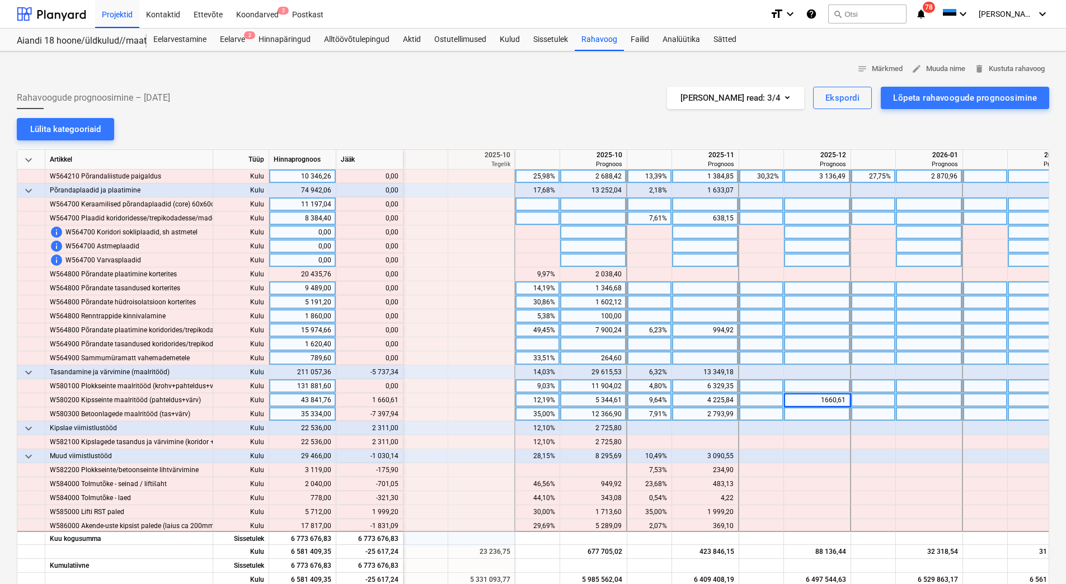
click at [798, 409] on div at bounding box center [817, 414] width 67 height 14
click at [593, 411] on div "12 366,90" at bounding box center [592, 414] width 57 height 14
click at [588, 402] on div "5 344,61" at bounding box center [592, 400] width 57 height 14
click at [590, 413] on div at bounding box center [593, 414] width 67 height 14
type input "4958,96"
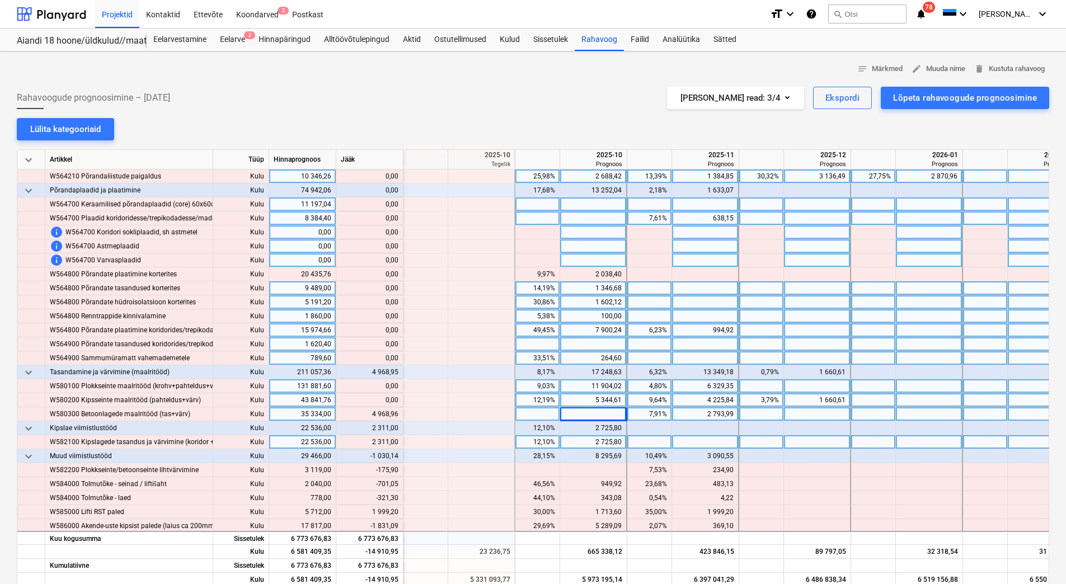
click at [588, 441] on div "2 725,80" at bounding box center [592, 442] width 57 height 14
click at [696, 441] on div at bounding box center [705, 442] width 67 height 14
type input "2311"
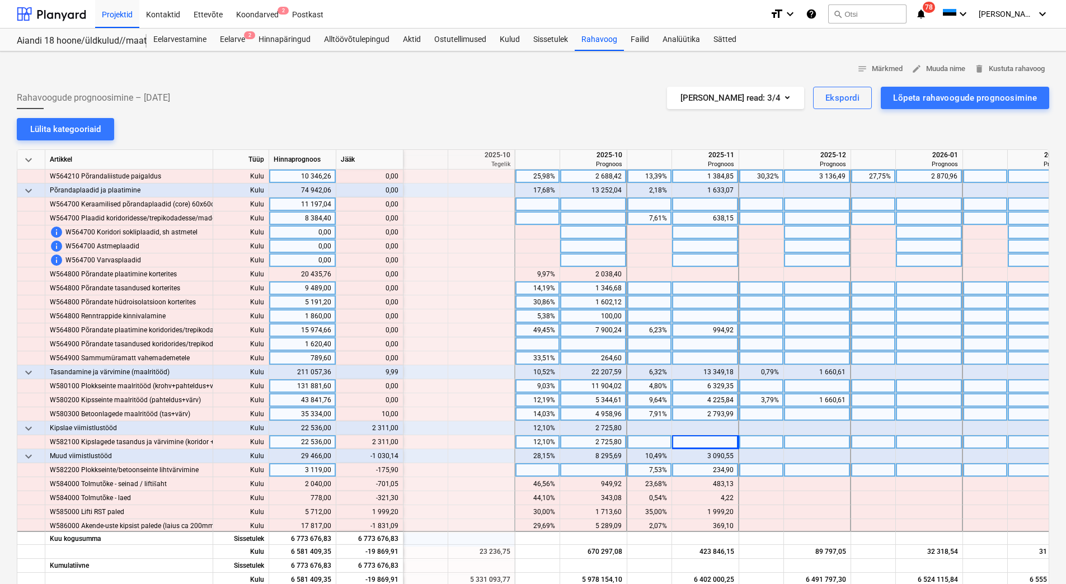
click at [604, 469] on div at bounding box center [593, 470] width 67 height 14
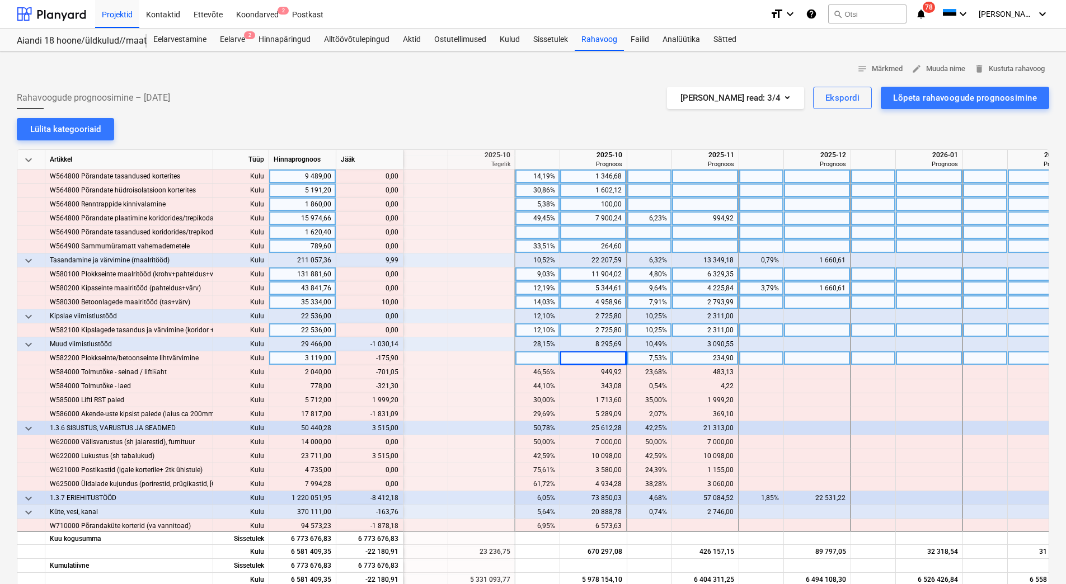
click at [706, 358] on div "234,90" at bounding box center [704, 358] width 57 height 14
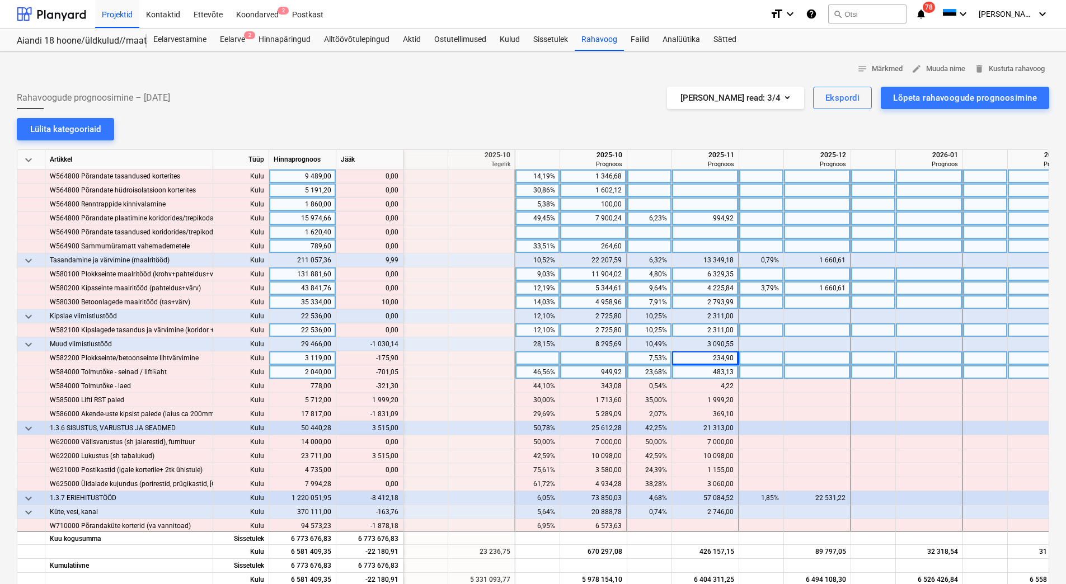
click at [704, 372] on div "483,13" at bounding box center [704, 372] width 57 height 14
click at [701, 354] on div at bounding box center [705, 358] width 67 height 14
type input "59"
click at [587, 373] on div "949,92" at bounding box center [592, 372] width 57 height 14
click at [588, 374] on div "949,92" at bounding box center [592, 372] width 57 height 14
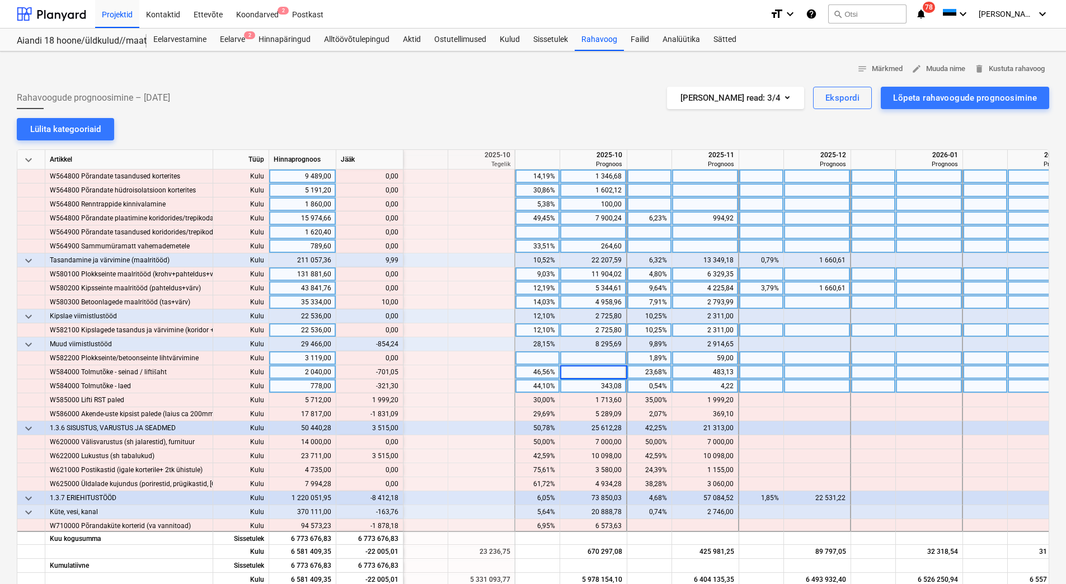
click at [580, 384] on div "343,08" at bounding box center [592, 386] width 57 height 14
click at [588, 387] on div "343,08" at bounding box center [592, 386] width 57 height 14
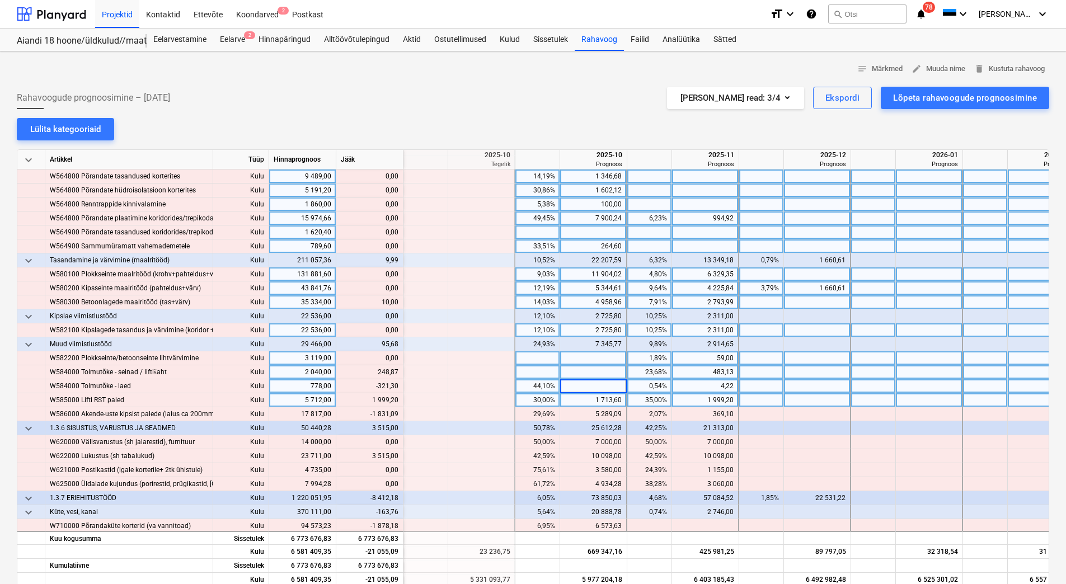
click at [589, 397] on div "1 713,60" at bounding box center [592, 400] width 57 height 14
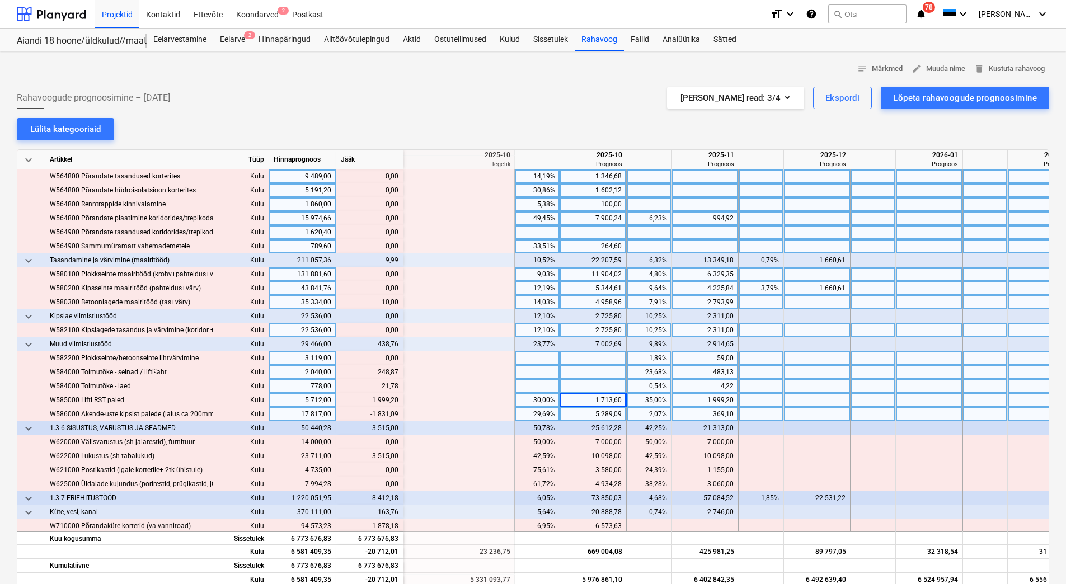
click at [583, 409] on div "5 289,09" at bounding box center [592, 414] width 57 height 14
click at [587, 360] on div at bounding box center [593, 358] width 67 height 14
click at [589, 370] on div at bounding box center [593, 372] width 67 height 14
type input "248,87"
click at [586, 386] on div at bounding box center [593, 386] width 67 height 14
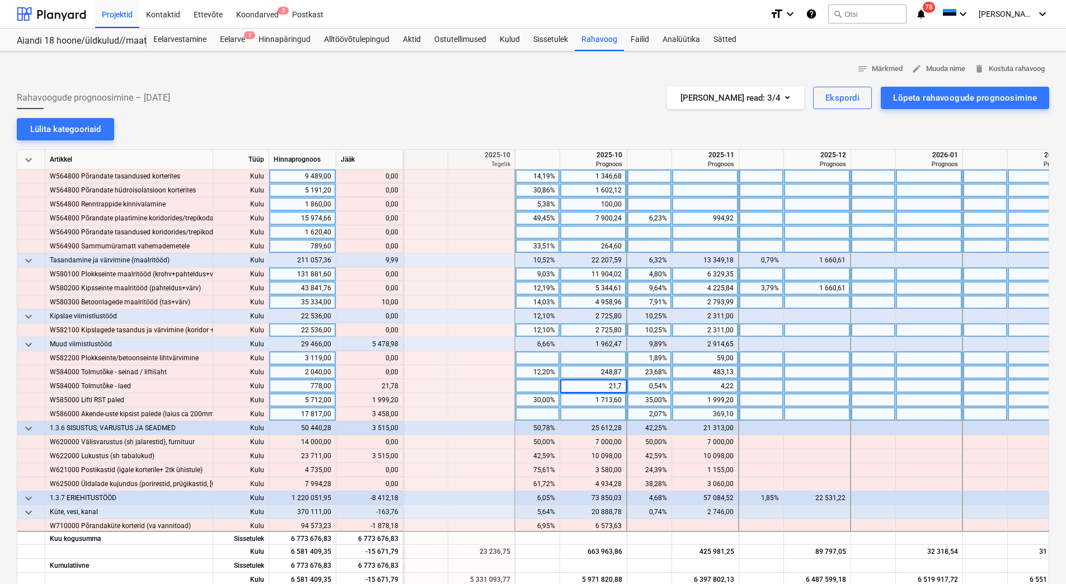
type input "21,78"
click at [581, 408] on div at bounding box center [593, 414] width 67 height 14
type input "3458"
click at [808, 402] on div at bounding box center [817, 400] width 67 height 14
type input "1999,20"
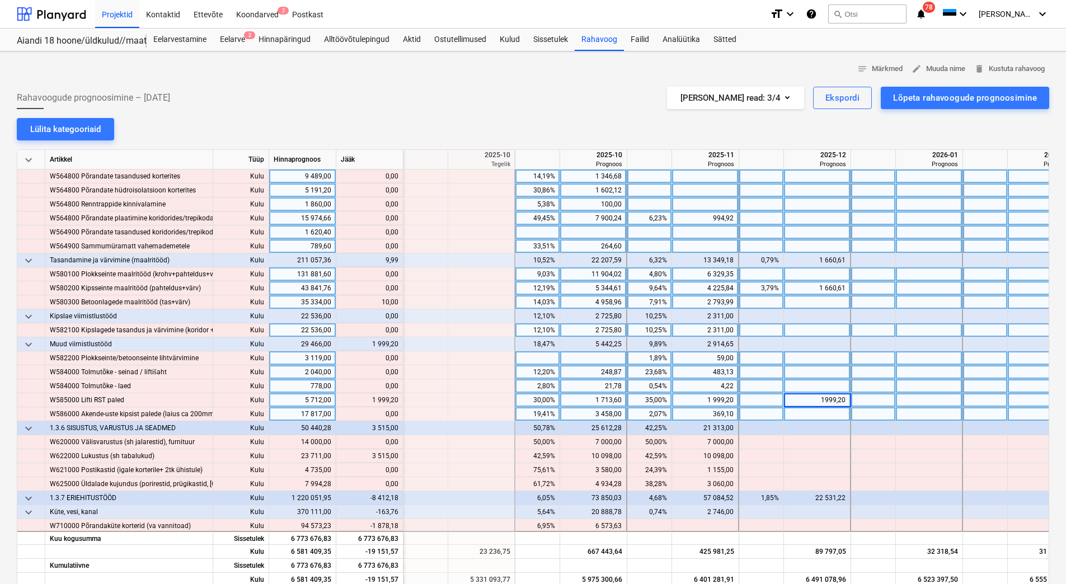
click at [794, 385] on div at bounding box center [817, 386] width 67 height 14
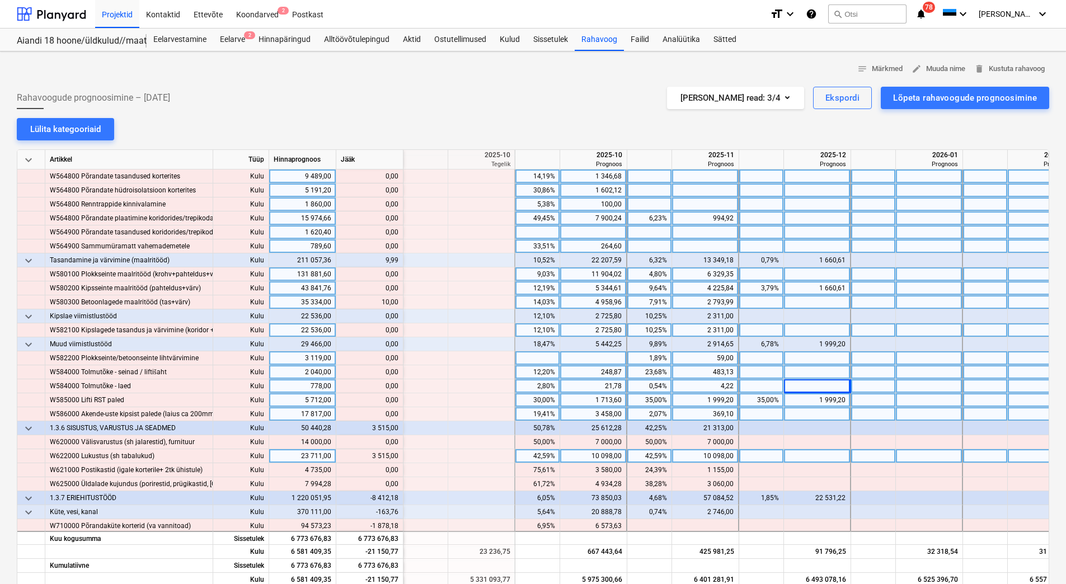
click at [796, 454] on div at bounding box center [817, 456] width 67 height 14
type input "3515"
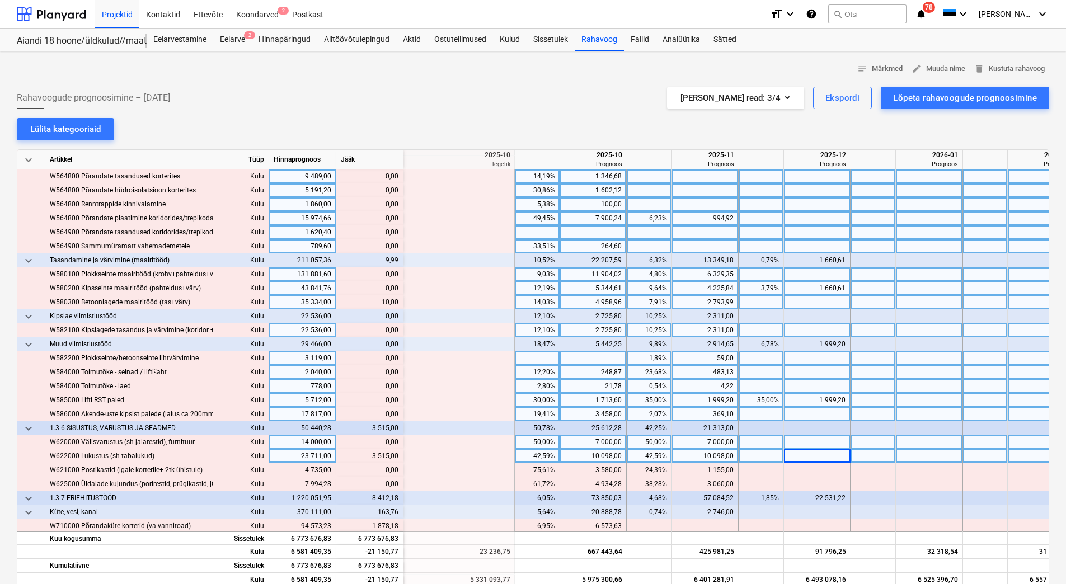
click at [800, 442] on div at bounding box center [817, 442] width 67 height 14
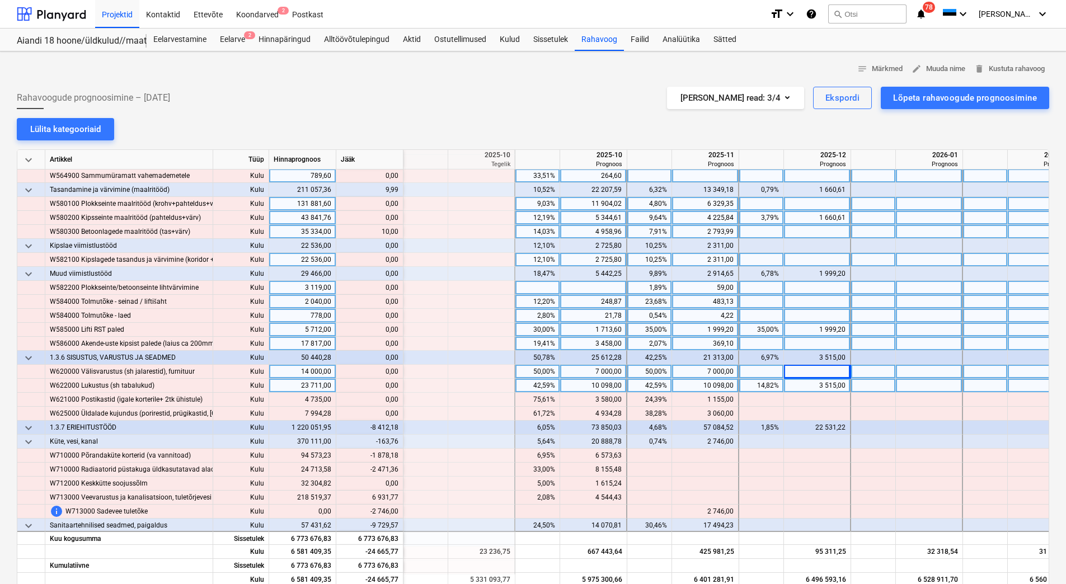
scroll to position [5258, 1454]
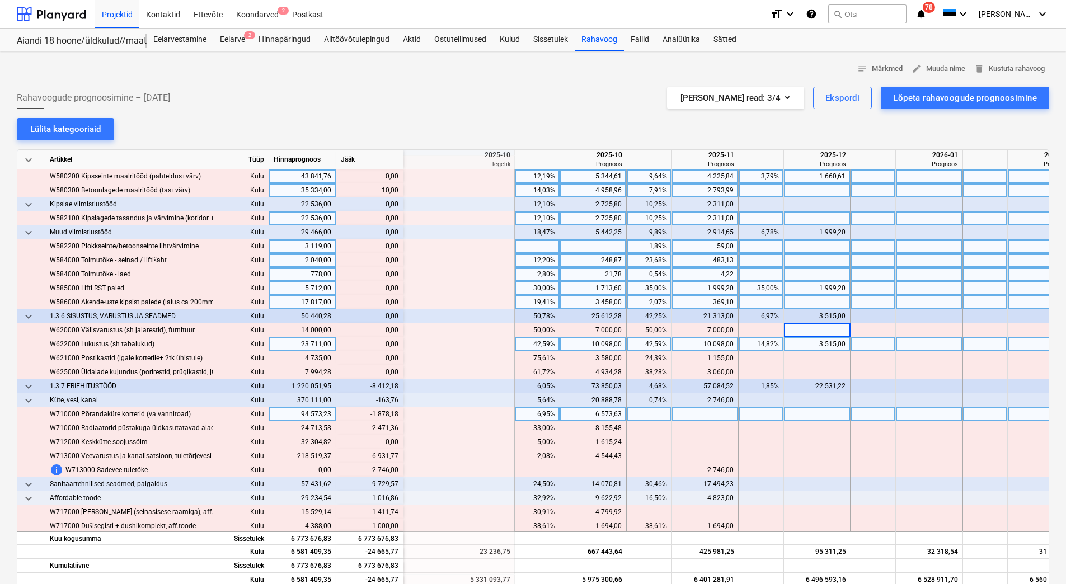
click at [590, 415] on div "6 573,63" at bounding box center [592, 414] width 57 height 14
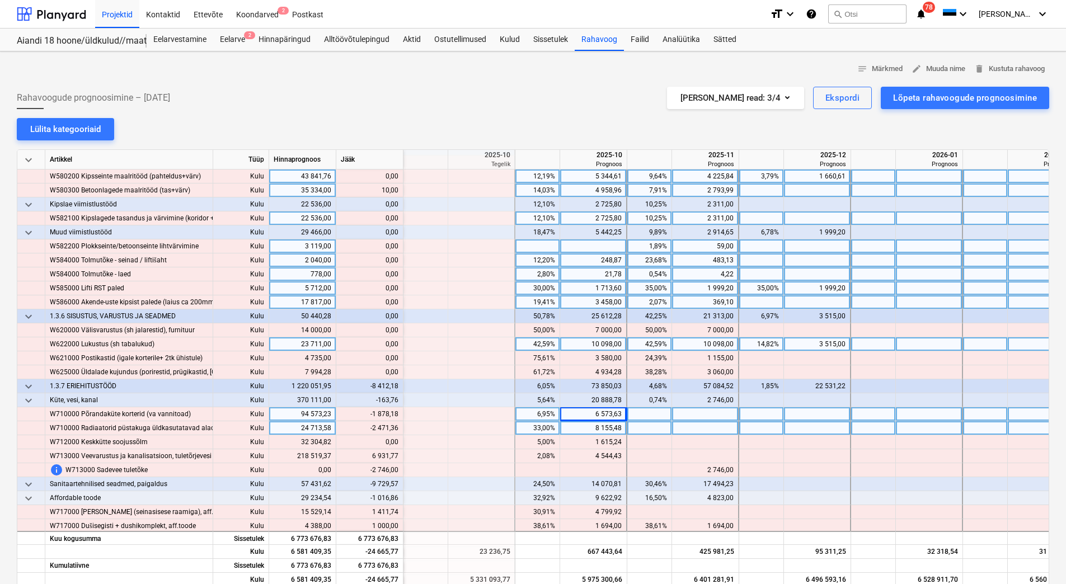
click at [588, 426] on div "8 155,48" at bounding box center [592, 428] width 57 height 14
click at [587, 407] on div at bounding box center [593, 414] width 67 height 14
click at [587, 413] on div at bounding box center [593, 414] width 67 height 14
type input "4695,45"
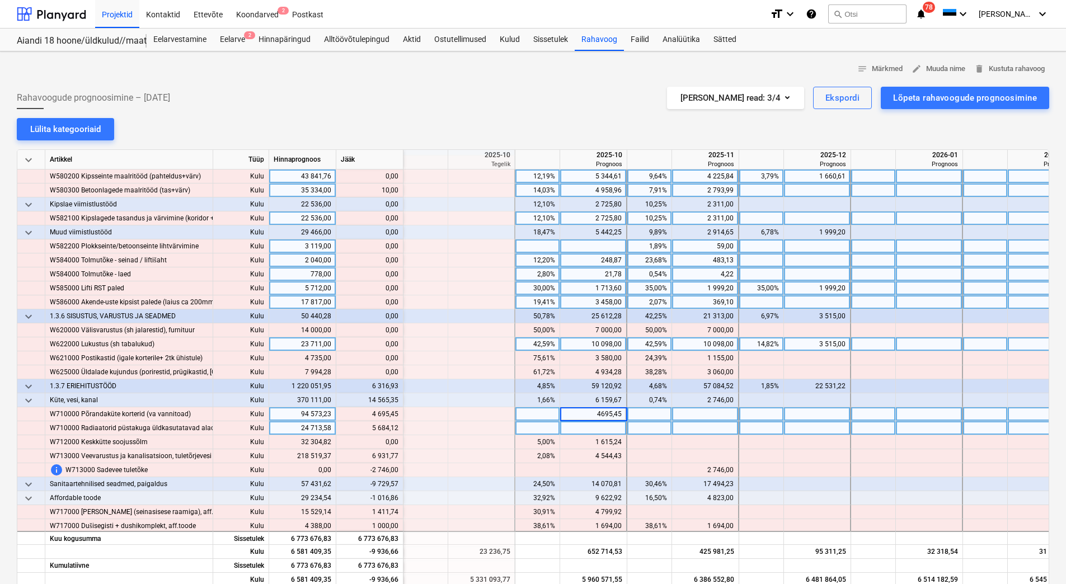
click at [587, 424] on div at bounding box center [593, 428] width 67 height 14
type input "5684,12"
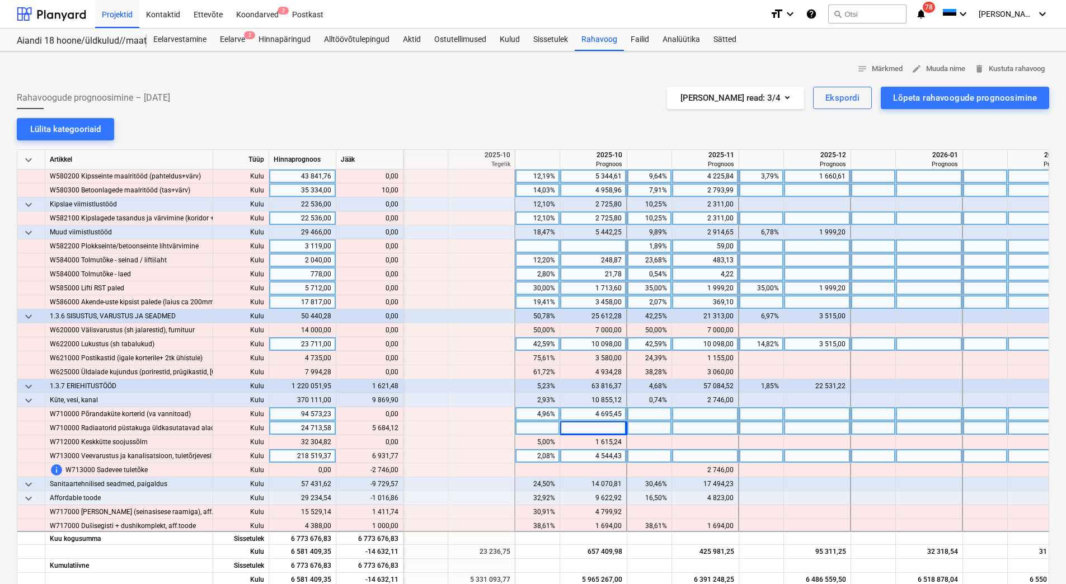
click at [689, 454] on div at bounding box center [705, 456] width 67 height 14
type input "6931,77"
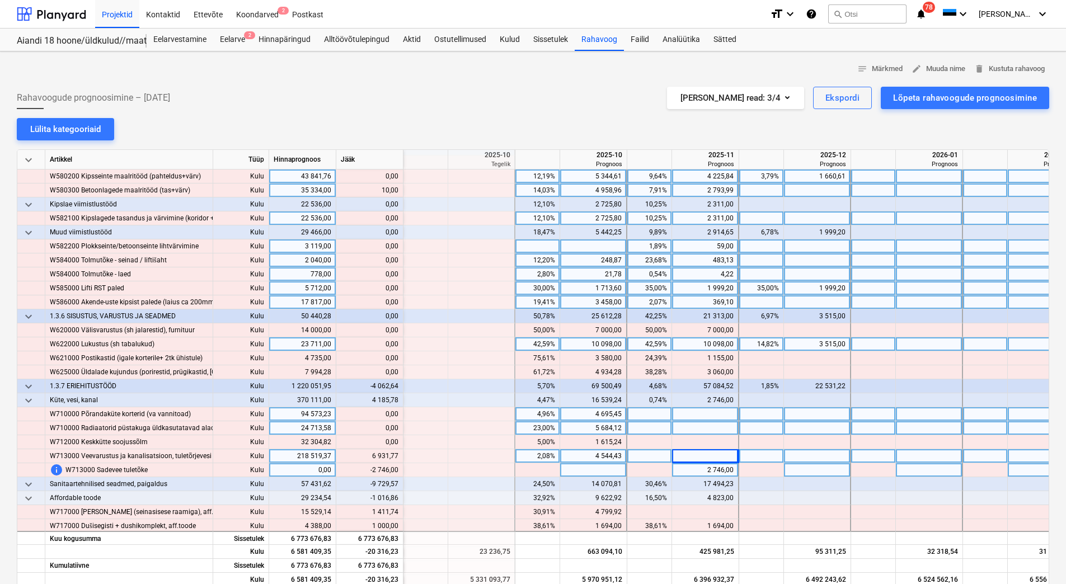
click at [687, 466] on div "2 746,00" at bounding box center [704, 470] width 57 height 14
click at [700, 415] on div at bounding box center [705, 414] width 67 height 14
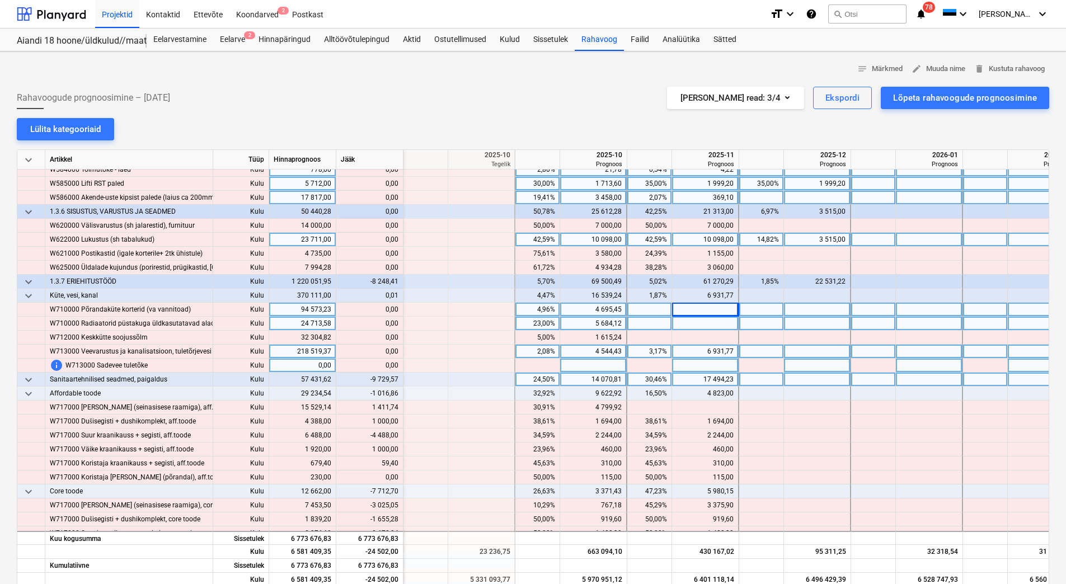
scroll to position [5370, 1454]
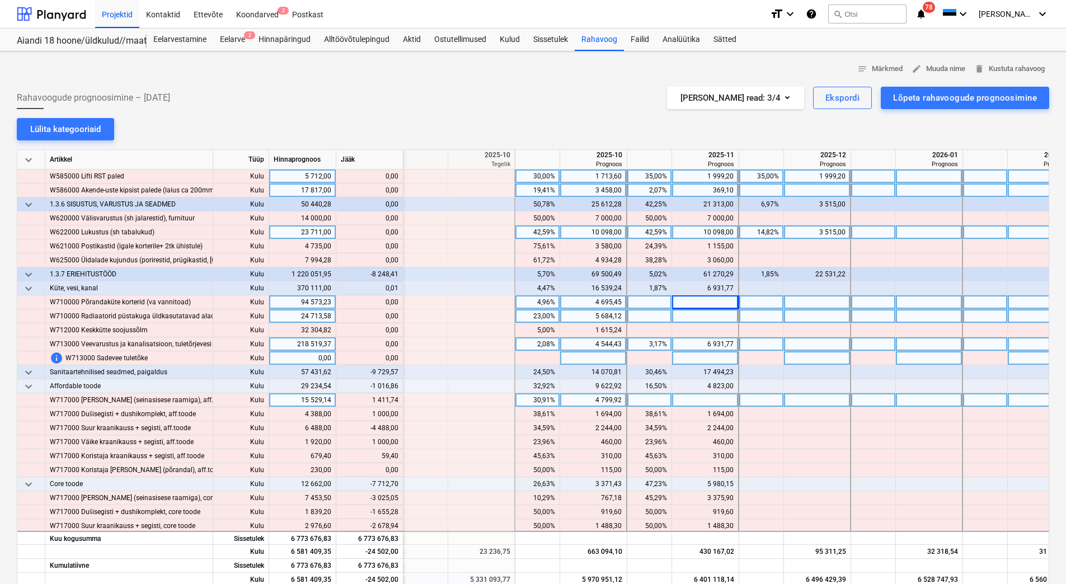
click at [702, 400] on div at bounding box center [705, 400] width 67 height 14
type input "1411,74"
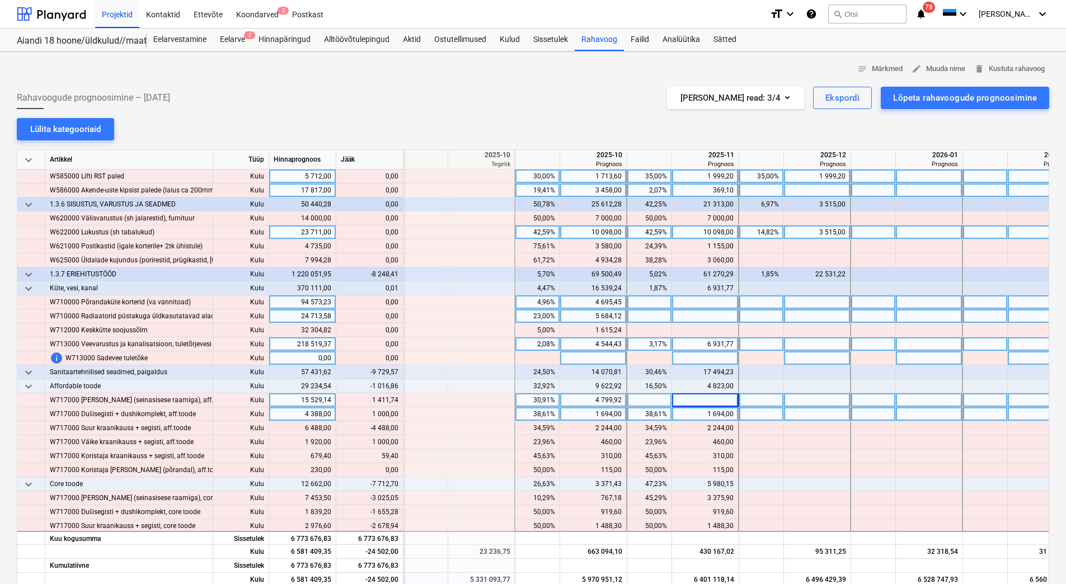
click at [701, 408] on div "1 694,00" at bounding box center [704, 414] width 57 height 14
click at [796, 416] on div at bounding box center [817, 414] width 67 height 14
type input "100"
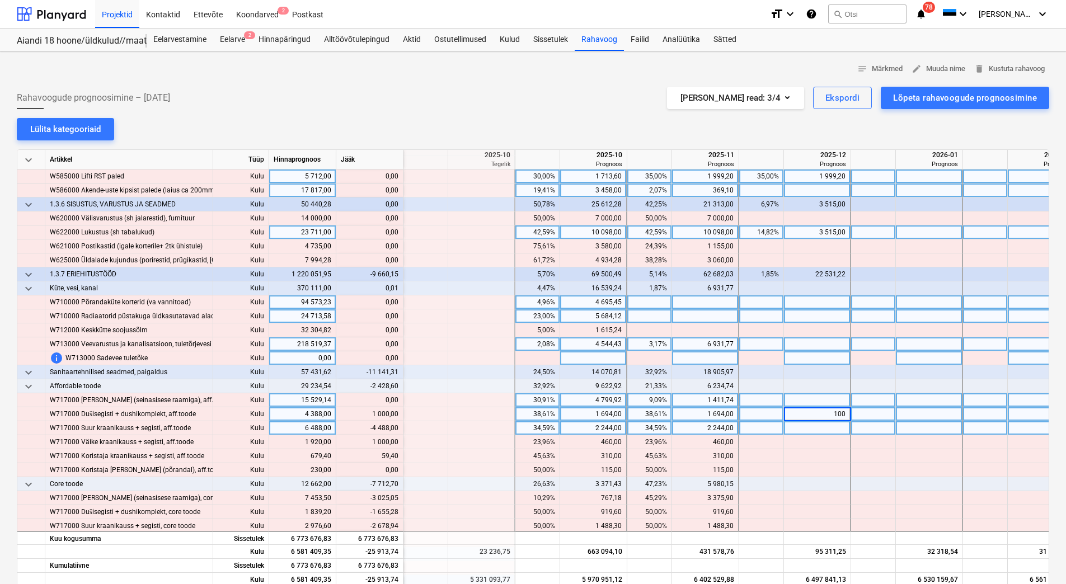
click at [800, 431] on div at bounding box center [817, 428] width 67 height 14
click at [595, 426] on div "2 244,00" at bounding box center [592, 428] width 57 height 14
click at [692, 427] on div "2 244,00" at bounding box center [704, 428] width 57 height 14
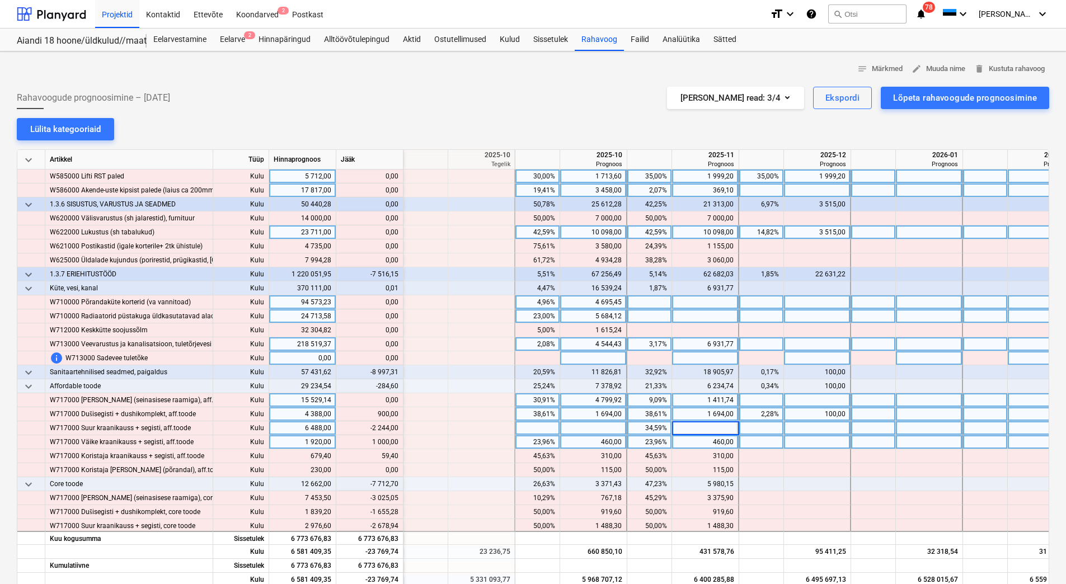
click at [688, 442] on div "460,00" at bounding box center [704, 442] width 57 height 14
click at [802, 440] on div at bounding box center [817, 442] width 67 height 14
type input "1000"
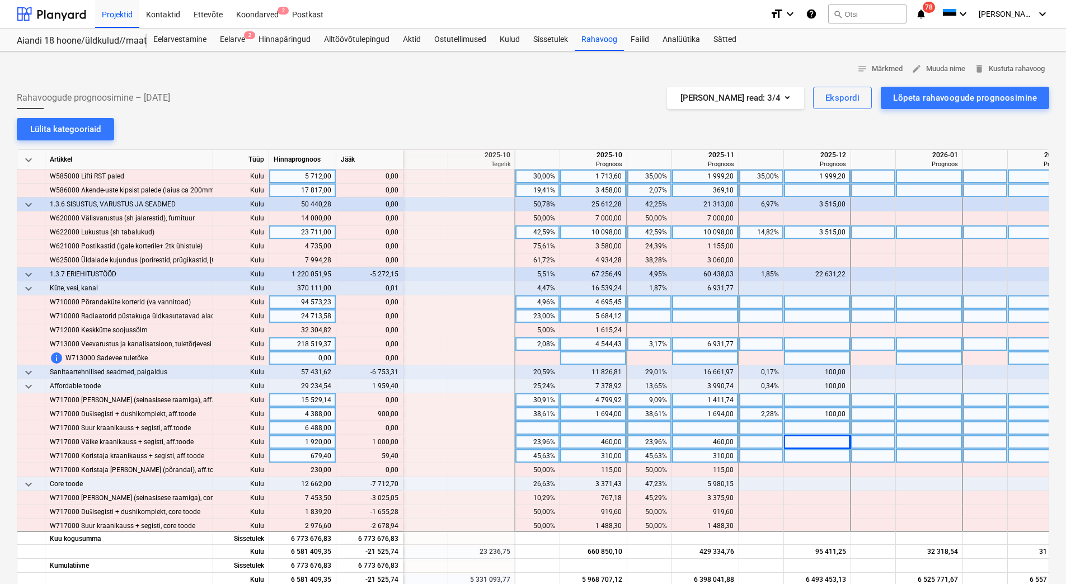
click at [800, 453] on div at bounding box center [817, 456] width 67 height 14
type input "59,40"
click at [805, 413] on div "100,00" at bounding box center [816, 414] width 57 height 14
type input "1000"
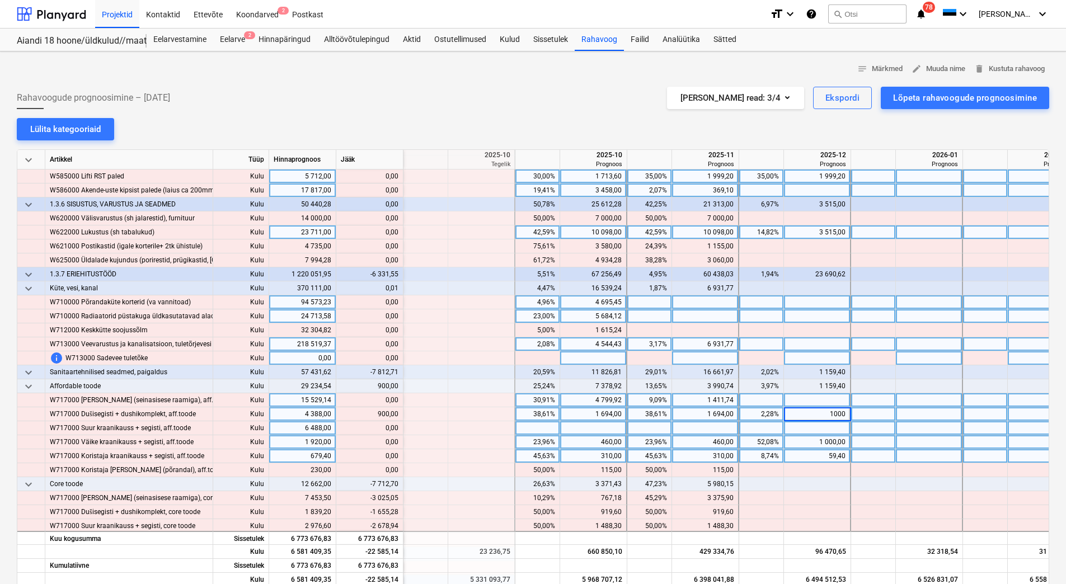
click at [801, 398] on div at bounding box center [817, 400] width 67 height 14
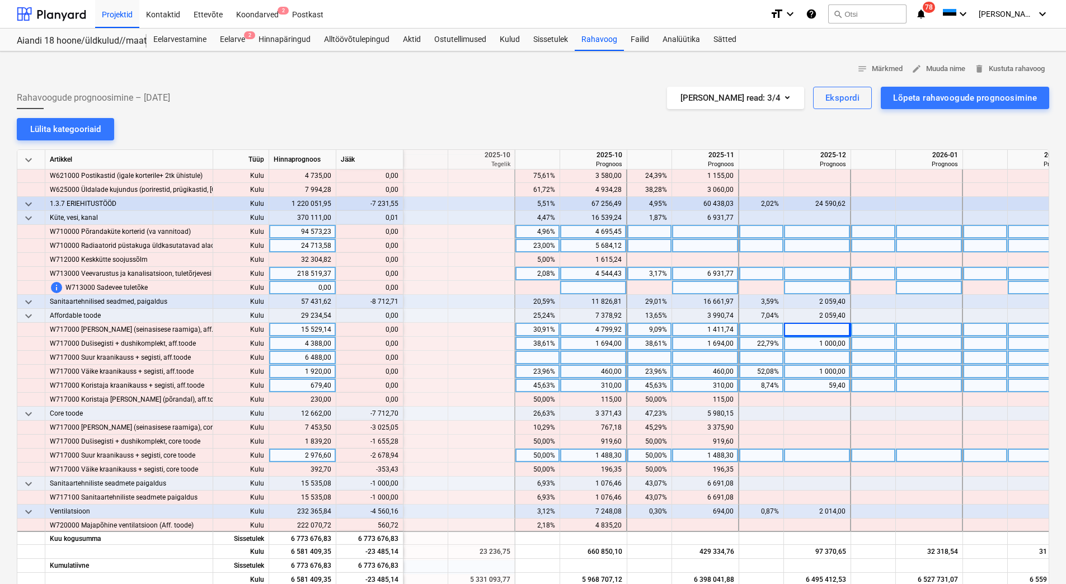
scroll to position [5482, 1454]
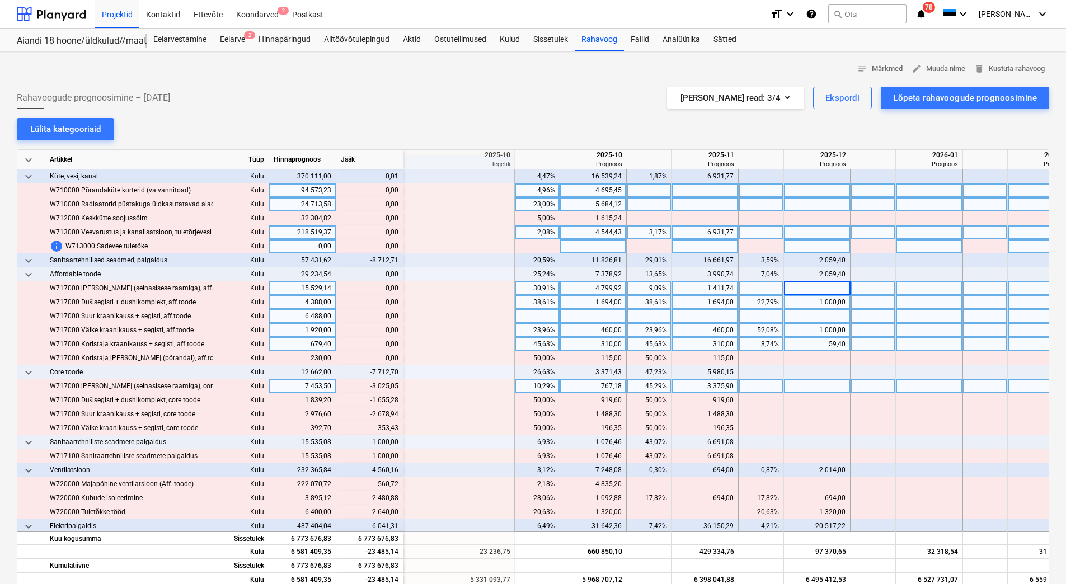
click at [700, 385] on div "3 375,90" at bounding box center [704, 386] width 57 height 14
click at [701, 376] on div "5 980,15" at bounding box center [704, 372] width 57 height 14
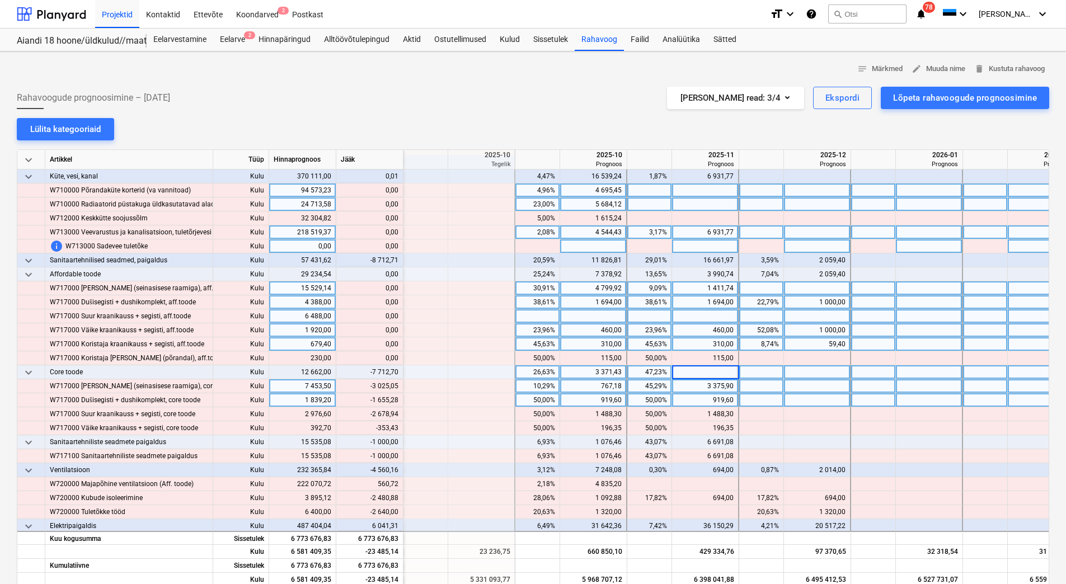
click at [686, 397] on div "919,60" at bounding box center [704, 400] width 57 height 14
click at [587, 372] on div "3 371,43" at bounding box center [592, 372] width 57 height 14
click at [687, 397] on div at bounding box center [705, 400] width 67 height 14
click at [613, 385] on div at bounding box center [593, 386] width 67 height 14
type input "1118,03"
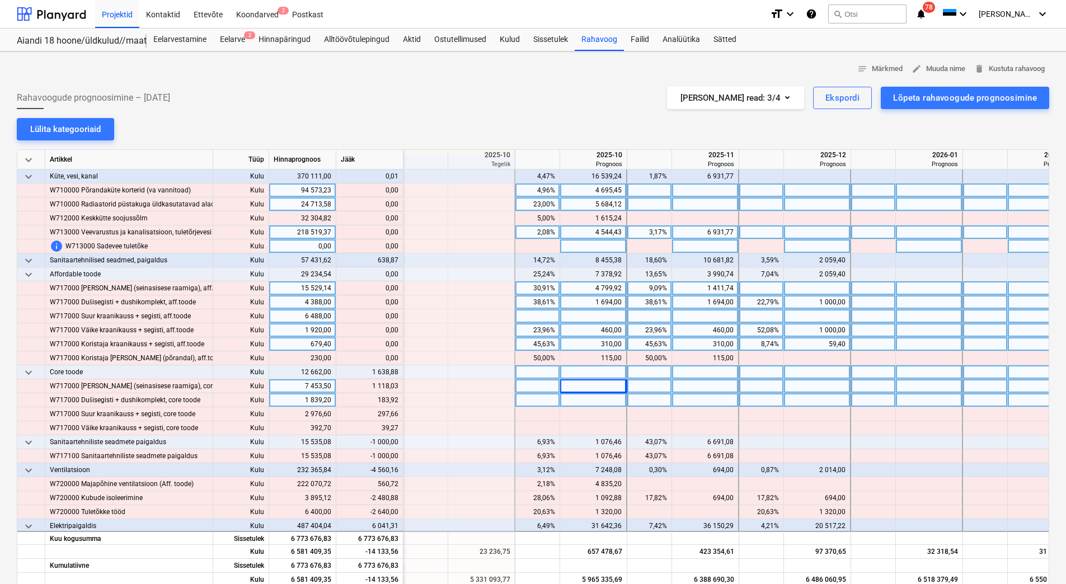
click at [592, 406] on div at bounding box center [593, 400] width 67 height 14
type input "183,92"
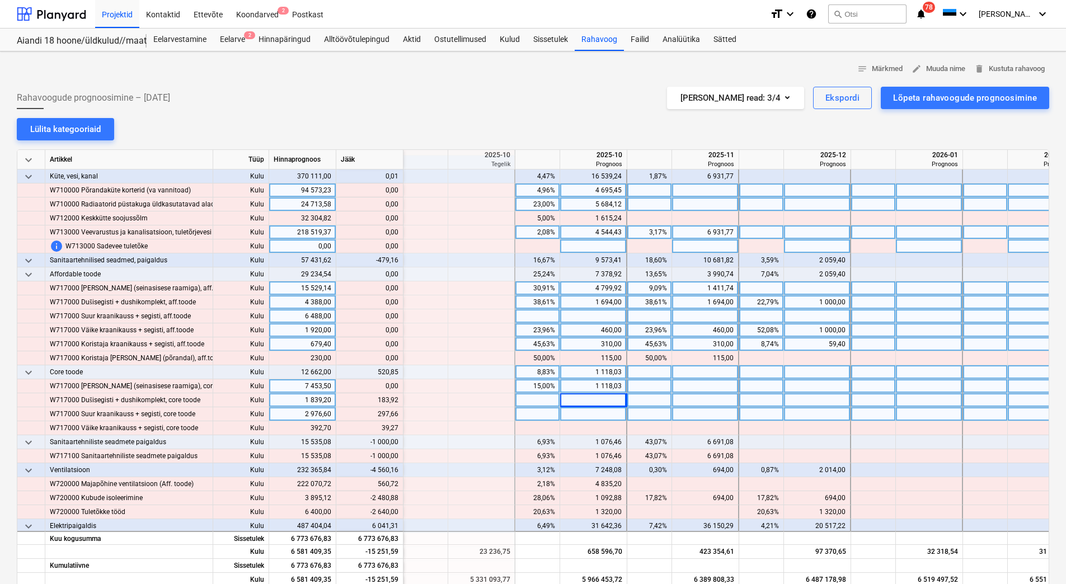
click at [591, 411] on div at bounding box center [593, 414] width 67 height 14
type input "297,66"
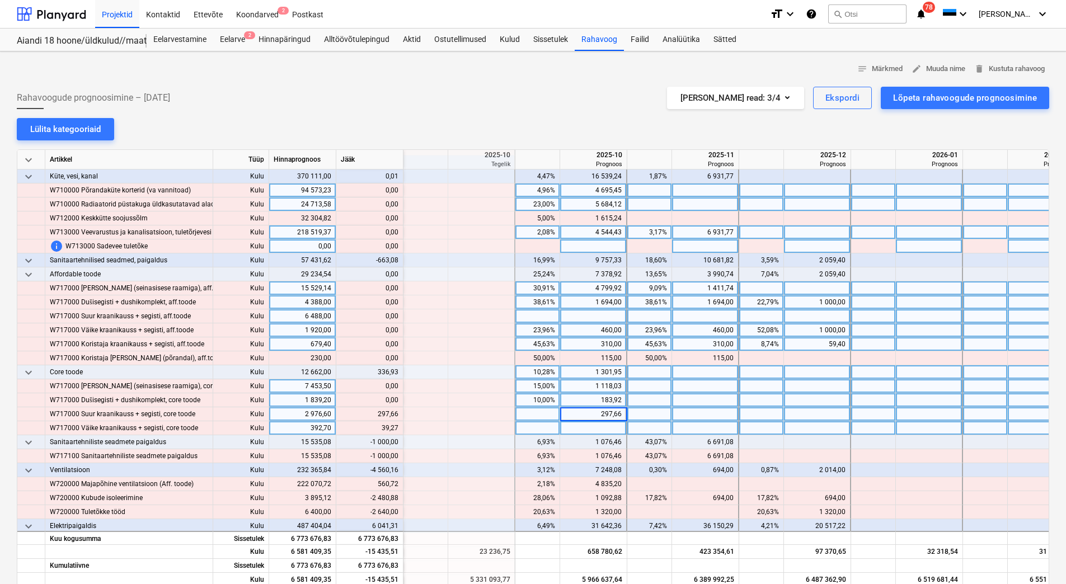
click at [588, 430] on div at bounding box center [593, 428] width 67 height 14
type input "39,27"
click at [683, 403] on div at bounding box center [705, 400] width 67 height 14
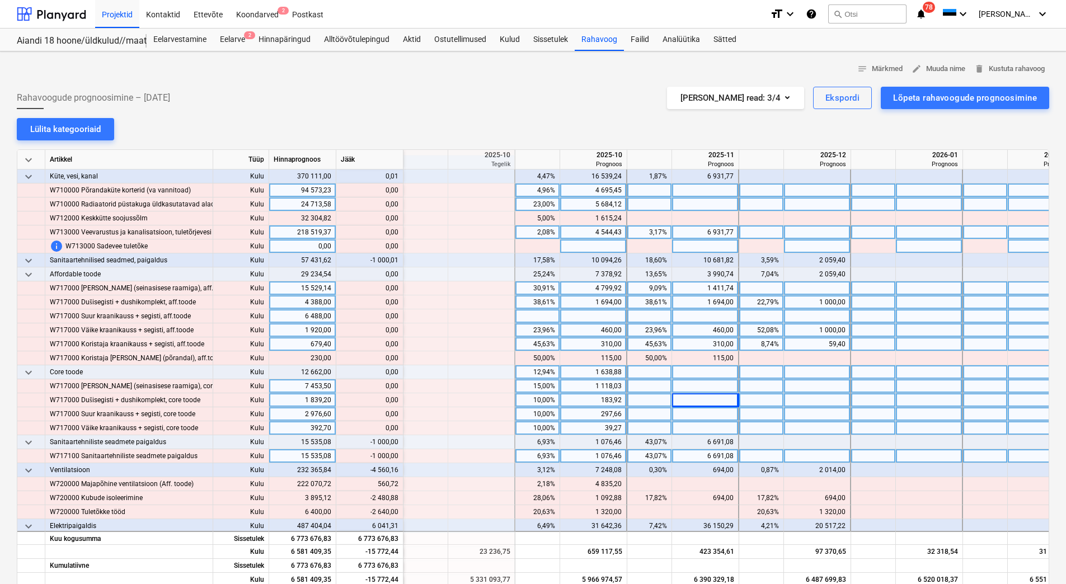
click at [710, 455] on div "6 691,08" at bounding box center [704, 456] width 57 height 14
click at [715, 455] on input "6691,08" at bounding box center [705, 455] width 66 height 13
type input "5691,08"
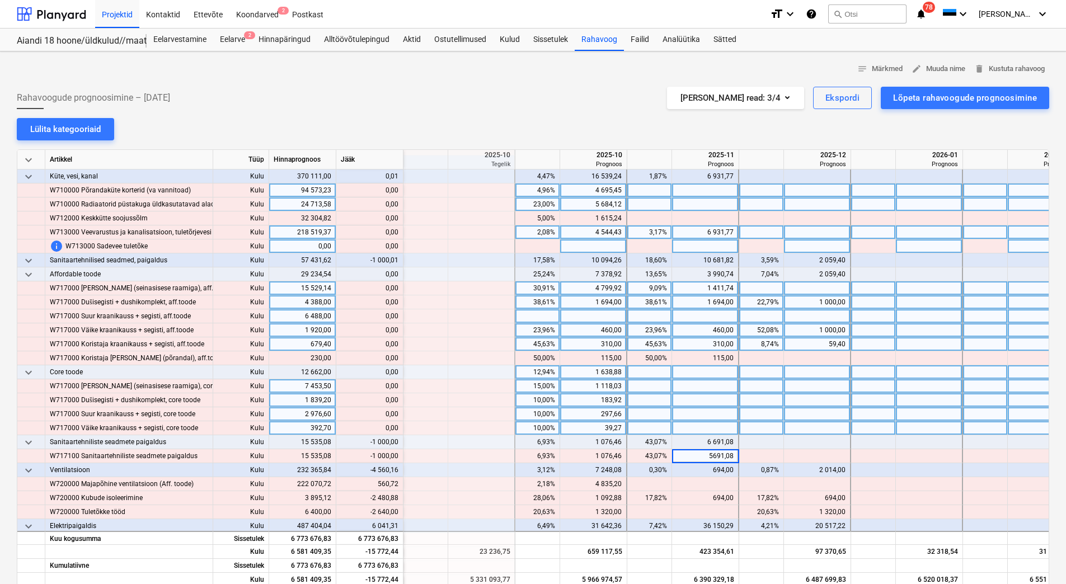
click at [711, 407] on div at bounding box center [705, 414] width 67 height 14
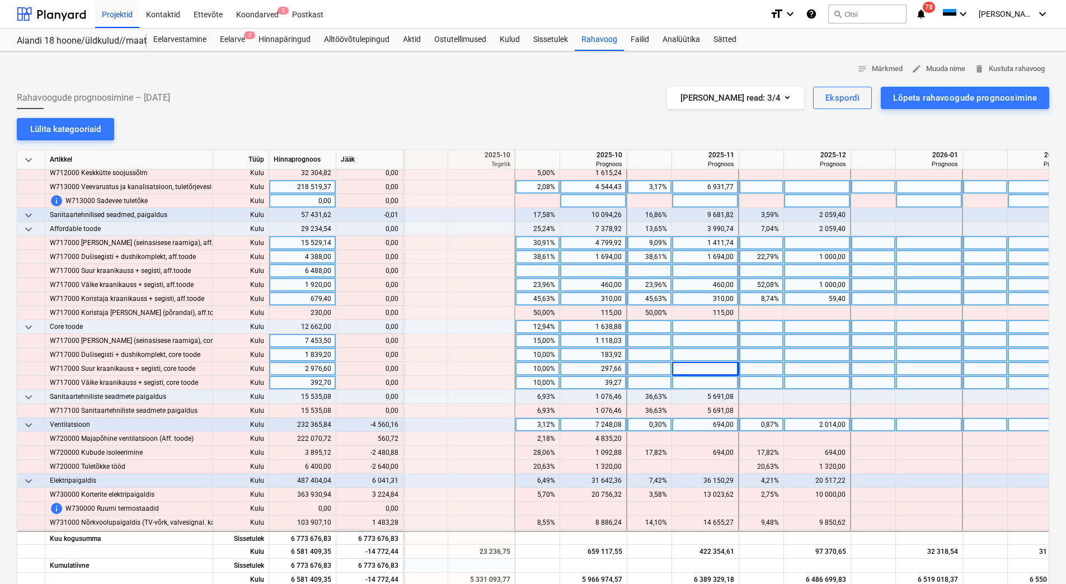
scroll to position [5537, 1454]
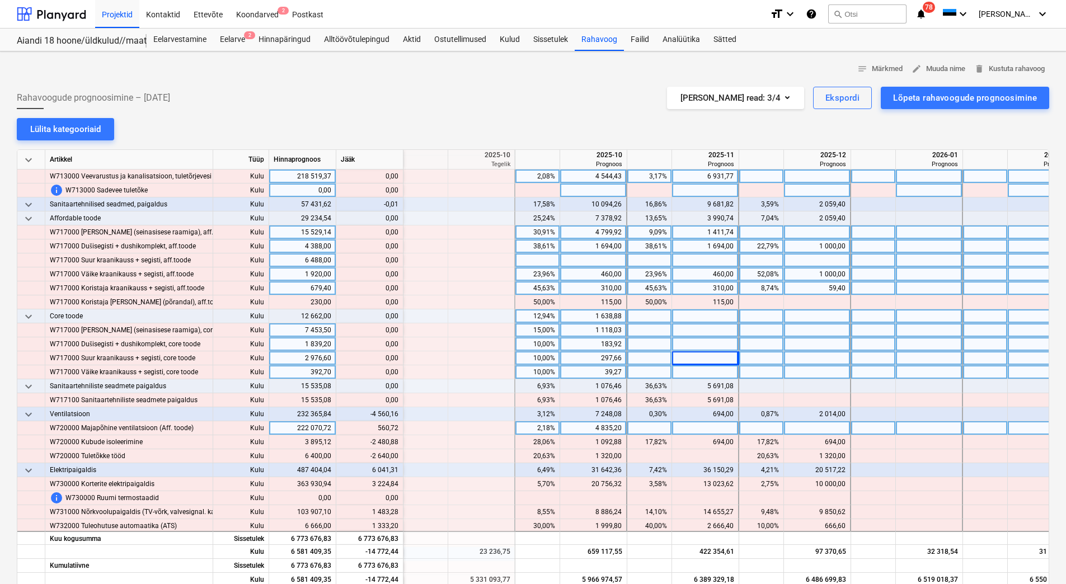
click at [681, 430] on div at bounding box center [705, 428] width 67 height 14
type input "560,72"
click at [675, 367] on div at bounding box center [705, 372] width 67 height 14
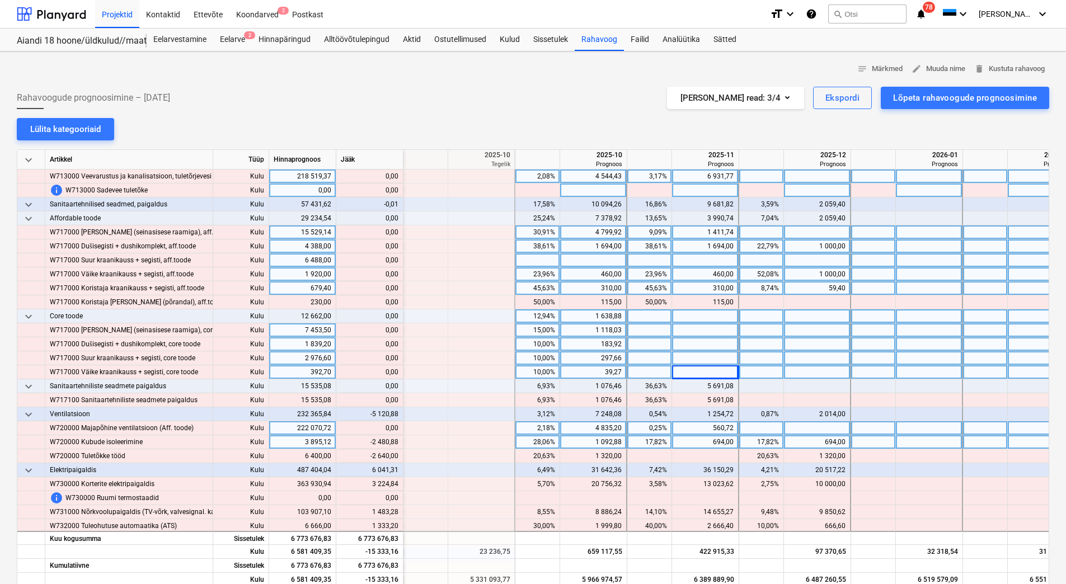
click at [805, 444] on div "694,00" at bounding box center [816, 442] width 57 height 14
click at [696, 440] on div "694,00" at bounding box center [704, 442] width 57 height 14
click at [596, 440] on div "1 092,88" at bounding box center [592, 442] width 57 height 14
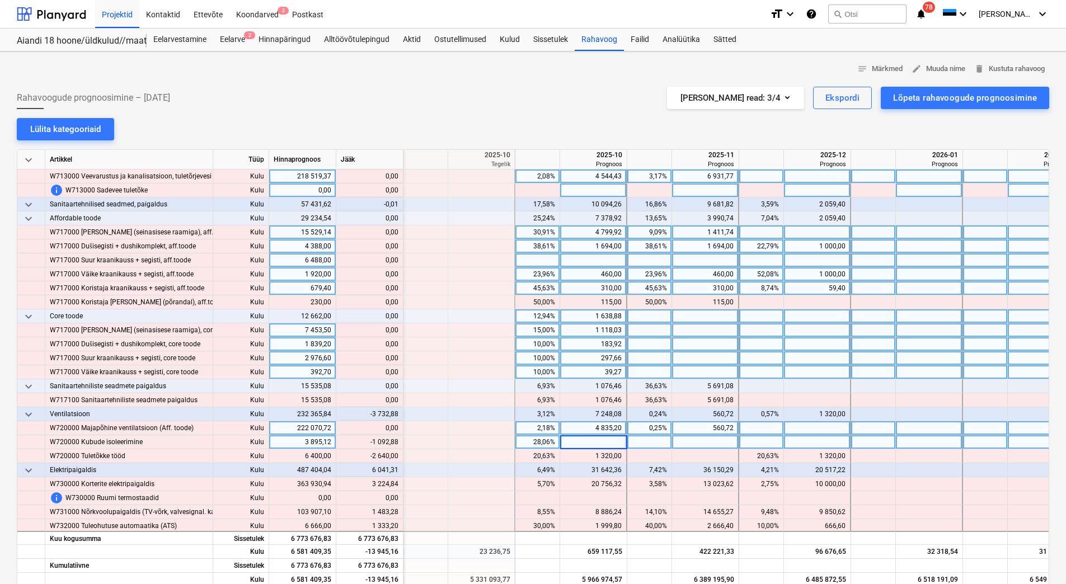
click at [592, 432] on div "4 835,20" at bounding box center [592, 428] width 57 height 14
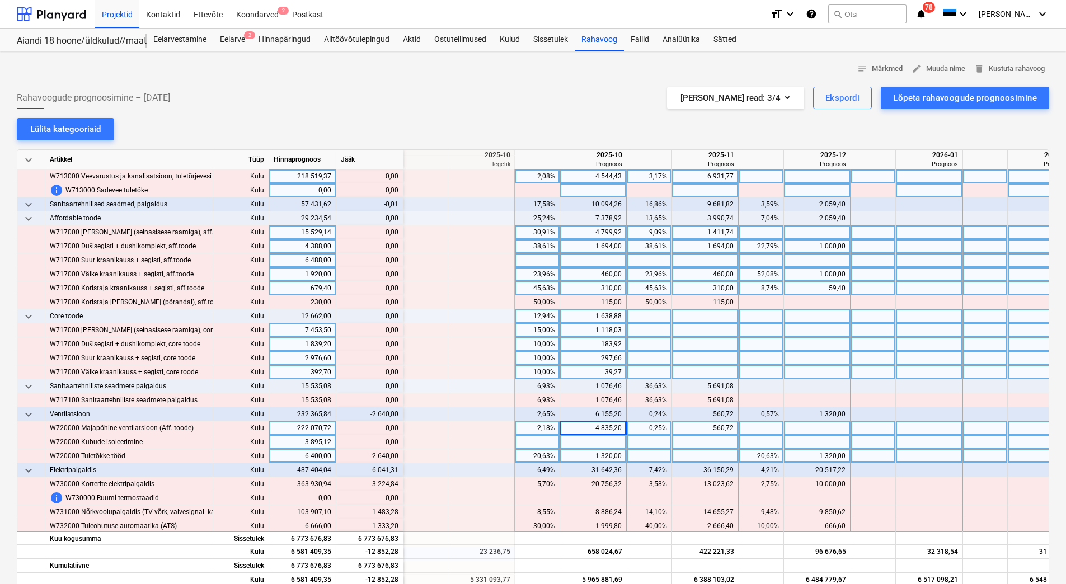
click at [591, 458] on div "1 320,00" at bounding box center [592, 456] width 57 height 14
click at [801, 455] on div "1 320,00" at bounding box center [816, 456] width 57 height 14
click at [809, 445] on div at bounding box center [817, 442] width 67 height 14
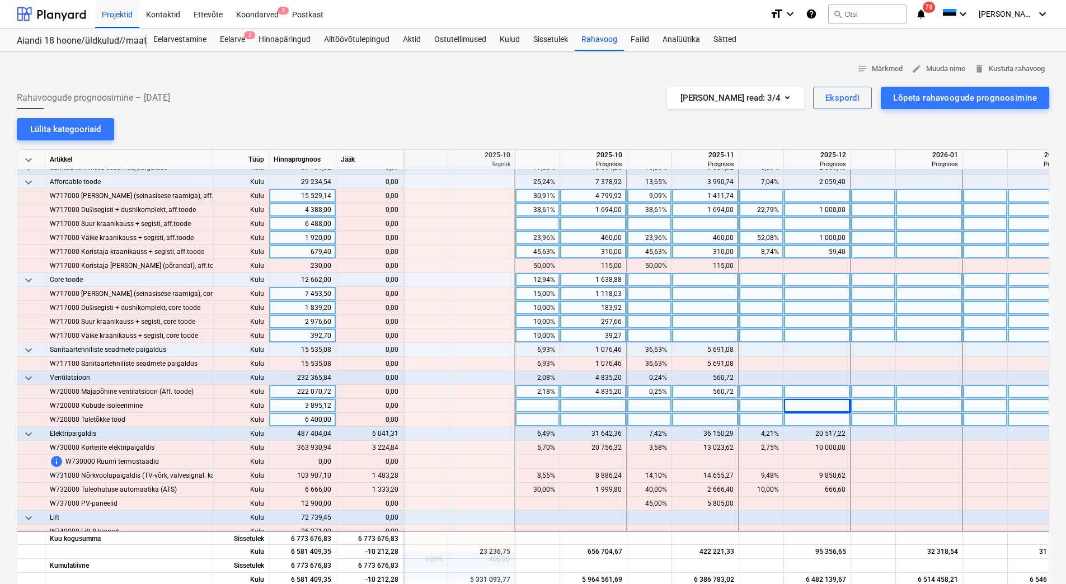
scroll to position [5593, 1454]
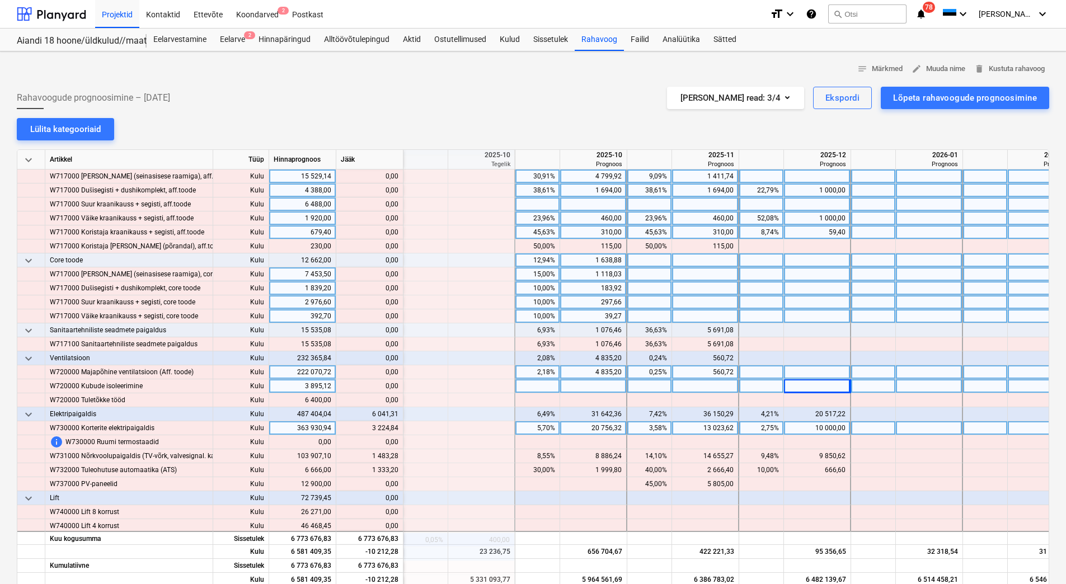
click at [801, 429] on div "10 000,00" at bounding box center [816, 428] width 57 height 14
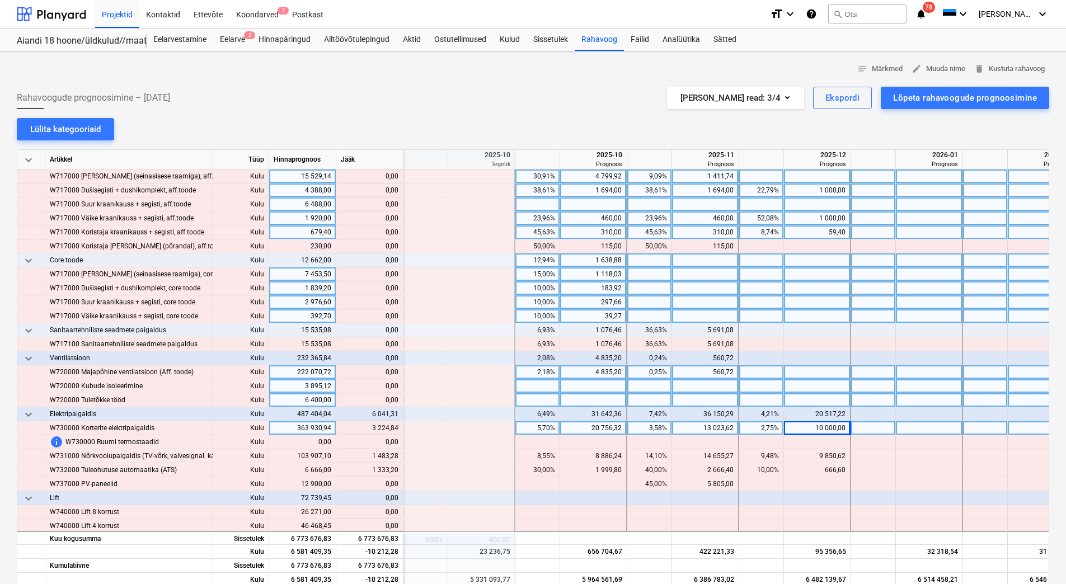
click at [805, 398] on div at bounding box center [817, 400] width 67 height 14
click at [806, 430] on div at bounding box center [817, 428] width 67 height 14
type input "13224,84"
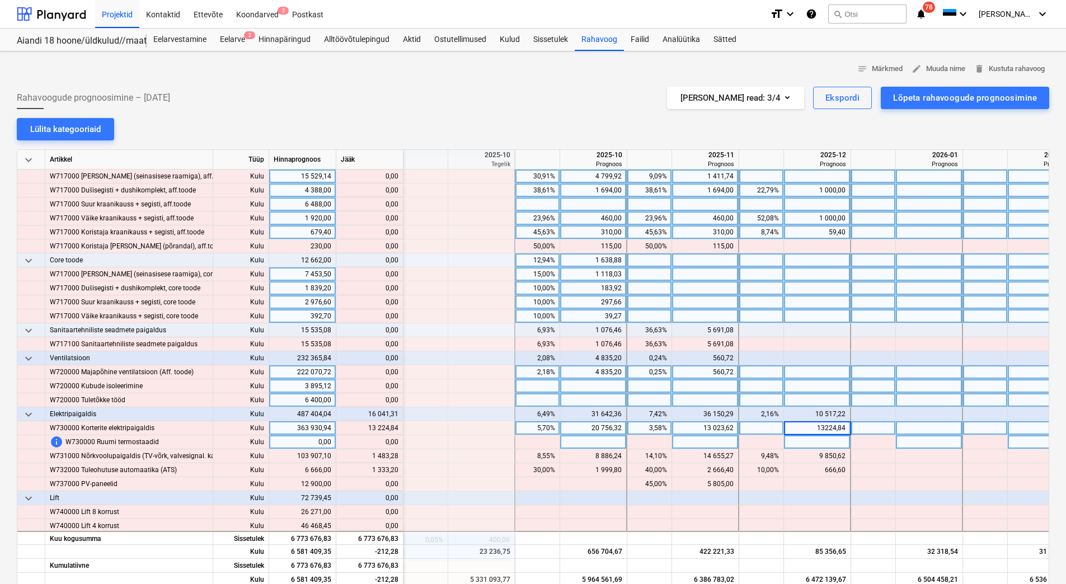
click at [806, 440] on div at bounding box center [817, 442] width 67 height 14
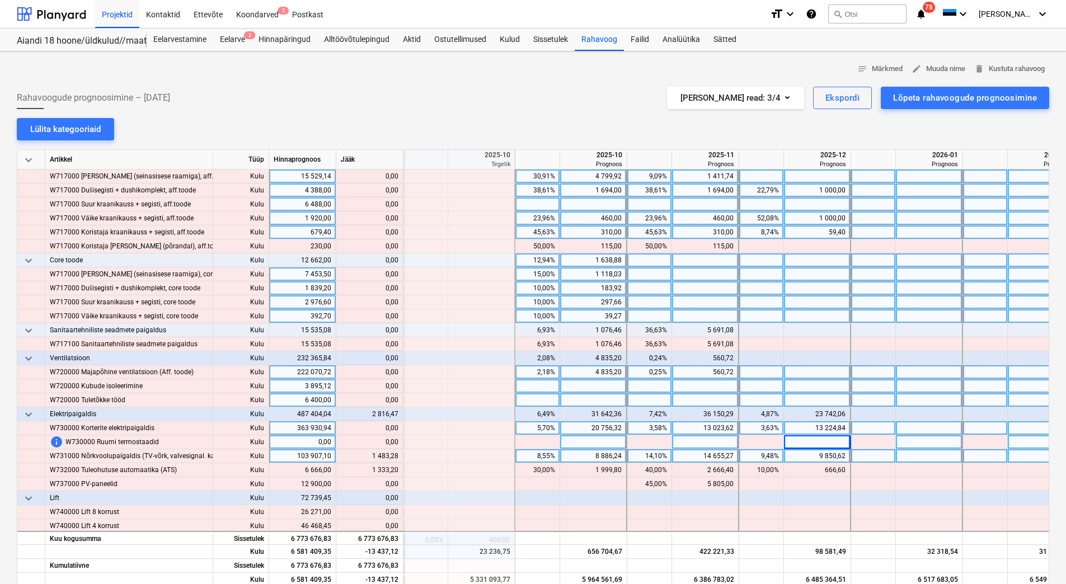
click at [808, 457] on div "9 850,62" at bounding box center [816, 456] width 57 height 14
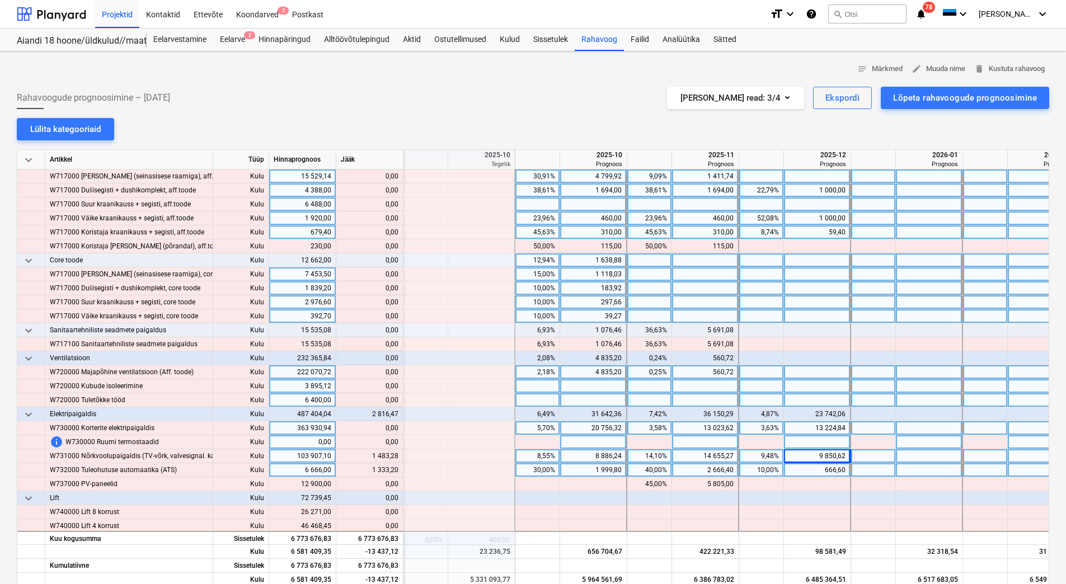
click at [807, 464] on div "666,60" at bounding box center [816, 470] width 57 height 14
click at [807, 466] on div "666,60" at bounding box center [816, 470] width 57 height 14
click at [814, 454] on div at bounding box center [817, 456] width 67 height 14
click at [814, 453] on div at bounding box center [817, 456] width 67 height 14
type input "11333,90"
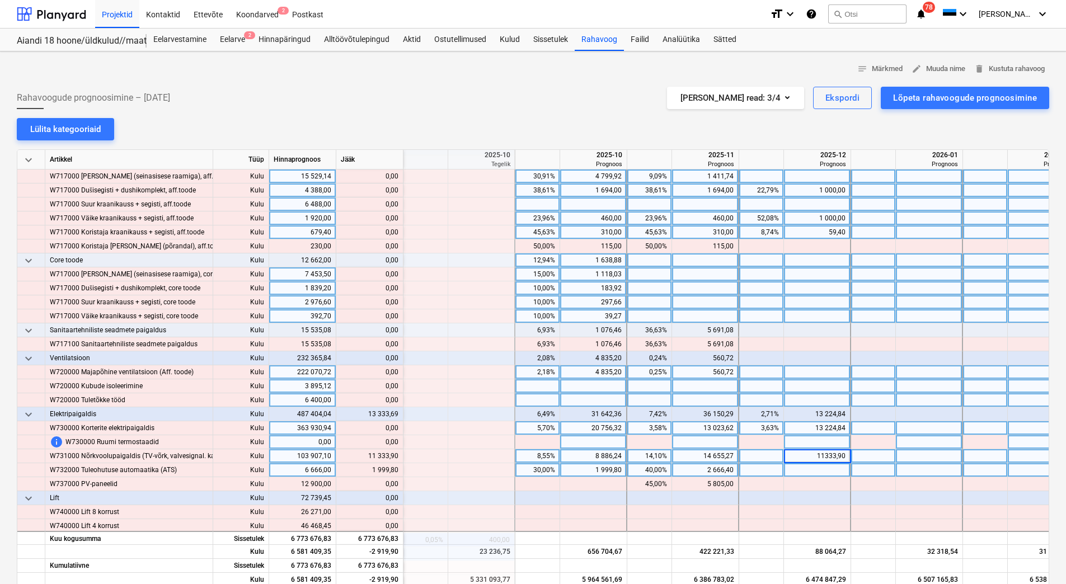
click at [812, 471] on div at bounding box center [817, 470] width 67 height 14
type input "1999,80"
click at [812, 443] on div at bounding box center [817, 442] width 67 height 14
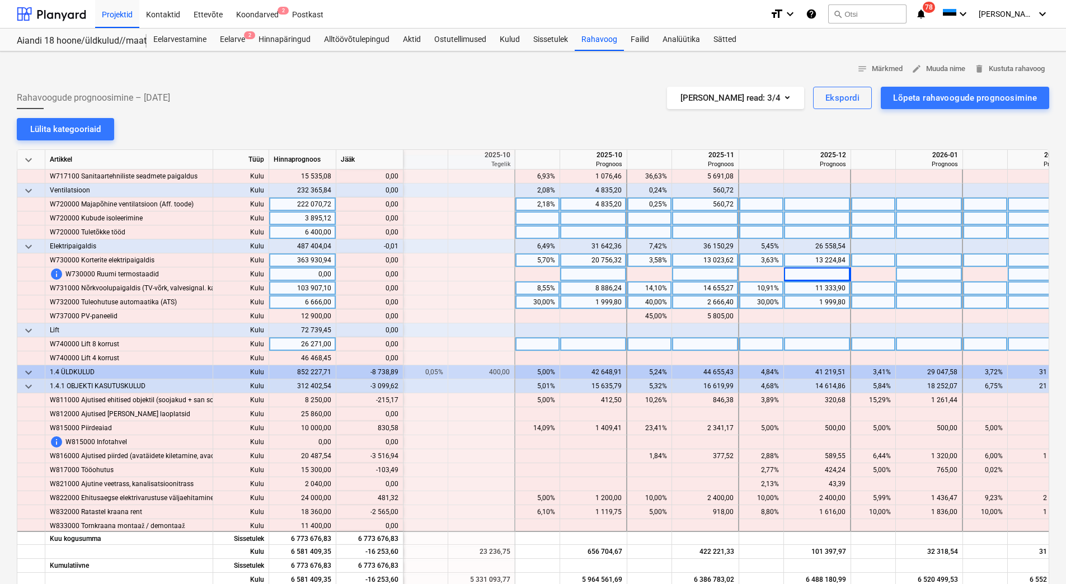
scroll to position [5817, 1454]
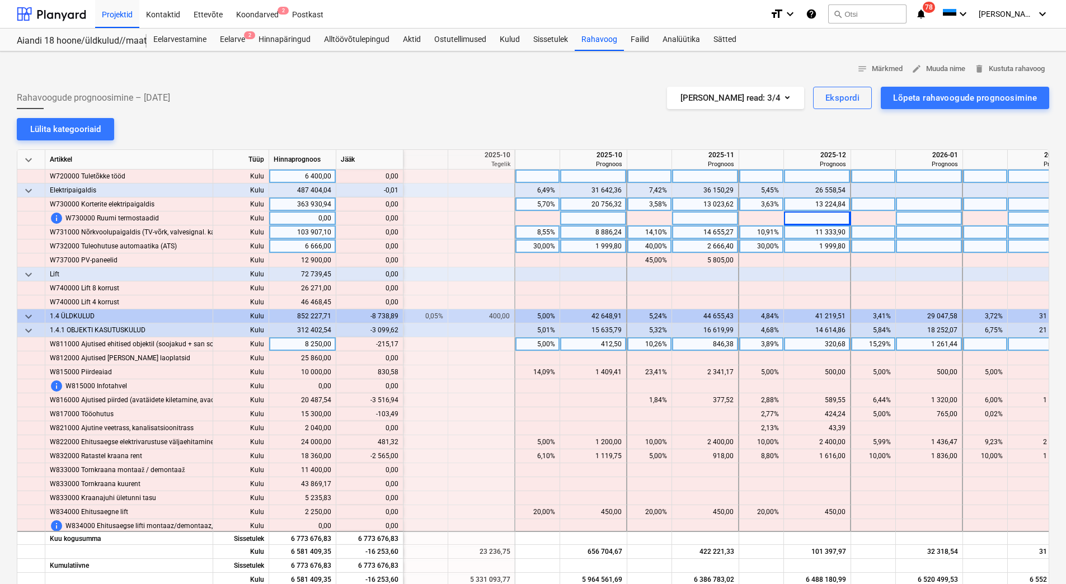
click at [593, 347] on div "412,50" at bounding box center [592, 344] width 57 height 14
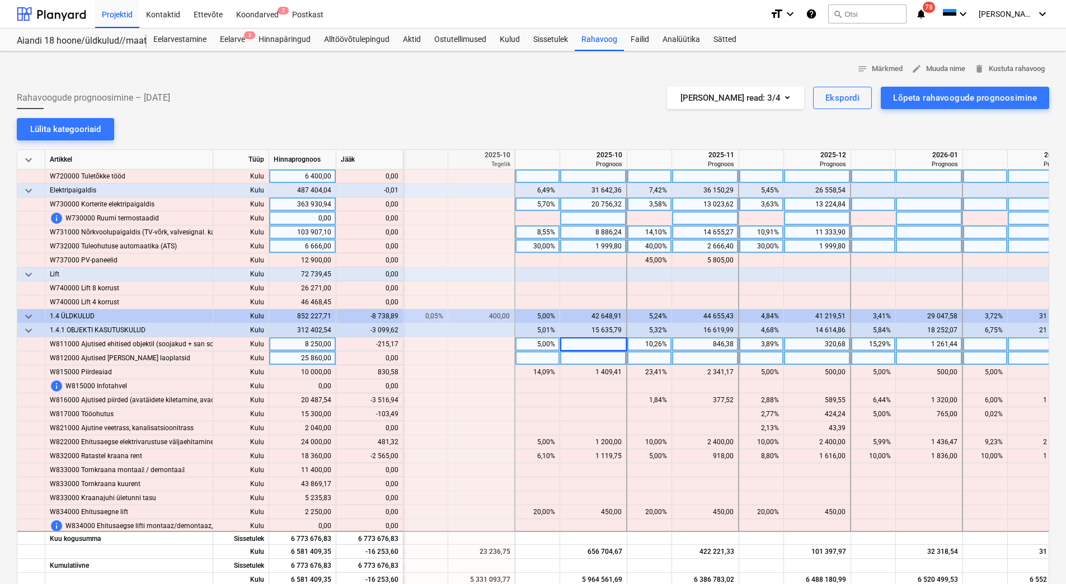
click at [593, 358] on div at bounding box center [593, 358] width 67 height 14
click at [592, 345] on div at bounding box center [593, 344] width 67 height 14
type input "197,33"
click at [588, 362] on div at bounding box center [593, 358] width 67 height 14
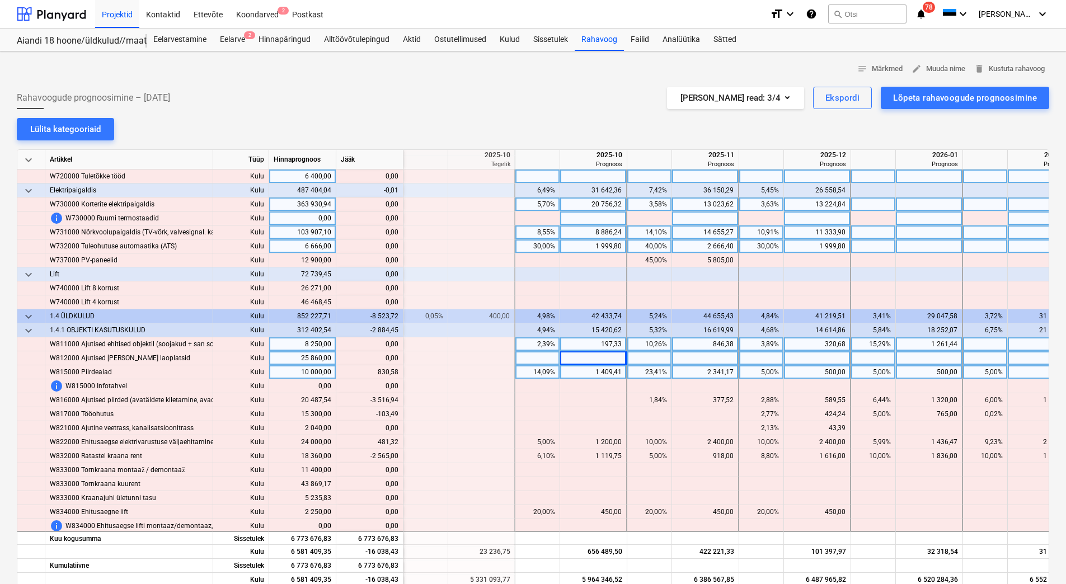
click at [812, 367] on div "500,00" at bounding box center [816, 372] width 57 height 14
click at [812, 352] on div at bounding box center [817, 358] width 67 height 14
click at [813, 375] on div at bounding box center [817, 372] width 67 height 14
type input "1330,58"
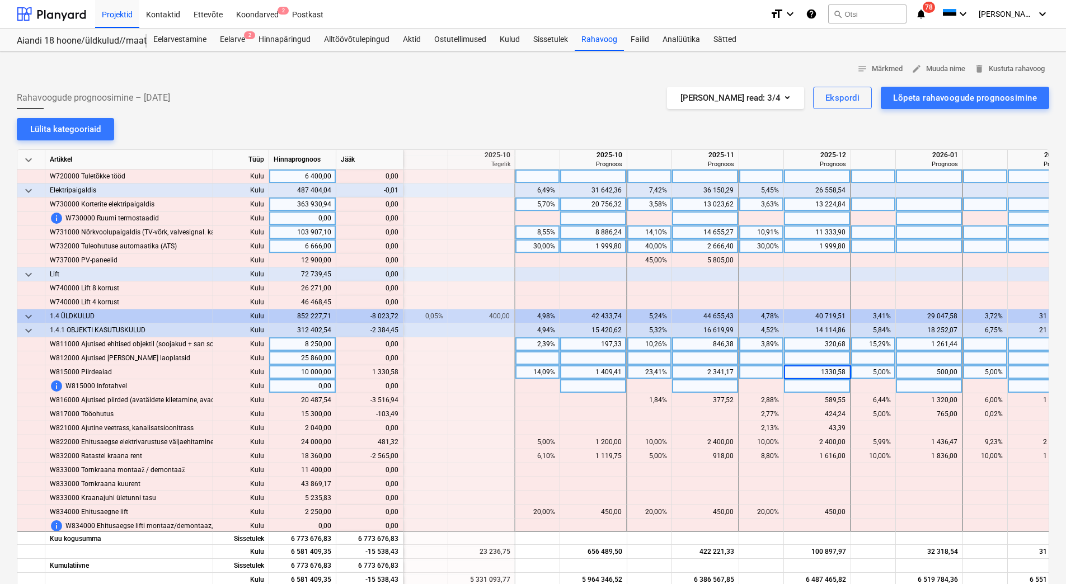
click at [814, 385] on div at bounding box center [817, 386] width 67 height 14
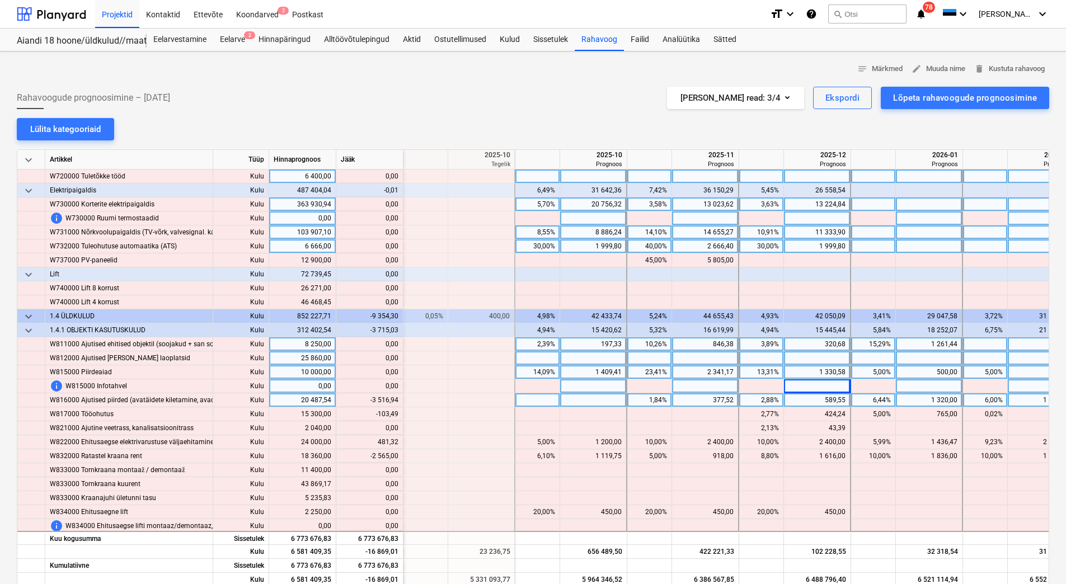
click at [692, 402] on div "377,52" at bounding box center [704, 400] width 57 height 14
click at [807, 397] on div "589,55" at bounding box center [816, 400] width 57 height 14
click at [810, 397] on div "589,55" at bounding box center [816, 400] width 57 height 14
click at [924, 402] on div "1 320,00" at bounding box center [928, 400] width 57 height 14
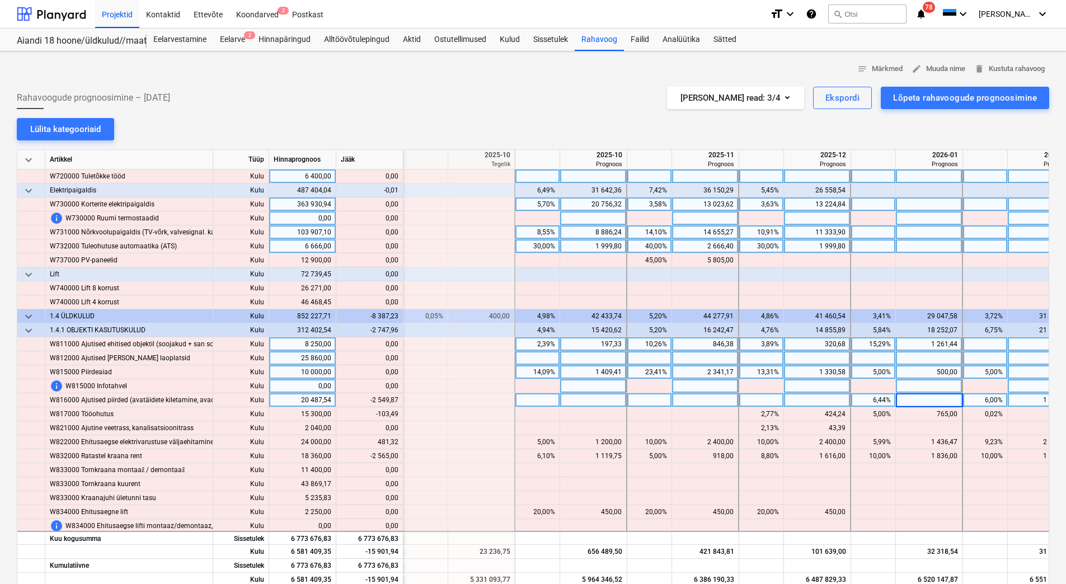
click at [945, 385] on div at bounding box center [929, 386] width 67 height 14
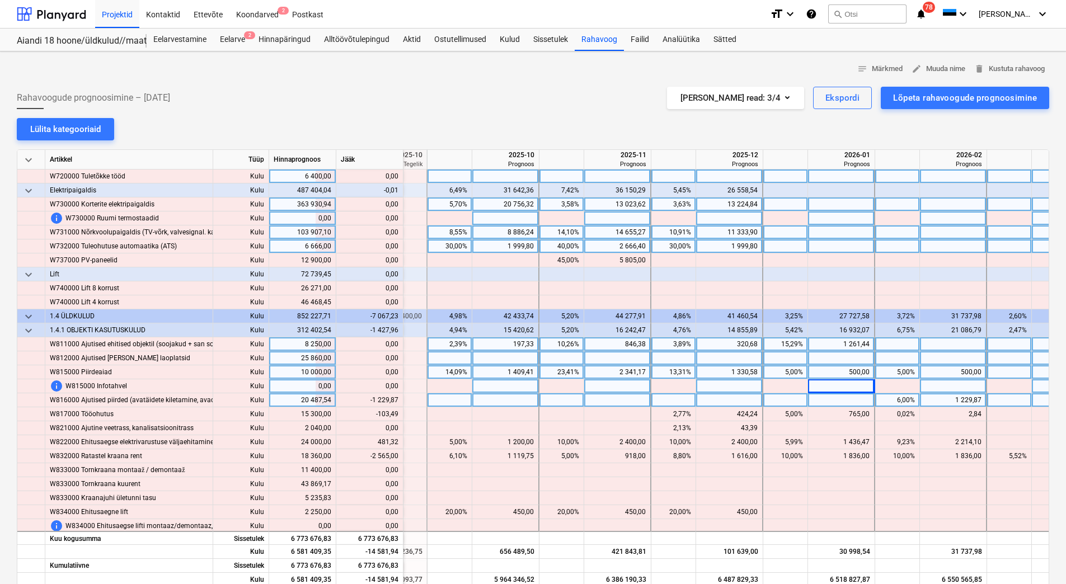
scroll to position [5817, 1563]
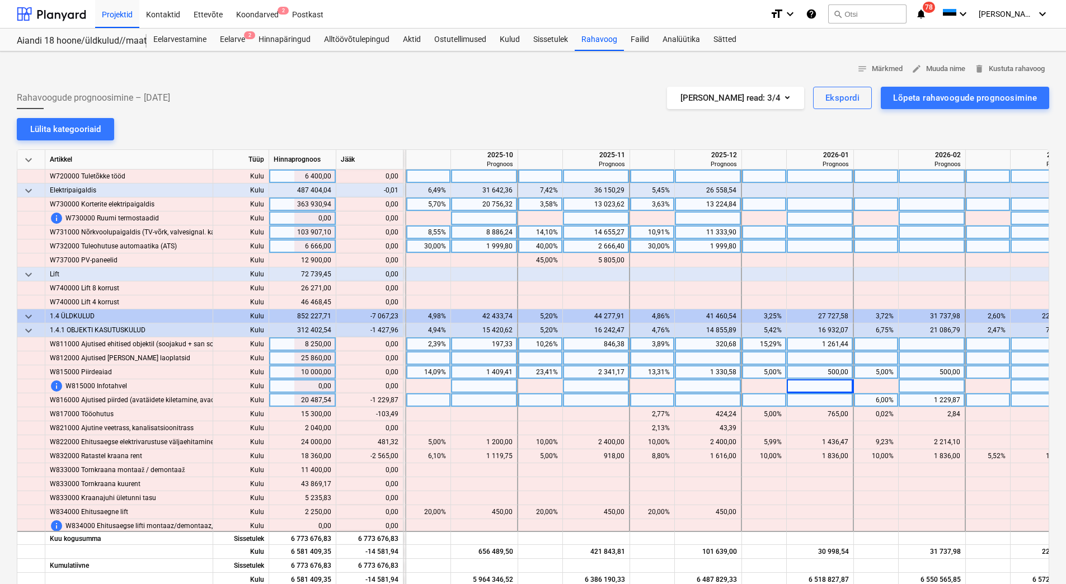
click at [921, 397] on div "1 229,87" at bounding box center [931, 400] width 57 height 14
click at [921, 388] on div at bounding box center [931, 386] width 67 height 14
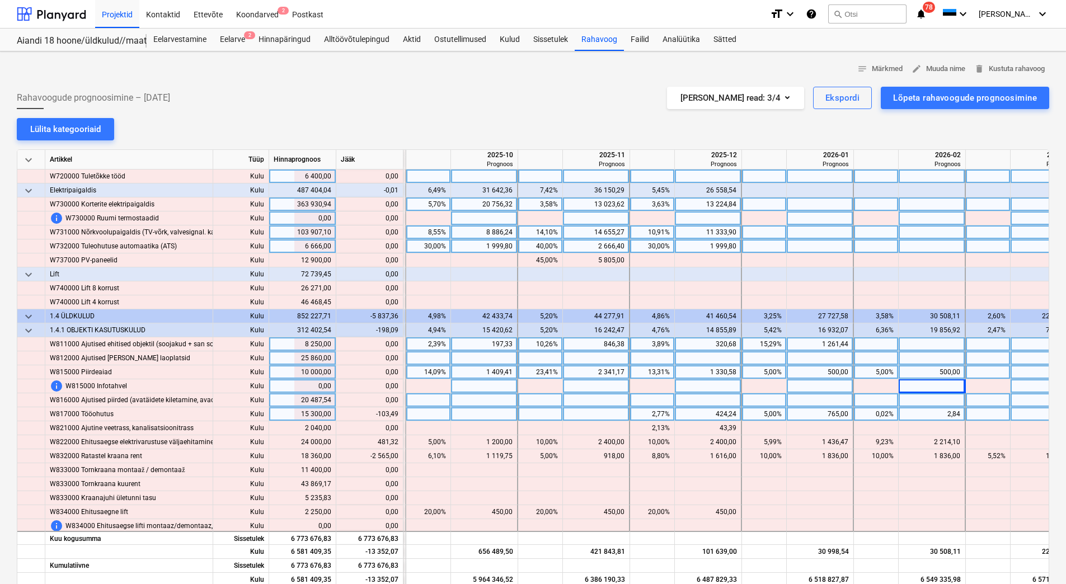
click at [930, 413] on div "2,84" at bounding box center [931, 414] width 57 height 14
click at [822, 413] on div "765,00" at bounding box center [819, 414] width 57 height 14
click at [820, 400] on div at bounding box center [819, 400] width 67 height 14
click at [818, 413] on div at bounding box center [819, 414] width 67 height 14
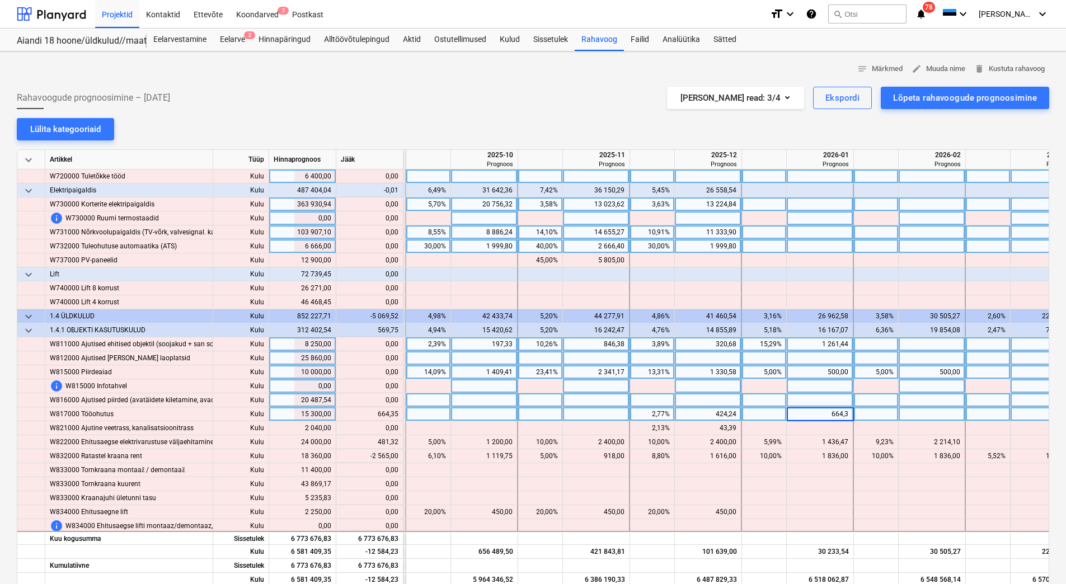
type input "664,35"
click at [812, 396] on div at bounding box center [819, 400] width 67 height 14
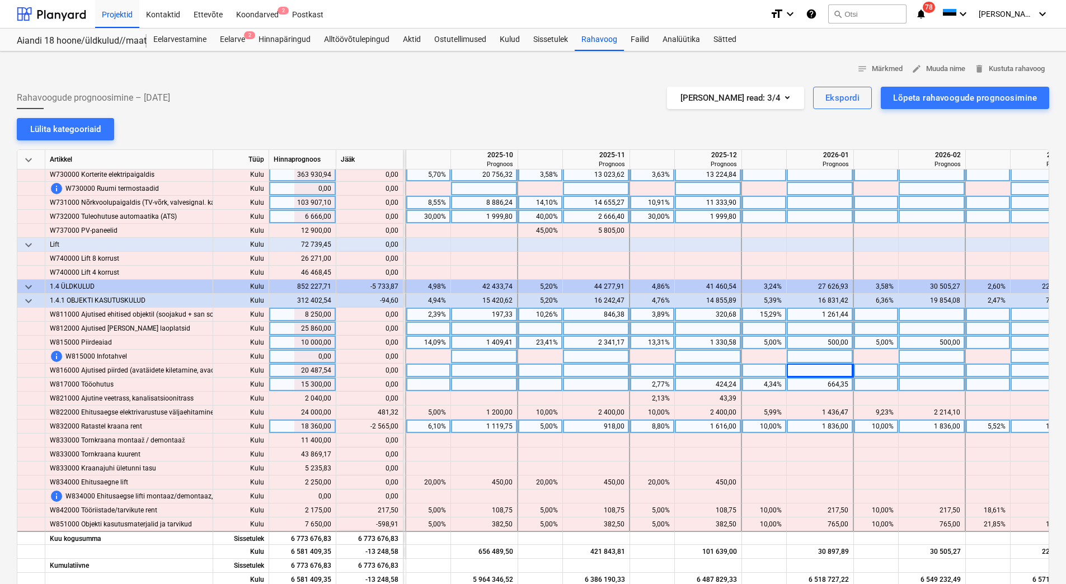
scroll to position [5873, 1563]
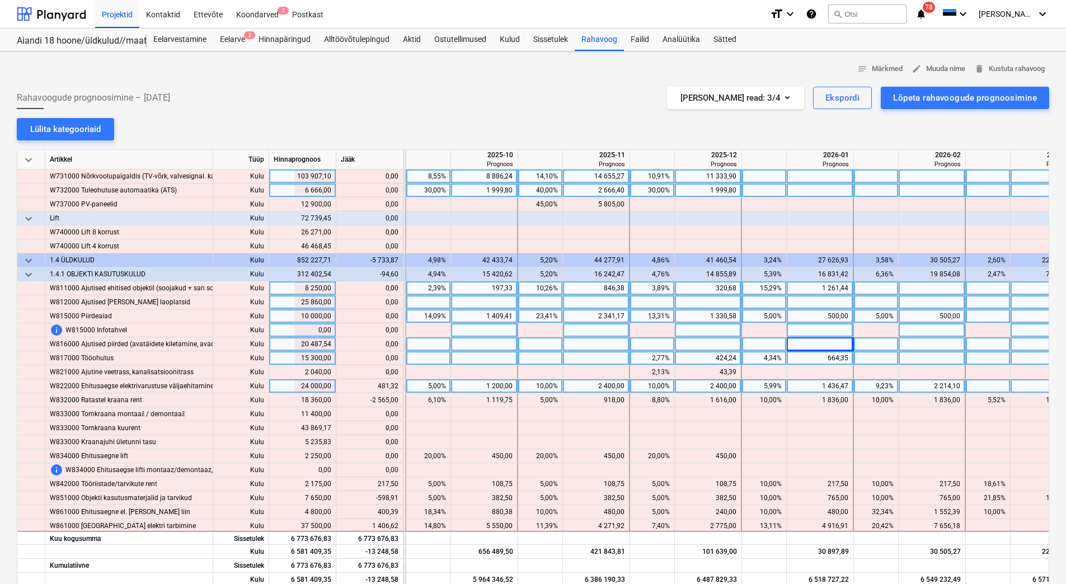
click at [486, 387] on div "1 200,00" at bounding box center [483, 386] width 57 height 14
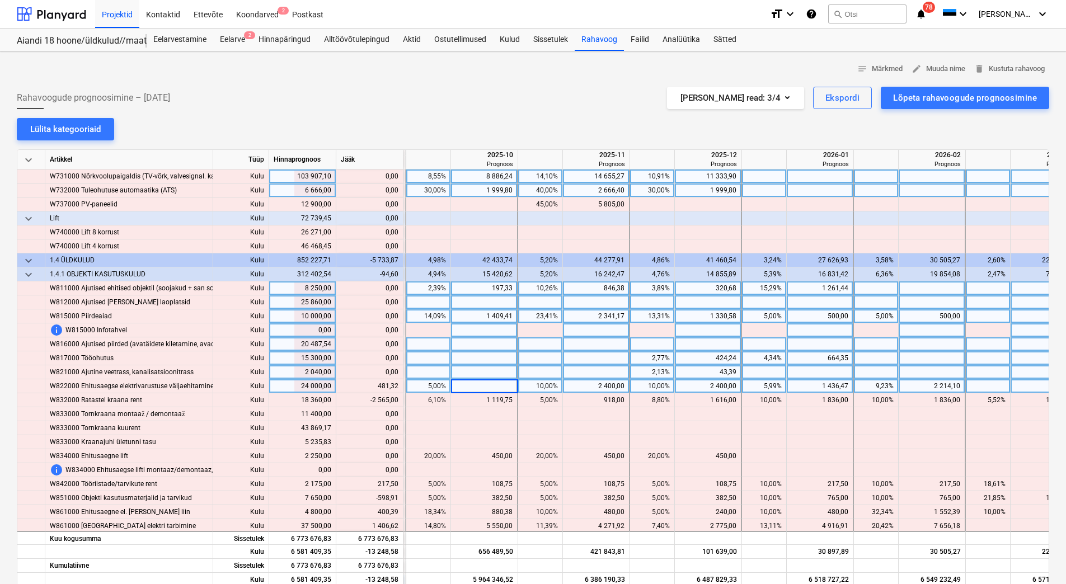
click at [484, 373] on div at bounding box center [484, 372] width 67 height 14
click at [480, 384] on div at bounding box center [484, 386] width 67 height 14
type input "1681,32"
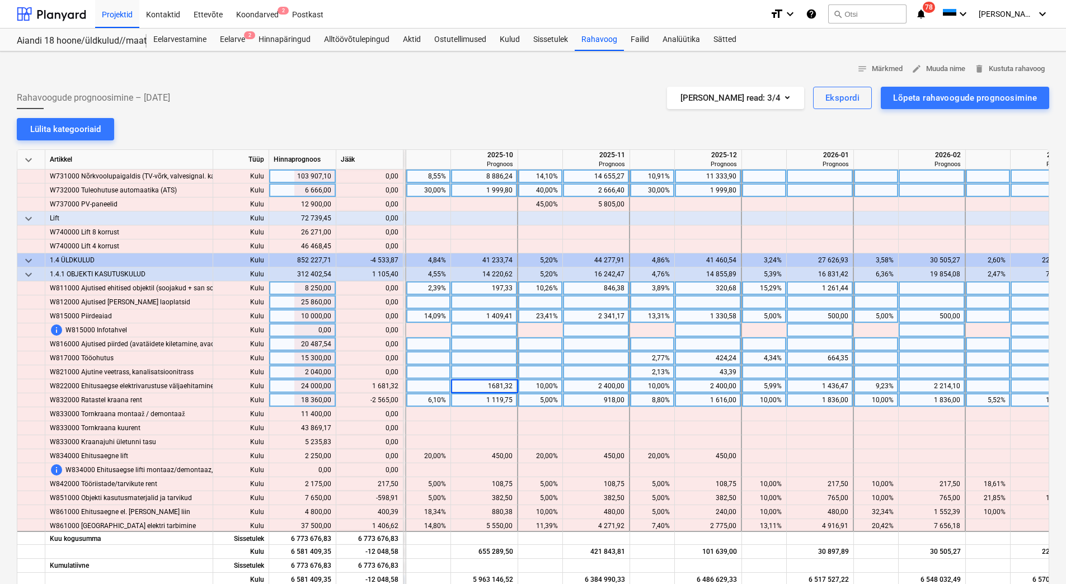
click at [478, 400] on div "1 119,75" at bounding box center [483, 400] width 57 height 14
click at [484, 399] on div "1 119,75" at bounding box center [483, 400] width 57 height 14
click at [595, 404] on div "918,00" at bounding box center [595, 400] width 57 height 14
click at [597, 398] on div "918,00" at bounding box center [595, 400] width 57 height 14
click at [697, 399] on div "1 616,00" at bounding box center [707, 400] width 57 height 14
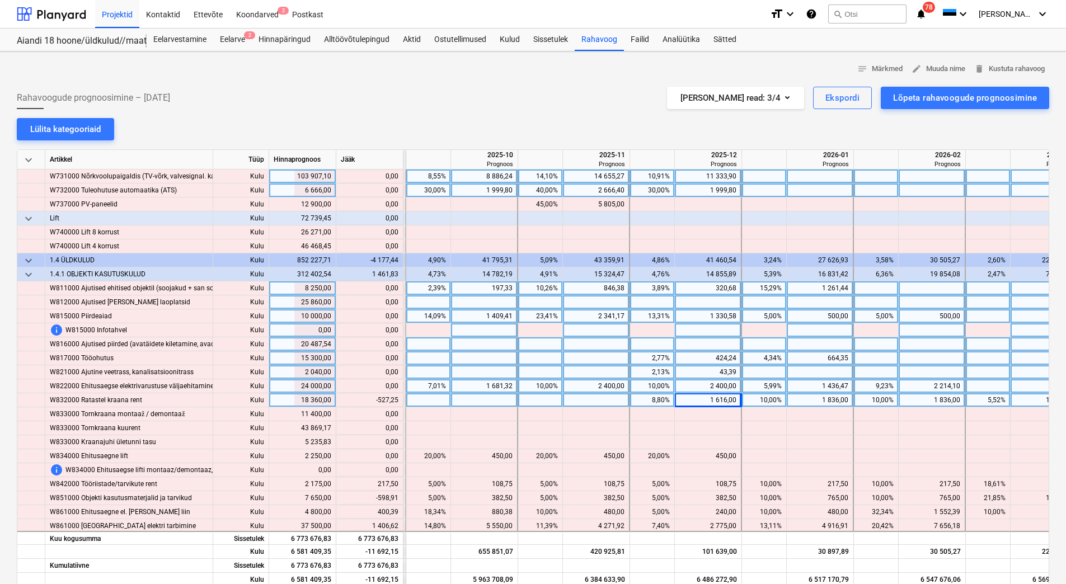
click at [1034, 401] on div "1 012,72" at bounding box center [1043, 400] width 57 height 14
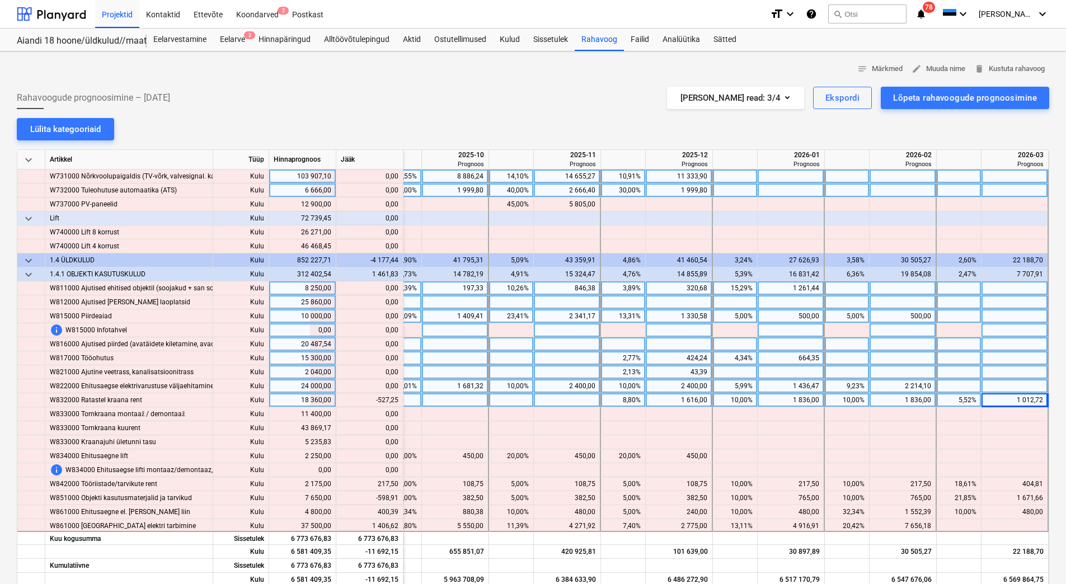
click at [889, 402] on div "1 836,00" at bounding box center [902, 400] width 57 height 14
click at [457, 401] on div at bounding box center [455, 400] width 67 height 14
click at [874, 397] on div "1 836,00" at bounding box center [902, 400] width 57 height 14
click at [441, 403] on div at bounding box center [455, 400] width 67 height 14
click at [783, 402] on div "1 836,00" at bounding box center [790, 400] width 57 height 14
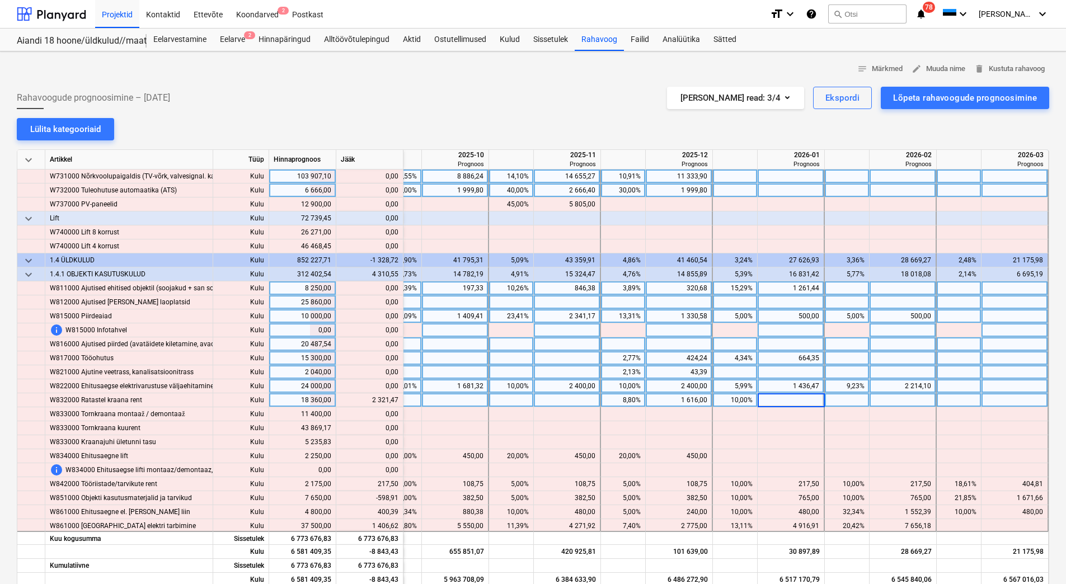
click at [460, 403] on div at bounding box center [455, 400] width 67 height 14
click at [457, 400] on div at bounding box center [455, 400] width 67 height 14
type input "2000"
click at [544, 400] on div at bounding box center [567, 400] width 67 height 14
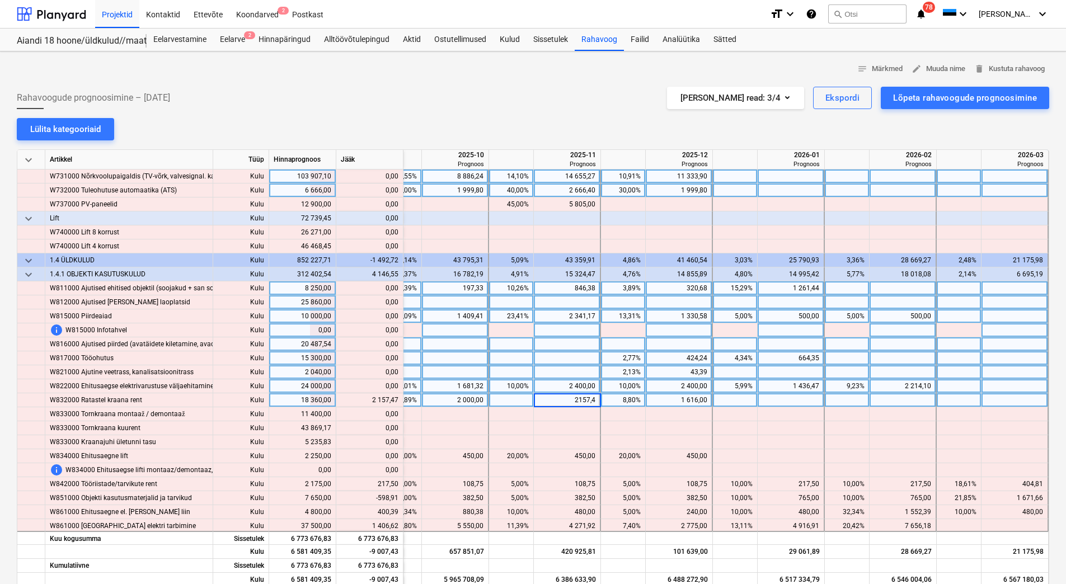
type input "2157,47"
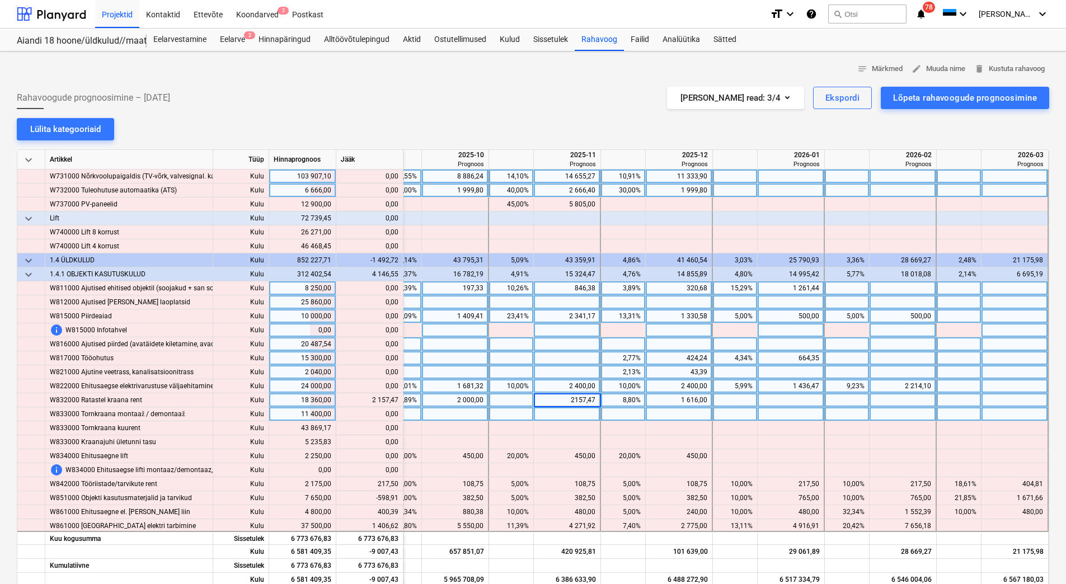
click at [462, 419] on div at bounding box center [455, 414] width 67 height 14
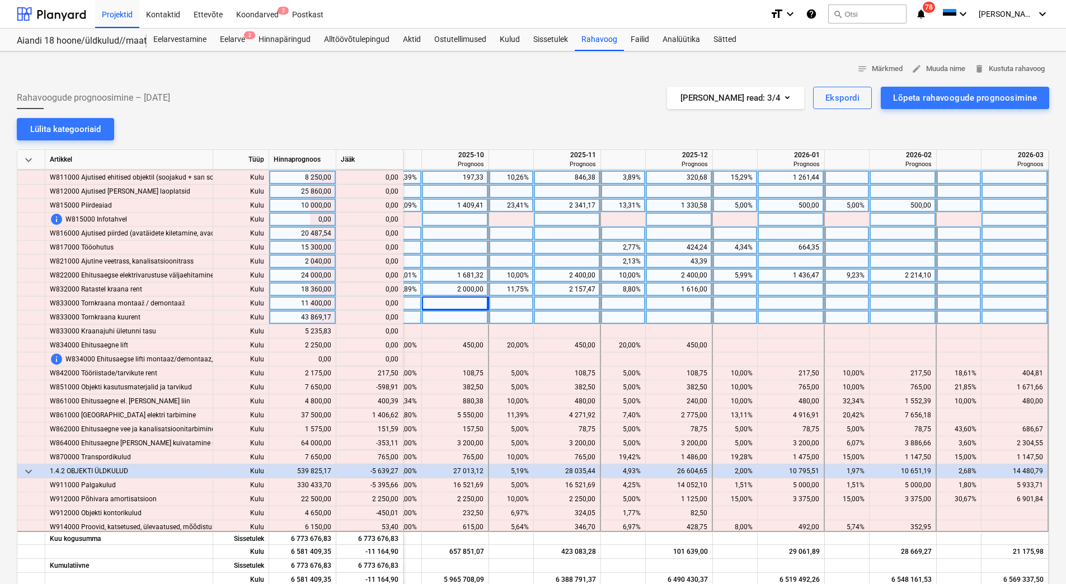
scroll to position [5985, 1596]
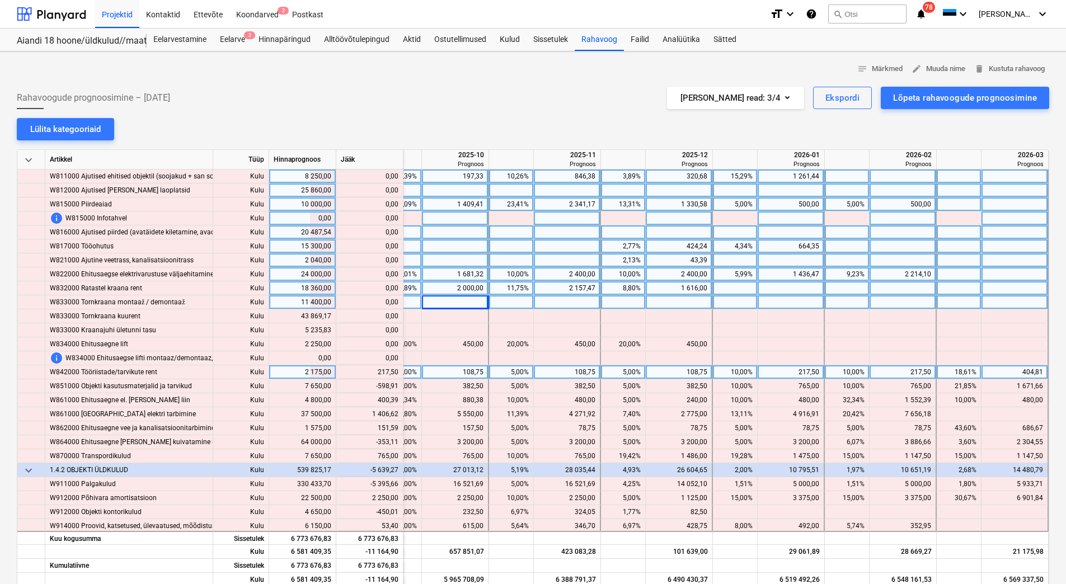
click at [455, 376] on div "108,75" at bounding box center [454, 372] width 57 height 14
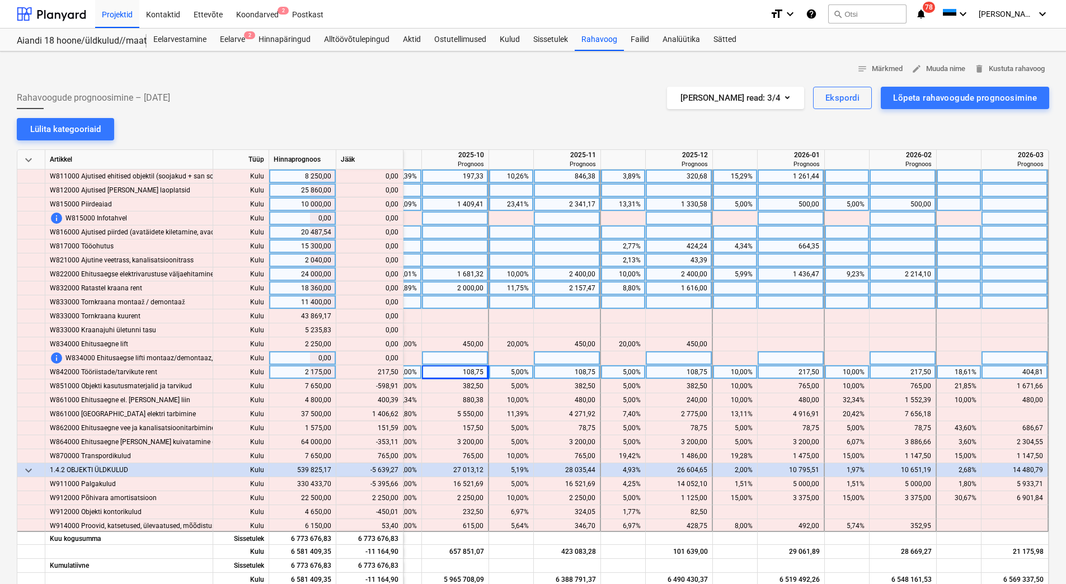
click at [461, 362] on div at bounding box center [455, 358] width 67 height 14
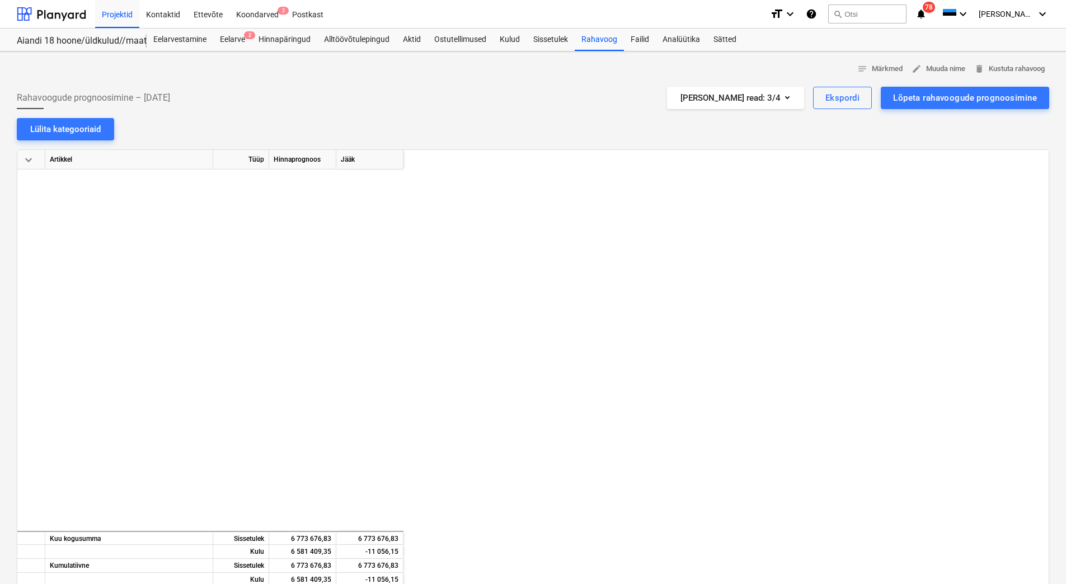
scroll to position [5985, 1596]
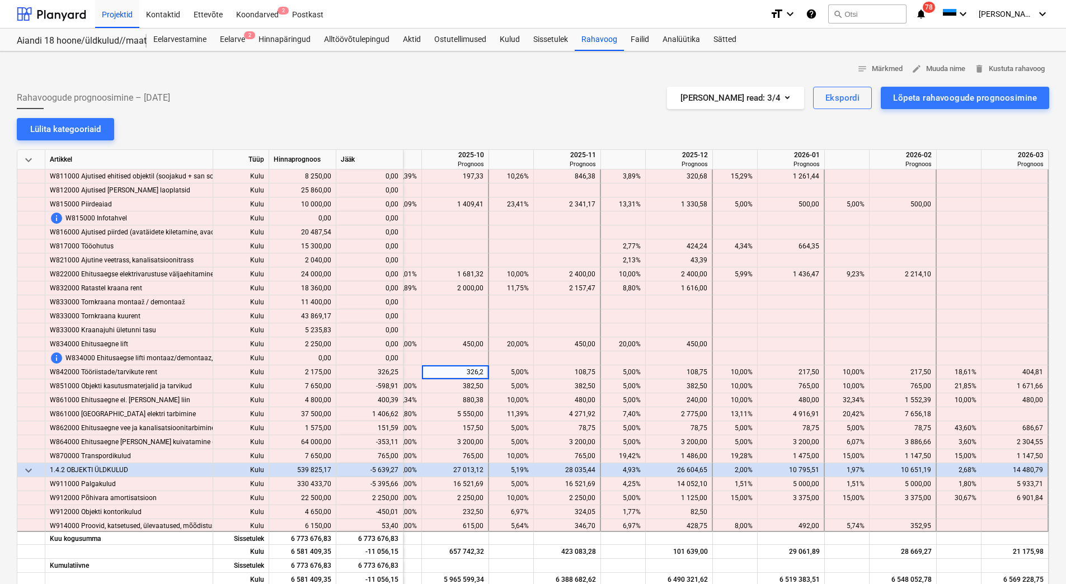
type input "326,25"
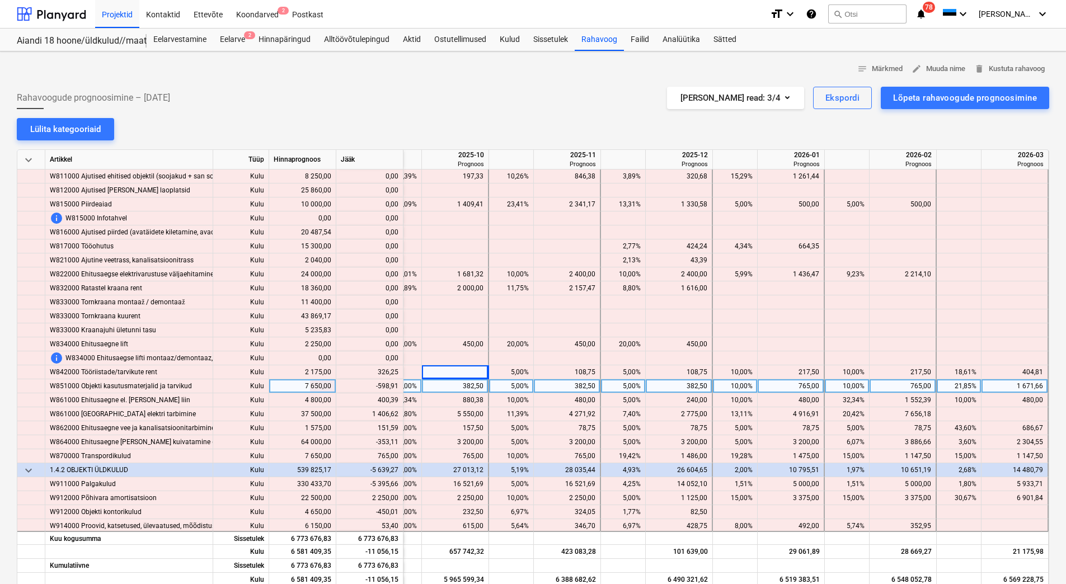
click at [779, 384] on div "765,00" at bounding box center [790, 386] width 57 height 14
click at [780, 385] on div "765,00" at bounding box center [790, 386] width 57 height 14
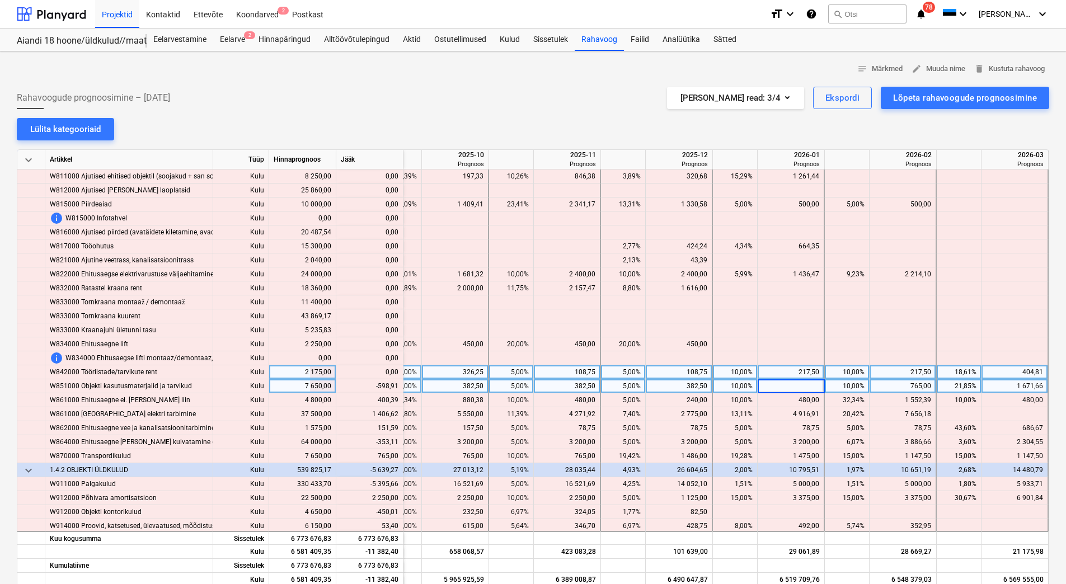
click at [783, 372] on div "217,50" at bounding box center [790, 372] width 57 height 14
click at [780, 387] on div at bounding box center [790, 386] width 67 height 14
type input "166,09"
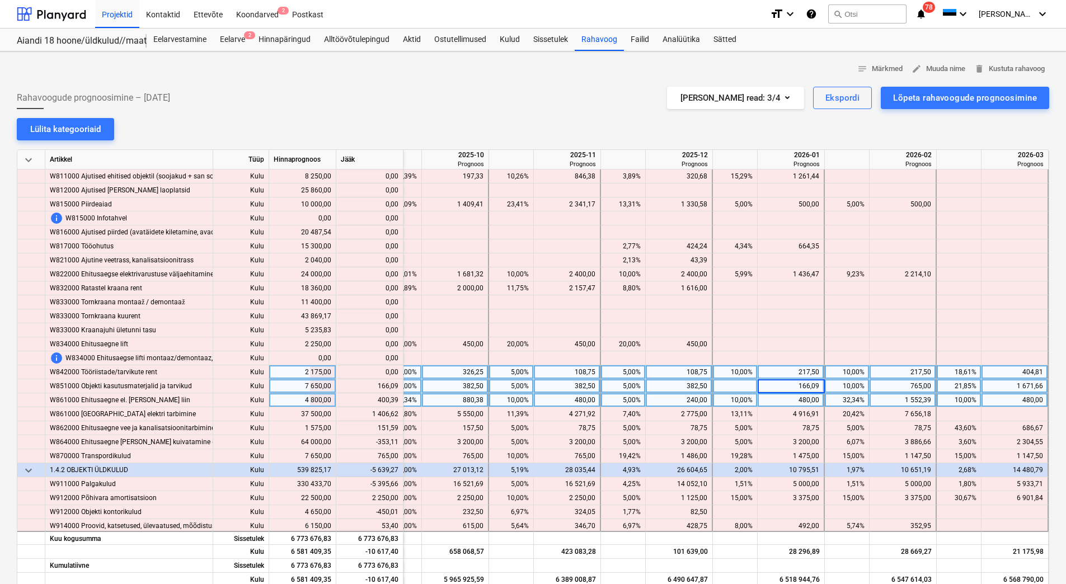
click at [780, 399] on div "480,00" at bounding box center [790, 400] width 57 height 14
click at [664, 399] on div "240,00" at bounding box center [678, 400] width 57 height 14
click at [670, 385] on div "382,50" at bounding box center [678, 386] width 57 height 14
click at [666, 400] on div at bounding box center [678, 400] width 67 height 14
type input "640,39"
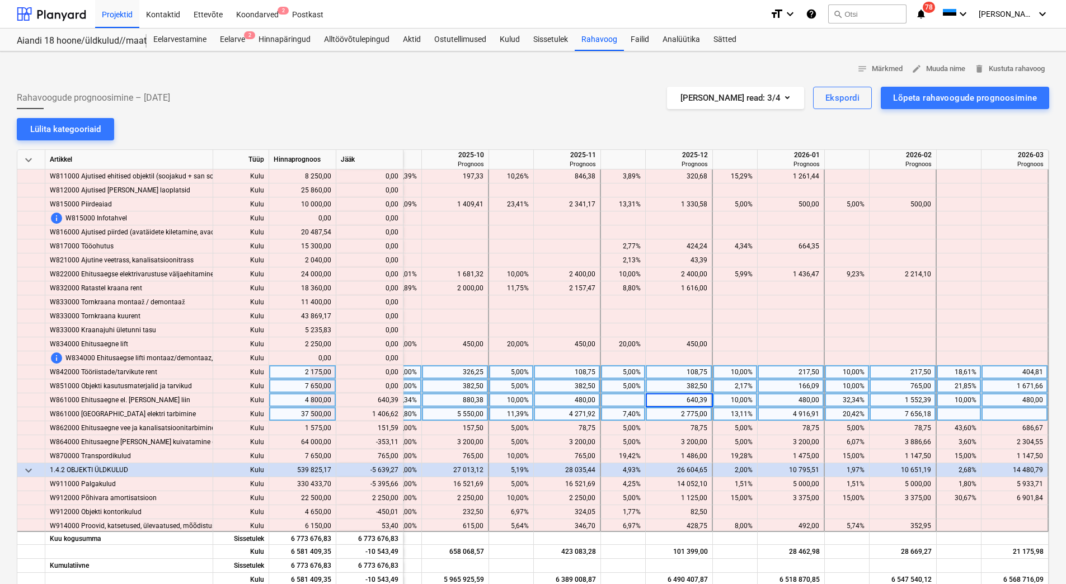
click at [1008, 411] on div at bounding box center [1014, 414] width 67 height 14
type input "1406,62"
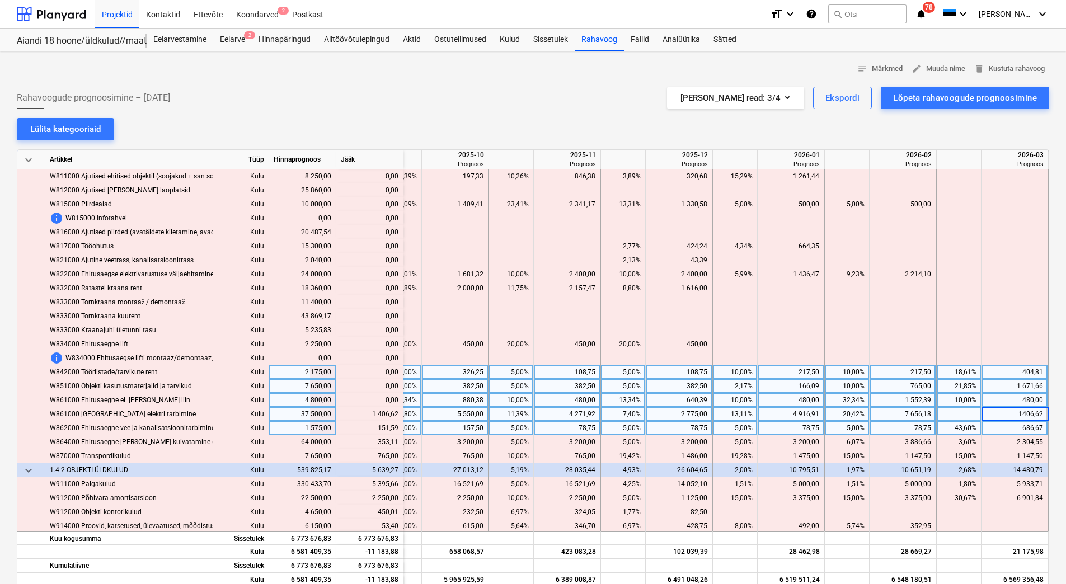
click at [1008, 432] on div "686,67" at bounding box center [1014, 428] width 57 height 14
click at [575, 428] on div "78,75" at bounding box center [566, 428] width 57 height 14
type input "150"
click at [650, 425] on div "78,75" at bounding box center [678, 428] width 57 height 14
click at [651, 427] on div "78,75" at bounding box center [678, 428] width 57 height 14
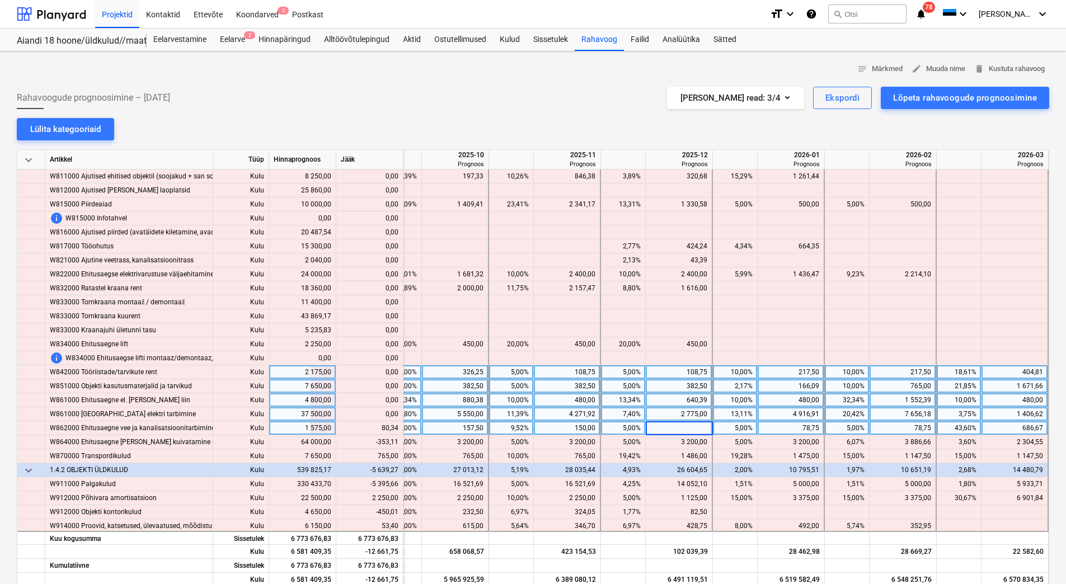
click at [656, 418] on div "2 775,00" at bounding box center [678, 414] width 57 height 14
click at [657, 427] on div at bounding box center [678, 428] width 67 height 14
type input "159,09"
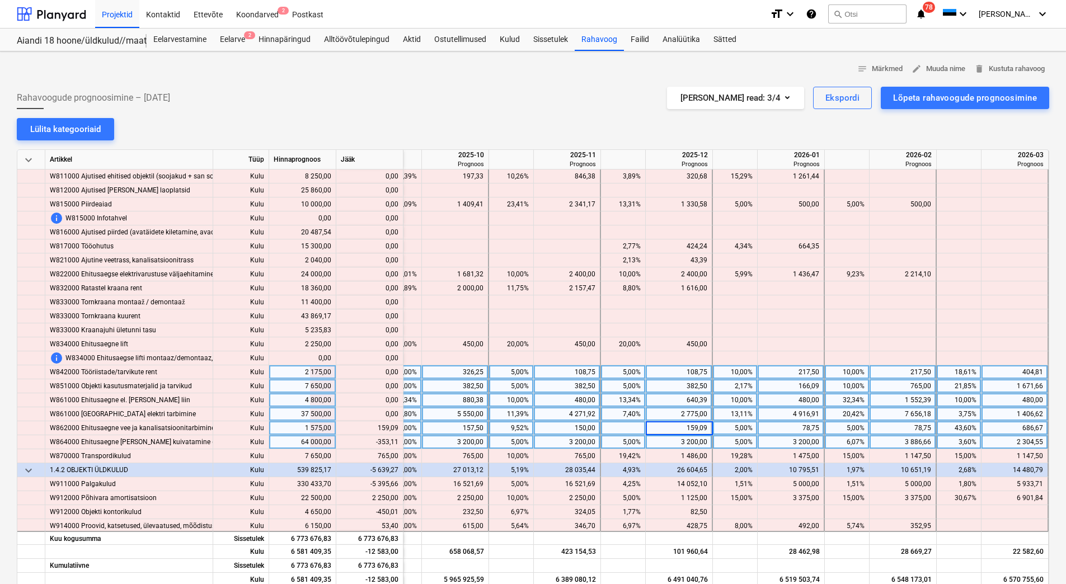
click at [653, 441] on div "3 200,00" at bounding box center [678, 442] width 57 height 14
click at [897, 441] on div "3 886,66" at bounding box center [902, 442] width 57 height 14
click at [899, 425] on div "78,75" at bounding box center [902, 428] width 57 height 14
click at [897, 433] on div "78,75" at bounding box center [902, 428] width 57 height 14
click at [896, 441] on div at bounding box center [902, 442] width 67 height 14
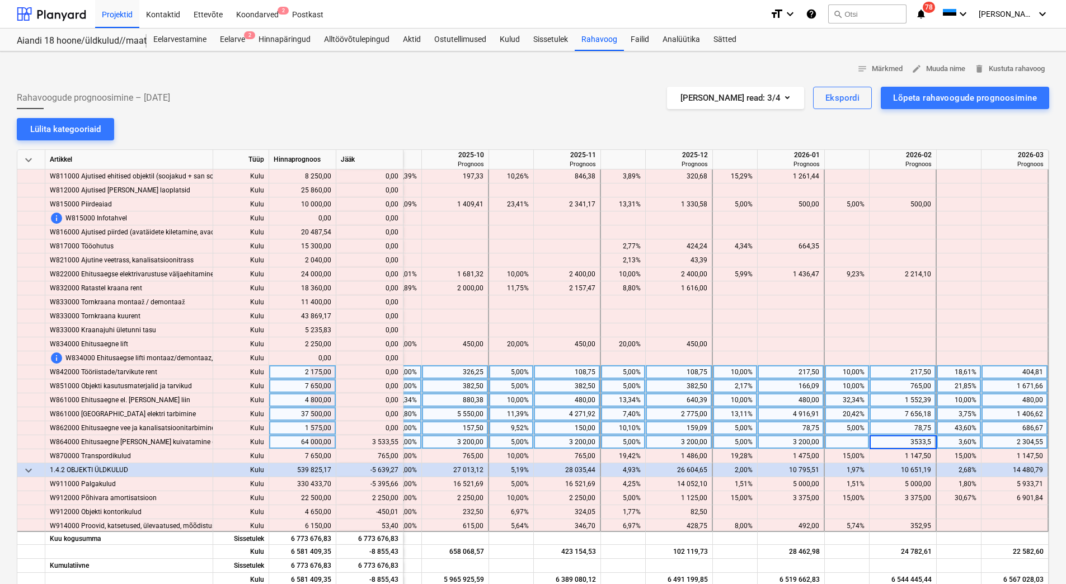
type input "3533,55"
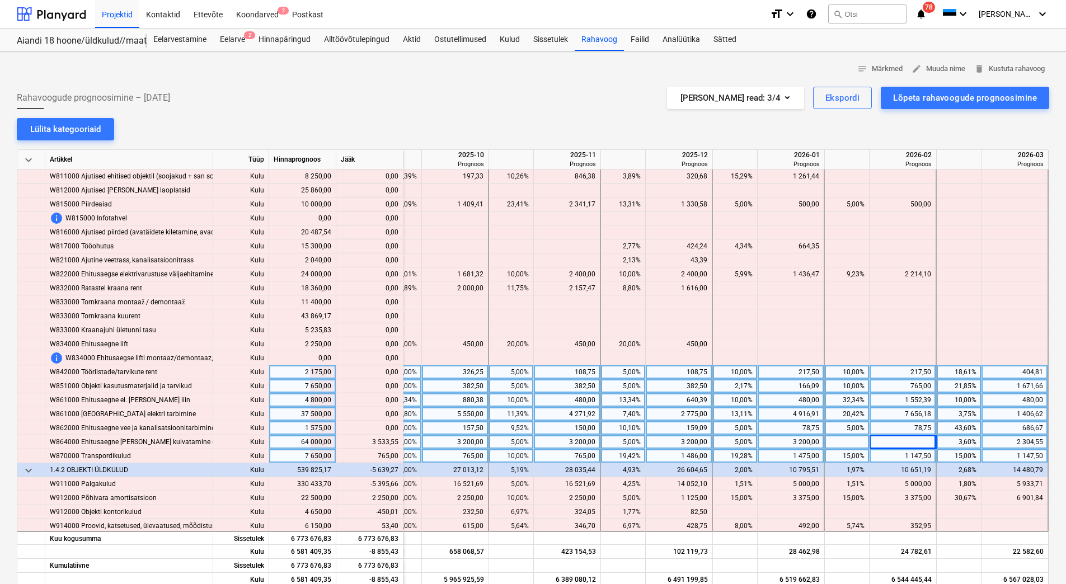
click at [896, 458] on div "1 147,50" at bounding box center [902, 456] width 57 height 14
click at [562, 454] on div "765,00" at bounding box center [566, 456] width 57 height 14
click at [576, 445] on div "3 200,00" at bounding box center [566, 442] width 57 height 14
click at [566, 454] on div at bounding box center [567, 456] width 67 height 14
type input "1530"
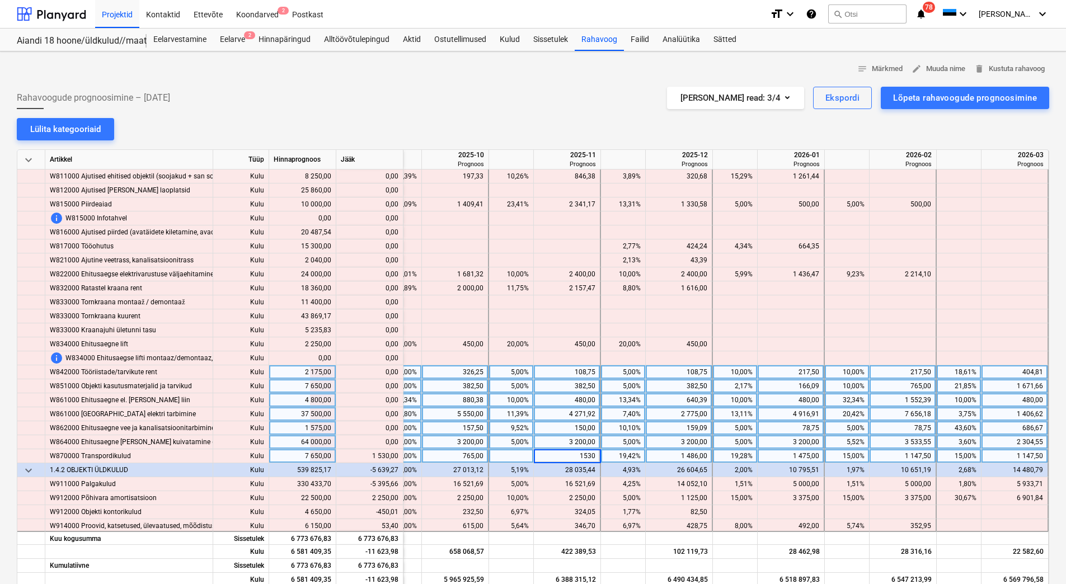
click at [559, 442] on div "3 200,00" at bounding box center [566, 442] width 57 height 14
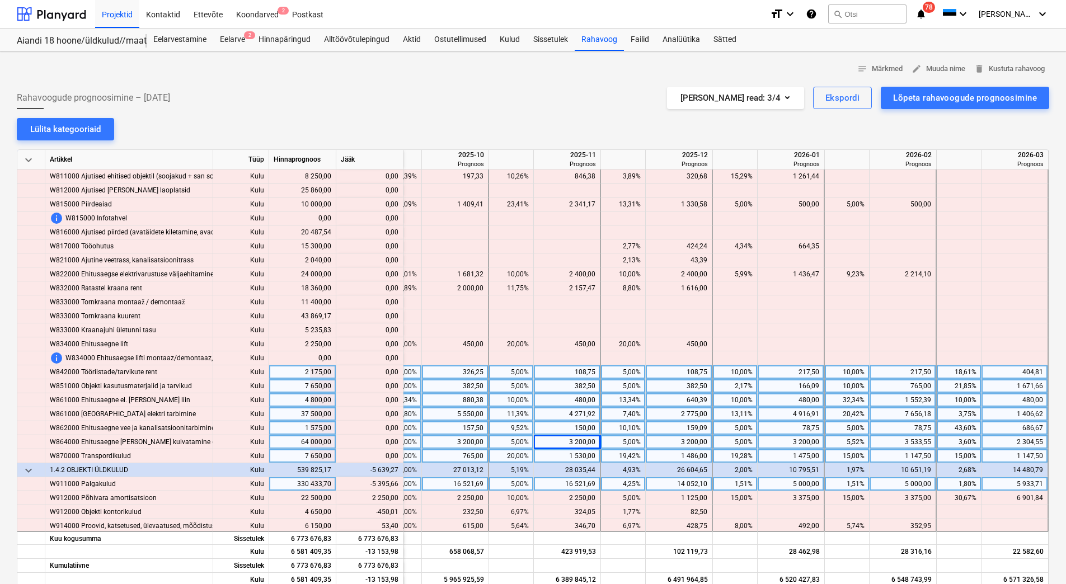
click at [998, 484] on div "5 933,71" at bounding box center [1014, 484] width 57 height 14
click at [548, 483] on div "16 521,69" at bounding box center [566, 484] width 57 height 14
type input "12000"
click at [436, 486] on div "16 521,69" at bounding box center [454, 484] width 57 height 14
click at [442, 484] on div "16 521,69" at bounding box center [454, 484] width 57 height 14
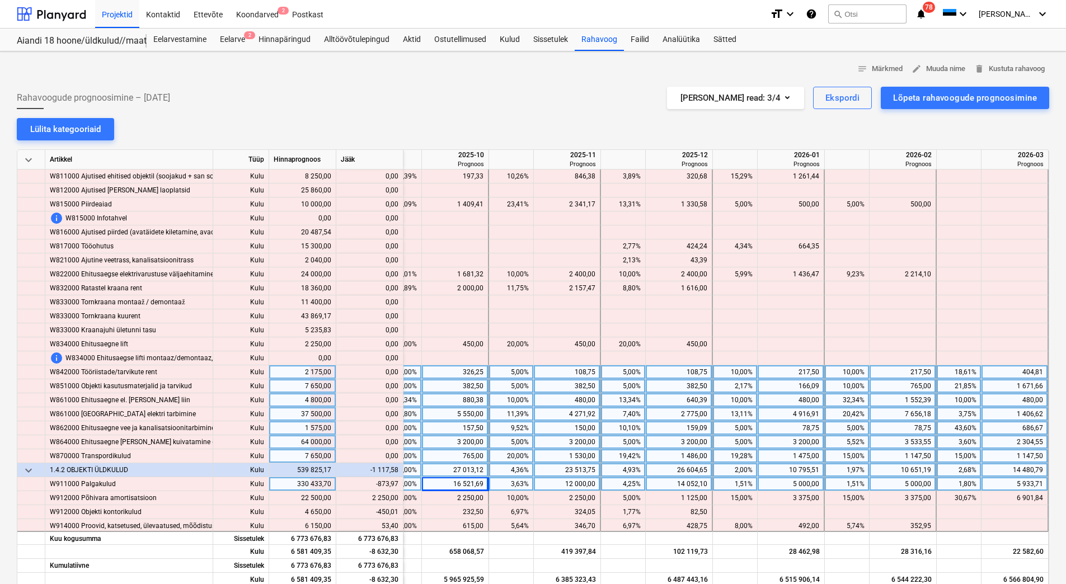
click at [458, 466] on div "27 013,12" at bounding box center [454, 470] width 57 height 14
click at [445, 483] on div at bounding box center [455, 484] width 67 height 14
type input "15647,71"
click at [445, 466] on div "10 491,43" at bounding box center [454, 470] width 57 height 14
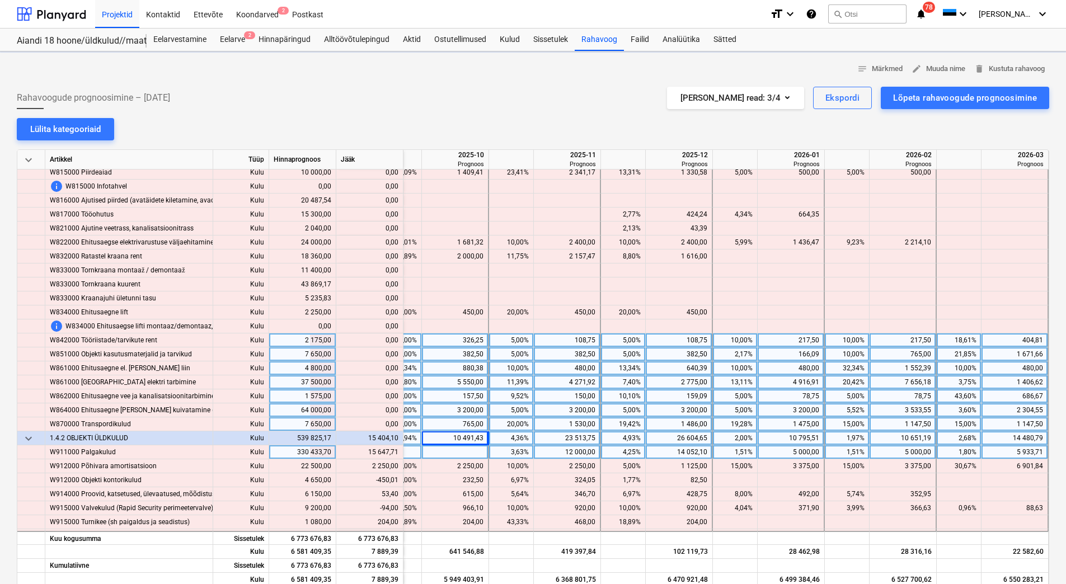
scroll to position [6041, 1596]
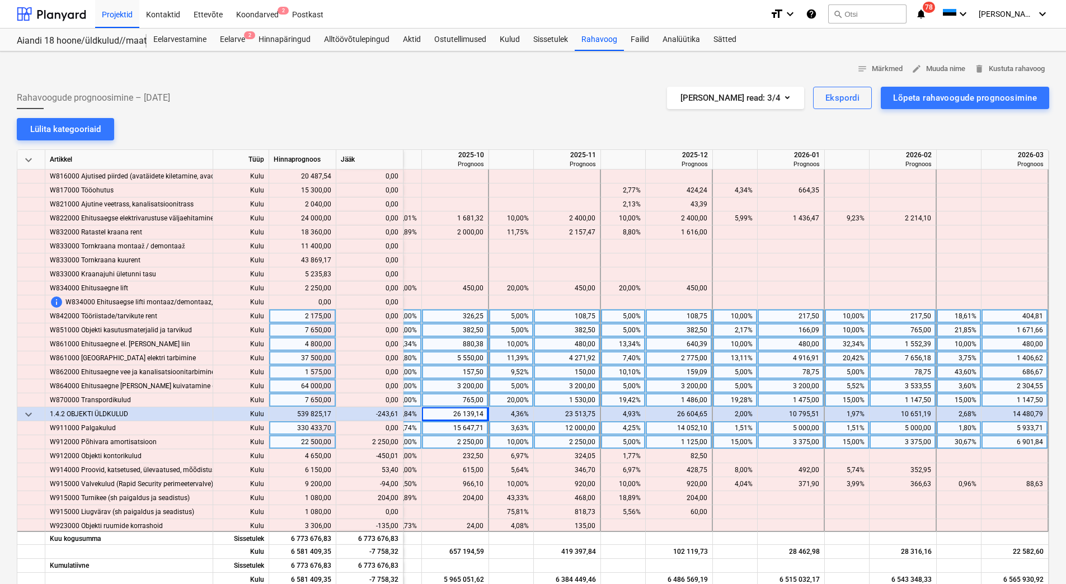
click at [670, 442] on div "1 125,00" at bounding box center [678, 442] width 57 height 14
type input "22250"
click at [442, 441] on div "2 250,00" at bounding box center [454, 442] width 57 height 14
click at [667, 442] on div "22 250,00" at bounding box center [678, 442] width 57 height 14
type input "2250"
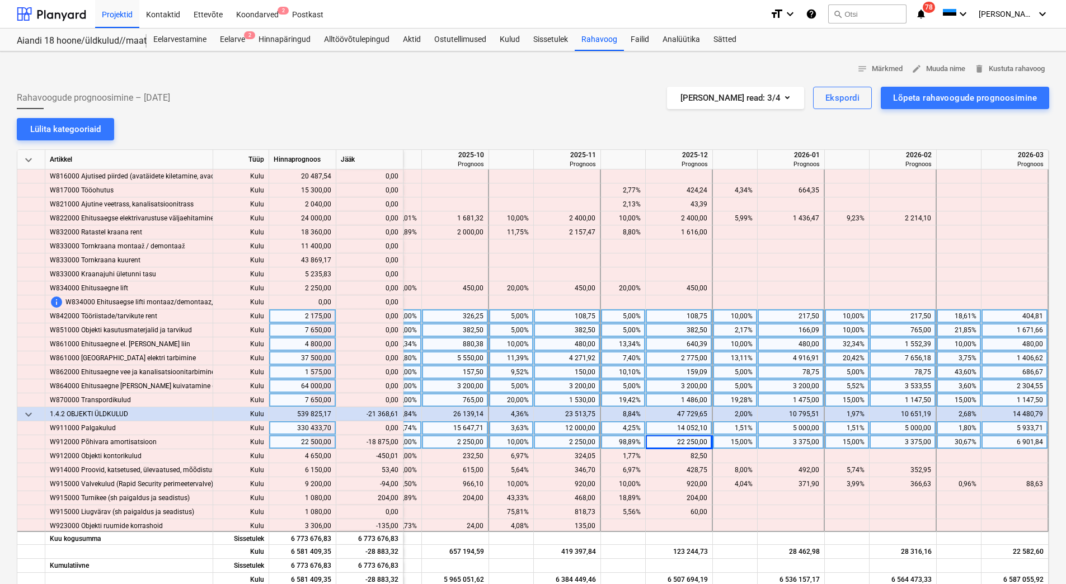
click at [443, 442] on div "2 250,00" at bounding box center [454, 442] width 57 height 14
click at [447, 442] on div "2 250,00" at bounding box center [454, 442] width 57 height 14
click at [453, 427] on div "15 647,71" at bounding box center [454, 428] width 57 height 14
click at [449, 440] on div at bounding box center [455, 442] width 67 height 14
type input "3375"
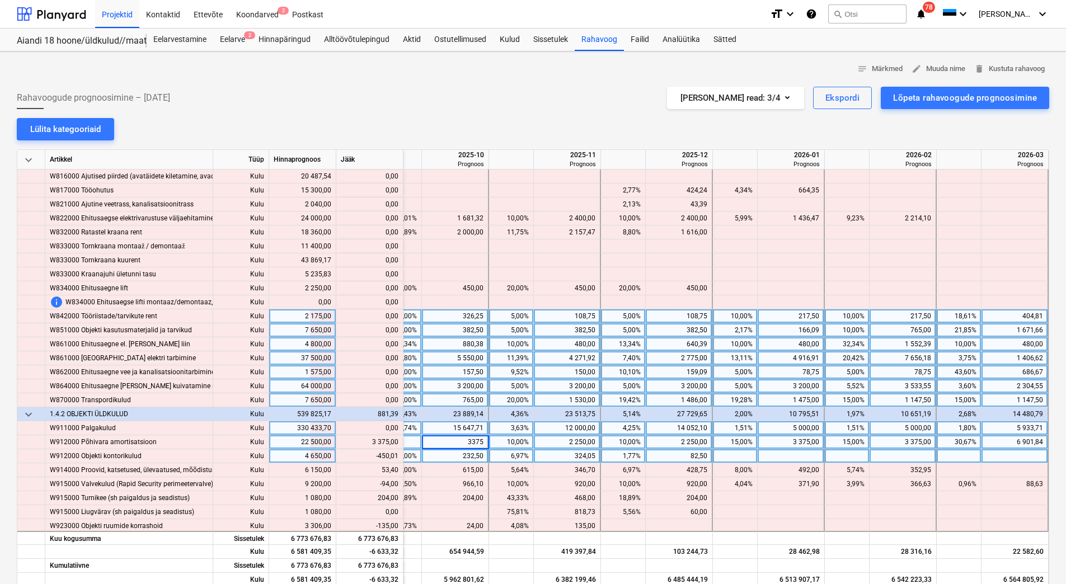
click at [447, 458] on div "232,50" at bounding box center [454, 456] width 57 height 14
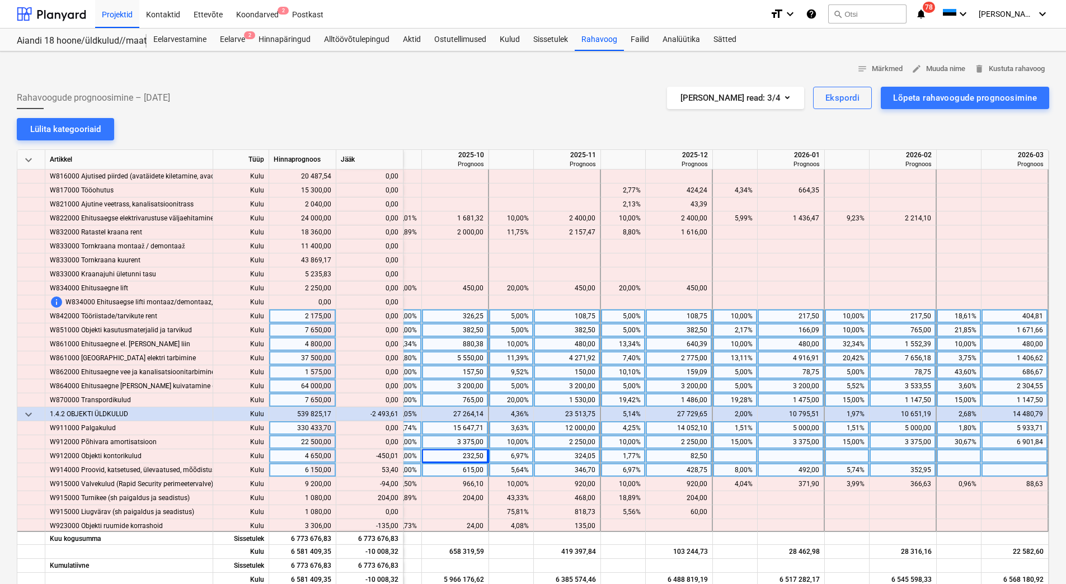
click at [443, 469] on div "615,00" at bounding box center [454, 470] width 57 height 14
click at [675, 455] on div "82,50" at bounding box center [678, 456] width 57 height 14
click at [568, 456] on div "324,05" at bounding box center [566, 456] width 57 height 14
click at [457, 455] on div "232,50" at bounding box center [454, 456] width 57 height 14
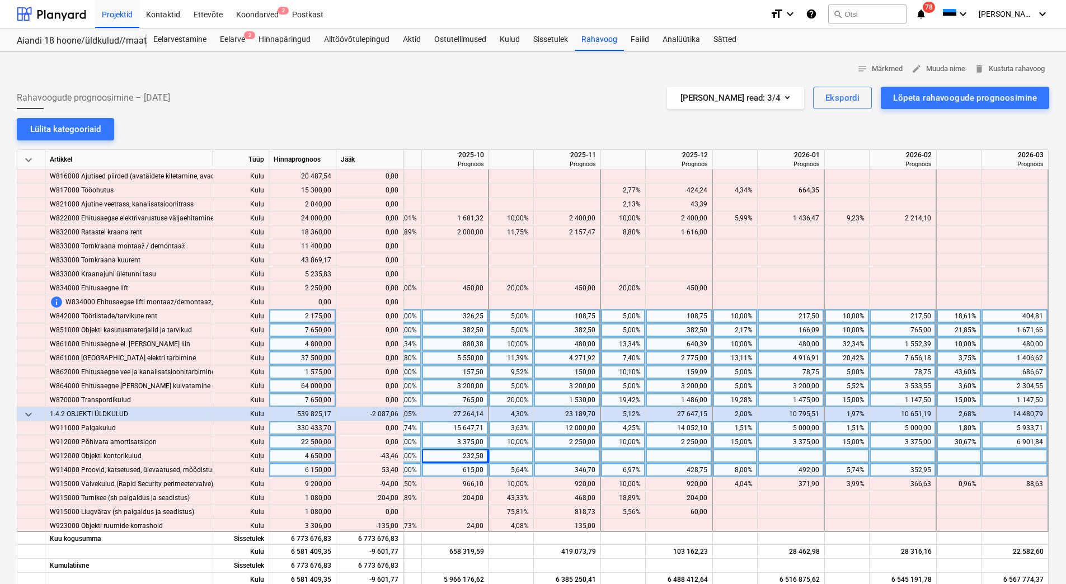
click at [457, 455] on div "232,50" at bounding box center [454, 456] width 57 height 14
click at [454, 444] on div "3 375,00" at bounding box center [454, 442] width 57 height 14
click at [455, 458] on div at bounding box center [455, 456] width 67 height 14
type input "189,04"
click at [997, 468] on div at bounding box center [1014, 470] width 67 height 14
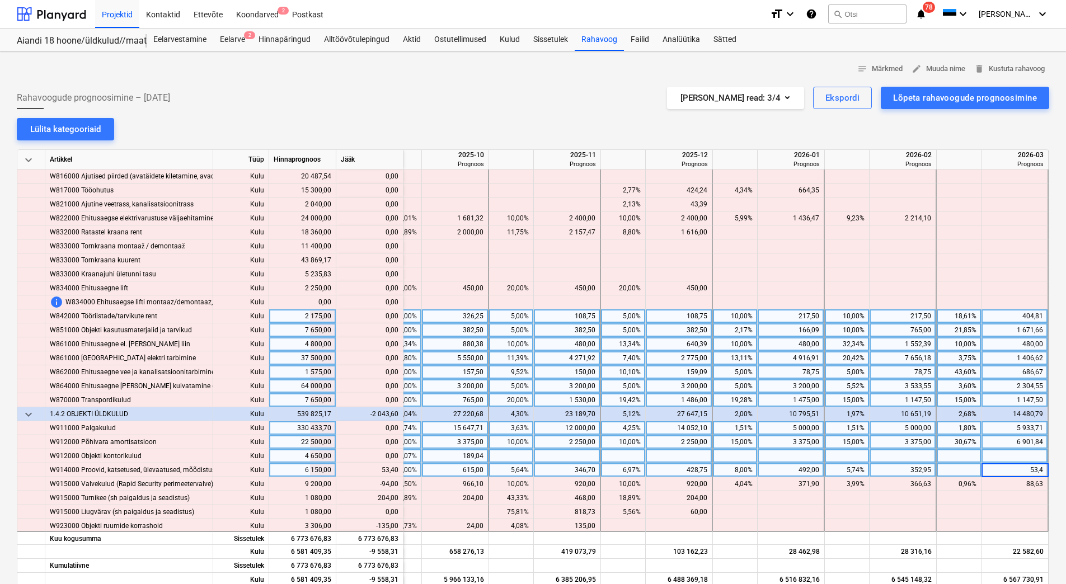
type input "53,40"
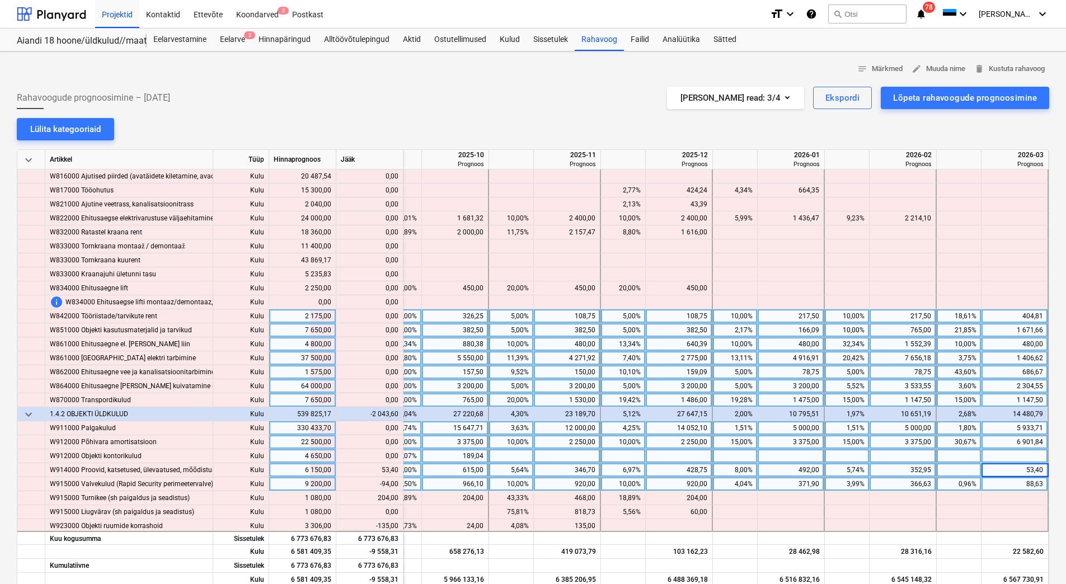
click at [453, 481] on div "966,10" at bounding box center [454, 484] width 57 height 14
click at [437, 482] on div "966,10" at bounding box center [454, 484] width 57 height 14
click at [452, 462] on div "189,04" at bounding box center [454, 456] width 57 height 14
click at [447, 484] on div at bounding box center [455, 484] width 67 height 14
type input "872,10"
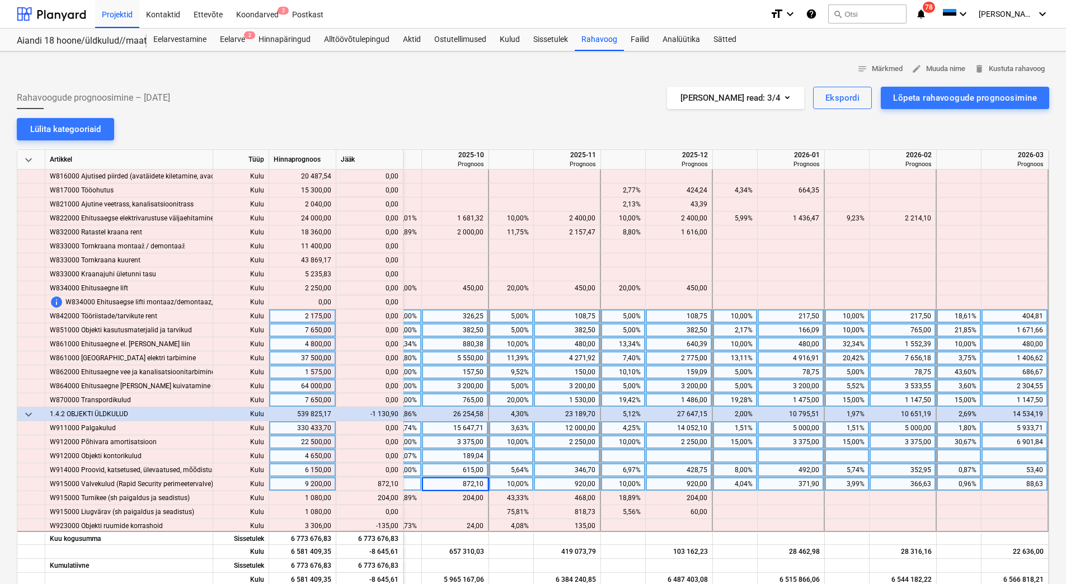
click at [505, 466] on div "5,64%" at bounding box center [510, 470] width 35 height 14
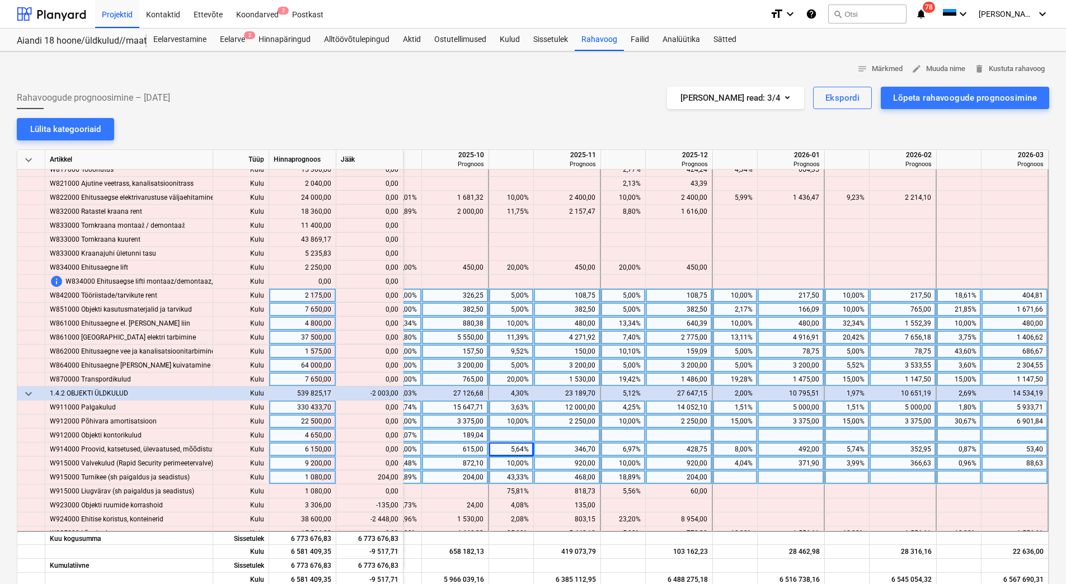
scroll to position [6097, 1596]
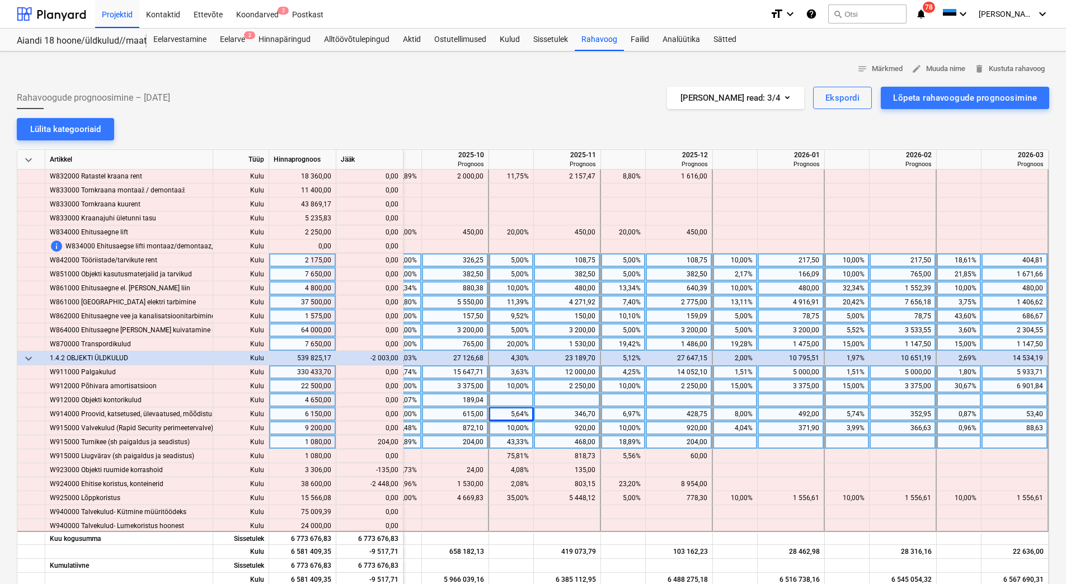
click at [770, 444] on div at bounding box center [790, 442] width 67 height 14
type input "204"
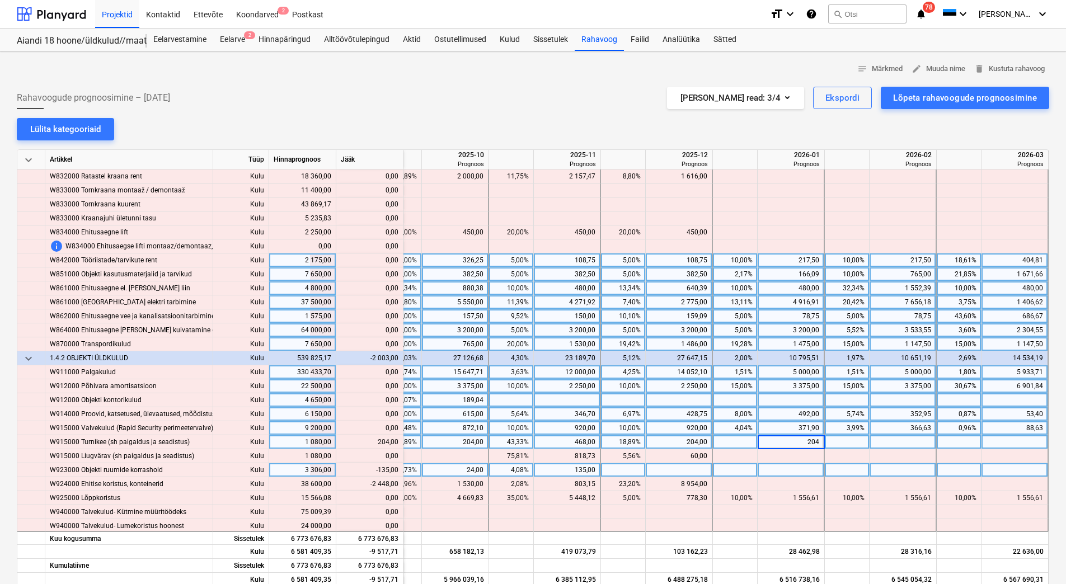
click at [566, 466] on div "135,00" at bounding box center [566, 470] width 57 height 14
click at [565, 472] on div "135,00" at bounding box center [566, 470] width 57 height 14
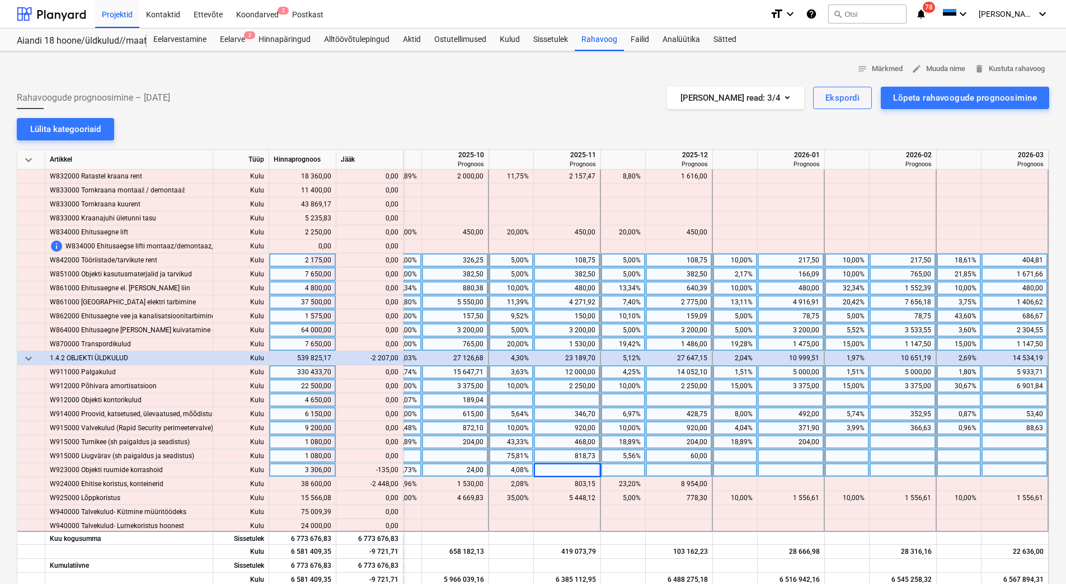
click at [569, 458] on div "818,73" at bounding box center [566, 456] width 57 height 14
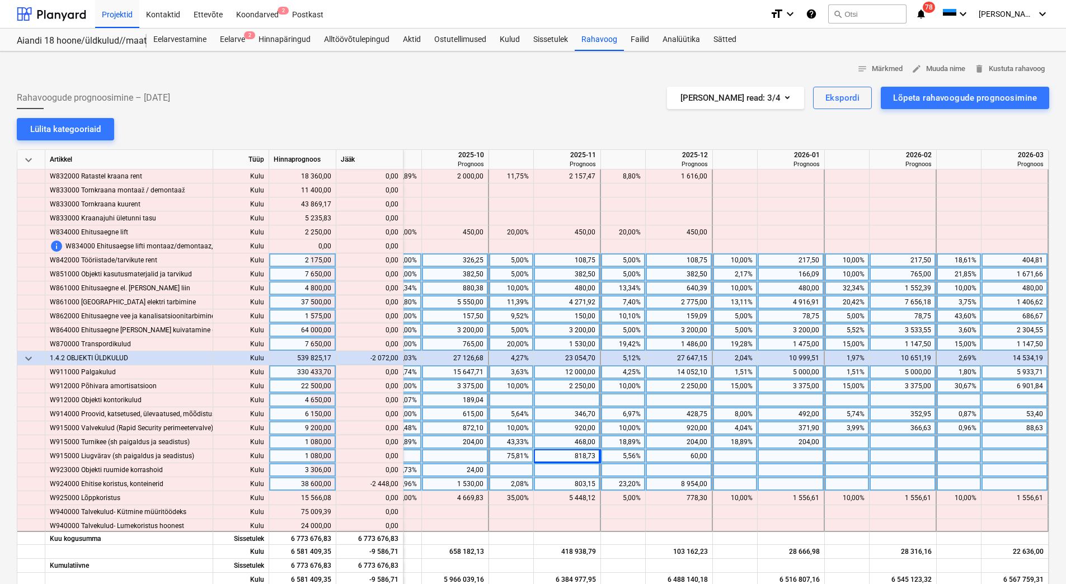
click at [444, 483] on div "1 530,00" at bounding box center [454, 484] width 57 height 14
click at [568, 481] on div "803,15" at bounding box center [566, 484] width 57 height 14
click at [567, 482] on div "803,15" at bounding box center [566, 484] width 57 height 14
click at [679, 481] on div "8 954,00" at bounding box center [678, 484] width 57 height 14
click at [675, 482] on div "8 954,00" at bounding box center [678, 484] width 57 height 14
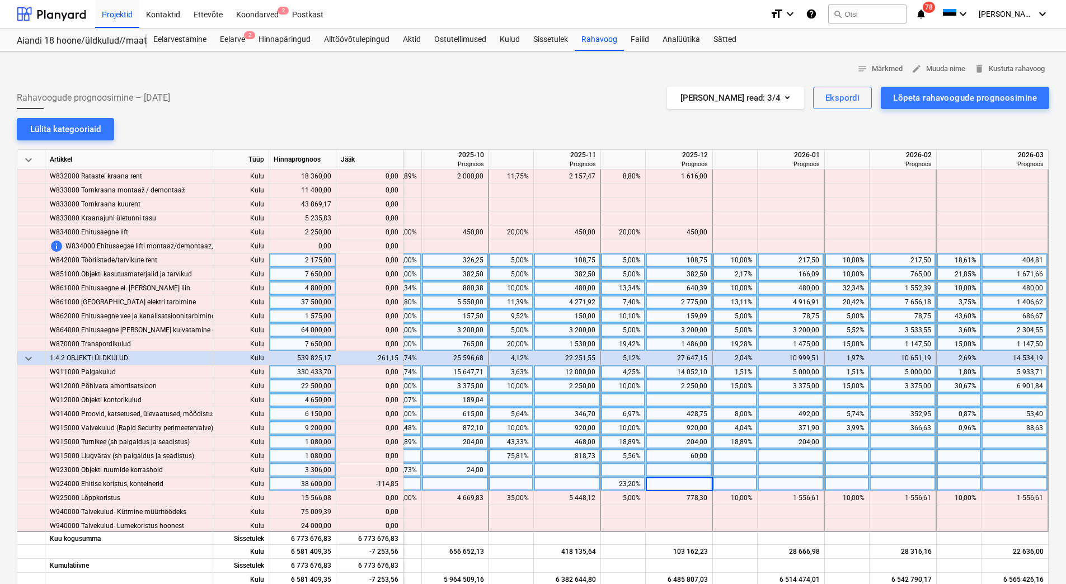
click at [677, 462] on div "60,00" at bounding box center [678, 456] width 57 height 14
click at [657, 482] on div "8 954,00" at bounding box center [678, 484] width 57 height 14
click at [664, 471] on div at bounding box center [678, 470] width 67 height 14
click at [463, 483] on div at bounding box center [455, 484] width 67 height 14
type input "3500"
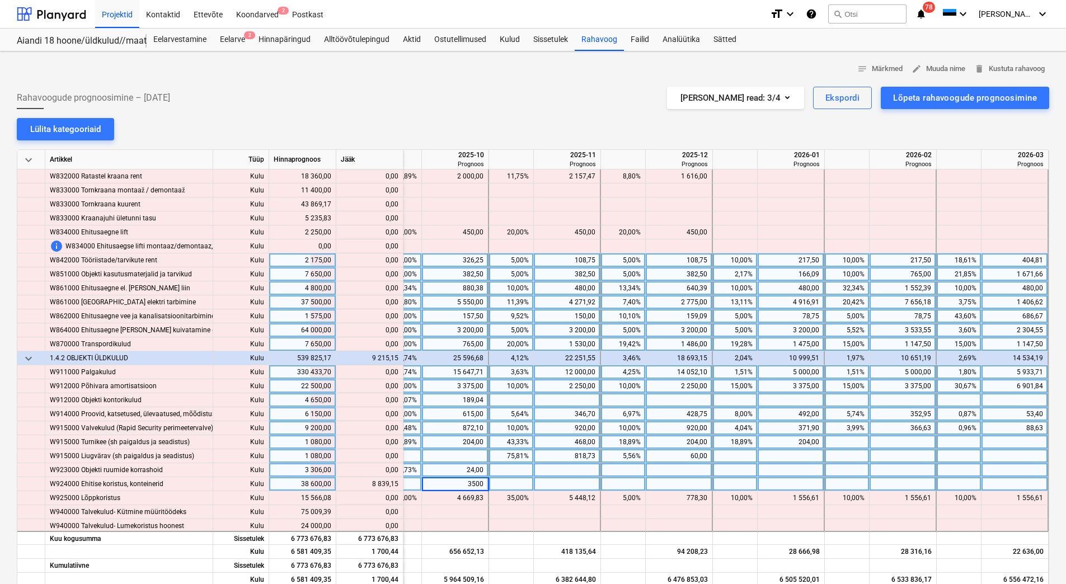
click at [545, 487] on div at bounding box center [567, 484] width 67 height 14
type input "2500"
click at [654, 485] on div at bounding box center [678, 484] width 67 height 14
type input "2000"
click at [785, 489] on div at bounding box center [790, 484] width 67 height 14
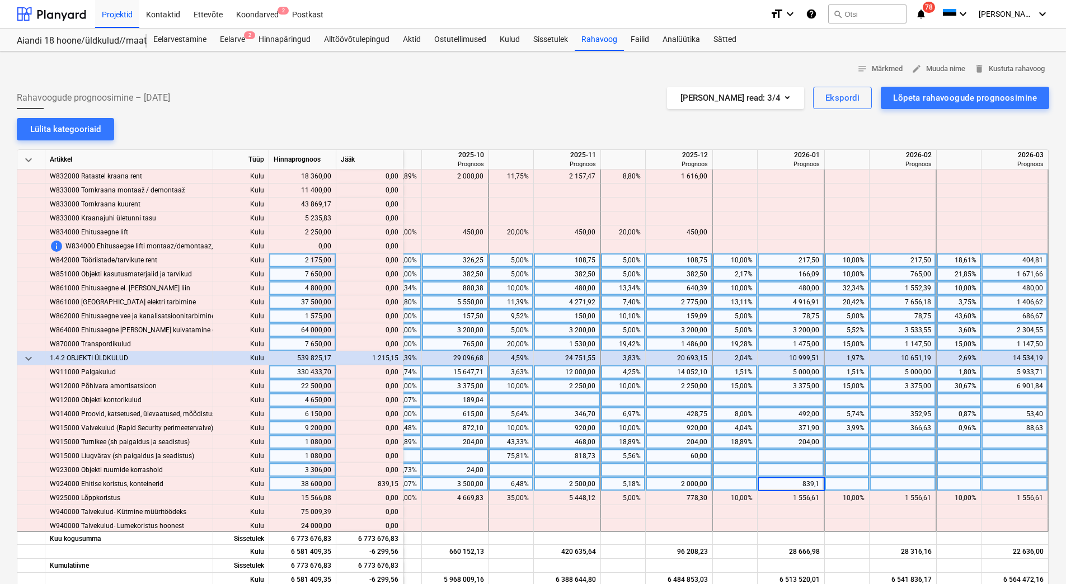
type input "839,15"
click at [771, 469] on div at bounding box center [790, 470] width 67 height 14
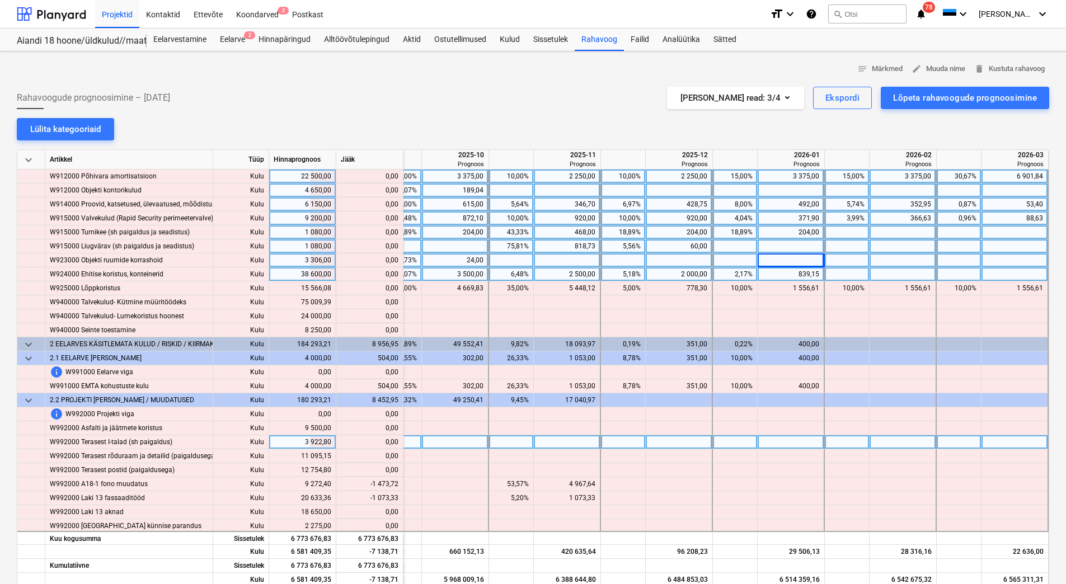
scroll to position [6321, 1596]
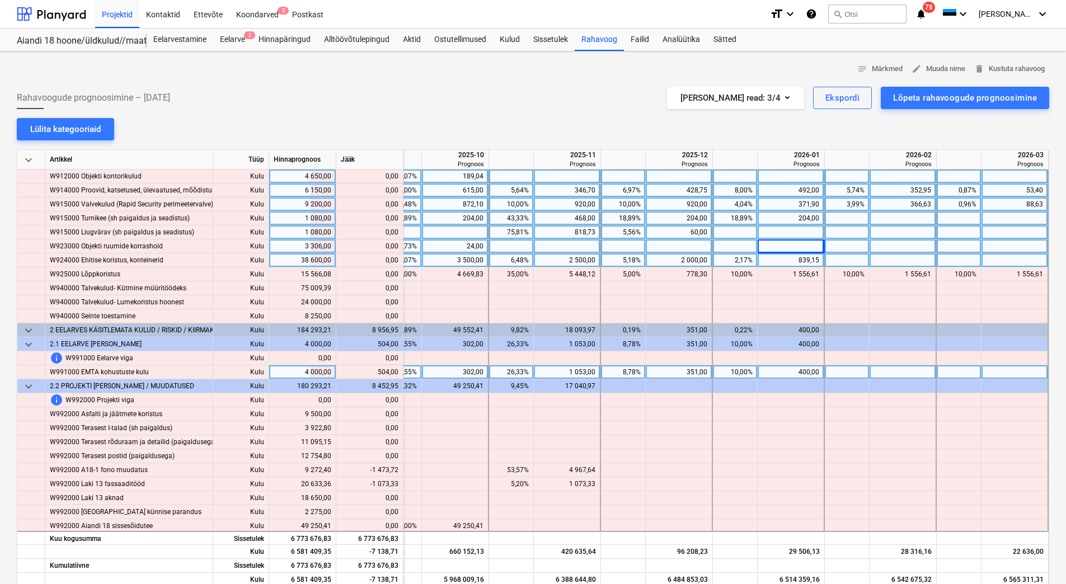
click at [893, 373] on div at bounding box center [902, 372] width 67 height 14
type input "504"
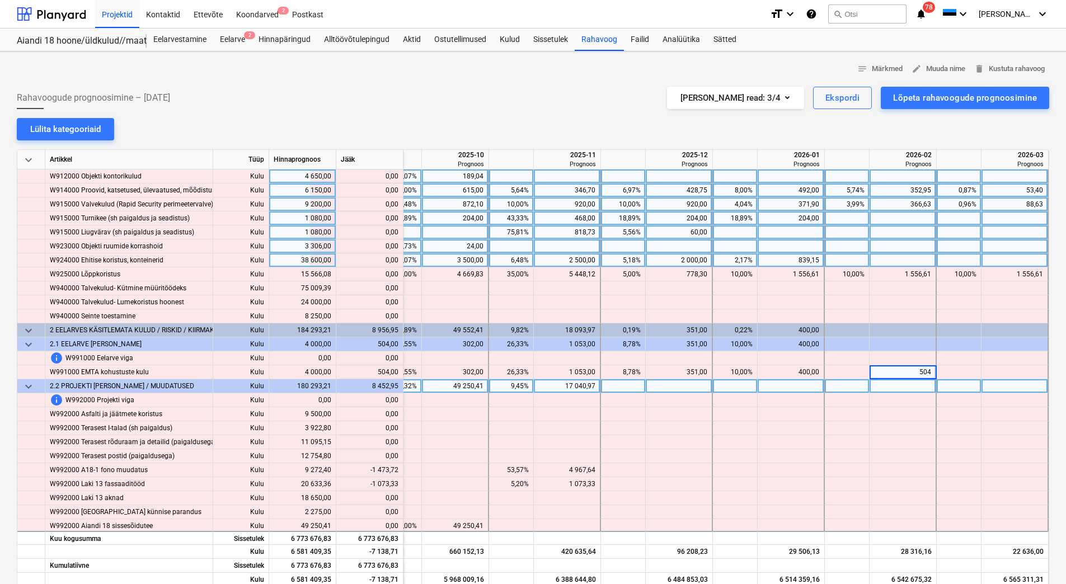
click at [864, 392] on div at bounding box center [846, 386] width 45 height 14
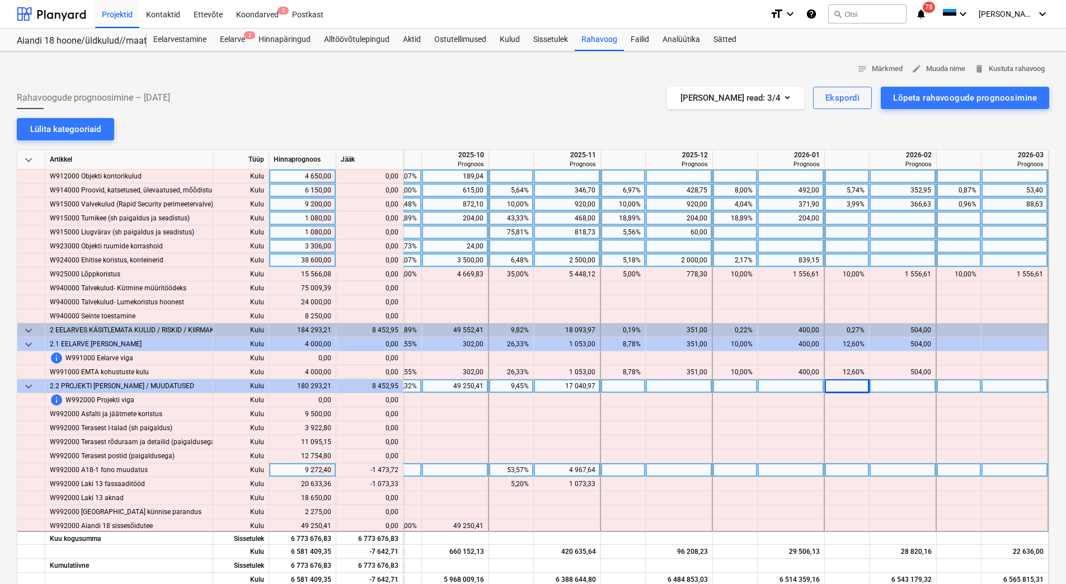
click at [552, 468] on div "4 967,64" at bounding box center [566, 470] width 57 height 14
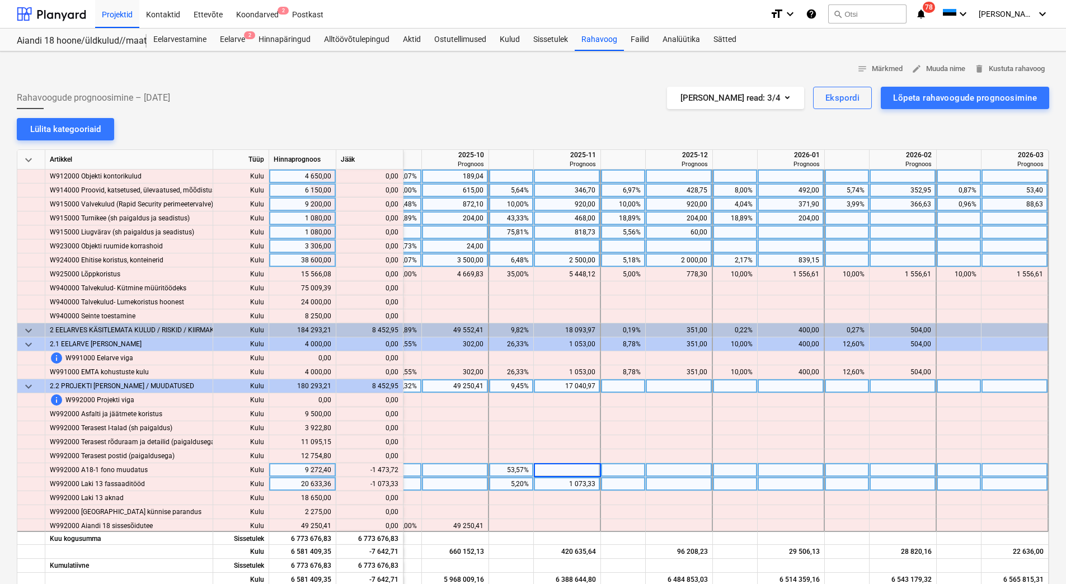
click at [552, 479] on div "1 073,33" at bounding box center [566, 484] width 57 height 14
click at [554, 482] on div "1 073,33" at bounding box center [566, 484] width 57 height 14
click at [559, 469] on div at bounding box center [567, 470] width 67 height 14
type input "3493,92"
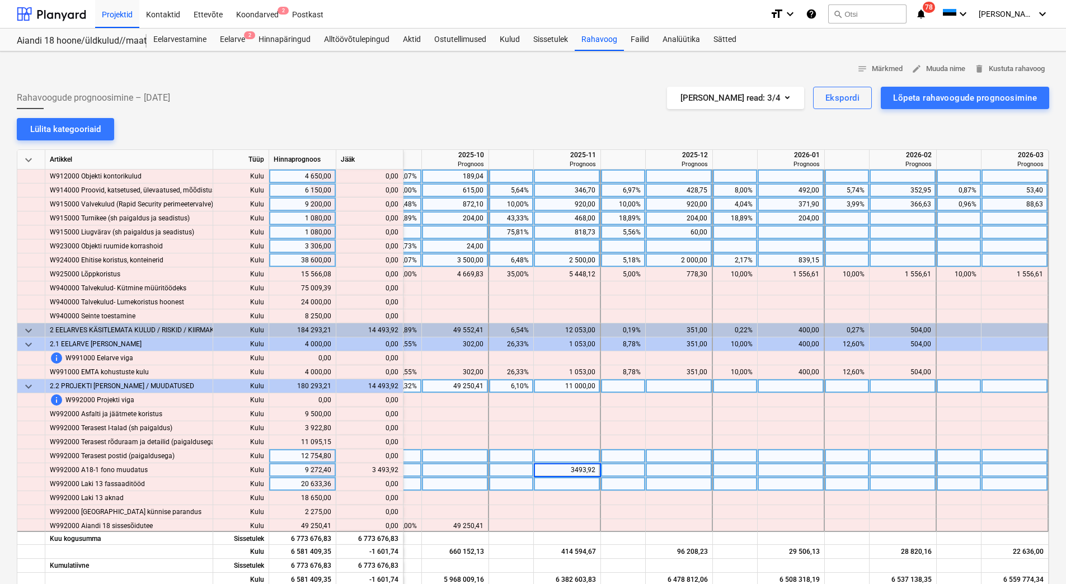
click at [578, 459] on div at bounding box center [567, 456] width 67 height 14
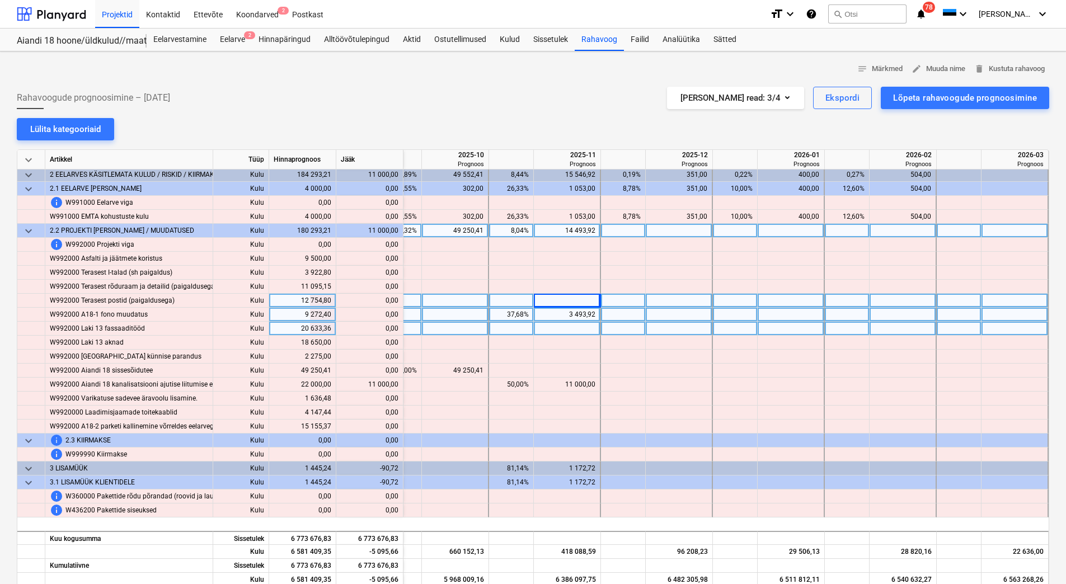
scroll to position [6488, 1596]
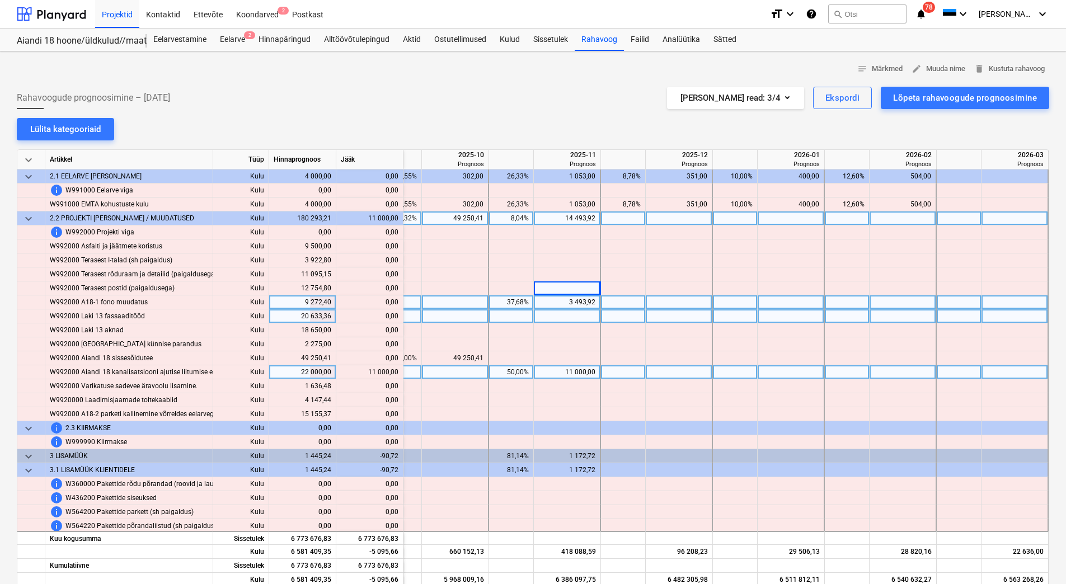
click at [451, 374] on div at bounding box center [455, 372] width 67 height 14
type input "11000"
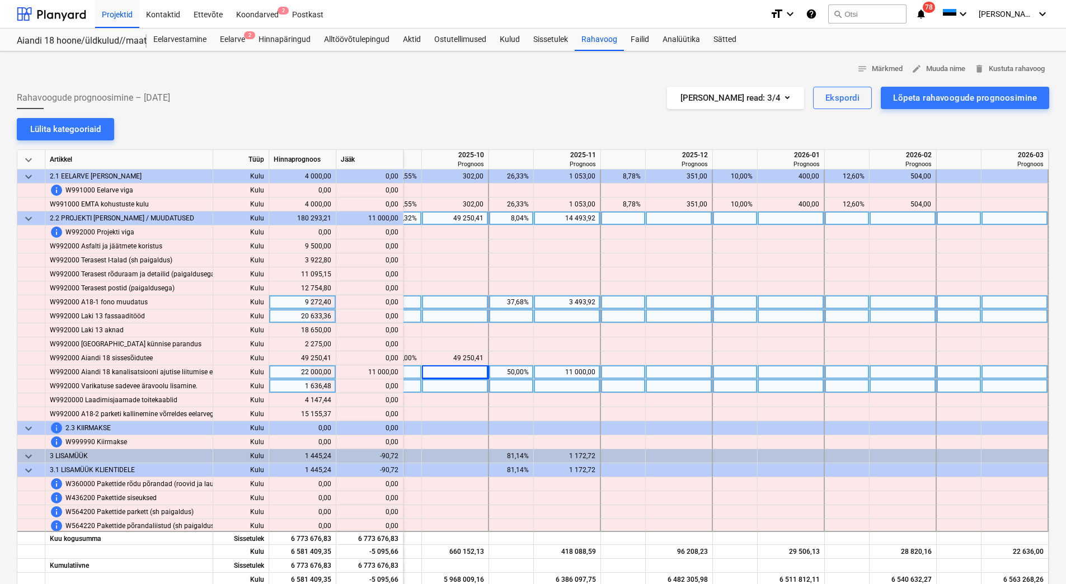
click at [456, 389] on div at bounding box center [455, 386] width 67 height 14
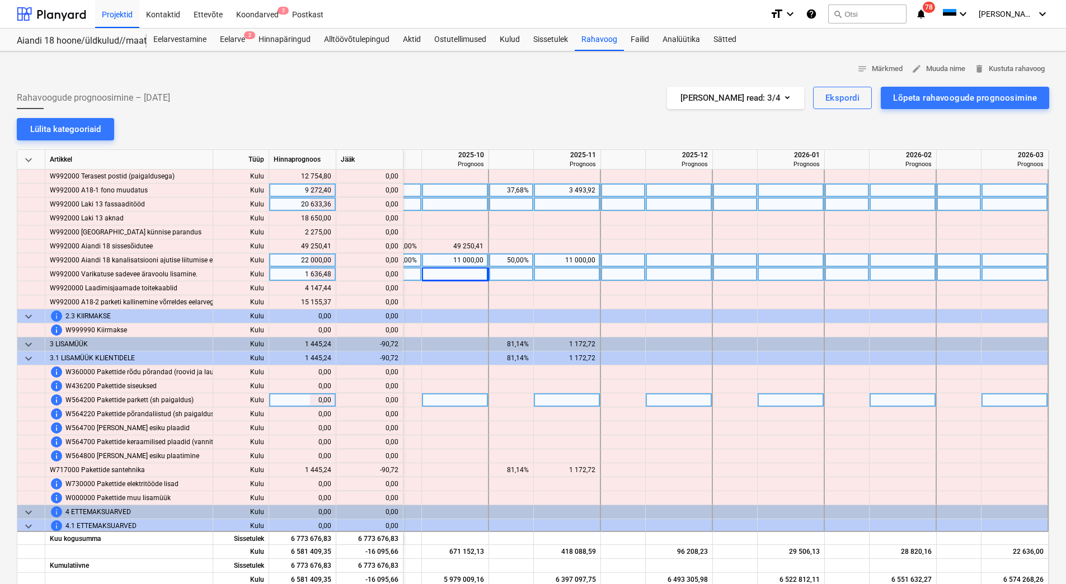
scroll to position [6620, 1596]
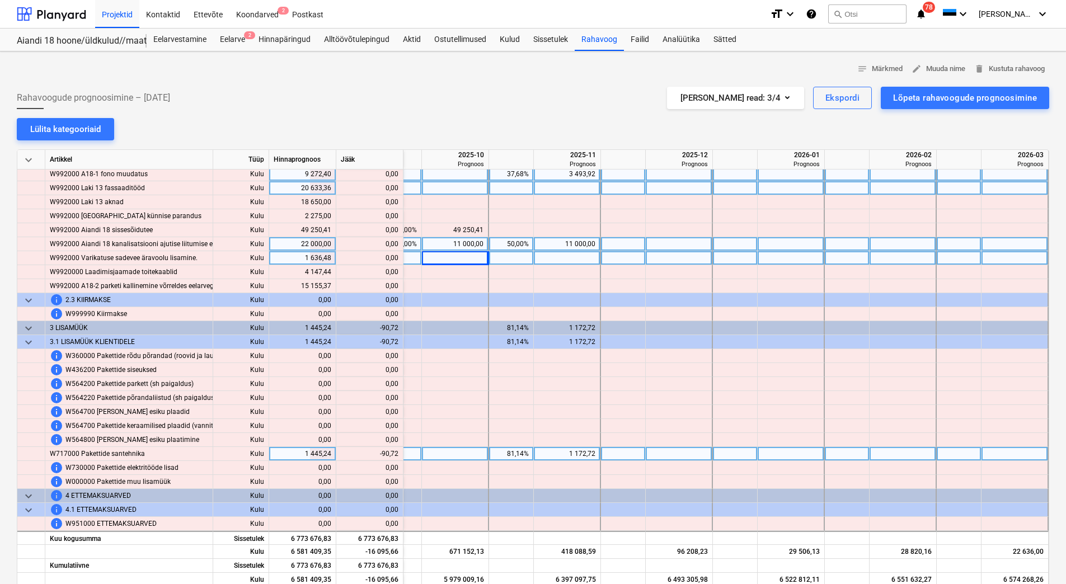
click at [551, 450] on div "1 172,72" at bounding box center [566, 454] width 57 height 14
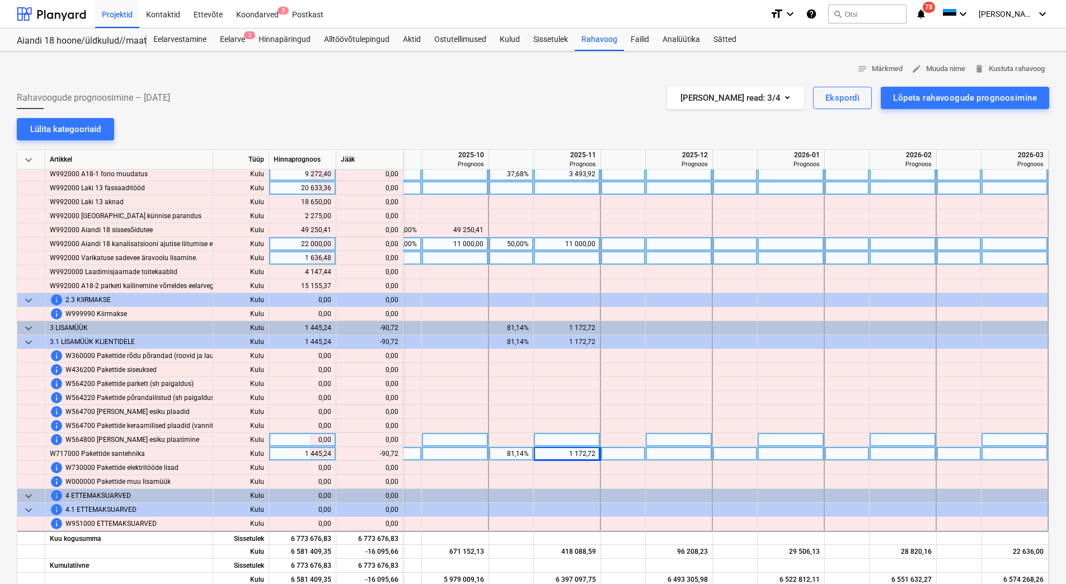
click at [553, 435] on div at bounding box center [567, 440] width 67 height 14
click at [550, 447] on div at bounding box center [567, 454] width 67 height 14
type input "1082"
click at [571, 433] on div at bounding box center [567, 440] width 67 height 14
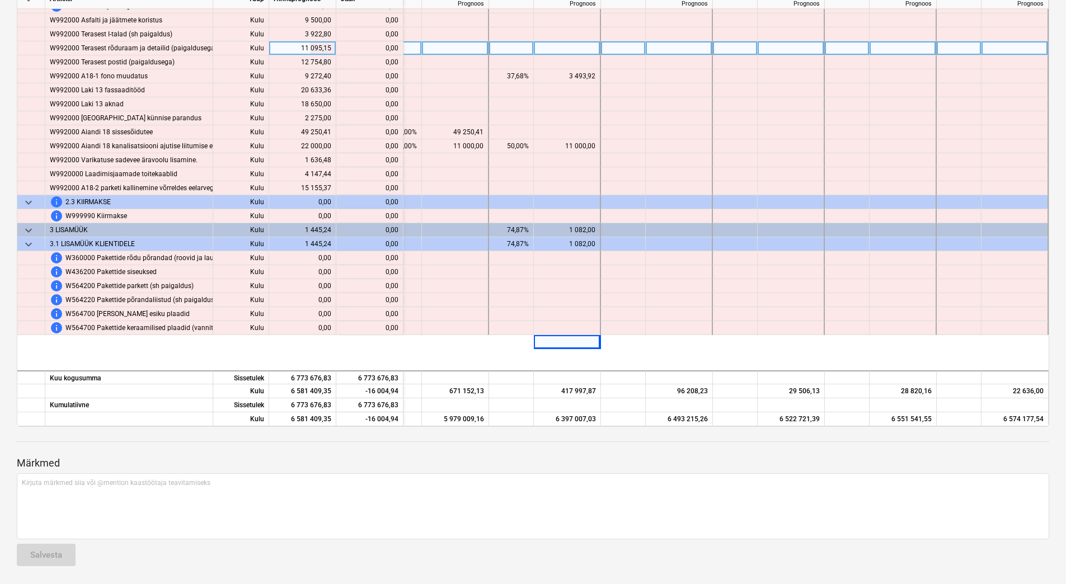
scroll to position [6397, 1596]
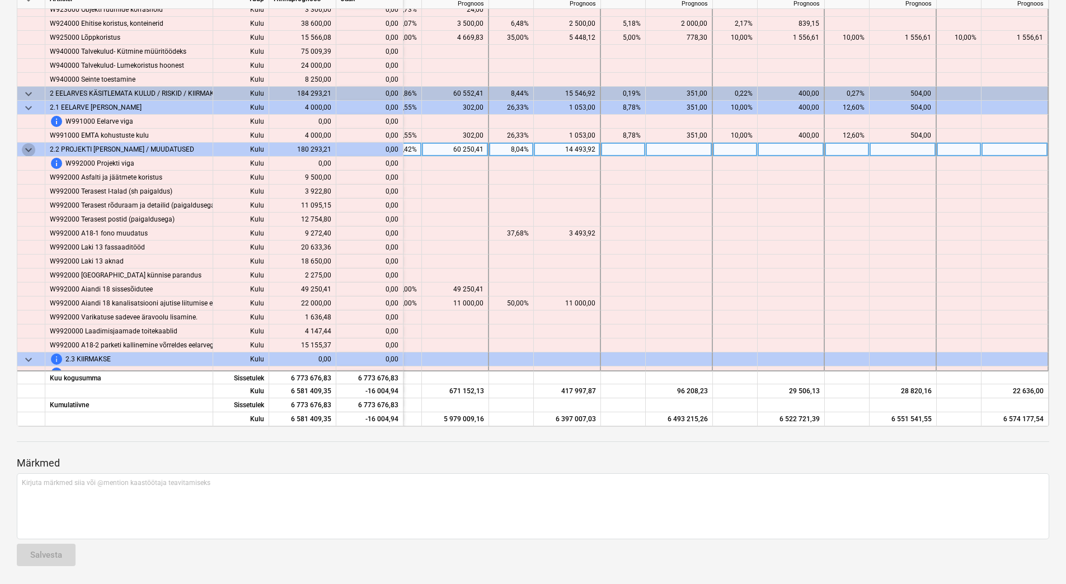
click at [29, 150] on span "keyboard_arrow_down" at bounding box center [28, 149] width 13 height 13
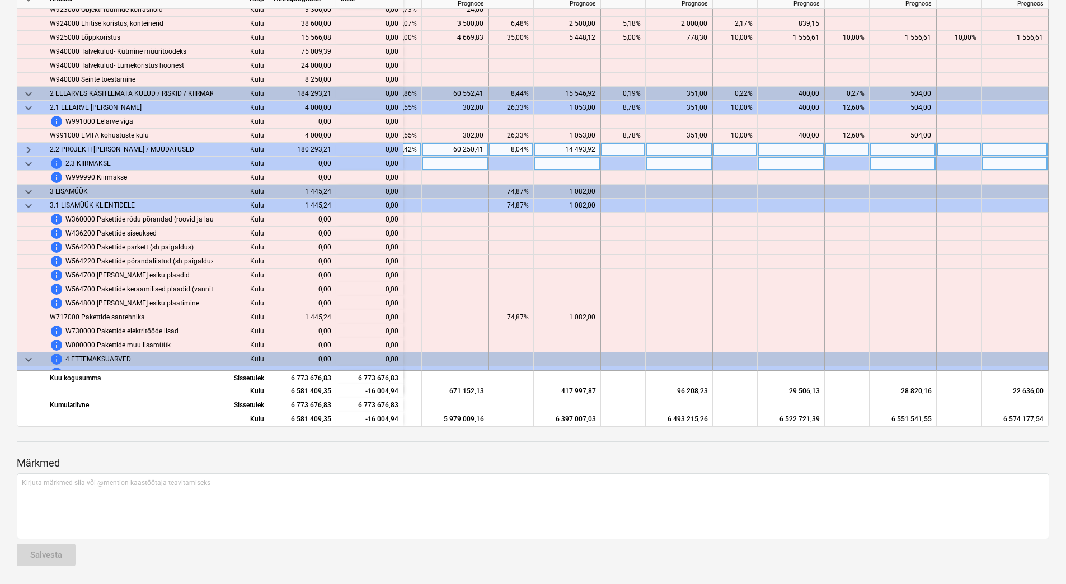
click at [29, 164] on span "keyboard_arrow_down" at bounding box center [28, 163] width 13 height 13
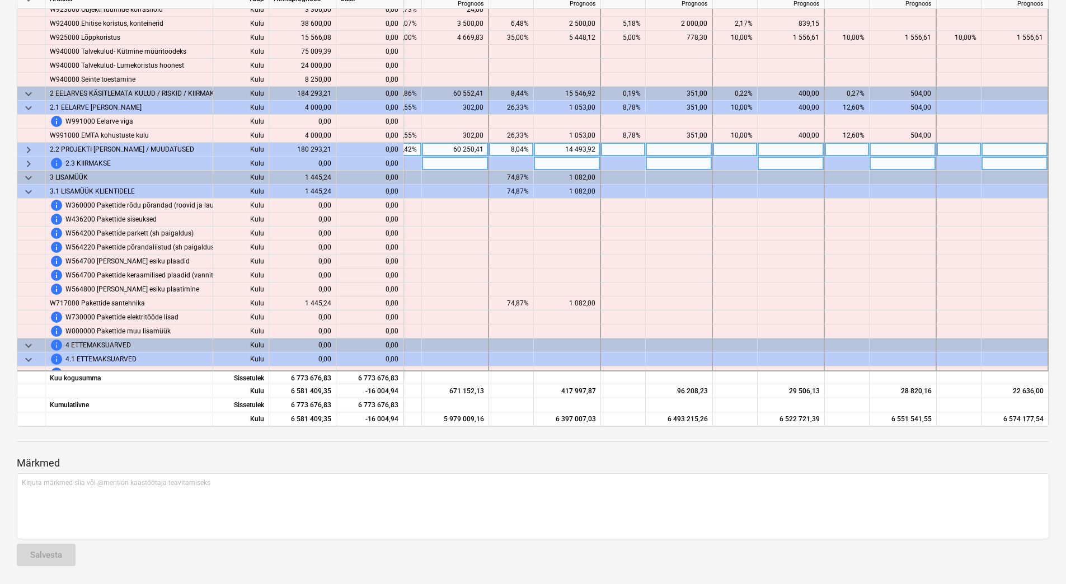
click at [31, 165] on span "keyboard_arrow_right" at bounding box center [28, 163] width 13 height 13
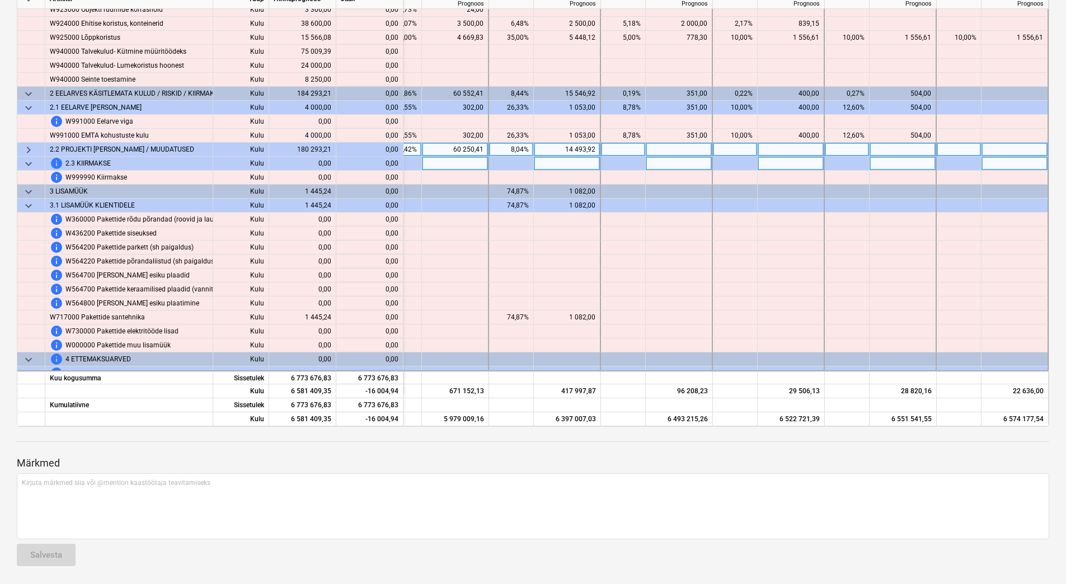
click at [29, 149] on span "keyboard_arrow_right" at bounding box center [28, 149] width 13 height 13
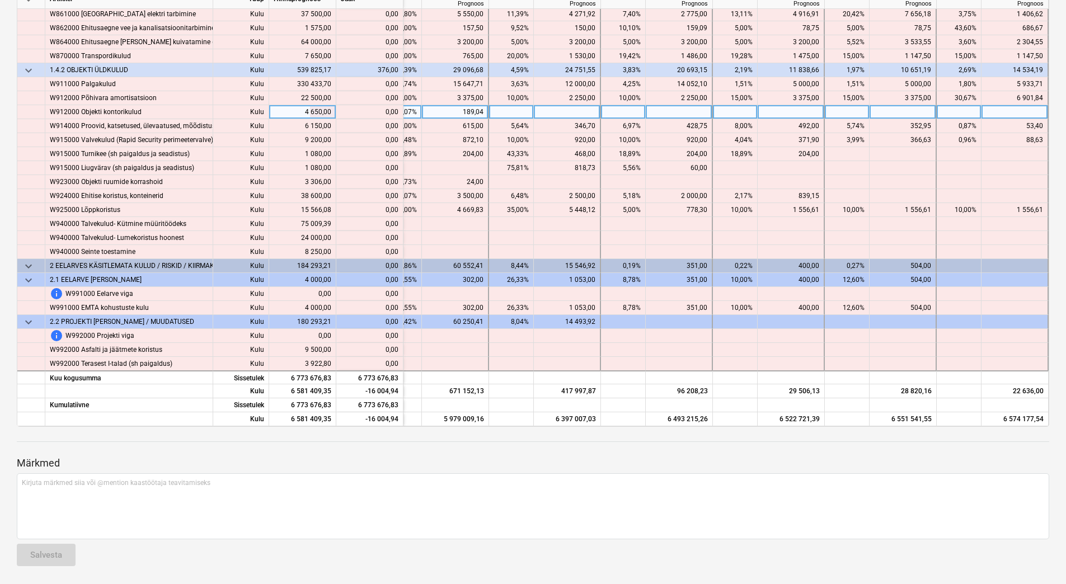
scroll to position [6229, 1596]
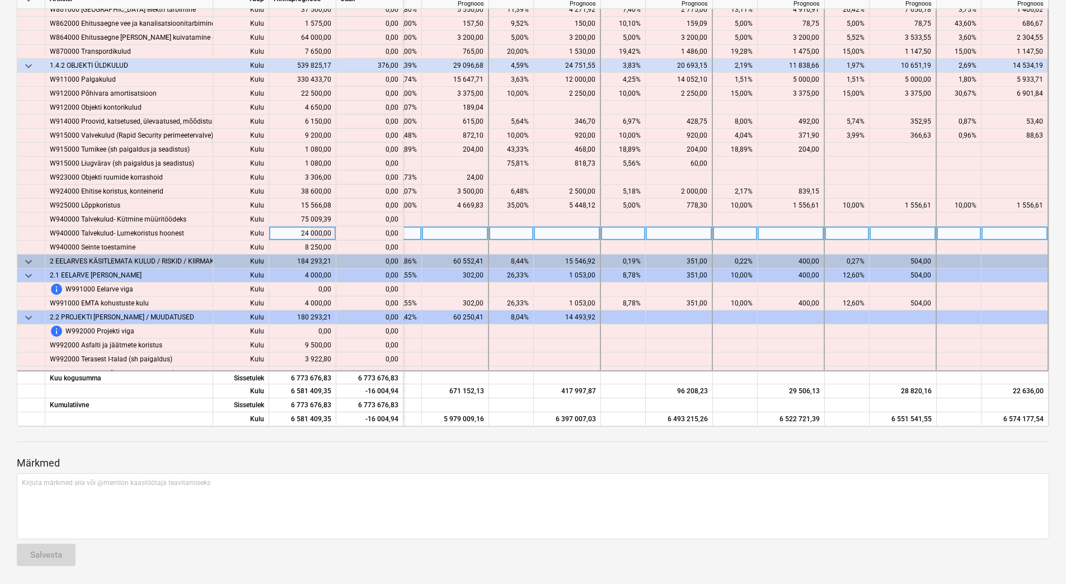
click at [462, 227] on div at bounding box center [455, 234] width 67 height 14
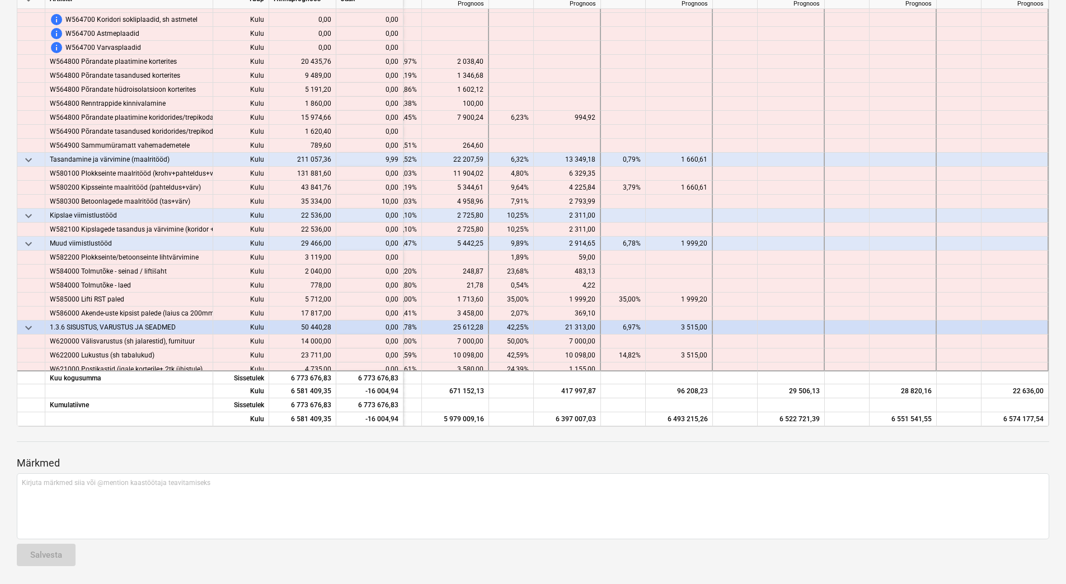
scroll to position [5054, 1596]
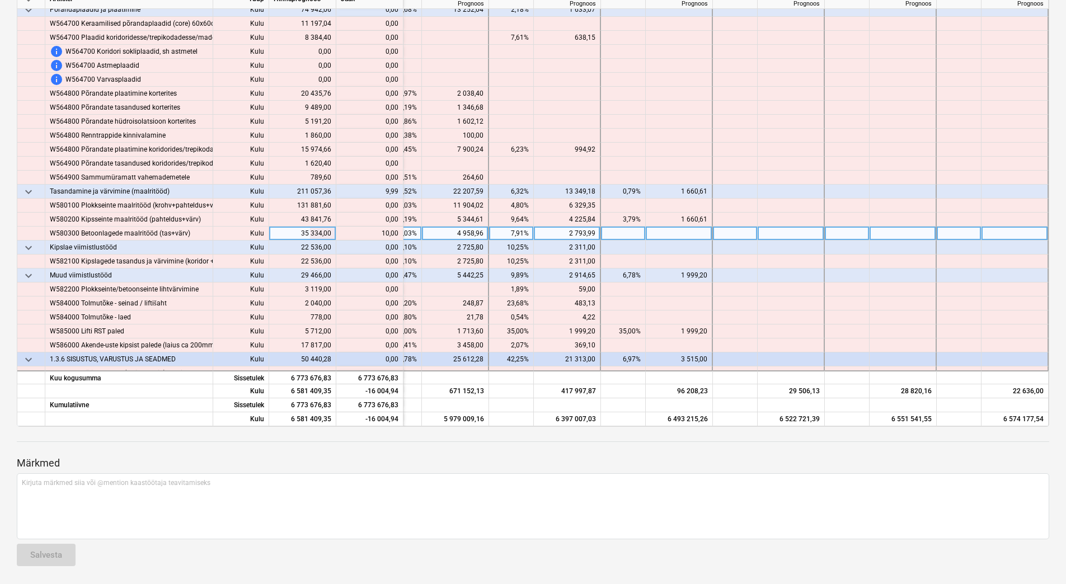
click at [647, 232] on div at bounding box center [678, 234] width 67 height 14
type input "10"
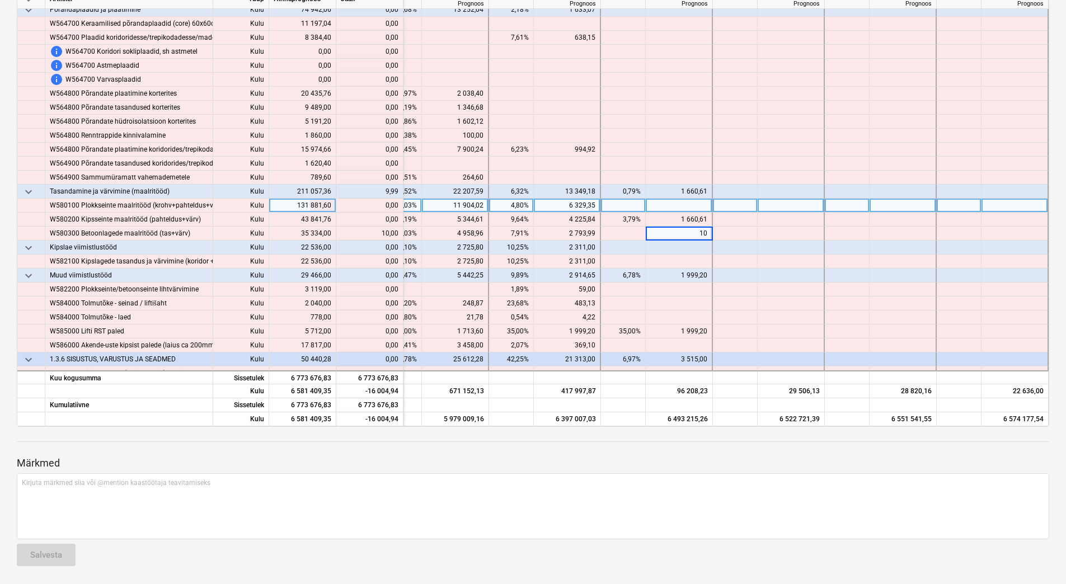
click at [679, 206] on div at bounding box center [678, 206] width 67 height 14
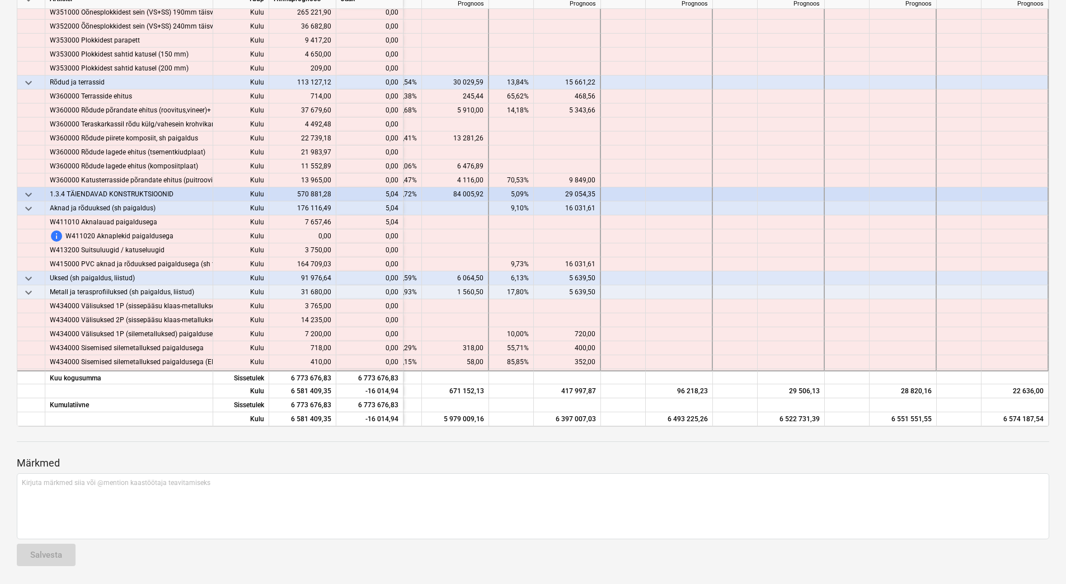
scroll to position [3432, 1596]
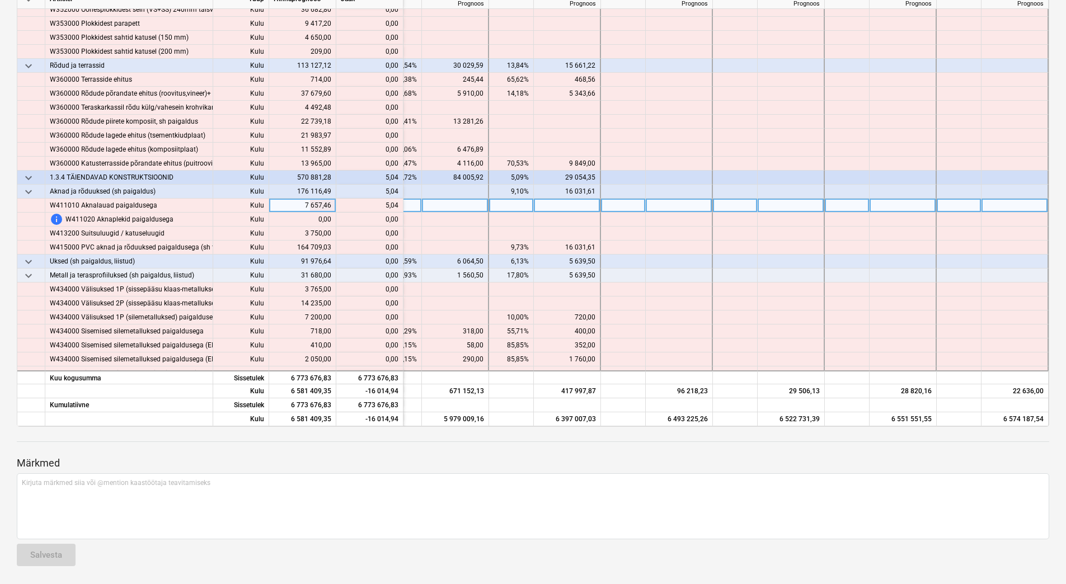
click at [442, 206] on div at bounding box center [455, 206] width 67 height 14
type input "5,04"
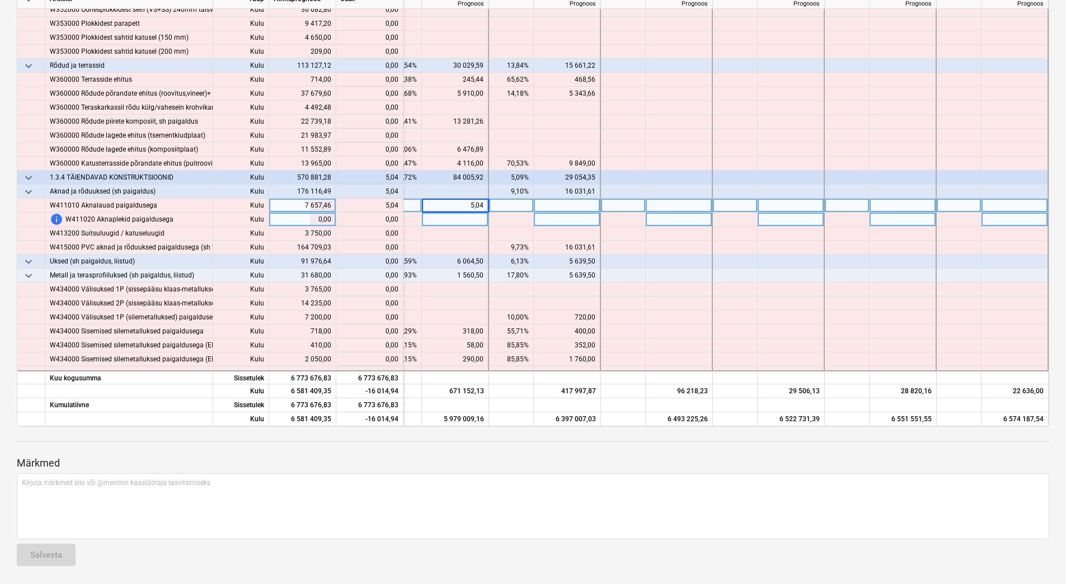
click at [438, 217] on div at bounding box center [455, 220] width 67 height 14
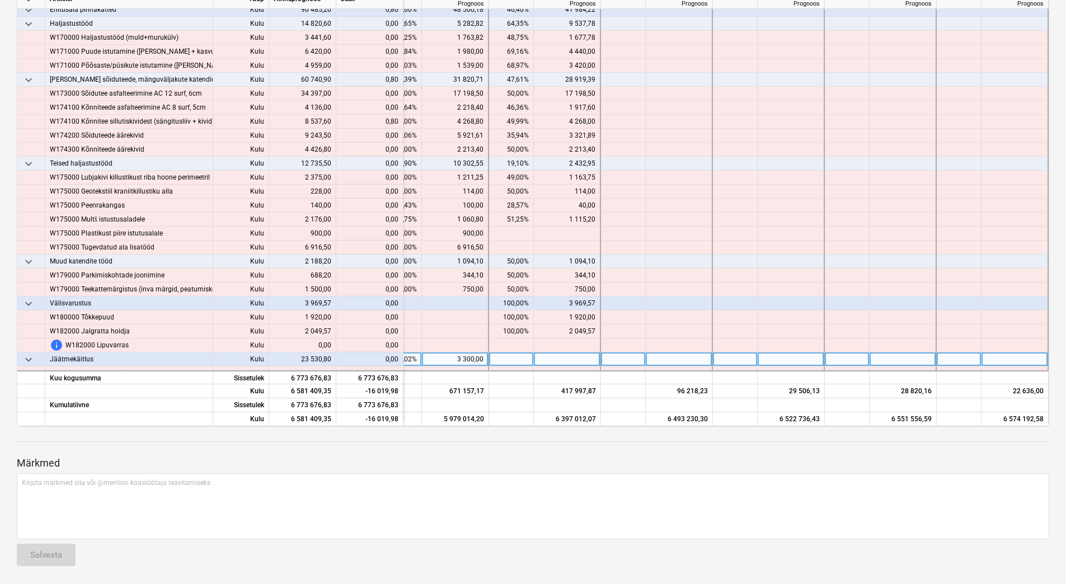
scroll to position [1307, 1596]
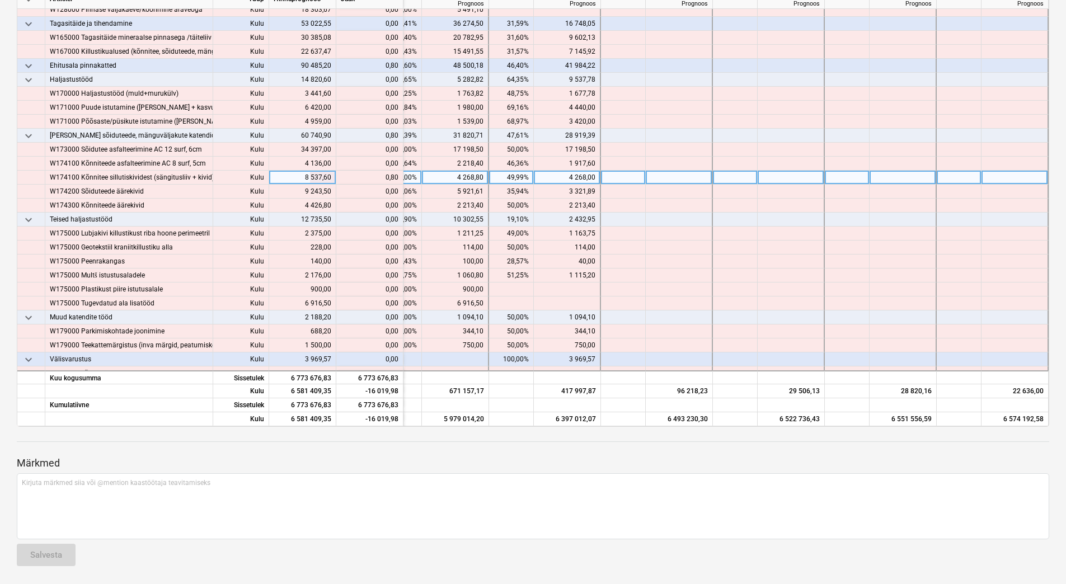
click at [588, 179] on div "4 268,00" at bounding box center [566, 178] width 57 height 14
click at [591, 179] on input "4268" at bounding box center [567, 177] width 66 height 13
type input "4268,80"
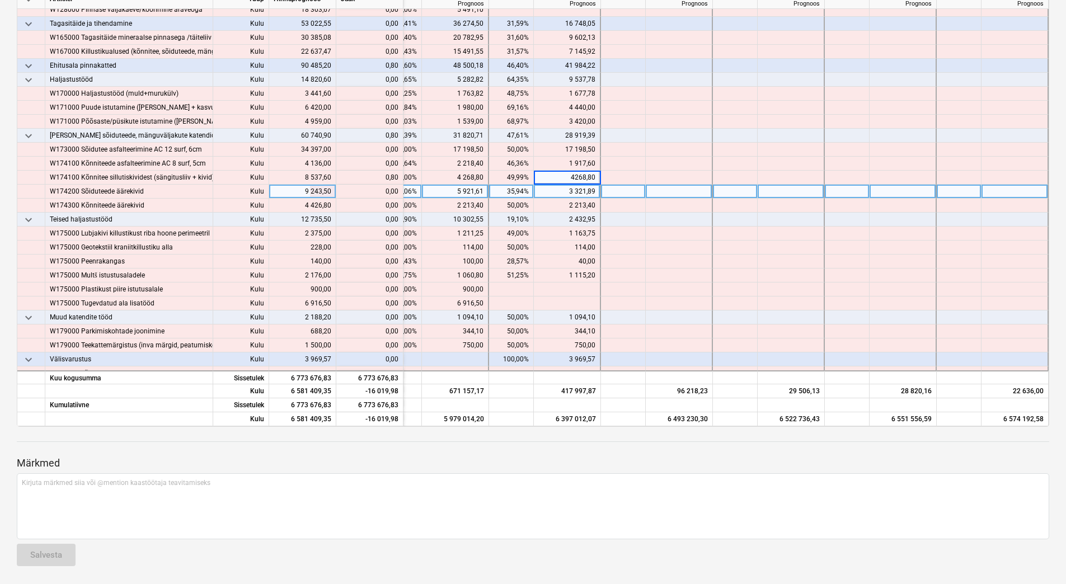
click at [645, 192] on div at bounding box center [678, 192] width 67 height 14
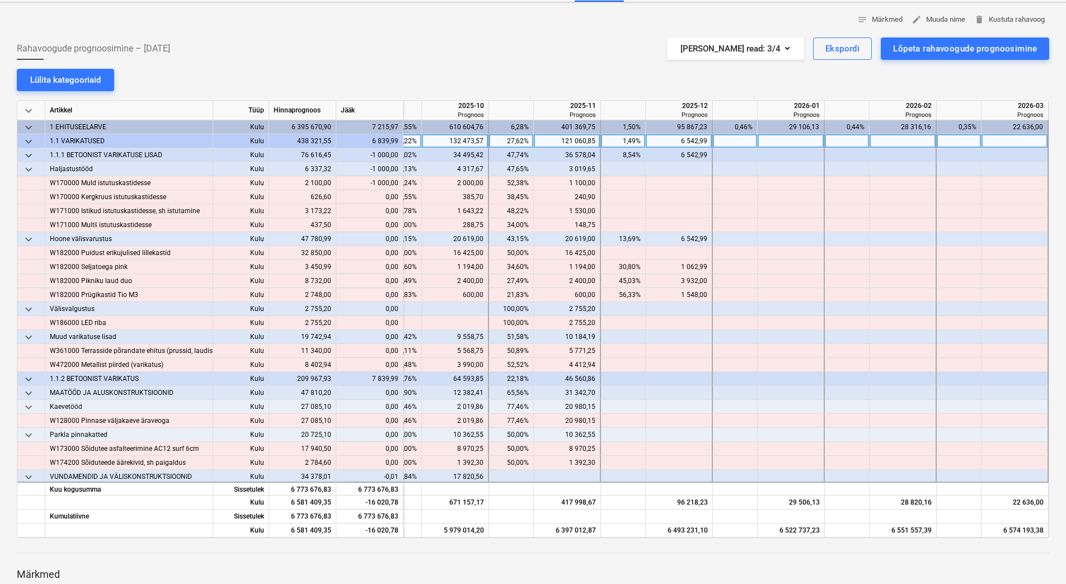
scroll to position [0, 0]
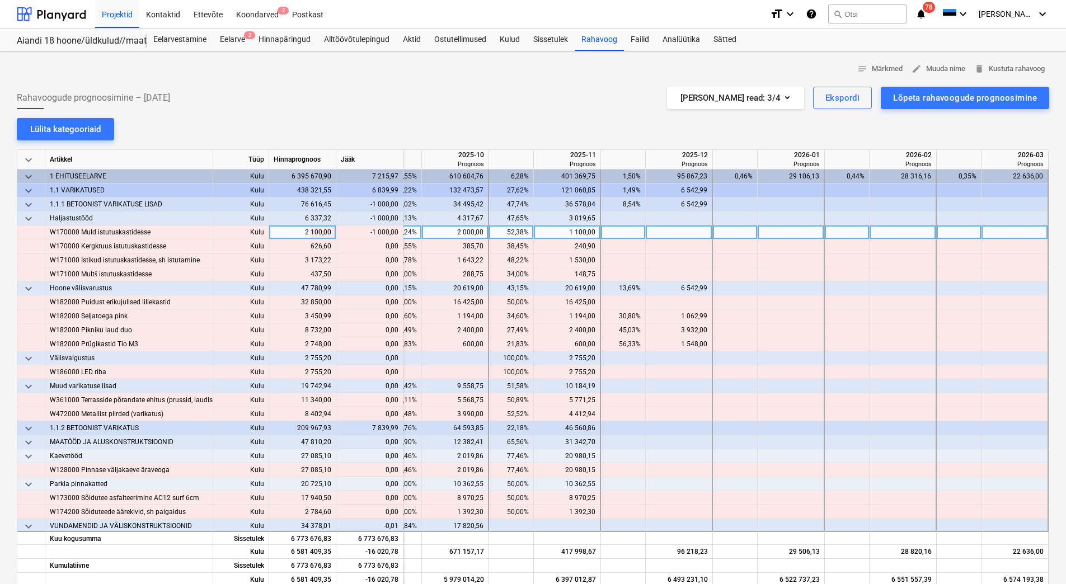
click at [445, 230] on div "2 000,00" at bounding box center [454, 232] width 57 height 14
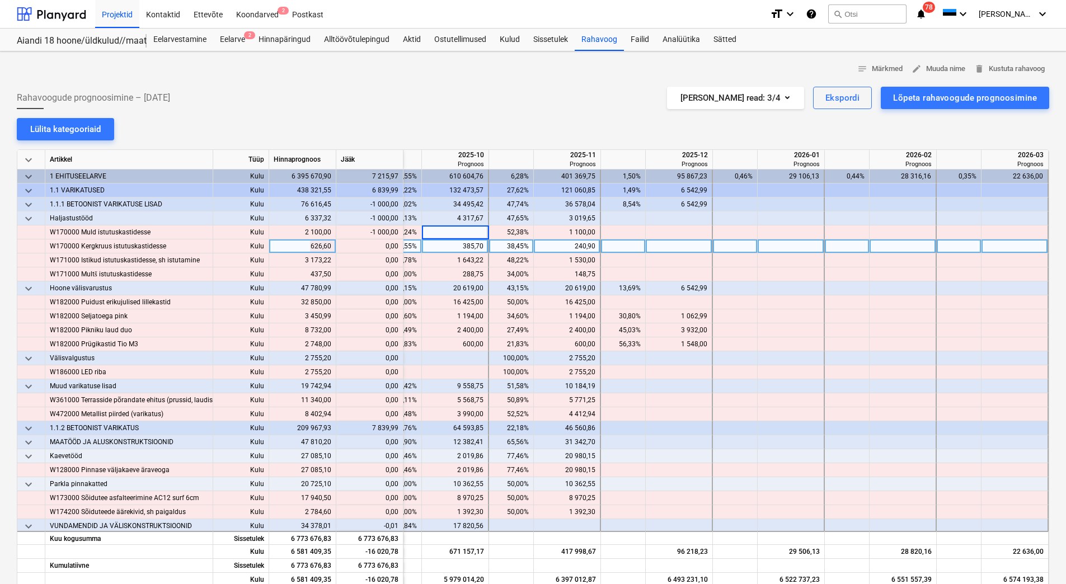
click at [441, 243] on div "385,70" at bounding box center [454, 246] width 57 height 14
click at [444, 232] on div at bounding box center [455, 232] width 67 height 14
type input "1000"
click at [443, 249] on div "385,70" at bounding box center [454, 246] width 57 height 14
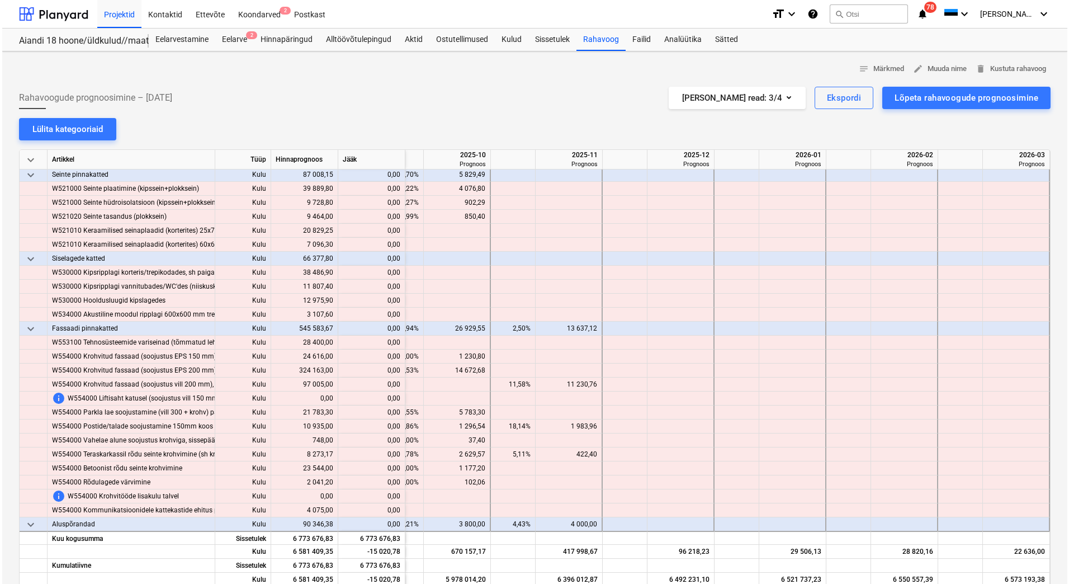
scroll to position [4531, 1596]
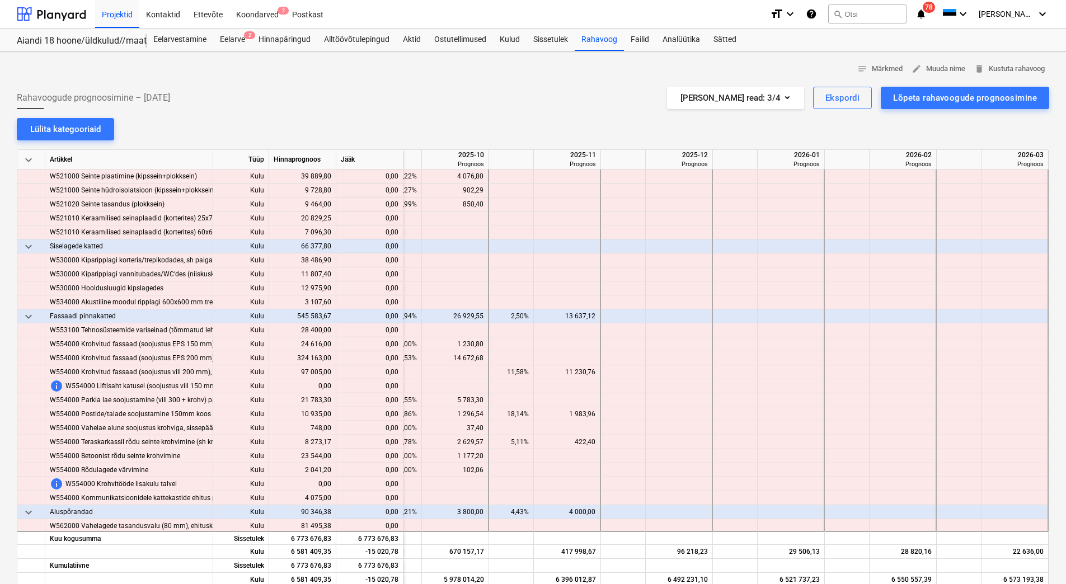
click at [456, 71] on div "notes Märkmed edit Muuda nime delete Kustuta rahavoog" at bounding box center [533, 68] width 1032 height 17
click at [266, 13] on div "Koondarved 2" at bounding box center [257, 13] width 56 height 29
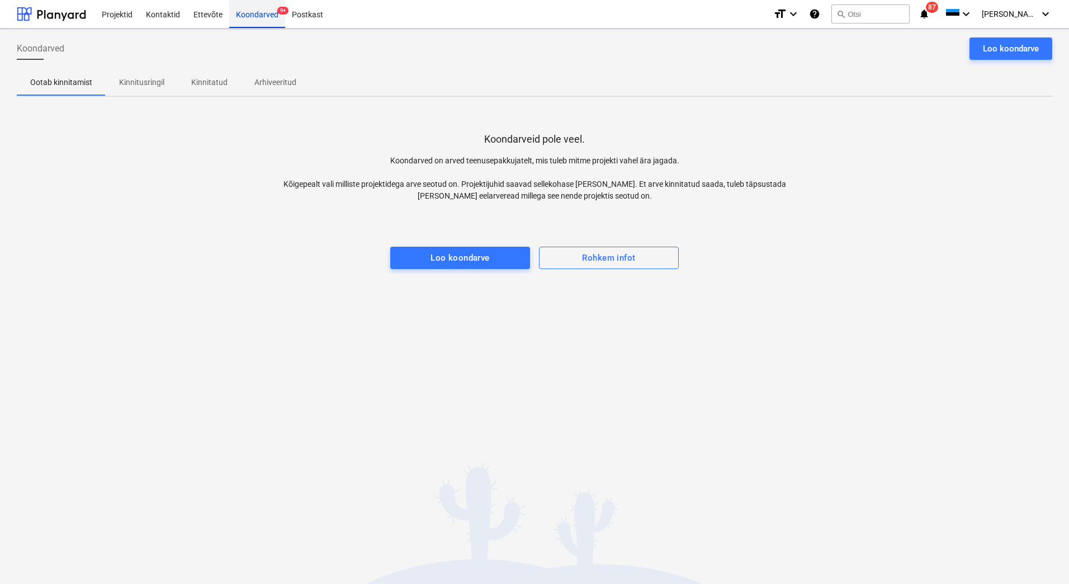
click at [271, 13] on div "Koondarved 9+" at bounding box center [257, 13] width 56 height 29
